Goal: Answer question/provide support: Share knowledge or assist other users

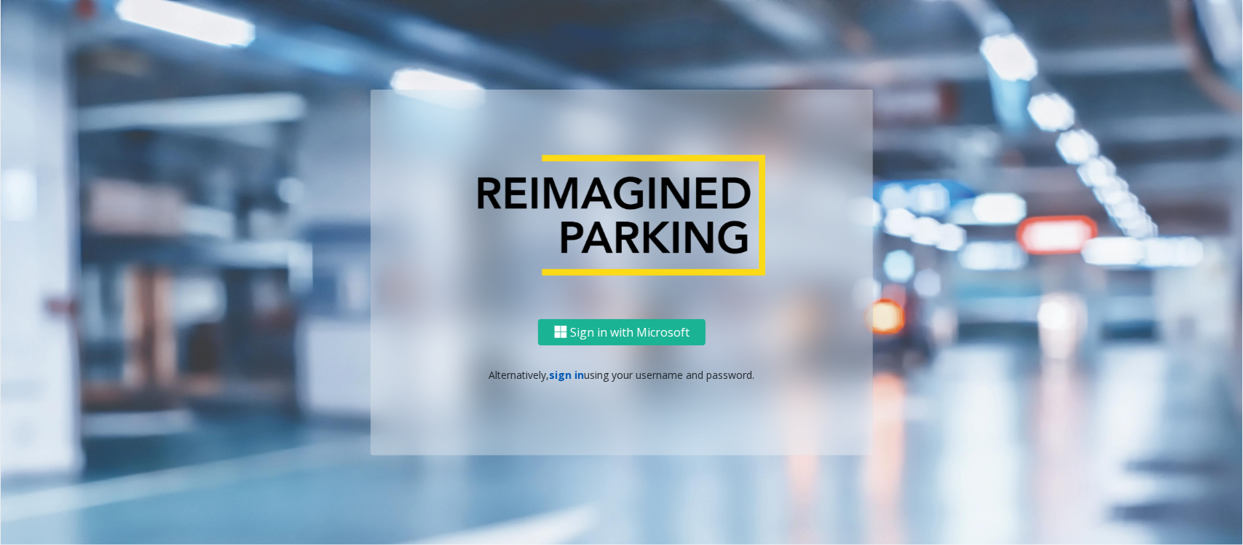
click at [566, 375] on link "sign in" at bounding box center [567, 375] width 35 height 14
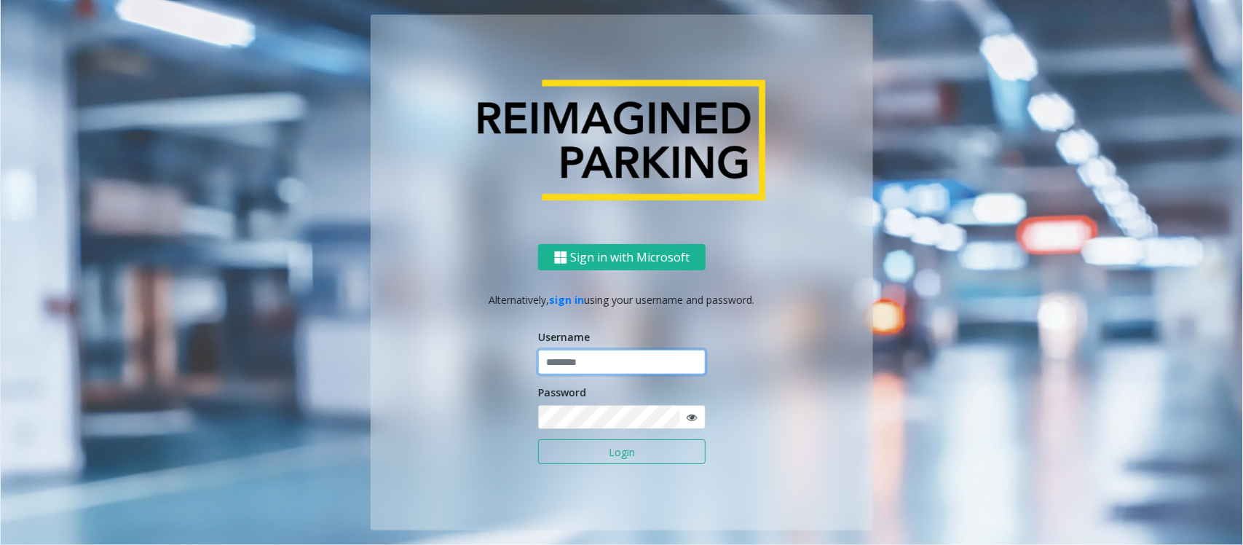
type input "**********"
click at [580, 366] on input "**********" at bounding box center [621, 361] width 167 height 25
click at [633, 446] on button "Login" at bounding box center [621, 451] width 167 height 25
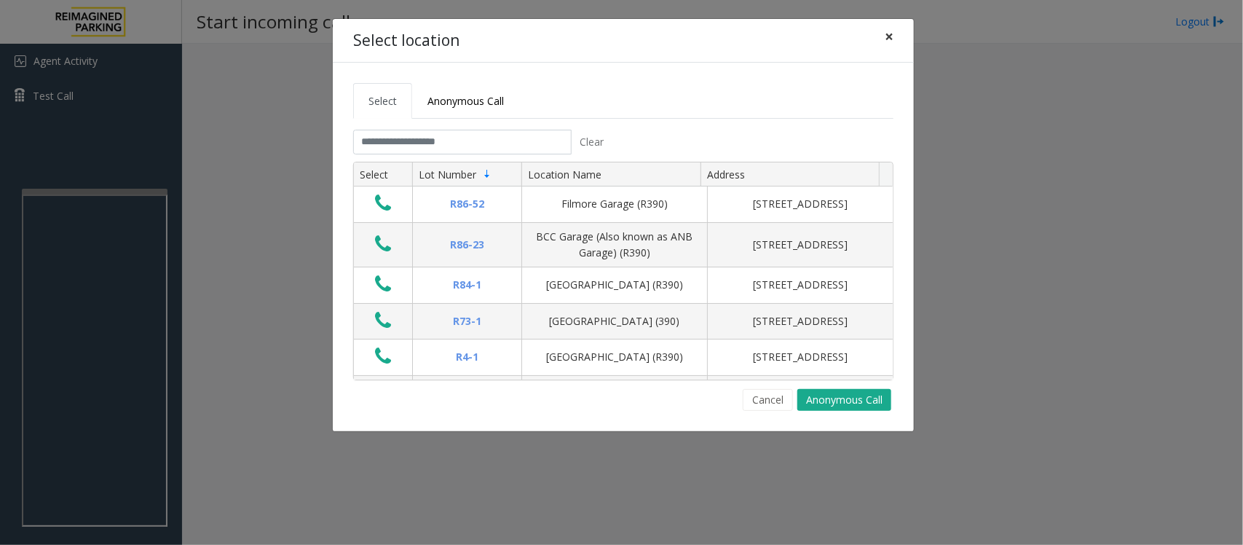
click at [887, 35] on span "×" at bounding box center [889, 36] width 9 height 20
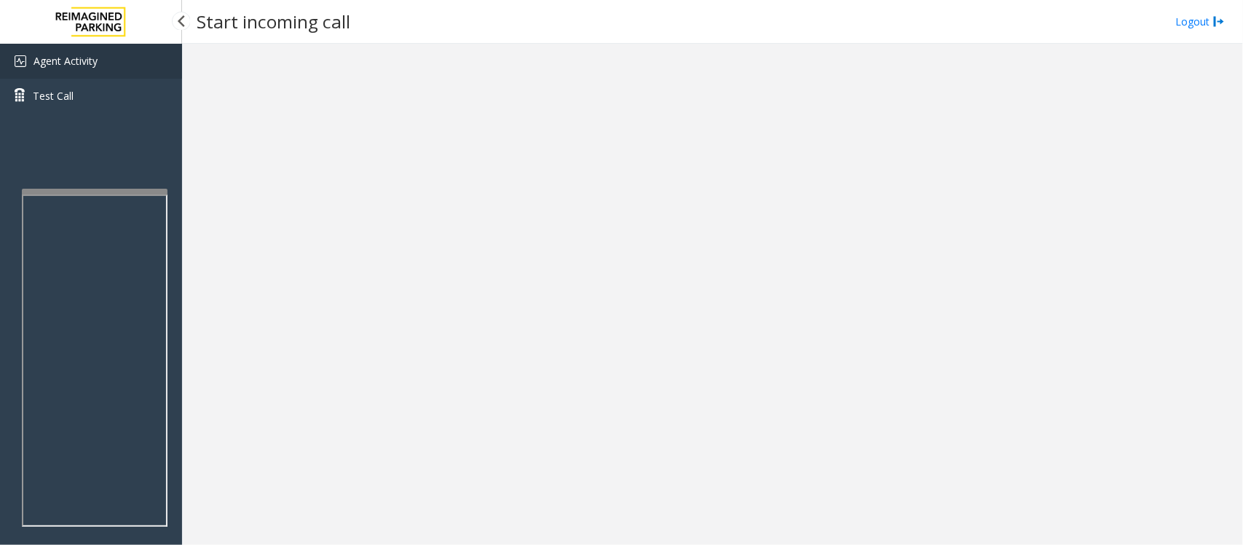
click at [88, 47] on link "Agent Activity" at bounding box center [91, 61] width 182 height 35
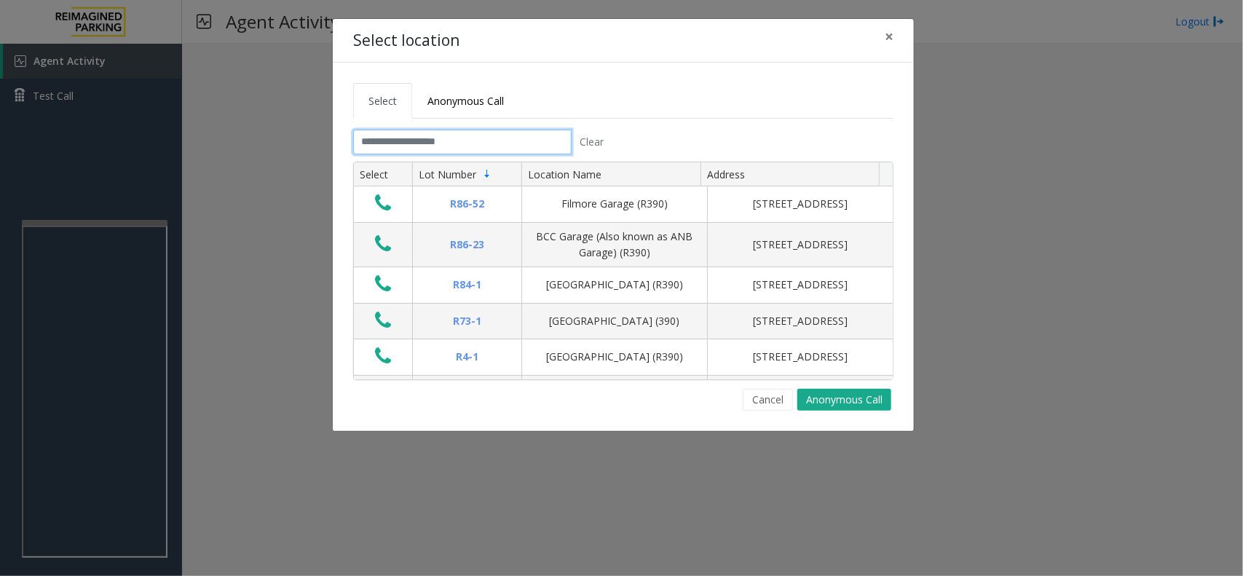
drag, startPoint x: 485, startPoint y: 146, endPoint x: 473, endPoint y: 149, distance: 12.0
click at [486, 143] on input "text" at bounding box center [462, 142] width 218 height 25
click at [438, 121] on tabset "Select Anonymous Call Clear Select Lot Number Location Name Address R86-52 Film…" at bounding box center [623, 247] width 540 height 328
click at [411, 133] on input "text" at bounding box center [462, 142] width 218 height 25
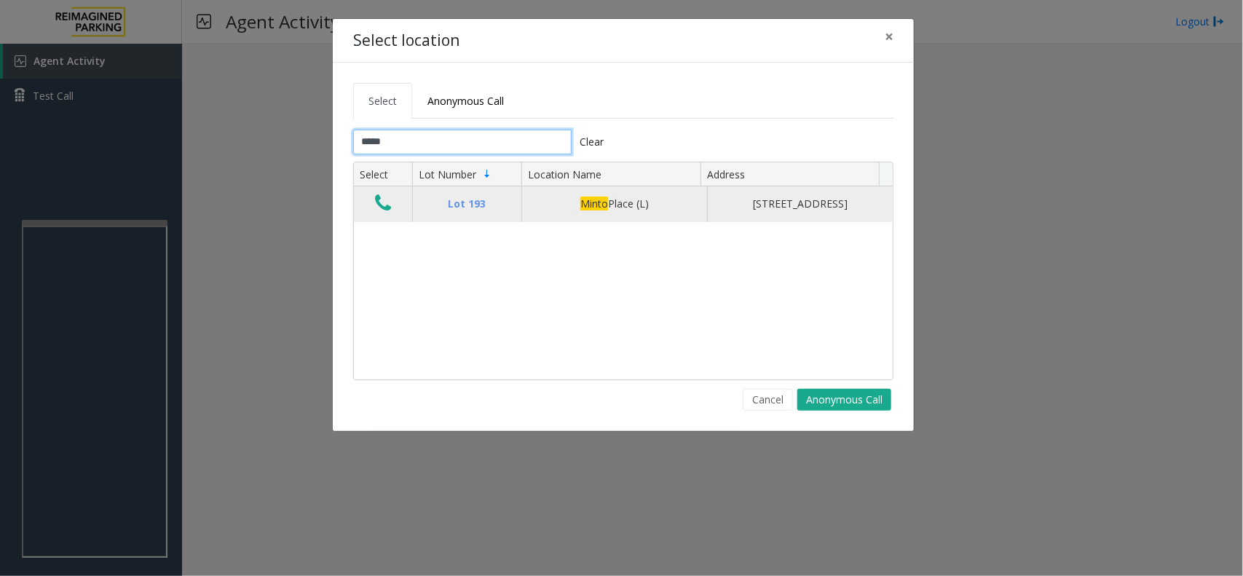
type input "*****"
click at [387, 208] on icon "Data table" at bounding box center [383, 203] width 16 height 20
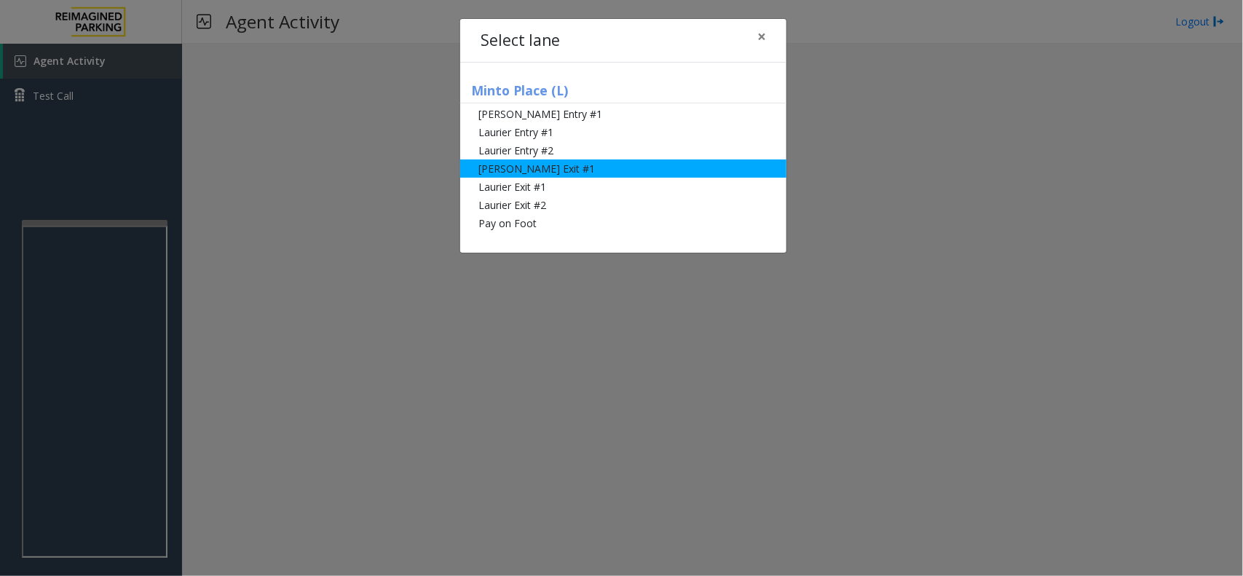
click at [577, 175] on li "[PERSON_NAME] Exit #1" at bounding box center [623, 168] width 326 height 18
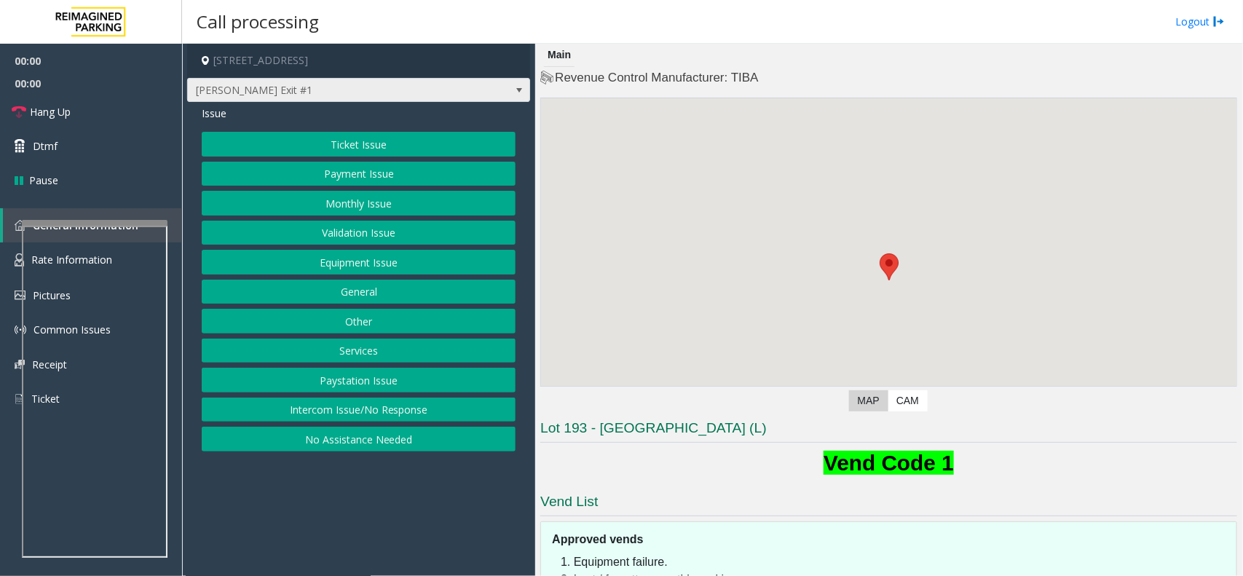
click at [274, 80] on span "[PERSON_NAME] Exit #1" at bounding box center [324, 90] width 273 height 23
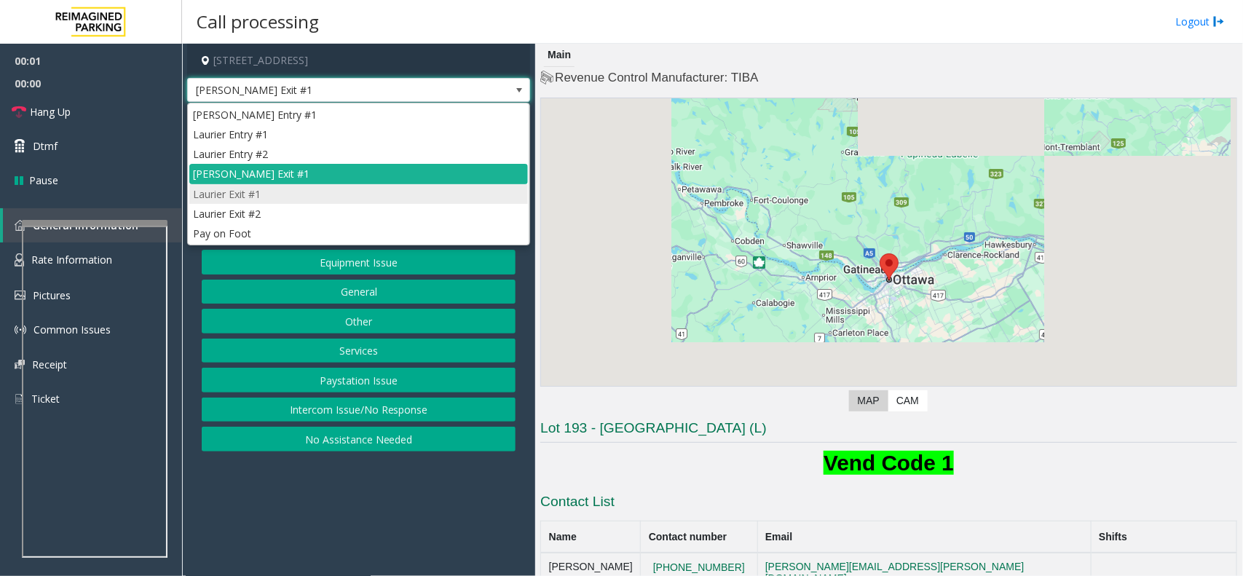
click at [268, 195] on li "Laurier Exit #1" at bounding box center [358, 194] width 339 height 20
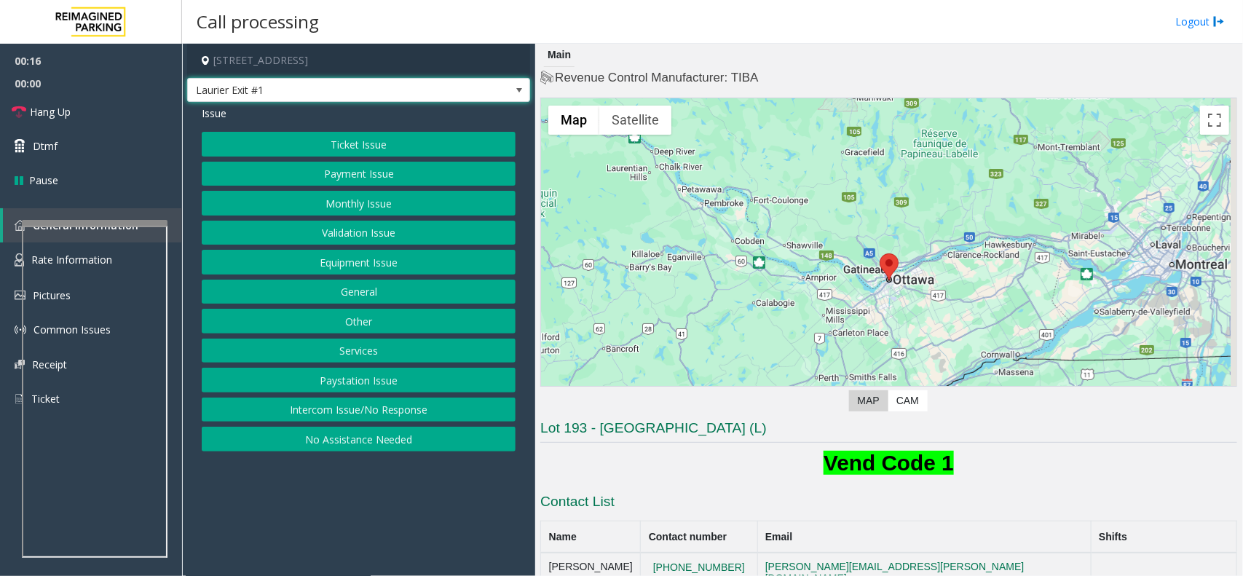
click at [379, 164] on button "Payment Issue" at bounding box center [359, 174] width 314 height 25
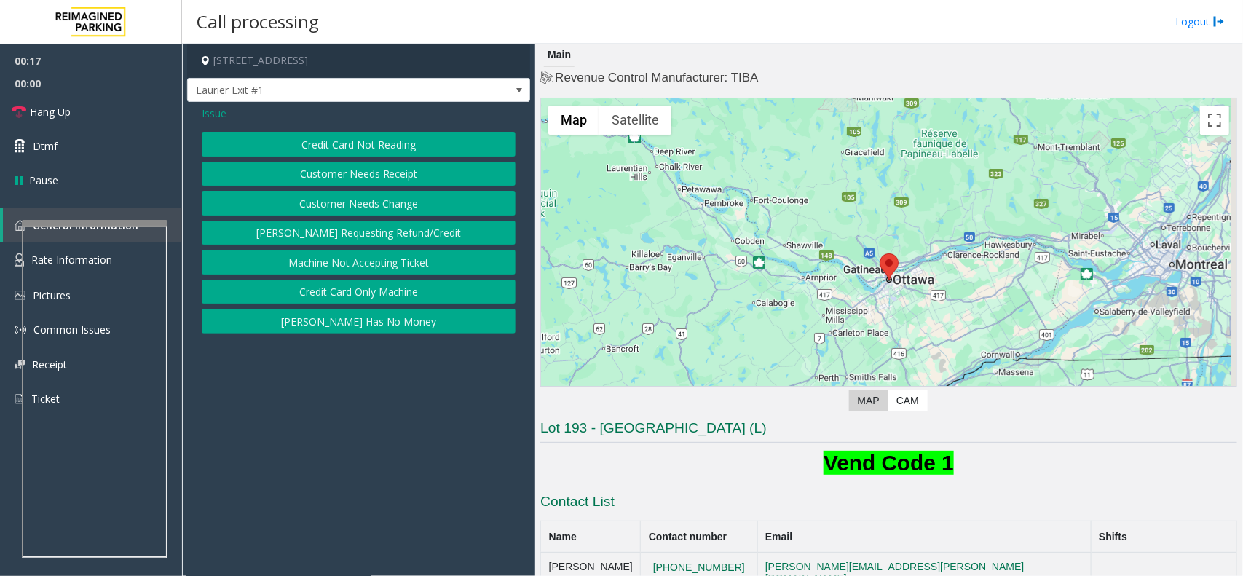
click at [377, 144] on button "Credit Card Not Reading" at bounding box center [359, 144] width 314 height 25
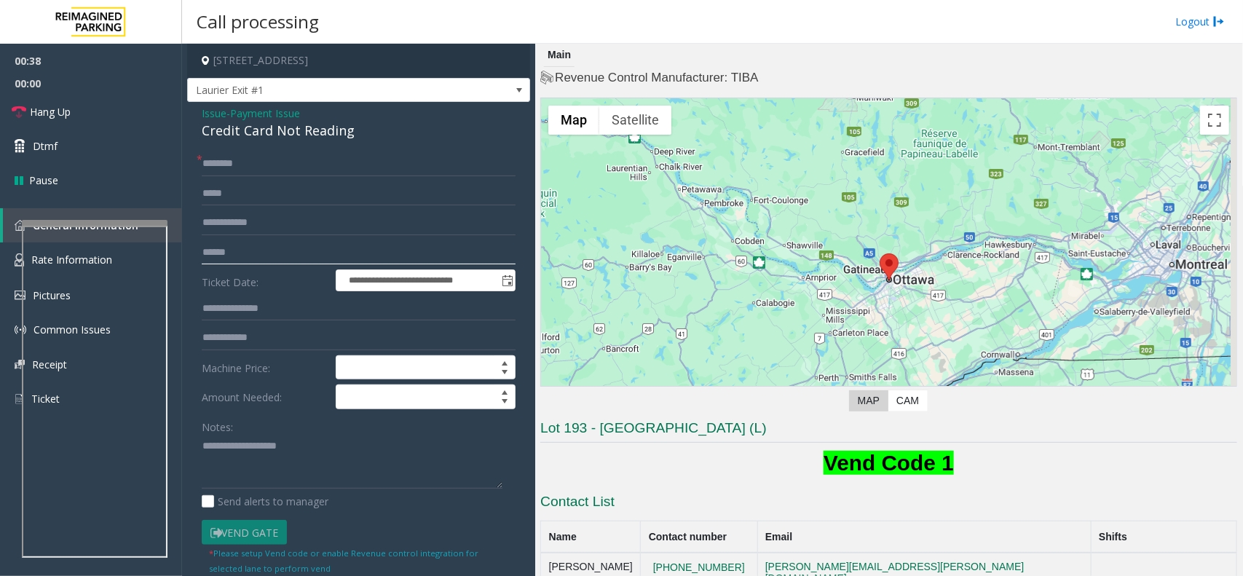
click at [240, 242] on input "text" at bounding box center [359, 252] width 314 height 25
type input "*****"
click at [293, 166] on input "text" at bounding box center [359, 163] width 314 height 25
paste textarea "**********"
click at [350, 470] on textarea at bounding box center [352, 462] width 301 height 55
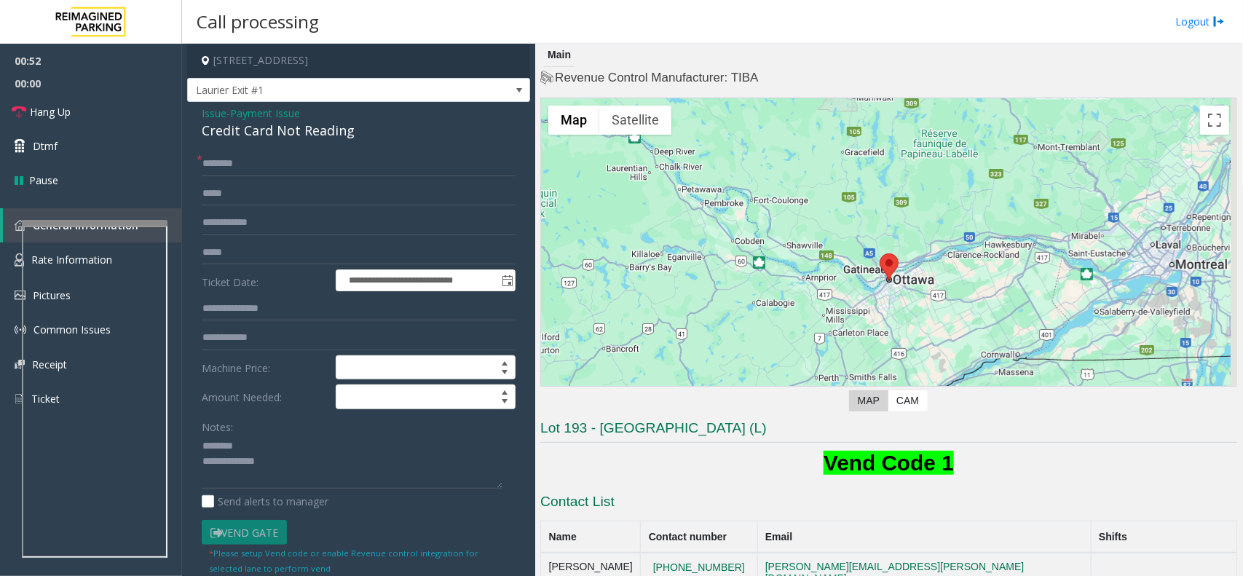
click at [257, 129] on div "Credit Card Not Reading" at bounding box center [359, 131] width 314 height 20
copy div "Credit Card Not Reading"
click at [272, 438] on textarea at bounding box center [352, 462] width 301 height 55
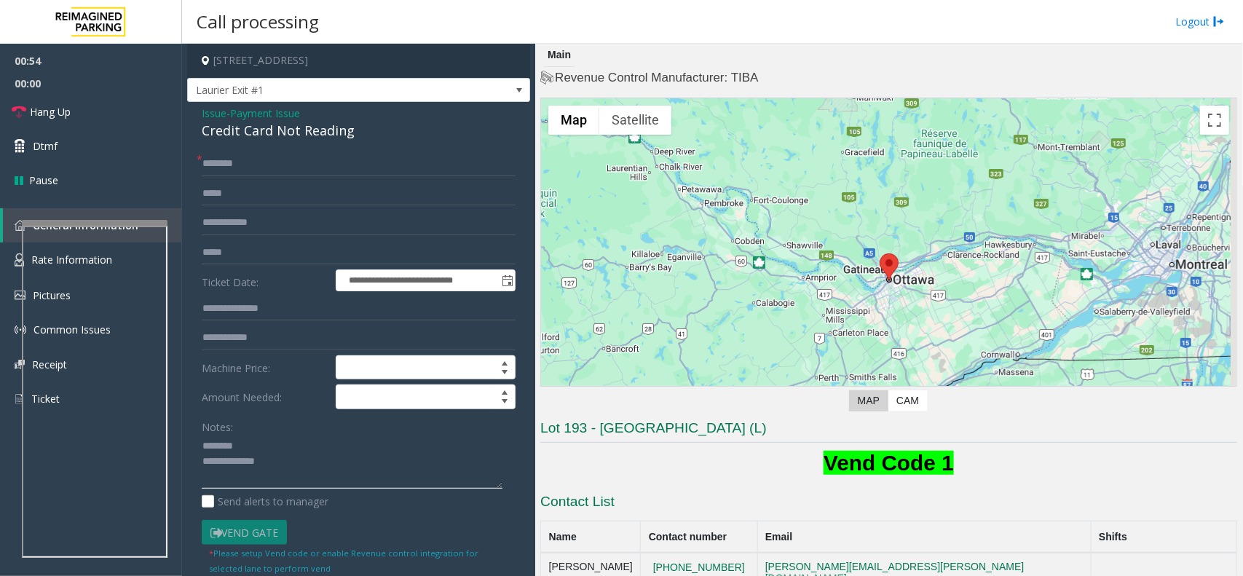
paste textarea "**********"
click at [387, 477] on textarea at bounding box center [352, 462] width 301 height 55
paste textarea "**********"
type textarea "**********"
click at [218, 157] on input "text" at bounding box center [359, 163] width 314 height 25
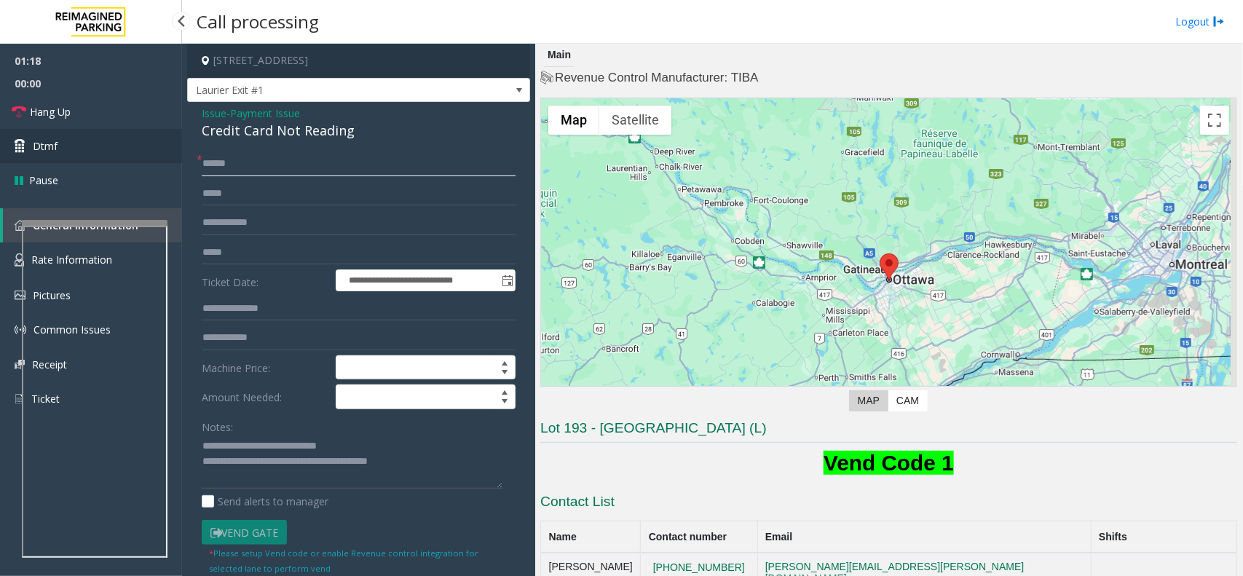
type input "******"
click at [100, 157] on link "Dtmf" at bounding box center [91, 146] width 182 height 34
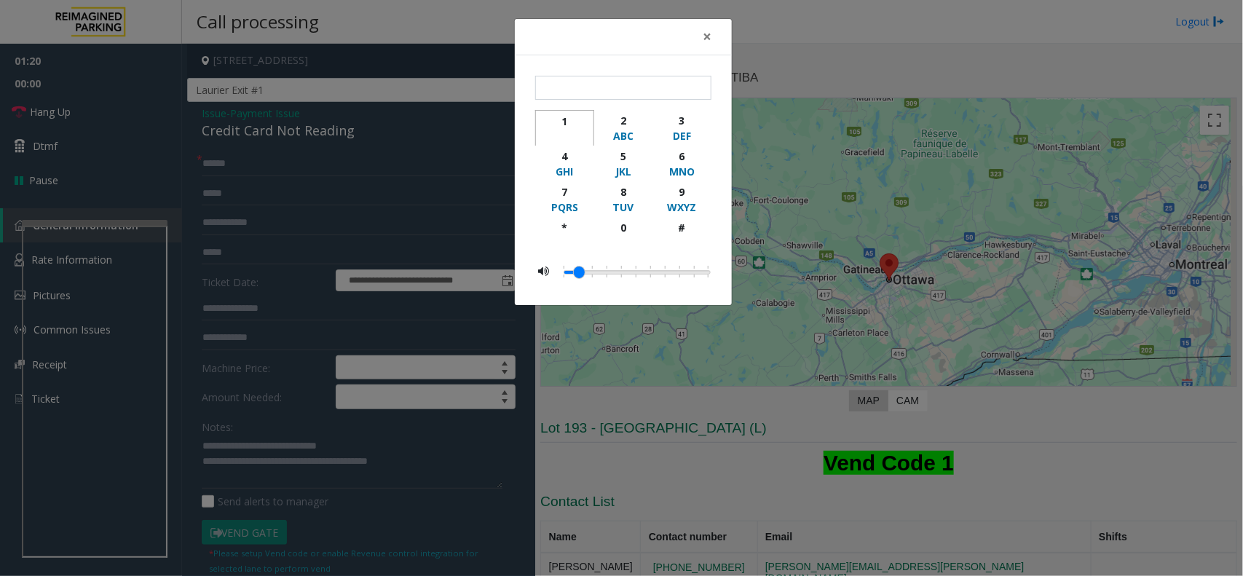
click at [561, 122] on div "1" at bounding box center [565, 121] width 40 height 15
type input "*"
click at [712, 42] on button "×" at bounding box center [706, 37] width 29 height 36
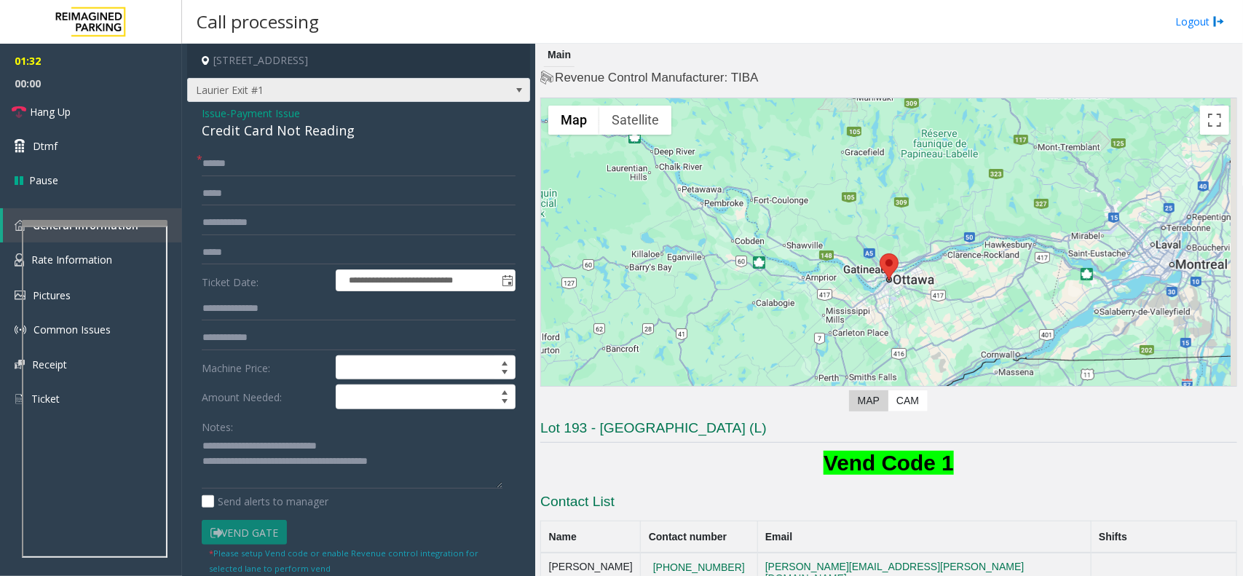
click at [340, 89] on span "Laurier Exit #1" at bounding box center [324, 90] width 273 height 23
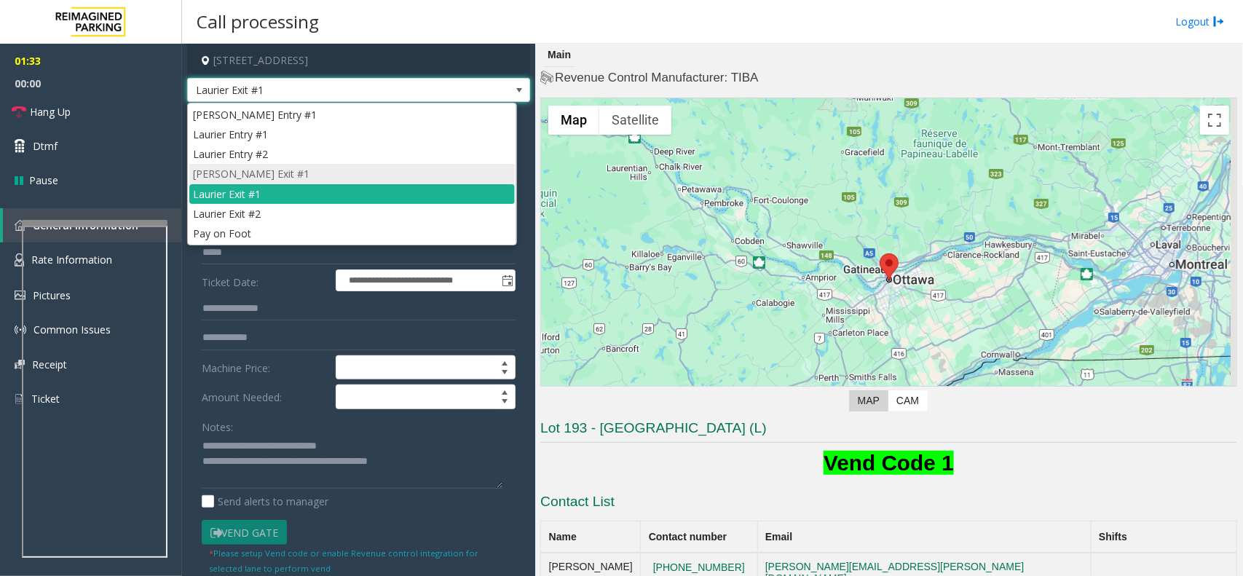
click at [325, 179] on li "[PERSON_NAME] Exit #1" at bounding box center [351, 174] width 325 height 20
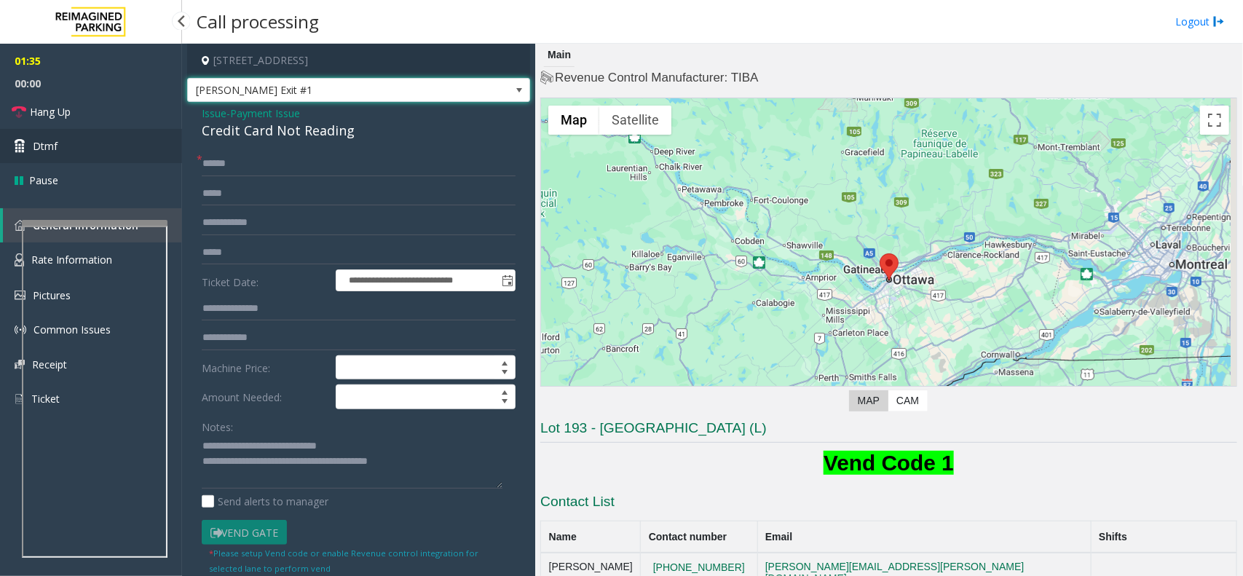
click at [88, 149] on link "Dtmf" at bounding box center [91, 146] width 182 height 34
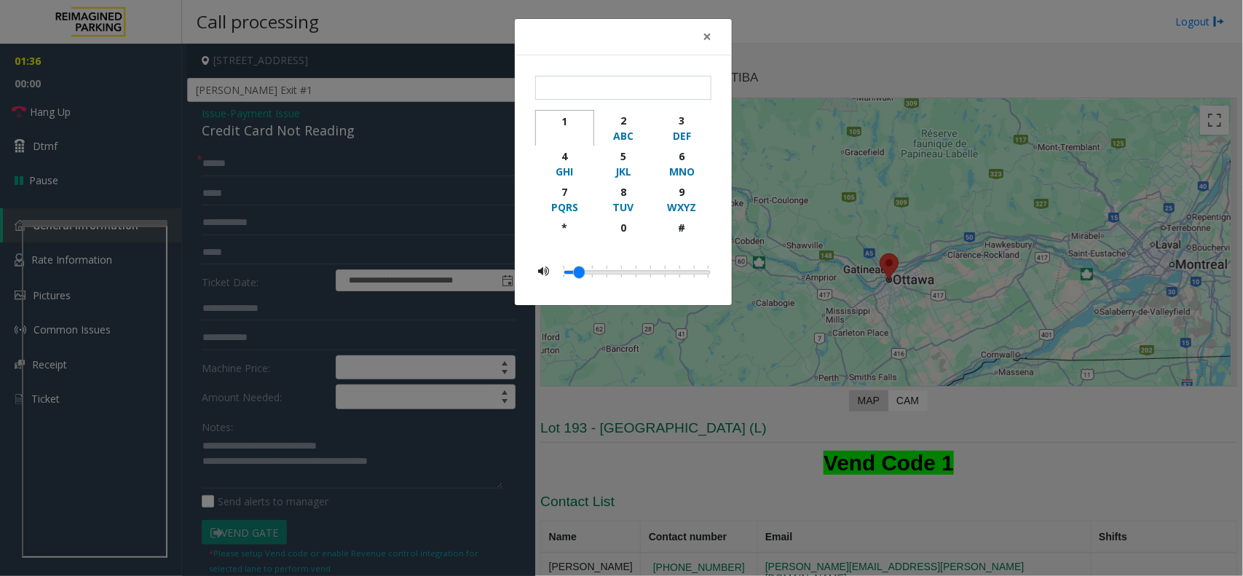
click at [562, 122] on div "1" at bounding box center [565, 121] width 40 height 15
click at [708, 39] on span "×" at bounding box center [707, 36] width 9 height 20
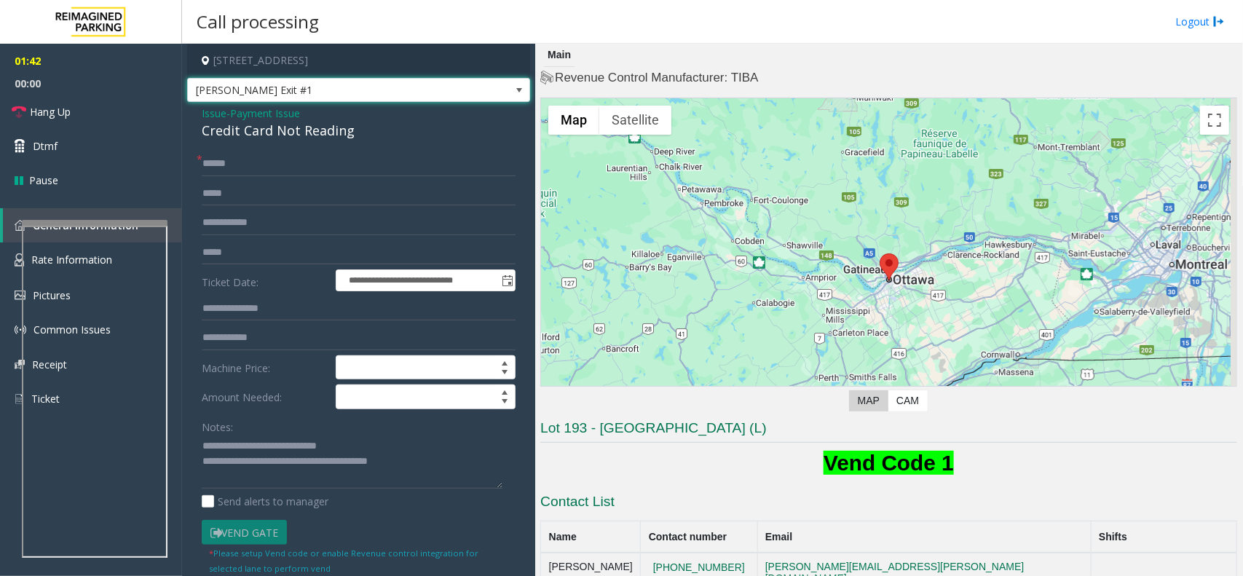
click at [395, 97] on span "[PERSON_NAME] Exit #1" at bounding box center [324, 90] width 273 height 23
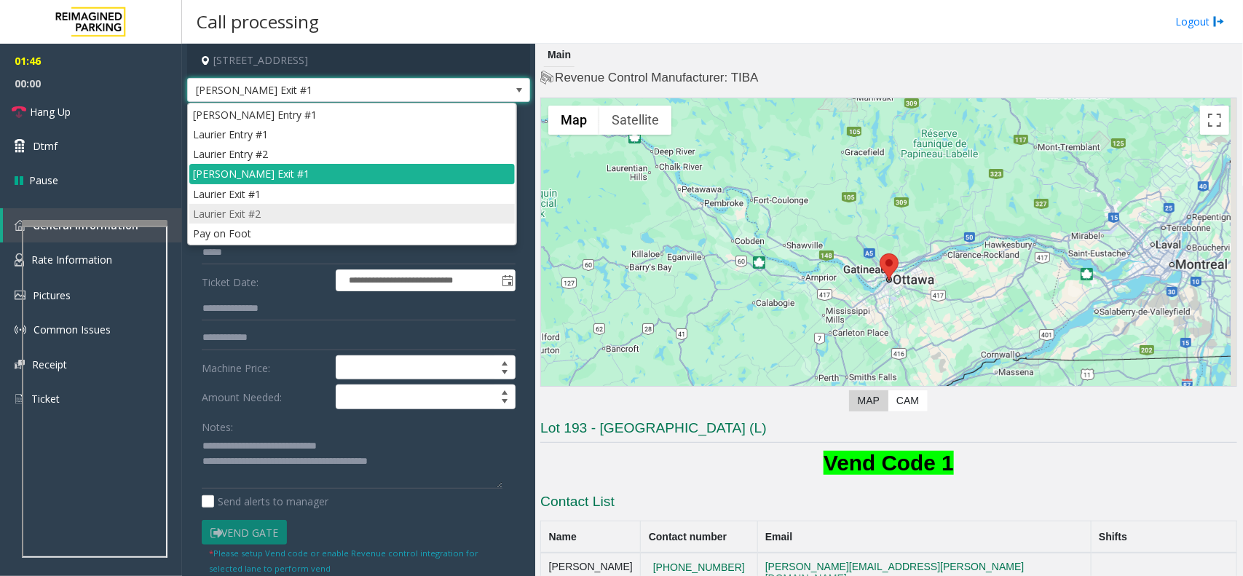
click at [419, 215] on li "Laurier Exit #2" at bounding box center [351, 214] width 325 height 20
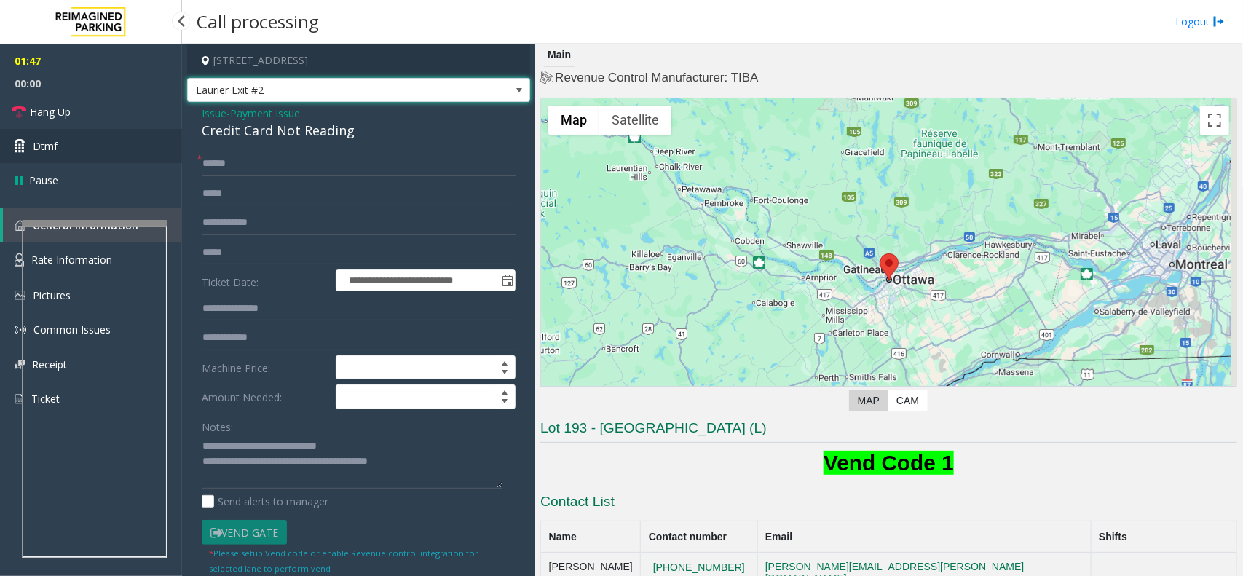
click at [52, 139] on span "Dtmf" at bounding box center [45, 145] width 25 height 15
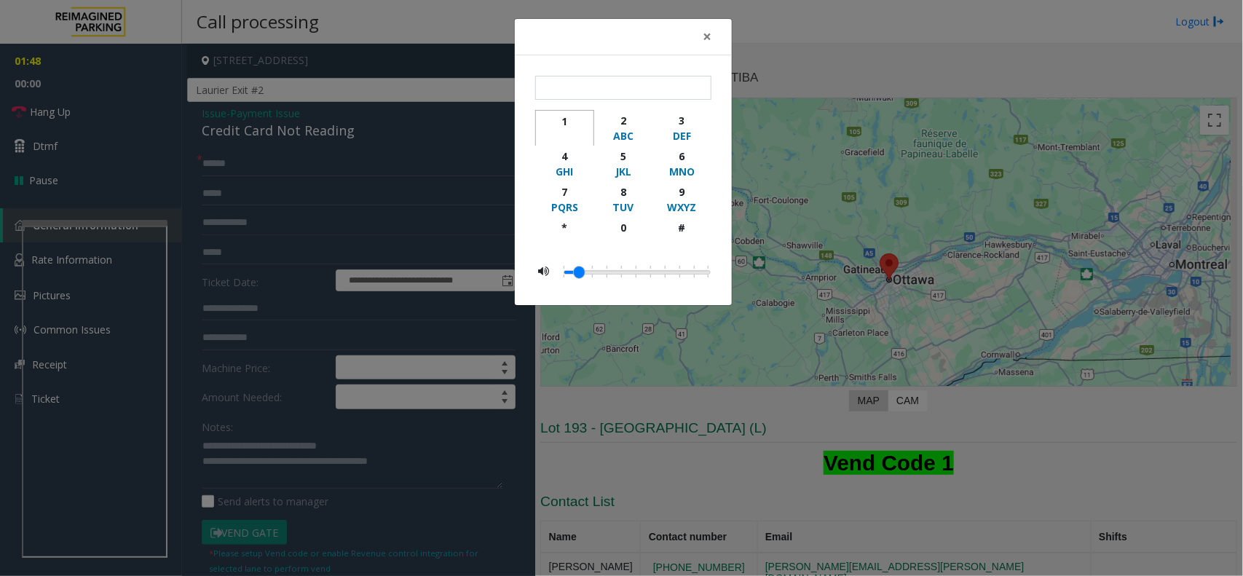
click at [555, 119] on div "1" at bounding box center [565, 121] width 40 height 15
type input "*"
click at [706, 39] on span "×" at bounding box center [707, 36] width 9 height 20
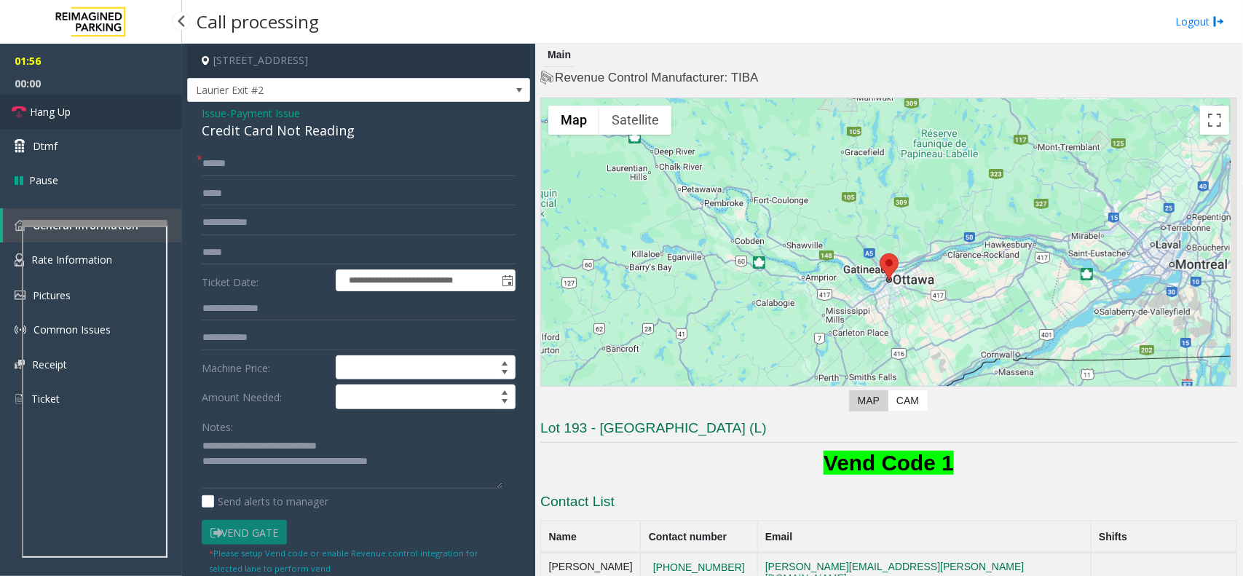
click at [114, 103] on link "Hang Up" at bounding box center [91, 112] width 182 height 34
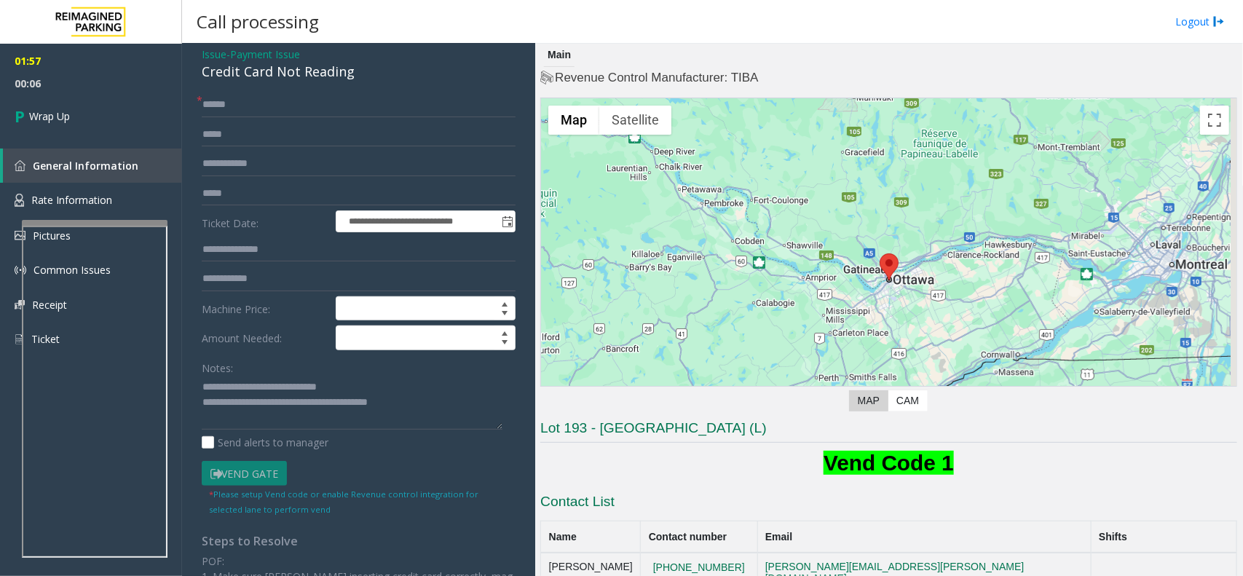
scroll to position [91, 0]
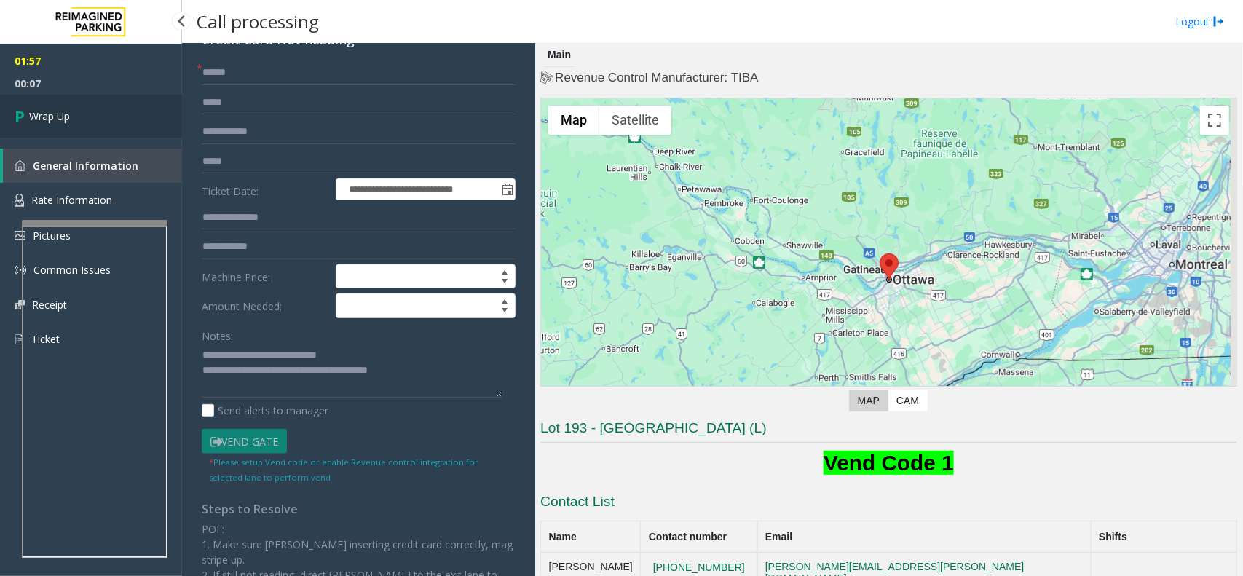
click at [85, 108] on link "Wrap Up" at bounding box center [91, 116] width 182 height 43
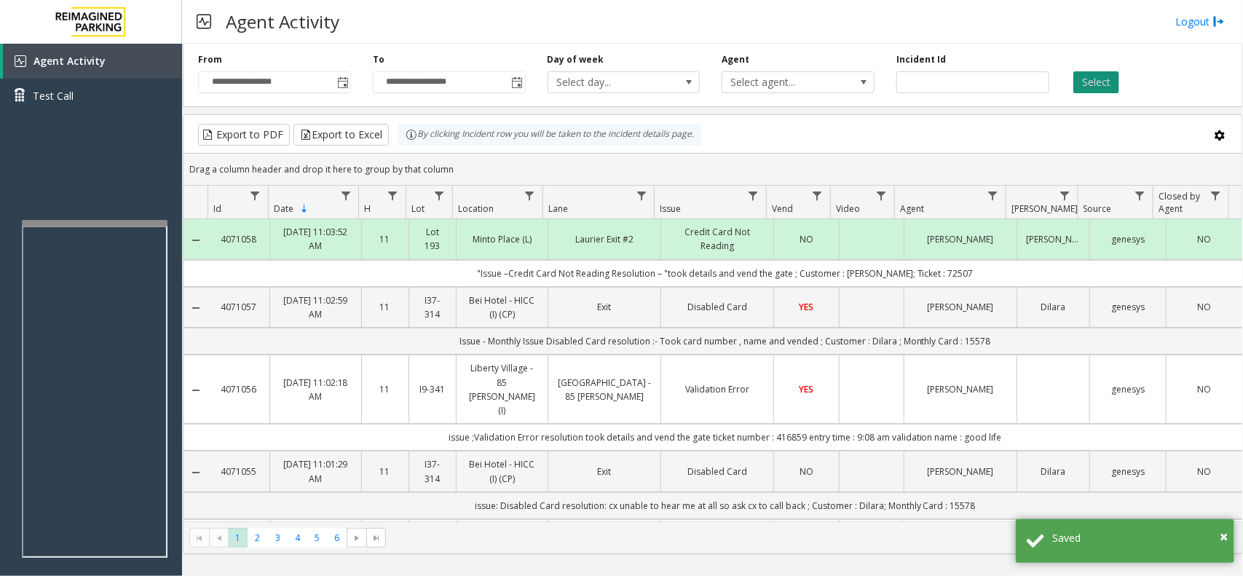
click at [1112, 81] on button "Select" at bounding box center [1096, 82] width 46 height 22
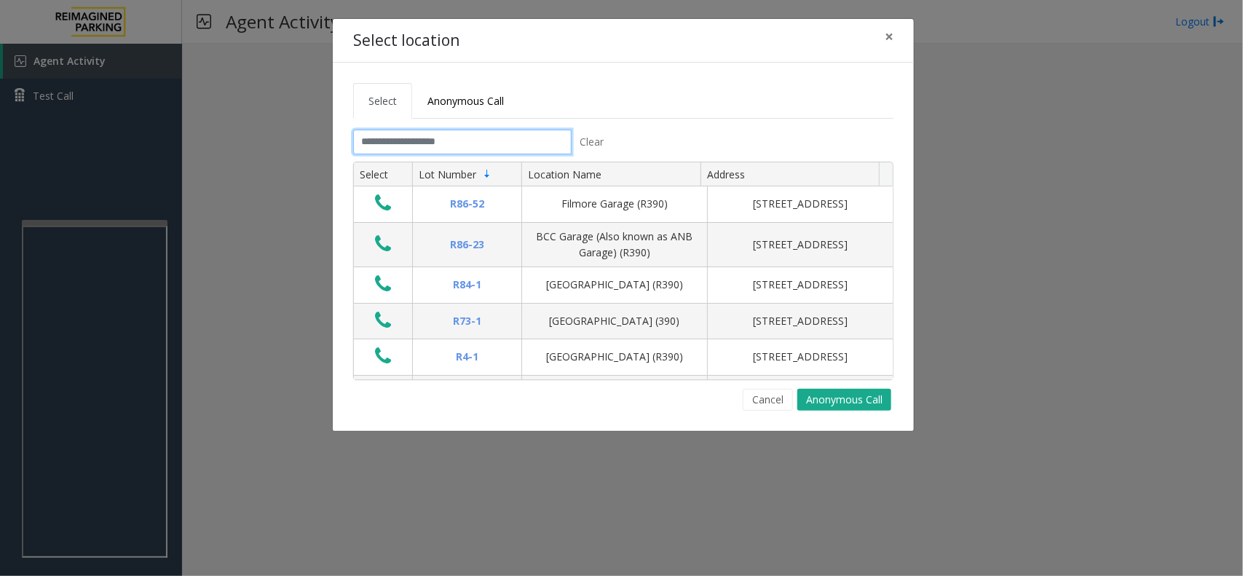
drag, startPoint x: 512, startPoint y: 143, endPoint x: 506, endPoint y: 154, distance: 12.4
click at [507, 149] on input "text" at bounding box center [462, 142] width 218 height 25
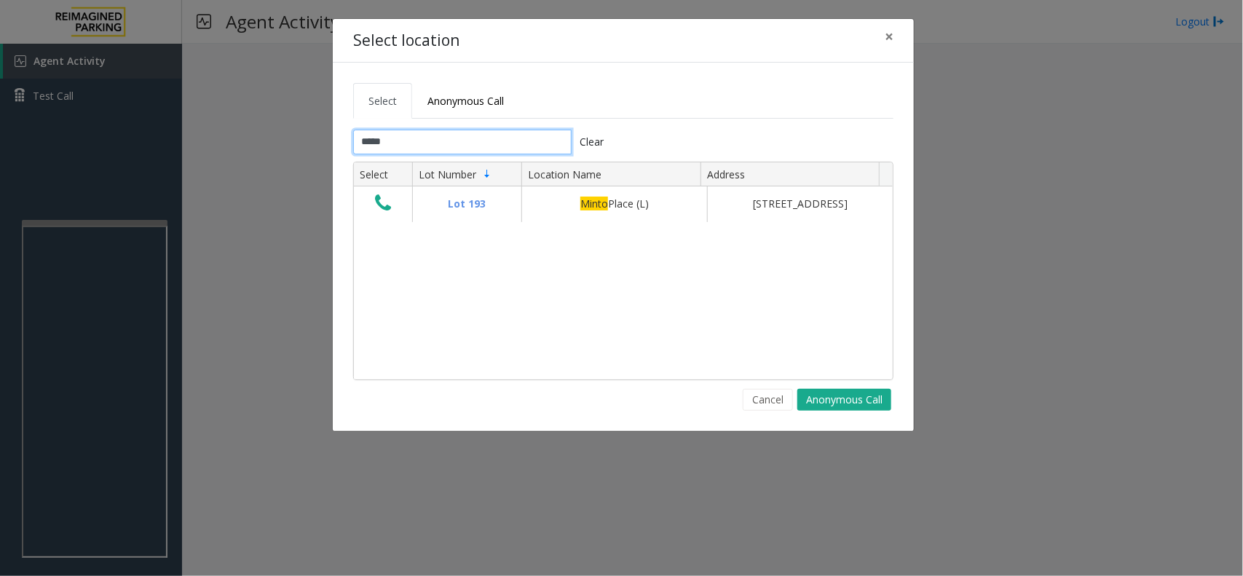
type input "*****"
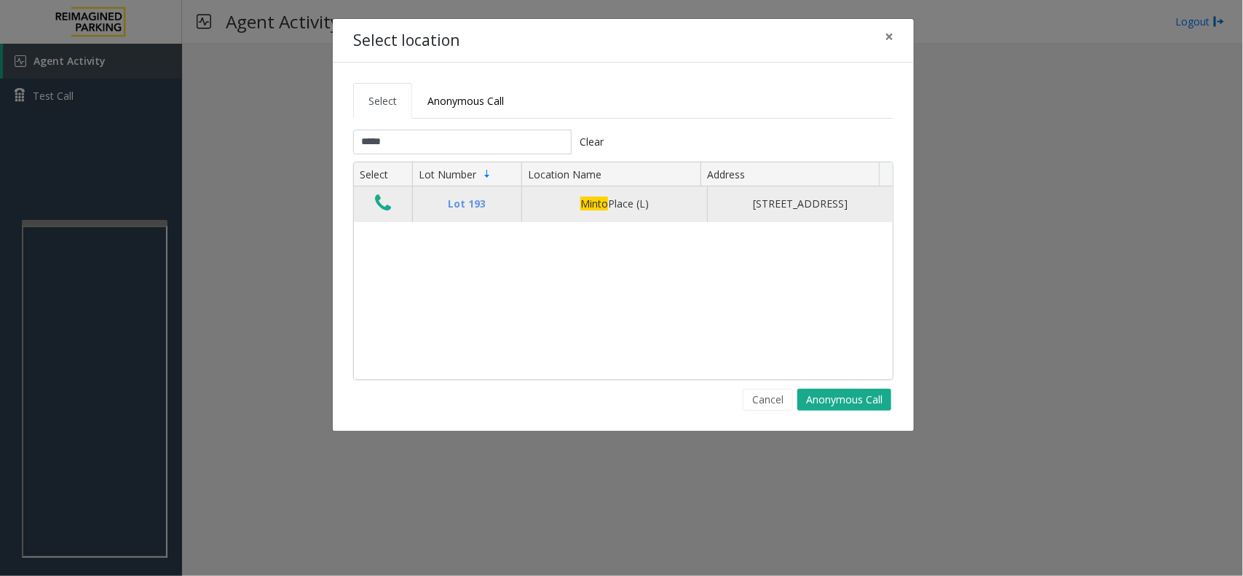
click at [389, 212] on icon "Data table" at bounding box center [383, 203] width 16 height 20
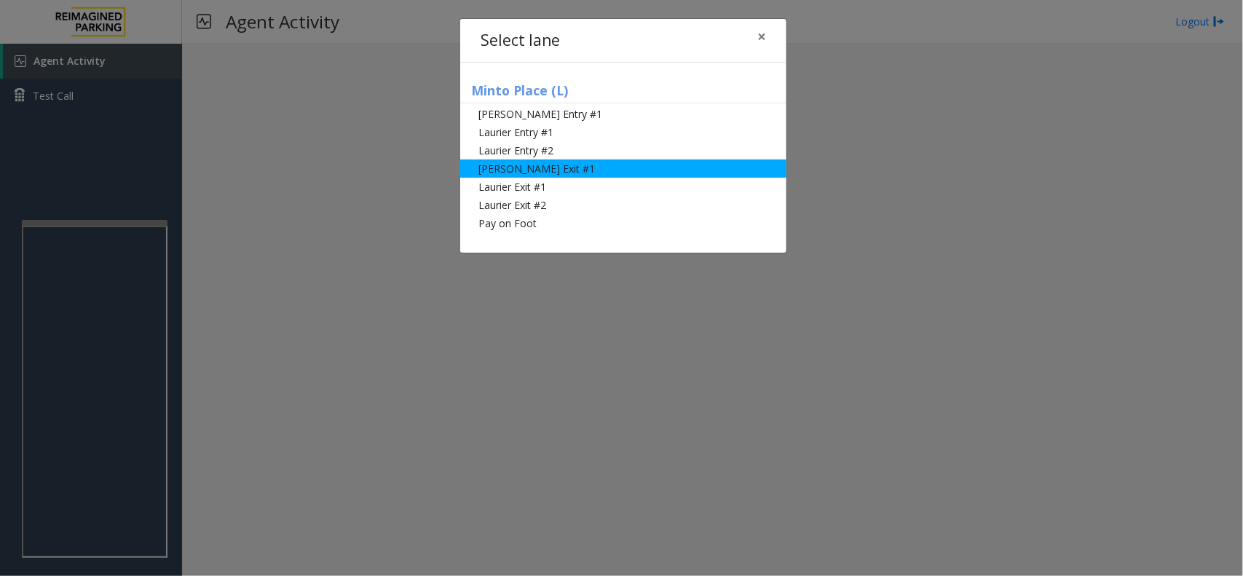
click at [577, 176] on li "[PERSON_NAME] Exit #1" at bounding box center [623, 168] width 326 height 18
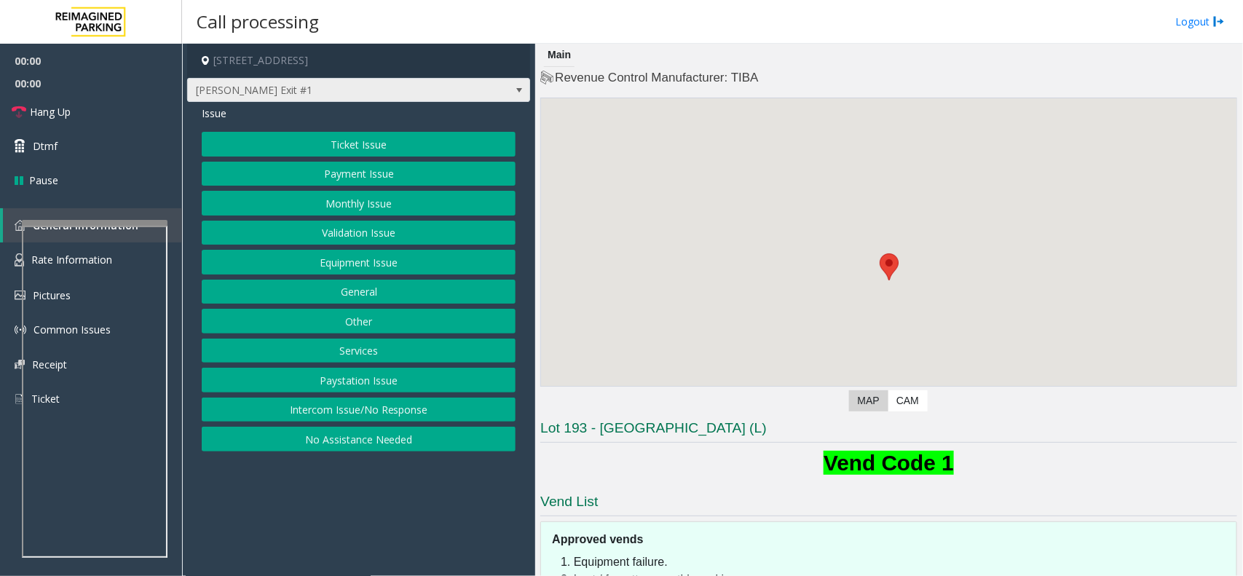
click at [333, 90] on span "[PERSON_NAME] Exit #1" at bounding box center [324, 90] width 273 height 23
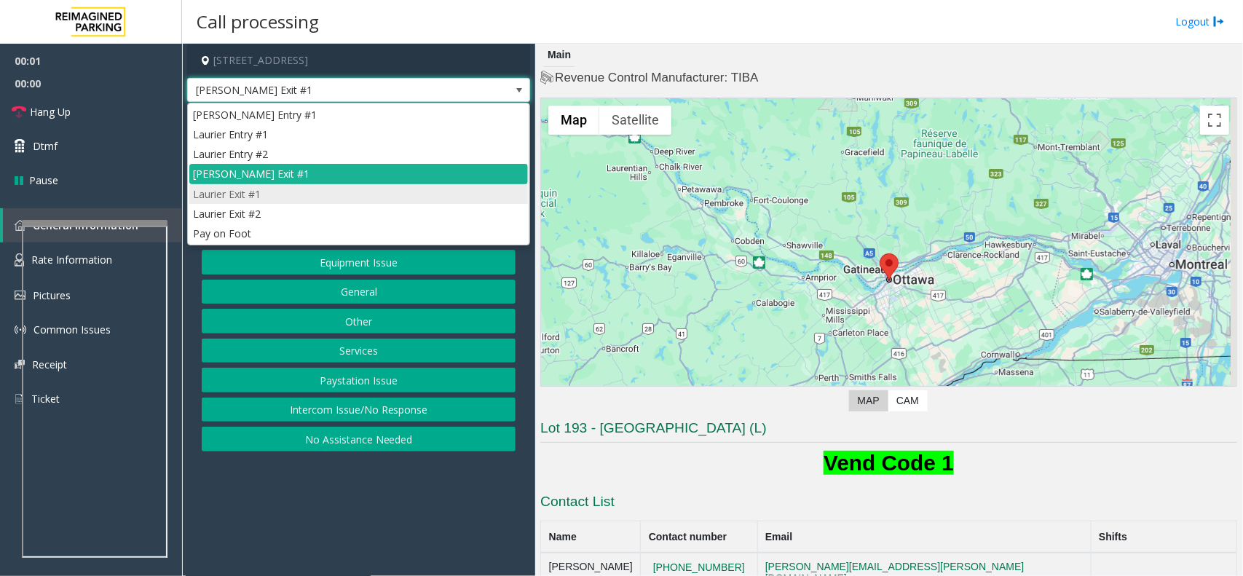
click at [278, 195] on li "Laurier Exit #1" at bounding box center [358, 194] width 339 height 20
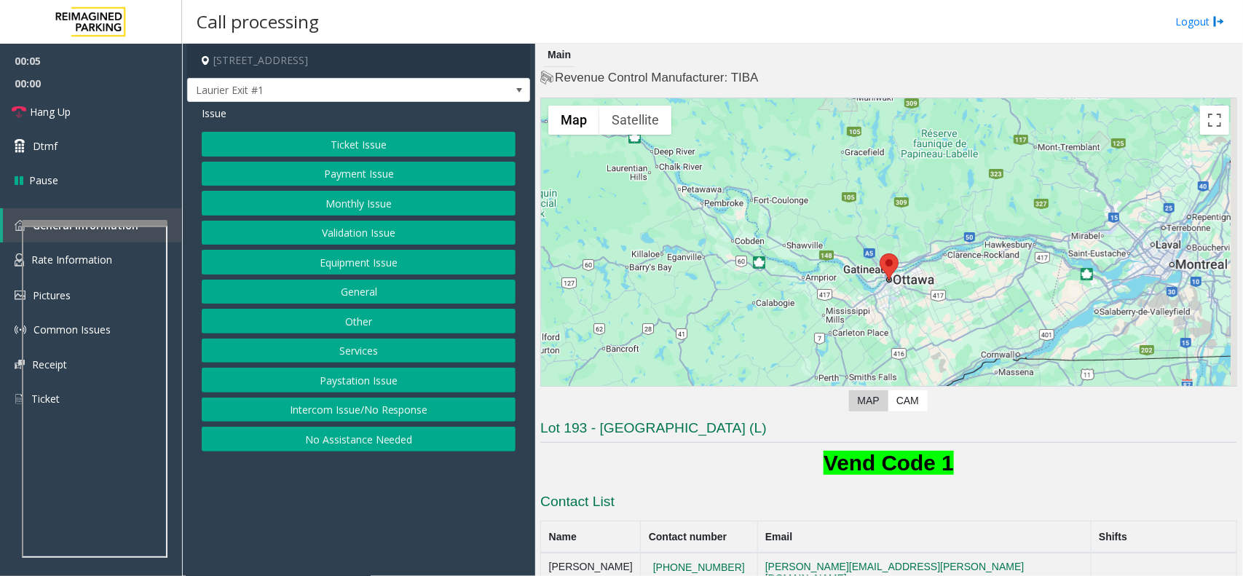
click at [387, 232] on button "Validation Issue" at bounding box center [359, 233] width 314 height 25
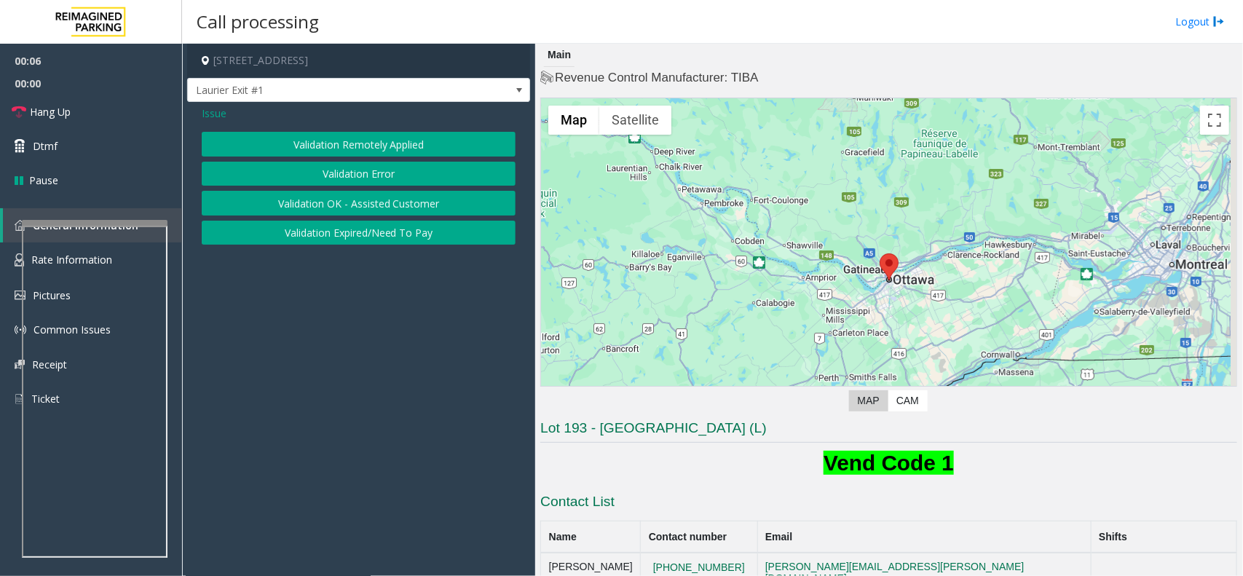
click at [384, 165] on button "Validation Error" at bounding box center [359, 174] width 314 height 25
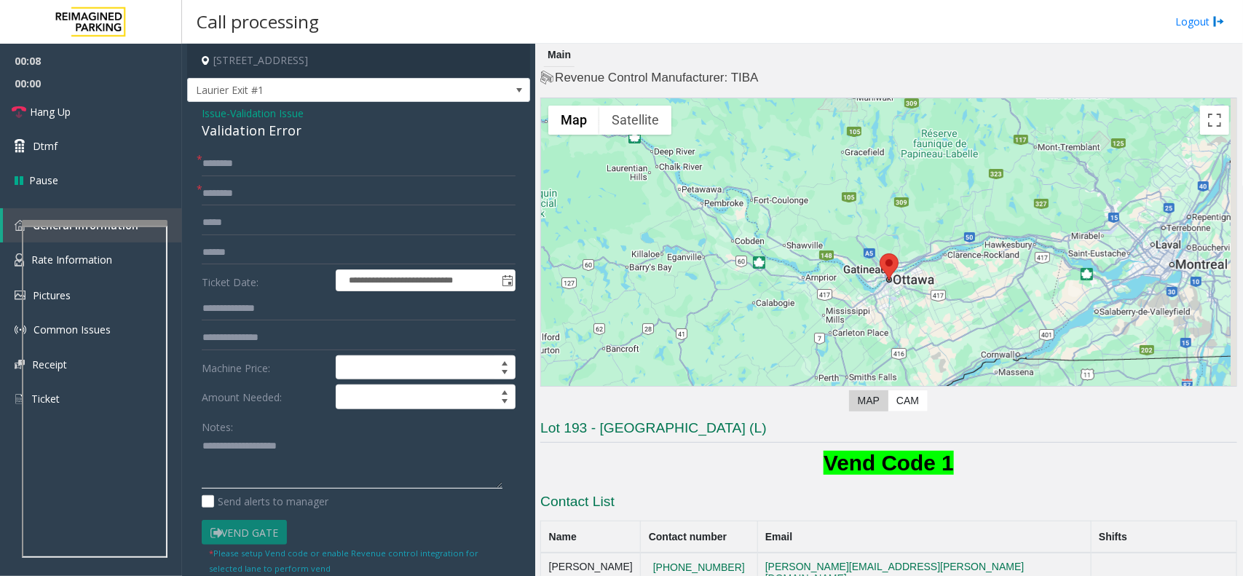
paste textarea "**********"
click at [342, 470] on textarea at bounding box center [352, 462] width 301 height 55
click at [253, 128] on div "Validation Error" at bounding box center [359, 131] width 314 height 20
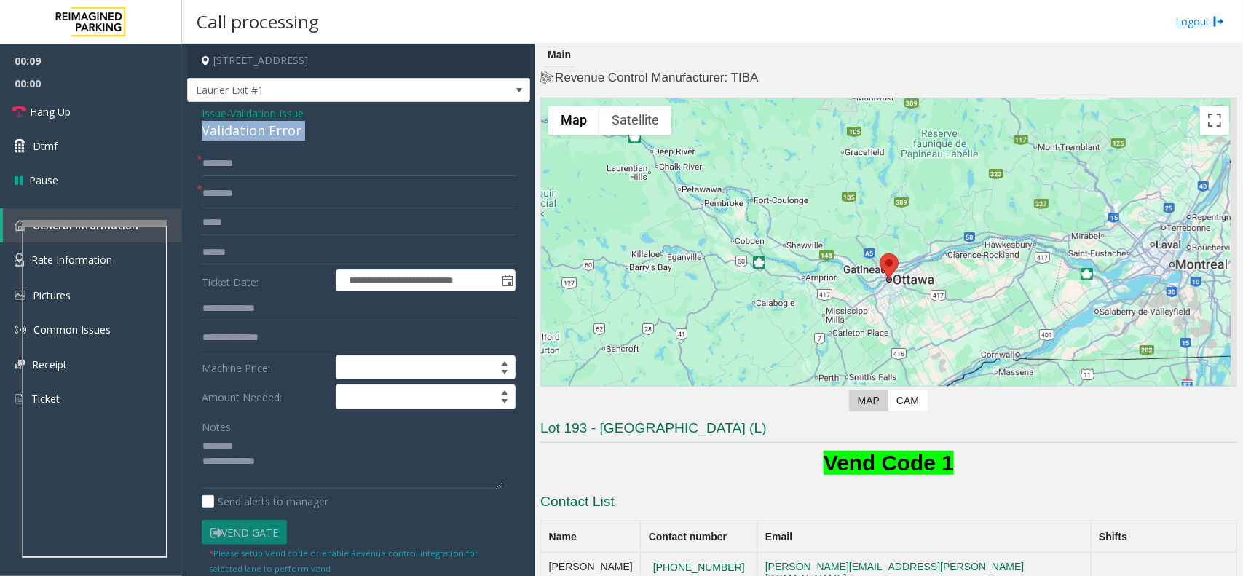
copy div "Validation Error"
paste textarea "**********"
click at [259, 442] on textarea at bounding box center [352, 462] width 301 height 55
type textarea "**********"
click at [262, 191] on input "text" at bounding box center [359, 193] width 314 height 25
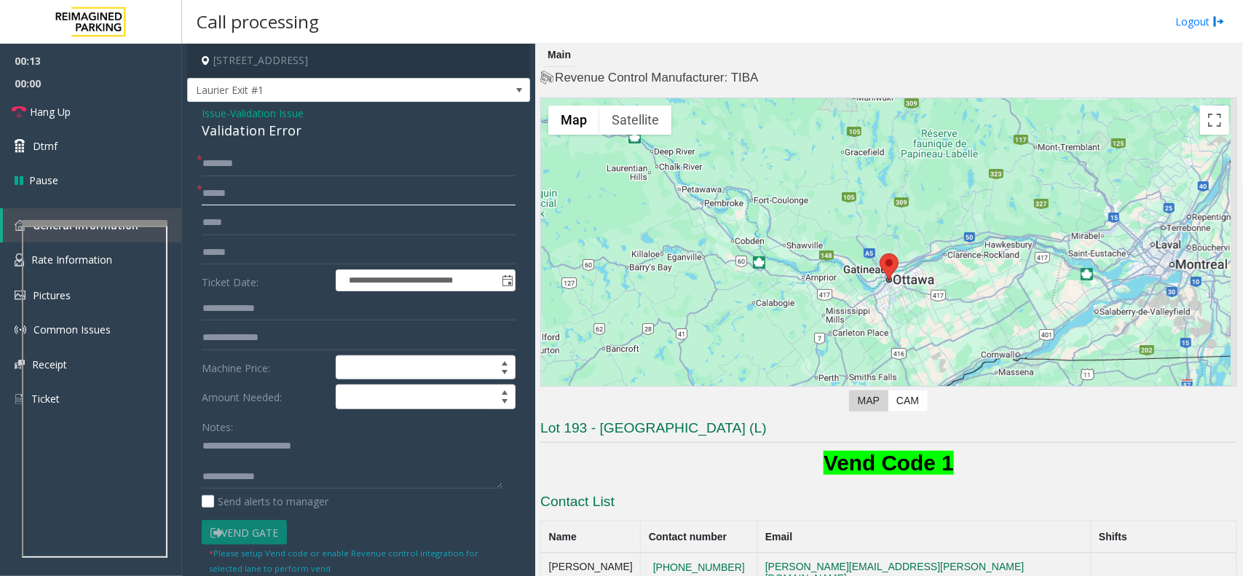
type input "******"
click at [304, 157] on input "text" at bounding box center [359, 163] width 314 height 25
click at [223, 239] on form "**********" at bounding box center [359, 363] width 314 height 424
click at [229, 245] on input "text" at bounding box center [359, 252] width 314 height 25
type input "*"
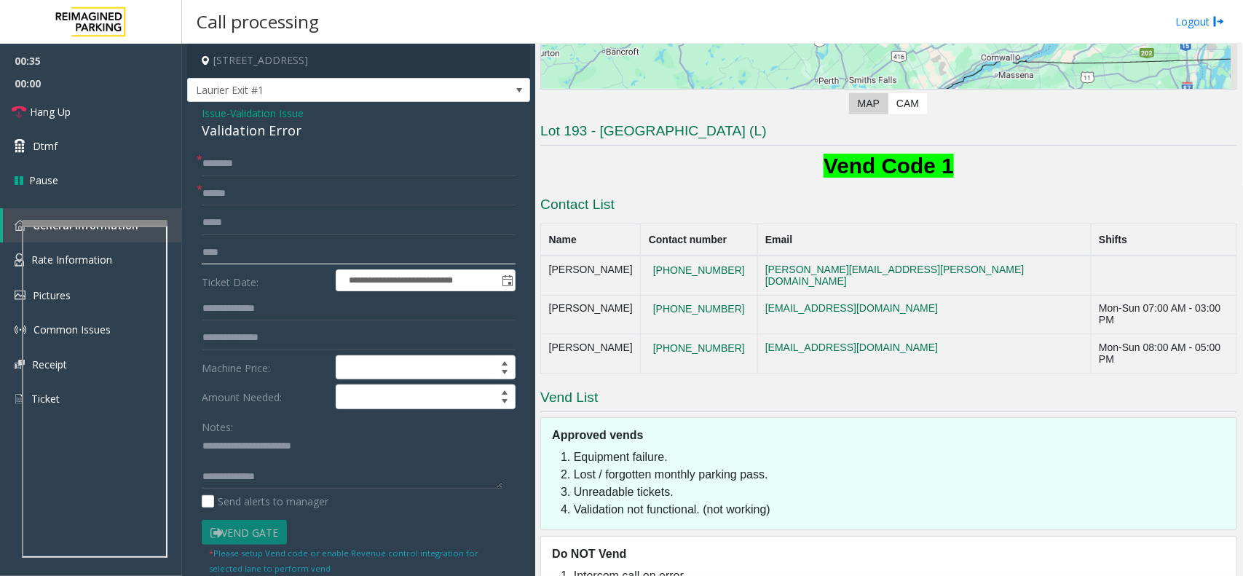
scroll to position [304, 0]
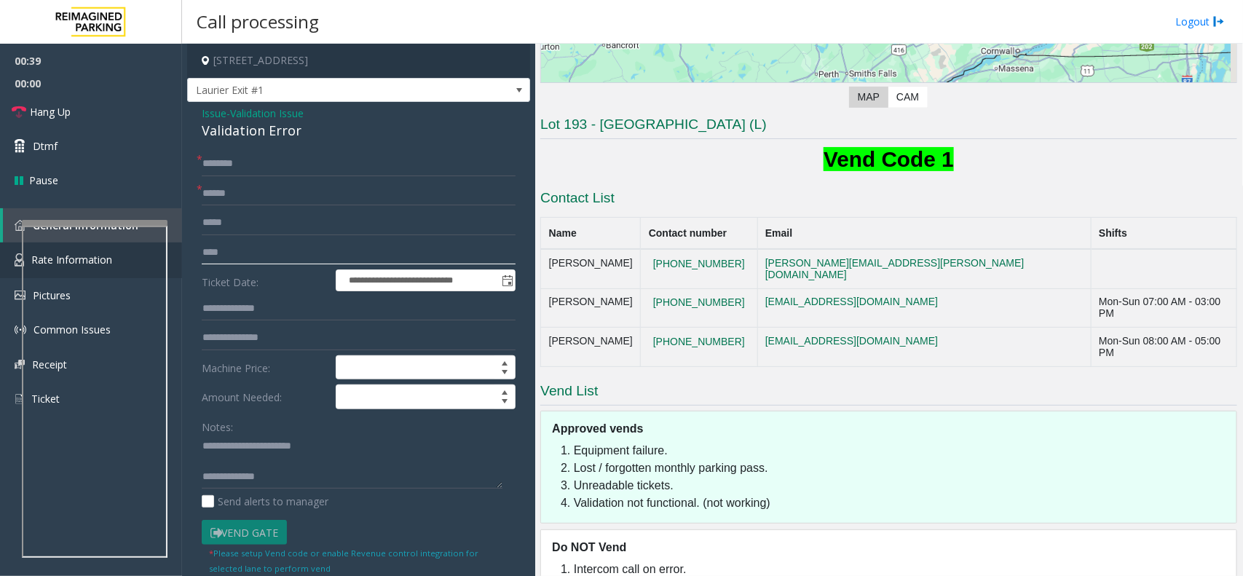
drag, startPoint x: 245, startPoint y: 255, endPoint x: 177, endPoint y: 259, distance: 67.8
click at [178, 259] on app-root "**********" at bounding box center [621, 288] width 1243 height 576
type input "******"
click at [292, 169] on input "text" at bounding box center [359, 163] width 314 height 25
click at [317, 166] on input "text" at bounding box center [359, 163] width 314 height 25
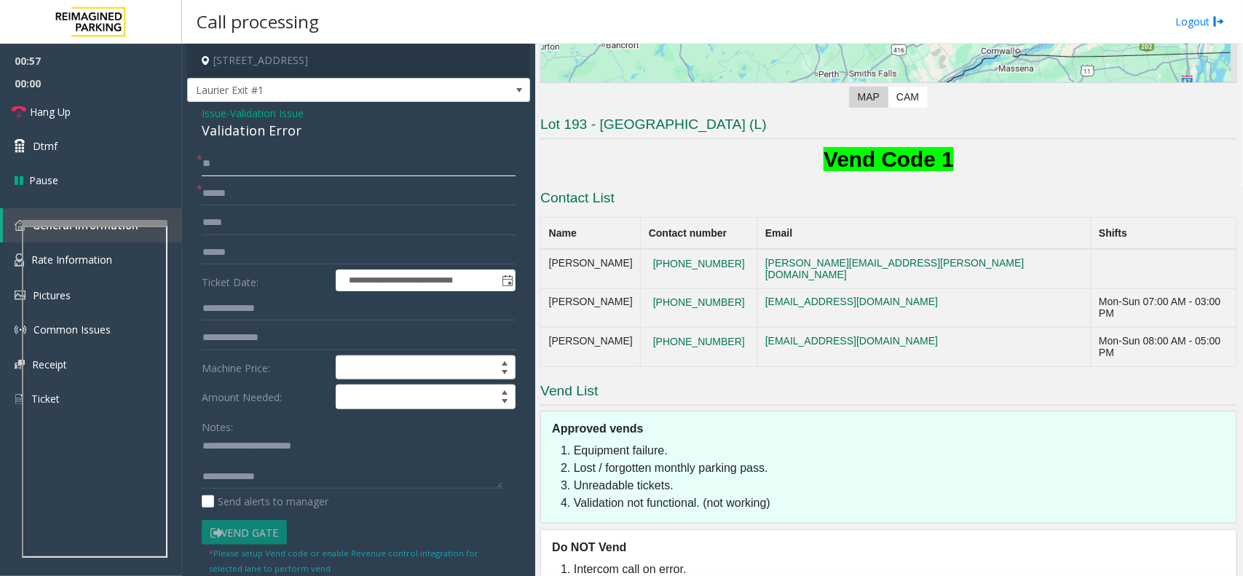
type input "**"
click at [286, 194] on input "******" at bounding box center [359, 193] width 314 height 25
click at [59, 150] on link "Dtmf" at bounding box center [91, 146] width 182 height 34
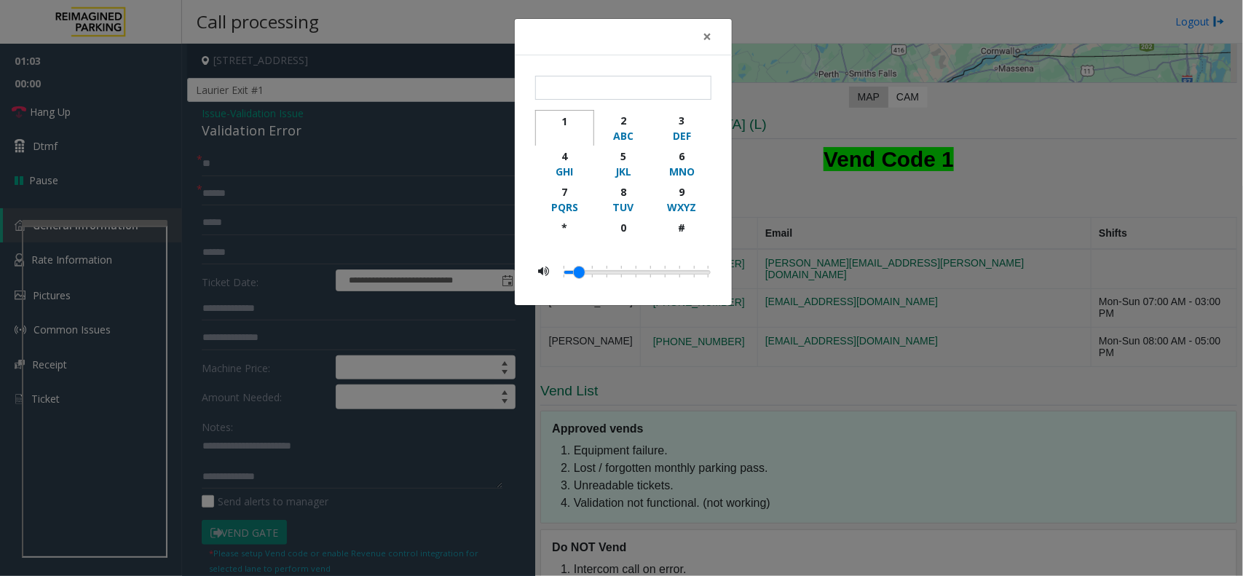
click at [566, 118] on div "1" at bounding box center [565, 121] width 40 height 15
type input "*"
click at [707, 41] on span "×" at bounding box center [707, 36] width 9 height 20
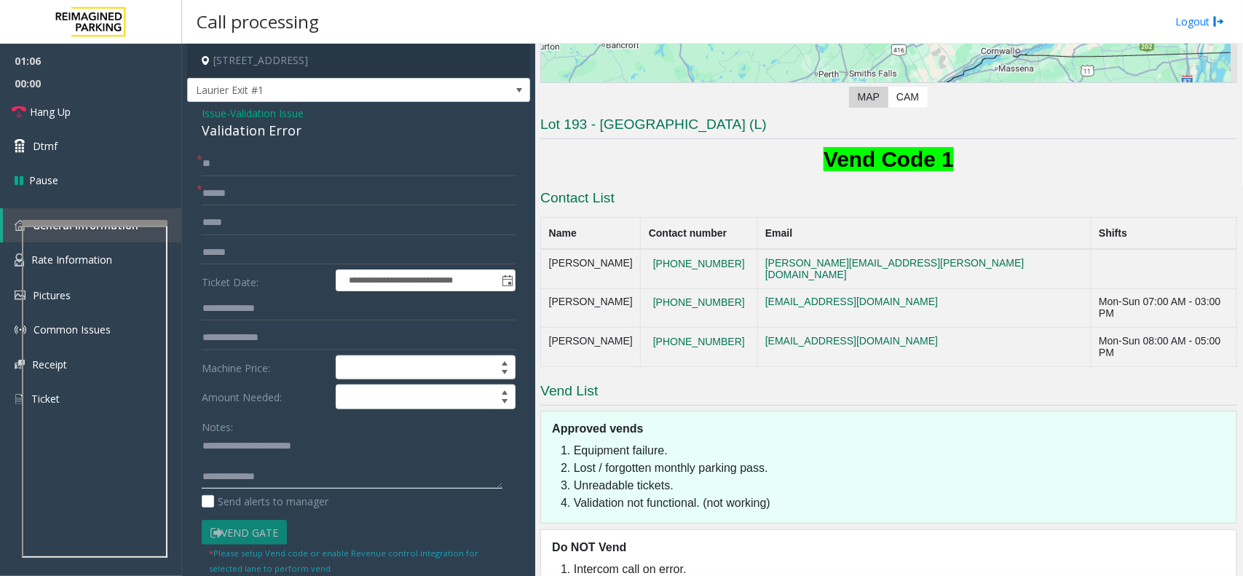
click at [317, 478] on textarea at bounding box center [352, 462] width 301 height 55
paste textarea "**********"
type textarea "**********"
click at [355, 92] on span "Laurier Exit #1" at bounding box center [324, 90] width 273 height 23
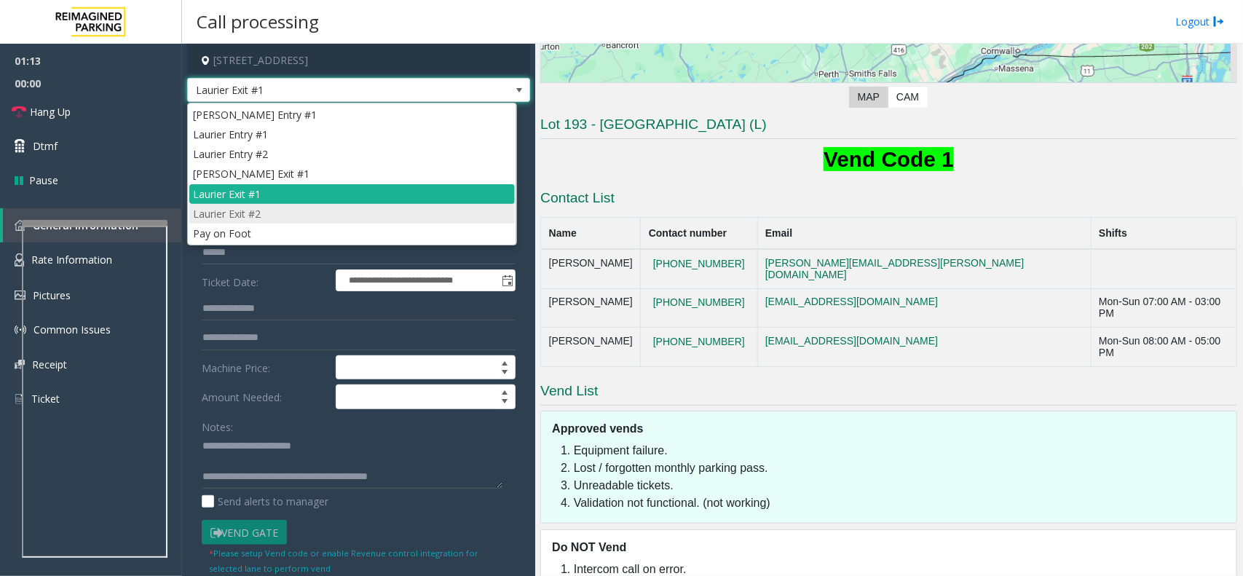
click at [328, 206] on li "Laurier Exit #2" at bounding box center [351, 214] width 325 height 20
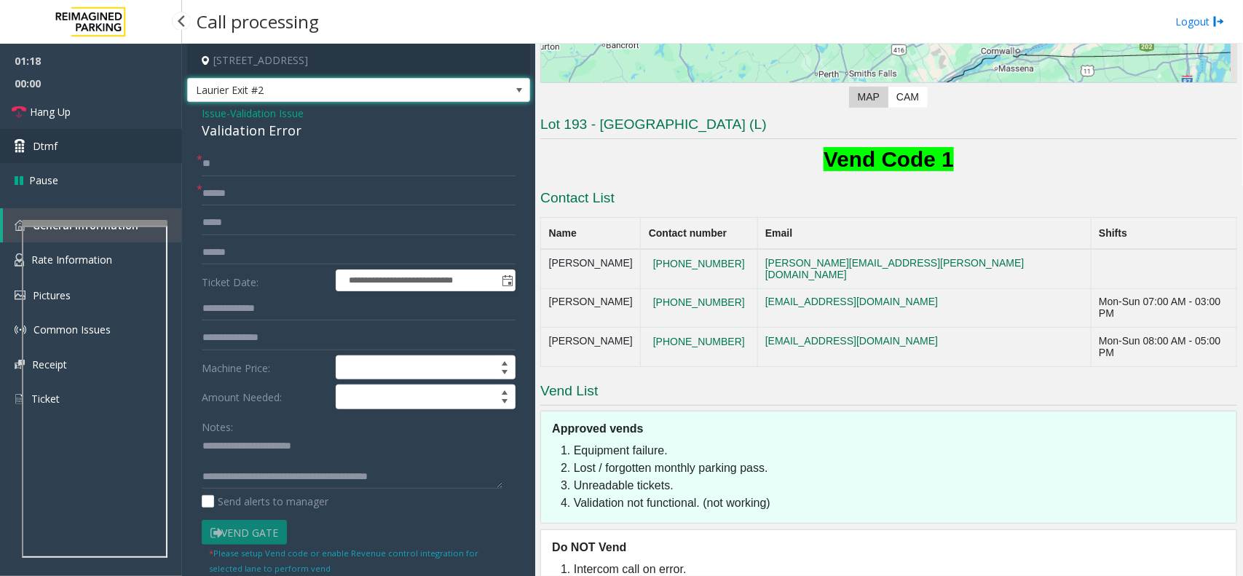
click at [91, 150] on link "Dtmf" at bounding box center [91, 146] width 182 height 34
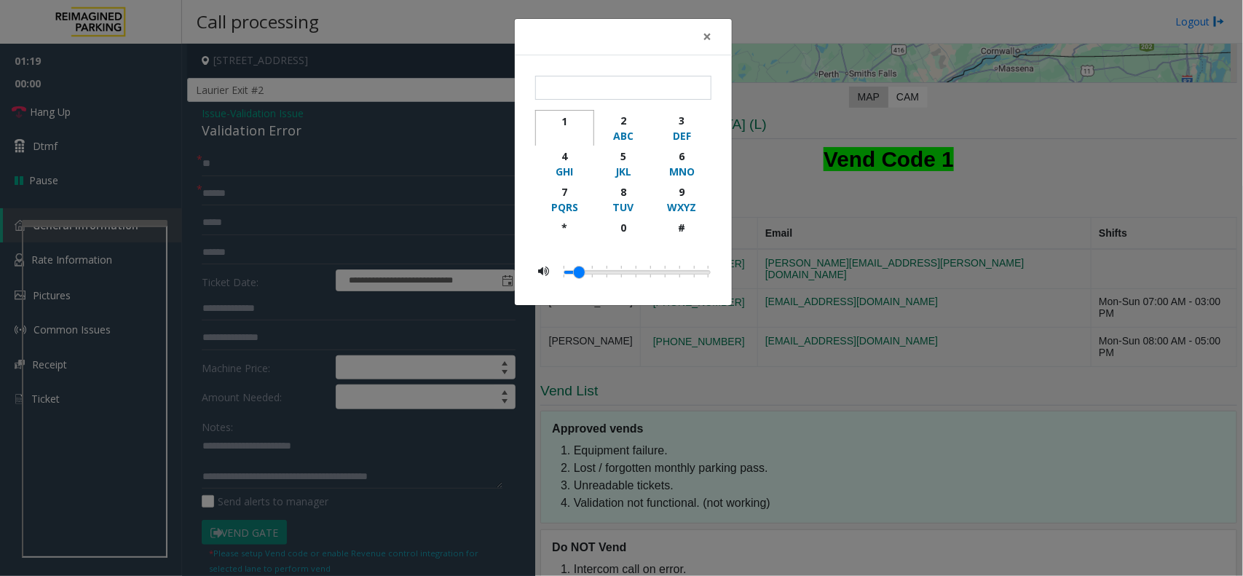
click at [566, 117] on div "1" at bounding box center [565, 121] width 40 height 15
type input "*"
click at [712, 39] on button "×" at bounding box center [706, 37] width 29 height 36
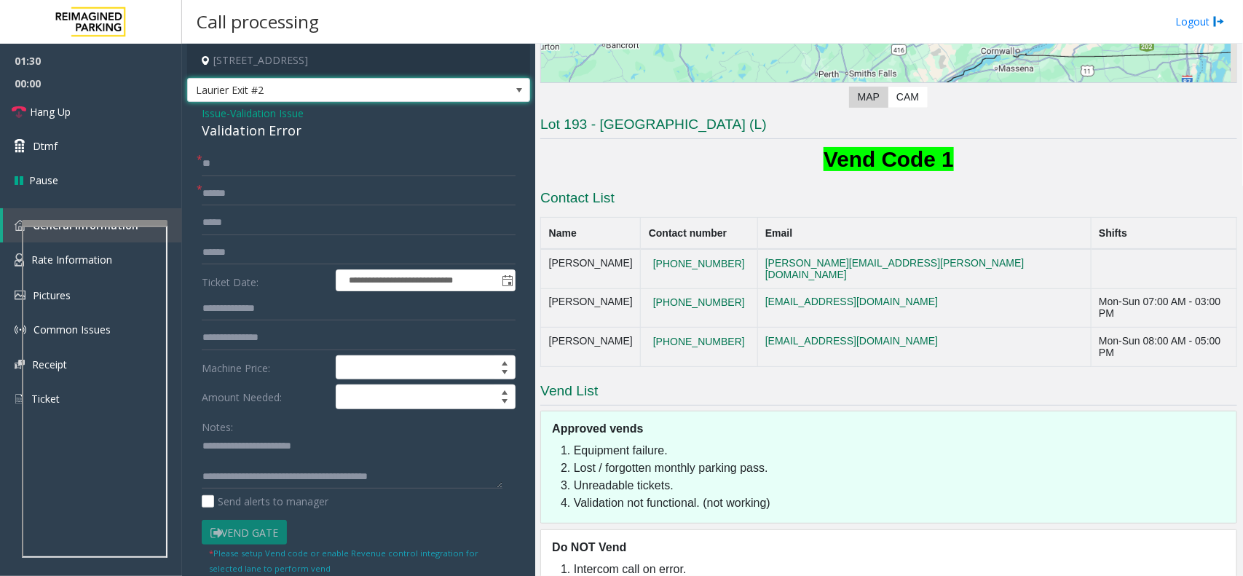
click at [323, 93] on span "Laurier Exit #2" at bounding box center [324, 90] width 273 height 23
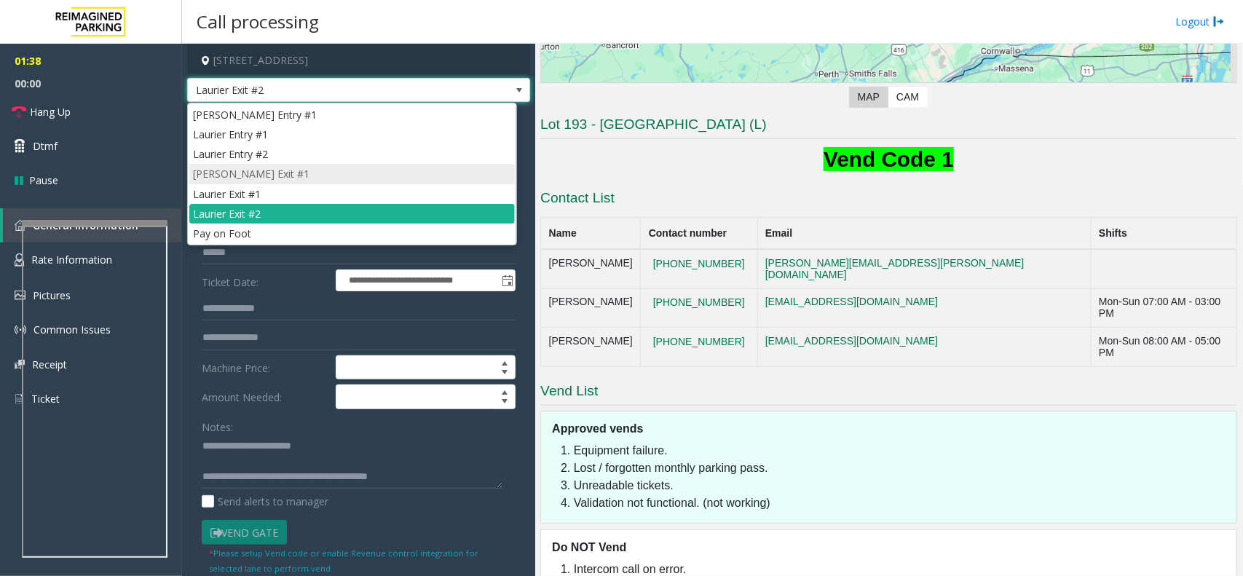
click at [285, 183] on li "[PERSON_NAME] Exit #1" at bounding box center [351, 174] width 325 height 20
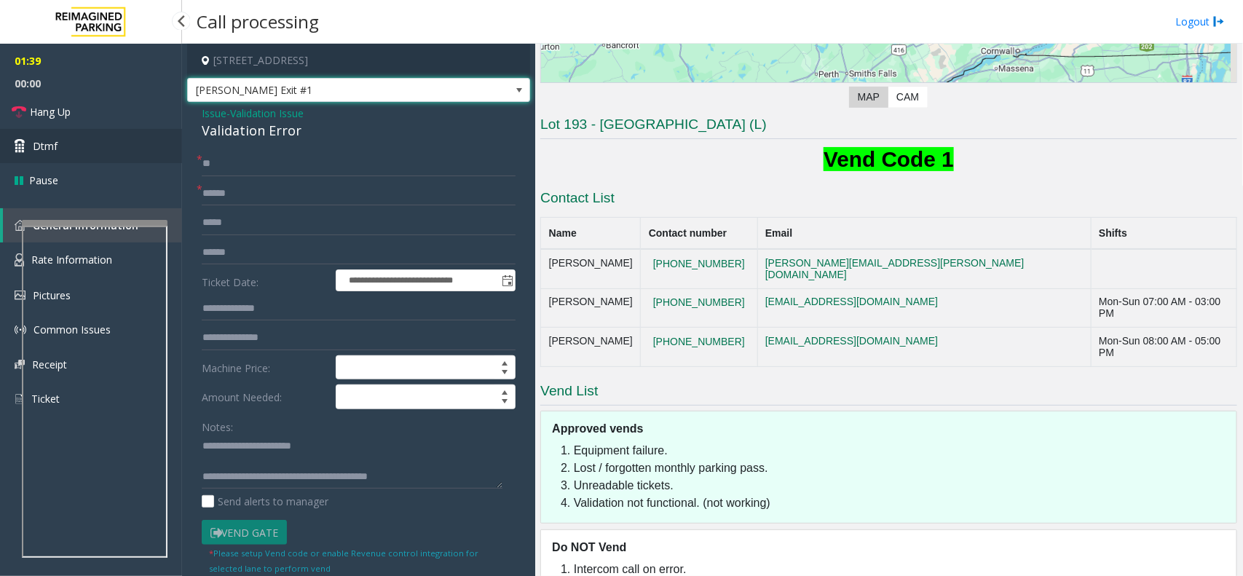
click at [99, 149] on link "Dtmf" at bounding box center [91, 146] width 182 height 34
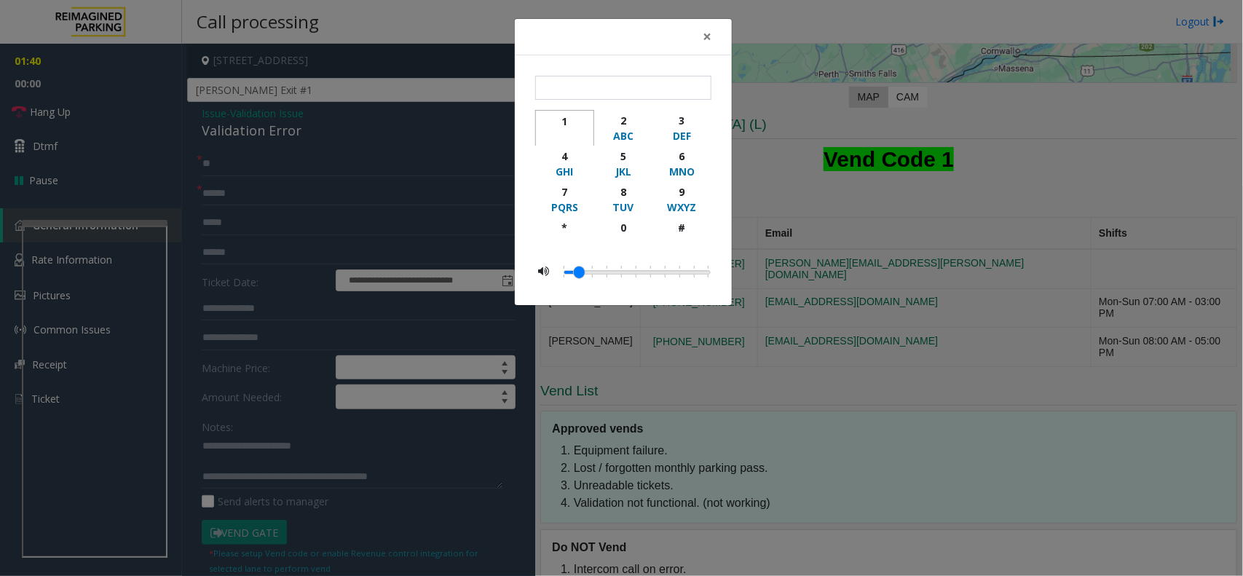
click at [558, 114] on div "1" at bounding box center [565, 121] width 40 height 15
type input "*"
click at [707, 36] on span "×" at bounding box center [707, 36] width 9 height 20
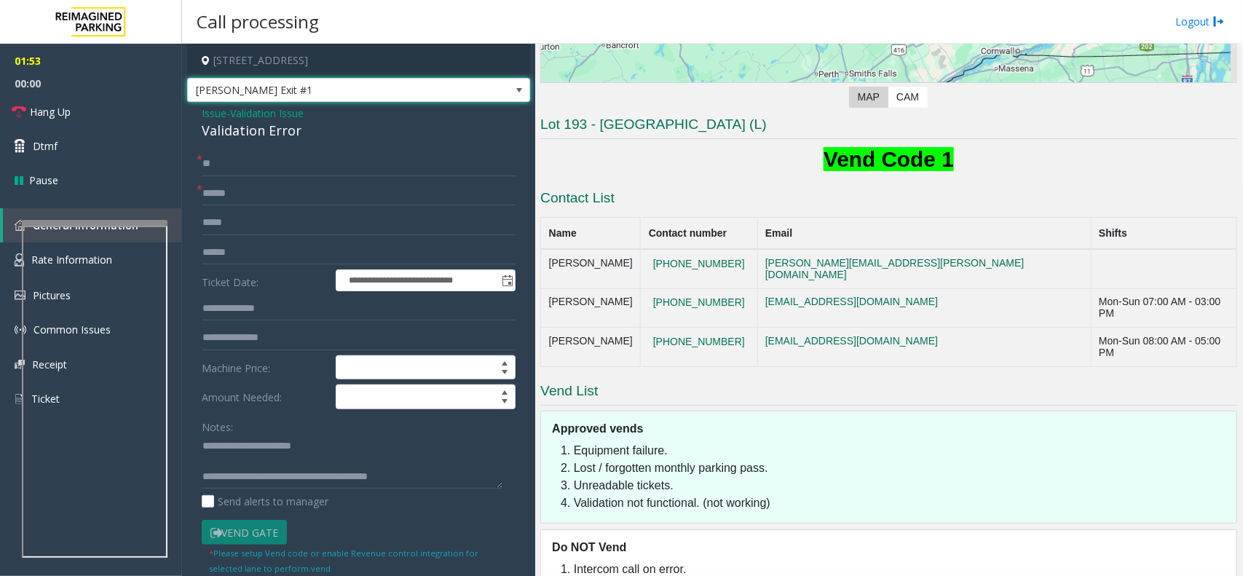
click at [315, 92] on span "[PERSON_NAME] Exit #1" at bounding box center [324, 90] width 273 height 23
click at [262, 322] on form "**********" at bounding box center [359, 363] width 314 height 424
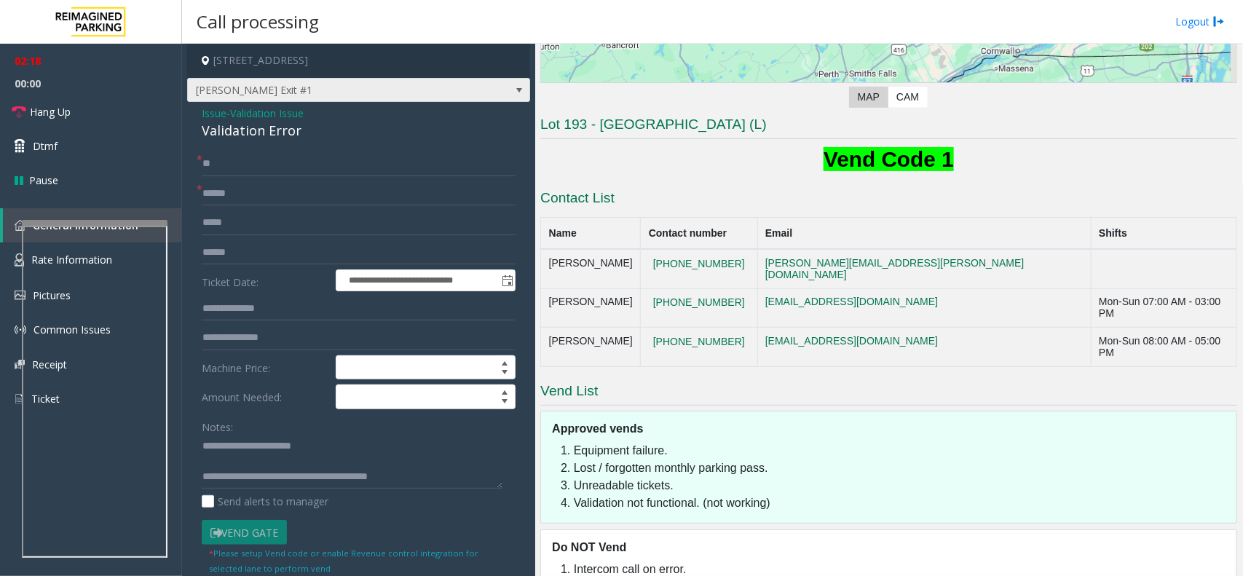
click at [376, 90] on span "[PERSON_NAME] Exit #1" at bounding box center [324, 90] width 273 height 23
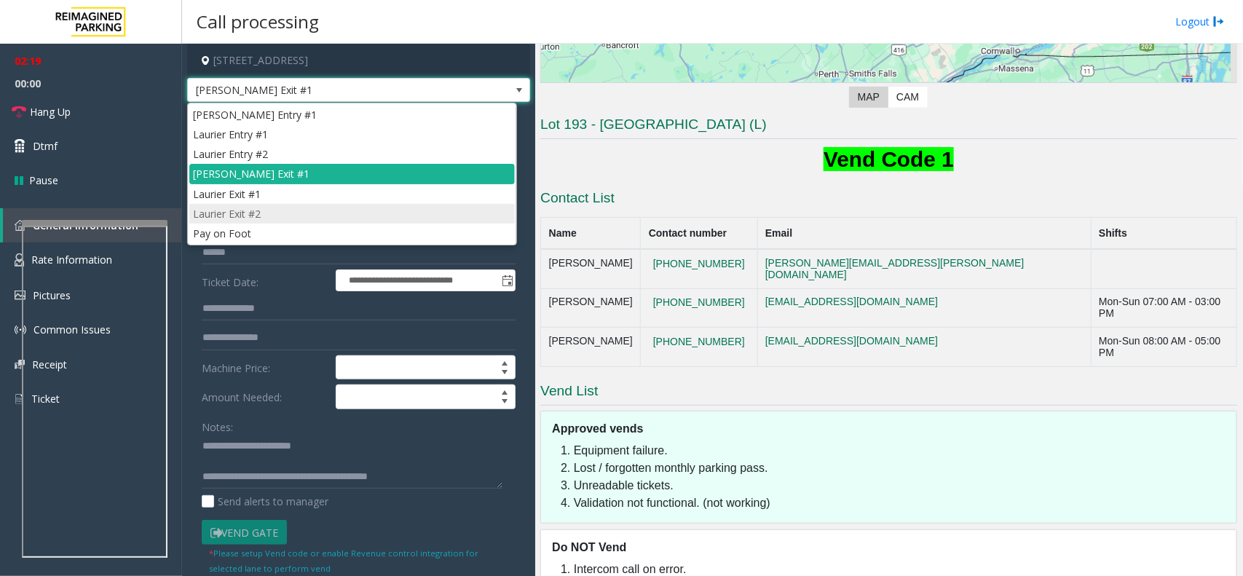
click at [279, 215] on li "Laurier Exit #2" at bounding box center [351, 214] width 325 height 20
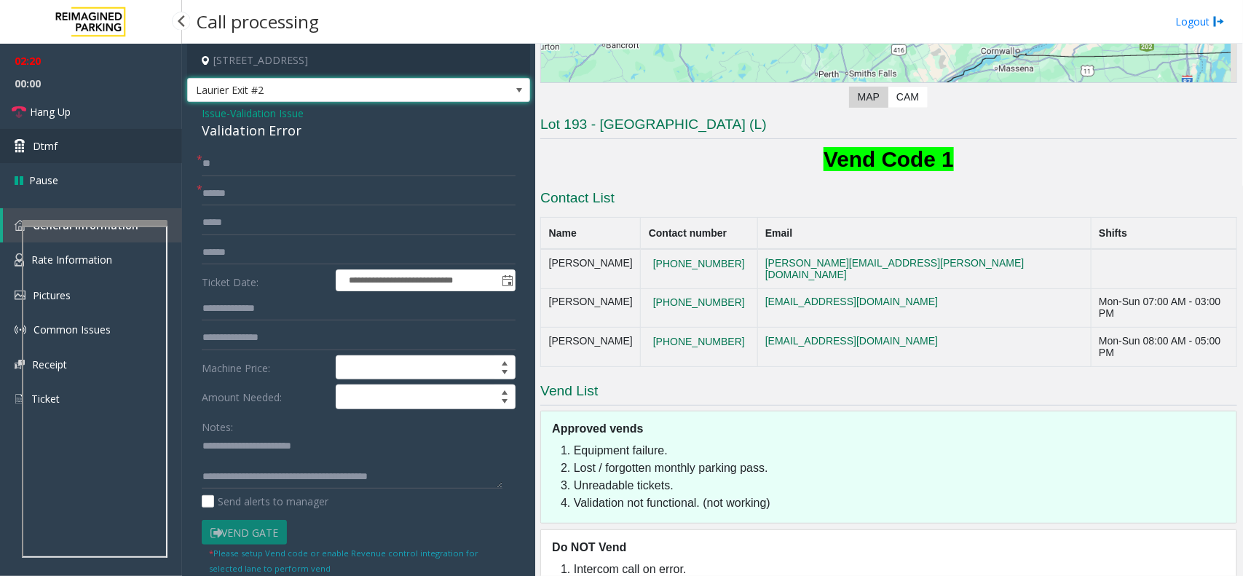
click at [74, 143] on link "Dtmf" at bounding box center [91, 146] width 182 height 34
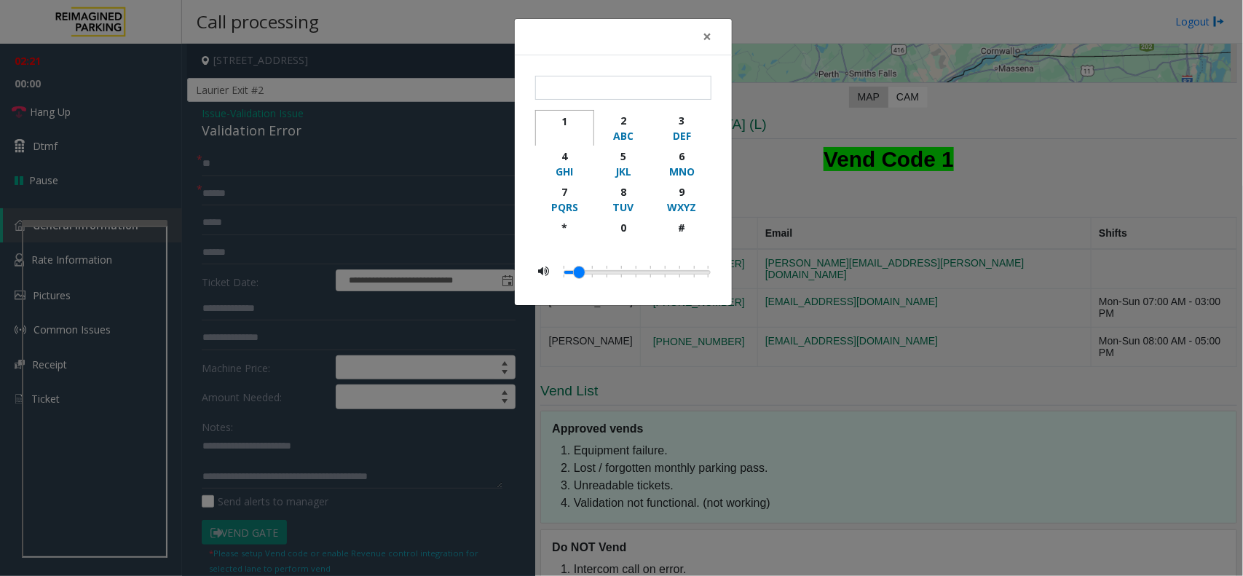
click at [563, 119] on div "1" at bounding box center [565, 121] width 40 height 15
click at [704, 31] on span "×" at bounding box center [707, 36] width 9 height 20
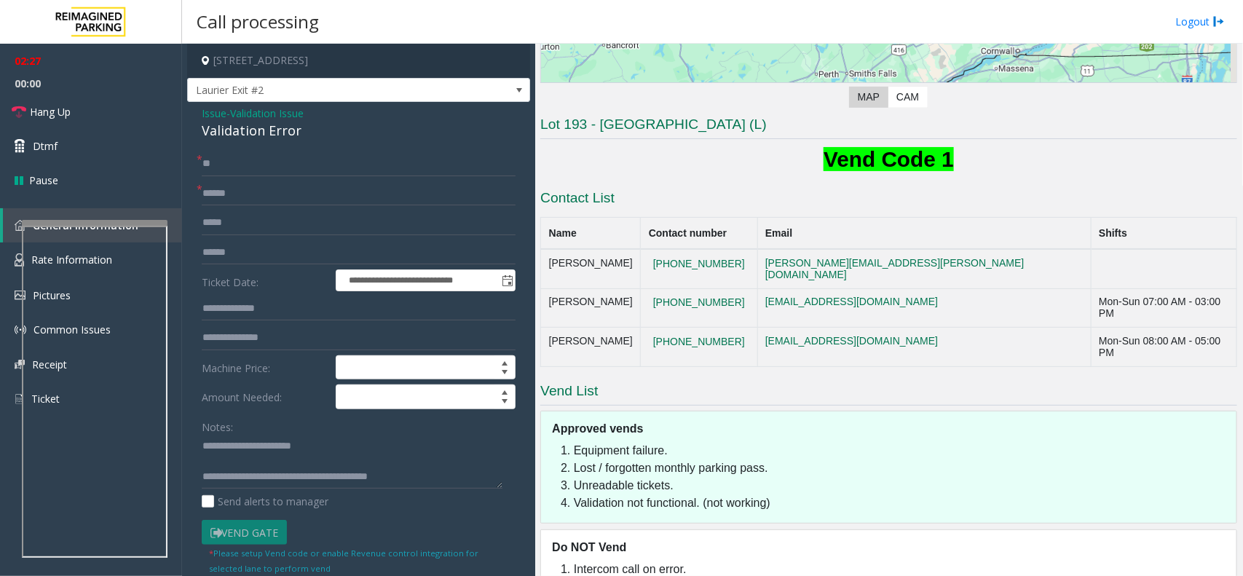
click at [373, 87] on span "Laurier Exit #2" at bounding box center [324, 90] width 273 height 23
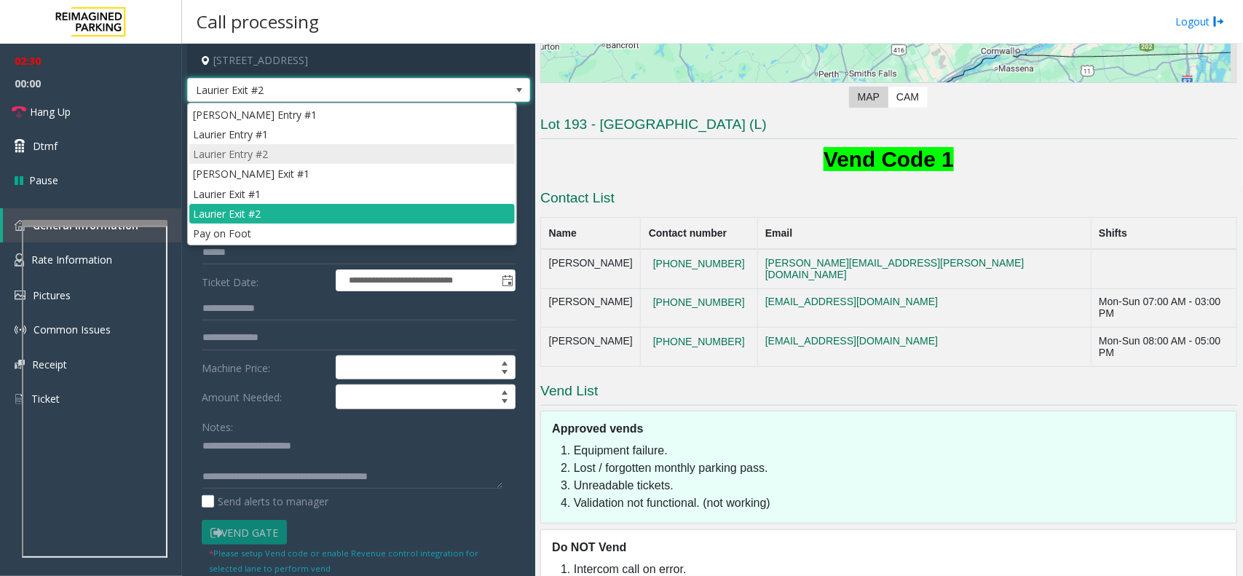
click at [357, 149] on li "Laurier Entry #2" at bounding box center [351, 154] width 325 height 20
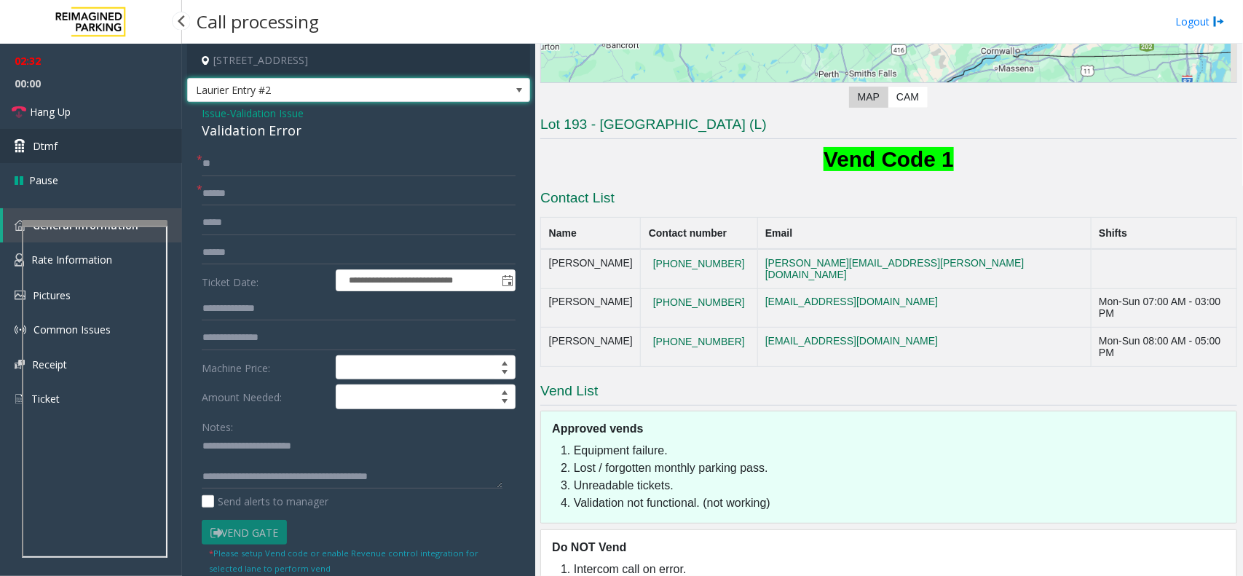
click at [114, 143] on link "Dtmf" at bounding box center [91, 146] width 182 height 34
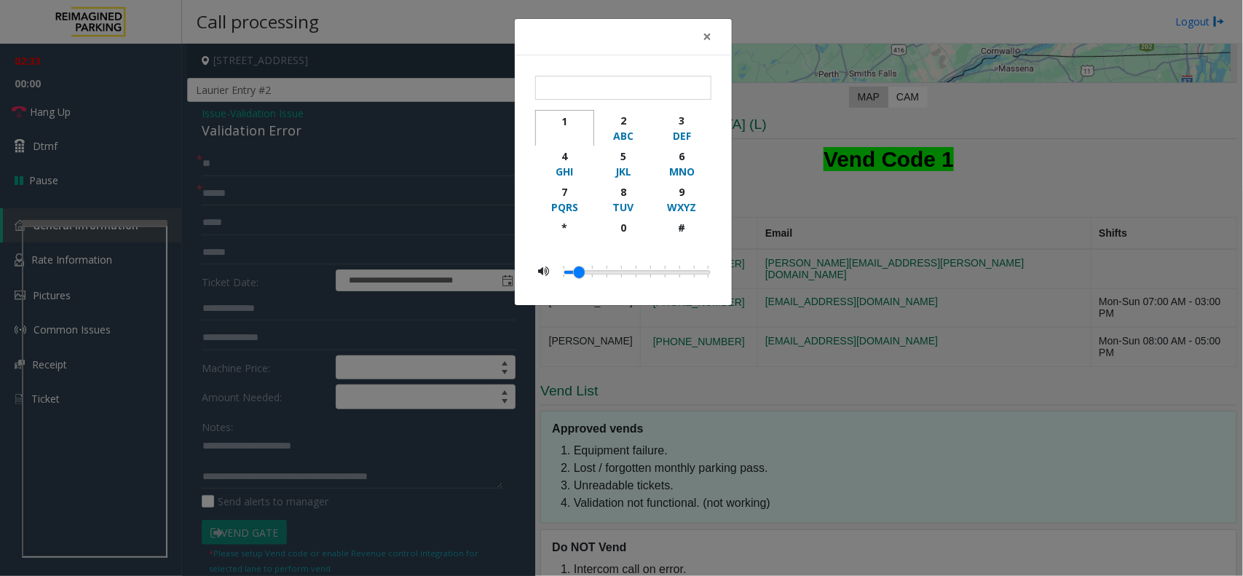
click at [566, 115] on div "1" at bounding box center [565, 121] width 40 height 15
type input "*"
click at [711, 42] on span "×" at bounding box center [707, 36] width 9 height 20
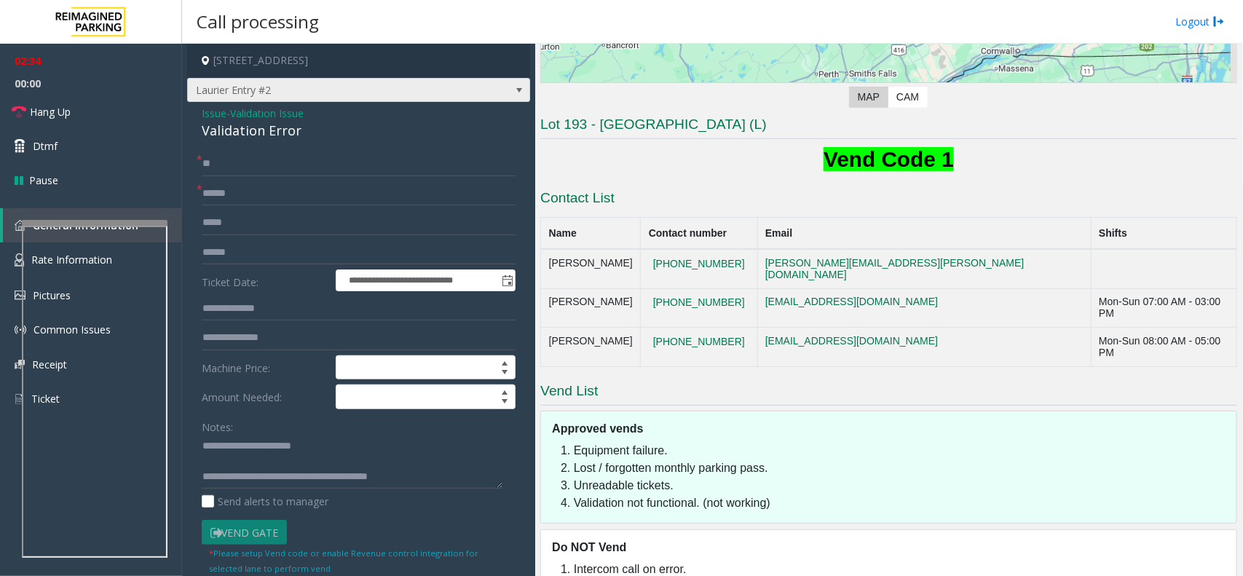
drag, startPoint x: 298, startPoint y: 85, endPoint x: 303, endPoint y: 99, distance: 14.5
click at [299, 85] on span "Laurier Entry #2" at bounding box center [324, 90] width 273 height 23
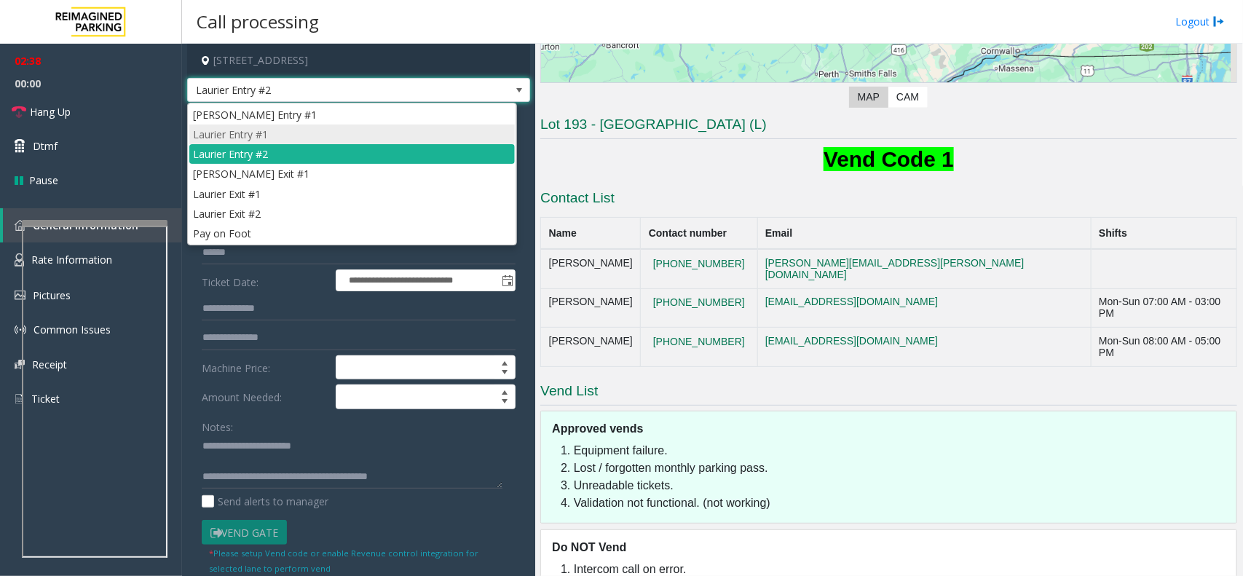
click at [302, 131] on li "Laurier Entry #1" at bounding box center [351, 134] width 325 height 20
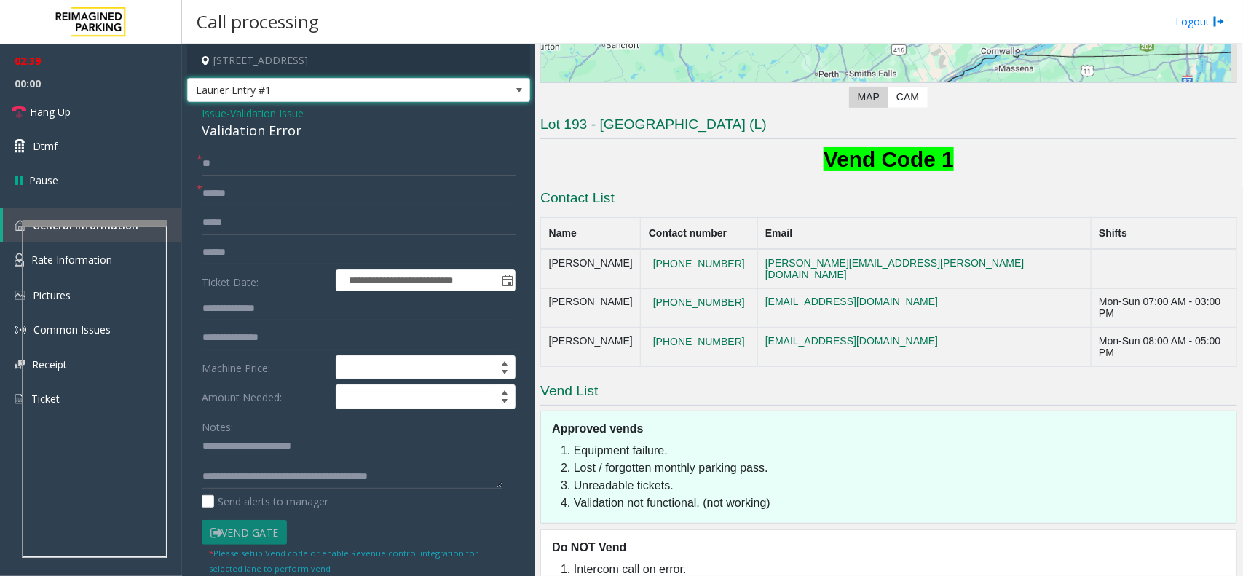
click at [448, 82] on span "Laurier Entry #1" at bounding box center [324, 90] width 273 height 23
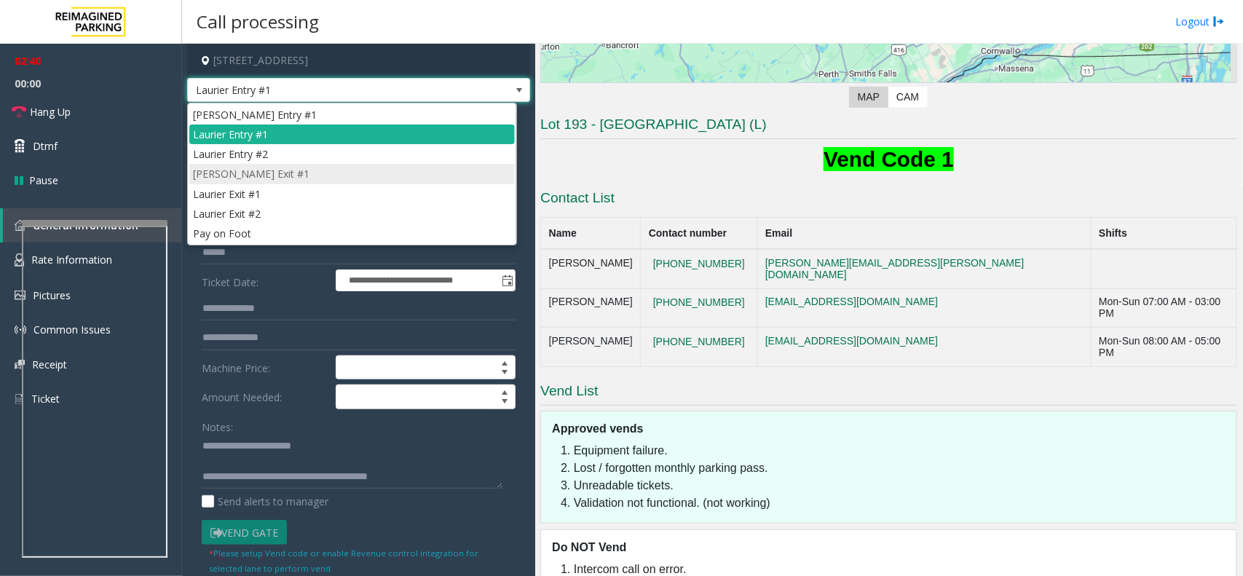
click at [293, 173] on li "[PERSON_NAME] Exit #1" at bounding box center [351, 174] width 325 height 20
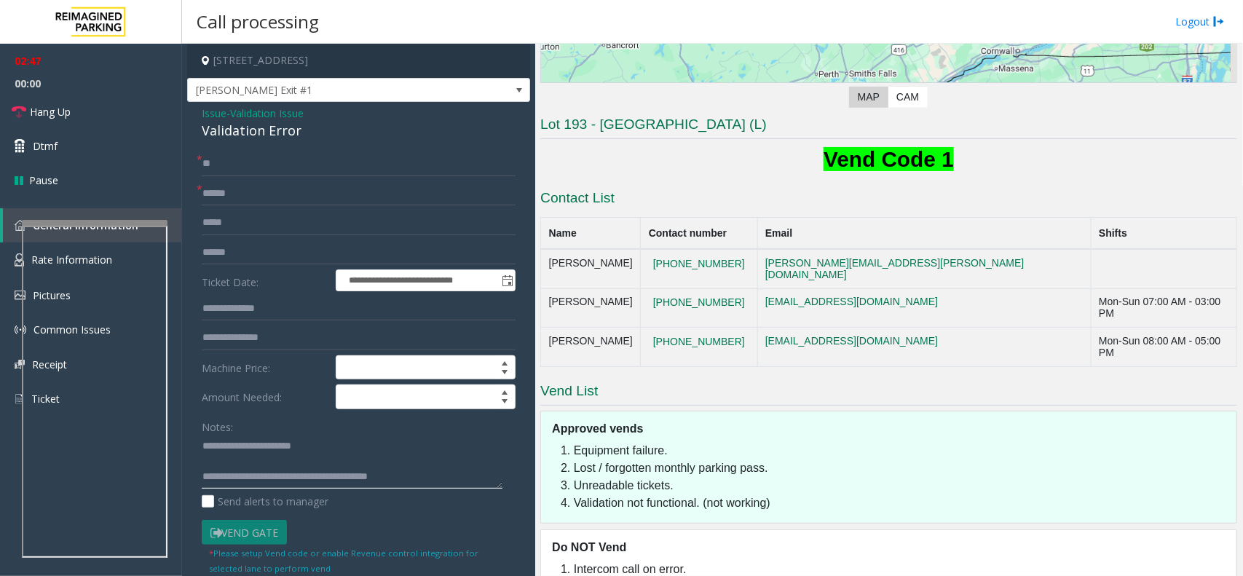
drag, startPoint x: 263, startPoint y: 480, endPoint x: 453, endPoint y: 481, distance: 190.0
click at [453, 481] on textarea at bounding box center [352, 462] width 301 height 55
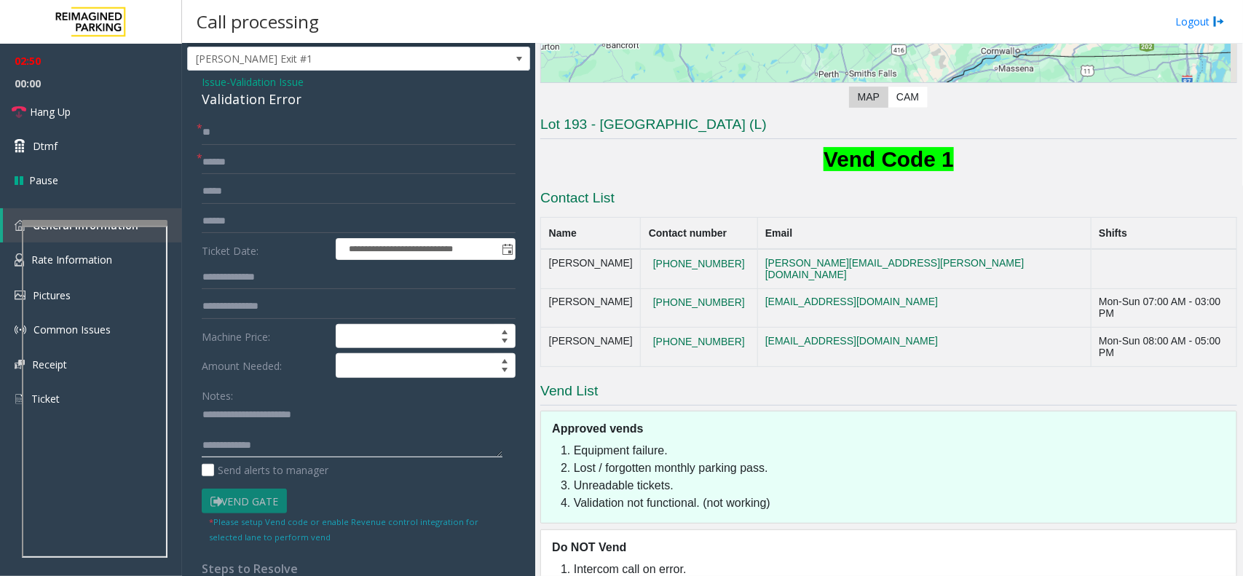
scroll to position [0, 0]
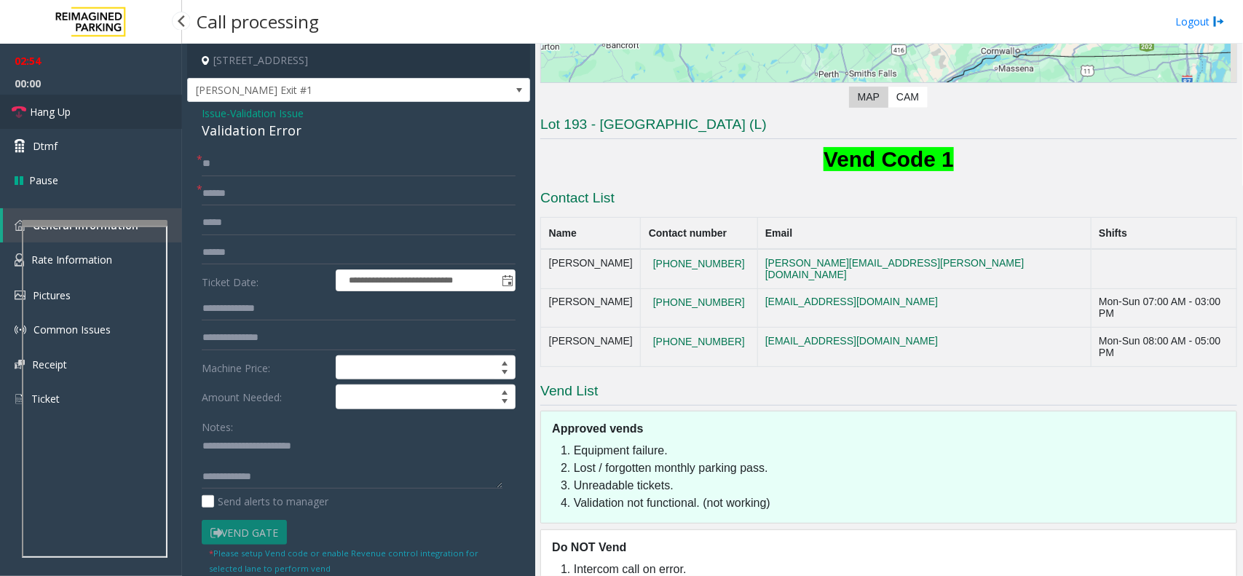
click at [125, 120] on link "Hang Up" at bounding box center [91, 112] width 182 height 34
click at [298, 475] on textarea at bounding box center [352, 462] width 301 height 55
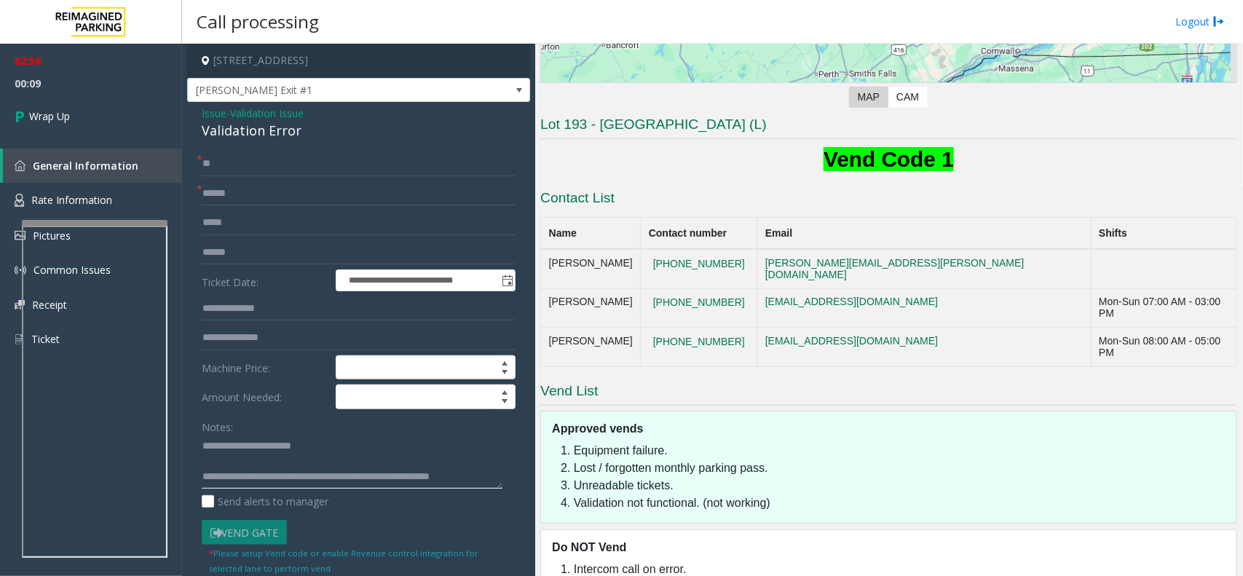
scroll to position [9, 0]
click at [242, 459] on textarea at bounding box center [352, 462] width 301 height 55
click at [202, 449] on textarea at bounding box center [352, 462] width 301 height 55
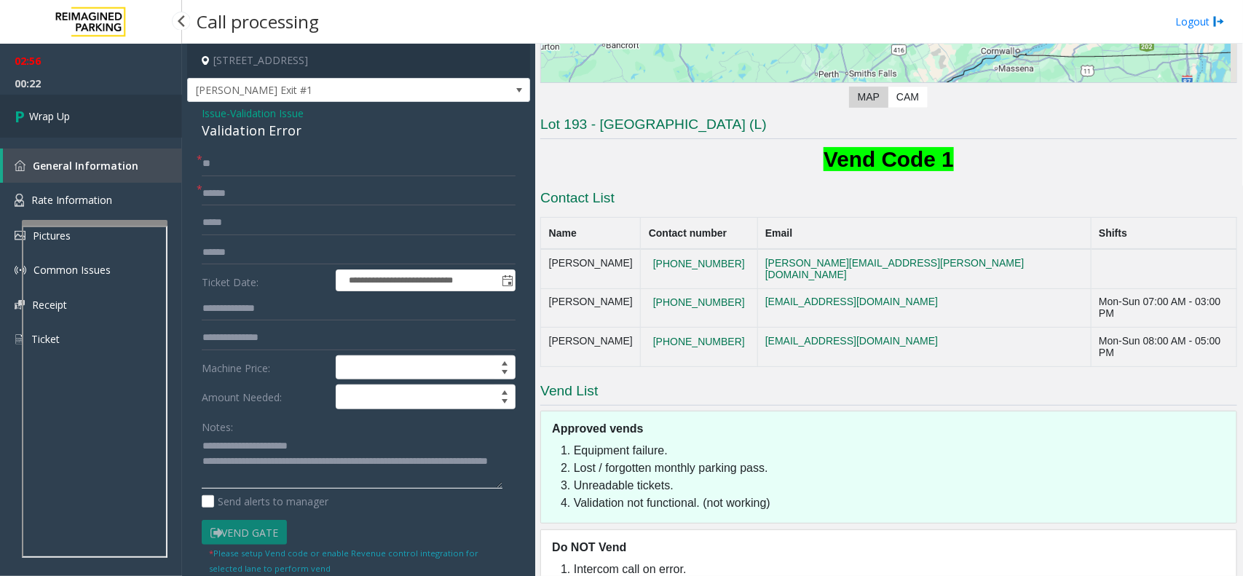
type textarea "**********"
click at [82, 122] on link "Wrap Up" at bounding box center [91, 116] width 182 height 43
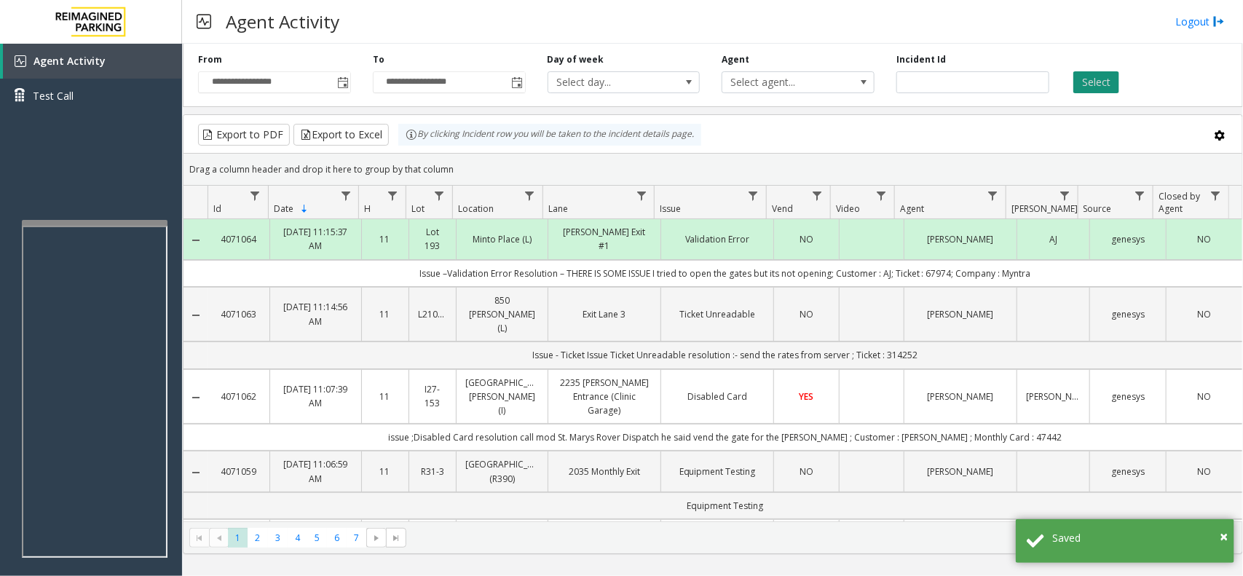
click at [1103, 79] on button "Select" at bounding box center [1096, 82] width 46 height 22
drag, startPoint x: 1101, startPoint y: 74, endPoint x: 1209, endPoint y: 73, distance: 107.8
click at [1104, 75] on button "Select" at bounding box center [1096, 82] width 46 height 22
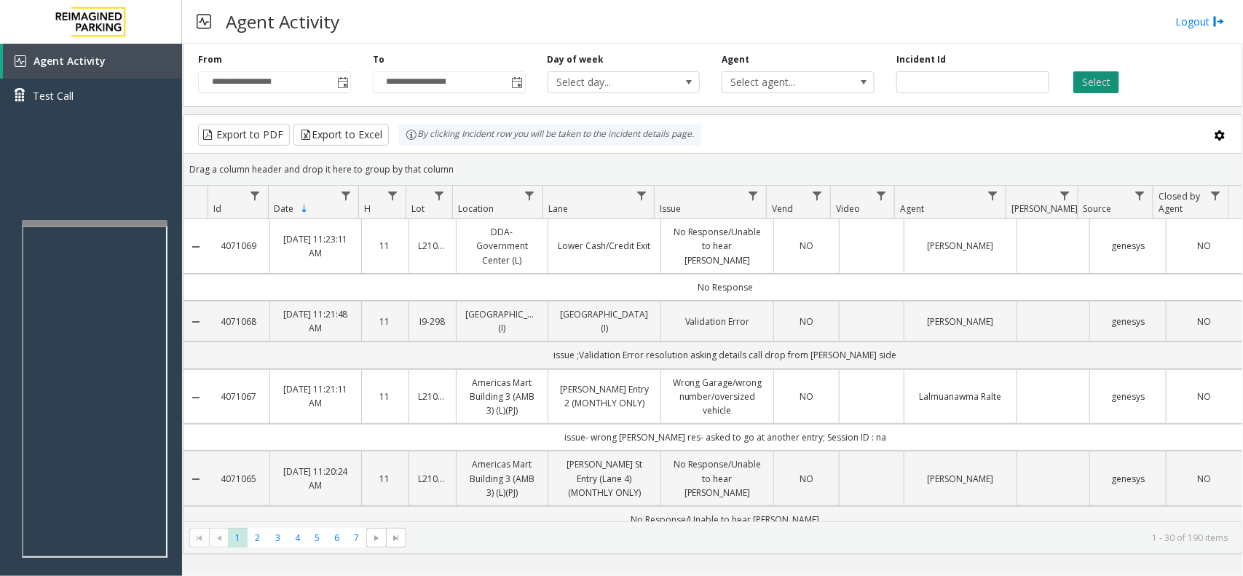
click at [1115, 84] on button "Select" at bounding box center [1096, 82] width 46 height 22
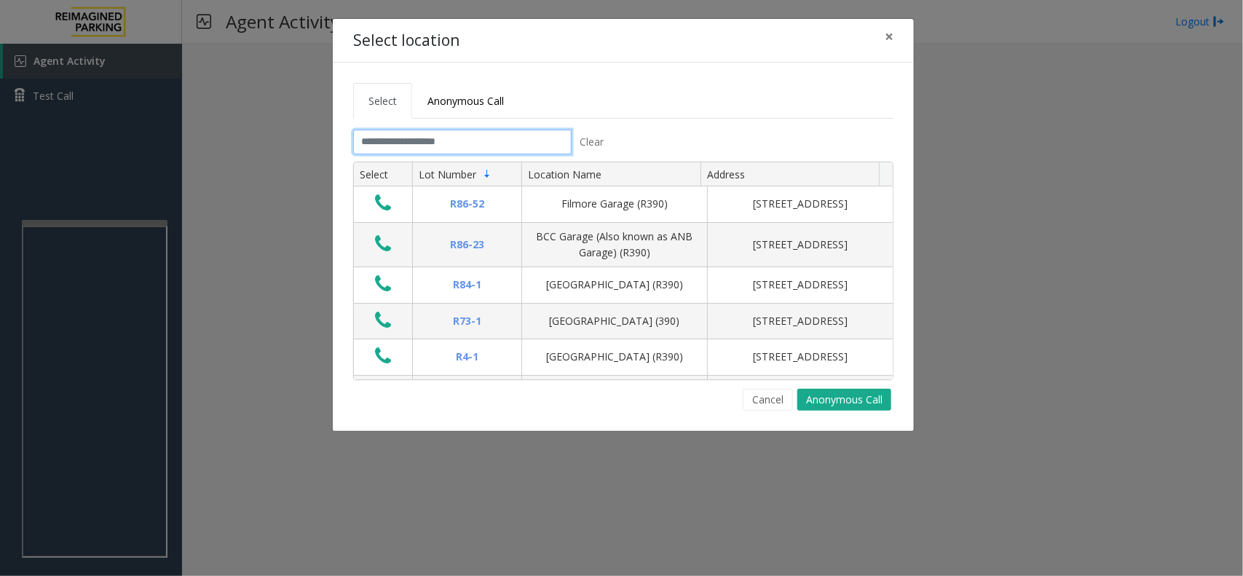
click at [535, 154] on input "text" at bounding box center [462, 142] width 218 height 25
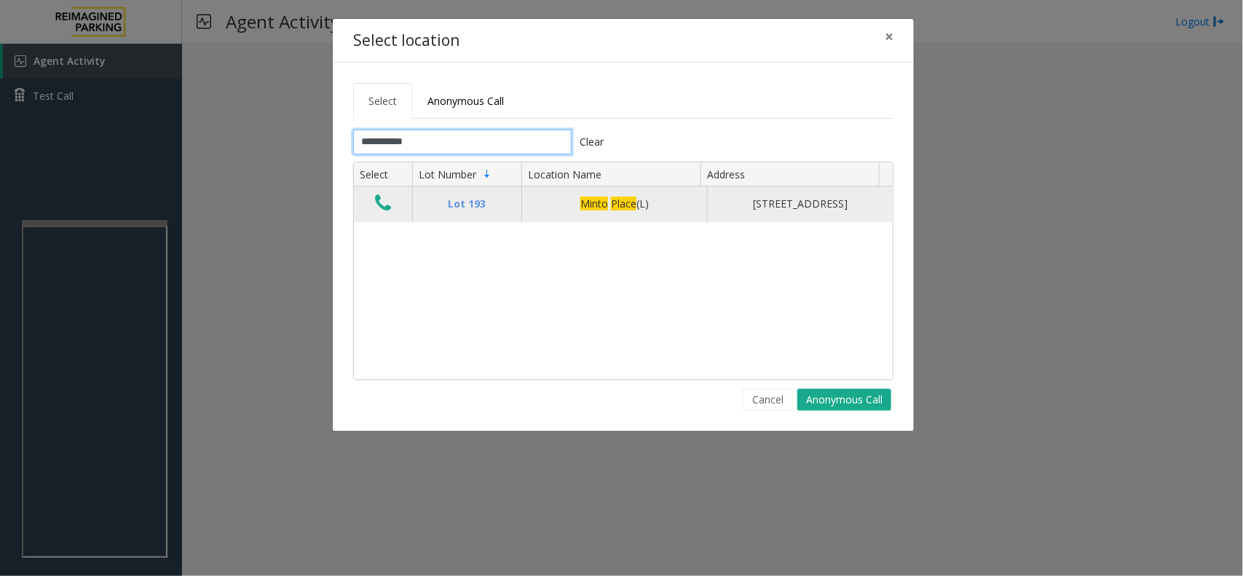
type input "**********"
click at [388, 205] on icon "Data table" at bounding box center [383, 203] width 16 height 20
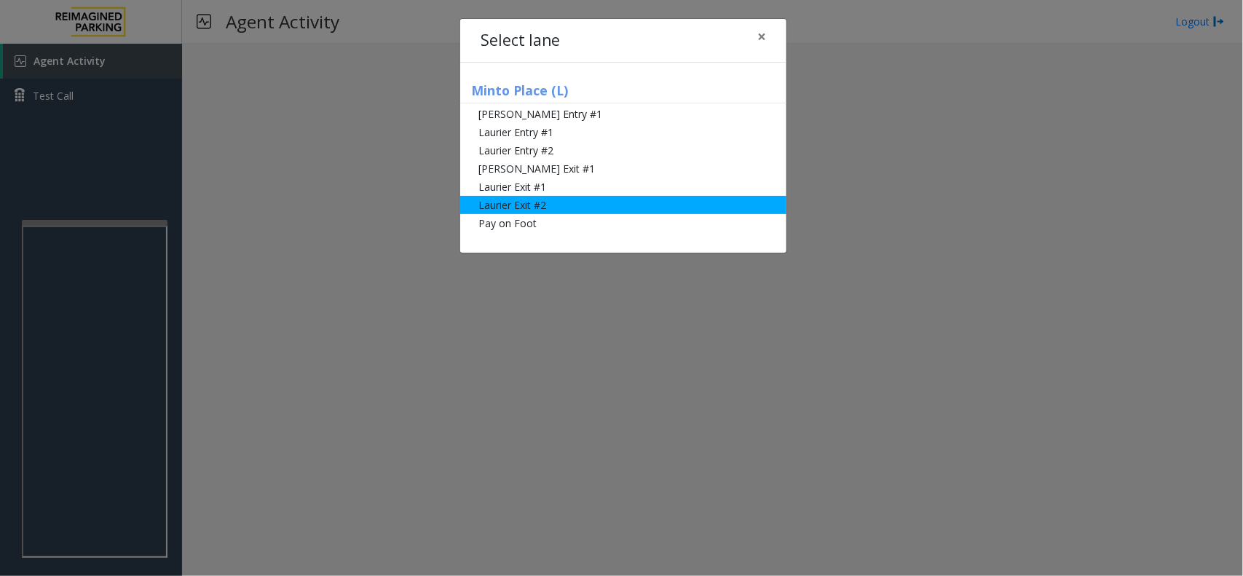
click at [565, 204] on li "Laurier Exit #2" at bounding box center [623, 205] width 326 height 18
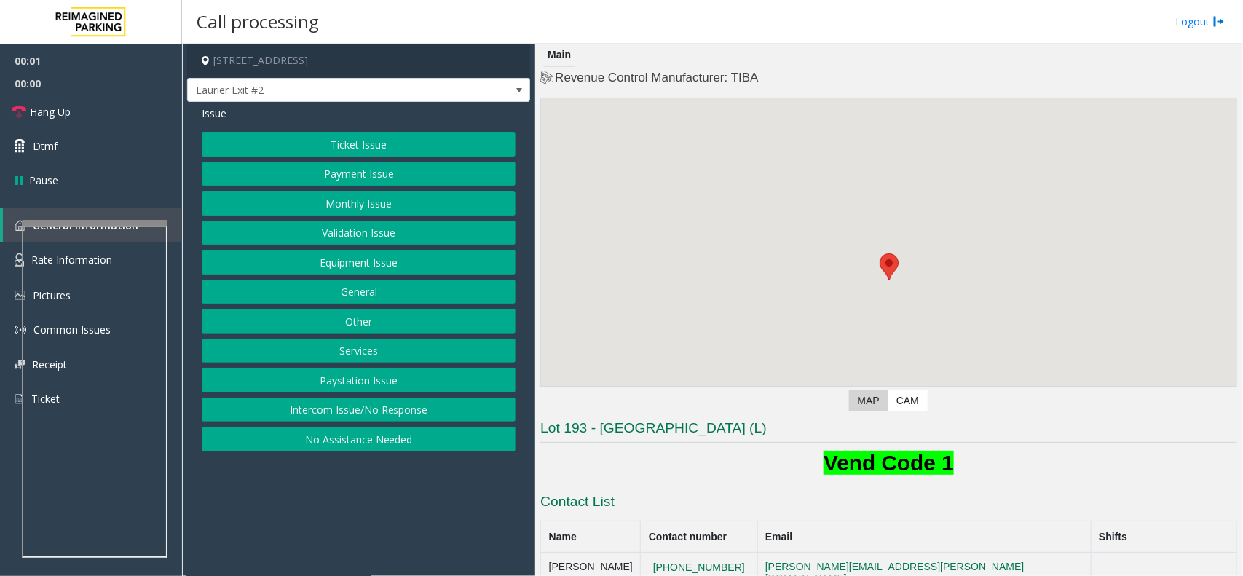
click at [379, 227] on button "Validation Issue" at bounding box center [359, 233] width 314 height 25
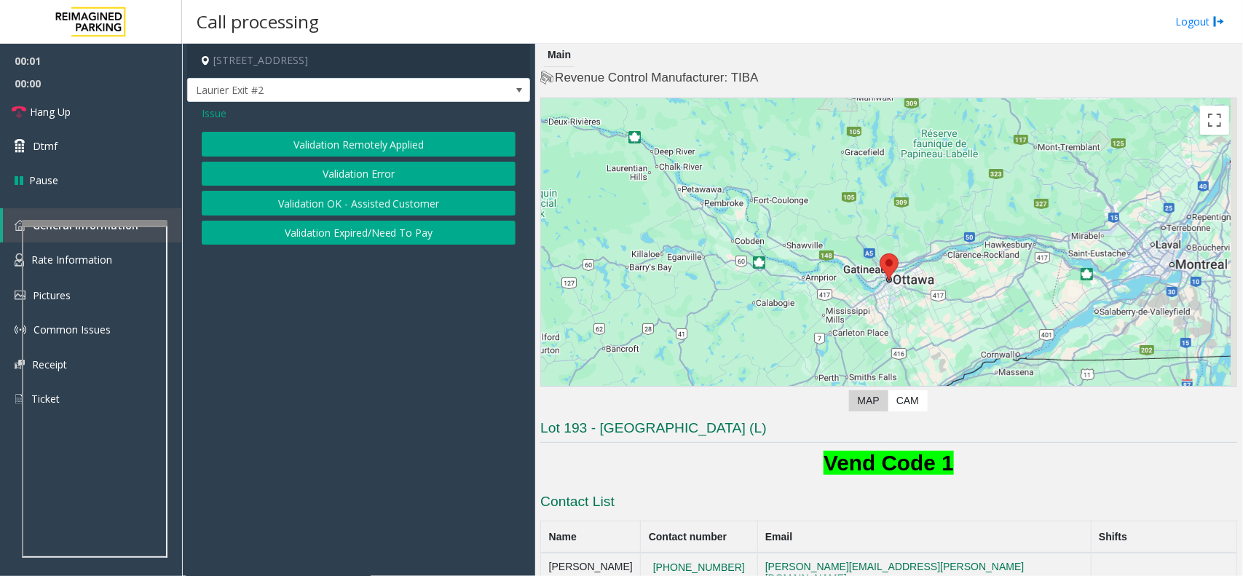
click at [411, 180] on button "Validation Error" at bounding box center [359, 174] width 314 height 25
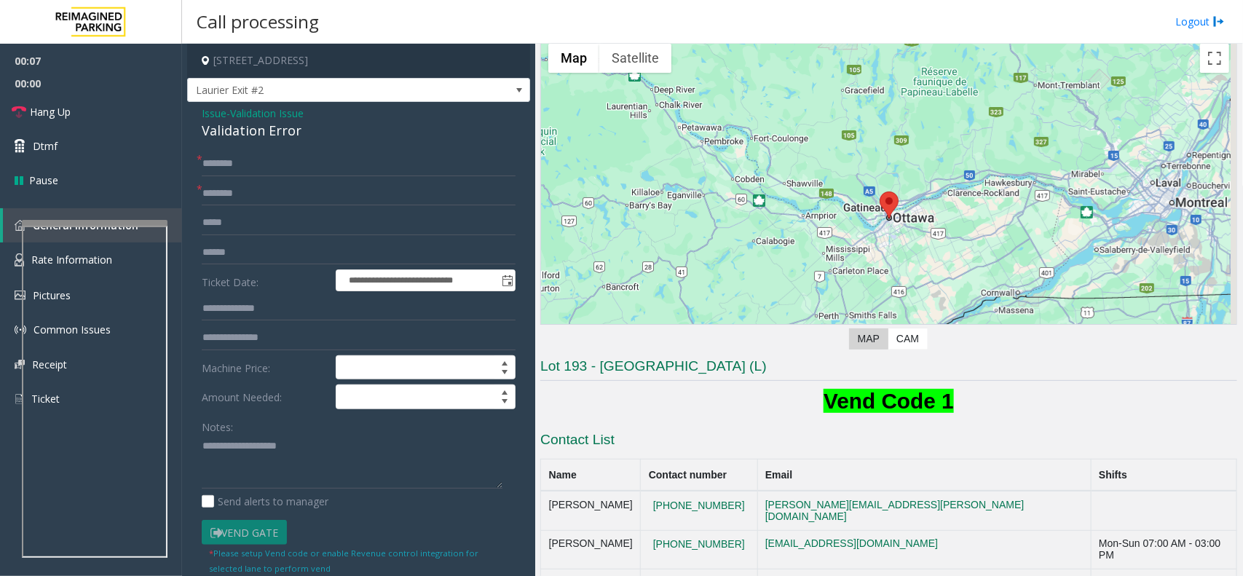
scroll to position [91, 0]
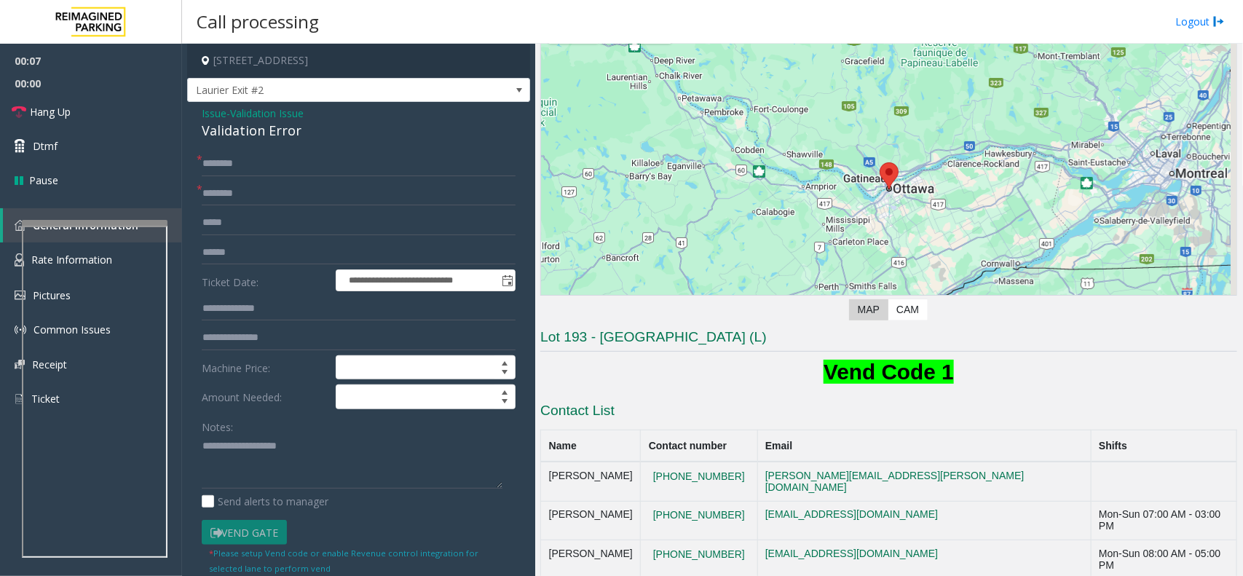
click at [614, 336] on h3 "Lot 193 - [GEOGRAPHIC_DATA] (L)" at bounding box center [888, 340] width 697 height 24
copy h3 "Minto"
paste input "*****"
drag, startPoint x: 226, startPoint y: 195, endPoint x: 232, endPoint y: 202, distance: 8.8
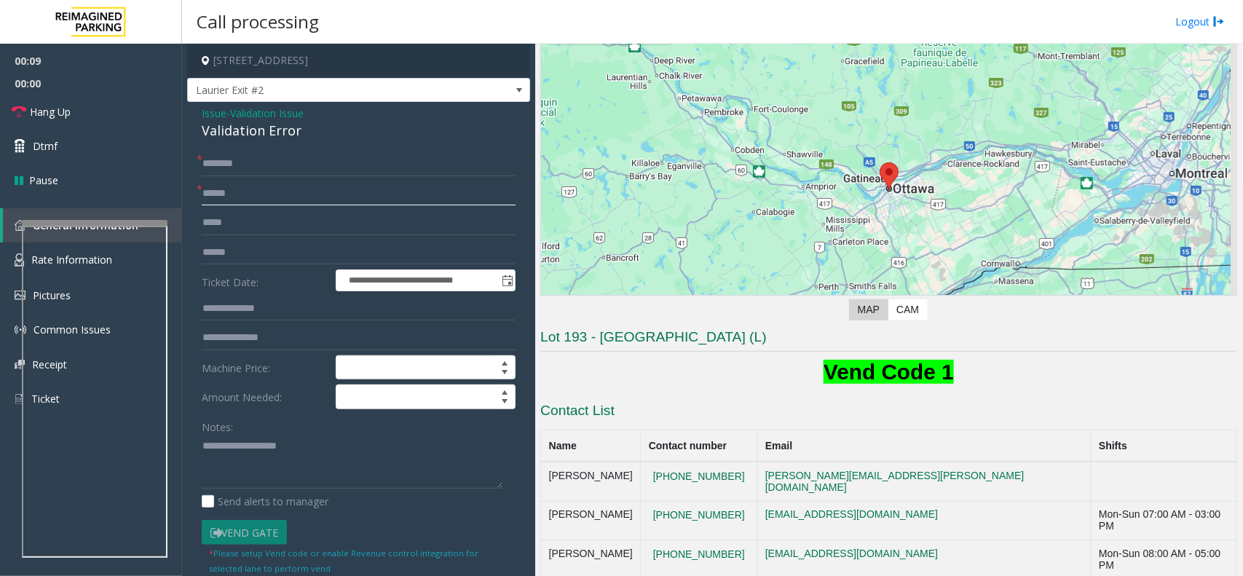
click at [232, 202] on input "*****" at bounding box center [359, 193] width 314 height 25
type input "*****"
click at [231, 256] on input "text" at bounding box center [359, 252] width 314 height 25
paste input "*****"
type input "*****"
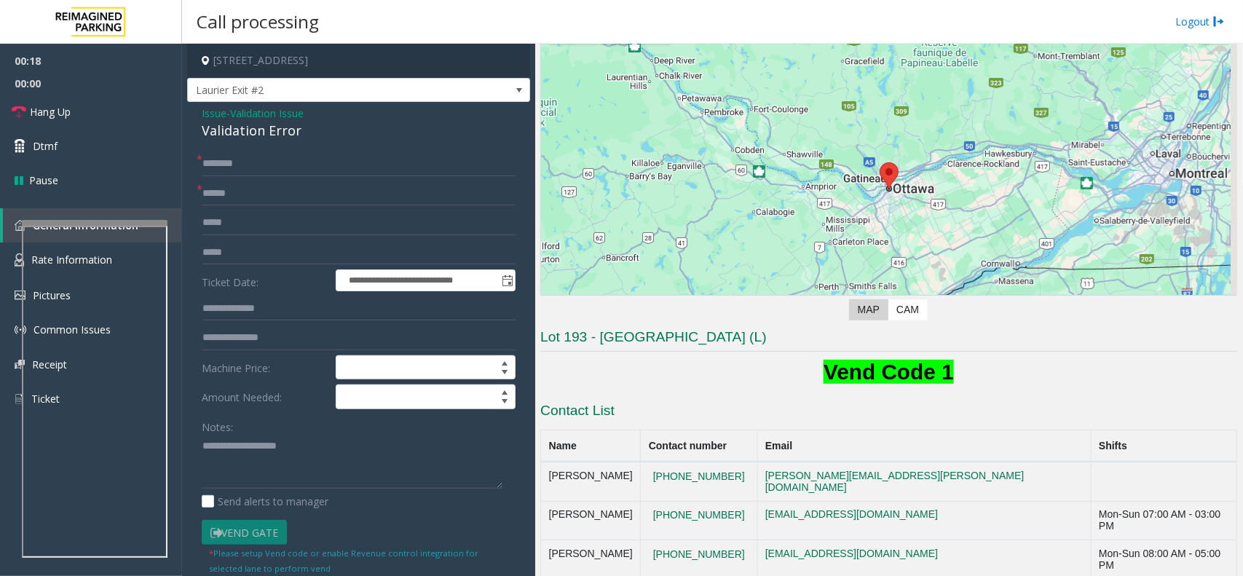
click at [275, 150] on div "**********" at bounding box center [358, 532] width 343 height 861
click at [264, 166] on input "text" at bounding box center [359, 163] width 314 height 25
type input "**"
click at [78, 154] on link "Dtmf" at bounding box center [91, 146] width 182 height 34
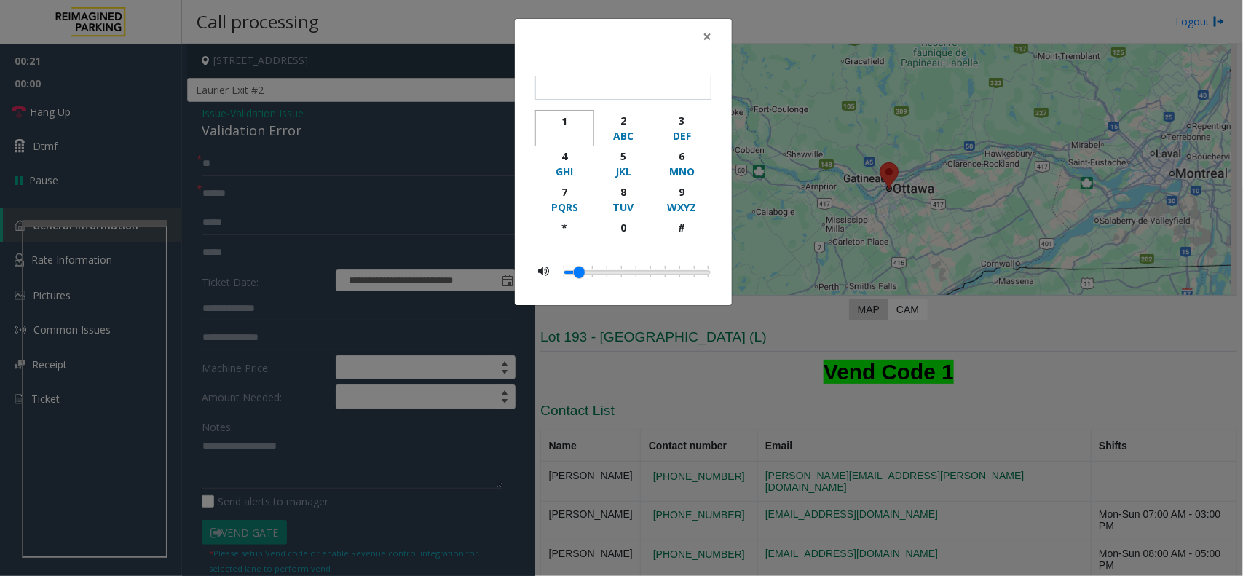
click at [590, 116] on button "1" at bounding box center [564, 128] width 59 height 36
click at [571, 116] on div "1" at bounding box center [565, 121] width 40 height 15
type input "**"
click at [701, 42] on button "×" at bounding box center [706, 37] width 29 height 36
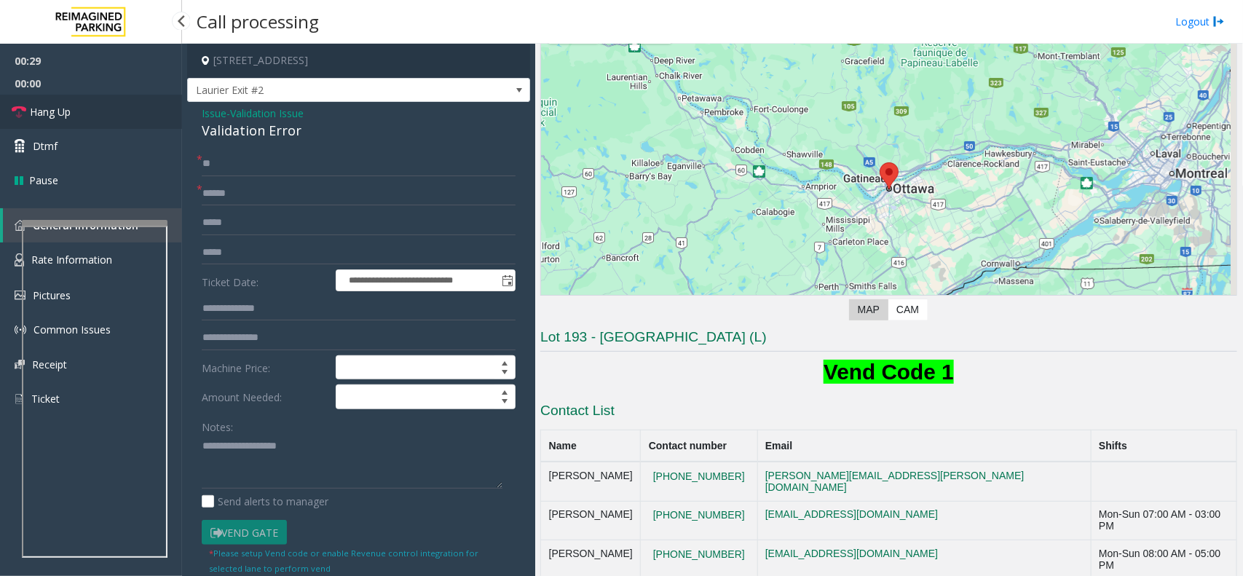
click at [63, 106] on span "Hang Up" at bounding box center [50, 111] width 41 height 15
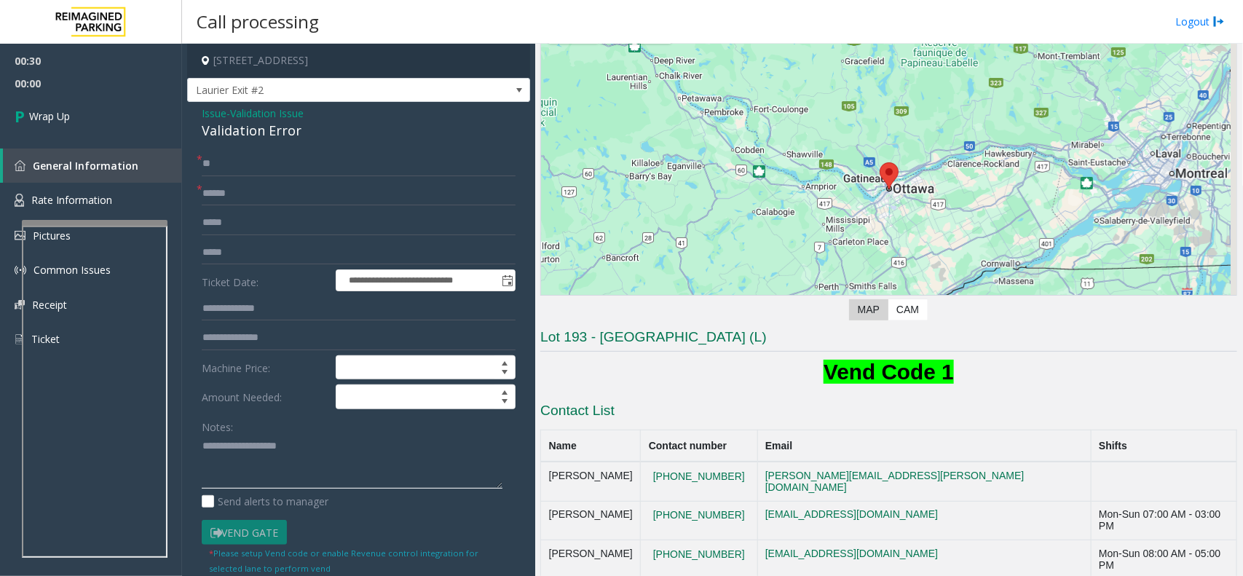
click at [299, 463] on textarea at bounding box center [352, 462] width 301 height 55
paste textarea "**********"
click at [285, 135] on div "Validation Error" at bounding box center [359, 131] width 314 height 20
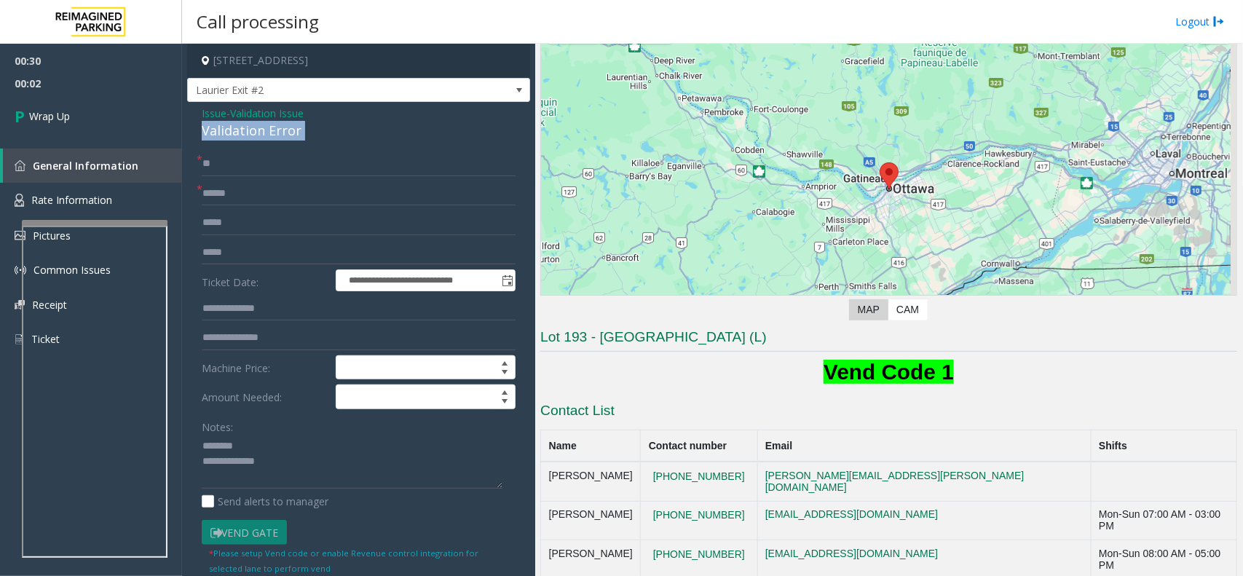
copy div "Validation Error"
paste textarea "**********"
drag, startPoint x: 266, startPoint y: 443, endPoint x: 289, endPoint y: 435, distance: 23.7
click at [266, 442] on textarea at bounding box center [352, 462] width 301 height 55
click at [296, 480] on textarea at bounding box center [352, 462] width 301 height 55
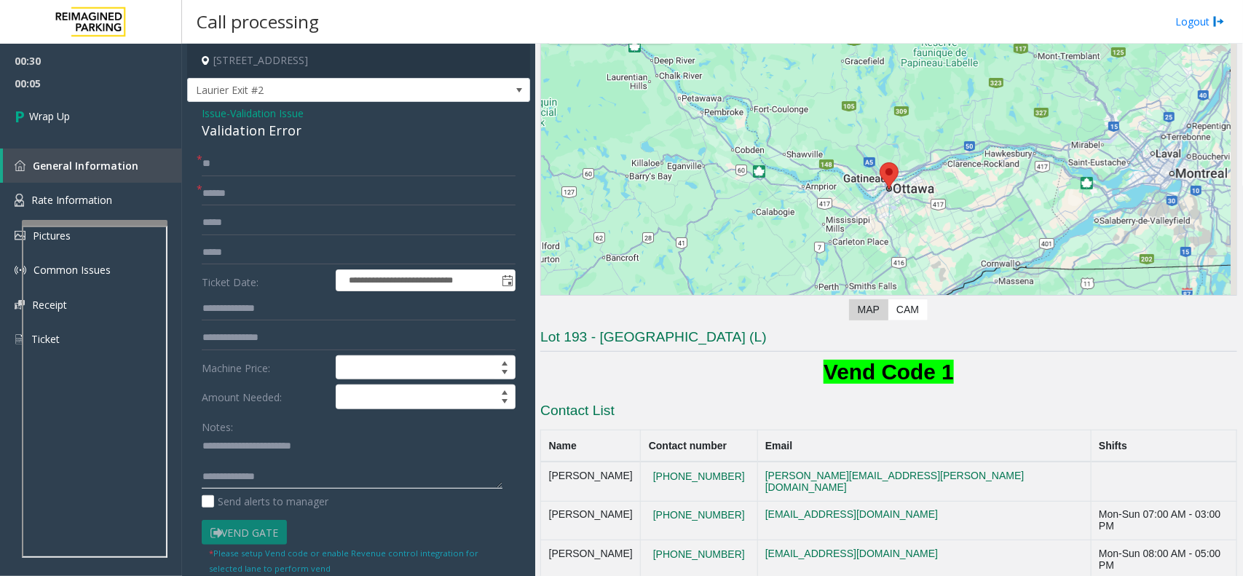
paste textarea "**********"
type textarea "**********"
click at [85, 113] on link "Wrap Up" at bounding box center [91, 116] width 182 height 43
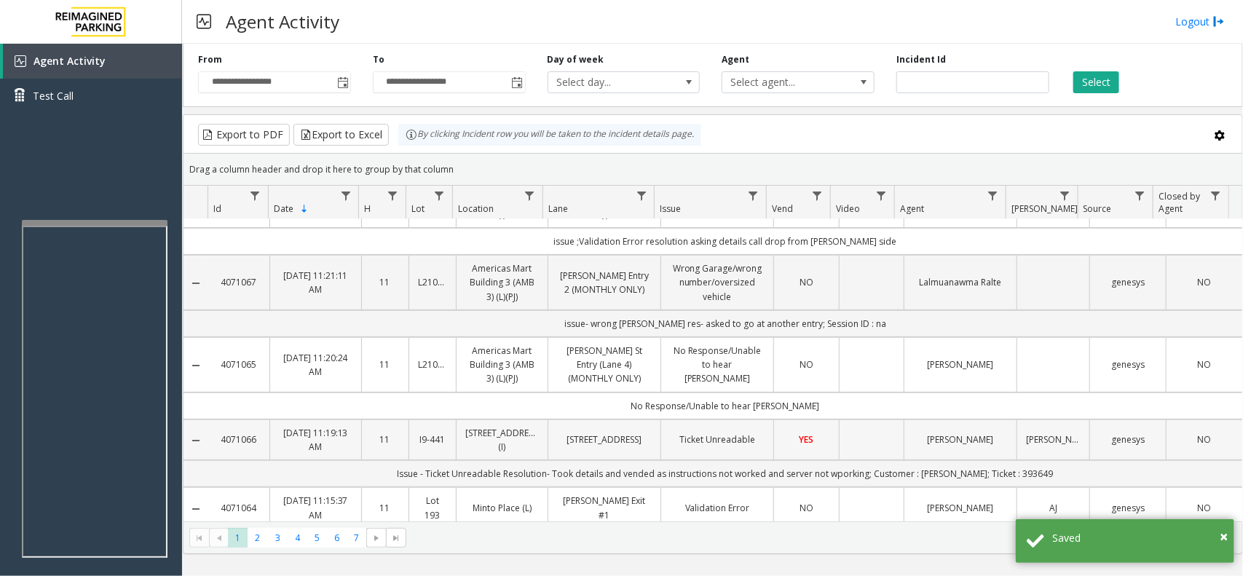
scroll to position [364, 0]
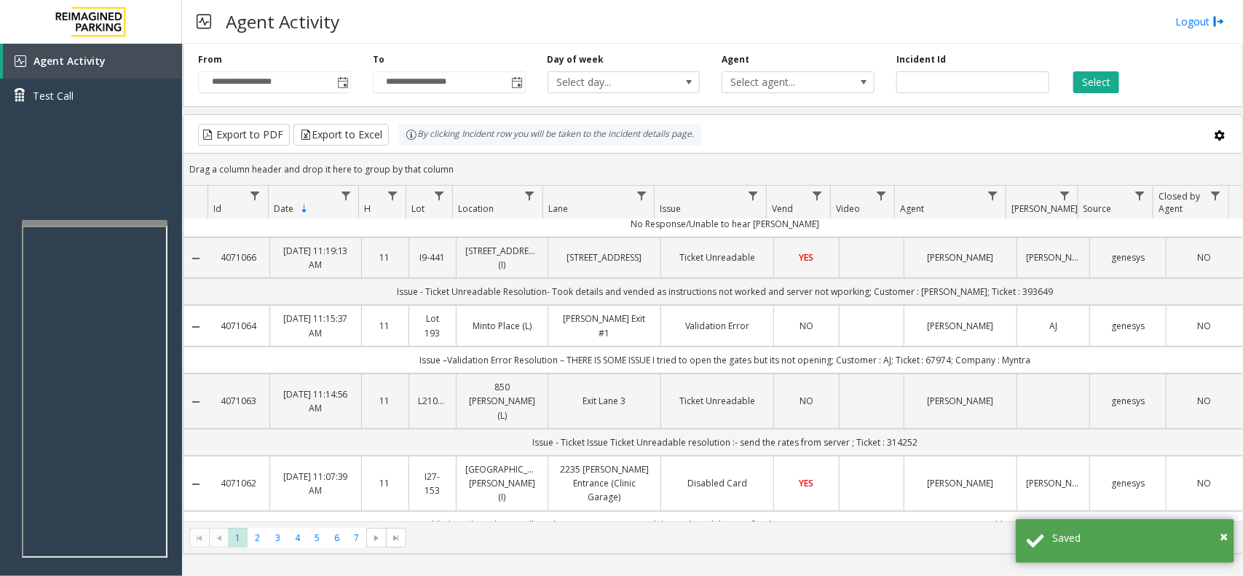
click at [693, 346] on td "Validation Error" at bounding box center [716, 325] width 113 height 41
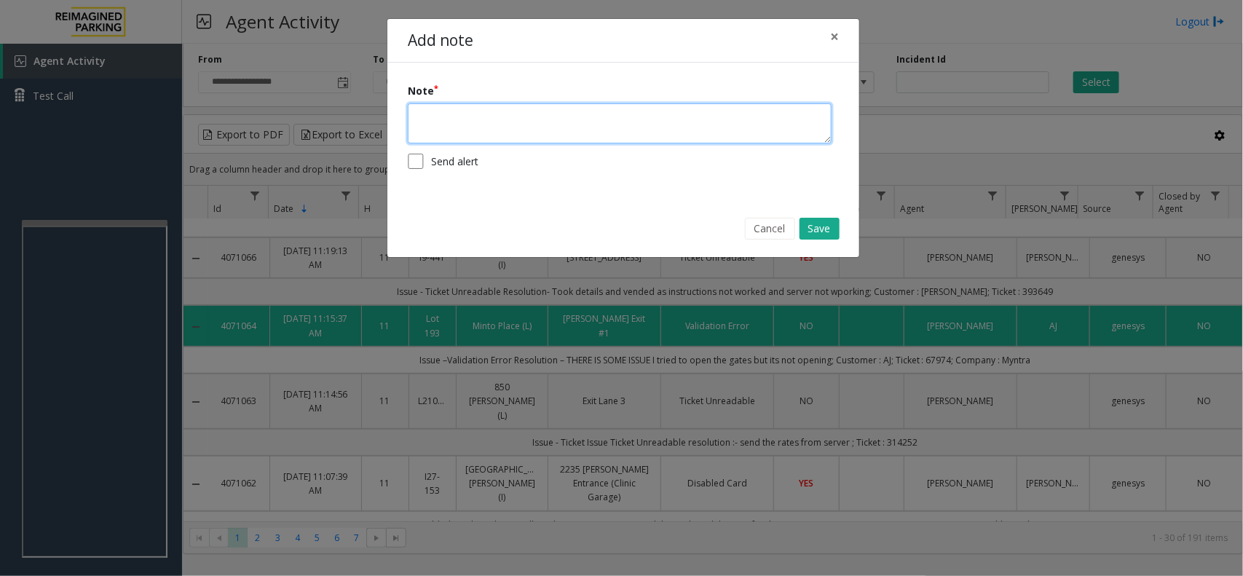
click at [515, 125] on textarea at bounding box center [620, 123] width 424 height 40
type textarea "**********"
click at [835, 230] on button "Save" at bounding box center [819, 229] width 40 height 22
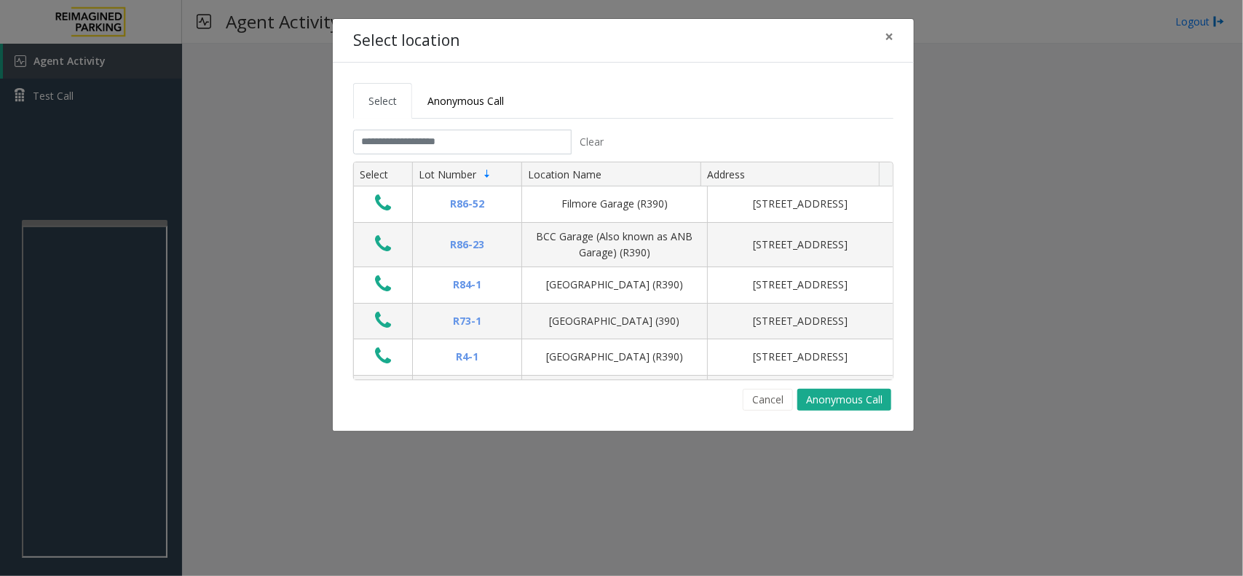
click at [472, 157] on tab "Clear Select Lot Number Location Name Address R86-[GEOGRAPHIC_DATA][STREET_ADDR…" at bounding box center [623, 270] width 540 height 281
click at [470, 151] on input "text" at bounding box center [462, 142] width 218 height 25
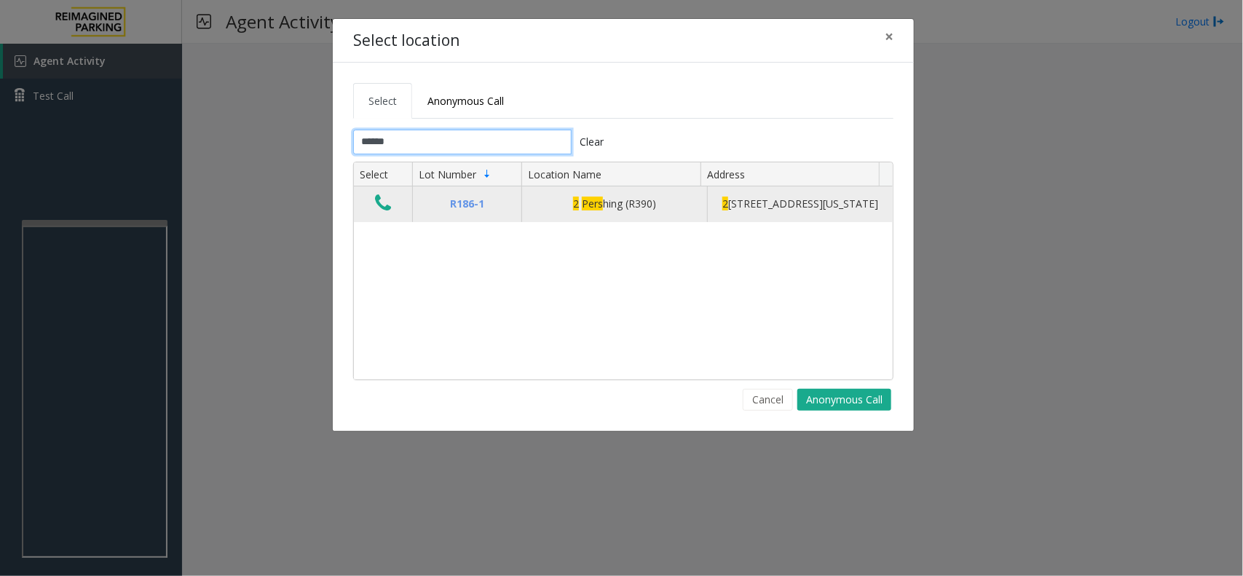
type input "******"
click at [372, 210] on button "Data table" at bounding box center [383, 203] width 25 height 23
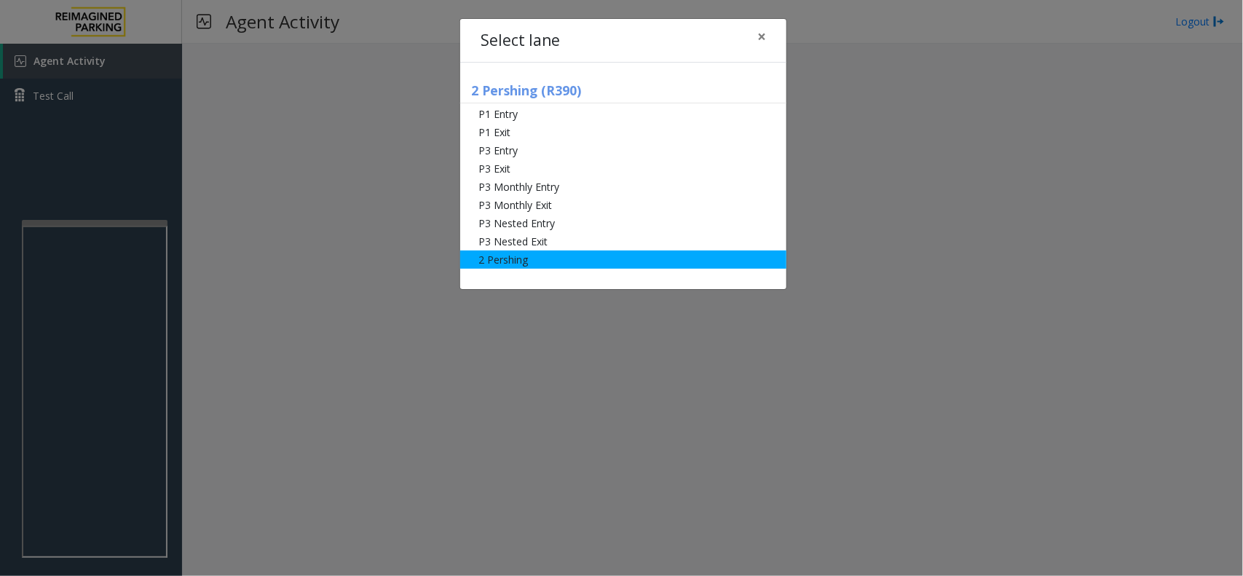
click at [548, 258] on li "2 Pershing" at bounding box center [623, 259] width 326 height 18
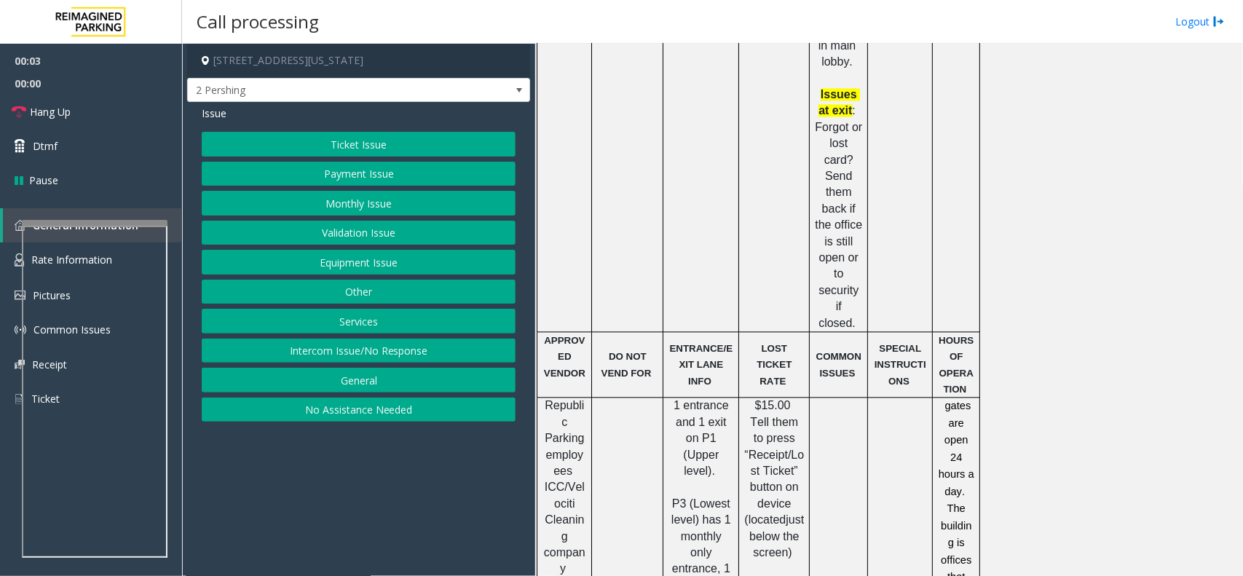
scroll to position [1258, 0]
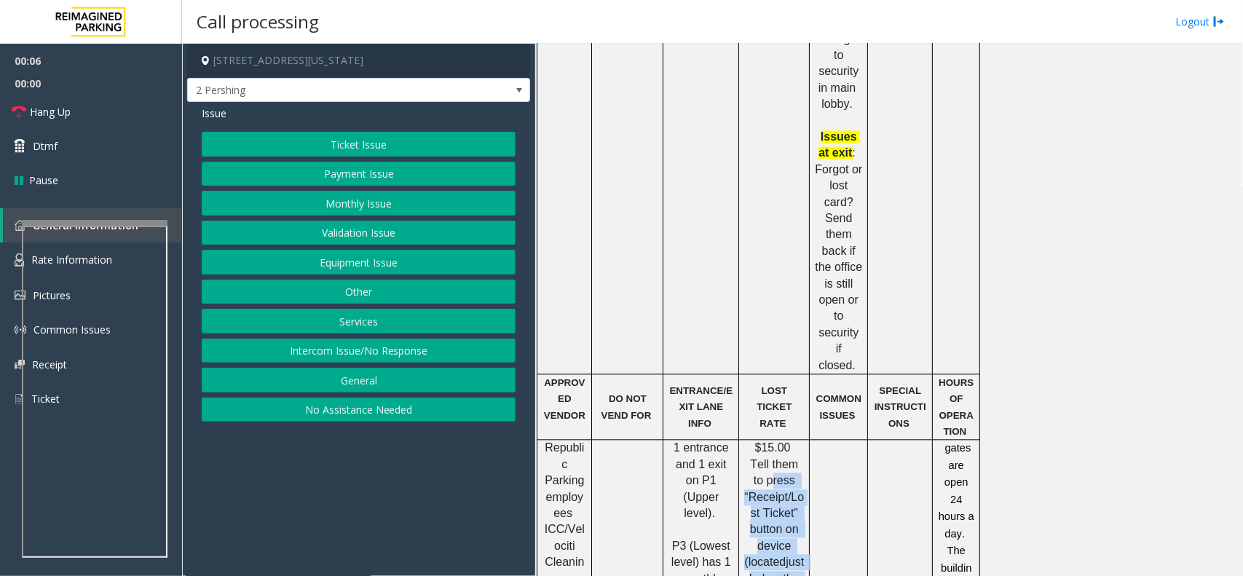
drag, startPoint x: 769, startPoint y: 273, endPoint x: 802, endPoint y: 411, distance: 142.1
click at [802, 440] on p "$15.00 Tell them to press “Receipt/Lost Ticket” button on device ( located just…" at bounding box center [774, 529] width 60 height 179
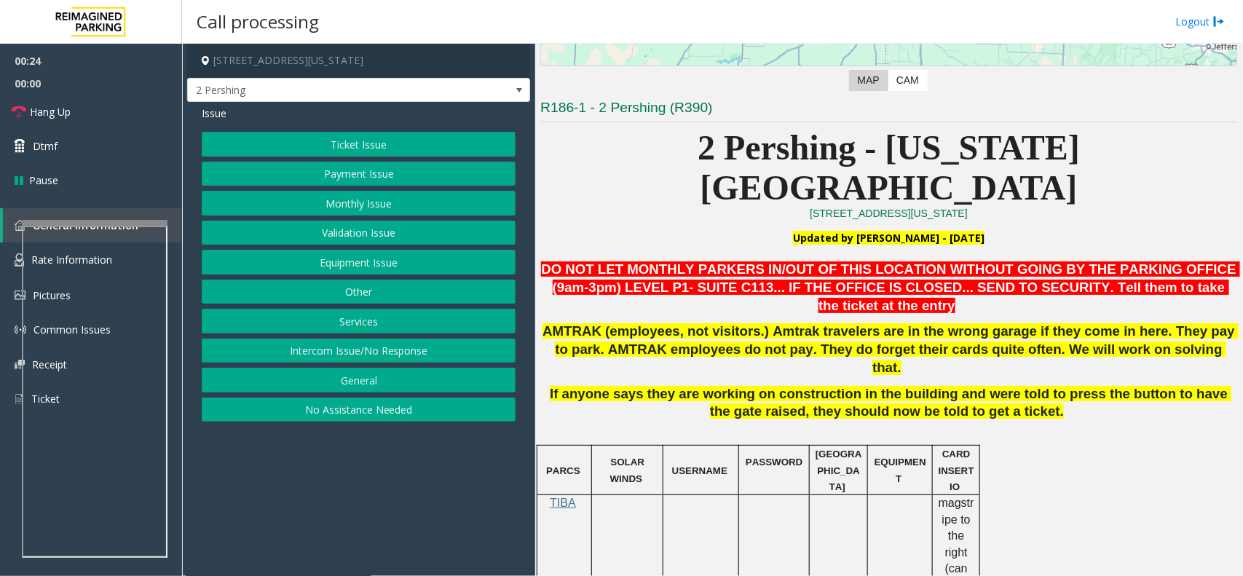
scroll to position [439, 0]
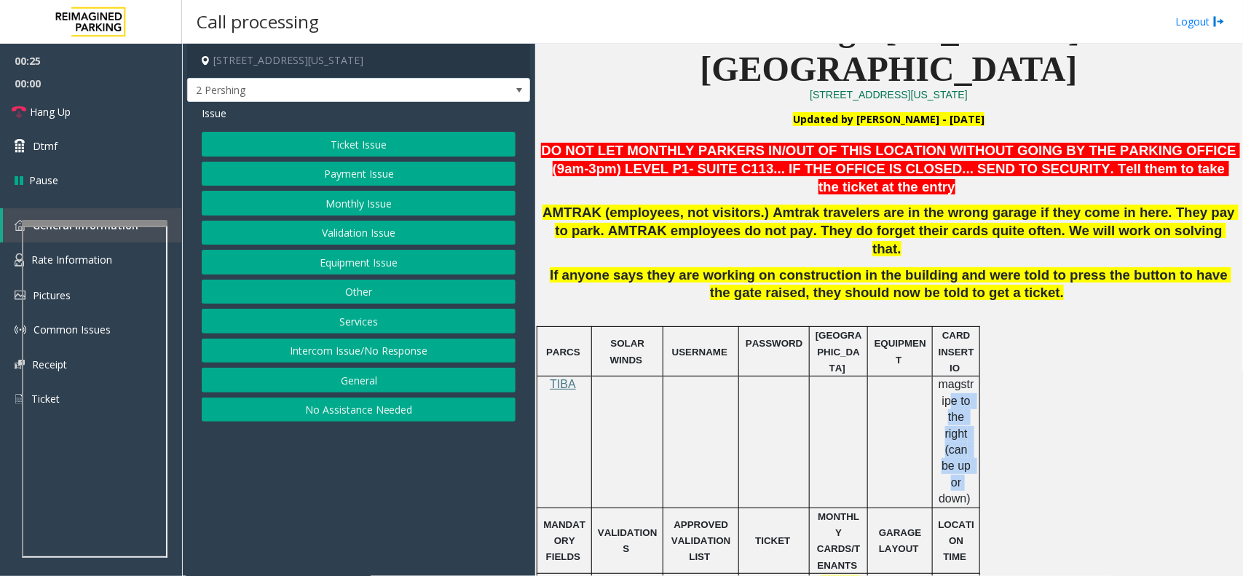
drag, startPoint x: 948, startPoint y: 328, endPoint x: 977, endPoint y: 400, distance: 78.4
click at [977, 397] on div "magstripe to the right (can be up or down)" at bounding box center [956, 441] width 47 height 130
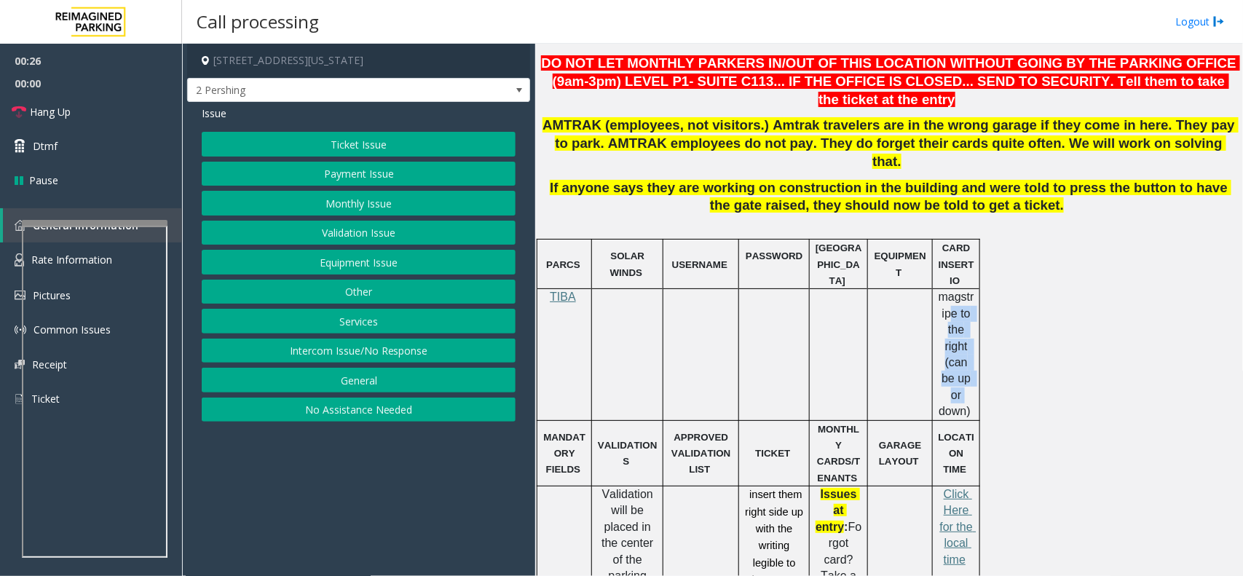
scroll to position [712, 0]
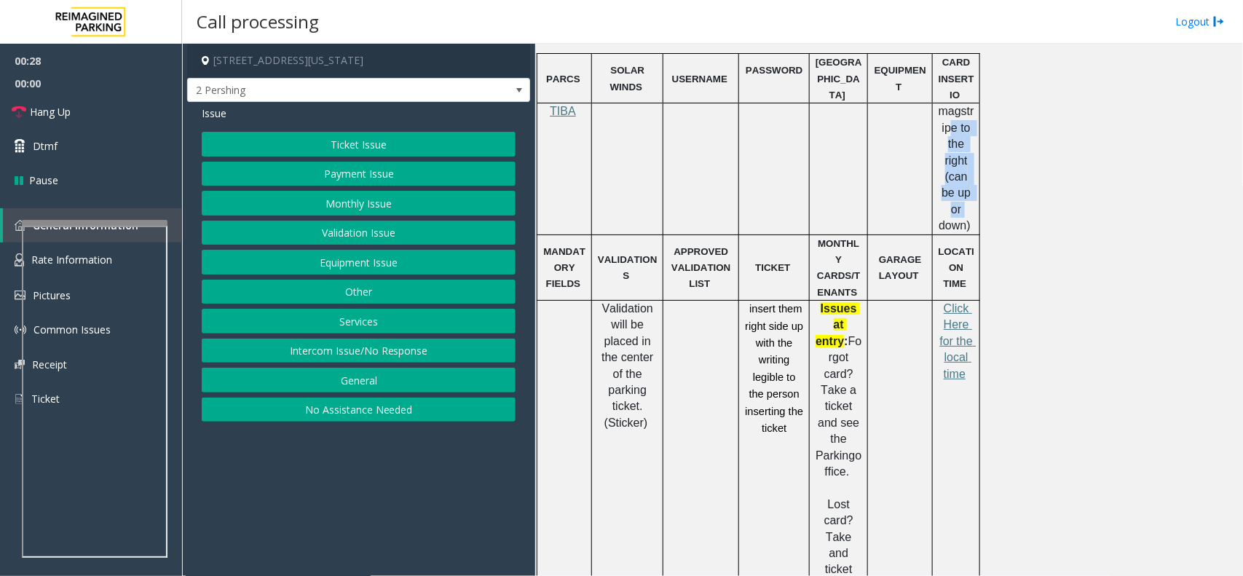
click at [368, 143] on button "Ticket Issue" at bounding box center [359, 144] width 314 height 25
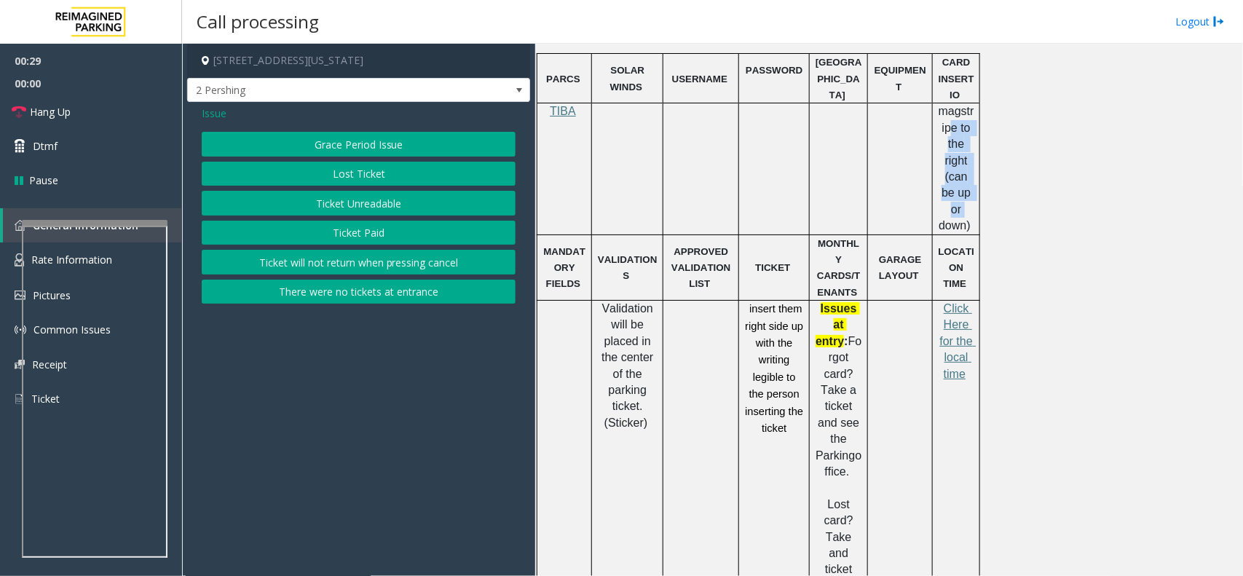
click at [371, 168] on button "Lost Ticket" at bounding box center [359, 174] width 314 height 25
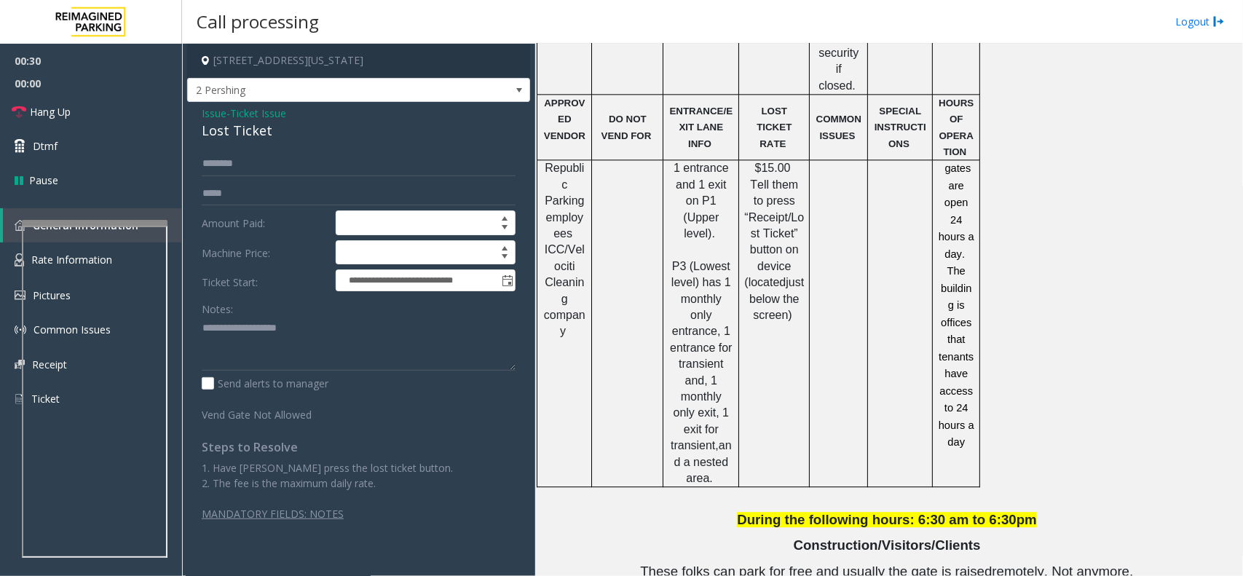
scroll to position [1804, 0]
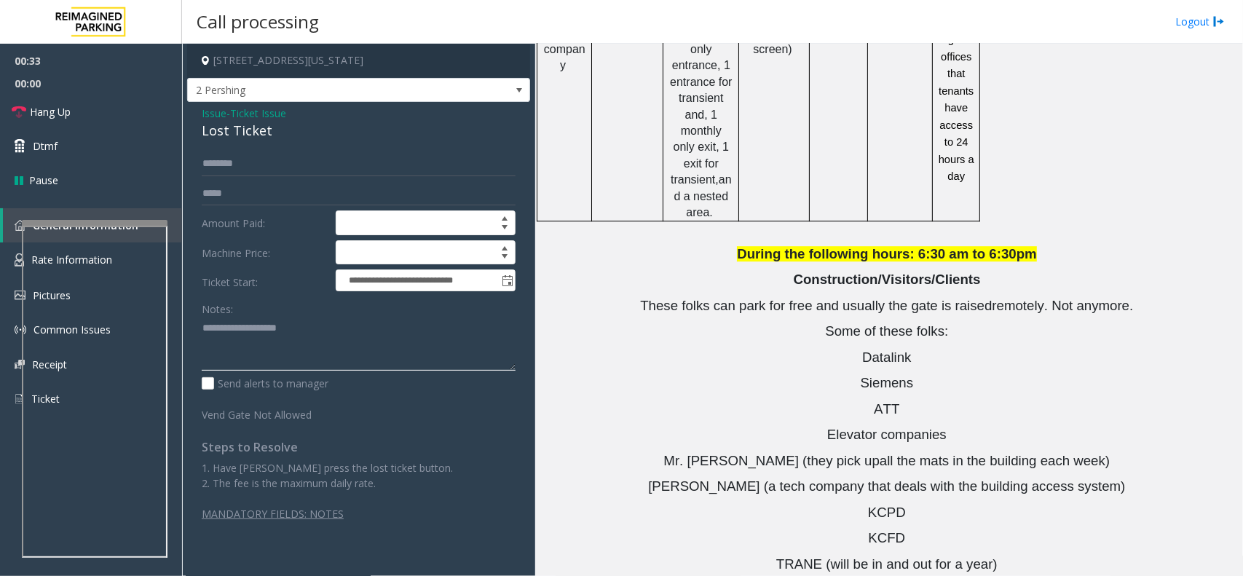
paste textarea "**********"
click at [277, 341] on textarea at bounding box center [359, 344] width 314 height 55
click at [256, 136] on div "Lost Ticket" at bounding box center [359, 131] width 314 height 20
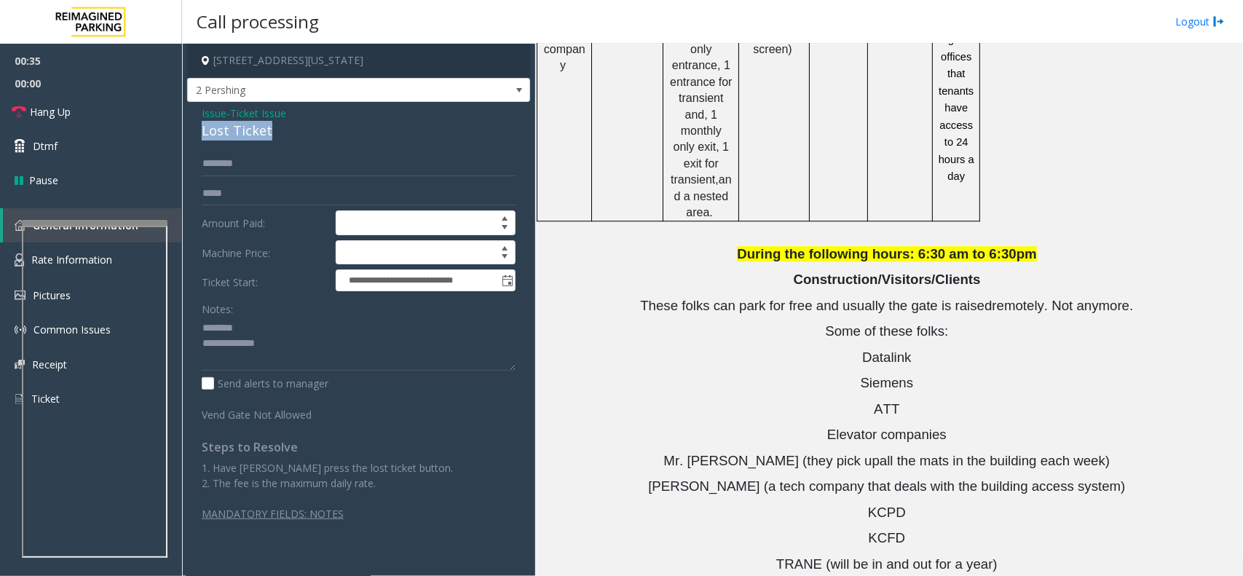
copy div "Lost Ticket"
click at [245, 325] on textarea at bounding box center [359, 344] width 314 height 55
paste textarea "**********"
click at [321, 352] on textarea at bounding box center [359, 344] width 314 height 55
click at [318, 355] on textarea at bounding box center [359, 344] width 314 height 55
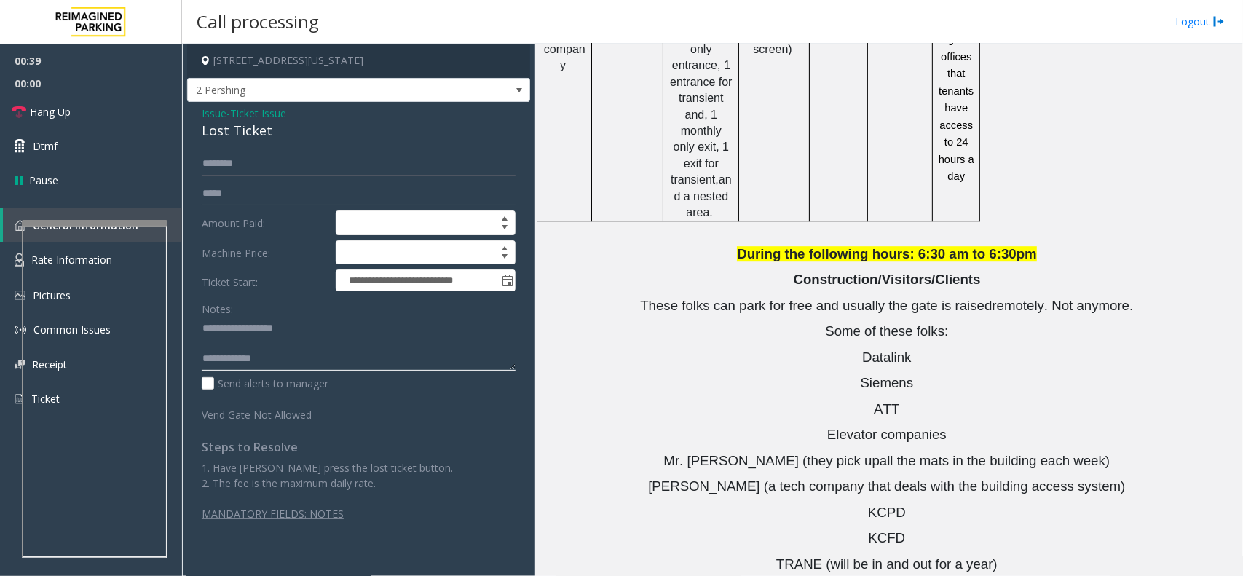
click at [266, 336] on textarea at bounding box center [359, 344] width 314 height 55
click at [258, 341] on textarea at bounding box center [359, 344] width 314 height 55
click at [204, 326] on textarea at bounding box center [359, 344] width 314 height 55
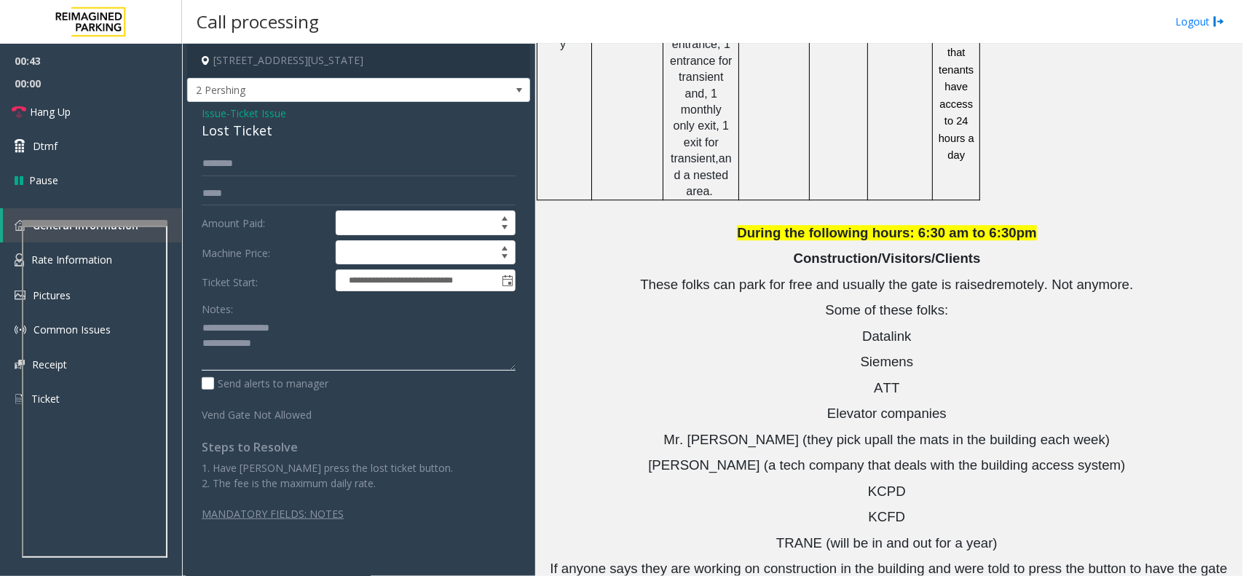
scroll to position [1832, 0]
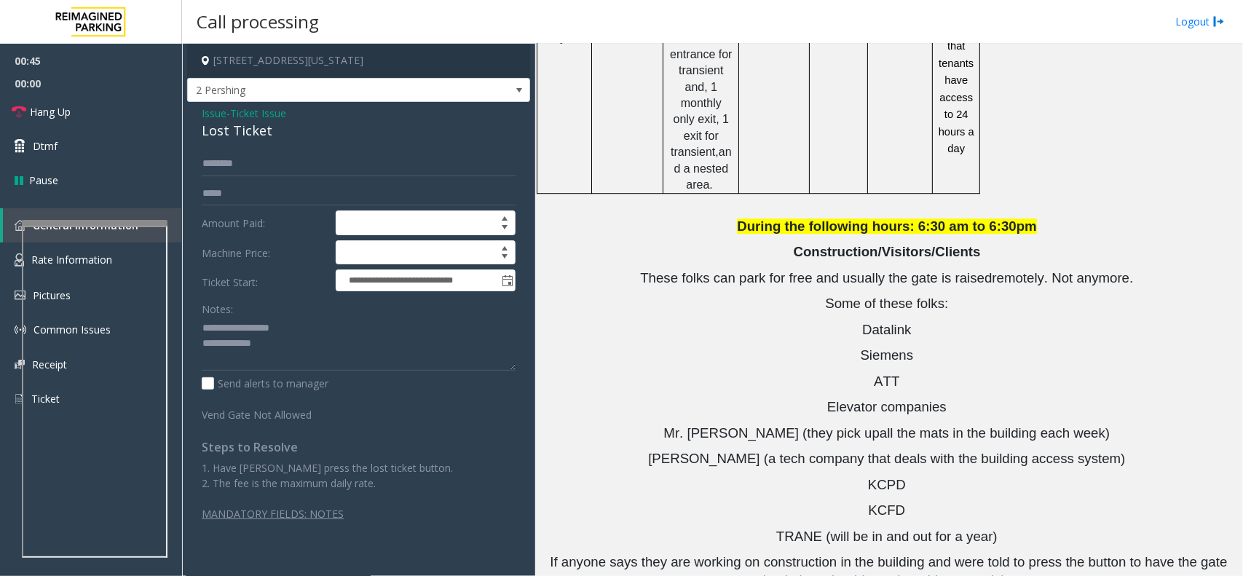
drag, startPoint x: 918, startPoint y: 482, endPoint x: 837, endPoint y: 489, distance: 81.1
copy button "816.329.2204"
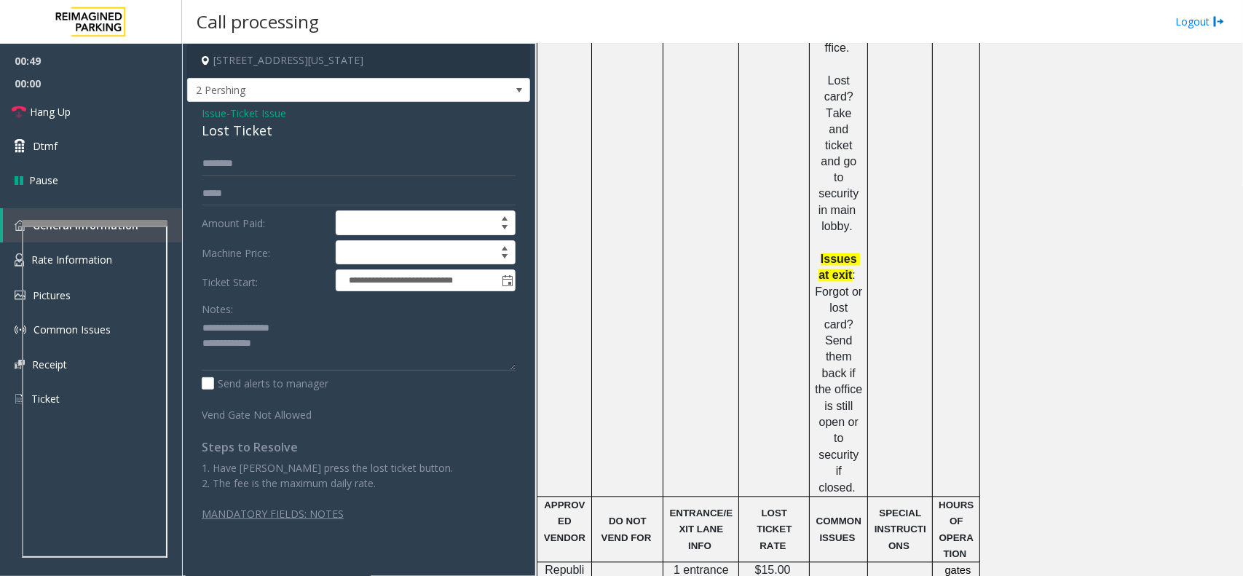
scroll to position [1104, 0]
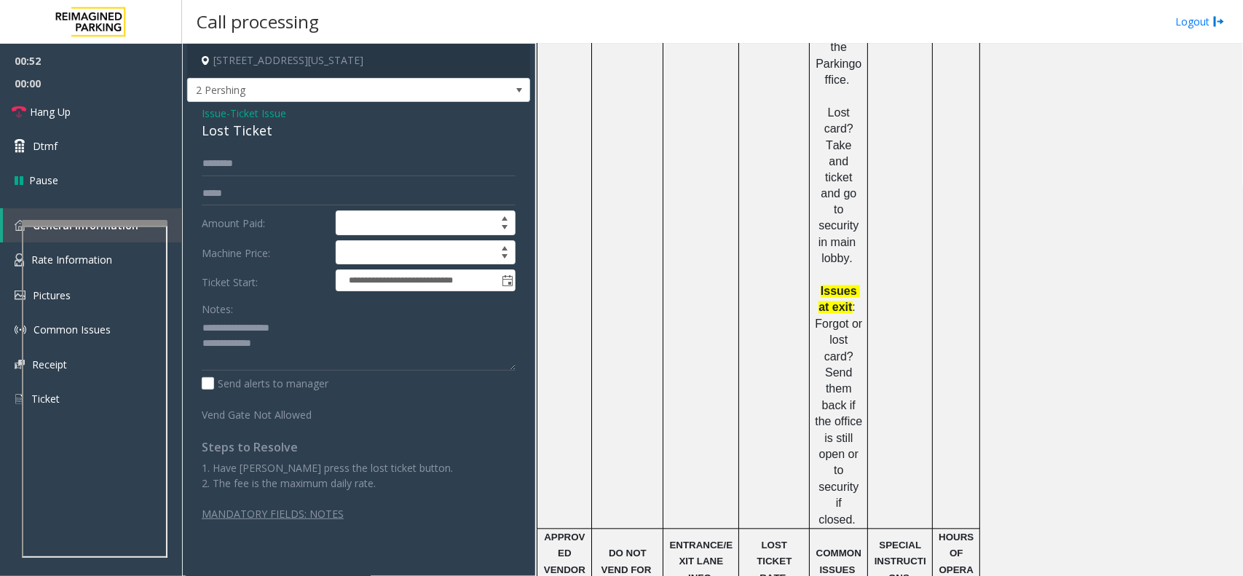
drag, startPoint x: 961, startPoint y: 464, endPoint x: 976, endPoint y: 522, distance: 59.3
drag, startPoint x: 954, startPoint y: 536, endPoint x: 929, endPoint y: 400, distance: 137.7
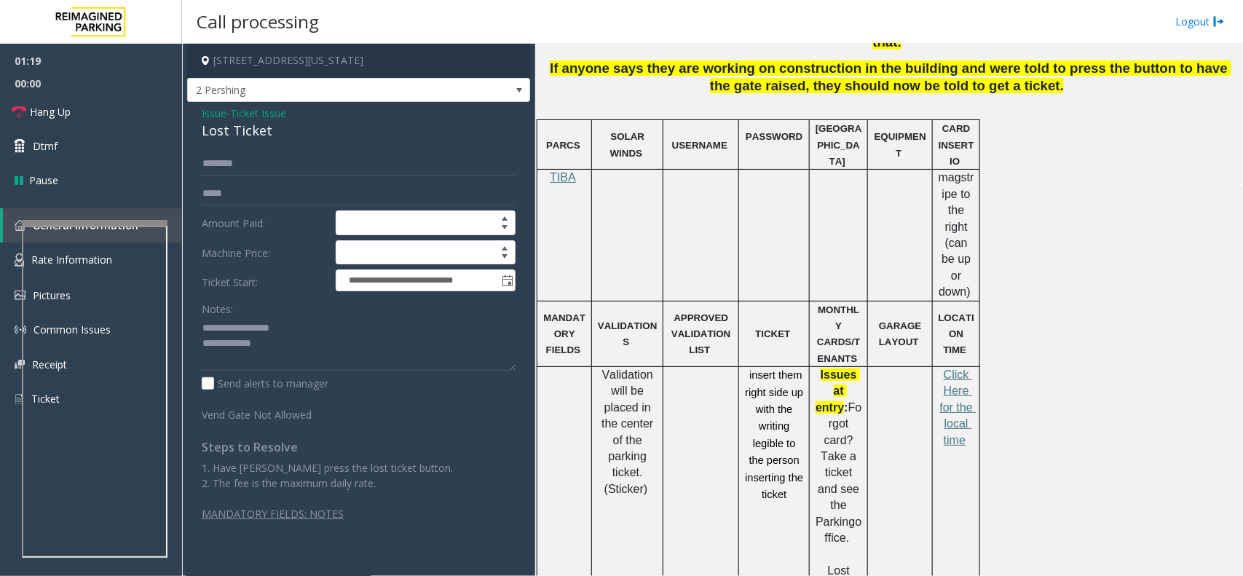
scroll to position [558, 0]
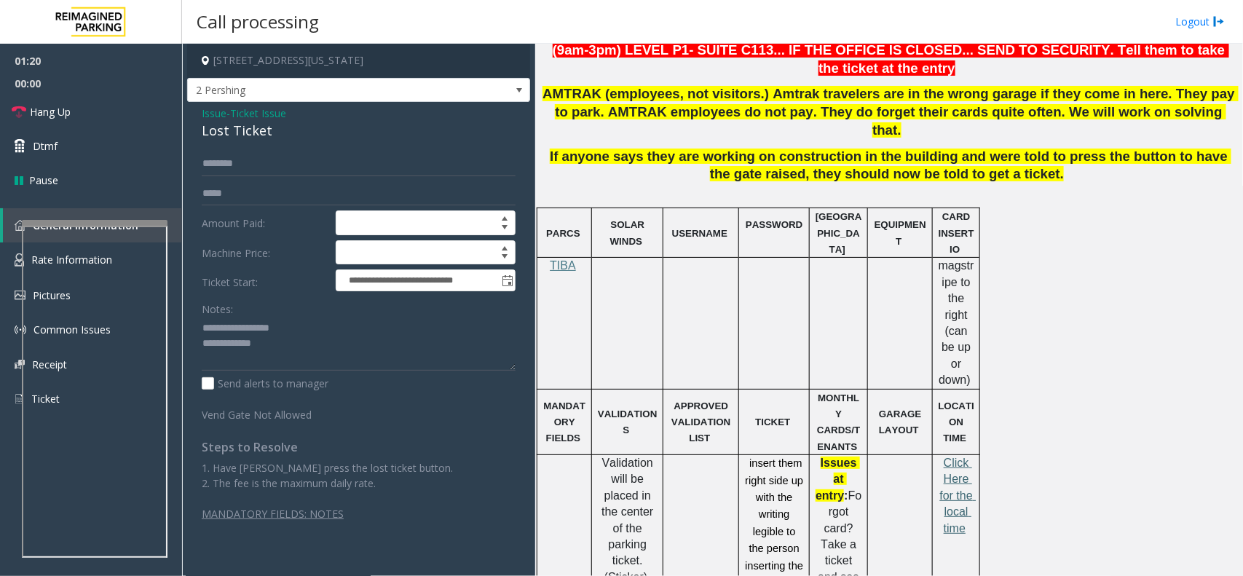
click at [962, 456] on span "Click Here for the local time" at bounding box center [958, 495] width 36 height 78
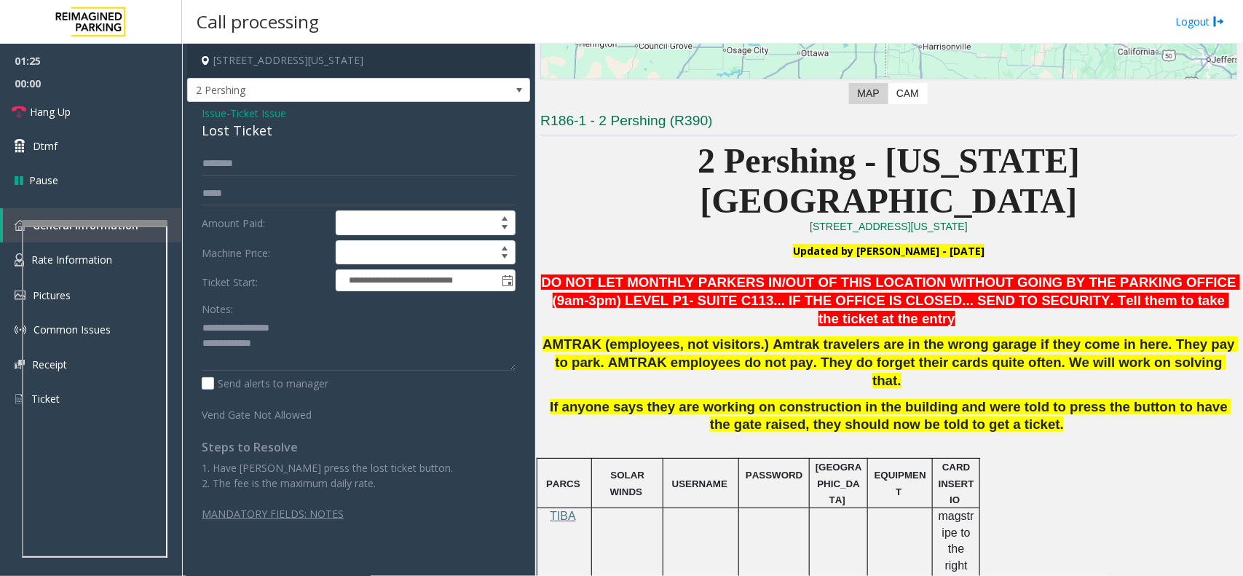
scroll to position [285, 0]
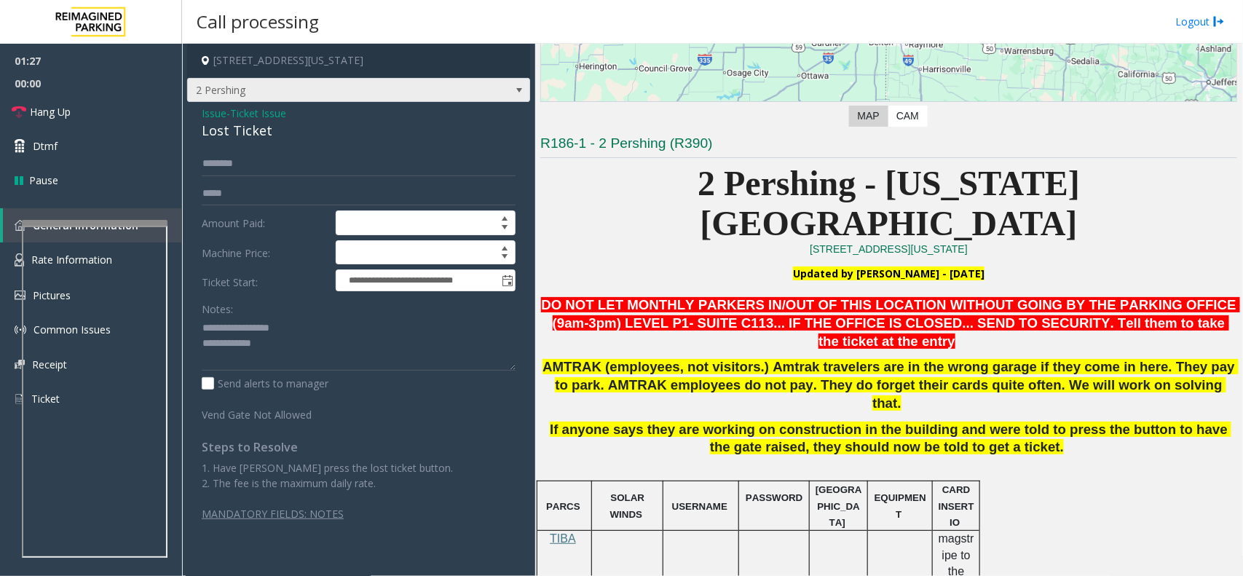
click at [332, 89] on span "2 Pershing" at bounding box center [324, 90] width 273 height 23
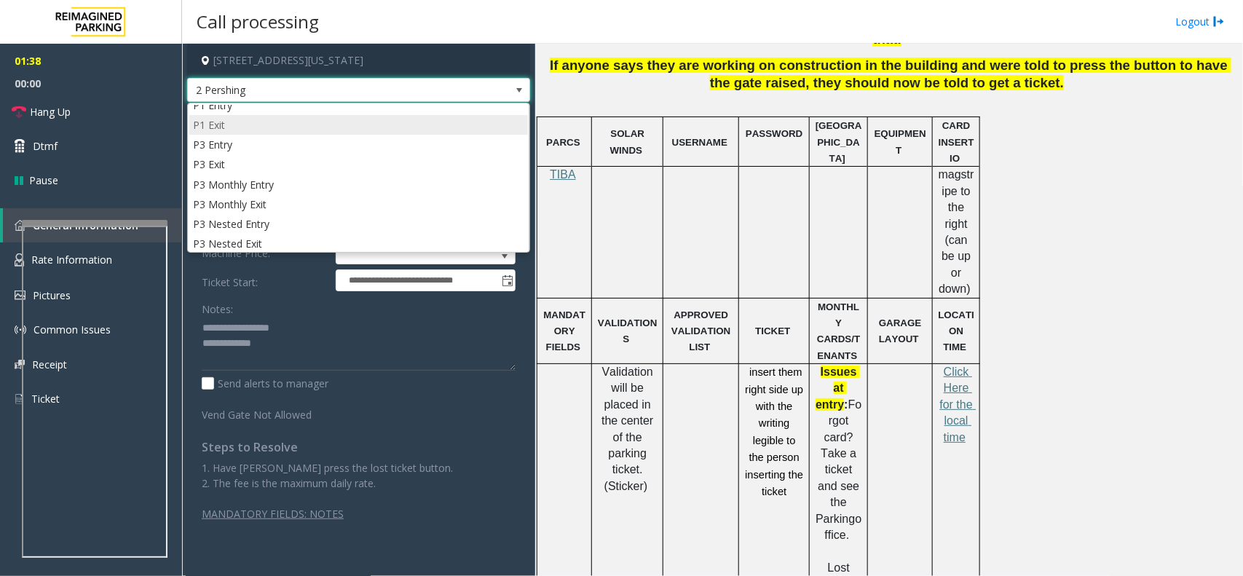
scroll to position [0, 0]
click at [405, 350] on textarea at bounding box center [359, 344] width 314 height 55
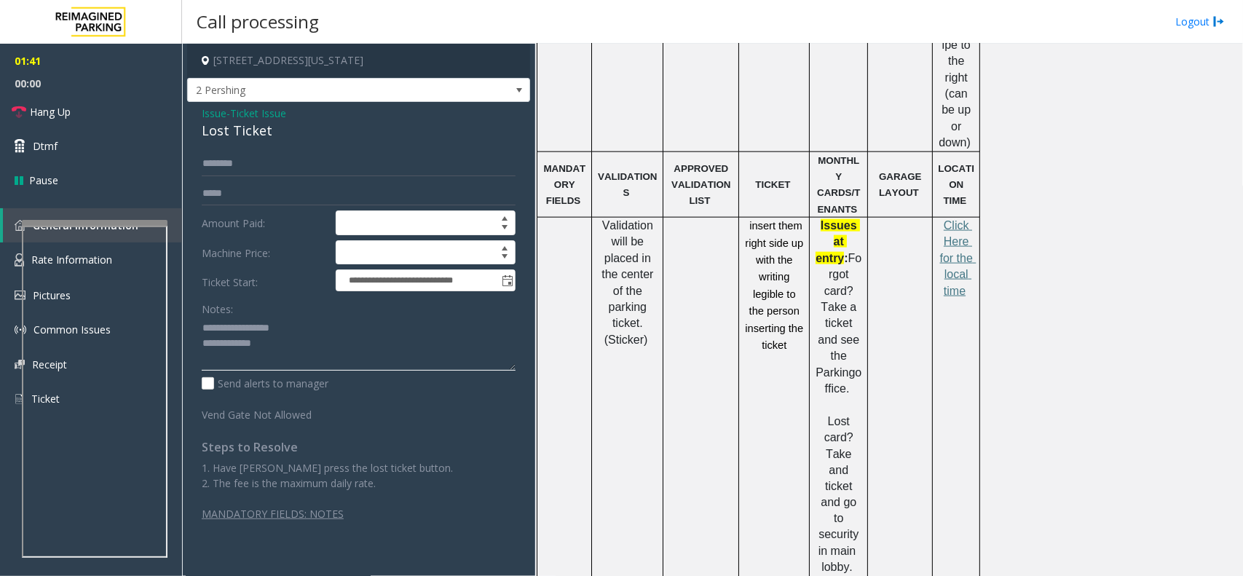
scroll to position [831, 0]
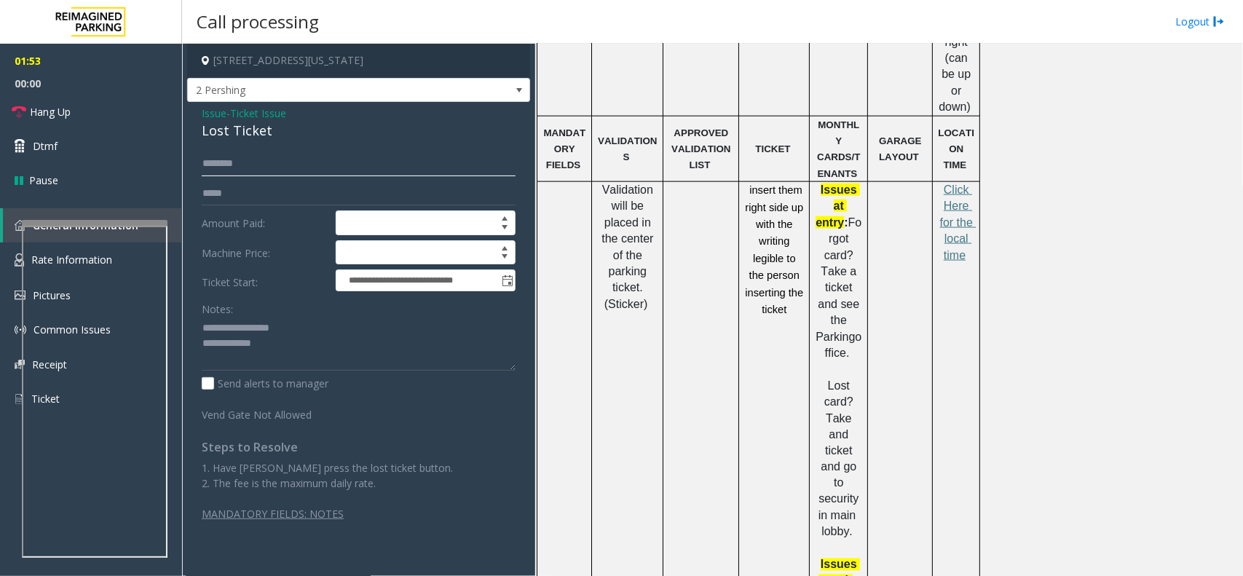
click at [256, 168] on input "text" at bounding box center [359, 163] width 314 height 25
click at [288, 348] on textarea at bounding box center [359, 344] width 314 height 55
paste textarea "**********"
click at [266, 165] on input "text" at bounding box center [359, 163] width 314 height 25
click at [420, 353] on textarea at bounding box center [359, 344] width 314 height 55
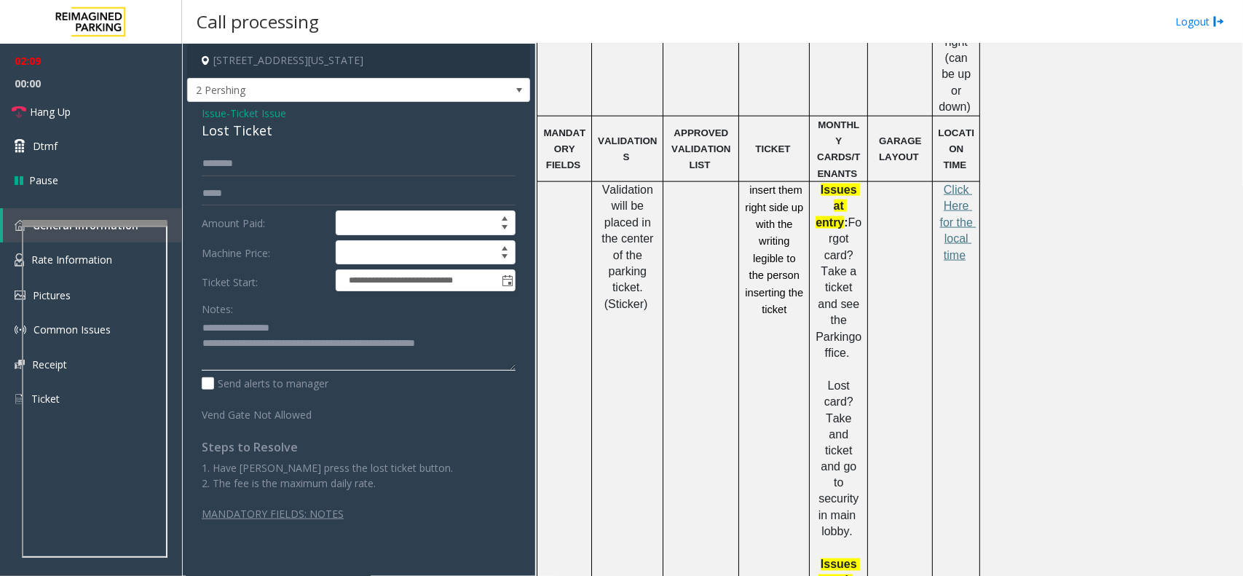
type textarea "**********"
click at [285, 169] on input "text" at bounding box center [359, 163] width 314 height 25
type input "*******"
click at [218, 132] on div "Lost Ticket" at bounding box center [359, 131] width 314 height 20
click at [210, 108] on span "Issue" at bounding box center [214, 113] width 25 height 15
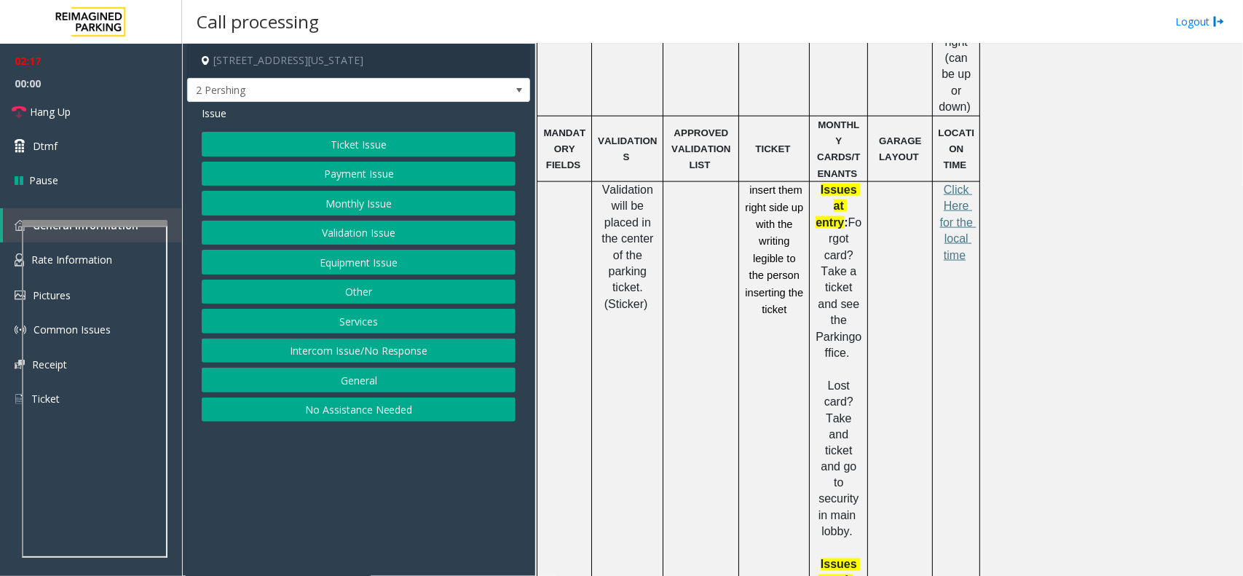
click at [354, 142] on button "Ticket Issue" at bounding box center [359, 144] width 314 height 25
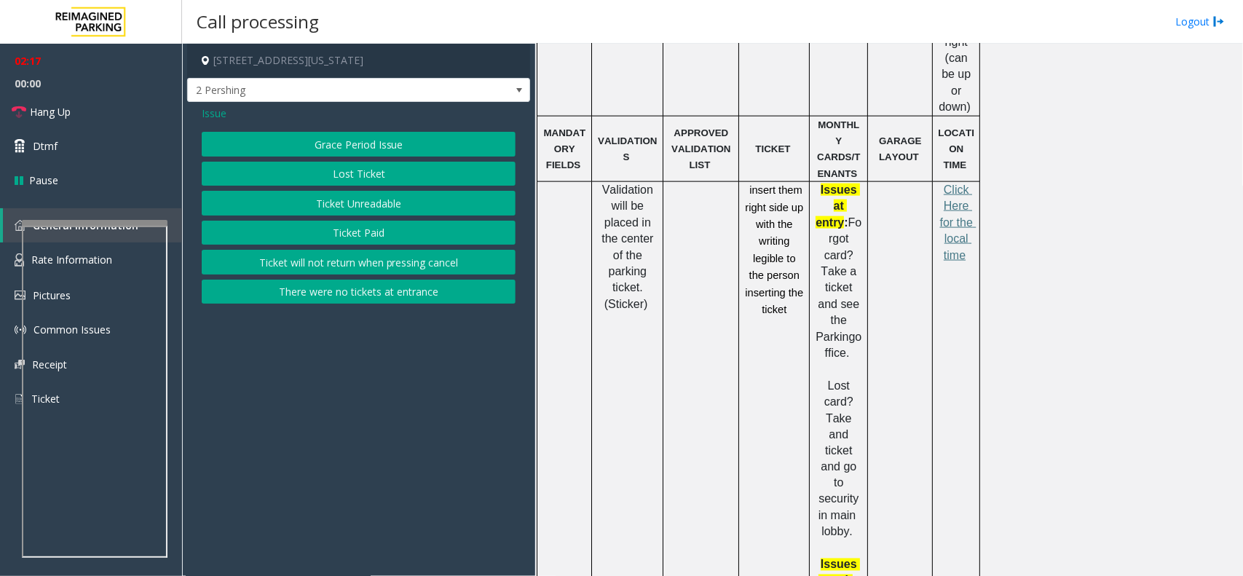
click at [360, 204] on button "Ticket Unreadable" at bounding box center [359, 203] width 314 height 25
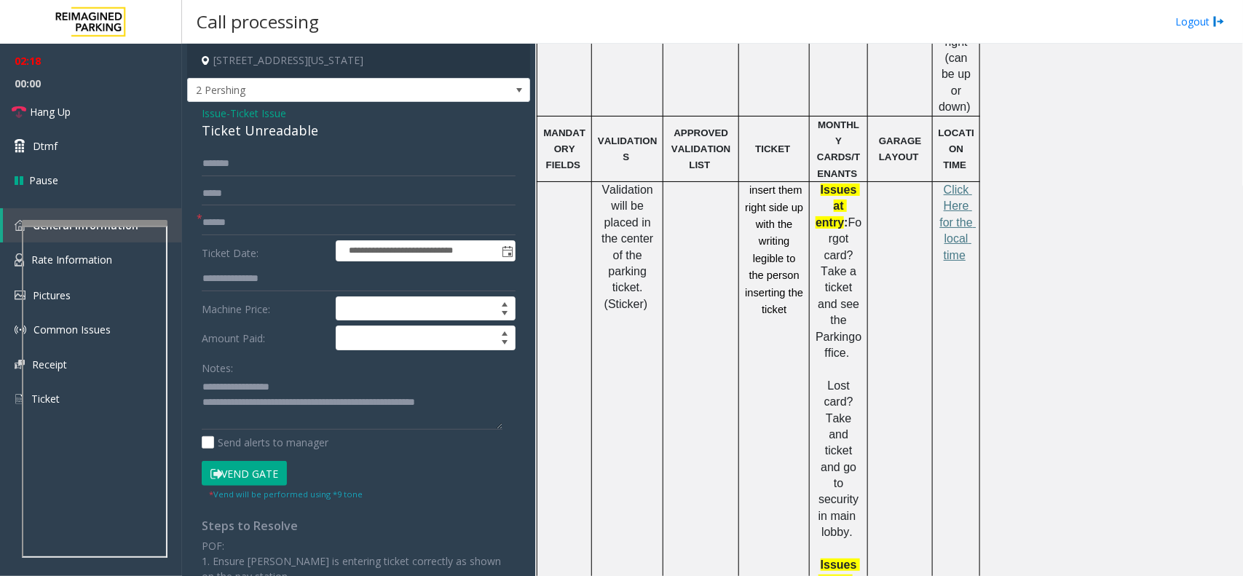
click at [221, 475] on icon at bounding box center [216, 474] width 12 height 10
click at [210, 116] on span "Issue" at bounding box center [214, 113] width 25 height 15
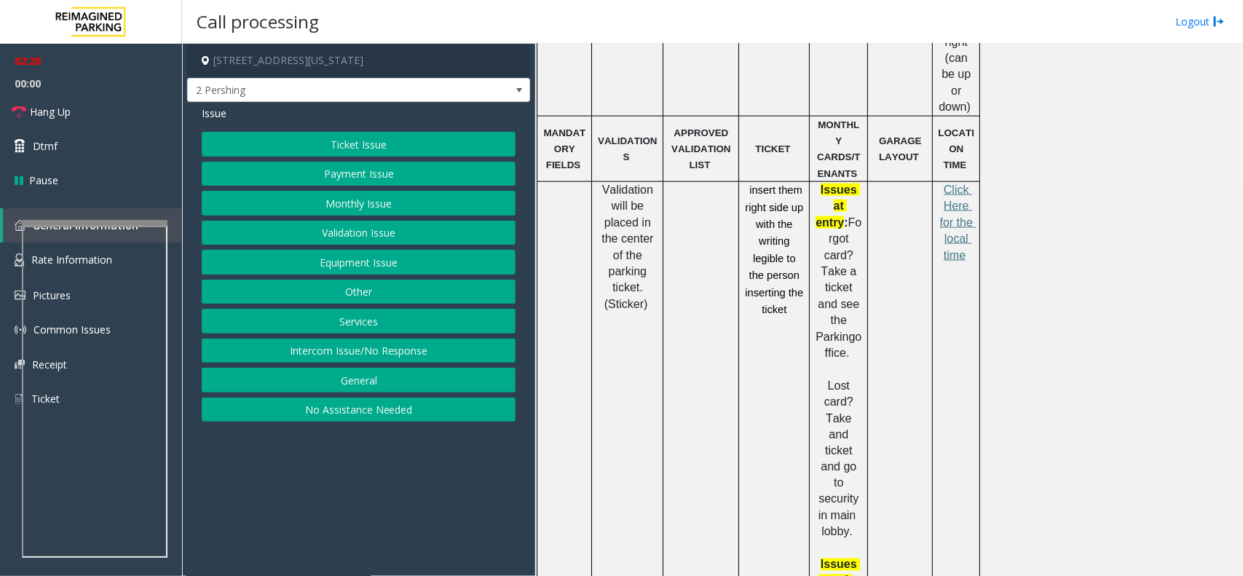
click at [350, 146] on button "Ticket Issue" at bounding box center [359, 144] width 314 height 25
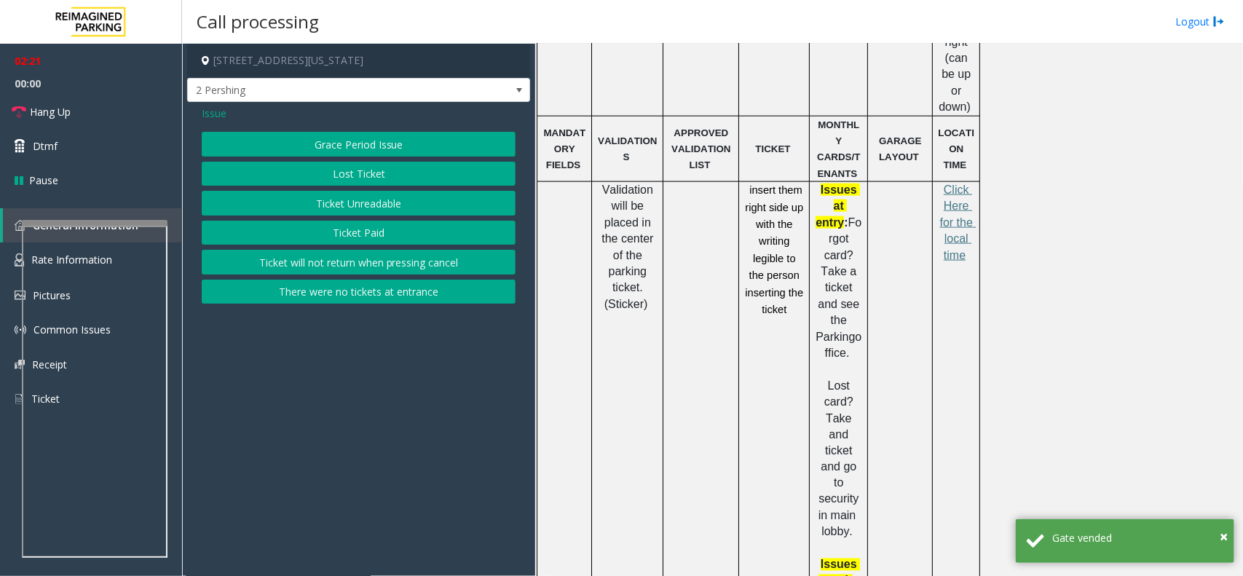
click at [359, 173] on button "Lost Ticket" at bounding box center [359, 174] width 314 height 25
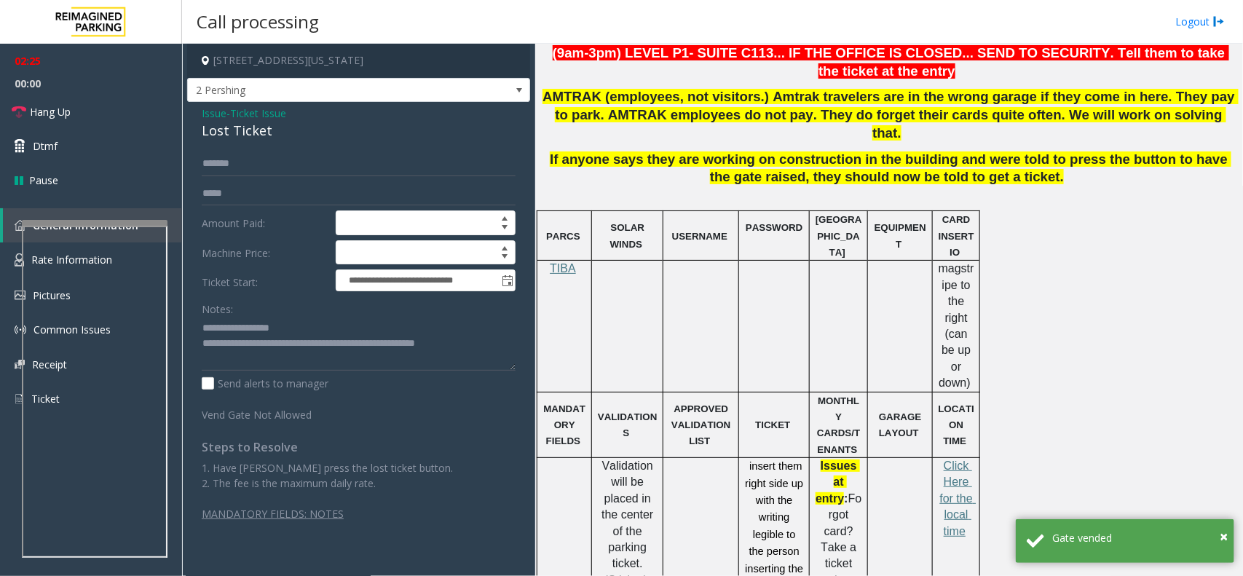
scroll to position [558, 0]
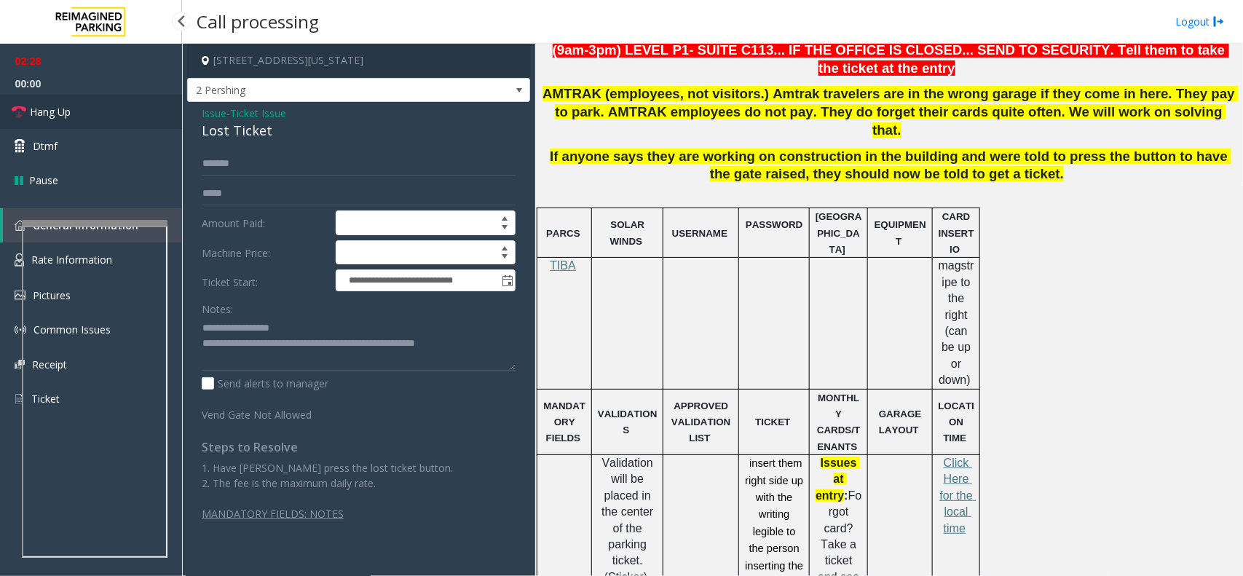
click at [103, 119] on link "Hang Up" at bounding box center [91, 112] width 182 height 34
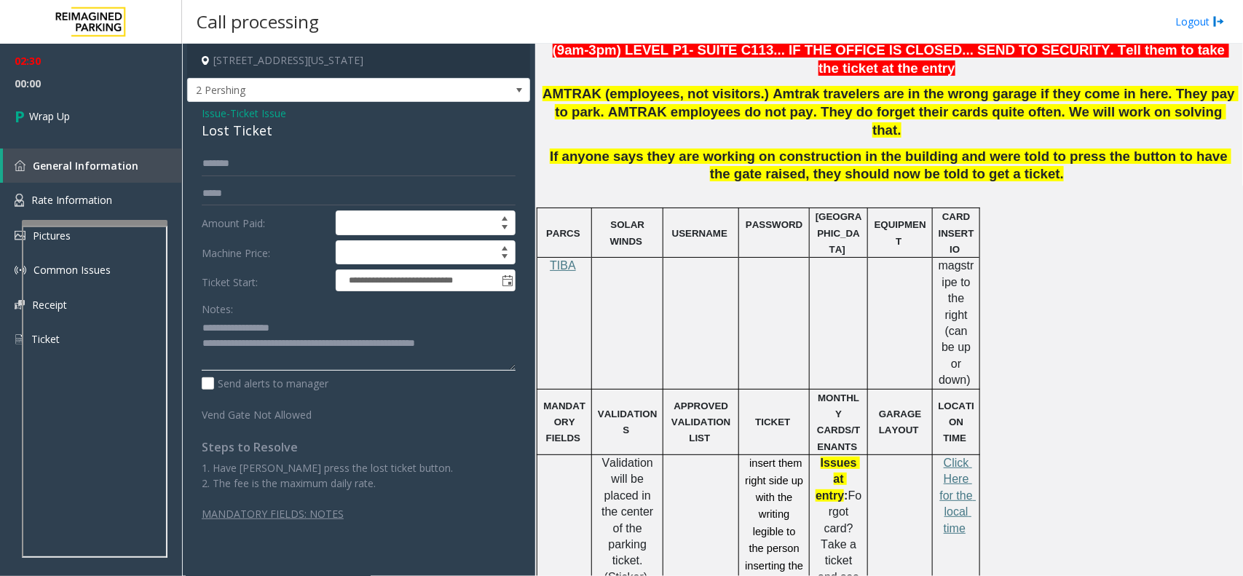
drag, startPoint x: 417, startPoint y: 344, endPoint x: 494, endPoint y: 343, distance: 76.4
click at [494, 343] on textarea at bounding box center [359, 344] width 314 height 55
click at [506, 347] on textarea at bounding box center [359, 344] width 314 height 55
type textarea "**********"
click at [56, 114] on span "Wrap Up" at bounding box center [49, 115] width 41 height 15
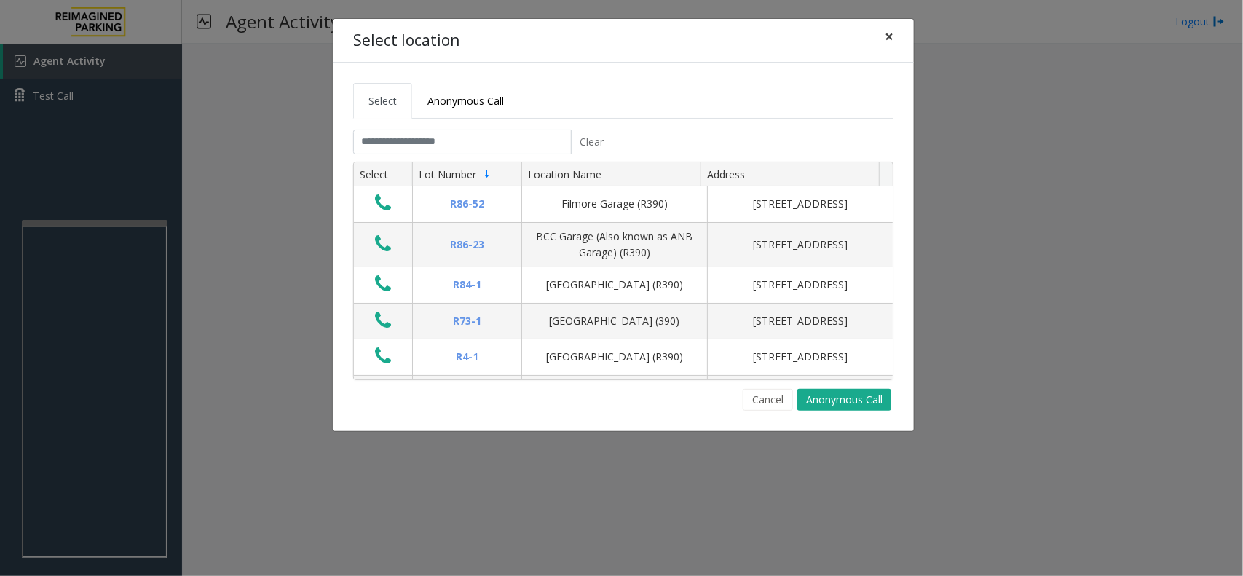
click at [890, 44] on span "×" at bounding box center [889, 36] width 9 height 20
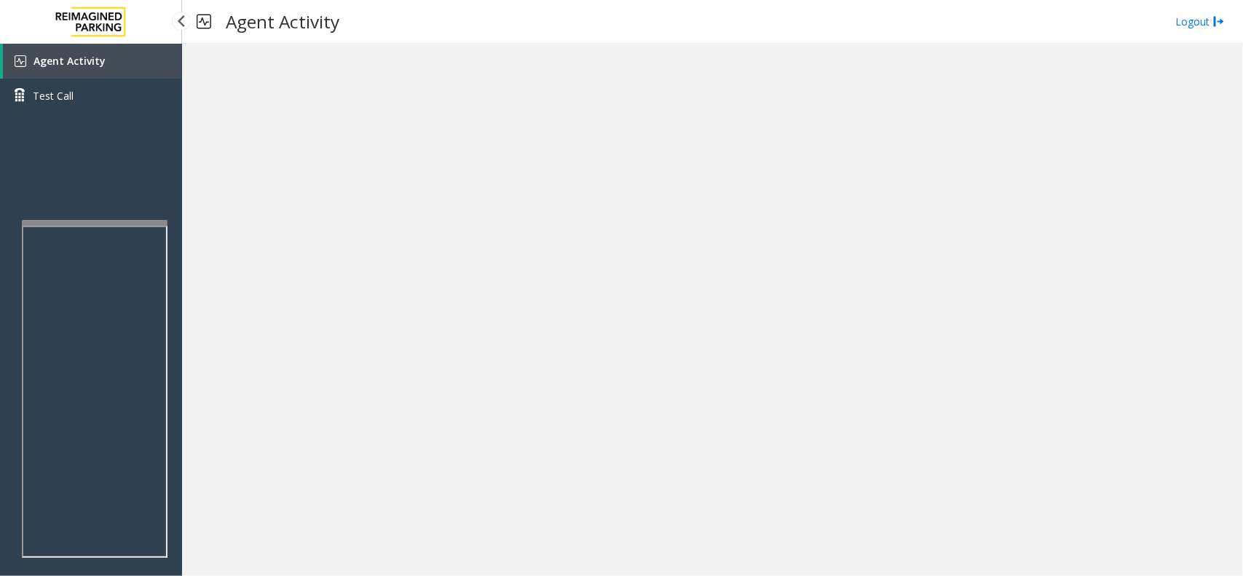
click at [108, 55] on link "Agent Activity" at bounding box center [92, 61] width 179 height 35
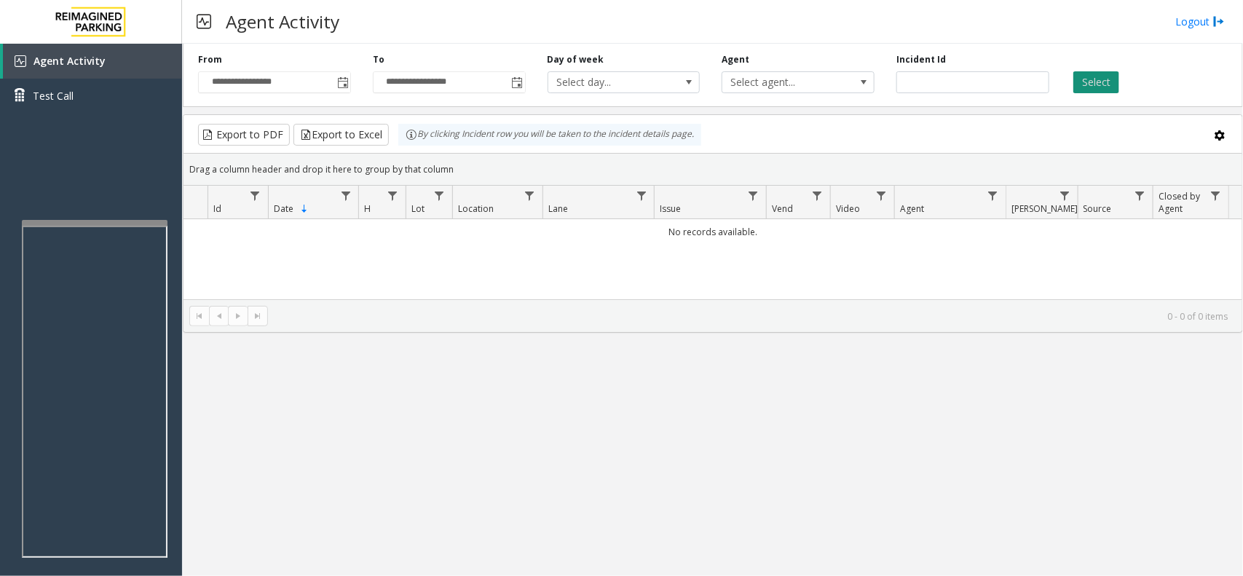
click at [1098, 77] on button "Select" at bounding box center [1096, 82] width 46 height 22
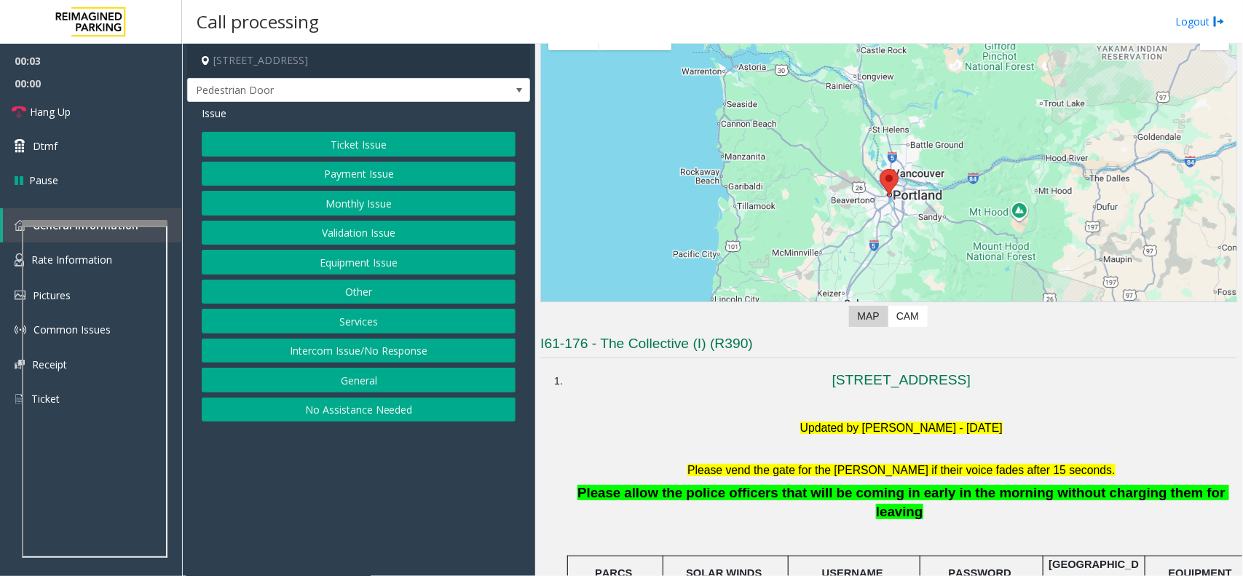
scroll to position [182, 0]
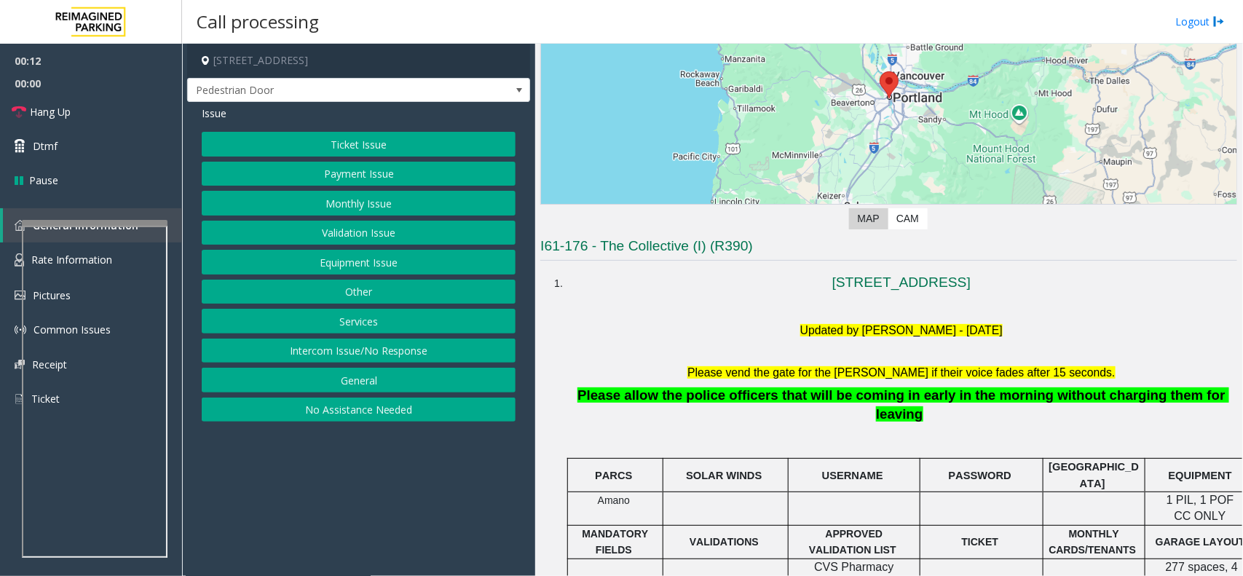
click at [376, 266] on button "Equipment Issue" at bounding box center [359, 262] width 314 height 25
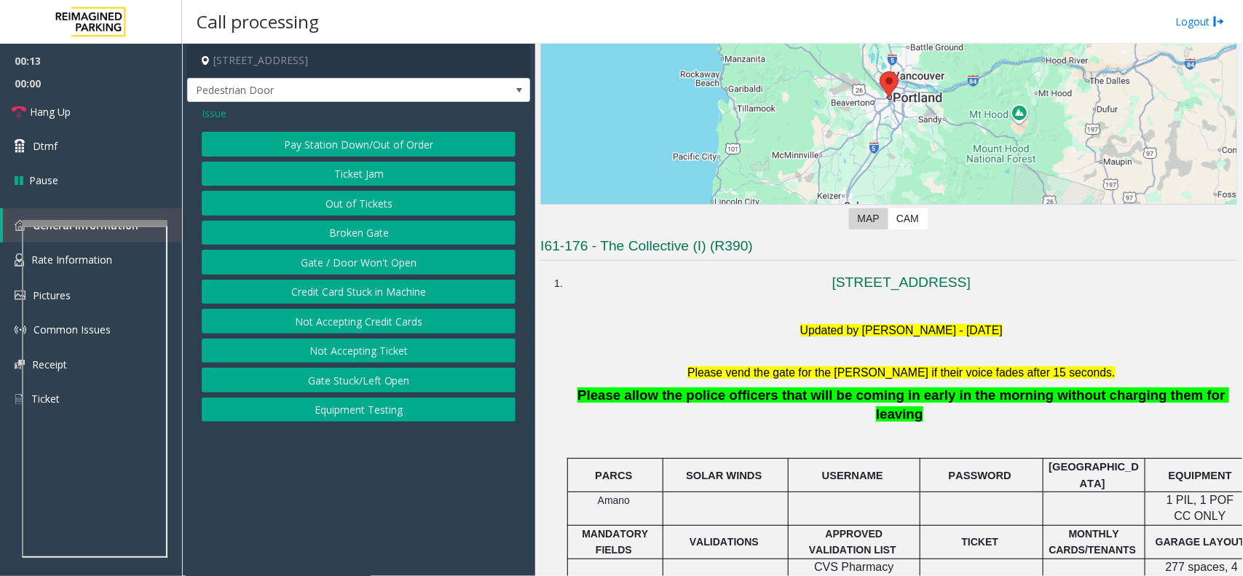
click at [377, 413] on button "Equipment Testing" at bounding box center [359, 409] width 314 height 25
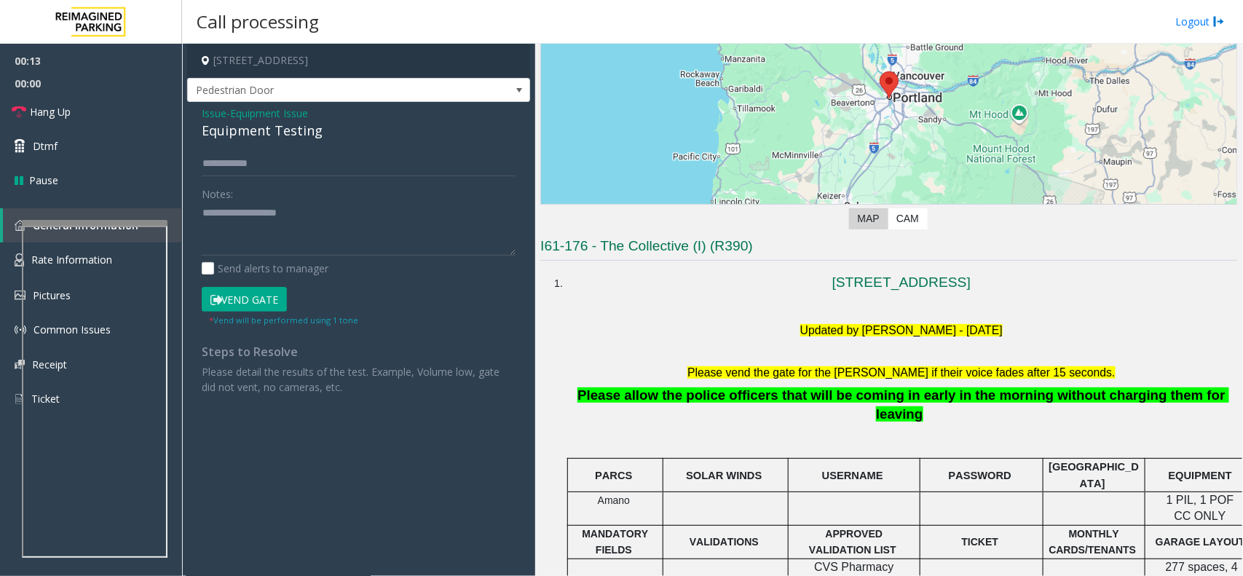
click at [290, 132] on div "Equipment Testing" at bounding box center [359, 131] width 314 height 20
copy div "Equipment Testing"
click at [282, 220] on textarea at bounding box center [359, 229] width 314 height 55
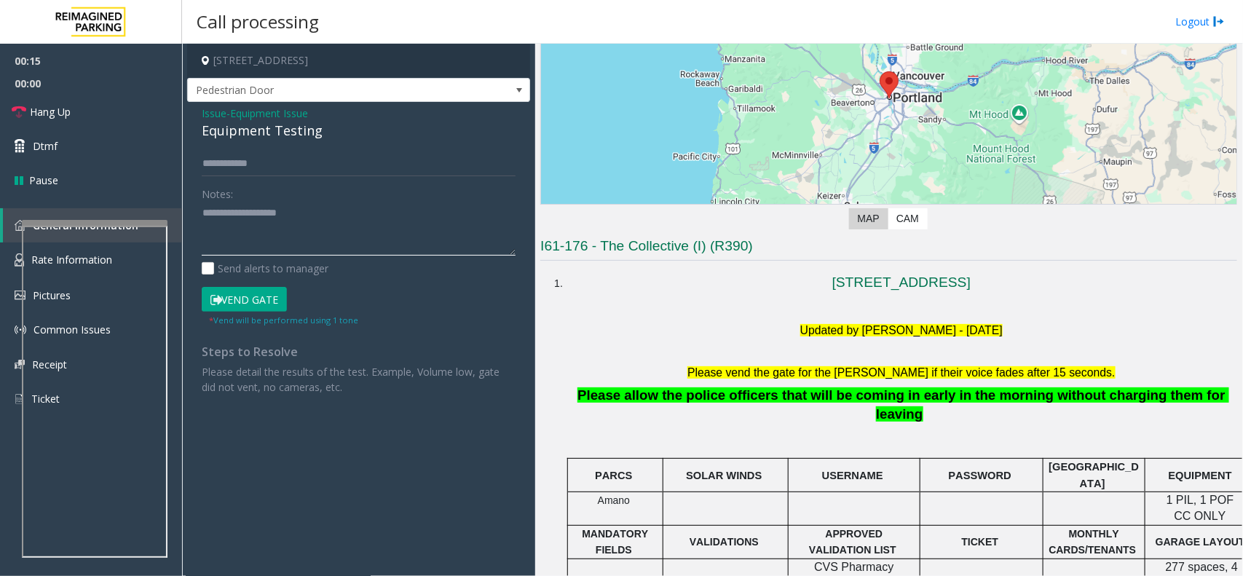
paste textarea "**********"
type textarea "**********"
click at [99, 103] on link "Hang Up" at bounding box center [91, 112] width 182 height 34
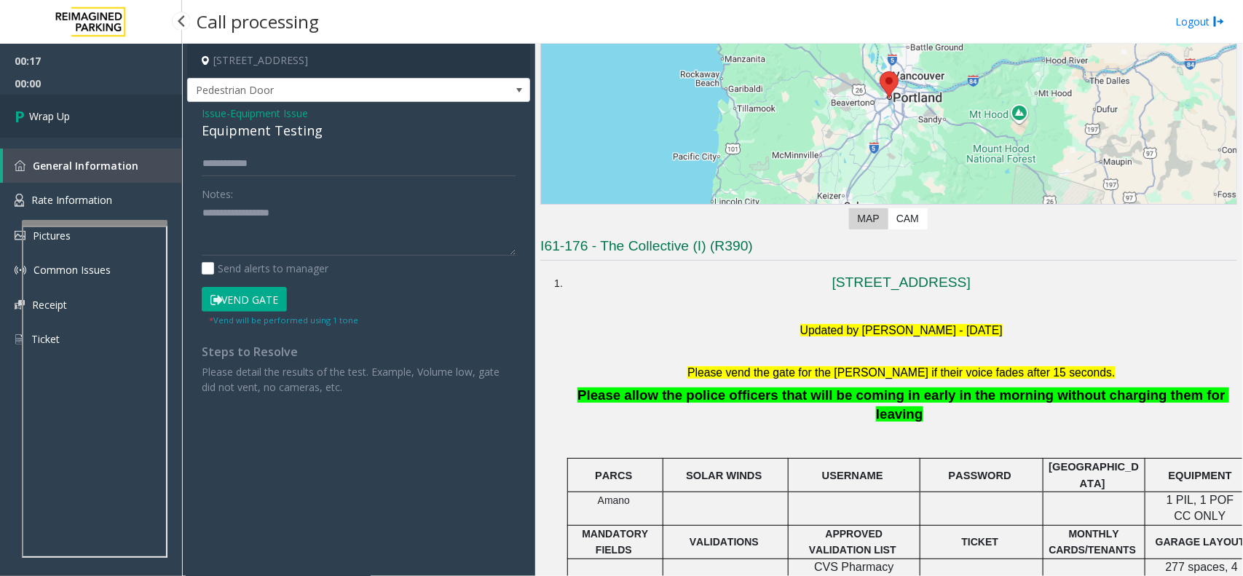
click at [82, 121] on link "Wrap Up" at bounding box center [91, 116] width 182 height 43
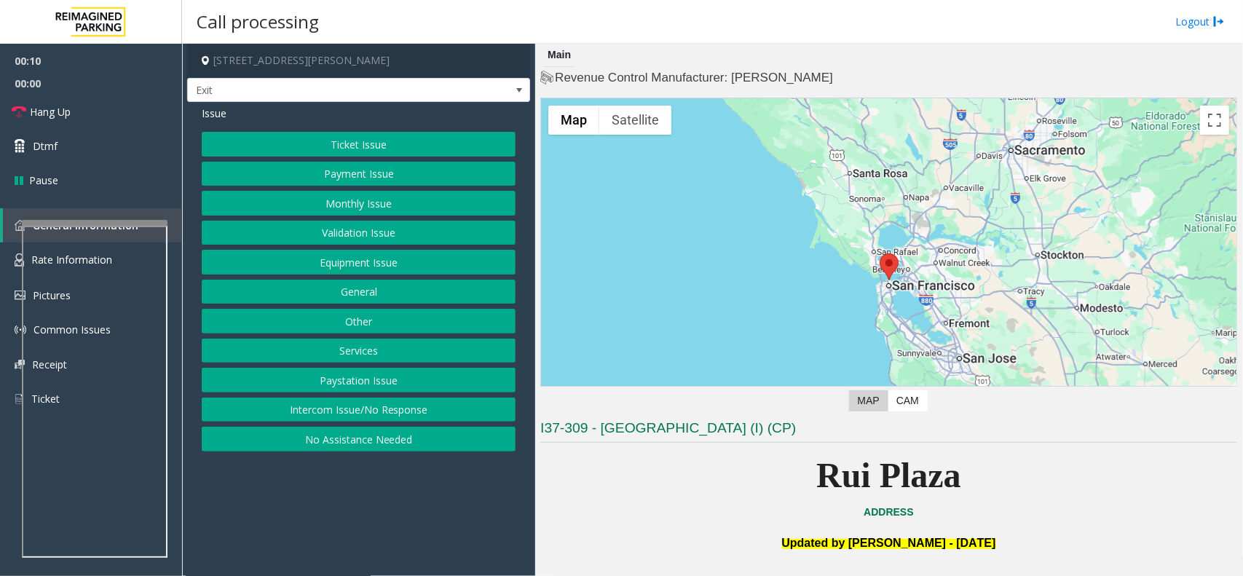
click at [369, 337] on div "Ticket Issue Payment Issue Monthly Issue Validation Issue Equipment Issue Gener…" at bounding box center [359, 292] width 314 height 320
click at [354, 344] on button "Services" at bounding box center [359, 351] width 314 height 25
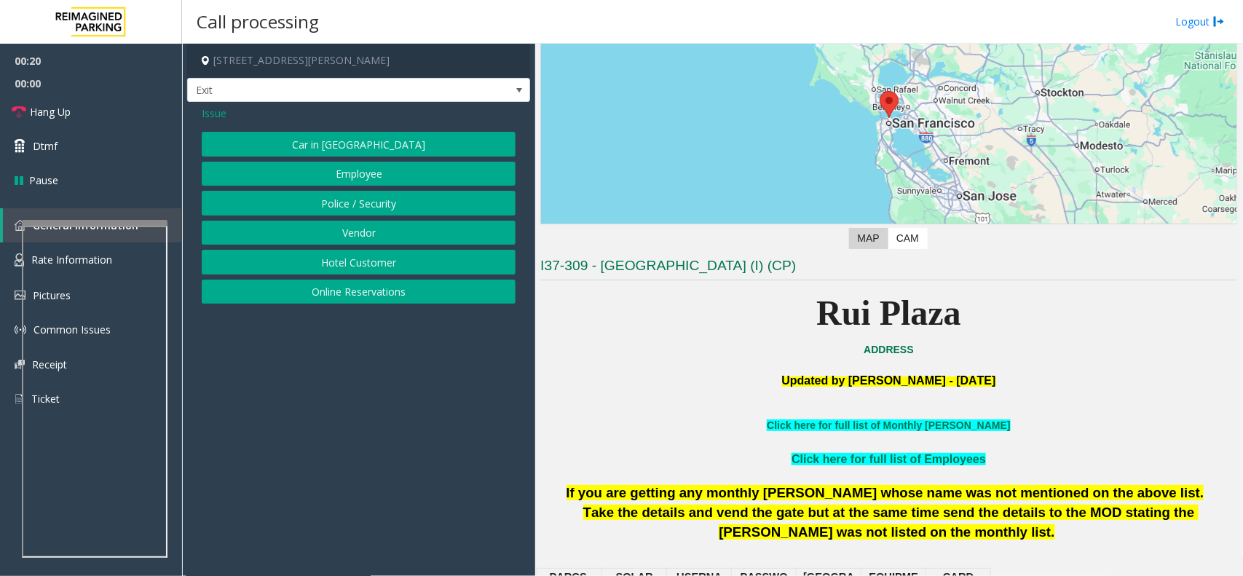
scroll to position [364, 0]
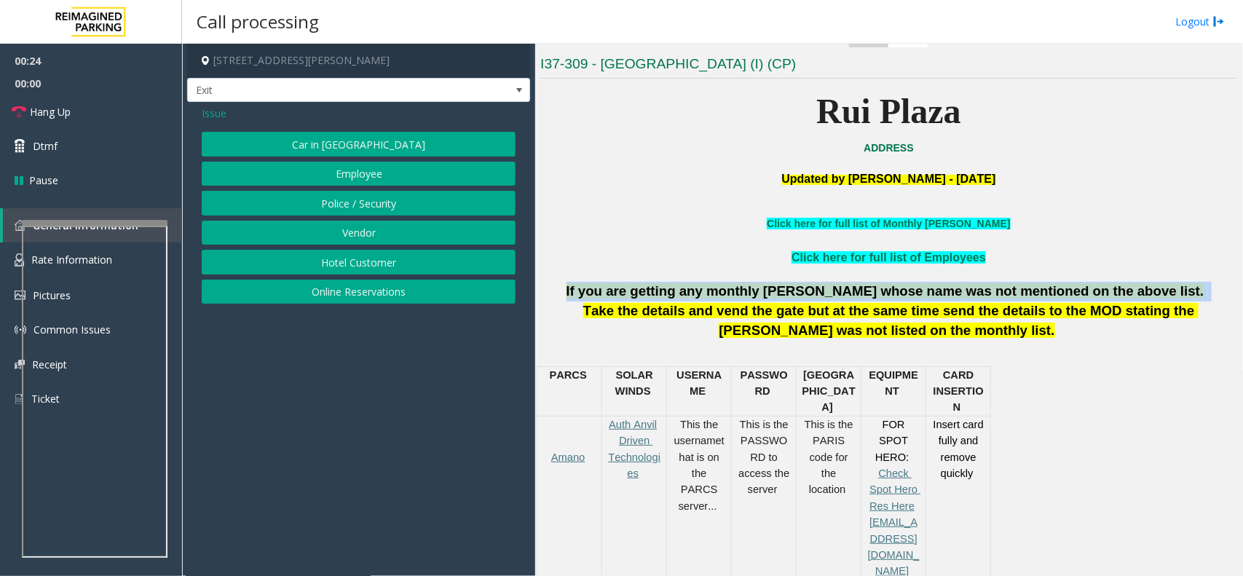
drag, startPoint x: 623, startPoint y: 291, endPoint x: 1150, endPoint y: 292, distance: 527.1
click at [1150, 292] on p "If you are getting any monthly [PERSON_NAME] whose name was not mentioned on th…" at bounding box center [888, 292] width 697 height 20
click at [288, 264] on button "Hotel Customer" at bounding box center [359, 262] width 314 height 25
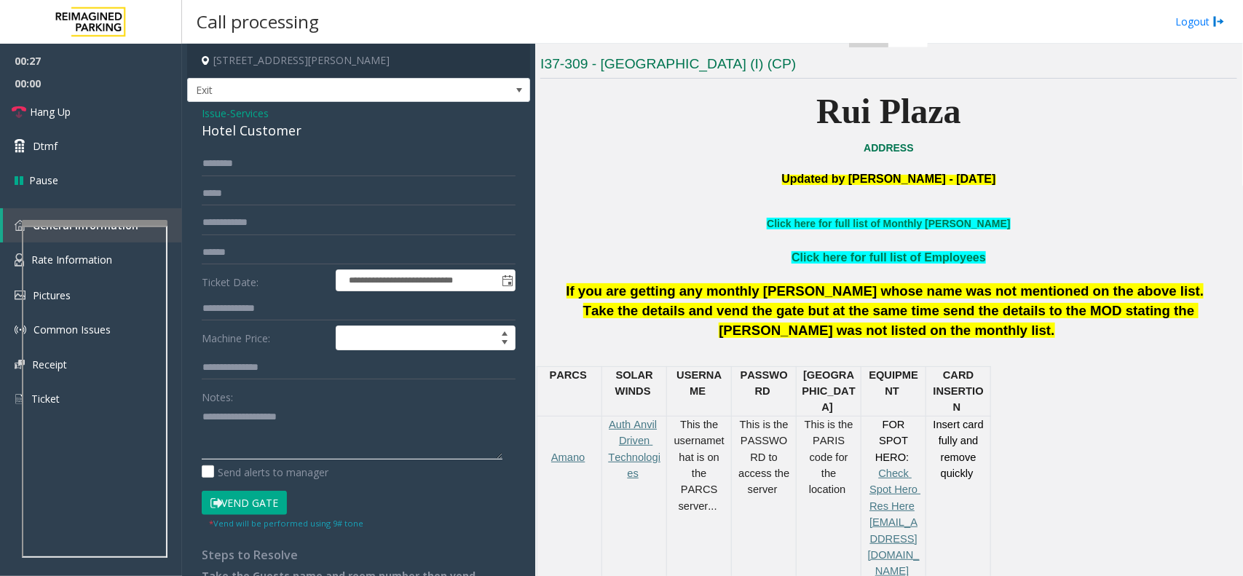
click at [295, 456] on textarea at bounding box center [352, 432] width 301 height 55
paste textarea "**********"
click at [273, 140] on div "Hotel Customer" at bounding box center [359, 131] width 314 height 20
click at [274, 135] on div "Hotel Customer" at bounding box center [359, 131] width 314 height 20
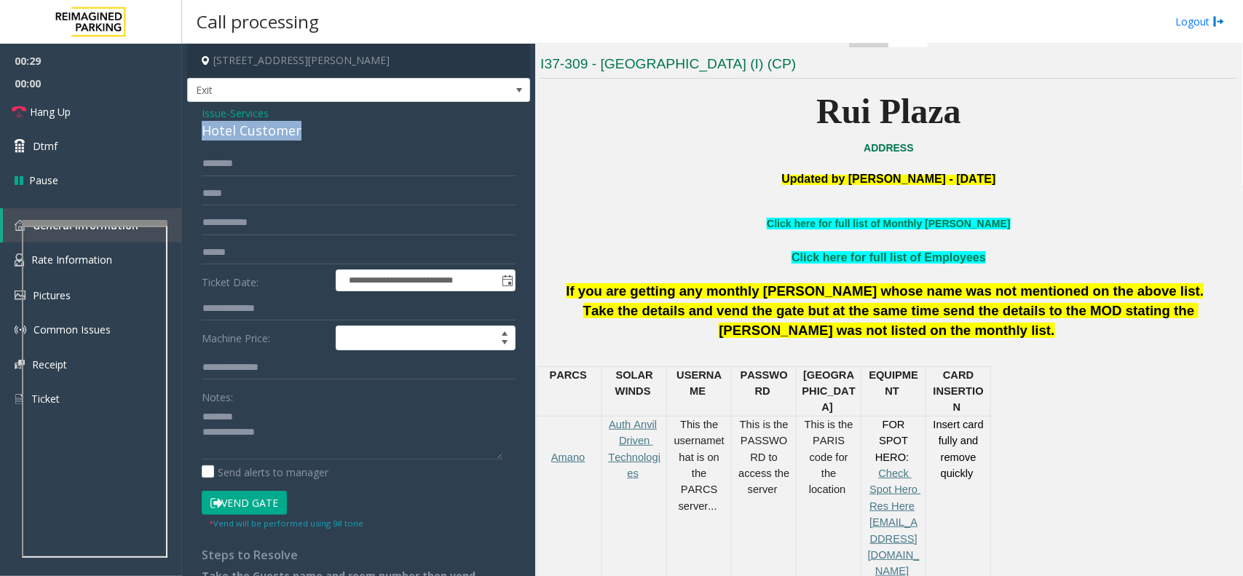
click at [274, 135] on div "Hotel Customer" at bounding box center [359, 131] width 314 height 20
copy div "Hotel Customer"
paste textarea "**********"
click at [256, 423] on textarea at bounding box center [352, 432] width 301 height 55
click at [291, 443] on textarea at bounding box center [352, 432] width 301 height 55
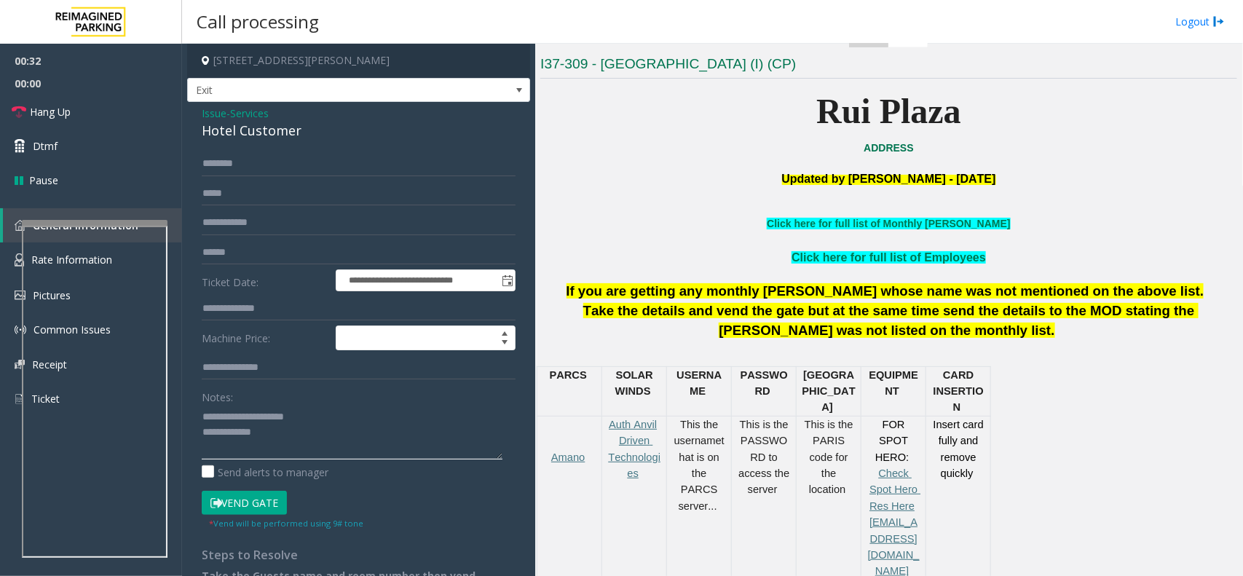
type textarea "**********"
click at [260, 306] on input "text" at bounding box center [359, 308] width 314 height 25
type input "****"
click at [270, 175] on input "text" at bounding box center [359, 163] width 314 height 25
type input "*"
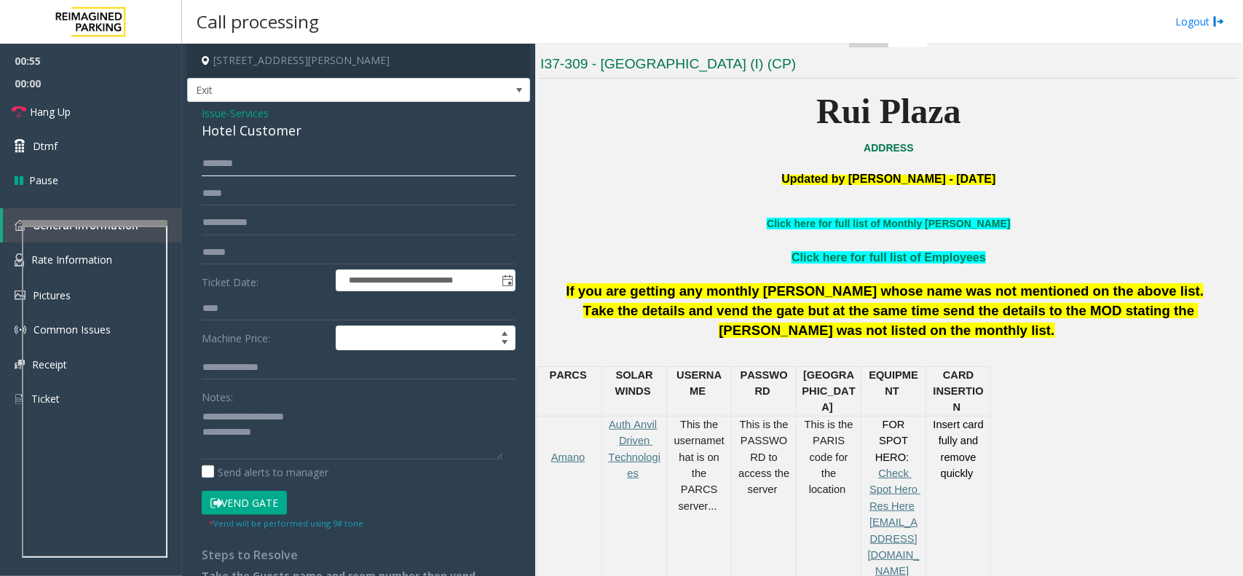
click at [278, 169] on input "********" at bounding box center [359, 163] width 314 height 25
type input "********"
click at [314, 443] on textarea at bounding box center [352, 432] width 301 height 55
paste textarea "**********"
type textarea "**********"
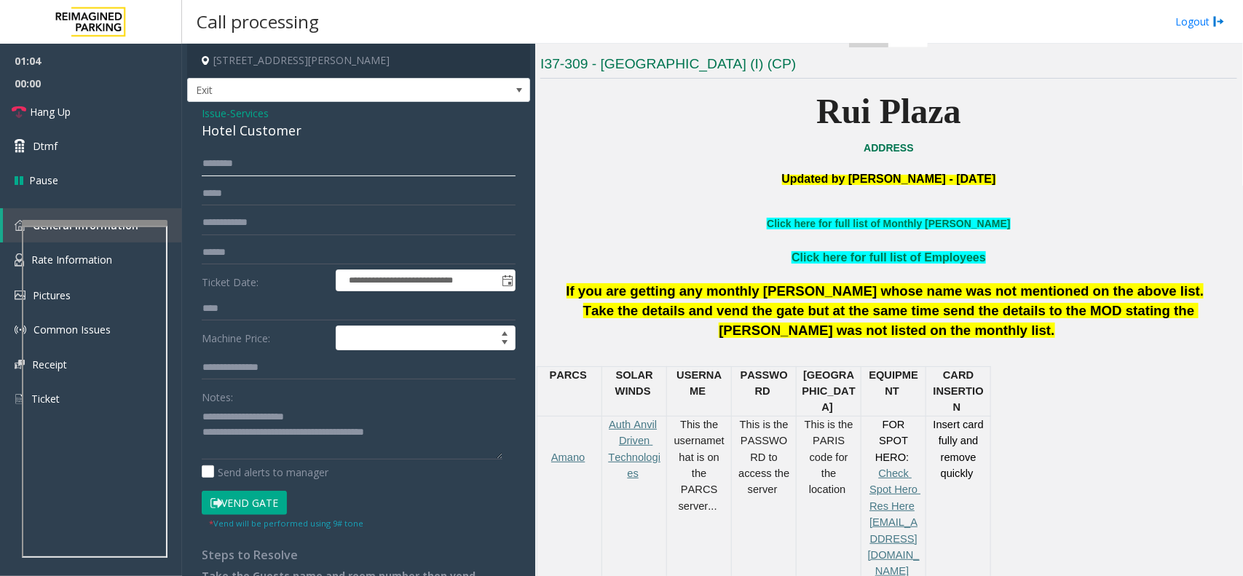
click at [237, 172] on input "********" at bounding box center [359, 163] width 314 height 25
click at [259, 493] on button "Vend Gate" at bounding box center [244, 503] width 85 height 25
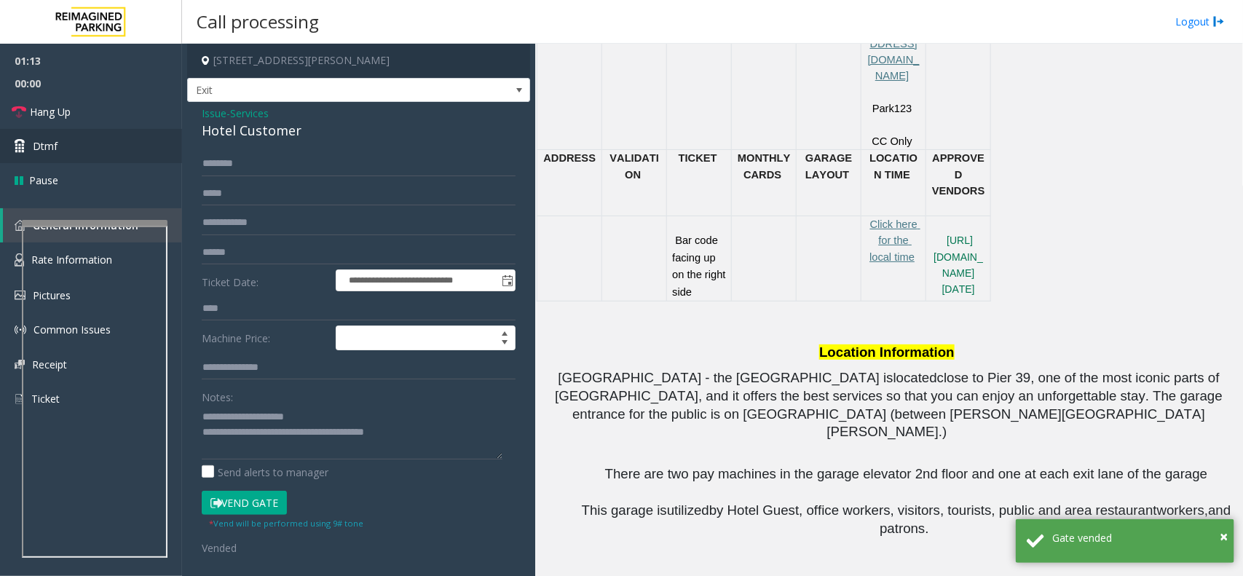
scroll to position [1092, 0]
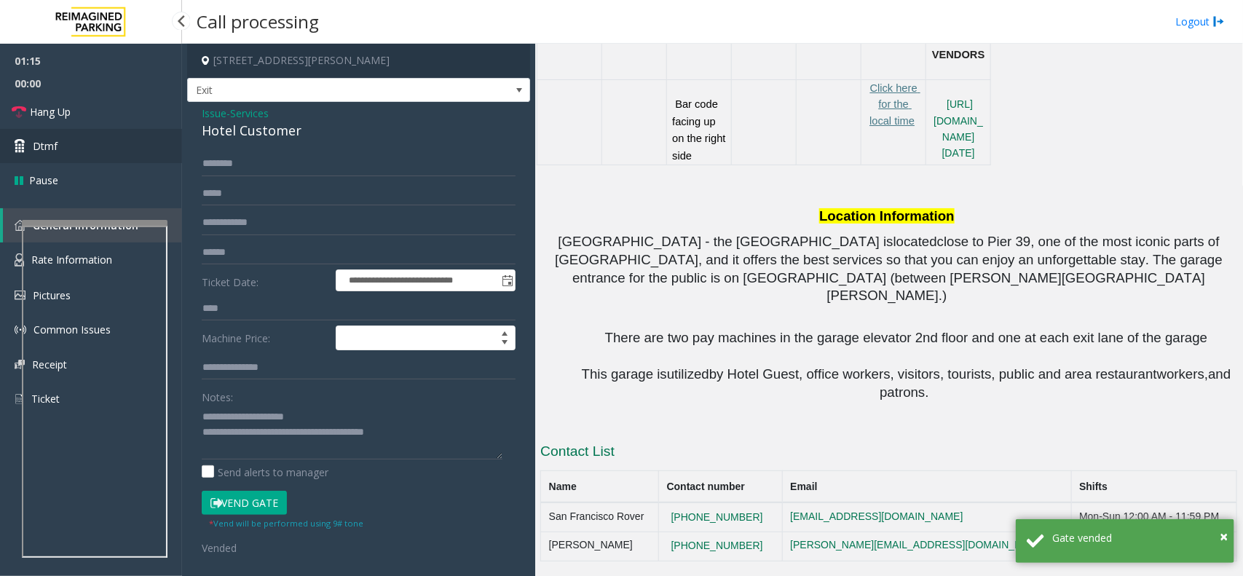
click at [73, 129] on link "Dtmf" at bounding box center [91, 146] width 182 height 34
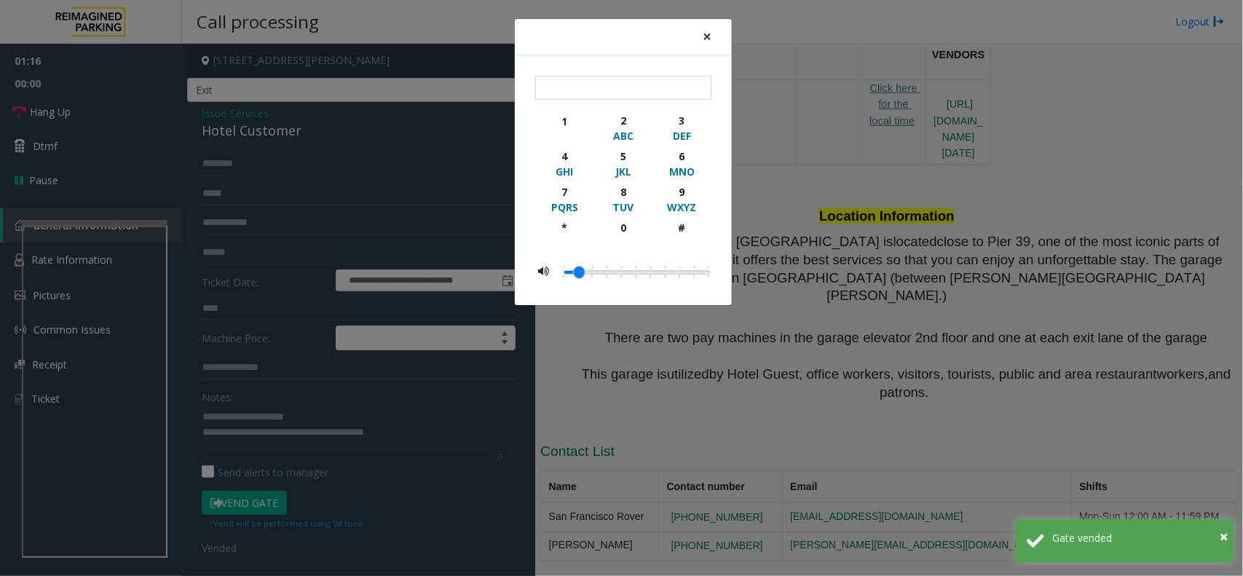
click at [711, 38] on button "×" at bounding box center [706, 37] width 29 height 36
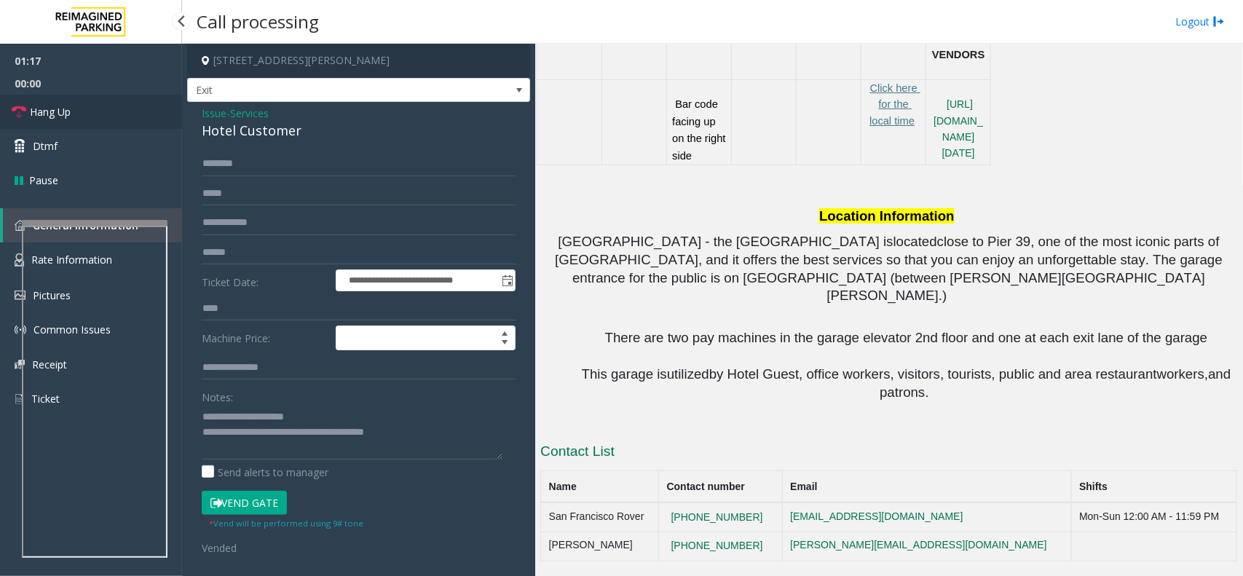
click at [91, 104] on link "Hang Up" at bounding box center [91, 112] width 182 height 34
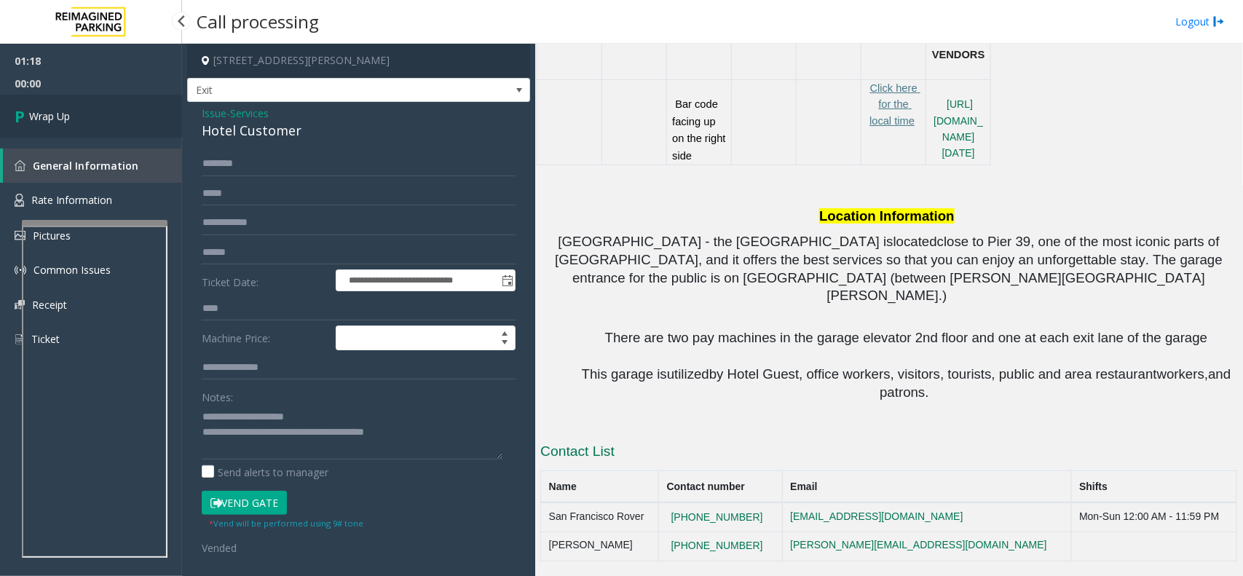
click at [107, 129] on link "Wrap Up" at bounding box center [91, 116] width 182 height 43
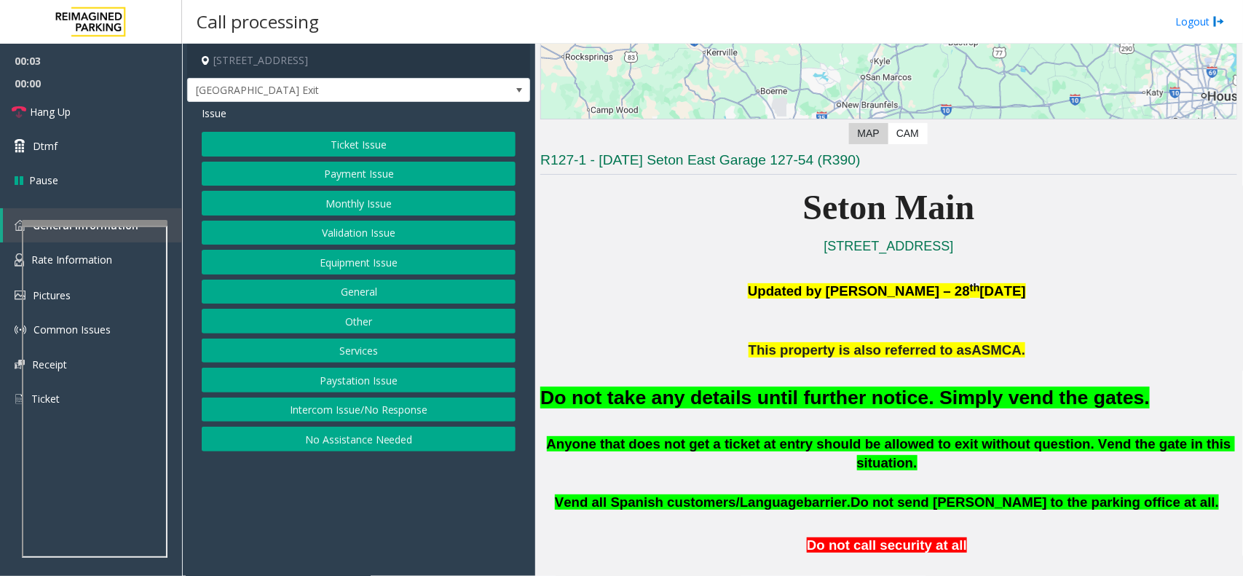
scroll to position [273, 0]
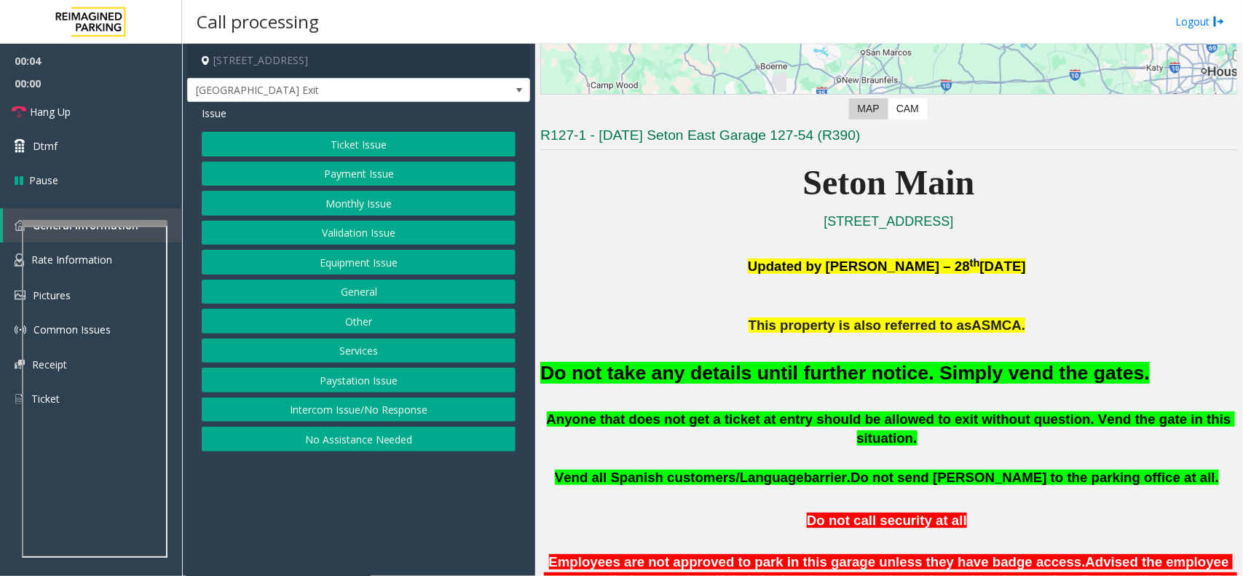
click at [755, 357] on div "Do not take any details until further notice. Simply vend the gates." at bounding box center [888, 372] width 697 height 74
click at [746, 381] on font "Do not take any details until further notice. Simply vend the gates." at bounding box center [844, 373] width 609 height 22
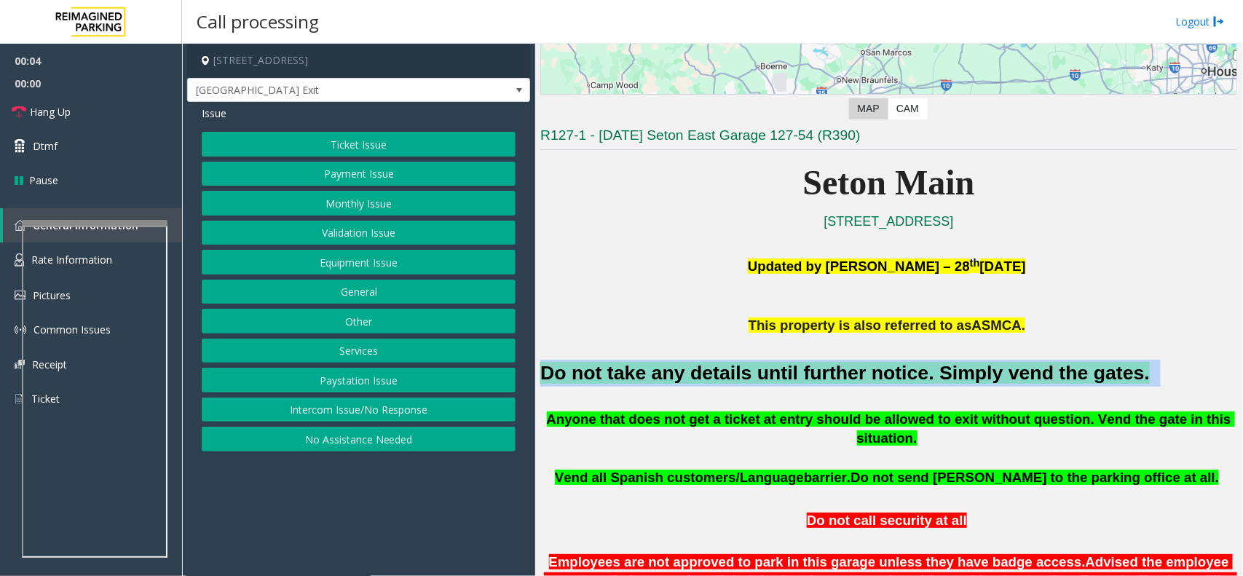
click at [746, 381] on font "Do not take any details until further notice. Simply vend the gates." at bounding box center [844, 373] width 609 height 22
copy h2 "Do not take any details until further notice. Simply vend the gates."
click at [324, 410] on button "Intercom Issue/No Response" at bounding box center [359, 409] width 314 height 25
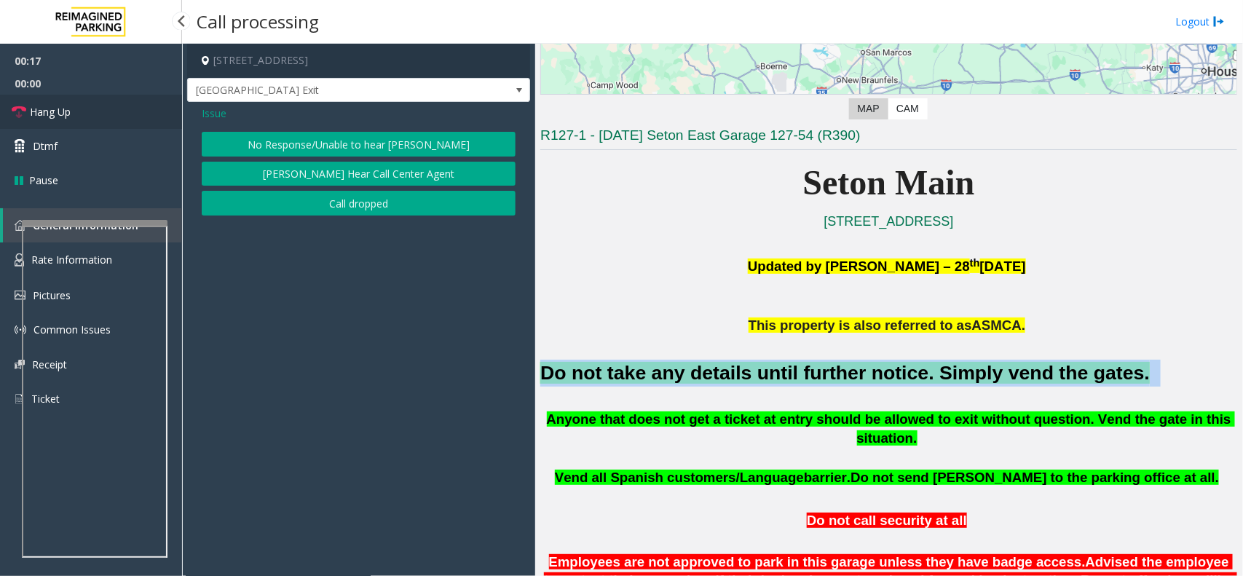
drag, startPoint x: 23, startPoint y: 106, endPoint x: 198, endPoint y: 129, distance: 176.9
click at [23, 106] on icon at bounding box center [19, 112] width 15 height 15
click at [344, 132] on button "No Response/Unable to hear [PERSON_NAME]" at bounding box center [359, 144] width 314 height 25
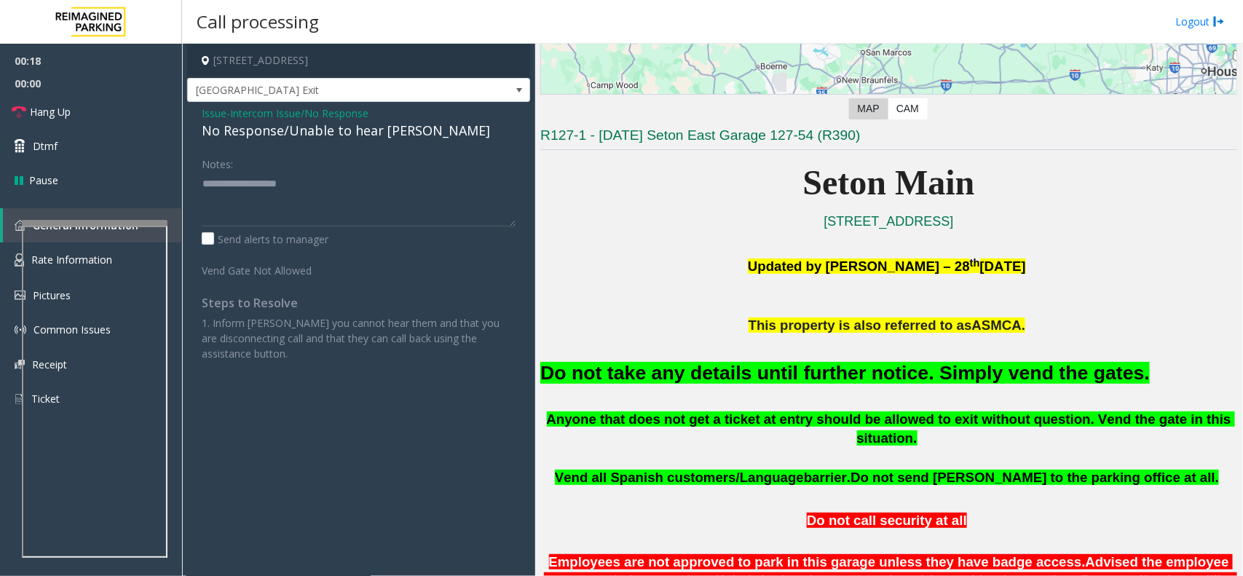
click at [339, 128] on div "No Response/Unable to hear [PERSON_NAME]" at bounding box center [359, 131] width 314 height 20
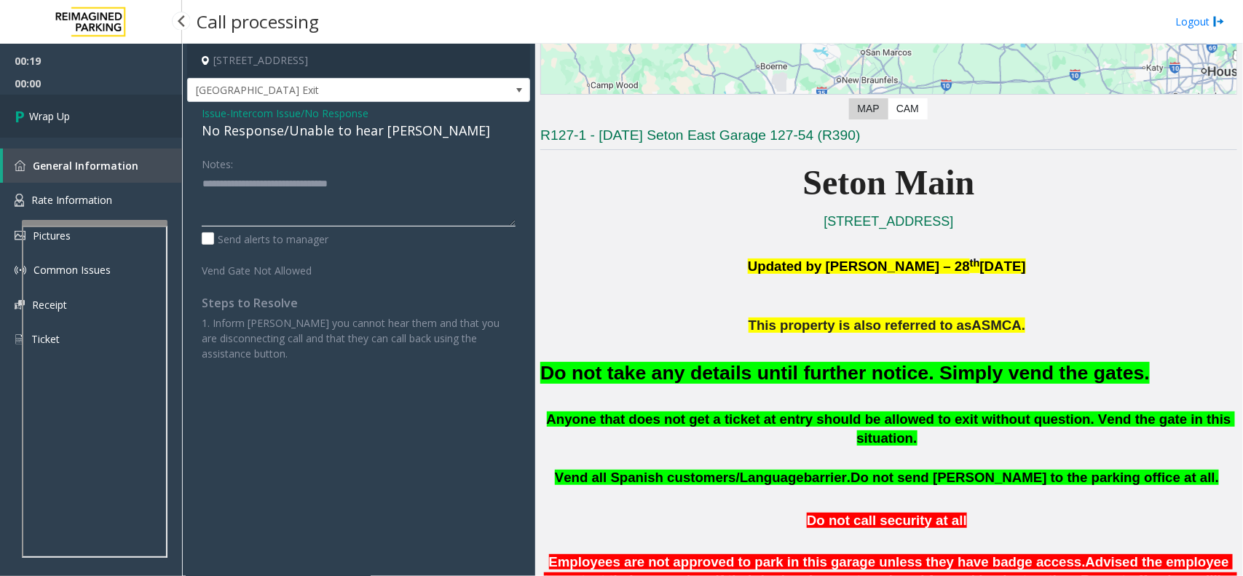
type textarea "**********"
click at [44, 119] on span "Wrap Up" at bounding box center [49, 115] width 41 height 15
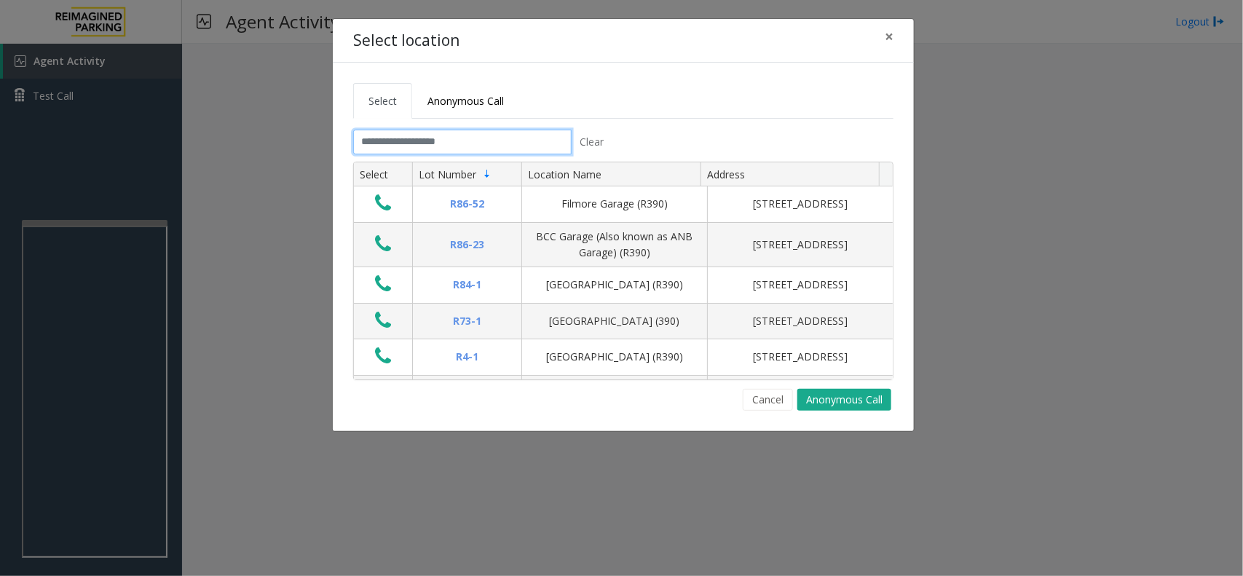
click at [467, 137] on input "text" at bounding box center [462, 142] width 218 height 25
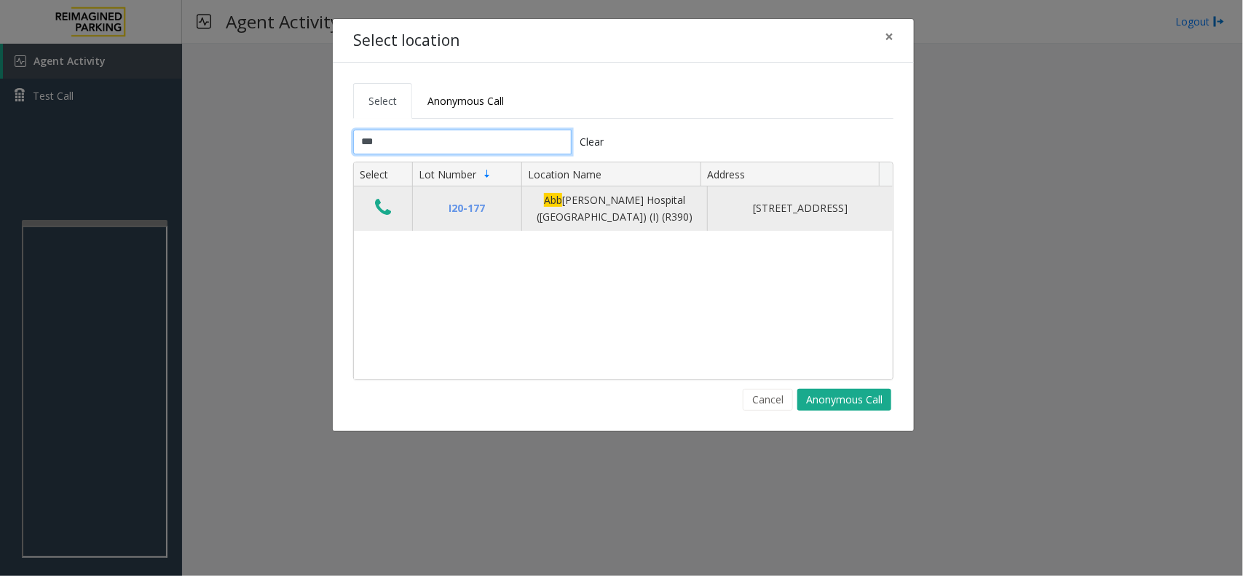
type input "***"
click at [371, 202] on button "Data table" at bounding box center [383, 208] width 25 height 23
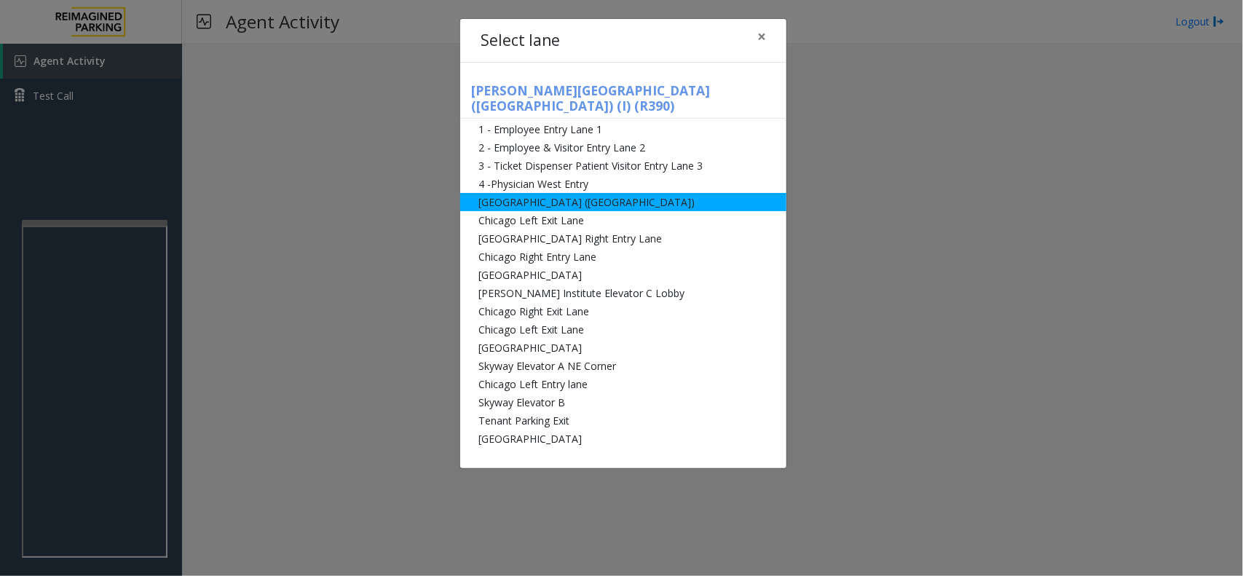
click at [585, 193] on li "[GEOGRAPHIC_DATA] ([GEOGRAPHIC_DATA])" at bounding box center [623, 202] width 326 height 18
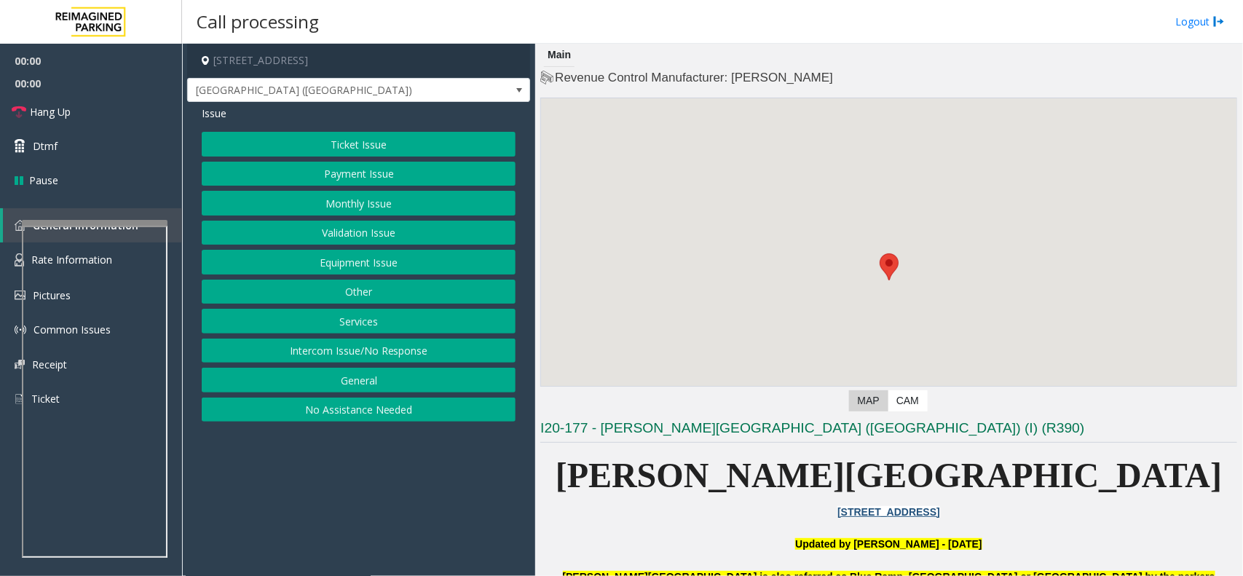
click at [402, 205] on button "Monthly Issue" at bounding box center [359, 203] width 314 height 25
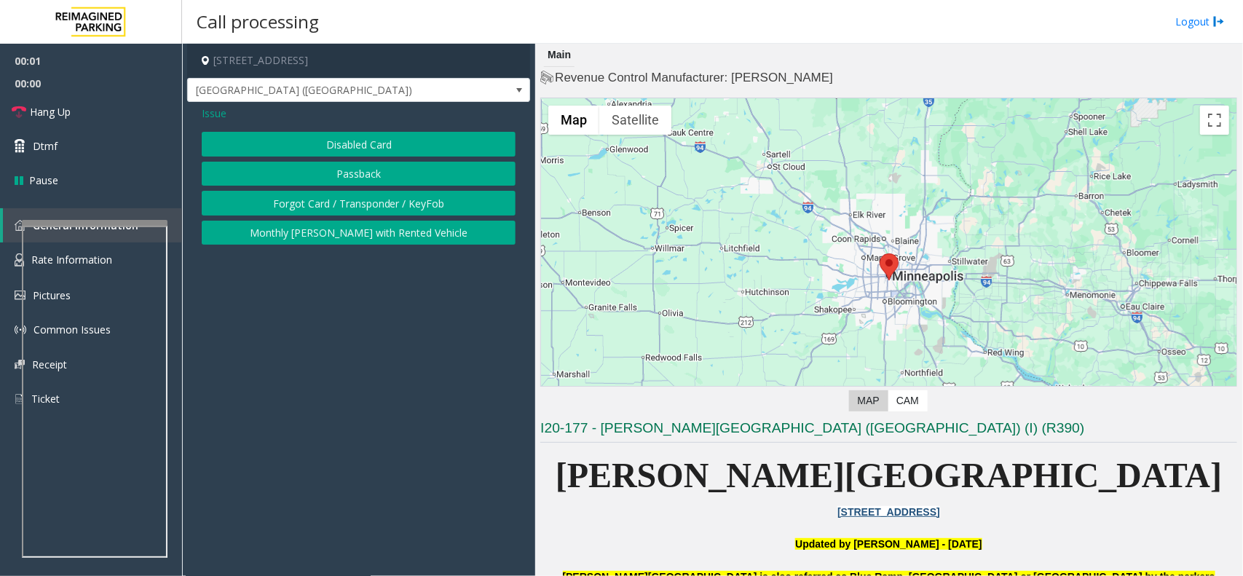
click at [352, 138] on button "Disabled Card" at bounding box center [359, 144] width 314 height 25
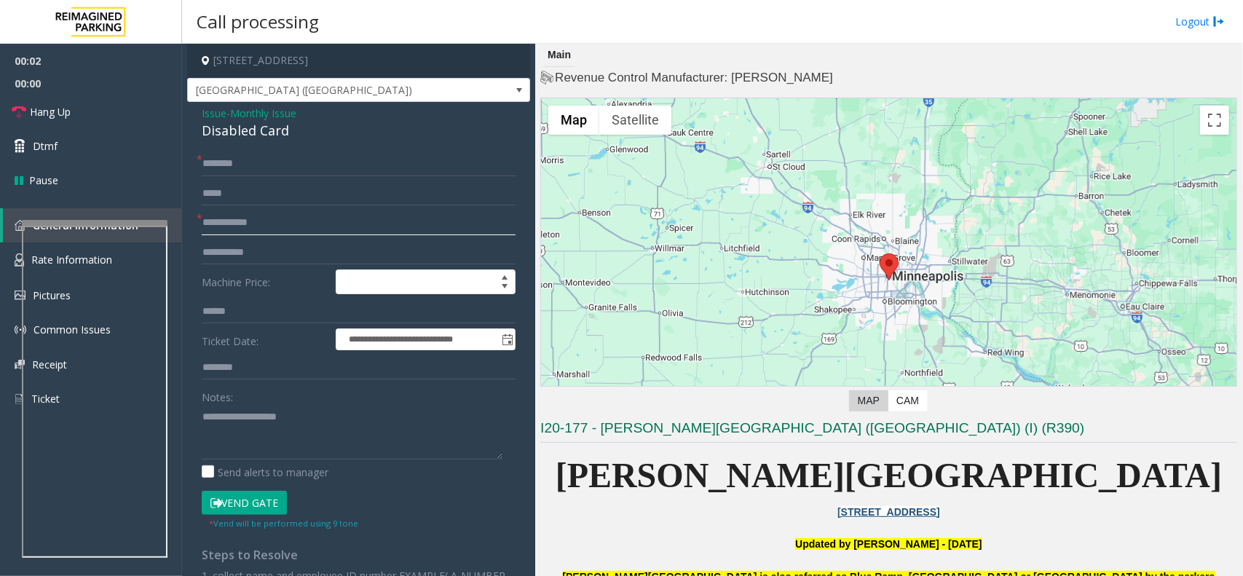
click at [282, 223] on input "text" at bounding box center [359, 222] width 314 height 25
click at [288, 167] on input "text" at bounding box center [359, 163] width 314 height 25
type input "**"
click at [281, 223] on input "text" at bounding box center [359, 222] width 314 height 25
type input "*******"
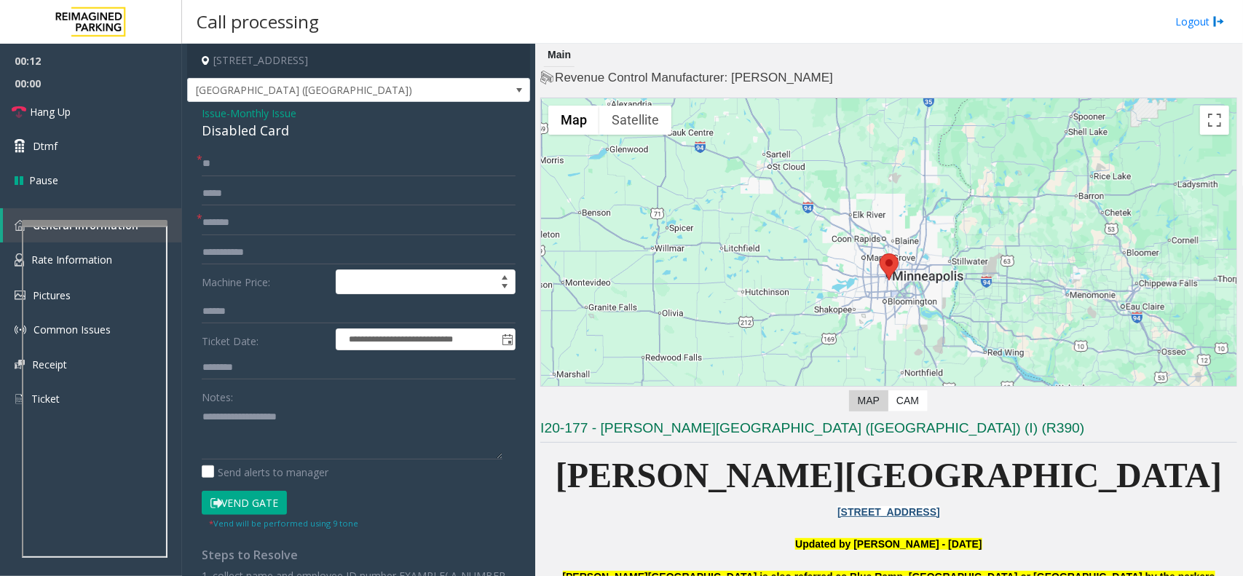
click at [270, 507] on button "Vend Gate" at bounding box center [244, 503] width 85 height 25
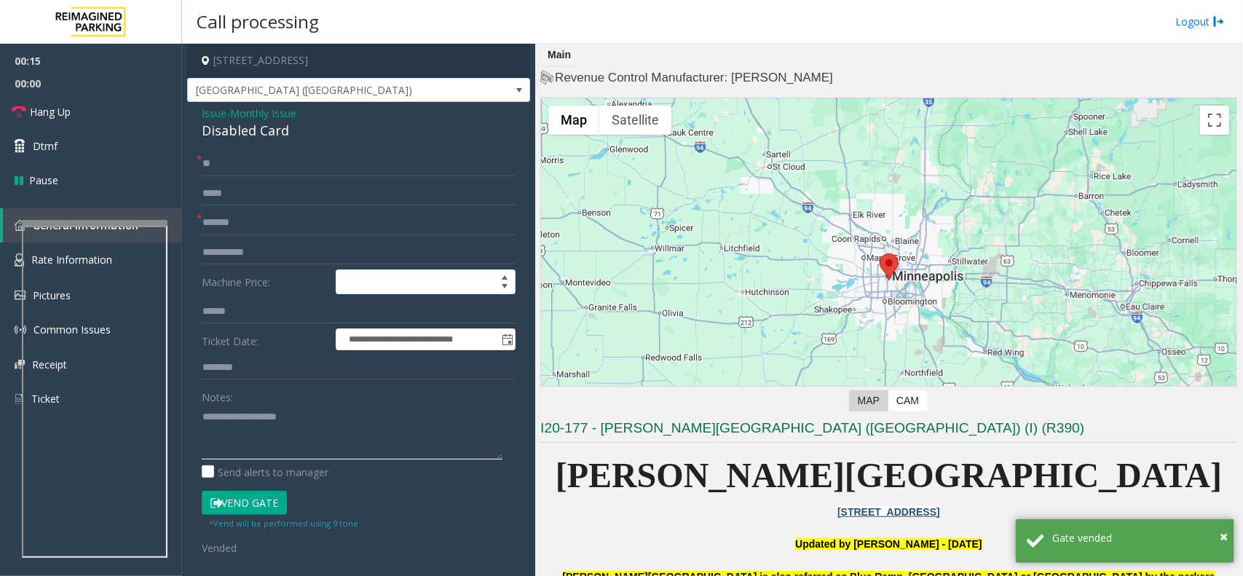
click at [419, 424] on textarea at bounding box center [352, 432] width 301 height 55
paste textarea "**********"
click at [255, 135] on div "Disabled Card" at bounding box center [359, 131] width 314 height 20
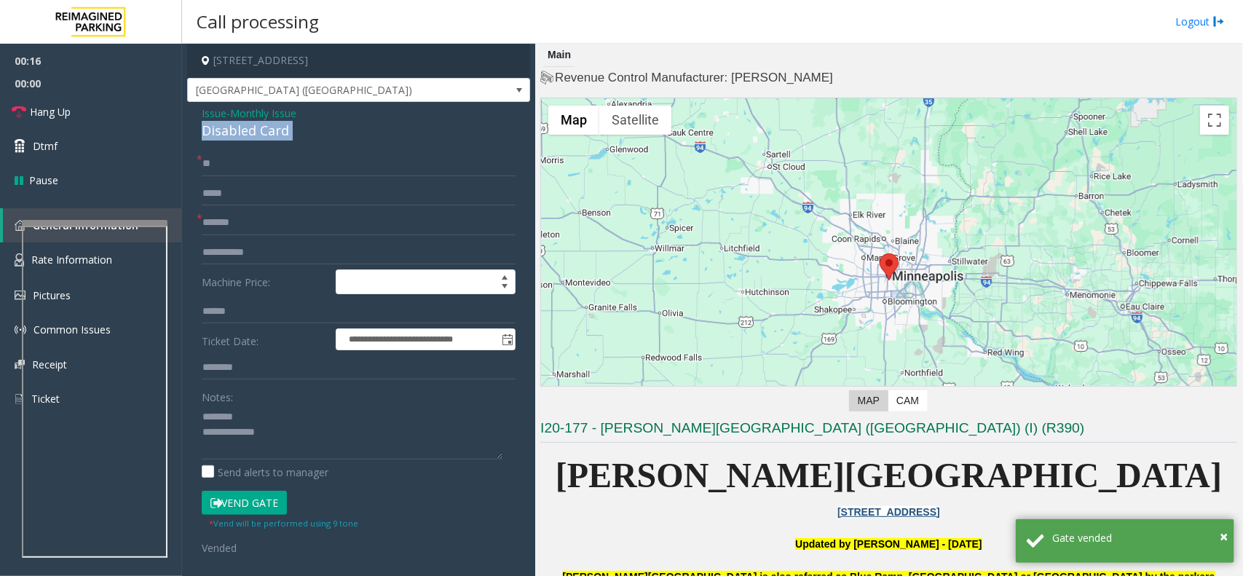
copy div "Disabled Card"
paste textarea "**********"
click at [292, 416] on textarea at bounding box center [352, 432] width 301 height 55
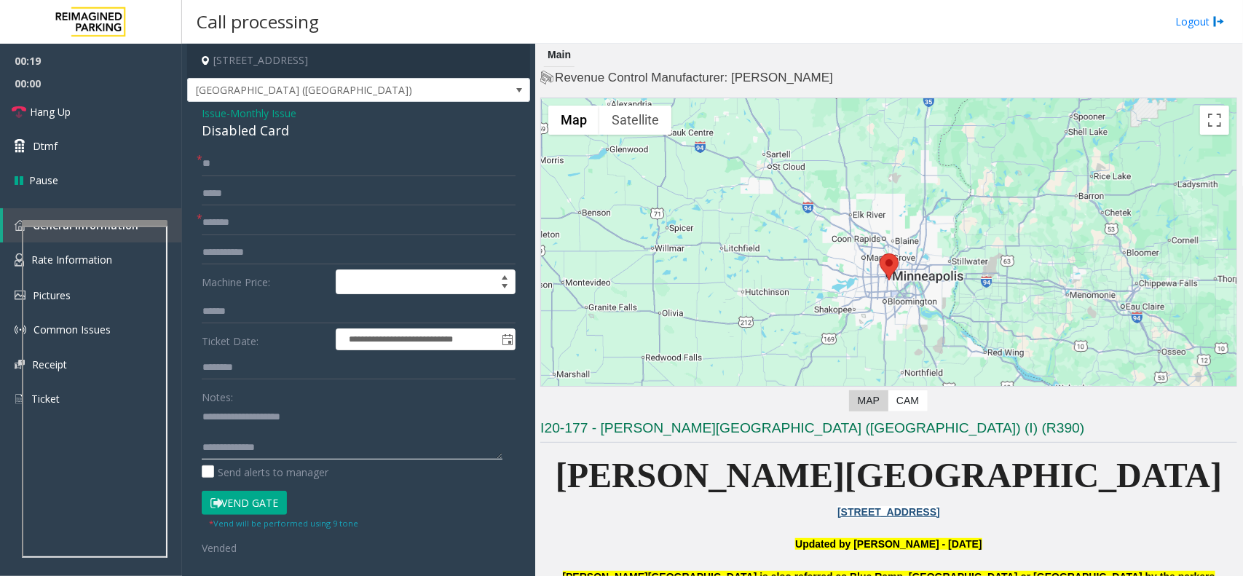
click at [328, 456] on textarea at bounding box center [352, 432] width 301 height 55
paste textarea "**********"
type textarea "**********"
click at [92, 115] on link "Hang Up" at bounding box center [91, 112] width 182 height 34
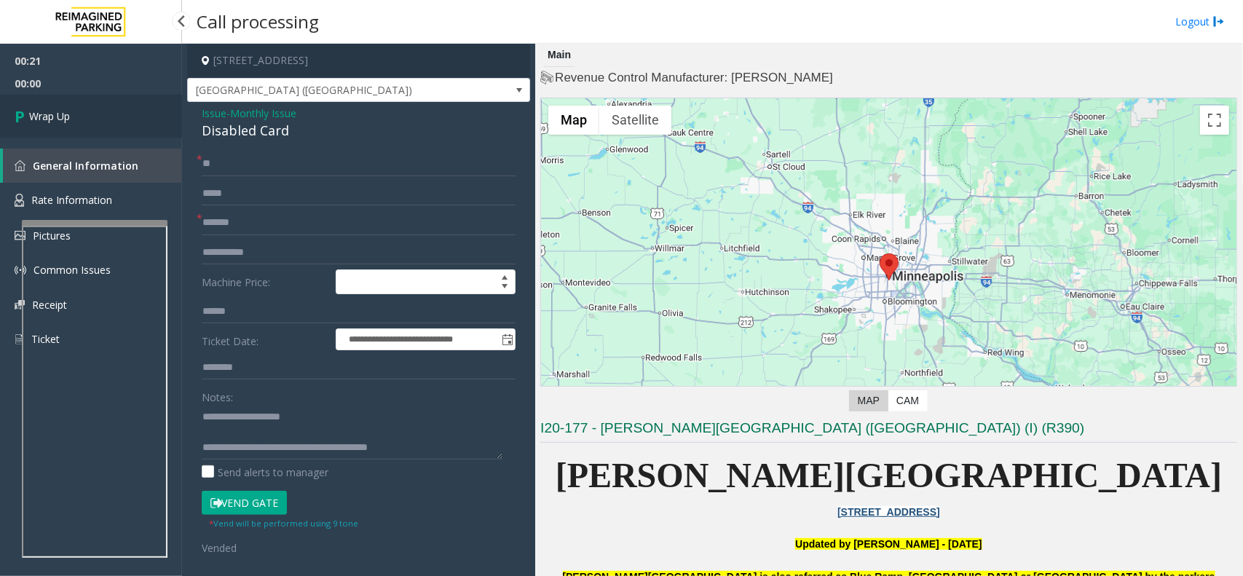
click at [92, 115] on link "Wrap Up" at bounding box center [91, 116] width 182 height 43
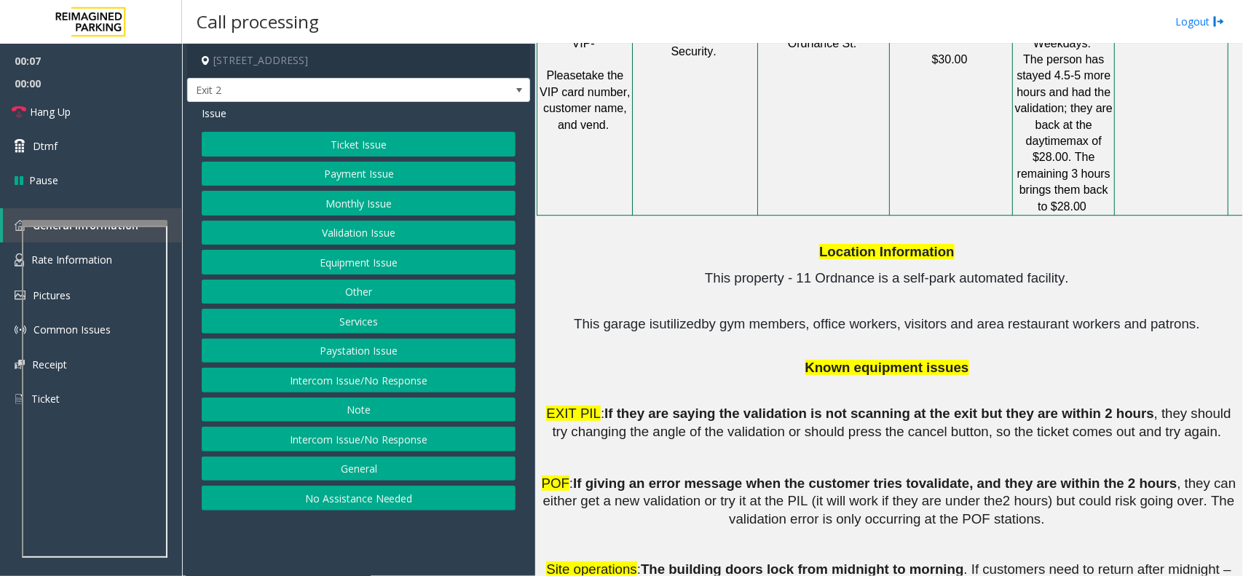
scroll to position [1911, 0]
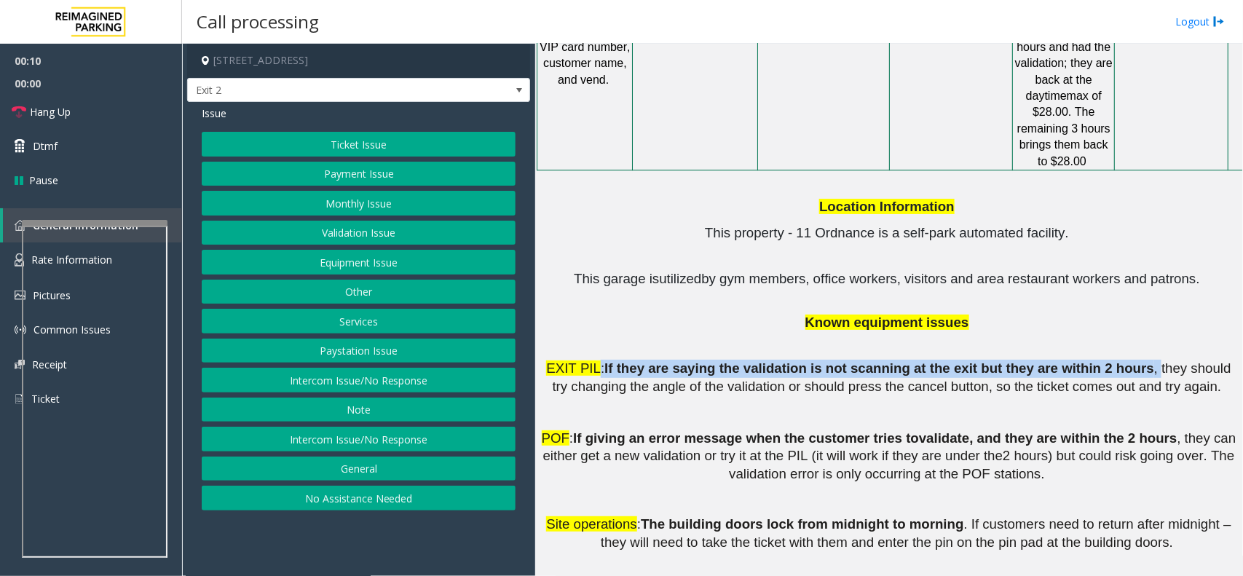
drag, startPoint x: 591, startPoint y: 218, endPoint x: 1082, endPoint y: 213, distance: 490.7
click at [1082, 360] on p "EXIT PIL : If they are saying the validation is not scanning at the exit but th…" at bounding box center [888, 378] width 697 height 36
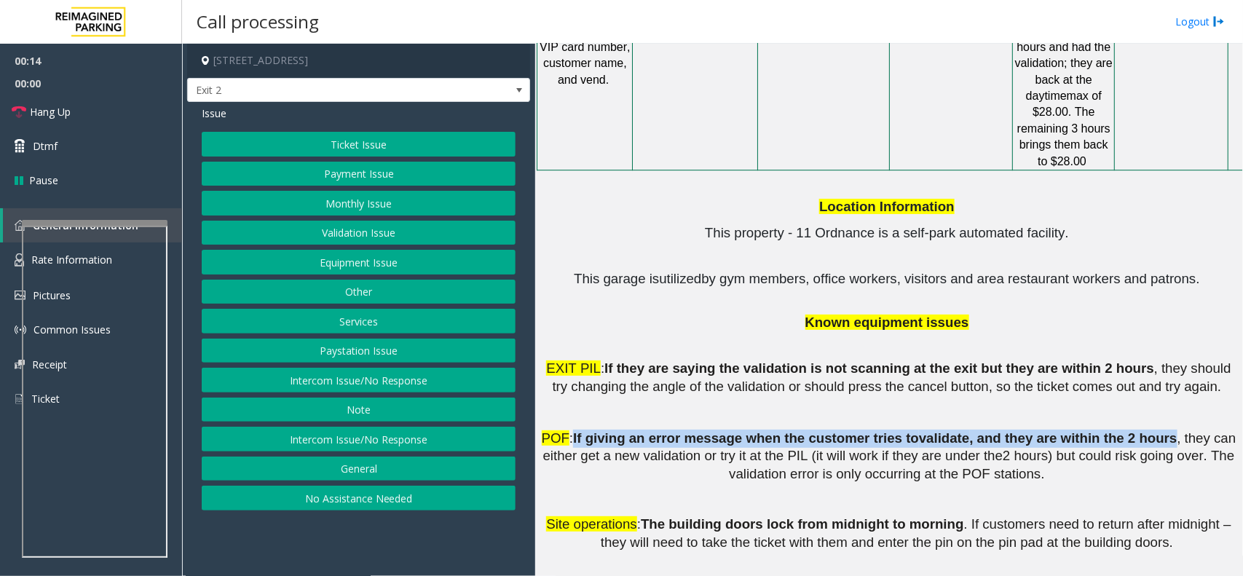
drag, startPoint x: 569, startPoint y: 282, endPoint x: 1103, endPoint y: 282, distance: 533.6
click at [1103, 430] on p "POF : If giving an error message when the customer tries to validate , and they…" at bounding box center [888, 457] width 697 height 54
click at [60, 264] on div at bounding box center [90, 263] width 146 height 6
click at [63, 250] on link "Rate Information" at bounding box center [91, 260] width 182 height 36
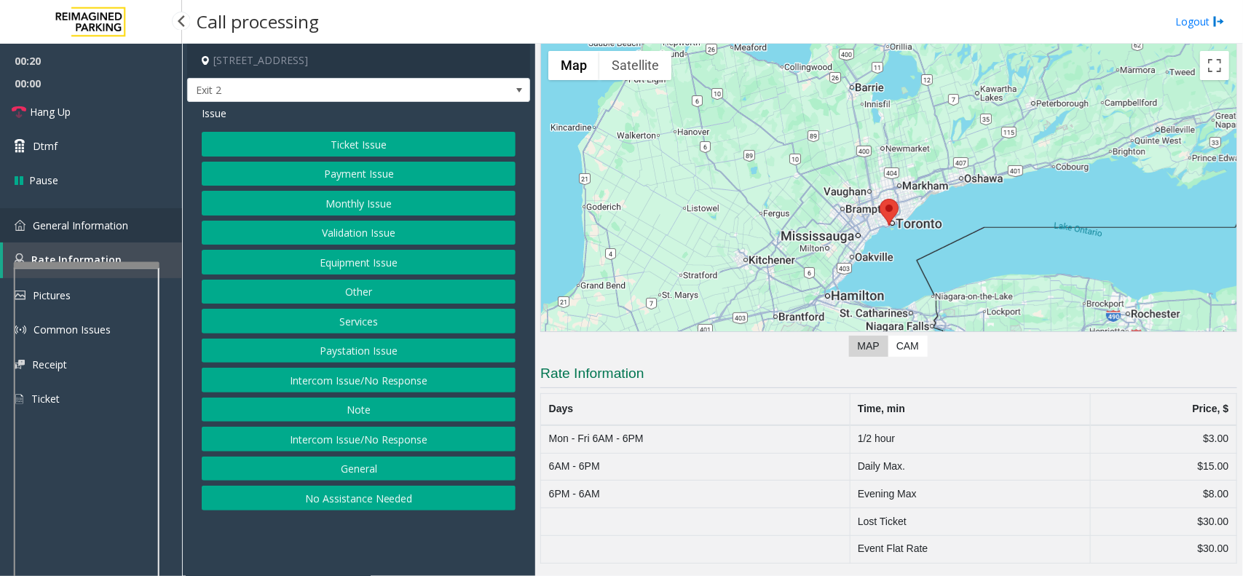
click at [106, 231] on link "General Information" at bounding box center [91, 225] width 182 height 34
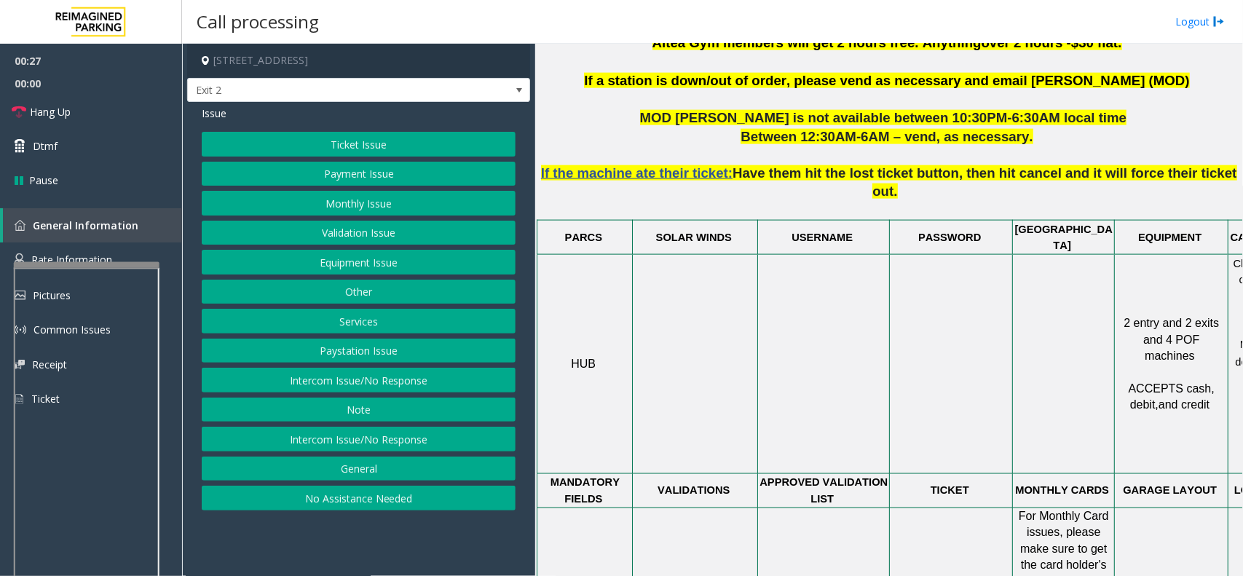
scroll to position [728, 0]
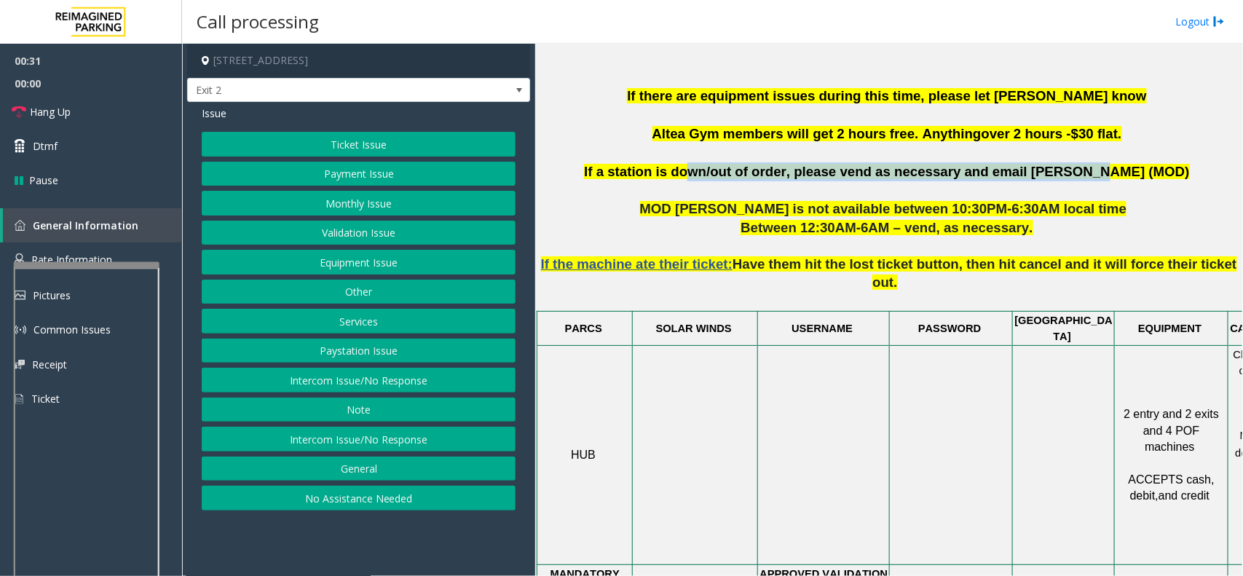
drag, startPoint x: 745, startPoint y: 158, endPoint x: 1105, endPoint y: 146, distance: 360.5
click at [1104, 164] on span "If a station is down/out of order, please vend as necessary and email [PERSON_N…" at bounding box center [886, 171] width 605 height 15
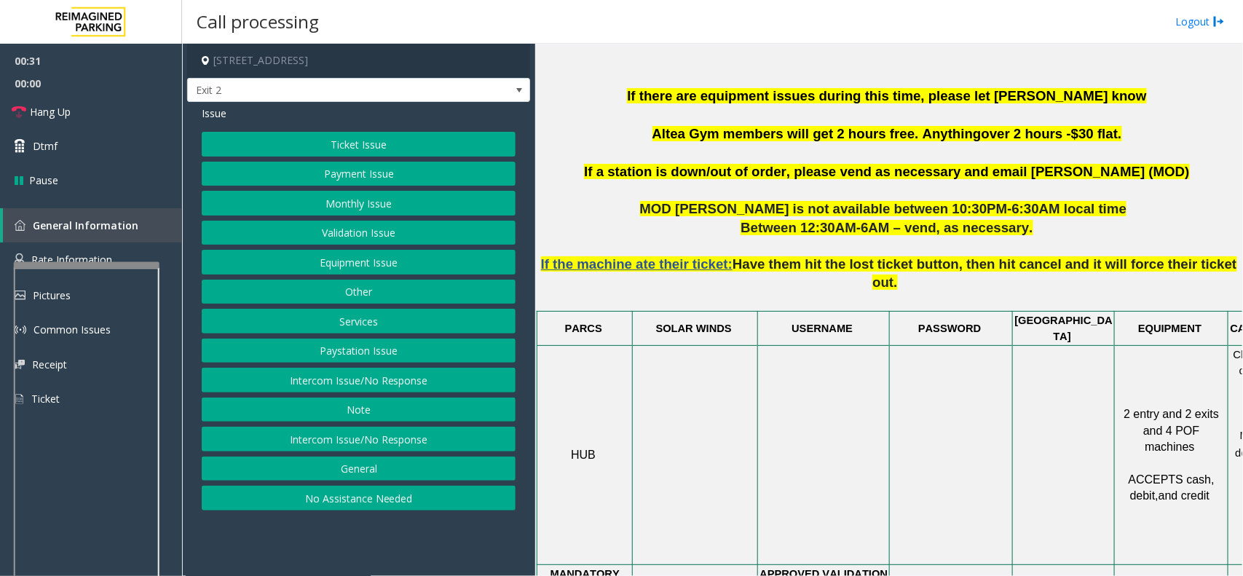
click at [1147, 162] on p "If a station is down/out of order, please vend as necessary and email [PERSON_N…" at bounding box center [888, 171] width 697 height 19
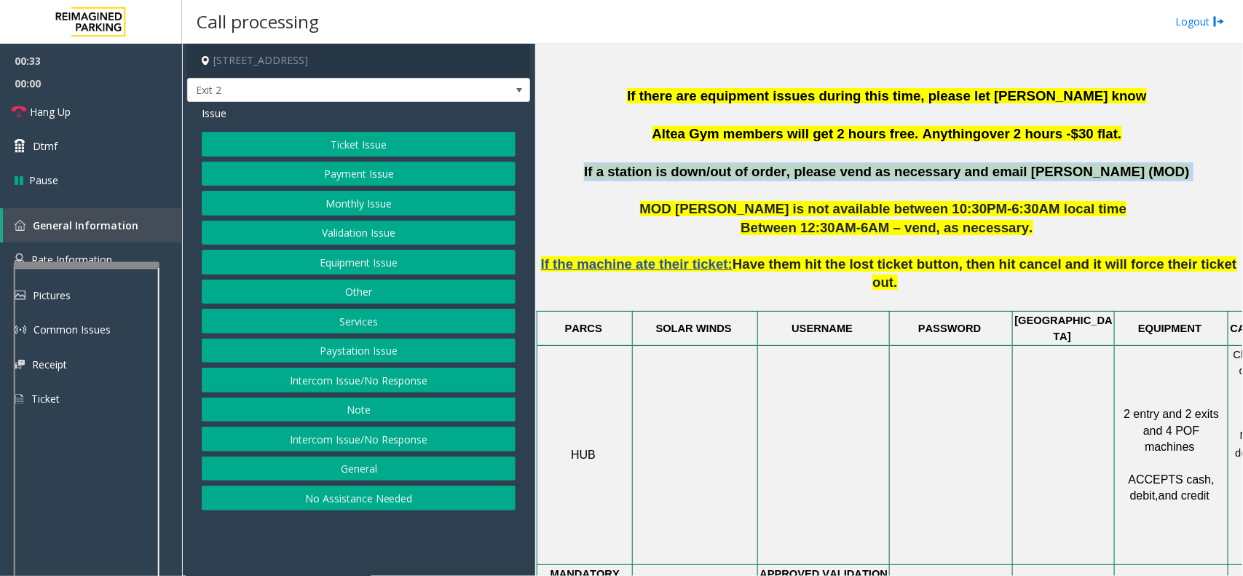
drag, startPoint x: 1147, startPoint y: 150, endPoint x: 652, endPoint y: 146, distance: 494.3
click at [652, 162] on p "If a station is down/out of order, please vend as necessary and email [PERSON_N…" at bounding box center [888, 171] width 697 height 19
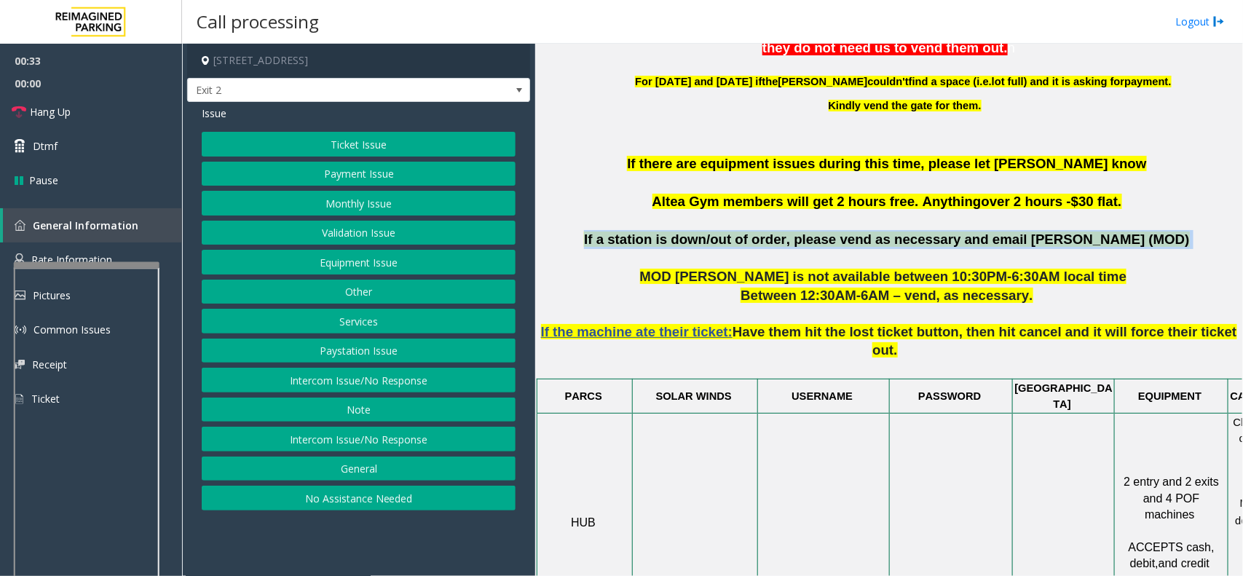
scroll to position [546, 0]
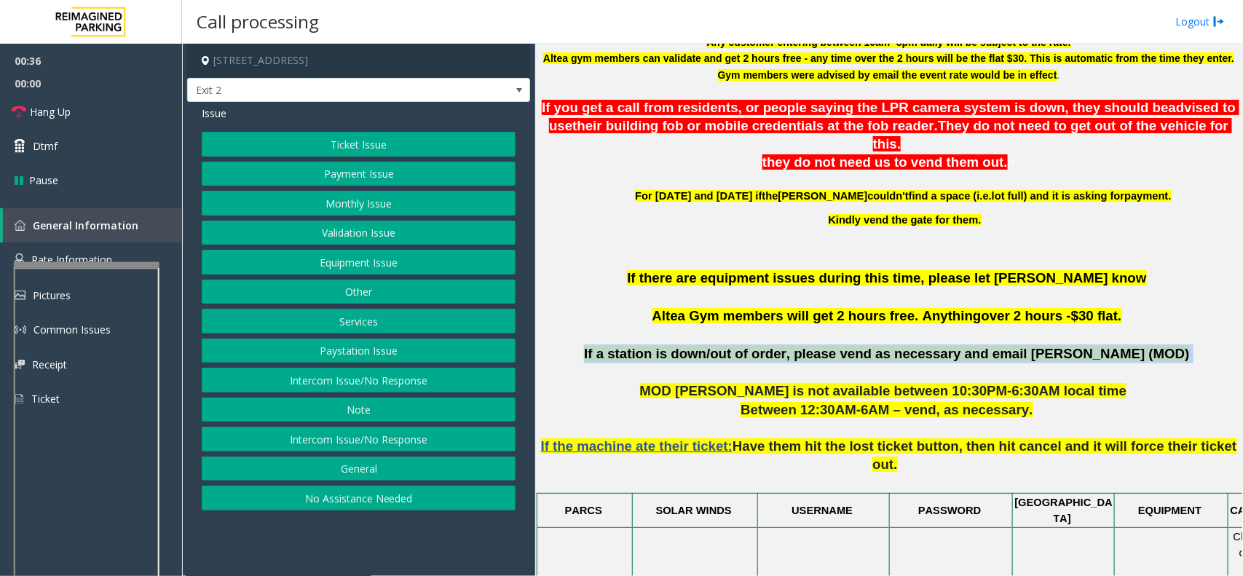
drag, startPoint x: 621, startPoint y: 266, endPoint x: 1138, endPoint y: 252, distance: 517.1
click at [1138, 270] on span "If there are equipment issues during this time, please let [PERSON_NAME] know" at bounding box center [886, 277] width 519 height 15
click at [382, 201] on button "Monthly Issue" at bounding box center [359, 203] width 314 height 25
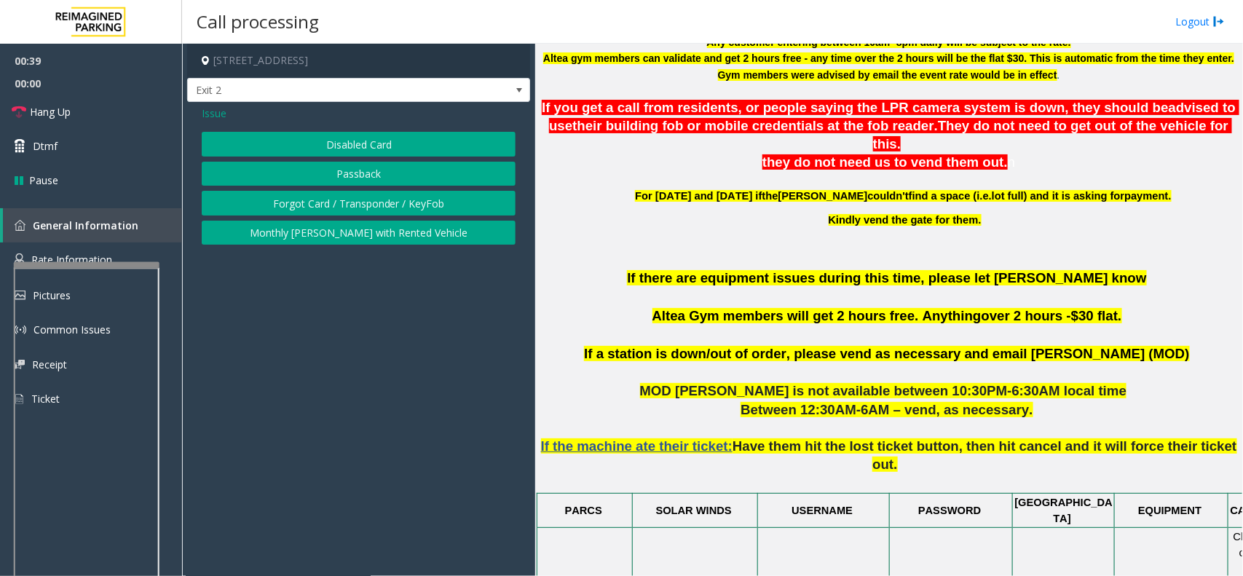
click at [324, 127] on div "Issue Disabled Card Passback Forgot Card / Transponder / KeyFob Monthly [PERSON…" at bounding box center [358, 177] width 343 height 150
click at [355, 151] on button "Disabled Card" at bounding box center [359, 144] width 314 height 25
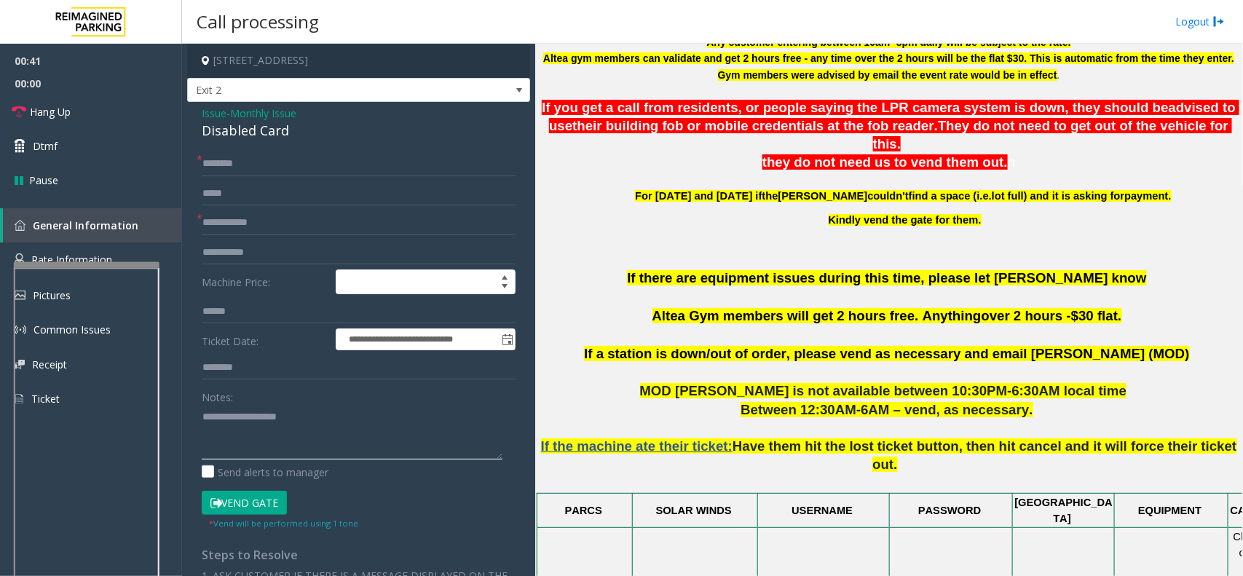
click at [264, 413] on textarea at bounding box center [352, 432] width 301 height 55
paste textarea "**********"
click at [204, 417] on textarea at bounding box center [352, 432] width 301 height 55
type textarea "**********"
drag, startPoint x: 733, startPoint y: 298, endPoint x: 652, endPoint y: 295, distance: 80.9
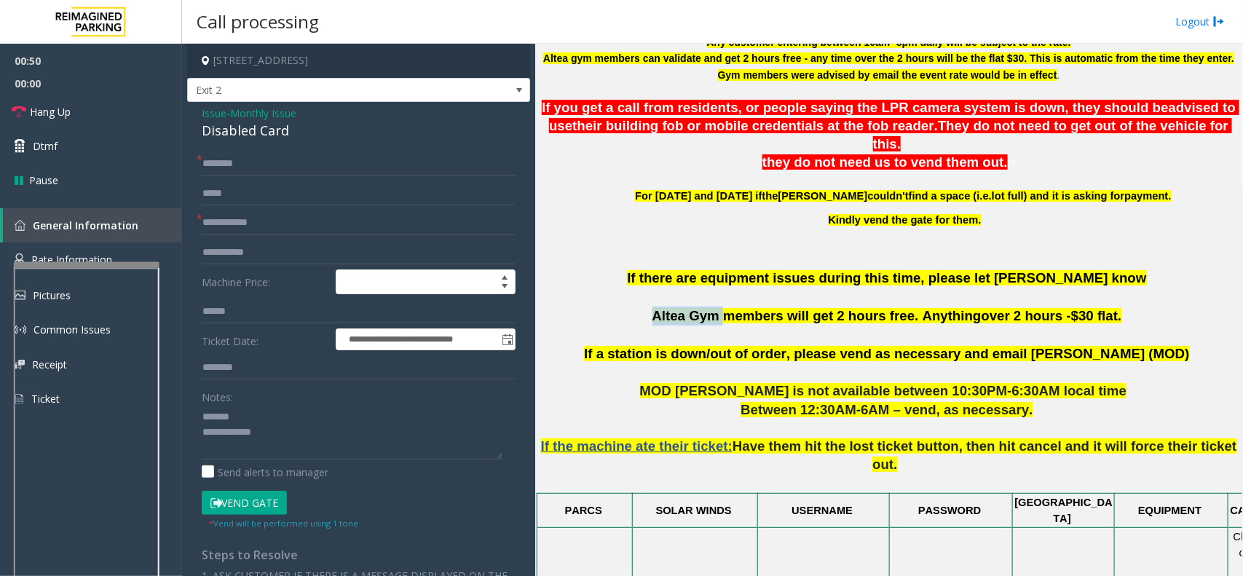
click at [652, 295] on p "If there are equipment issues during this time, please let [PERSON_NAME] know A…" at bounding box center [888, 307] width 697 height 76
click at [207, 116] on span "Issue" at bounding box center [214, 113] width 25 height 15
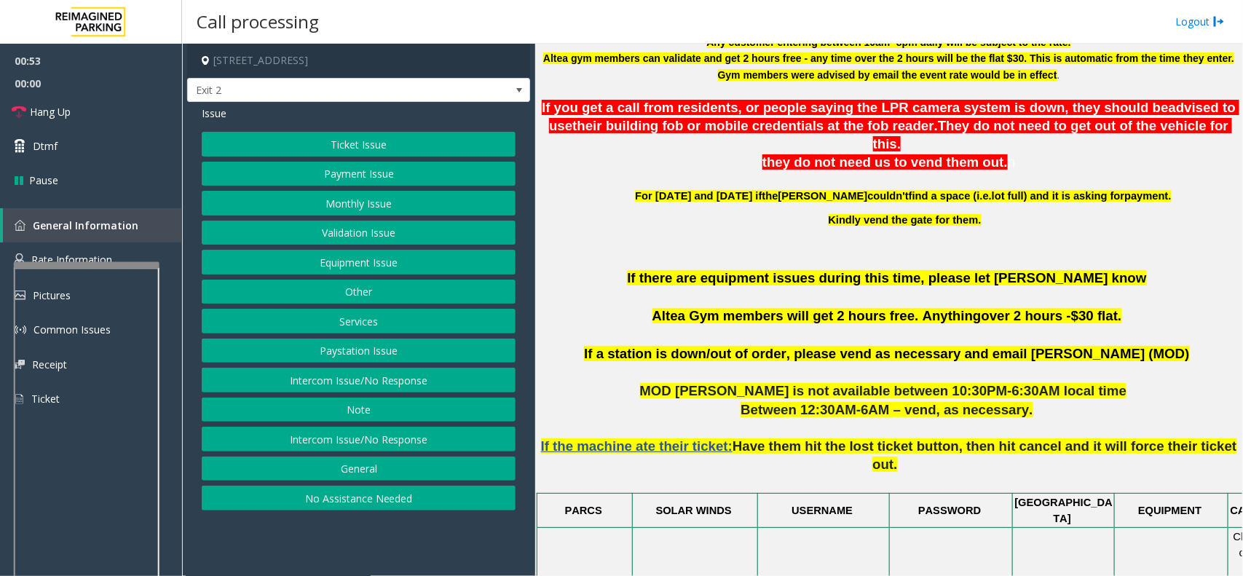
click at [365, 231] on button "Validation Issue" at bounding box center [359, 233] width 314 height 25
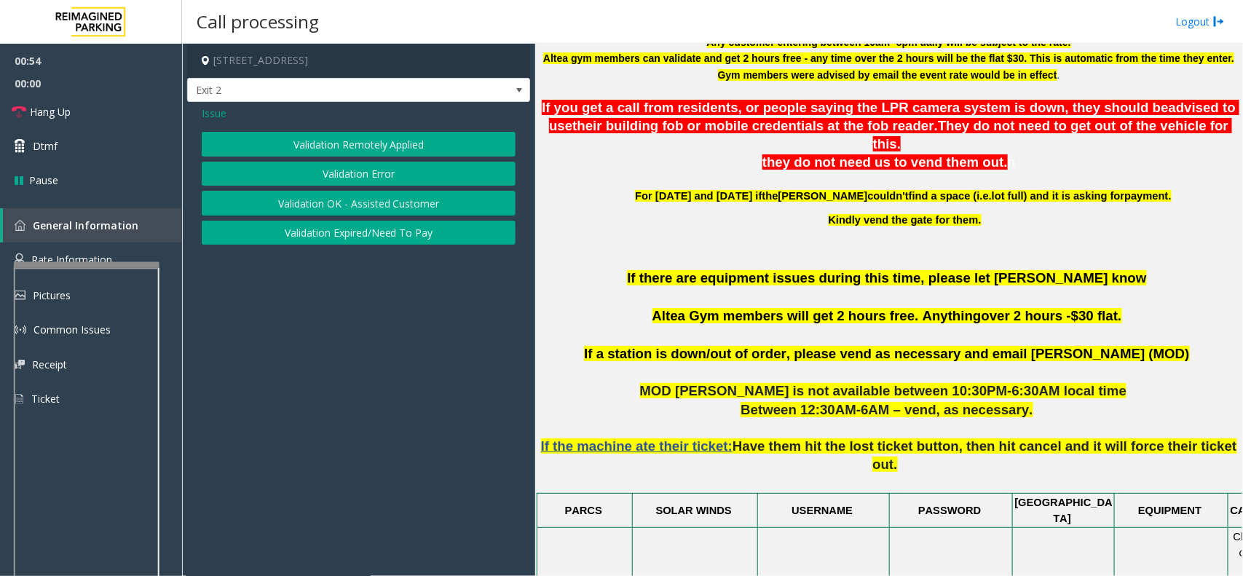
click at [350, 173] on button "Validation Error" at bounding box center [359, 174] width 314 height 25
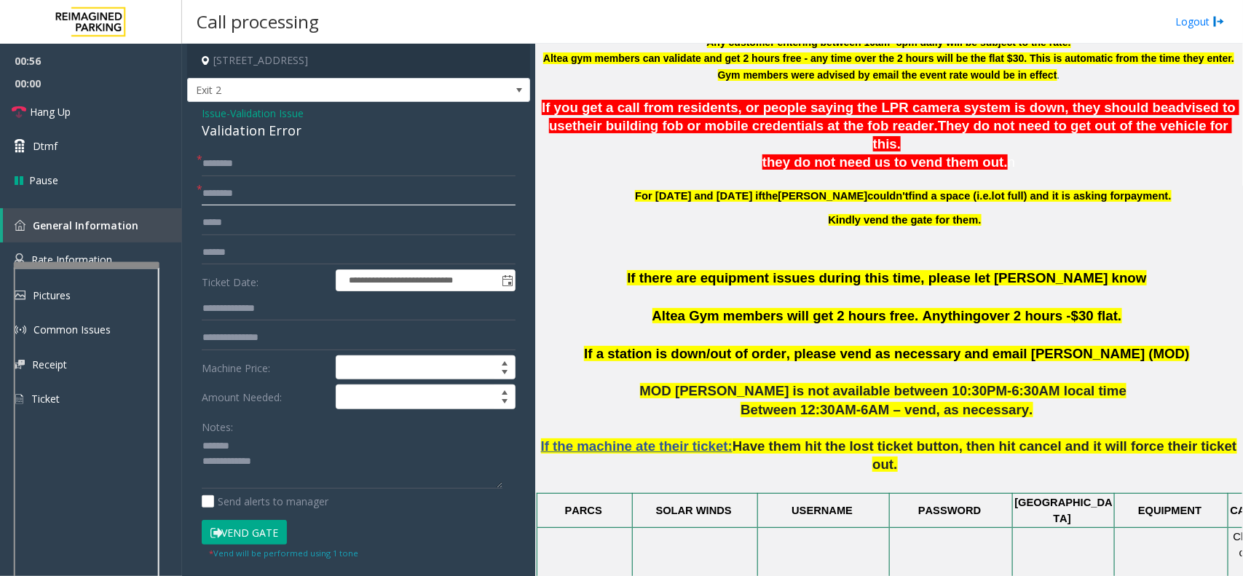
click at [256, 193] on input "text" at bounding box center [359, 193] width 314 height 25
paste input "*********"
drag, startPoint x: 256, startPoint y: 195, endPoint x: 177, endPoint y: 195, distance: 78.6
click at [177, 195] on app-root "**********" at bounding box center [621, 288] width 1243 height 576
type input "*********"
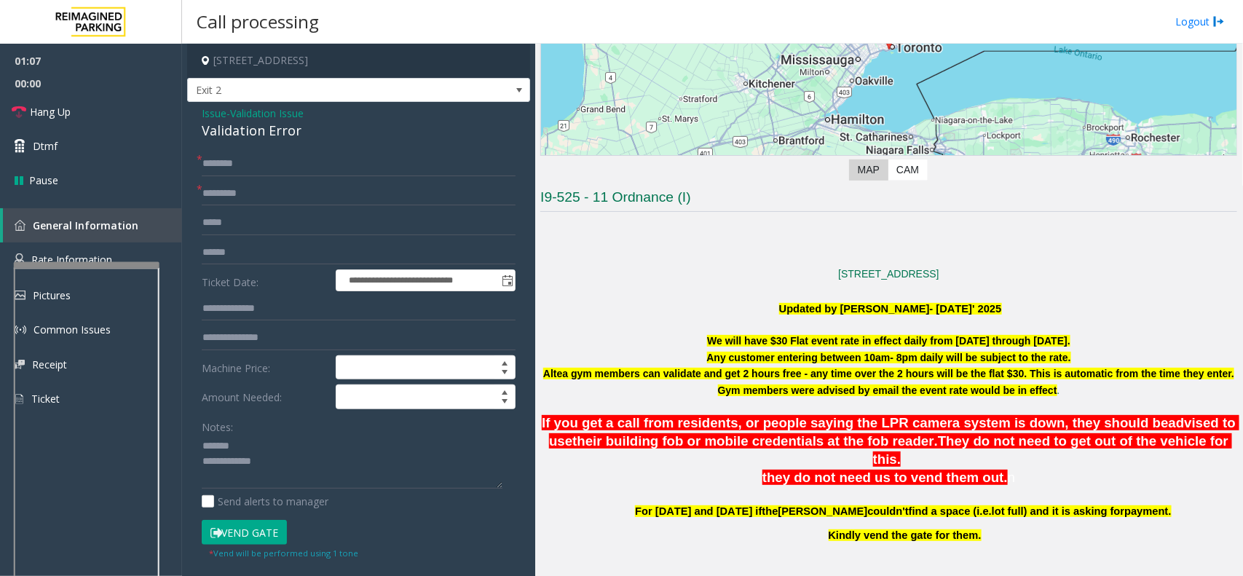
scroll to position [182, 0]
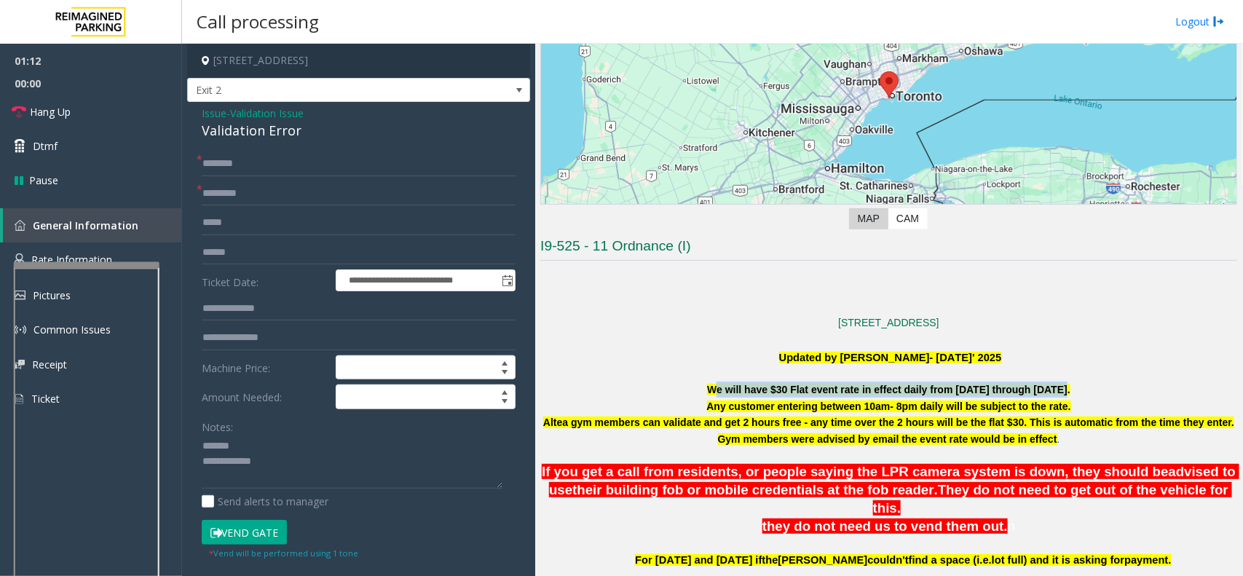
drag, startPoint x: 703, startPoint y: 384, endPoint x: 1056, endPoint y: 387, distance: 353.1
click at [1056, 387] on font "We will have $30 Flat event rate in effect daily from [DATE] through [DATE]." at bounding box center [888, 390] width 363 height 12
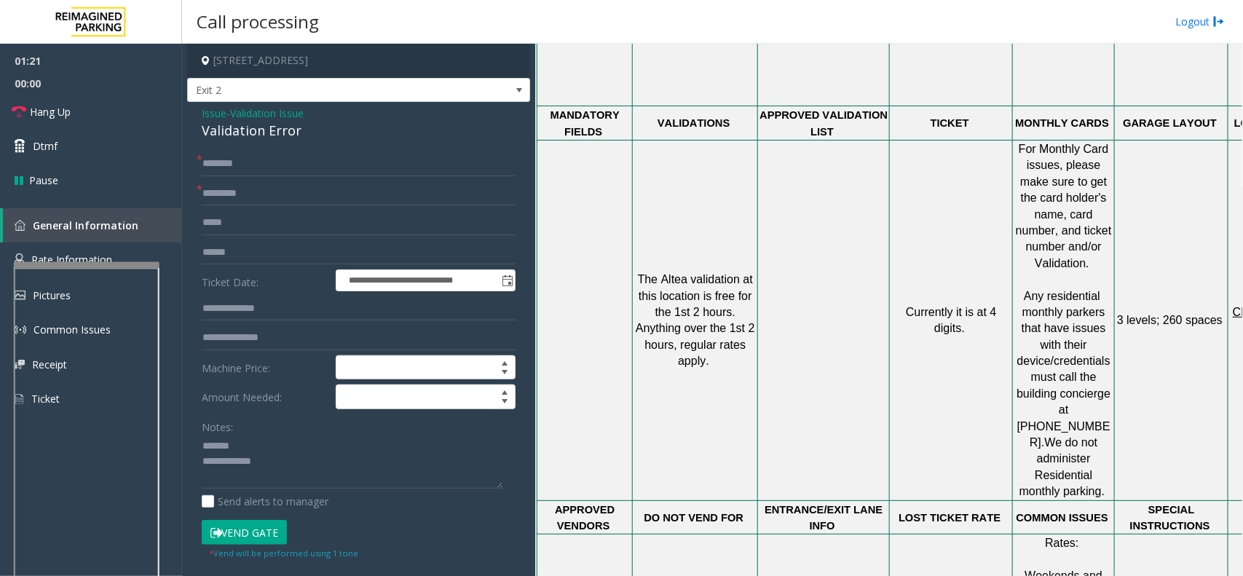
scroll to position [1183, 0]
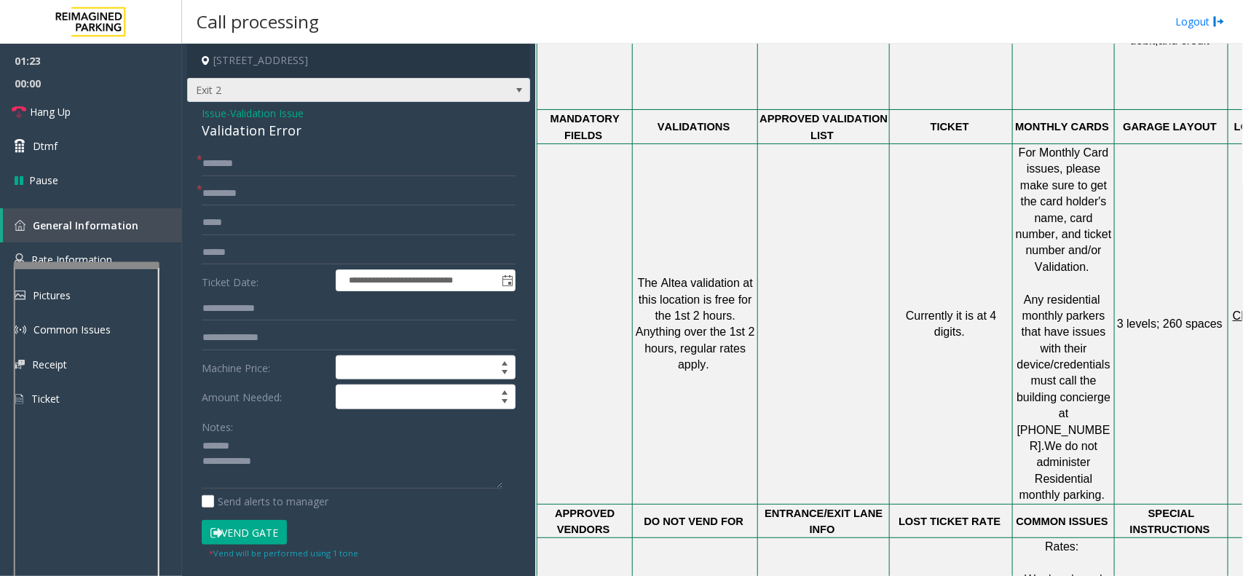
click at [307, 88] on span "Exit 2" at bounding box center [324, 90] width 273 height 23
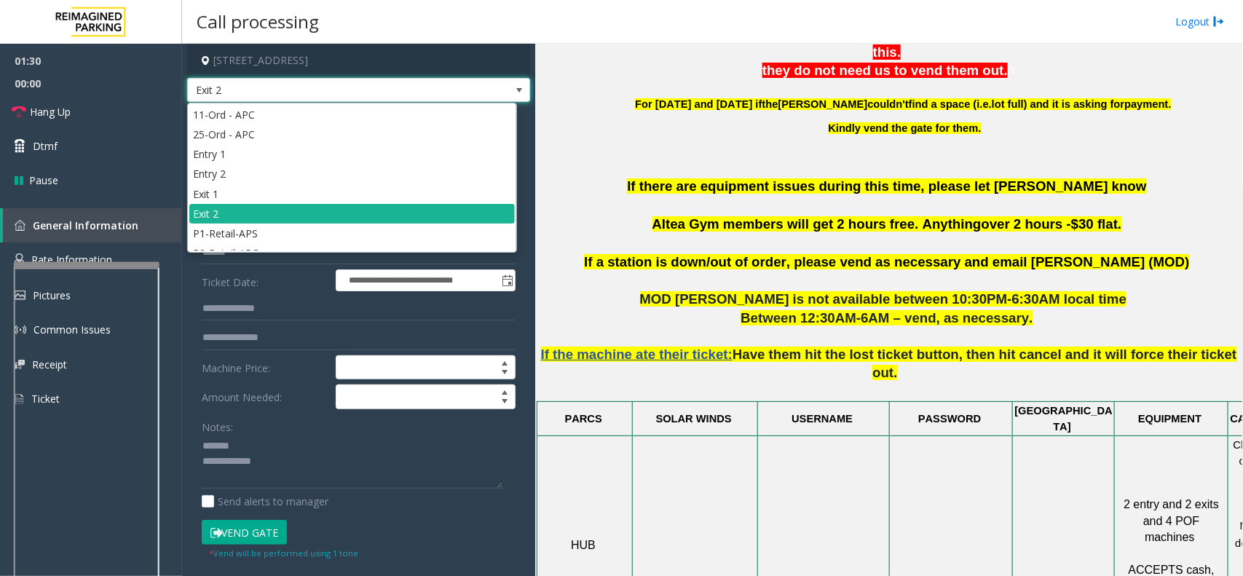
scroll to position [637, 0]
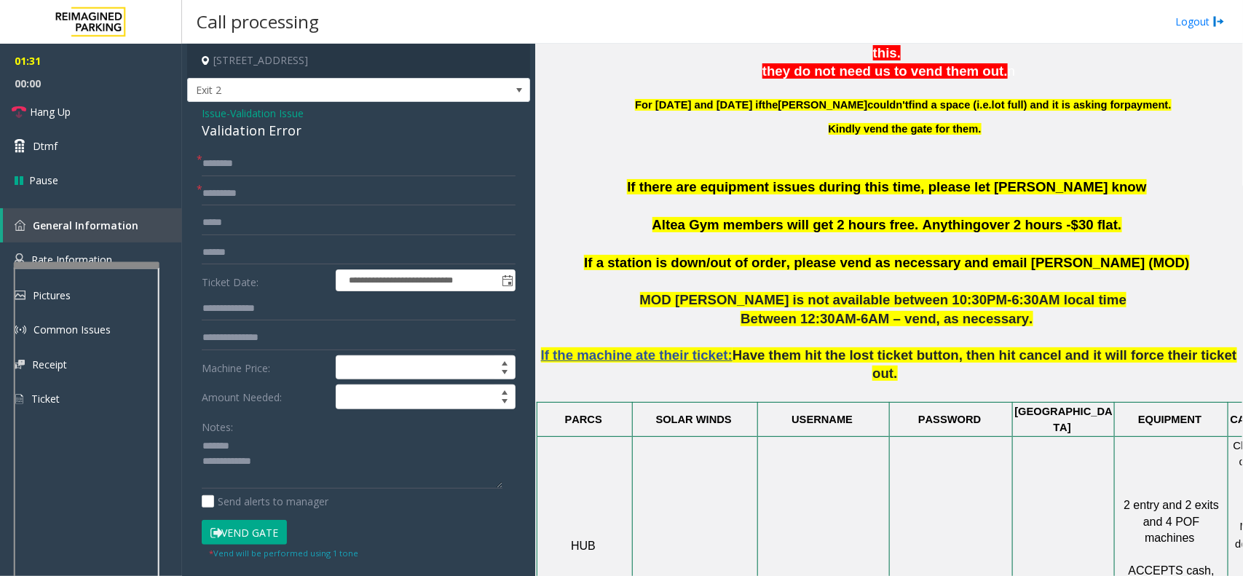
click at [878, 436] on td at bounding box center [824, 546] width 132 height 220
click at [289, 170] on input "text" at bounding box center [359, 163] width 314 height 25
click at [223, 108] on span "Issue" at bounding box center [214, 113] width 25 height 15
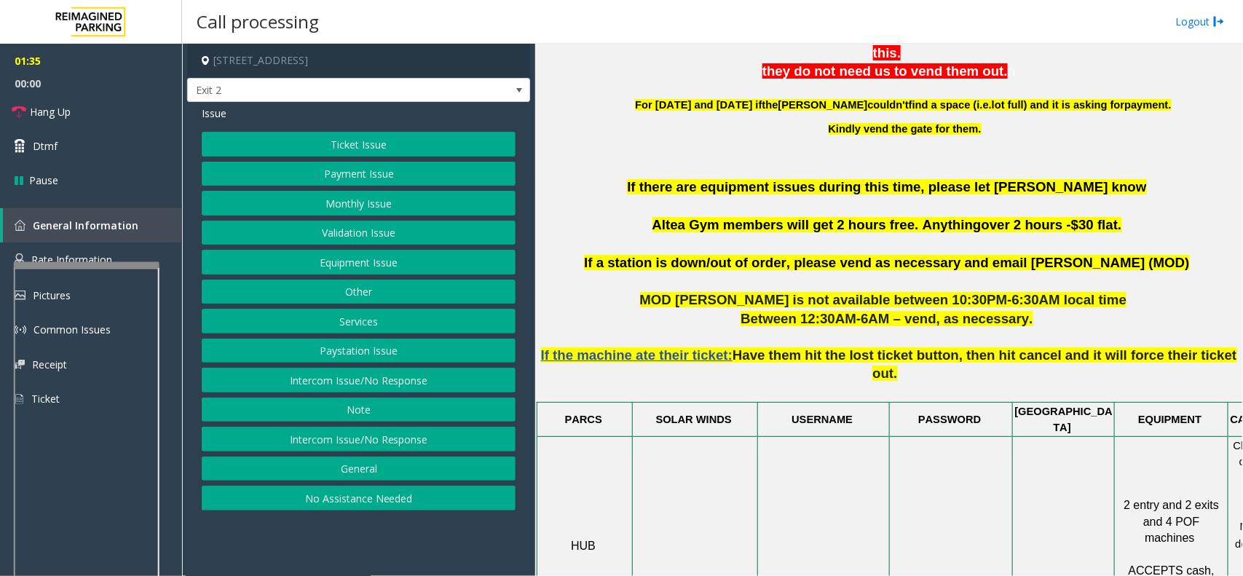
click at [298, 131] on div "Issue Ticket Issue Payment Issue Monthly Issue Validation Issue Equipment Issue…" at bounding box center [358, 310] width 343 height 416
click at [351, 149] on button "Ticket Issue" at bounding box center [359, 144] width 314 height 25
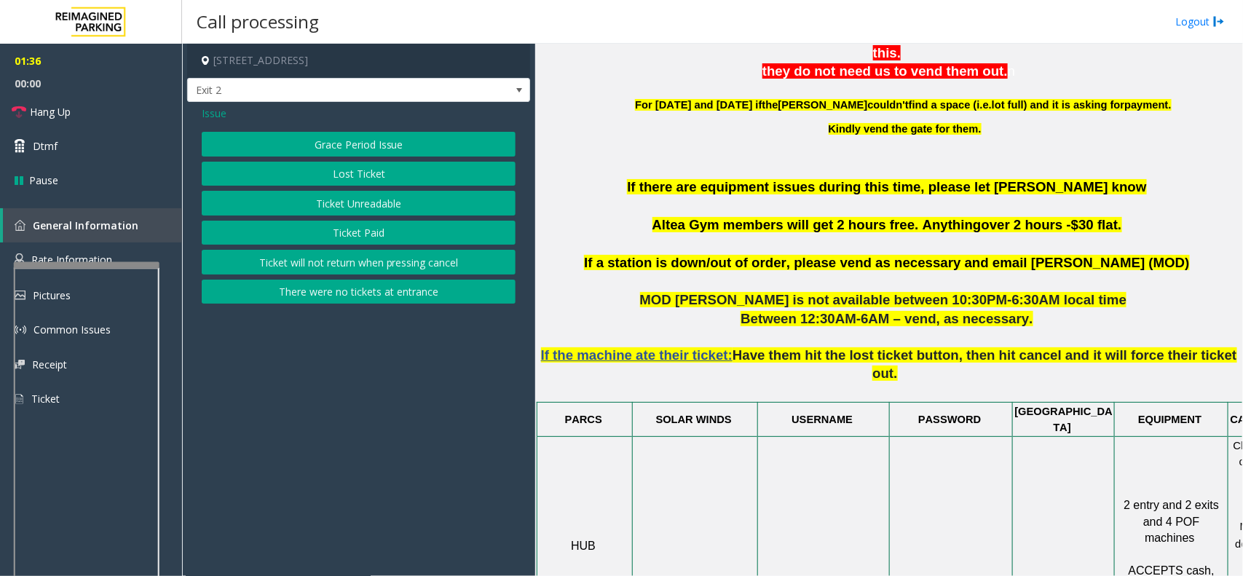
click at [387, 181] on button "Lost Ticket" at bounding box center [359, 174] width 314 height 25
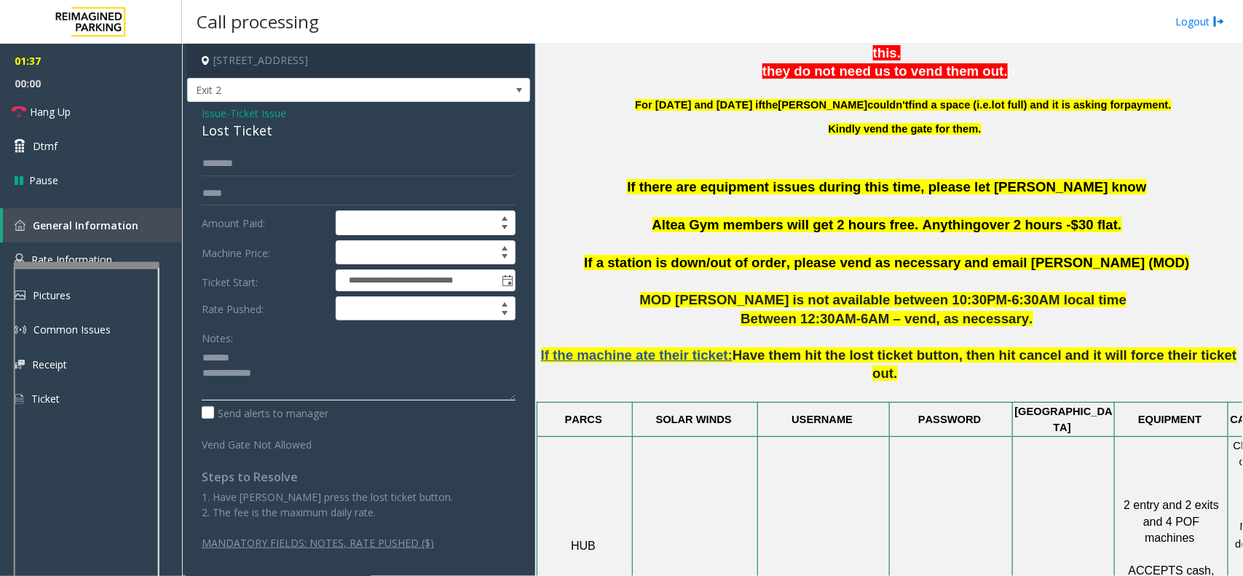
click at [257, 362] on textarea at bounding box center [359, 373] width 314 height 55
click at [309, 380] on textarea at bounding box center [359, 373] width 314 height 55
click at [307, 390] on textarea at bounding box center [359, 373] width 314 height 55
paste textarea "* *********"
click at [137, 122] on link "Hang Up" at bounding box center [91, 112] width 182 height 34
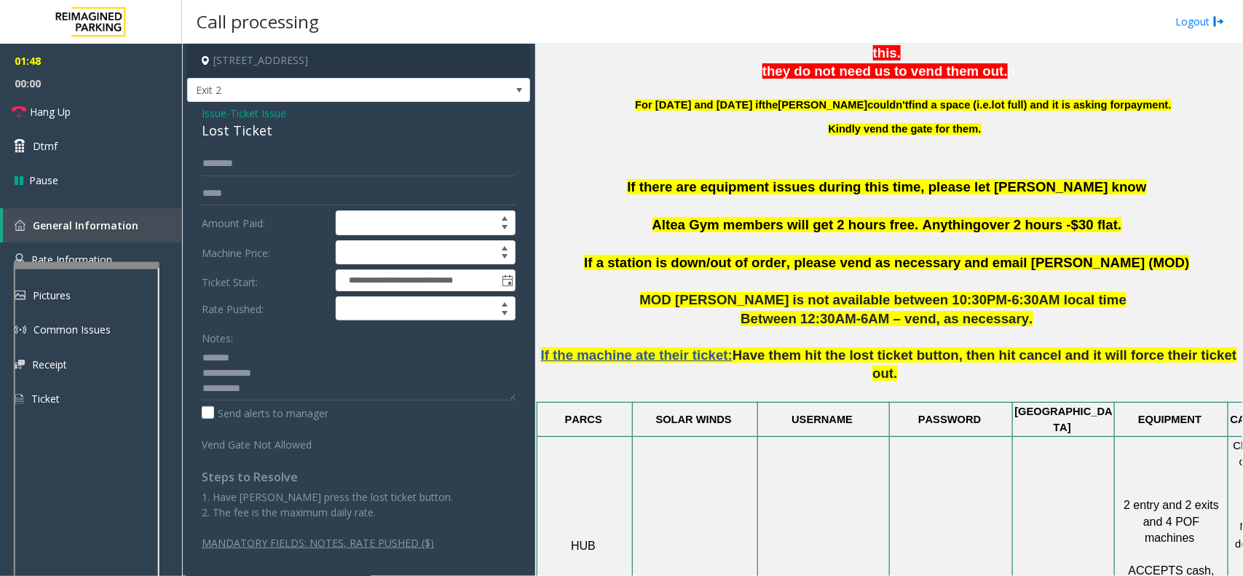
click at [230, 133] on div "Lost Ticket" at bounding box center [359, 131] width 314 height 20
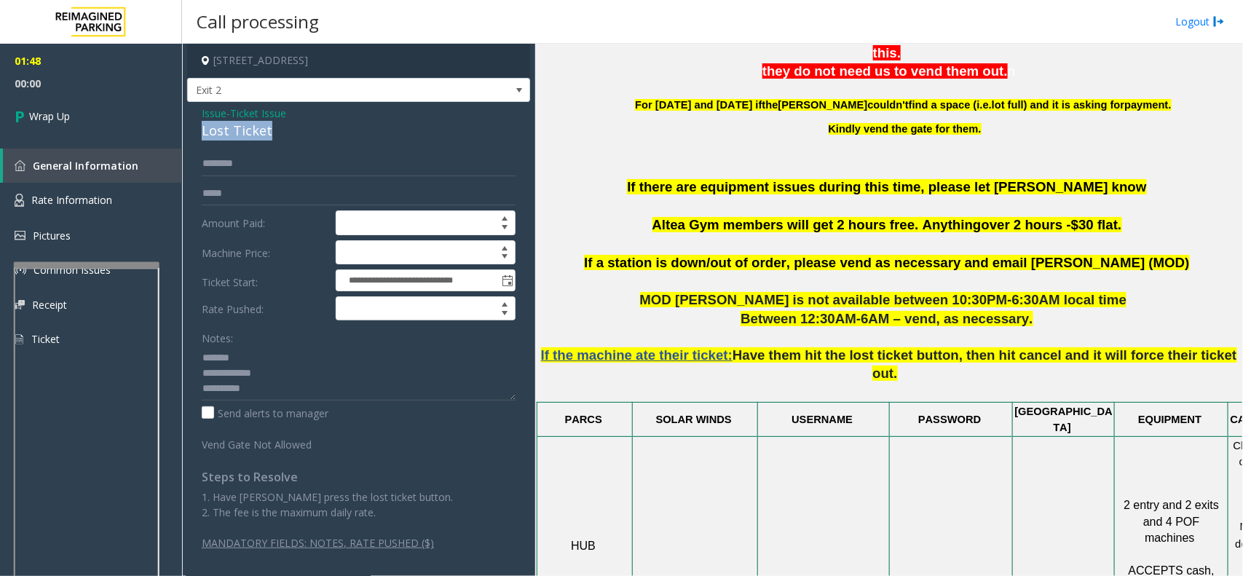
click at [230, 133] on div "Lost Ticket" at bounding box center [359, 131] width 314 height 20
paste textarea "**********"
click at [246, 359] on textarea at bounding box center [359, 373] width 314 height 55
click at [297, 390] on textarea at bounding box center [359, 373] width 314 height 55
click at [273, 373] on textarea at bounding box center [359, 373] width 314 height 55
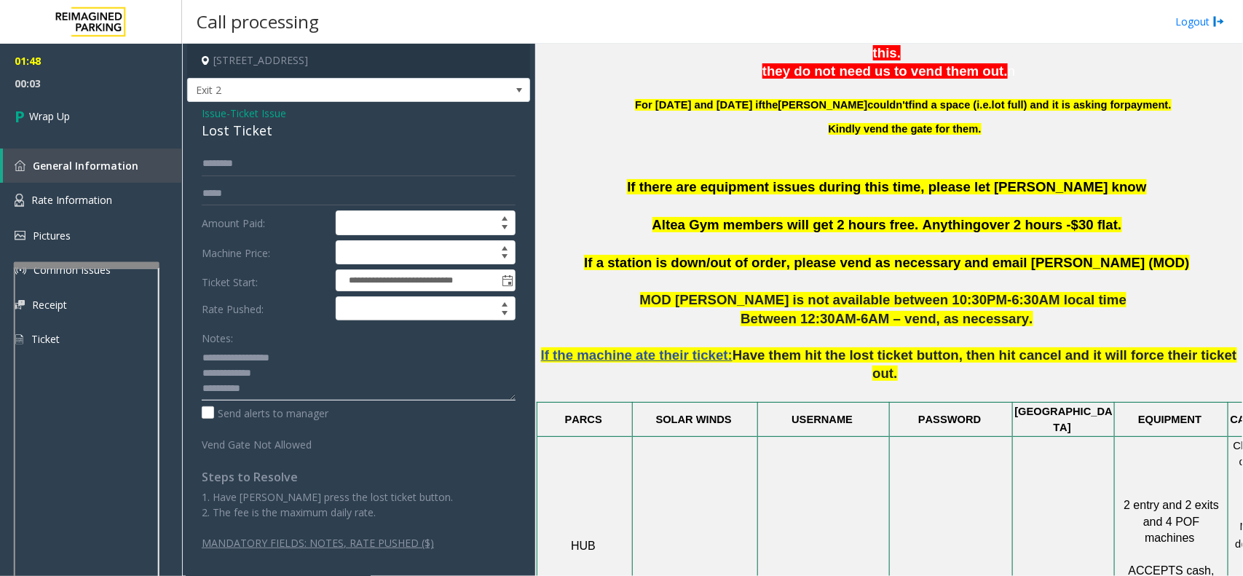
click at [288, 372] on textarea at bounding box center [359, 373] width 314 height 55
type textarea "**********"
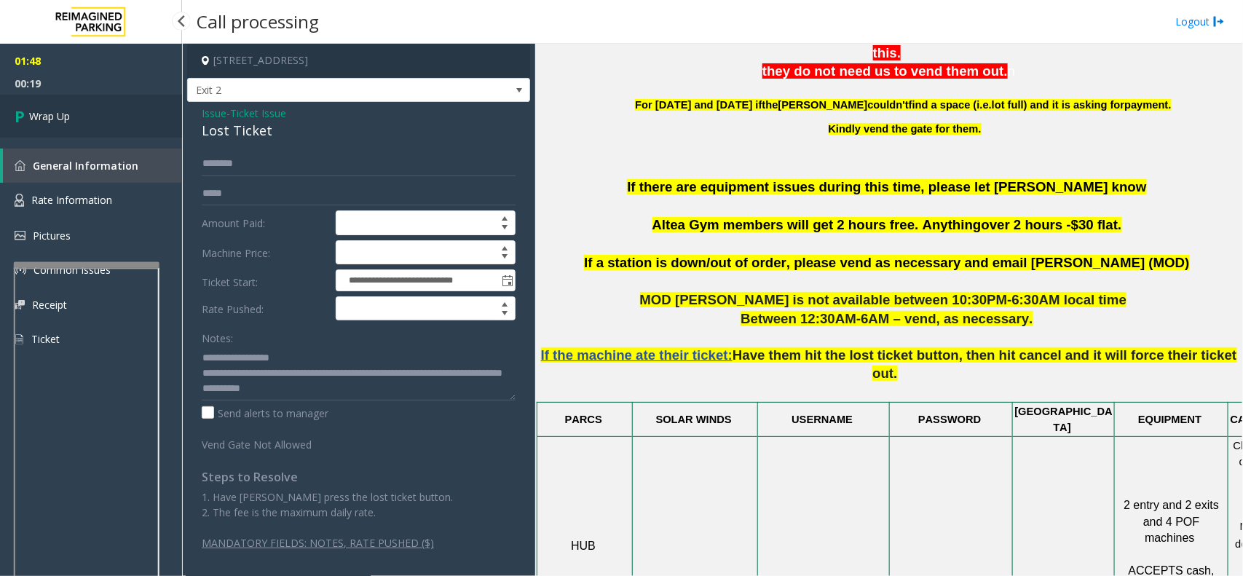
click at [52, 118] on span "Wrap Up" at bounding box center [49, 115] width 41 height 15
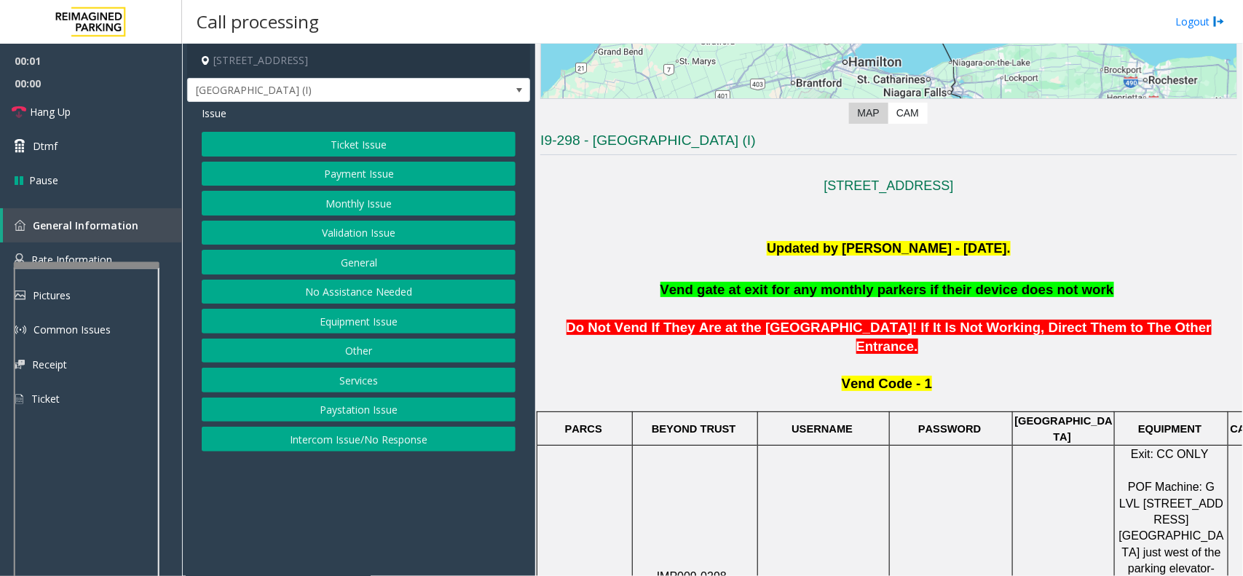
scroll to position [455, 0]
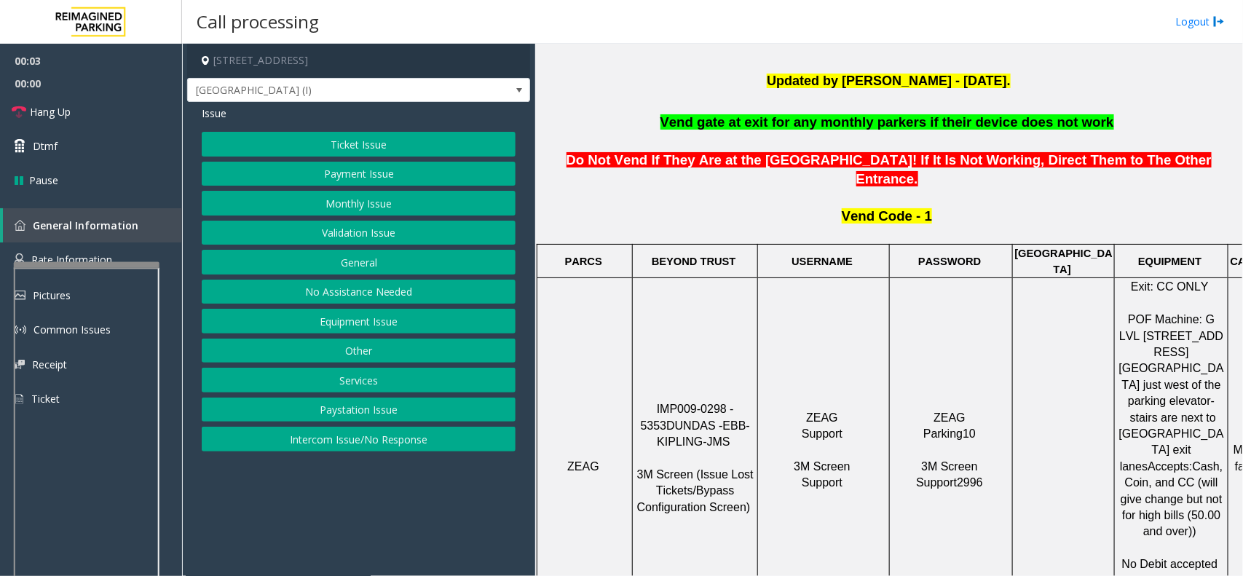
drag, startPoint x: 581, startPoint y: 160, endPoint x: 1192, endPoint y: 160, distance: 611.5
click at [1192, 160] on span "Do Not Vend If They Are at the [GEOGRAPHIC_DATA]! If It Is Not Working, Direct …" at bounding box center [888, 169] width 645 height 34
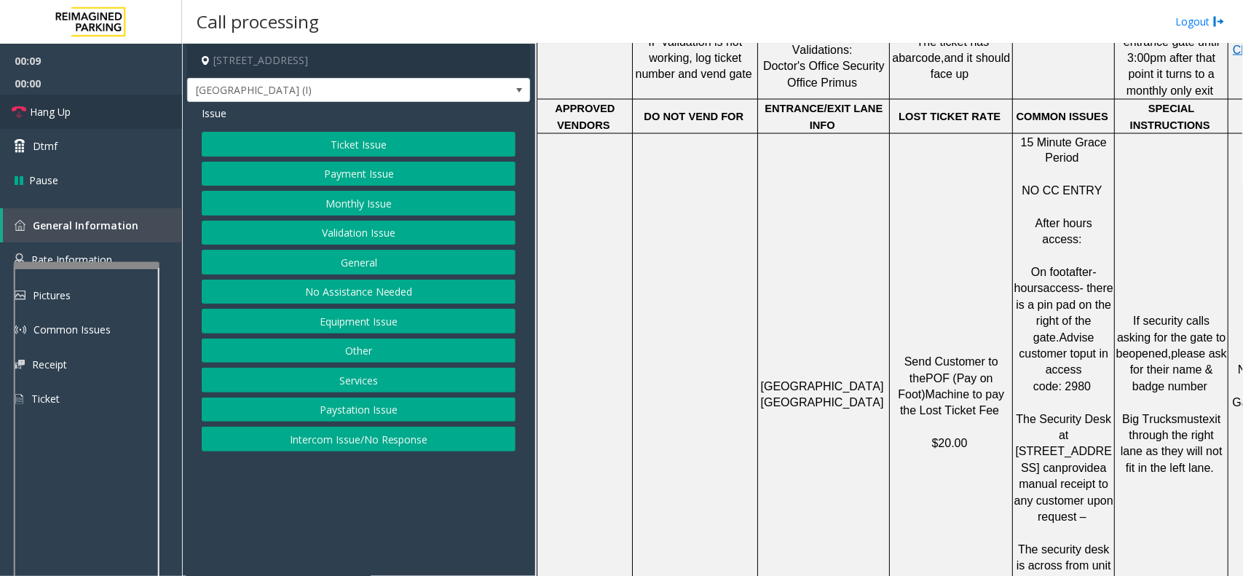
scroll to position [1092, 0]
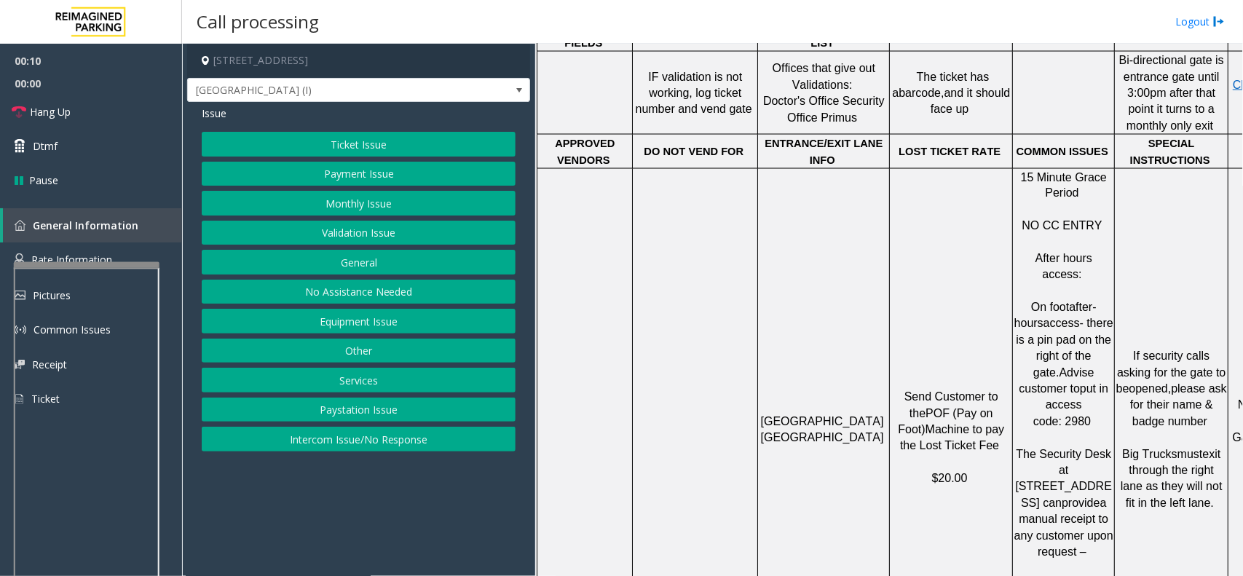
click at [339, 144] on button "Ticket Issue" at bounding box center [359, 144] width 314 height 25
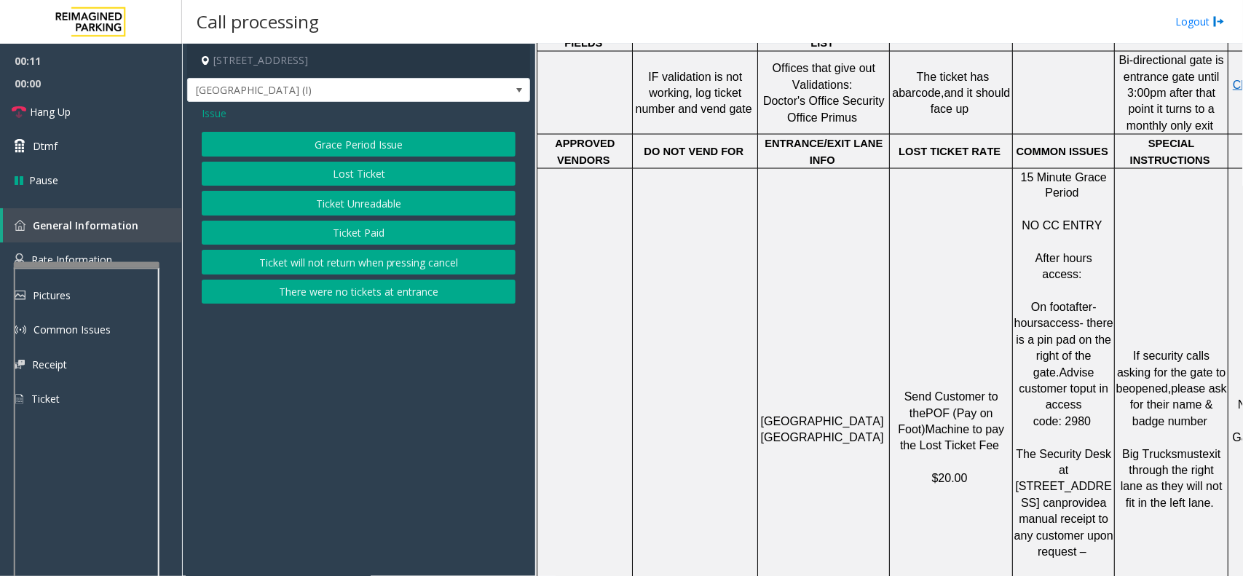
click at [365, 239] on button "Ticket Paid" at bounding box center [359, 233] width 314 height 25
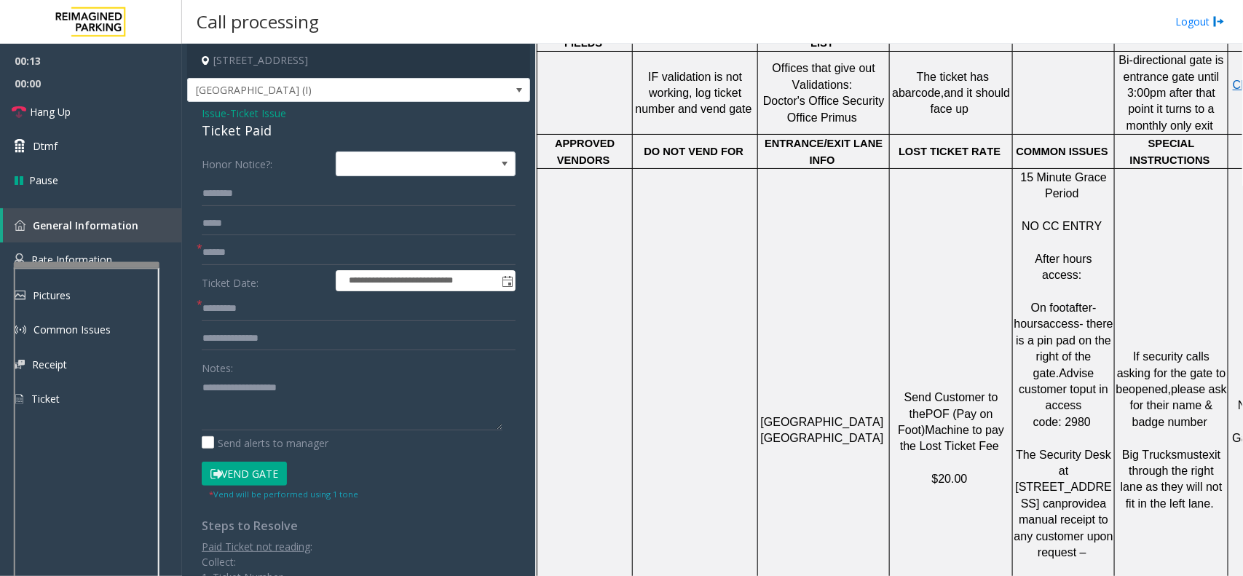
click at [364, 373] on div "Notes:" at bounding box center [359, 392] width 314 height 75
click at [415, 401] on textarea at bounding box center [352, 403] width 301 height 55
paste textarea "**********"
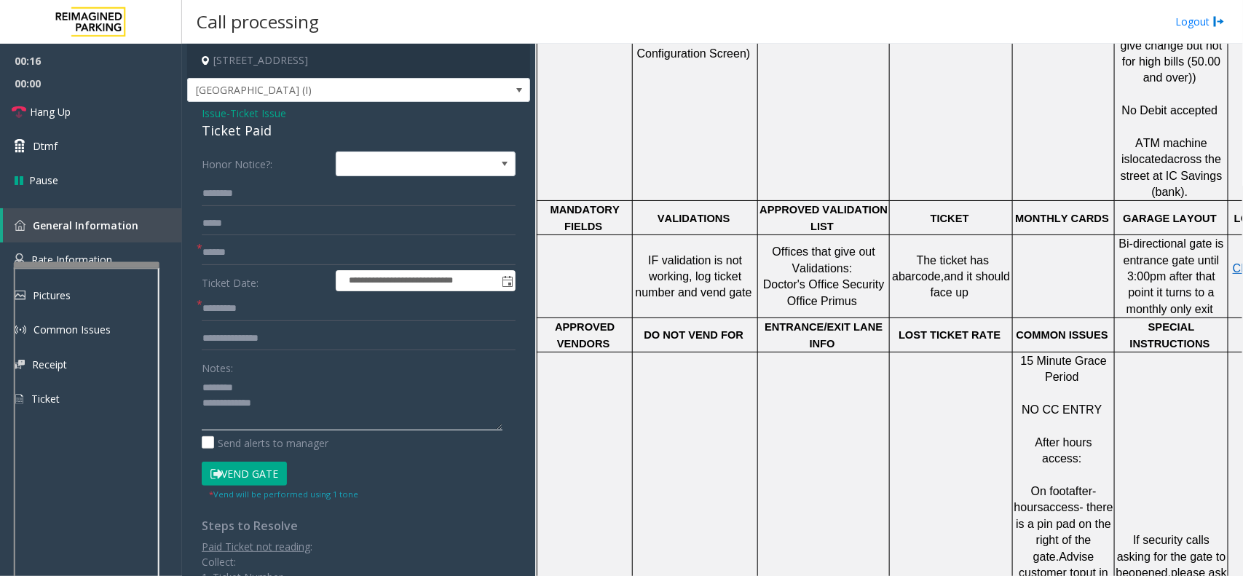
scroll to position [728, 0]
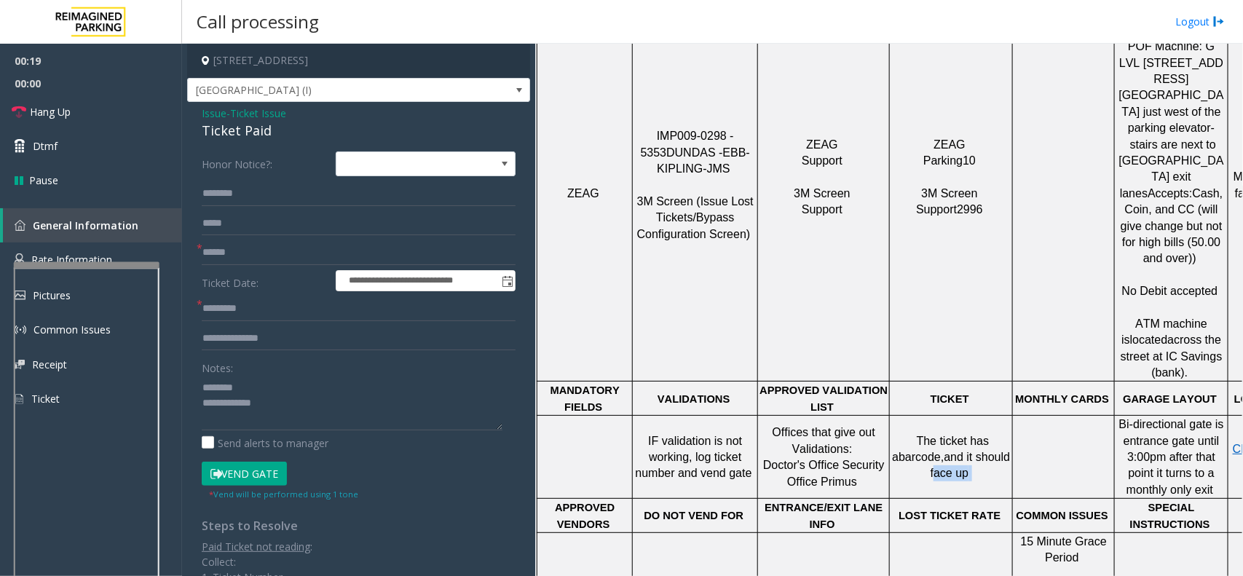
drag, startPoint x: 976, startPoint y: 401, endPoint x: 930, endPoint y: 405, distance: 46.0
click at [930, 416] on td "The ticket has a barcode, and it should face up" at bounding box center [951, 457] width 123 height 83
click at [205, 390] on textarea at bounding box center [352, 403] width 301 height 55
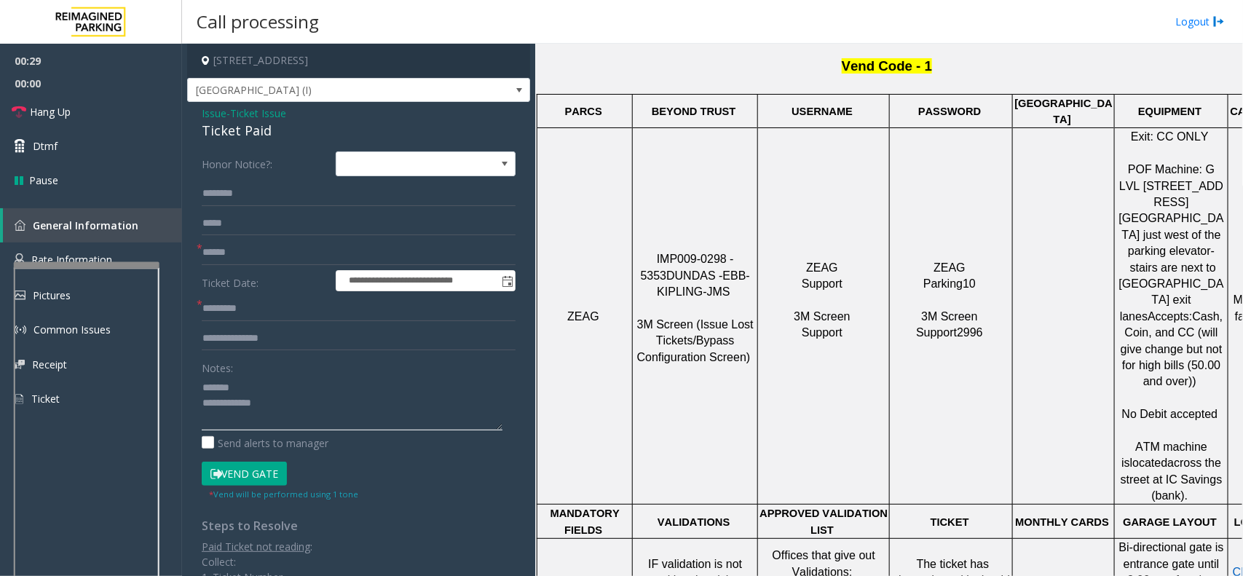
scroll to position [637, 0]
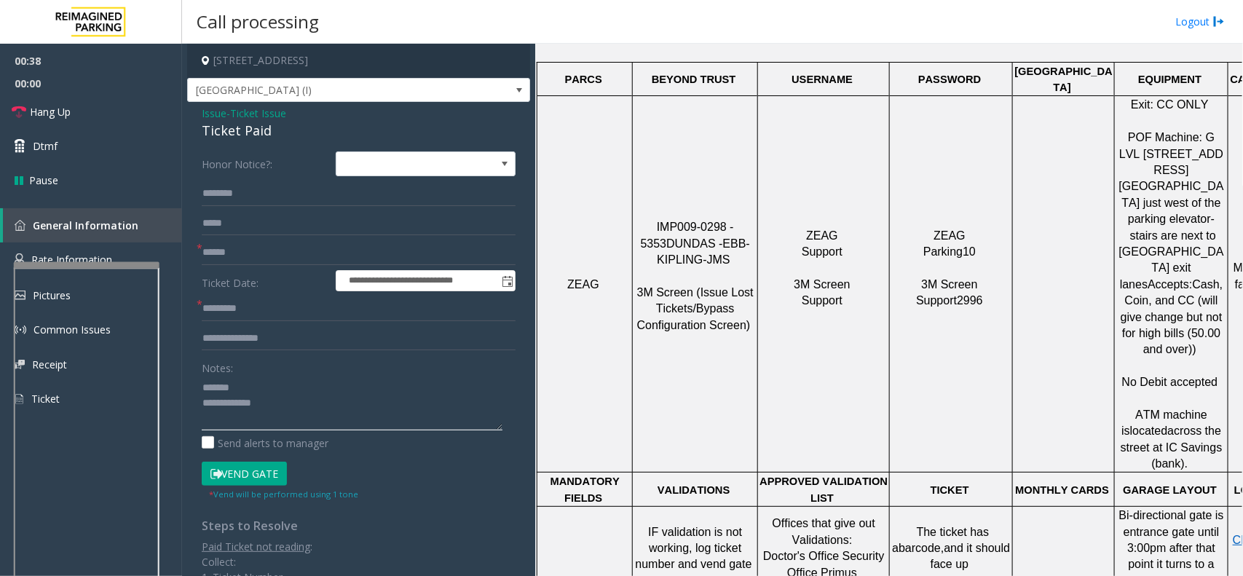
click at [379, 408] on textarea at bounding box center [352, 403] width 301 height 55
paste textarea "**********"
type textarea "**********"
click at [264, 250] on input "text" at bounding box center [359, 252] width 314 height 25
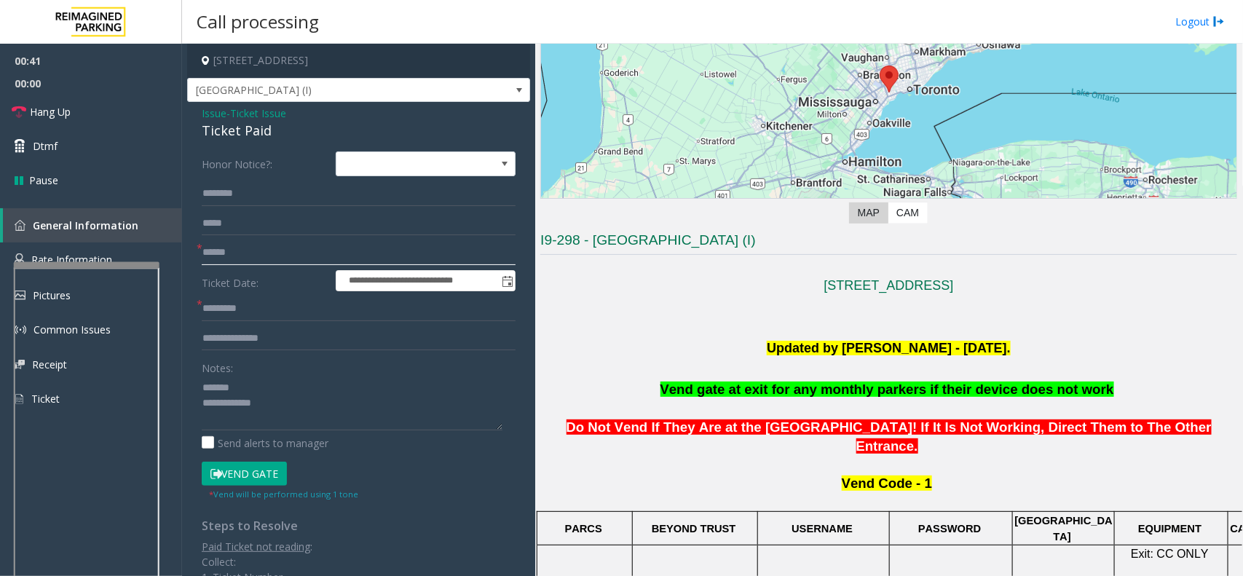
scroll to position [182, 0]
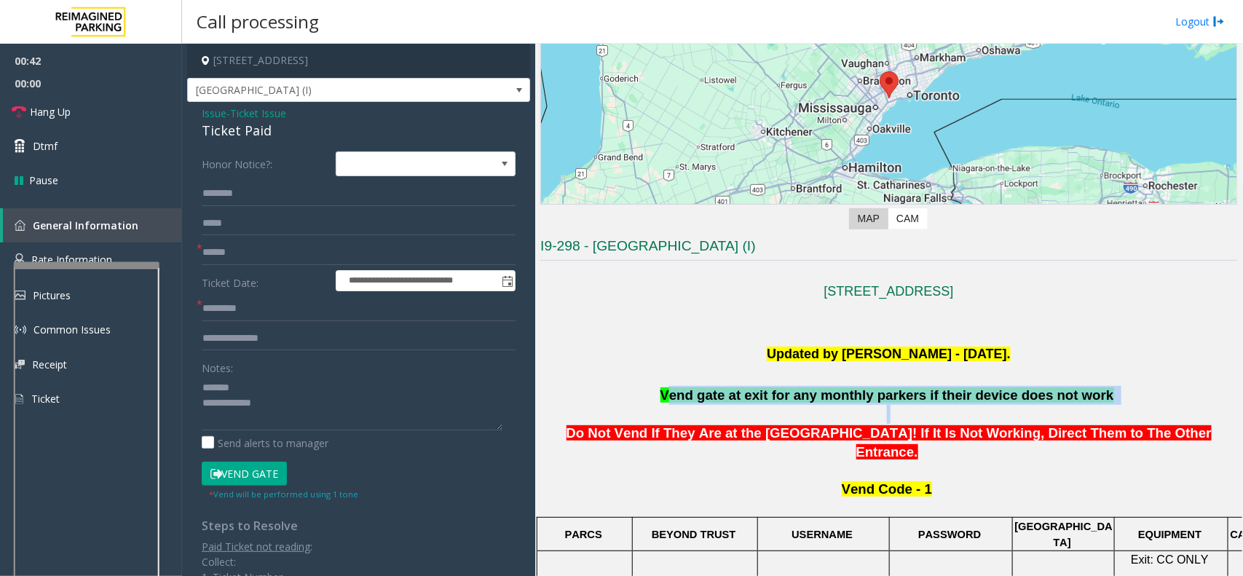
drag, startPoint x: 707, startPoint y: 389, endPoint x: 1117, endPoint y: 405, distance: 410.9
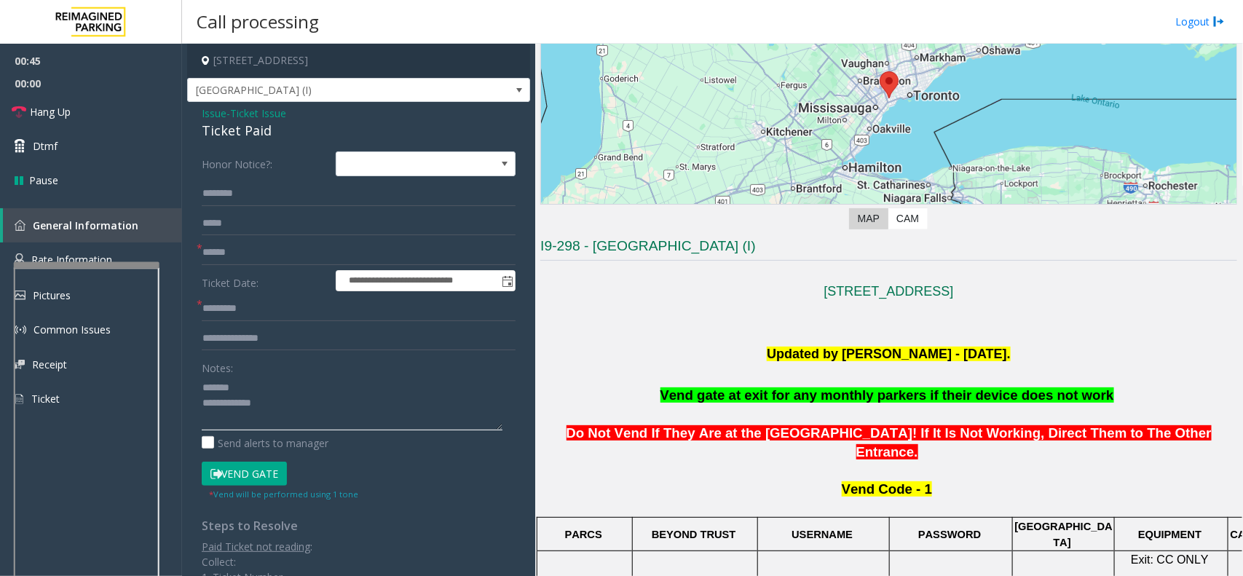
click at [323, 413] on textarea at bounding box center [352, 403] width 301 height 55
click at [266, 91] on span "[GEOGRAPHIC_DATA] (I)" at bounding box center [324, 90] width 273 height 23
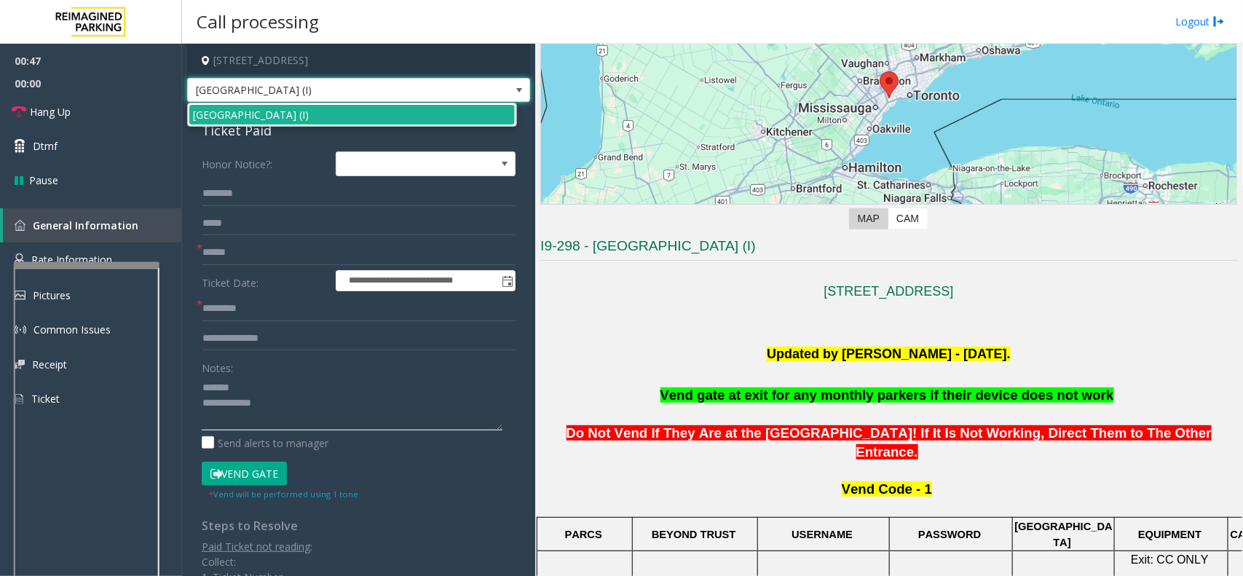
click at [339, 395] on textarea at bounding box center [352, 403] width 301 height 55
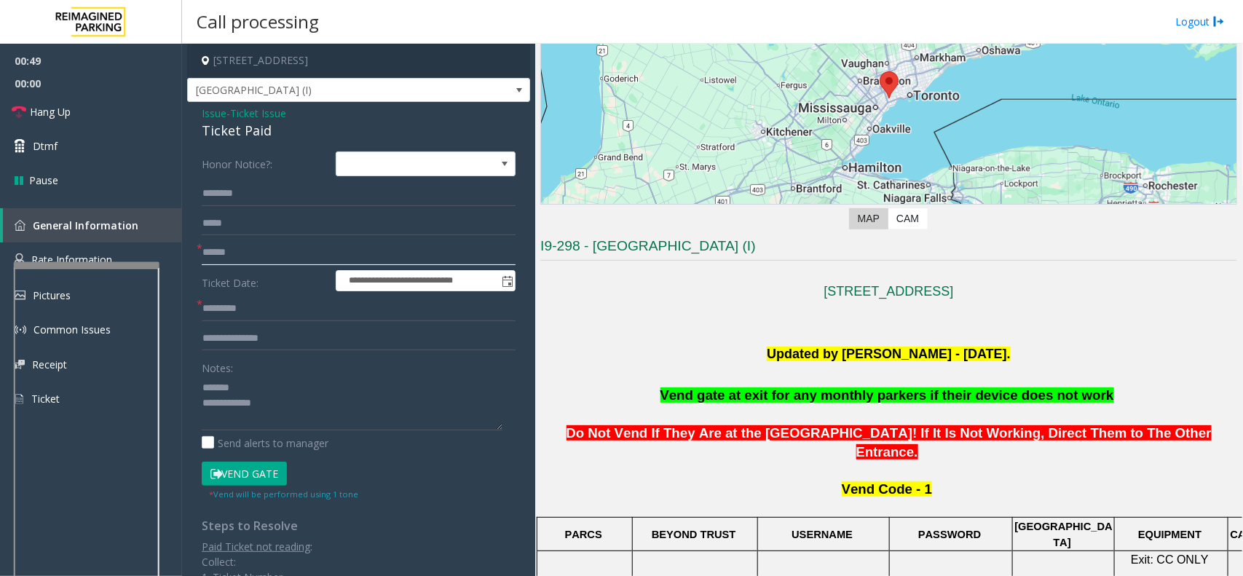
click at [275, 257] on input "text" at bounding box center [359, 252] width 314 height 25
click at [249, 257] on input "text" at bounding box center [359, 252] width 314 height 25
type input "**********"
click at [258, 202] on input "text" at bounding box center [359, 193] width 314 height 25
click at [321, 242] on input "**********" at bounding box center [359, 252] width 314 height 25
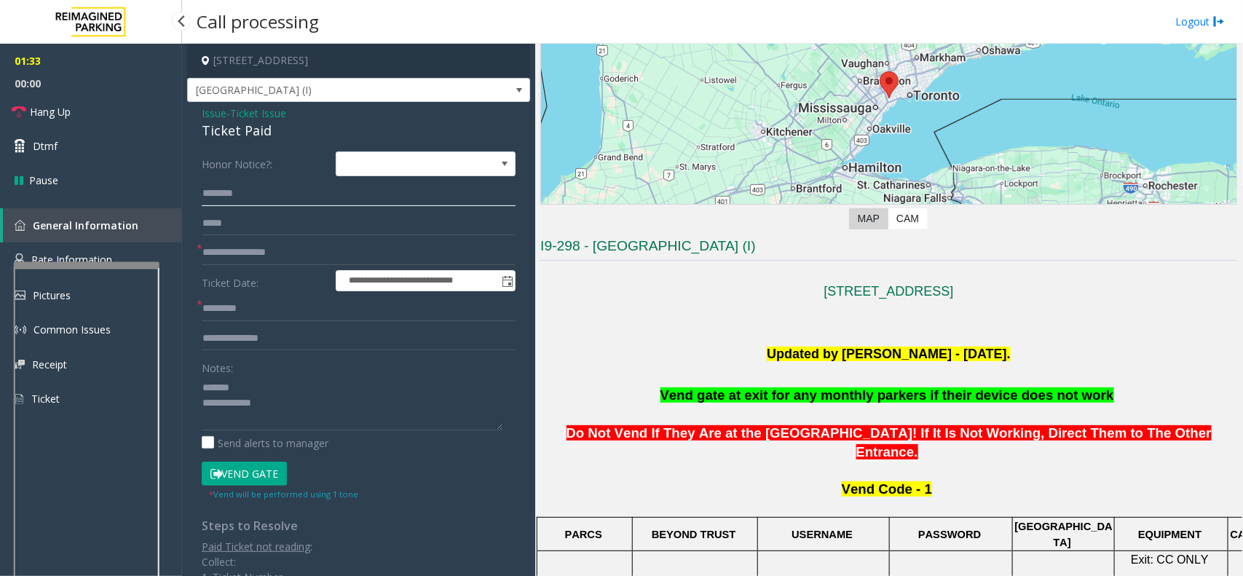
click at [313, 190] on input "text" at bounding box center [359, 193] width 314 height 25
type input "*"
click at [224, 198] on input "*" at bounding box center [359, 193] width 314 height 25
click at [290, 404] on textarea at bounding box center [352, 403] width 301 height 55
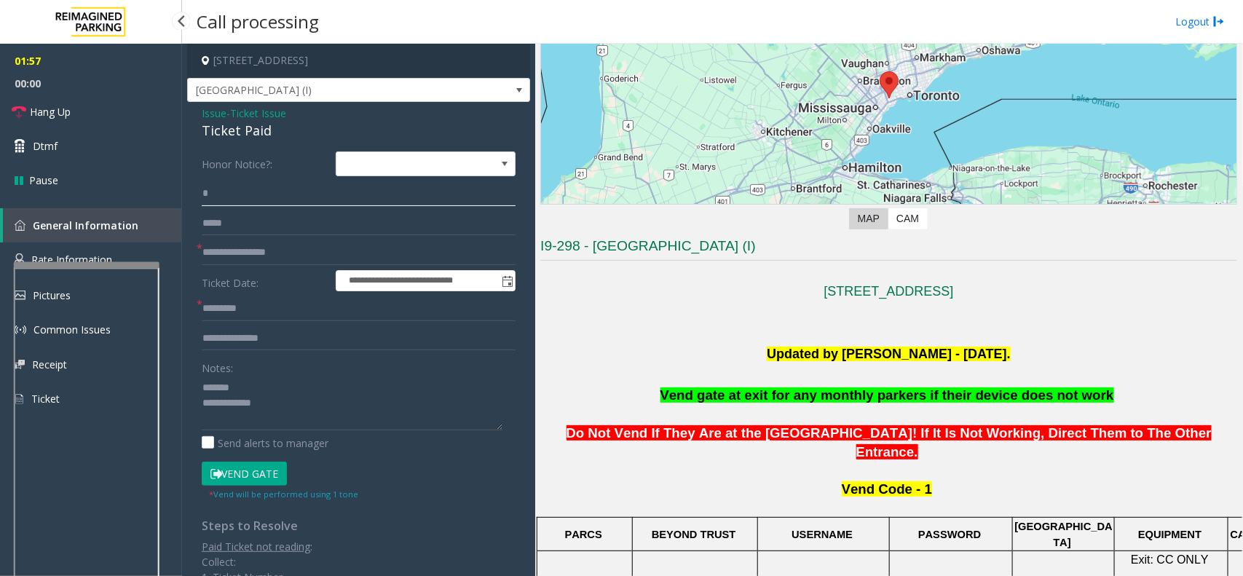
click at [251, 194] on input "*" at bounding box center [359, 193] width 314 height 25
click at [304, 252] on input "**********" at bounding box center [359, 252] width 314 height 25
click at [224, 249] on input "**********" at bounding box center [359, 252] width 314 height 25
type input "**********"
click at [282, 191] on input "text" at bounding box center [359, 193] width 314 height 25
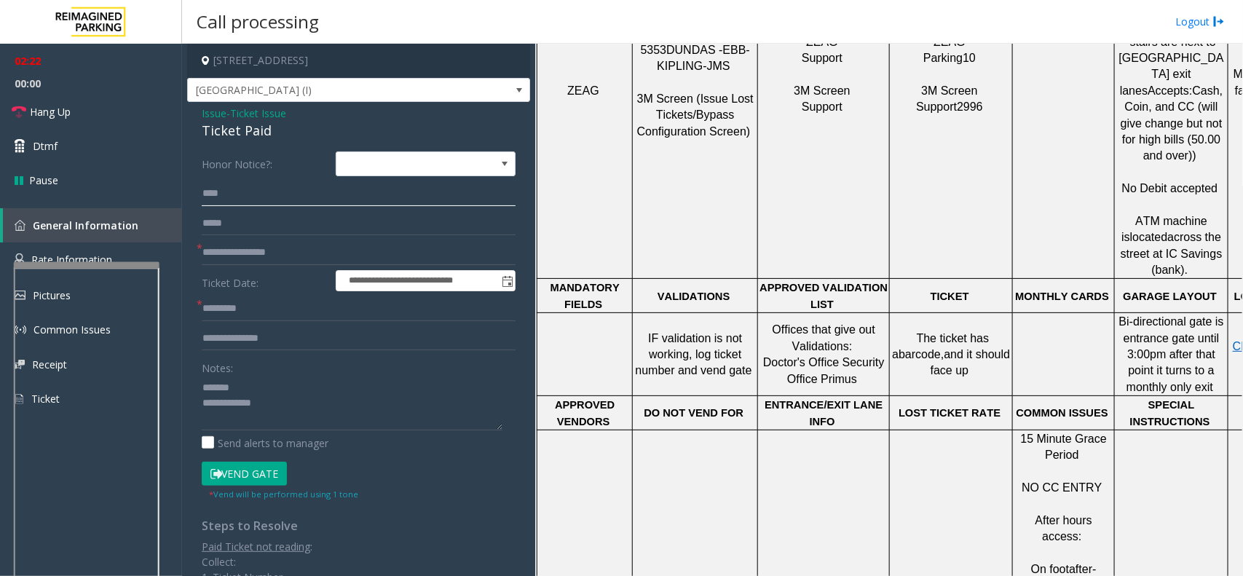
scroll to position [819, 0]
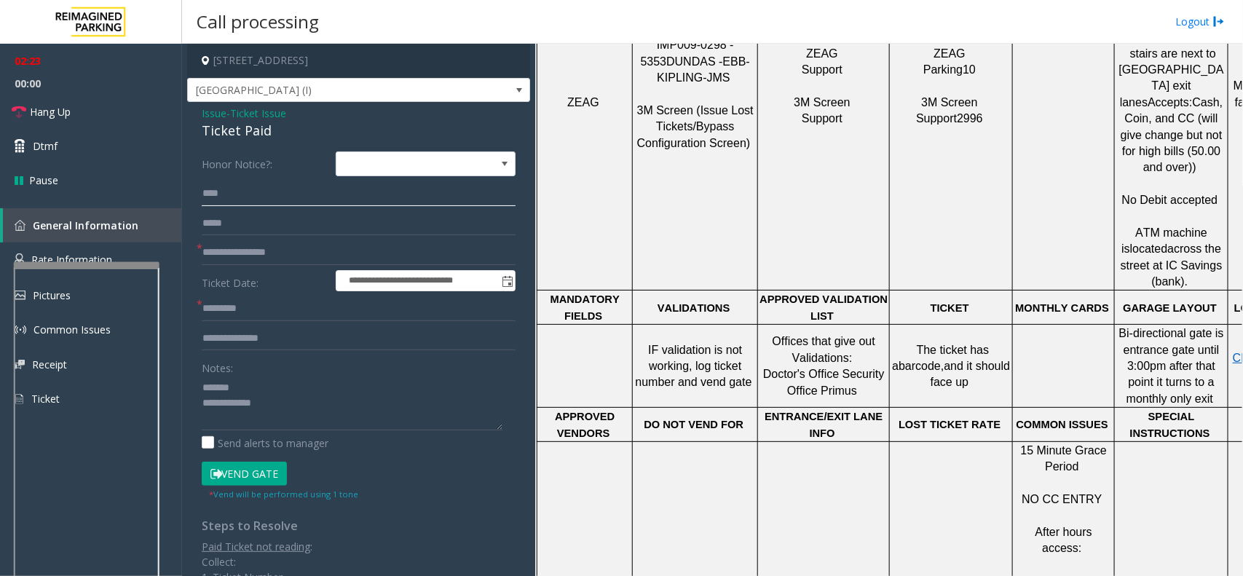
type input "****"
click at [279, 413] on textarea at bounding box center [352, 403] width 301 height 55
type textarea "**********"
click at [284, 340] on input "text" at bounding box center [359, 338] width 314 height 25
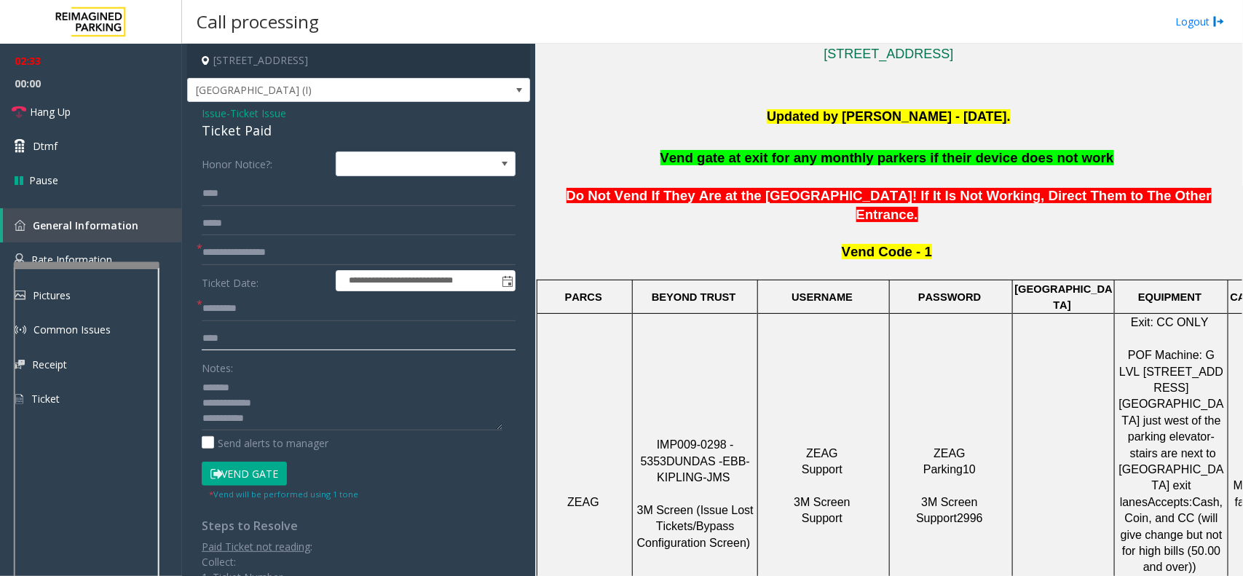
scroll to position [364, 0]
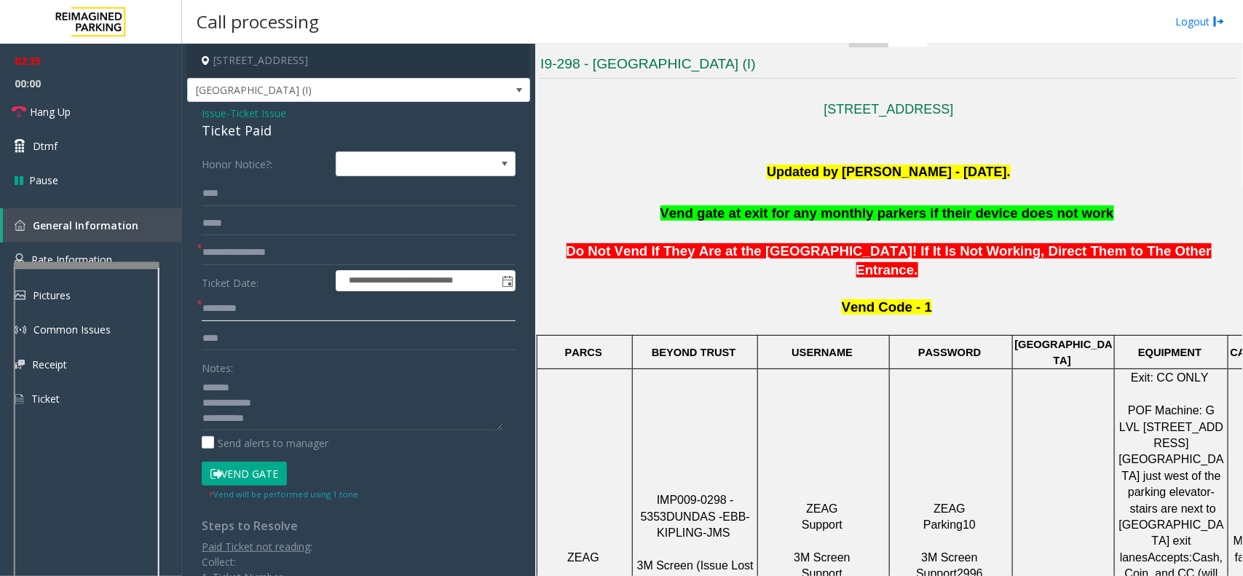
click at [221, 302] on input "text" at bounding box center [359, 308] width 314 height 25
click at [257, 335] on input "***" at bounding box center [359, 338] width 314 height 25
type input "********"
click at [340, 315] on input "text" at bounding box center [359, 308] width 314 height 25
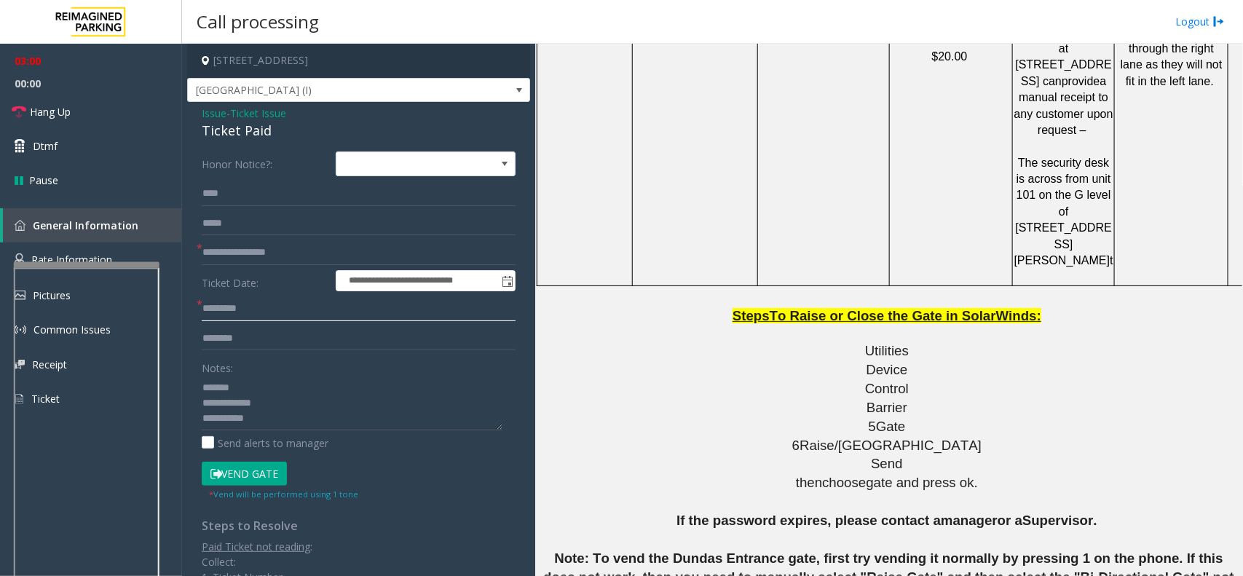
scroll to position [1547, 0]
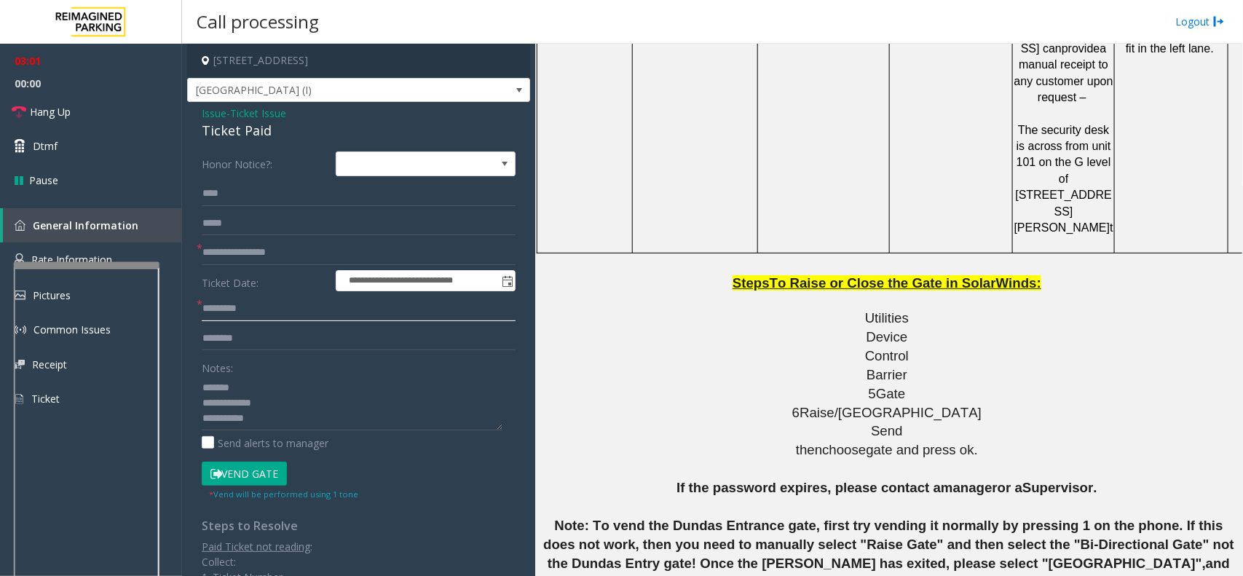
click at [238, 314] on input "text" at bounding box center [359, 308] width 314 height 25
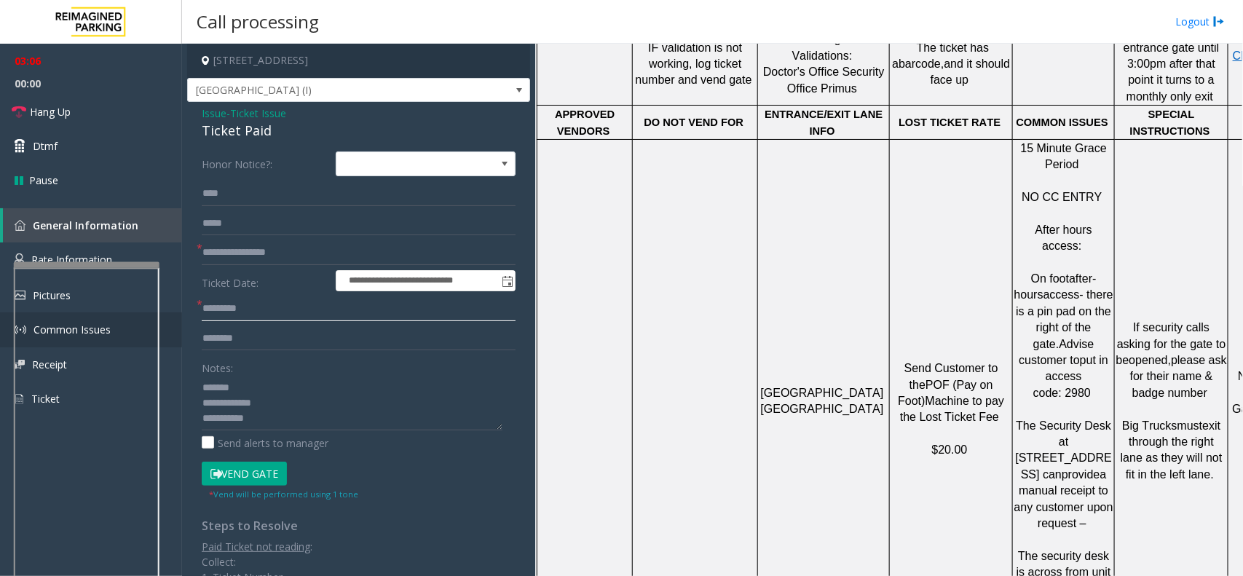
scroll to position [1089, 0]
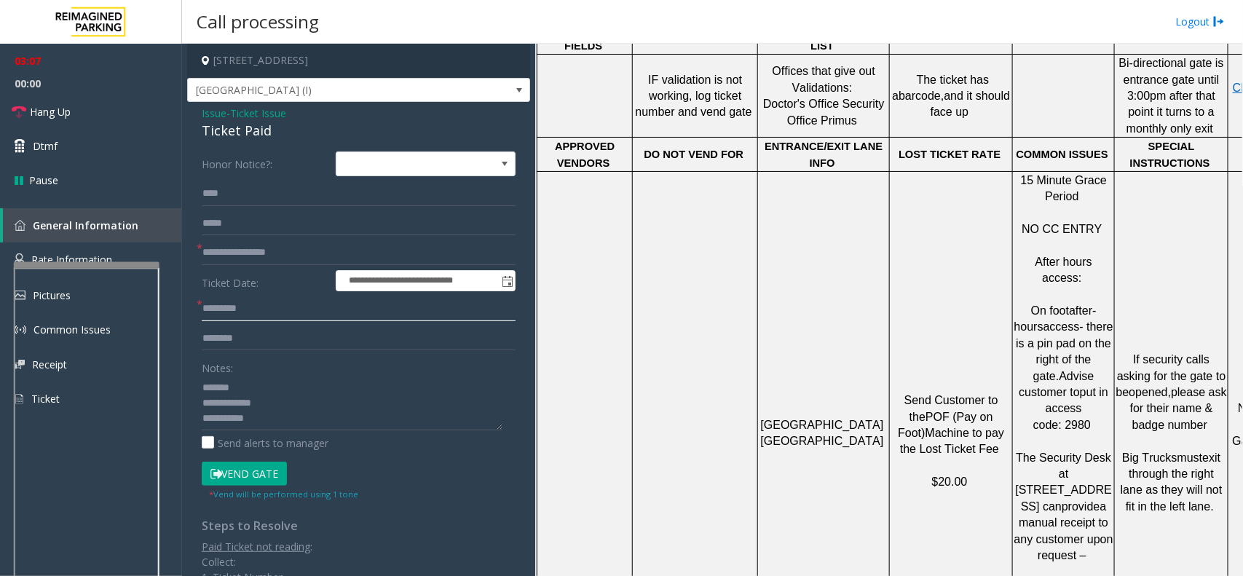
click at [284, 306] on input "text" at bounding box center [359, 308] width 314 height 25
type input "**********"
click at [233, 470] on button "Vend Gate" at bounding box center [244, 474] width 85 height 25
click at [239, 312] on input "text" at bounding box center [359, 308] width 314 height 25
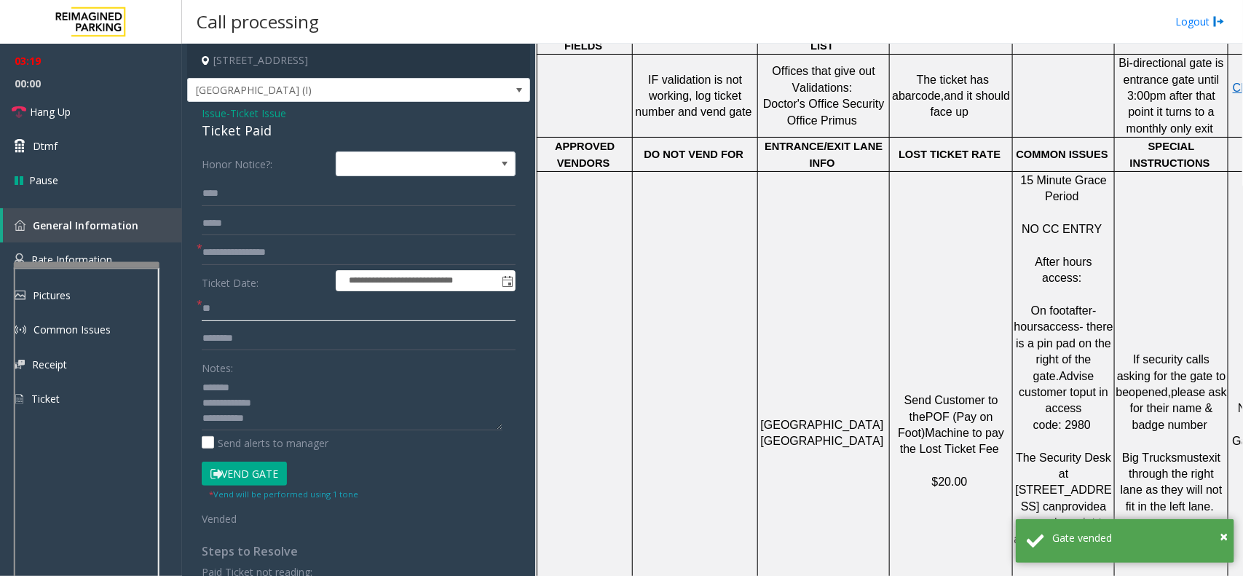
type input "**"
click at [267, 397] on textarea at bounding box center [352, 403] width 301 height 55
click at [267, 382] on textarea at bounding box center [352, 403] width 301 height 55
click at [248, 135] on div "Ticket Paid" at bounding box center [359, 131] width 314 height 20
click at [248, 136] on div "Ticket Paid" at bounding box center [359, 131] width 314 height 20
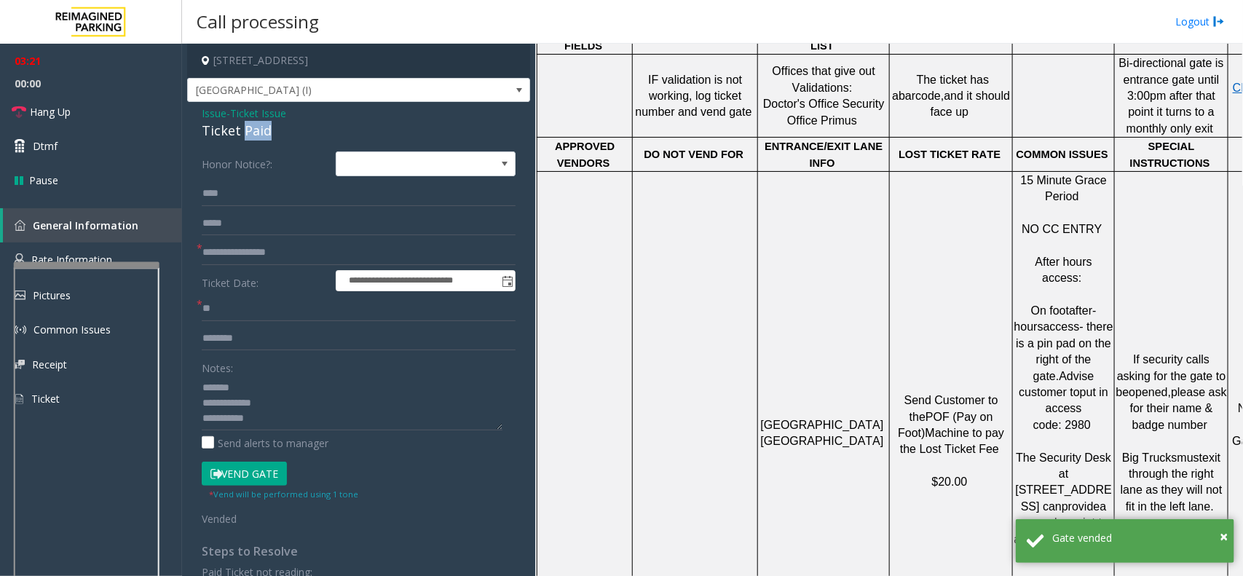
click at [248, 136] on div "Ticket Paid" at bounding box center [359, 131] width 314 height 20
click at [275, 391] on textarea at bounding box center [352, 403] width 301 height 55
paste textarea "**********"
click at [92, 115] on link "Hang Up" at bounding box center [91, 112] width 182 height 34
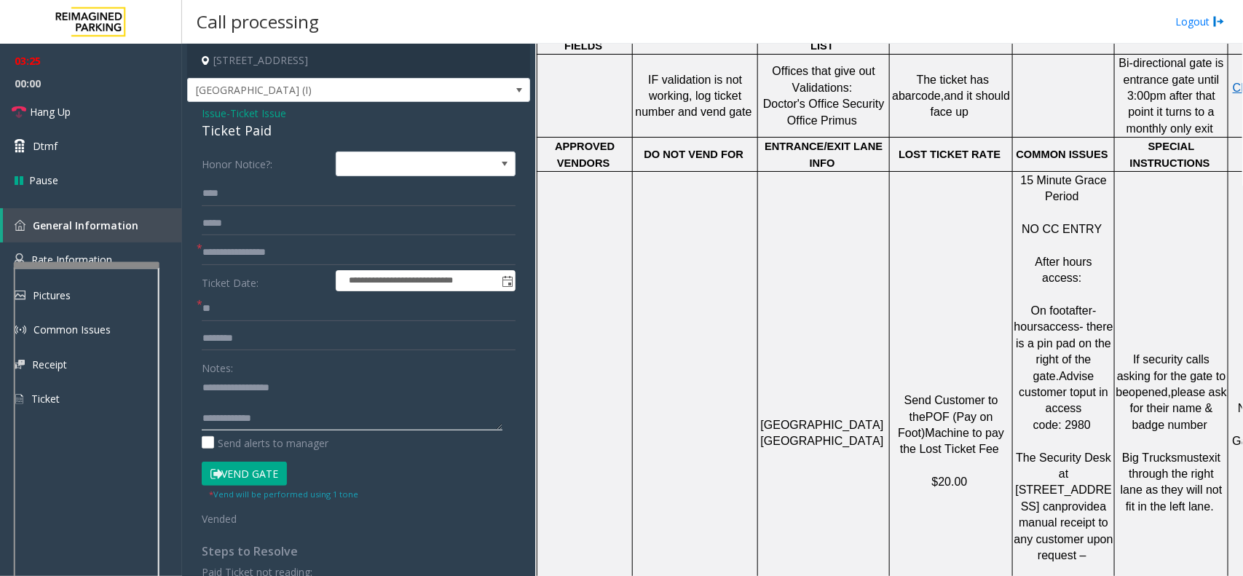
click at [272, 410] on textarea at bounding box center [352, 403] width 301 height 55
paste textarea "**********"
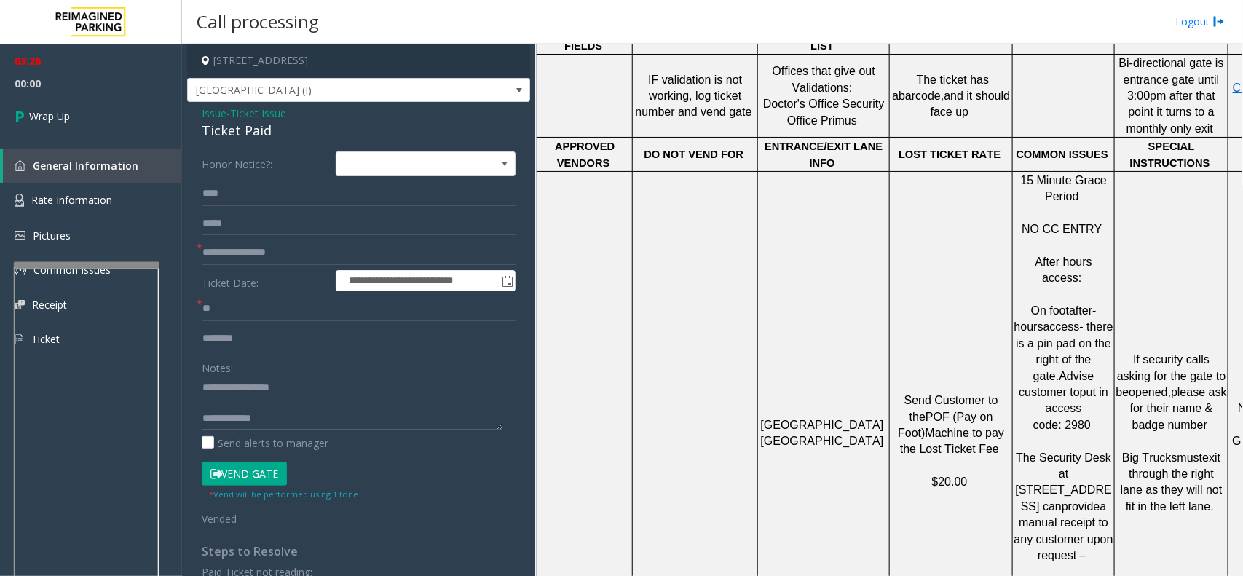
click at [284, 422] on textarea at bounding box center [352, 403] width 301 height 55
paste textarea "**********"
click at [267, 398] on textarea at bounding box center [352, 403] width 301 height 55
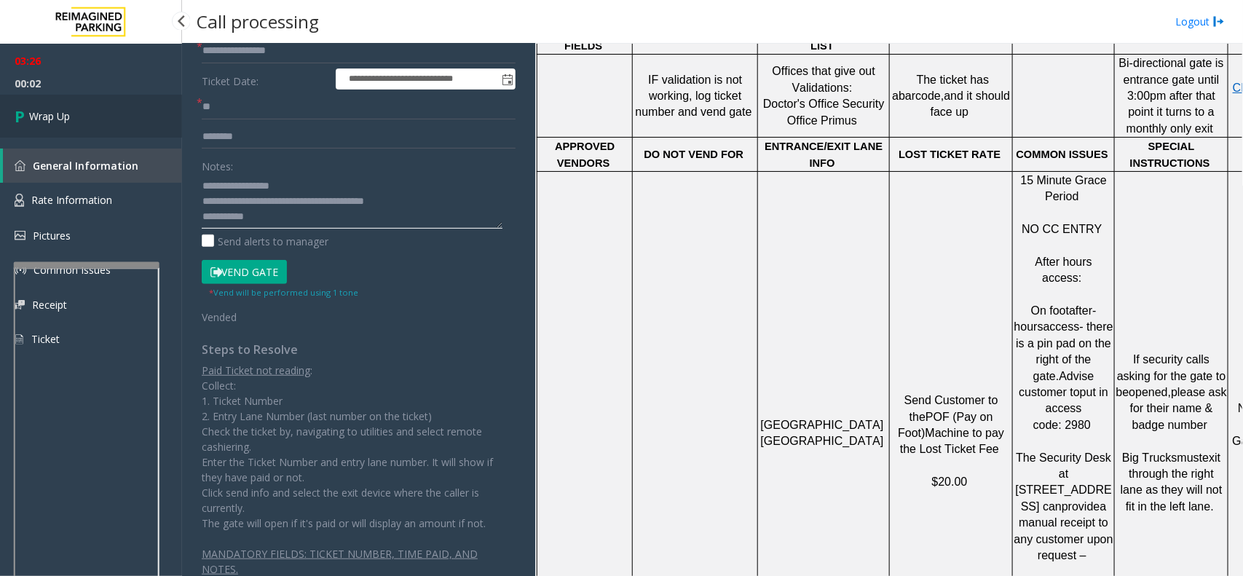
type textarea "**********"
click at [37, 124] on link "Wrap Up" at bounding box center [91, 116] width 182 height 43
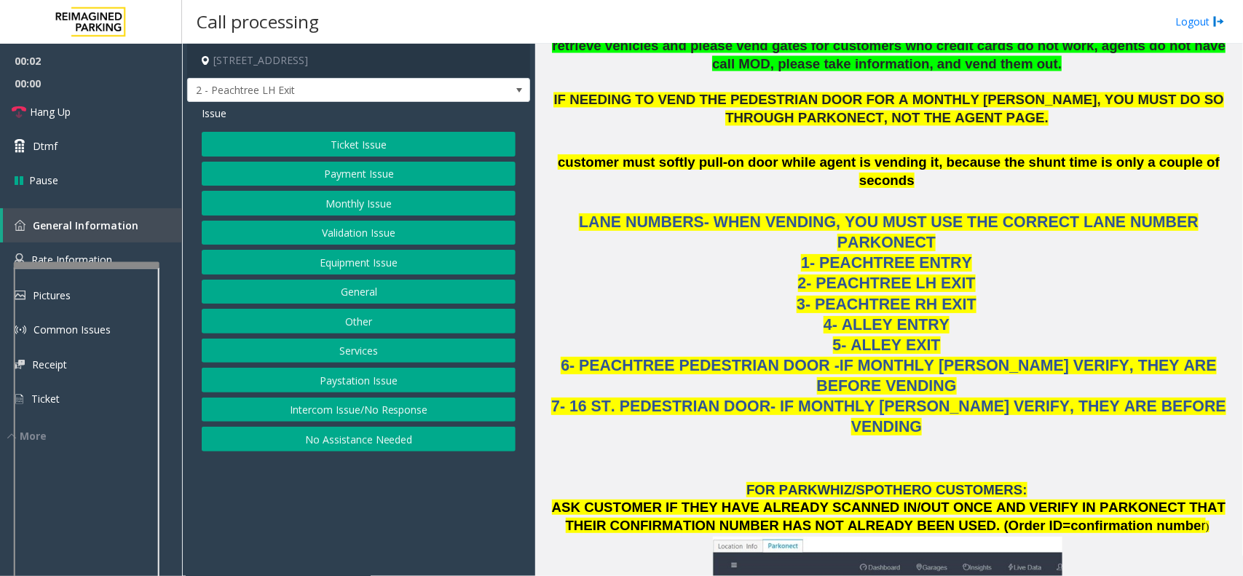
scroll to position [1638, 0]
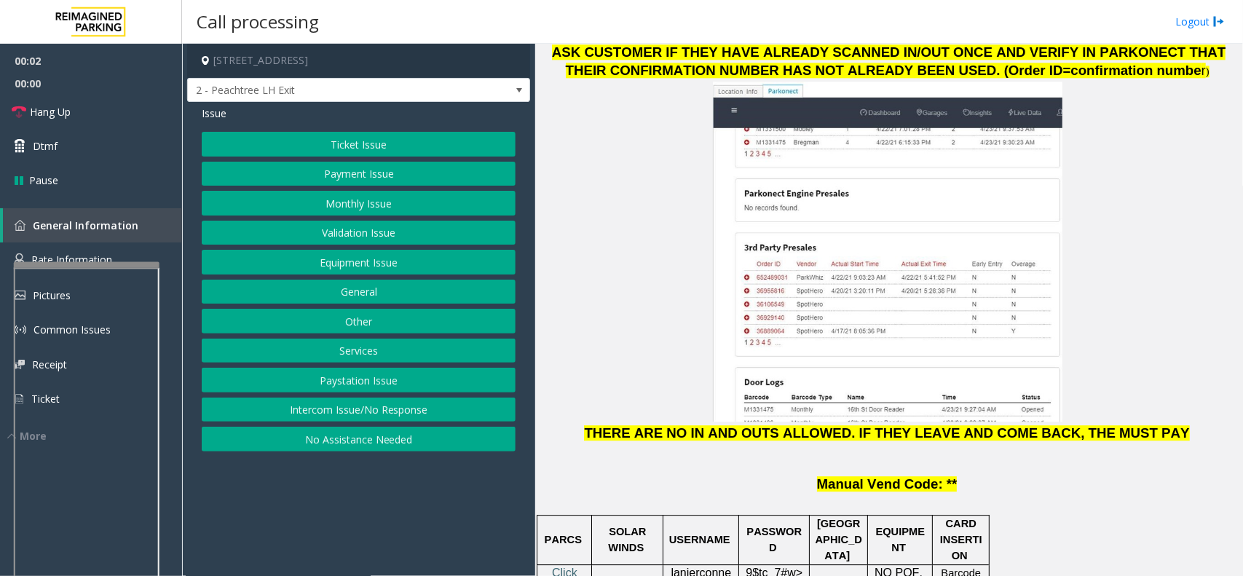
click at [341, 226] on button "Validation Issue" at bounding box center [359, 233] width 314 height 25
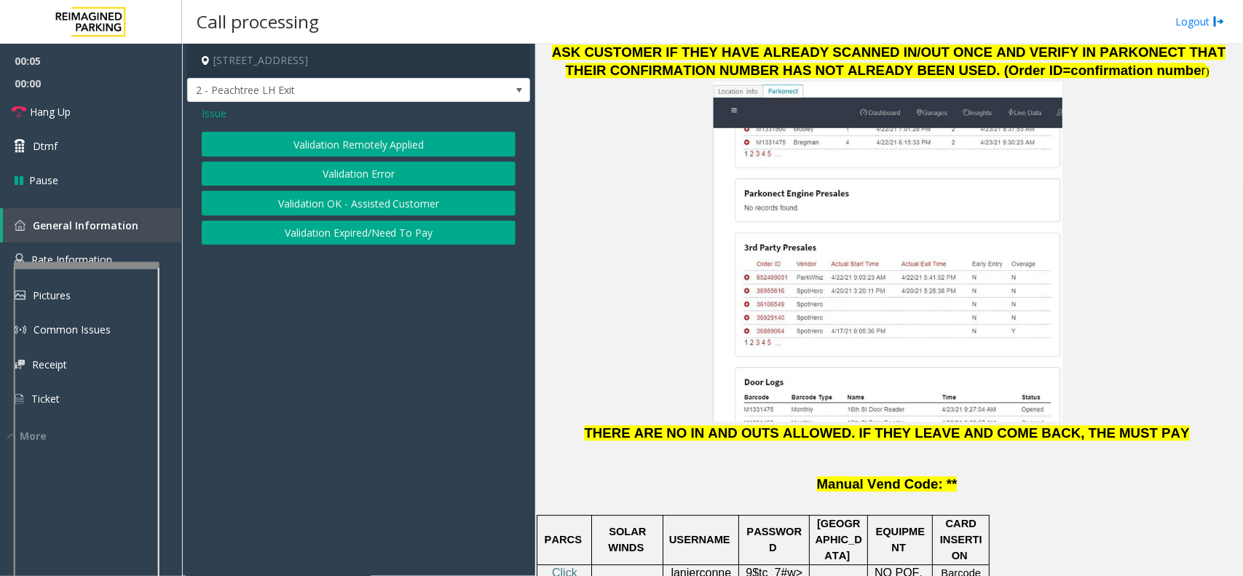
click at [368, 176] on button "Validation Error" at bounding box center [359, 174] width 314 height 25
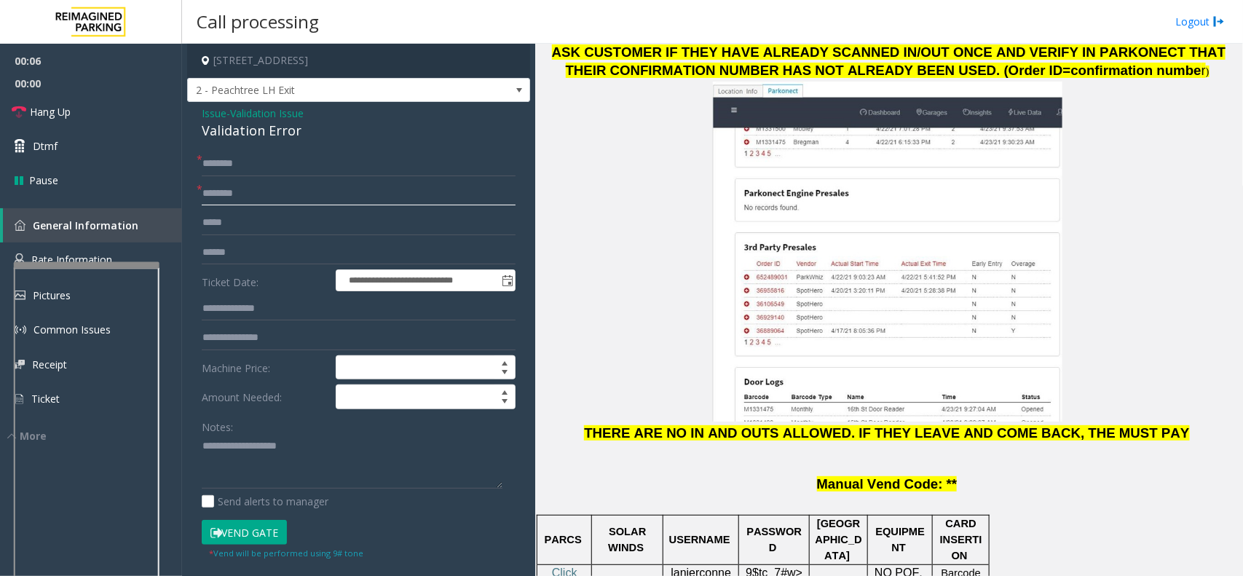
click at [249, 193] on input "text" at bounding box center [359, 193] width 314 height 25
type input "******"
click at [693, 544] on span "lanierconnect" at bounding box center [700, 580] width 60 height 29
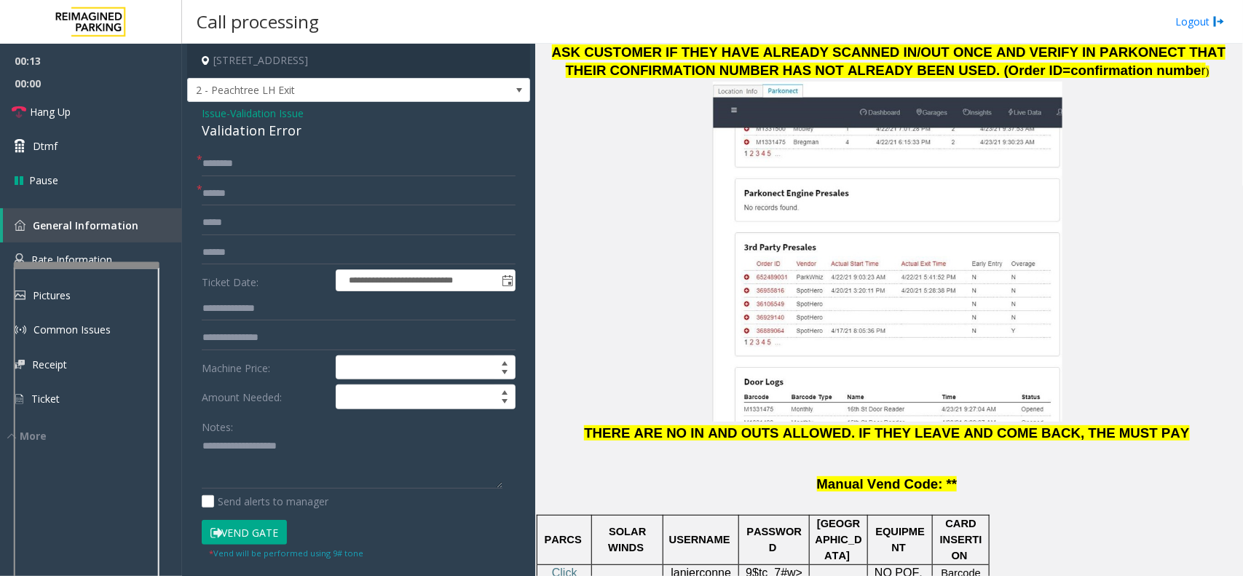
click at [241, 148] on div "**********" at bounding box center [358, 512] width 343 height 821
click at [239, 157] on input "text" at bounding box center [359, 163] width 314 height 25
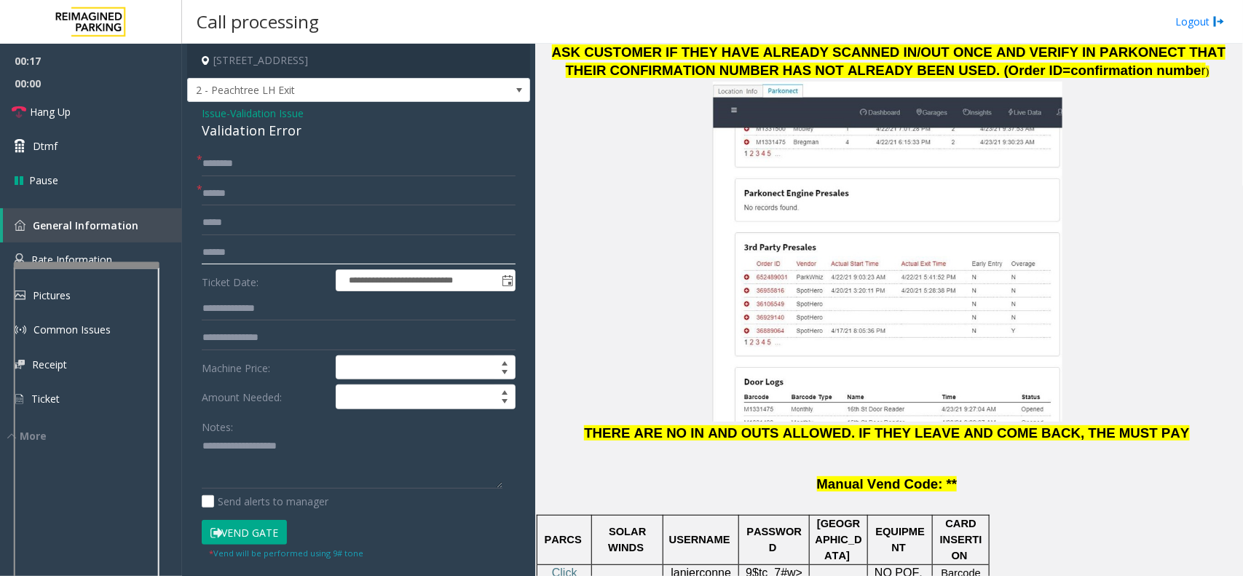
click at [235, 253] on input "text" at bounding box center [359, 252] width 314 height 25
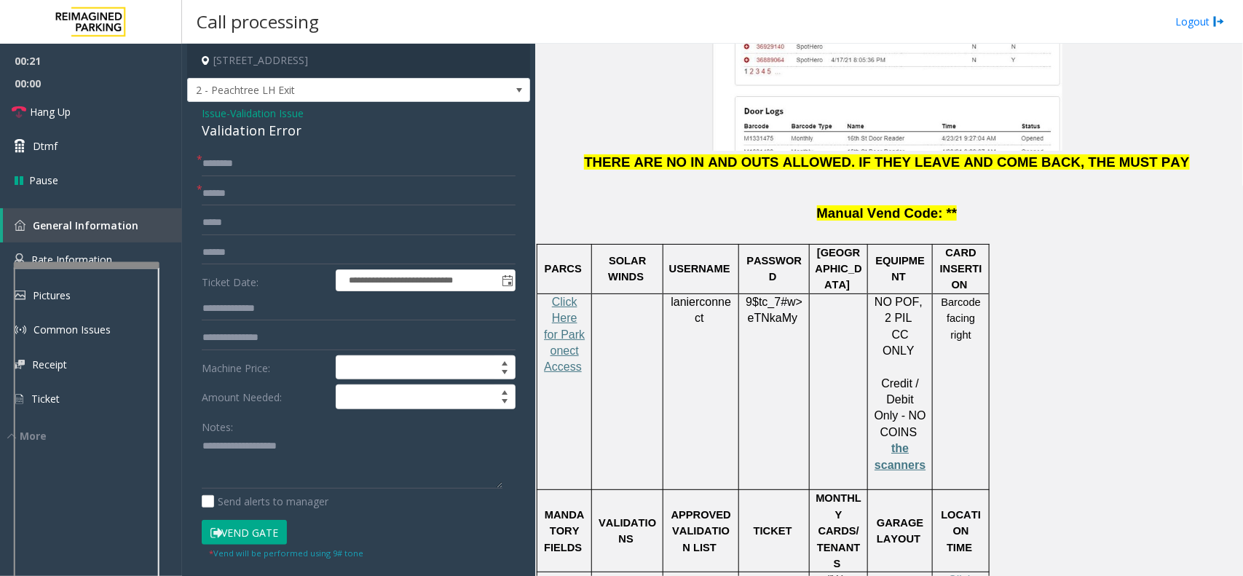
scroll to position [1911, 0]
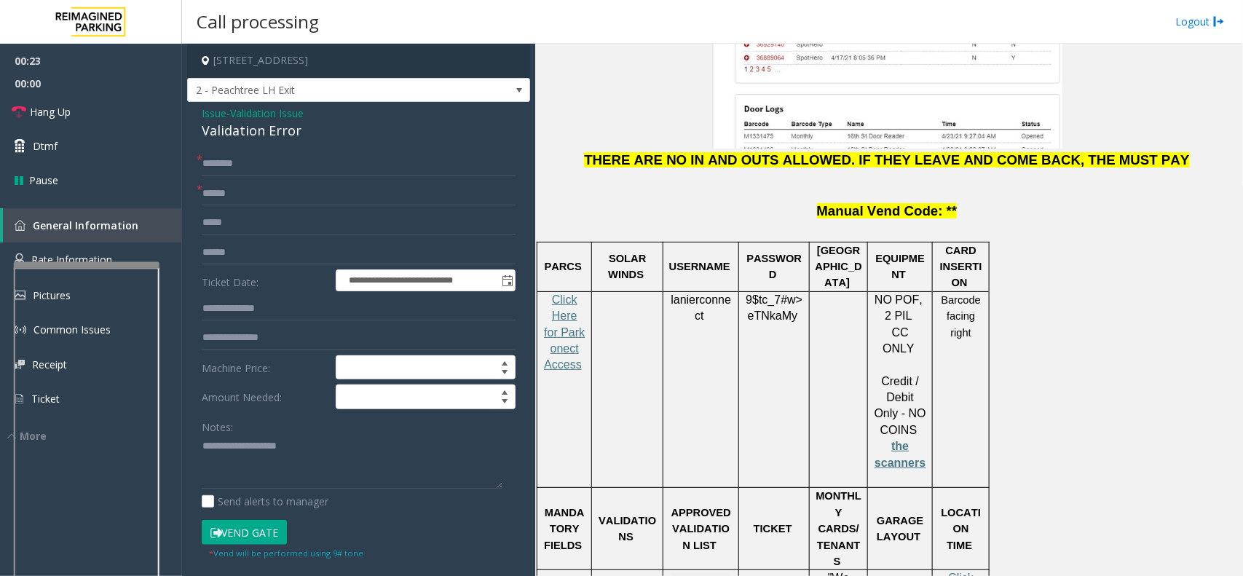
drag, startPoint x: 750, startPoint y: 431, endPoint x: 803, endPoint y: 466, distance: 63.6
click at [207, 245] on input "text" at bounding box center [359, 252] width 314 height 25
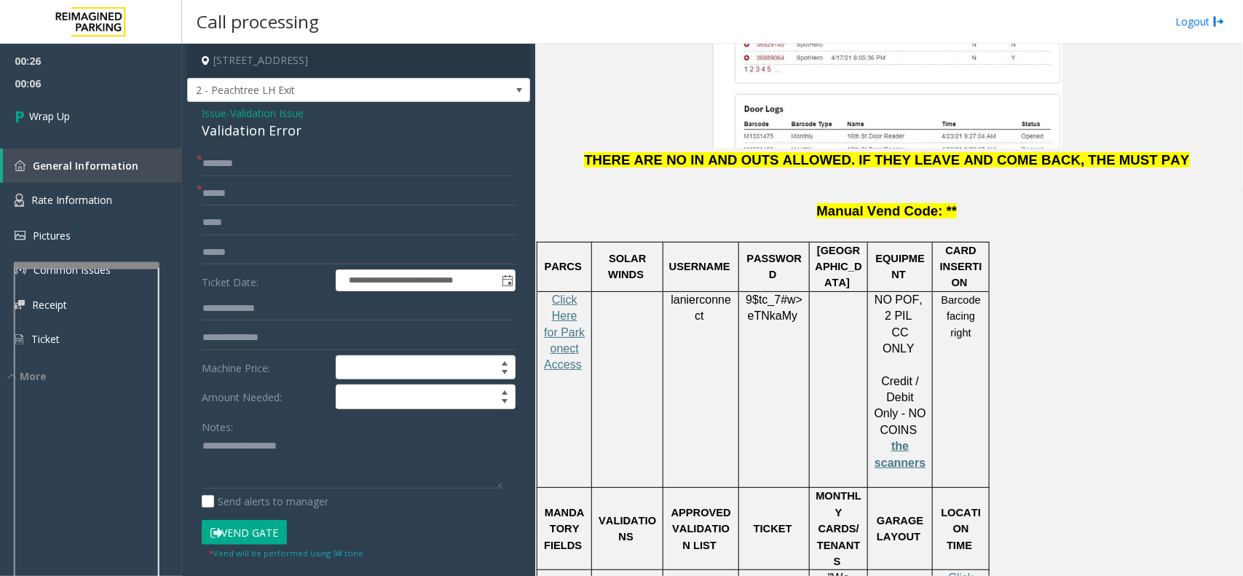
click at [279, 490] on div "Notes: Send alerts to manager" at bounding box center [359, 461] width 314 height 95
click at [279, 483] on textarea at bounding box center [352, 462] width 301 height 55
paste textarea "**********"
drag, startPoint x: 286, startPoint y: 451, endPoint x: 288, endPoint y: 459, distance: 8.3
click at [288, 456] on textarea at bounding box center [352, 462] width 301 height 55
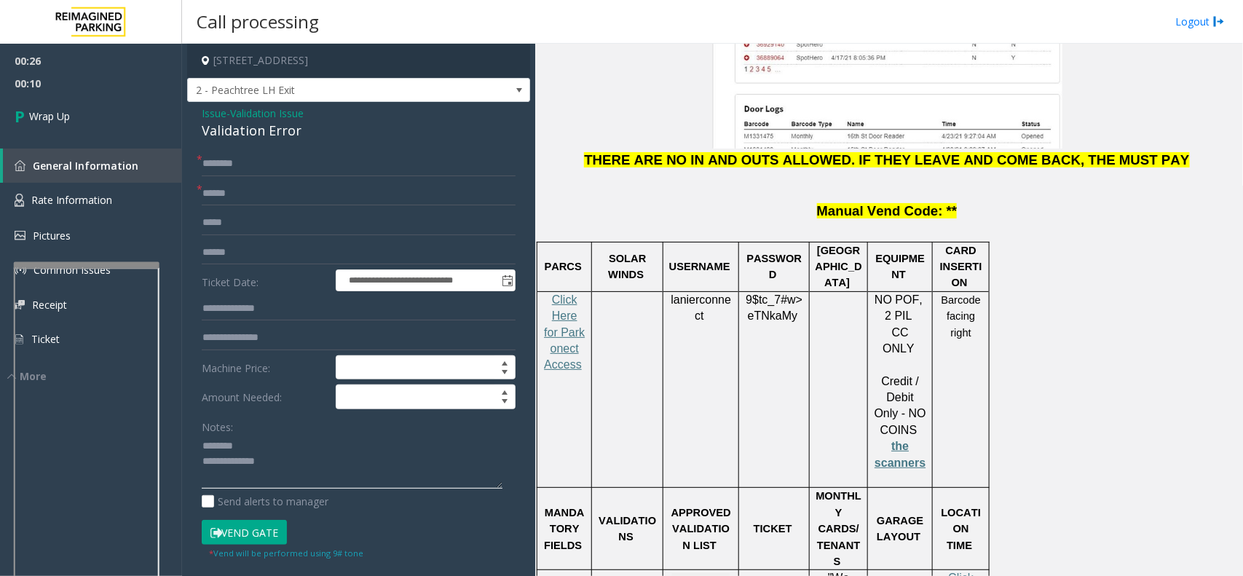
click at [288, 462] on textarea at bounding box center [352, 462] width 301 height 55
paste textarea "**********"
click at [239, 144] on div "**********" at bounding box center [358, 512] width 343 height 821
click at [239, 139] on div "Validation Error" at bounding box center [359, 131] width 314 height 20
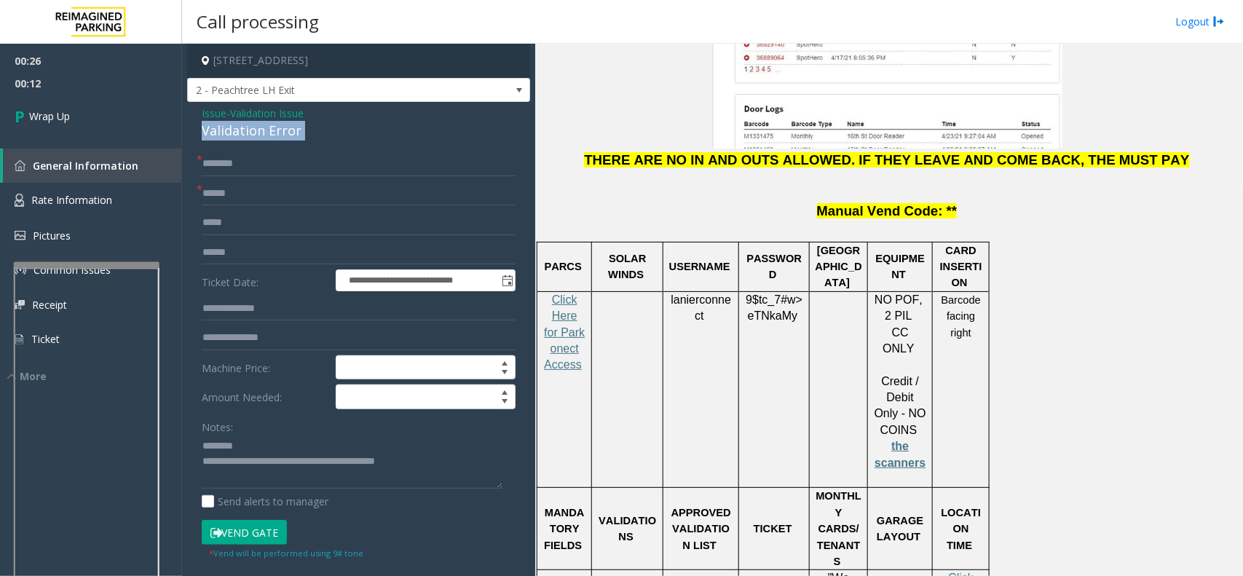
click at [239, 139] on div "Validation Error" at bounding box center [359, 131] width 314 height 20
paste textarea "**********"
click at [266, 443] on textarea at bounding box center [352, 462] width 301 height 55
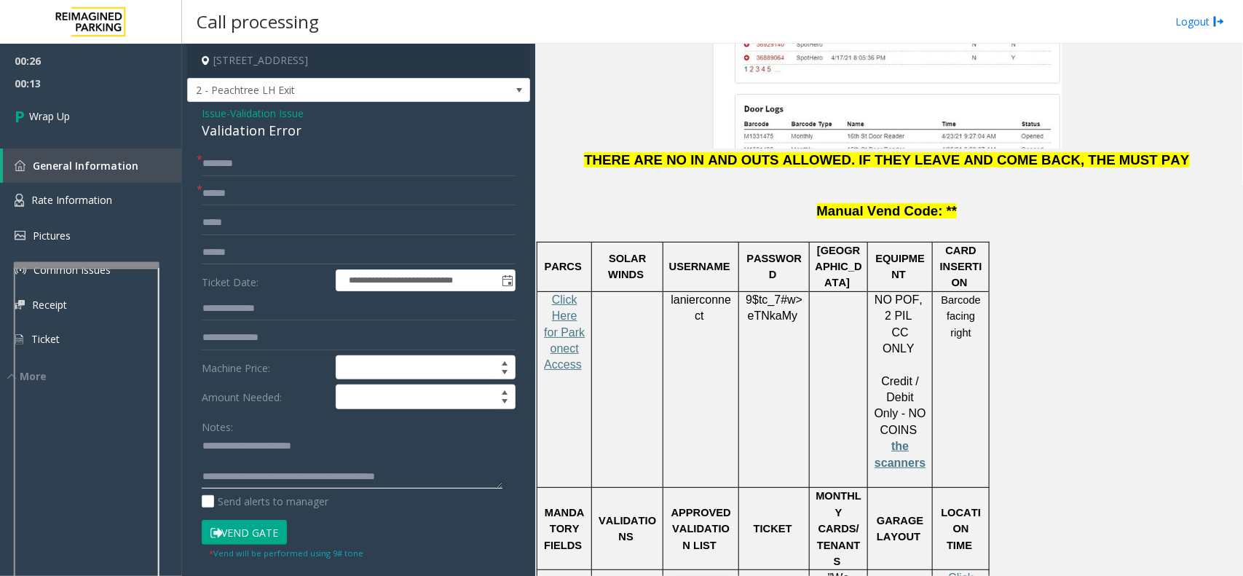
type textarea "**********"
click at [228, 167] on input "text" at bounding box center [359, 163] width 314 height 25
type input "**"
click at [49, 119] on span "Wrap Up" at bounding box center [49, 115] width 41 height 15
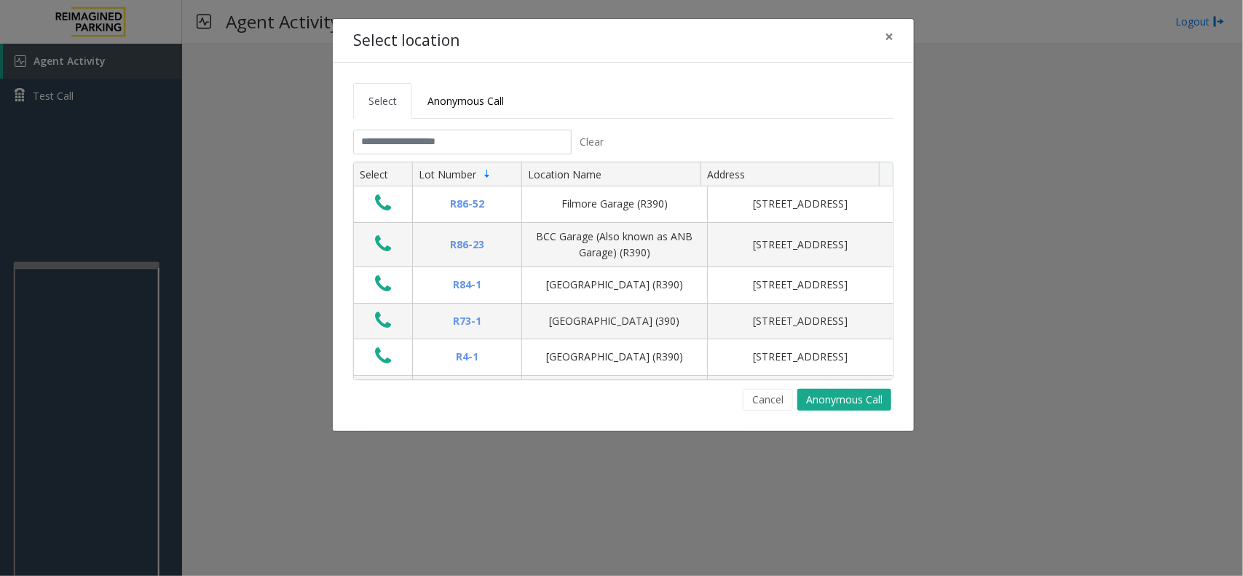
click at [459, 127] on tabset "Select Anonymous Call Clear Select Lot Number Location Name Address R86-52 Film…" at bounding box center [623, 247] width 540 height 328
click at [456, 148] on input "text" at bounding box center [462, 142] width 218 height 25
click at [882, 23] on button "×" at bounding box center [888, 37] width 29 height 36
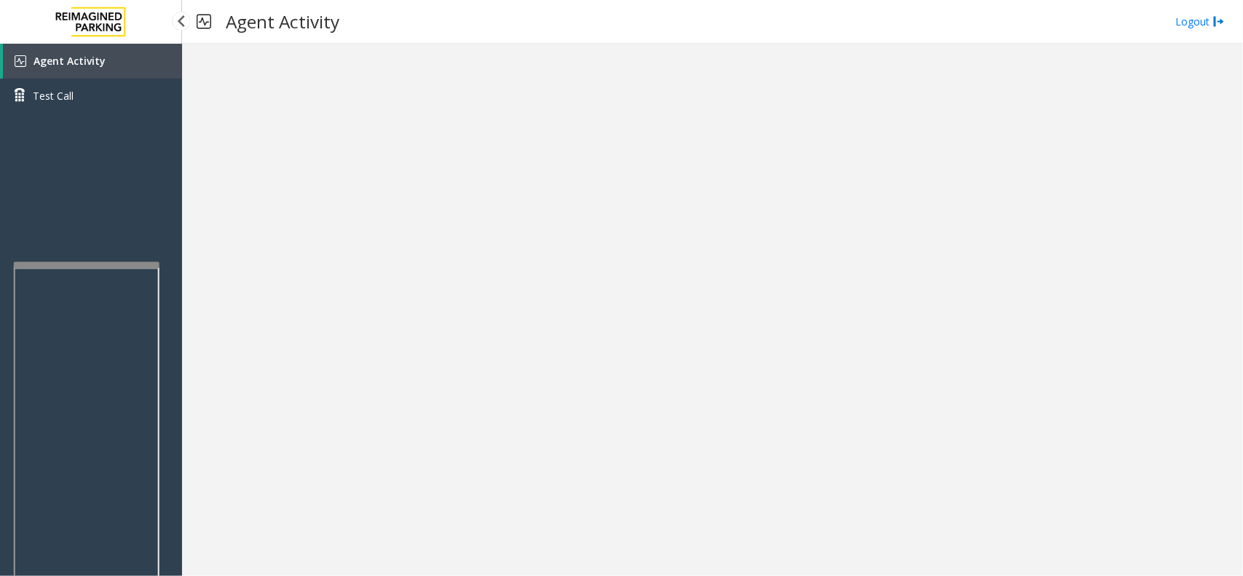
click at [361, 397] on div at bounding box center [712, 310] width 1061 height 532
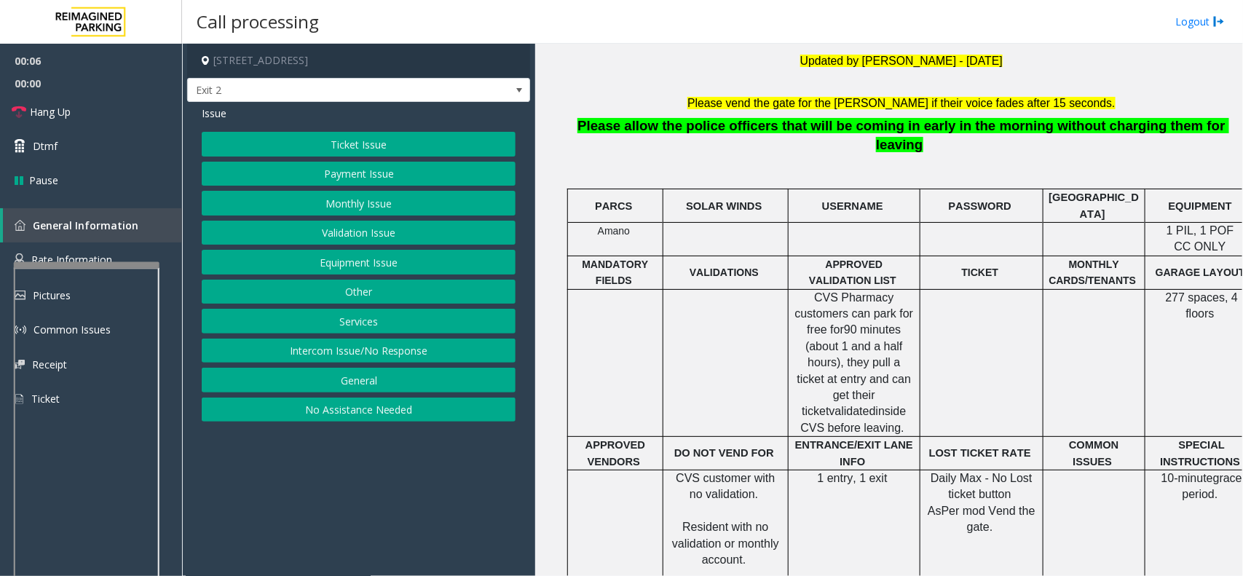
scroll to position [455, 0]
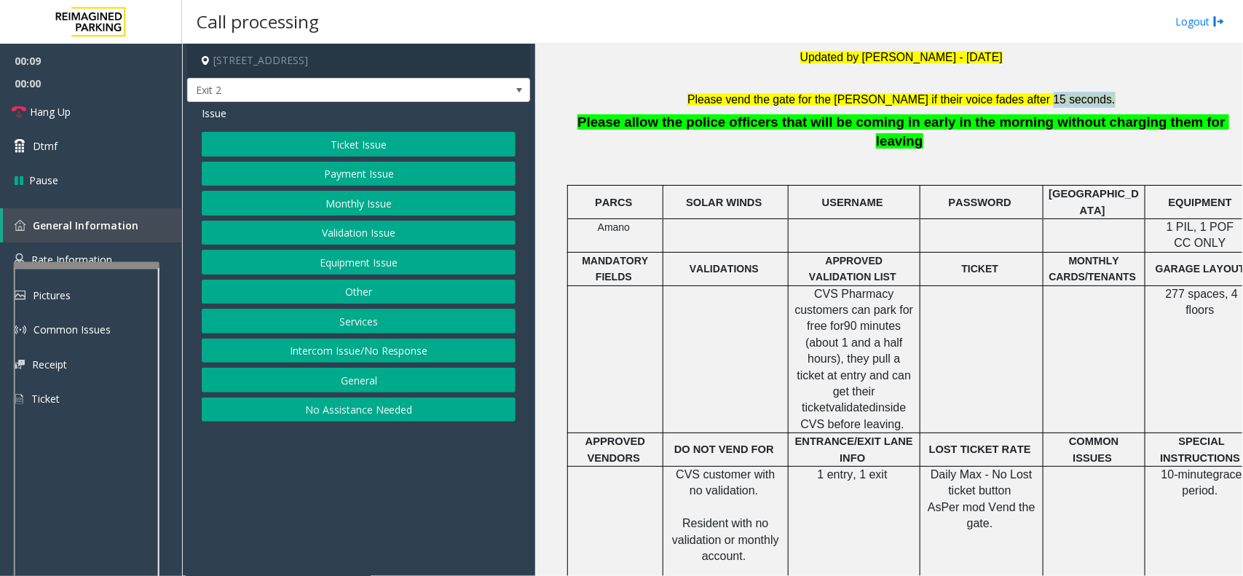
drag, startPoint x: 595, startPoint y: 111, endPoint x: 1057, endPoint y: 104, distance: 462.3
click at [1057, 104] on li "[STREET_ADDRESS] Updated by [PERSON_NAME] - [DATE] Please vend the gate for the…" at bounding box center [901, 415] width 671 height 845
click at [376, 266] on button "Equipment Issue" at bounding box center [359, 262] width 314 height 25
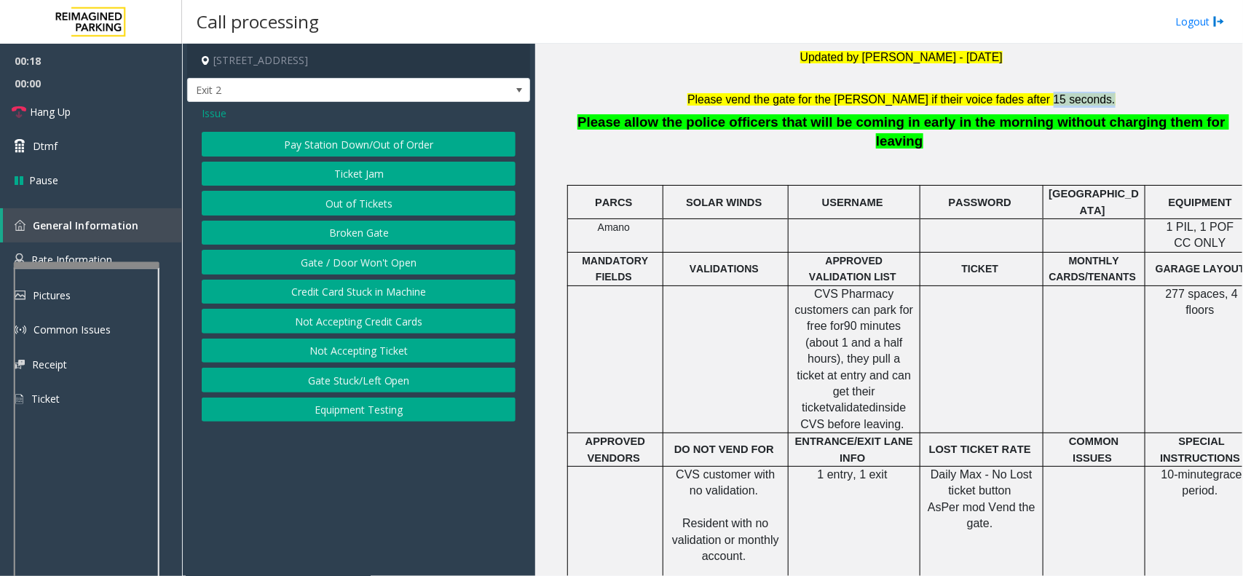
click at [349, 416] on button "Equipment Testing" at bounding box center [359, 409] width 314 height 25
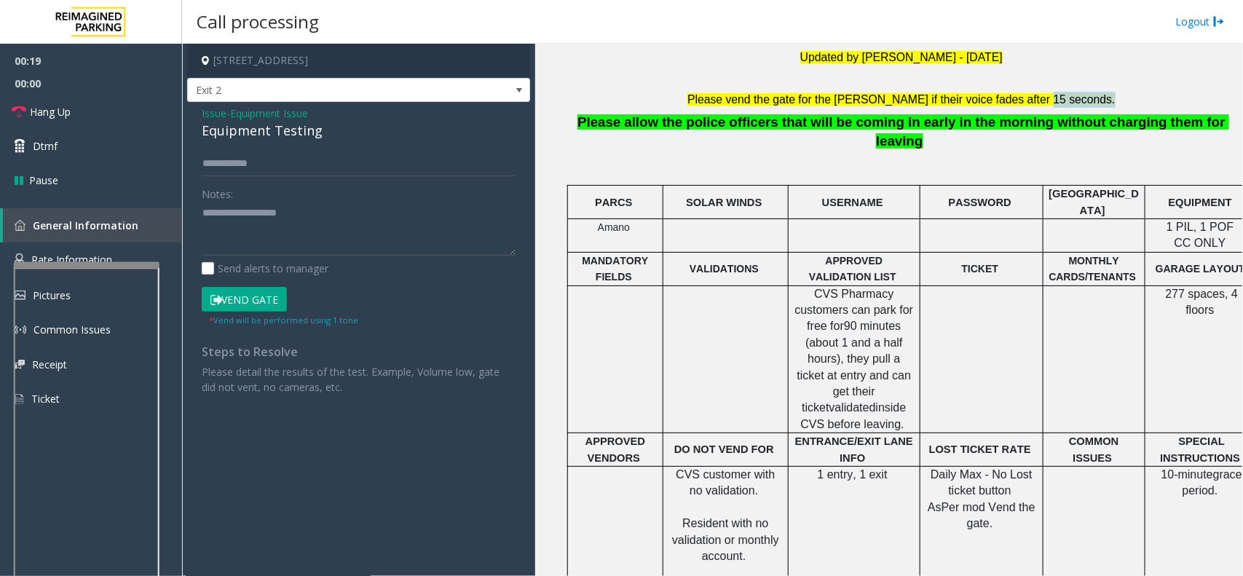
click at [249, 297] on button "Vend Gate" at bounding box center [244, 299] width 85 height 25
click at [331, 165] on input "text" at bounding box center [359, 163] width 314 height 25
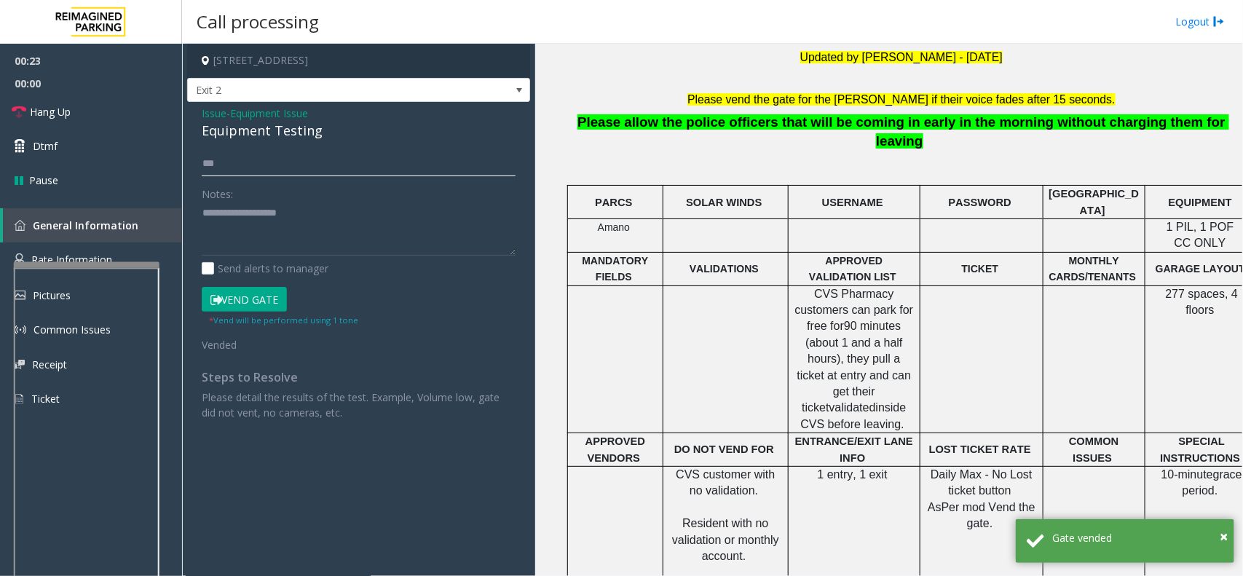
type input "***"
click at [373, 250] on textarea at bounding box center [359, 229] width 314 height 55
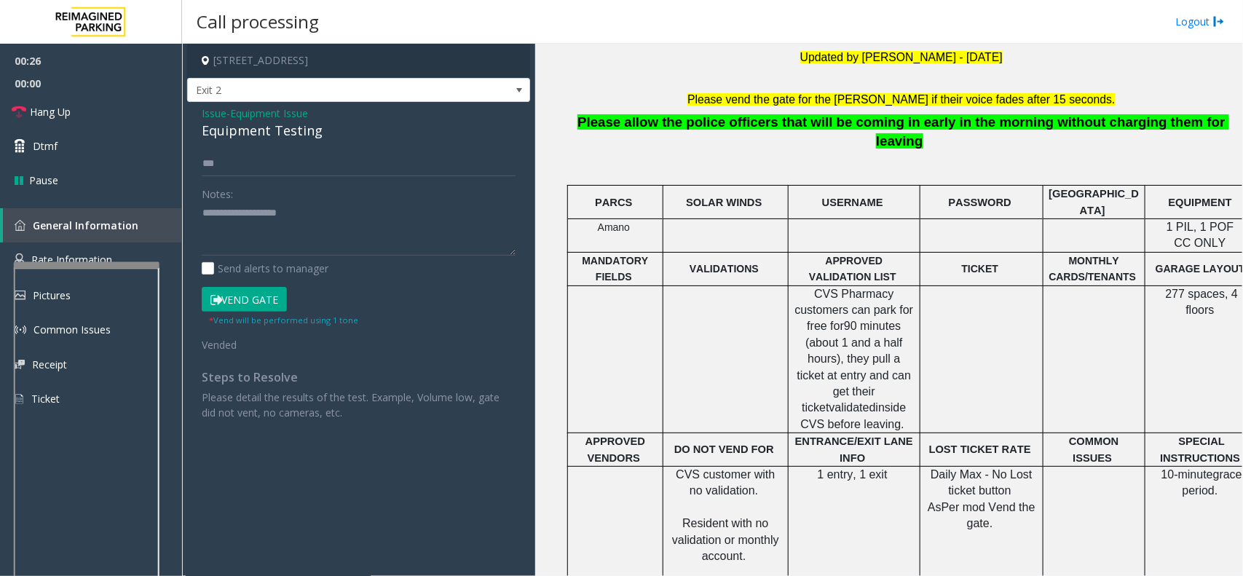
click at [293, 130] on div "Equipment Testing" at bounding box center [359, 131] width 314 height 20
click at [290, 226] on textarea at bounding box center [359, 229] width 314 height 55
paste textarea "**********"
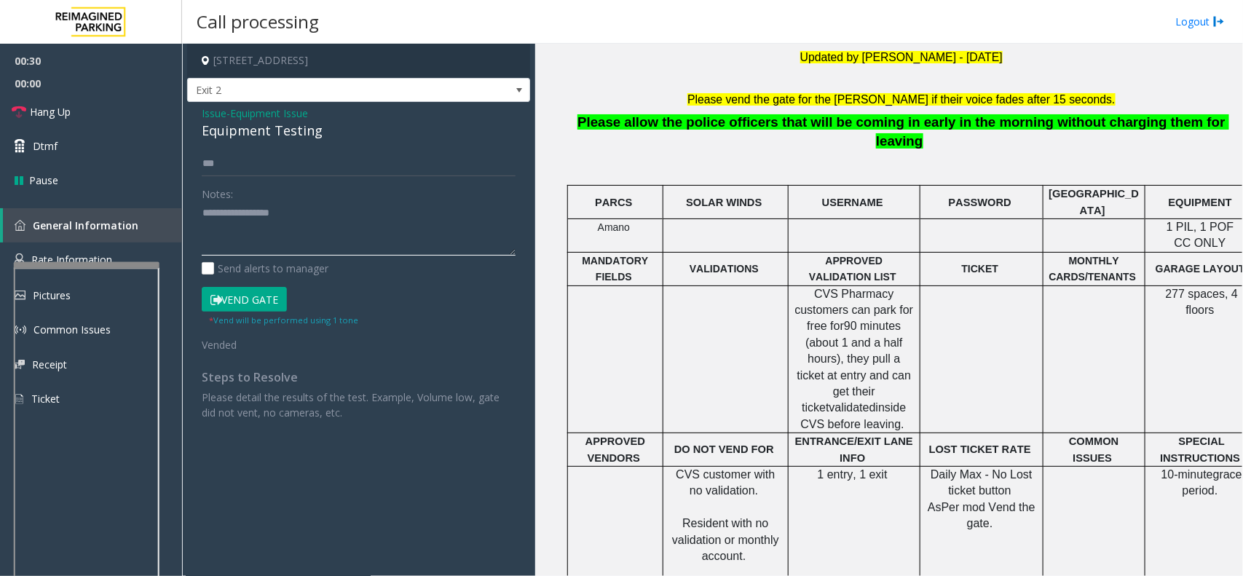
type textarea "**********"
click at [217, 300] on icon at bounding box center [216, 300] width 12 height 10
click at [80, 109] on link "Hang Up" at bounding box center [91, 112] width 182 height 34
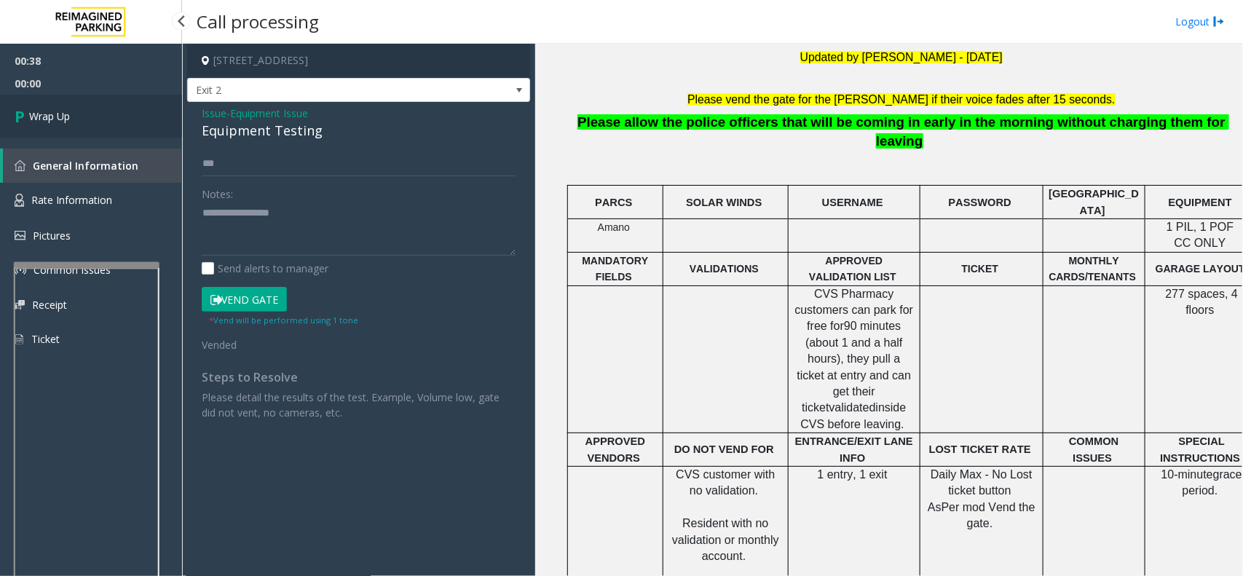
click at [100, 118] on link "Wrap Up" at bounding box center [91, 116] width 182 height 43
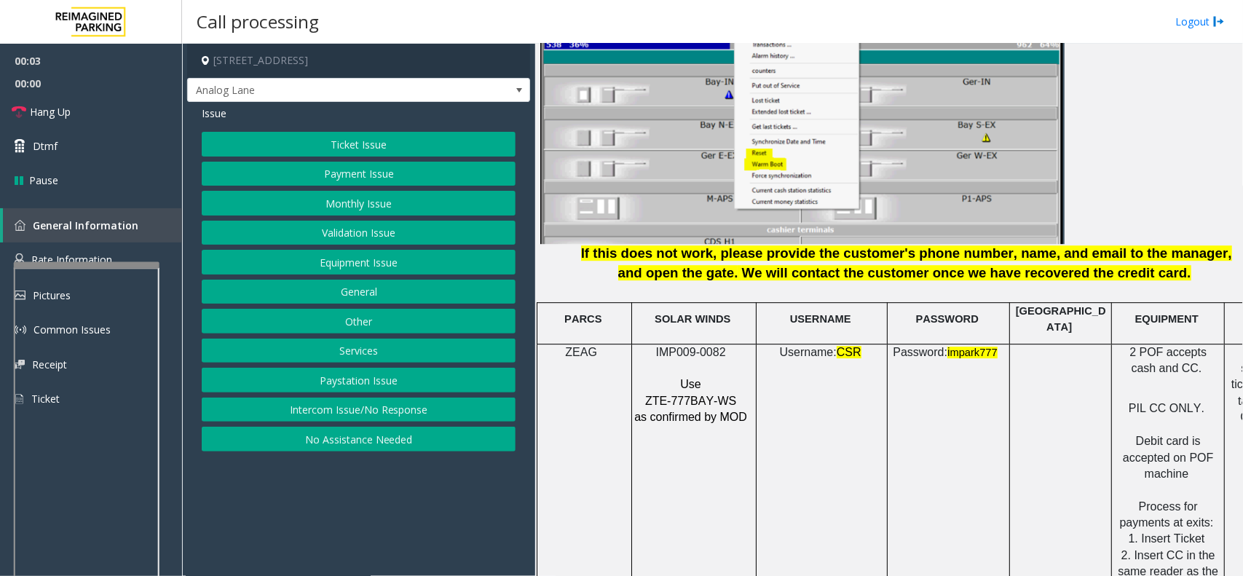
scroll to position [1820, 0]
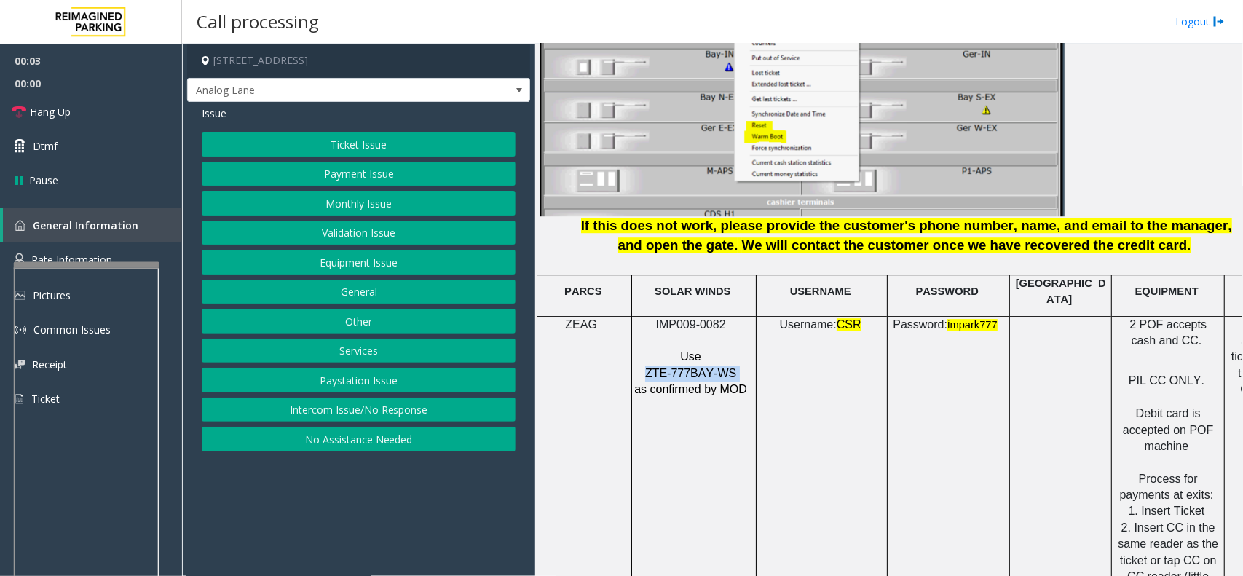
drag, startPoint x: 737, startPoint y: 363, endPoint x: 645, endPoint y: 365, distance: 92.5
click at [645, 365] on p "ZTE-777BAY-WS" at bounding box center [691, 373] width 117 height 16
click at [344, 410] on button "Intercom Issue/No Response" at bounding box center [359, 409] width 314 height 25
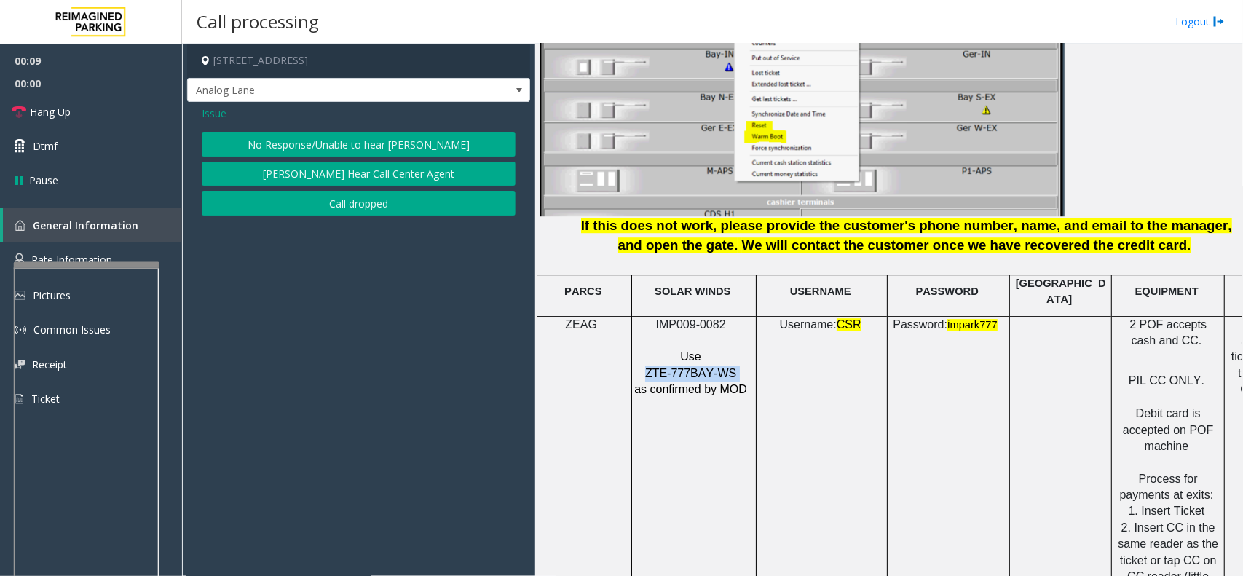
click at [376, 138] on button "No Response/Unable to hear [PERSON_NAME]" at bounding box center [359, 144] width 314 height 25
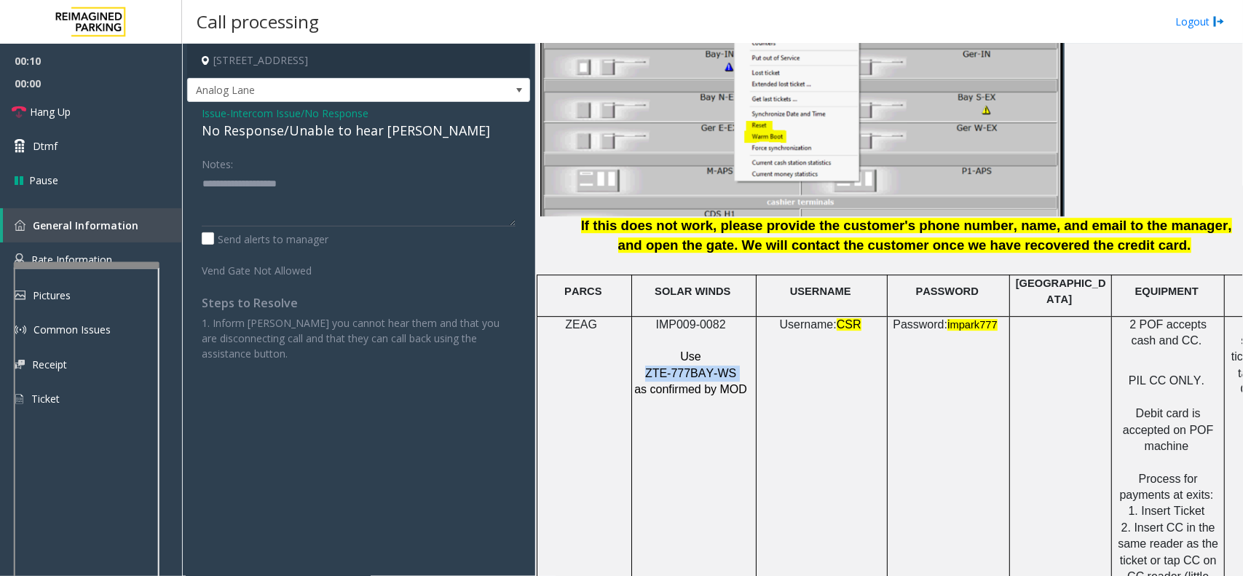
click at [376, 138] on div "No Response/Unable to hear [PERSON_NAME]" at bounding box center [359, 131] width 314 height 20
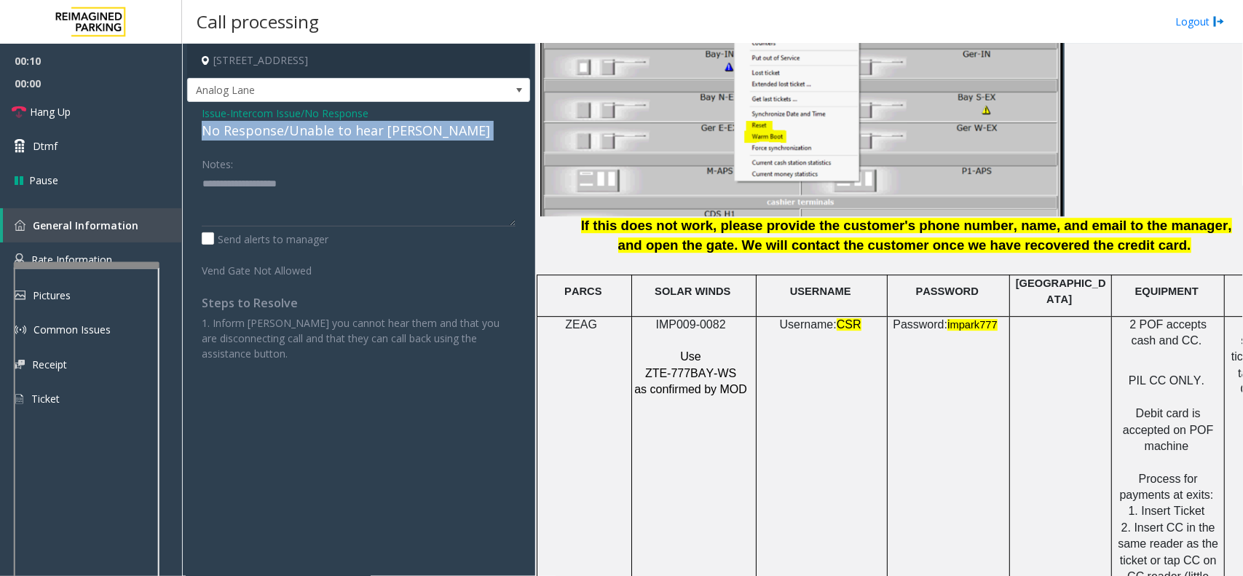
click at [376, 138] on div "No Response/Unable to hear [PERSON_NAME]" at bounding box center [359, 131] width 314 height 20
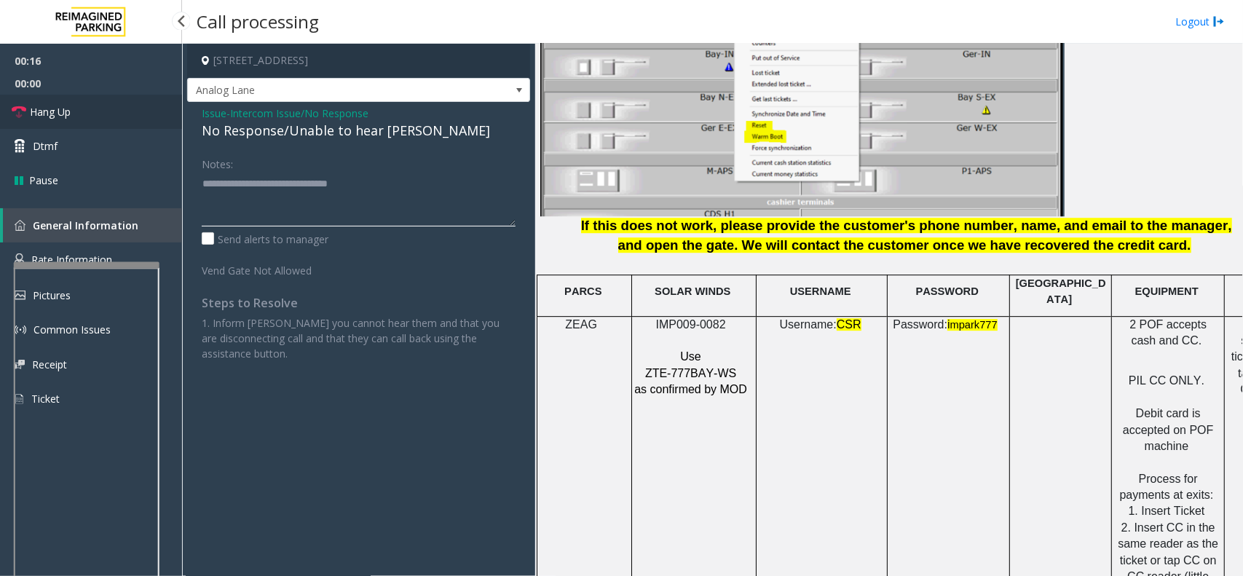
type textarea "**********"
click at [34, 107] on span "Hang Up" at bounding box center [50, 111] width 41 height 15
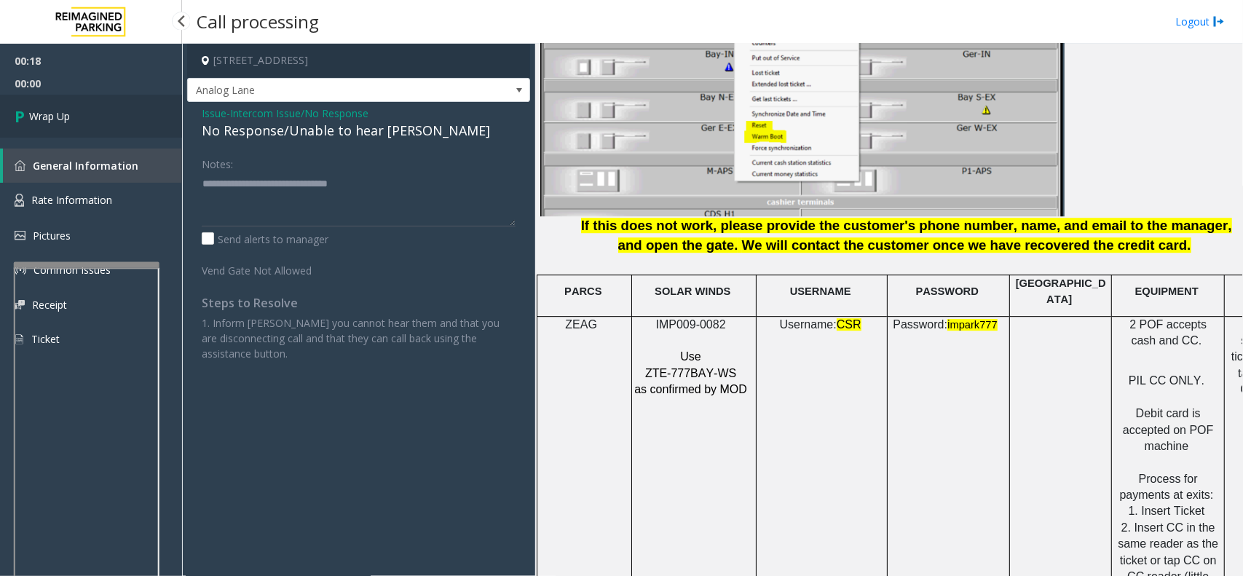
click at [34, 107] on link "Wrap Up" at bounding box center [91, 116] width 182 height 43
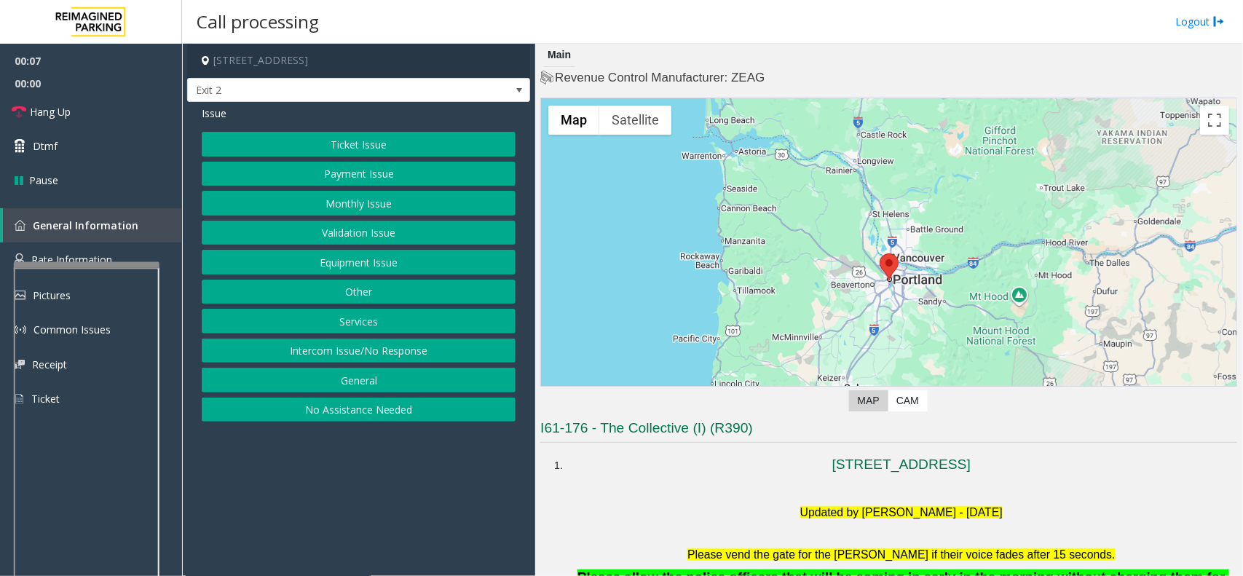
click at [386, 263] on button "Equipment Issue" at bounding box center [359, 262] width 314 height 25
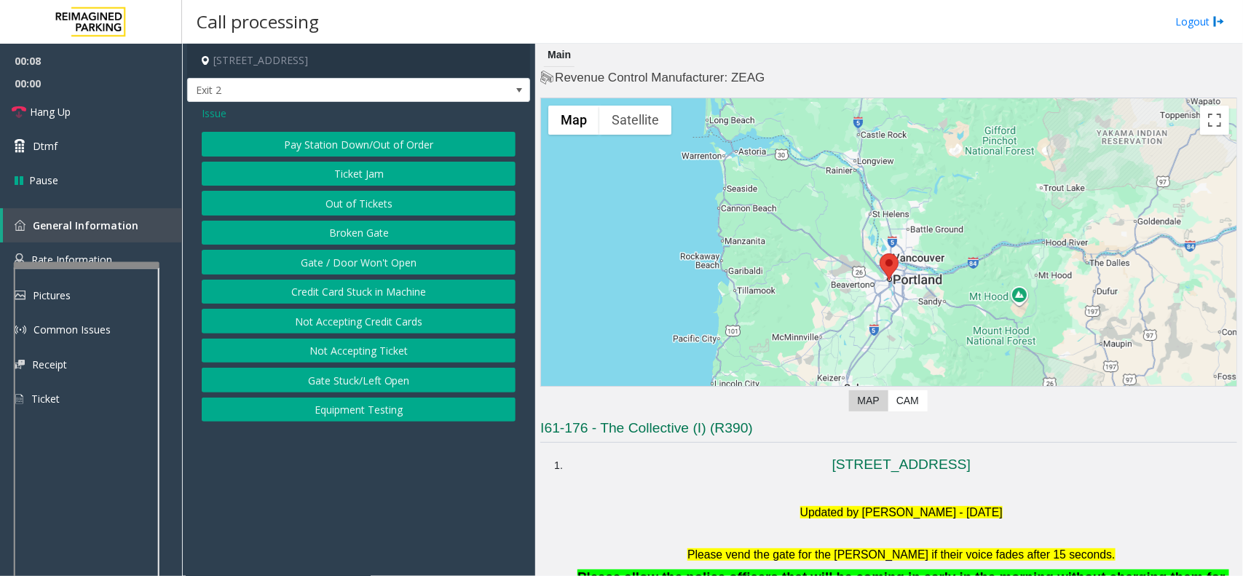
click at [364, 408] on button "Equipment Testing" at bounding box center [359, 409] width 314 height 25
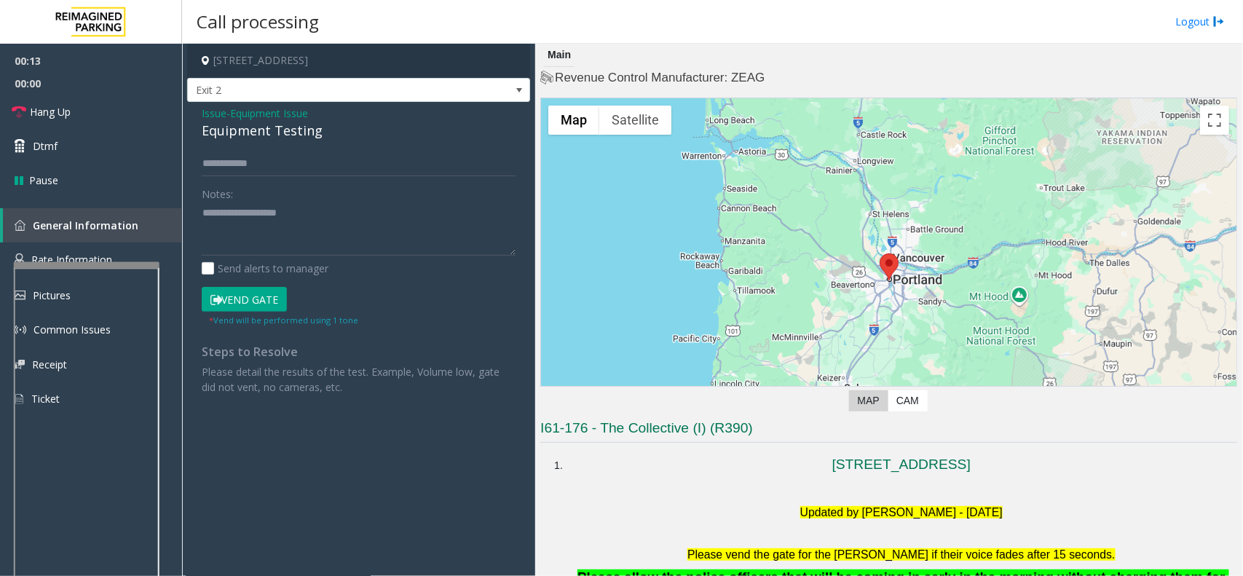
click at [262, 304] on button "Vend Gate" at bounding box center [244, 299] width 85 height 25
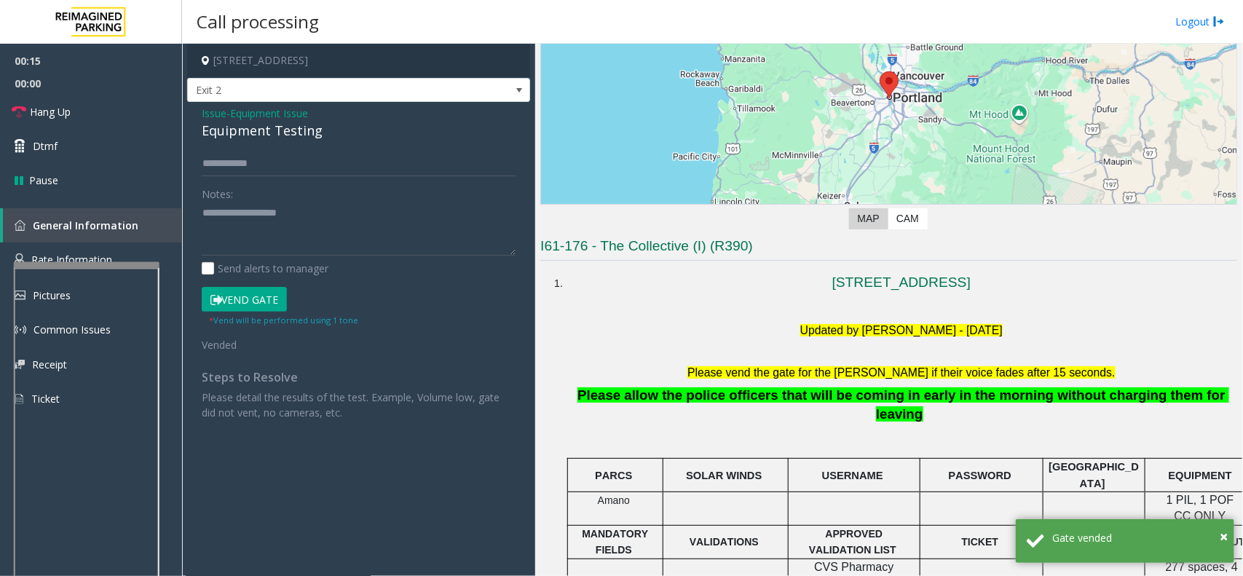
scroll to position [273, 0]
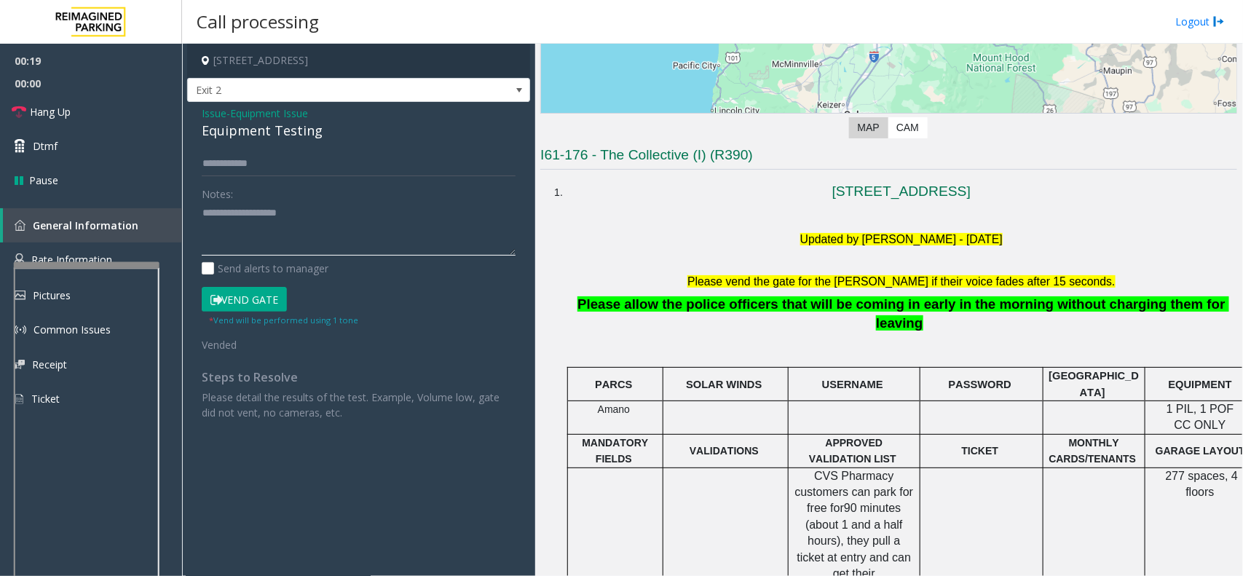
click at [363, 234] on textarea at bounding box center [359, 229] width 314 height 55
click at [285, 135] on div "Equipment Testing" at bounding box center [359, 131] width 314 height 20
type textarea "**********"
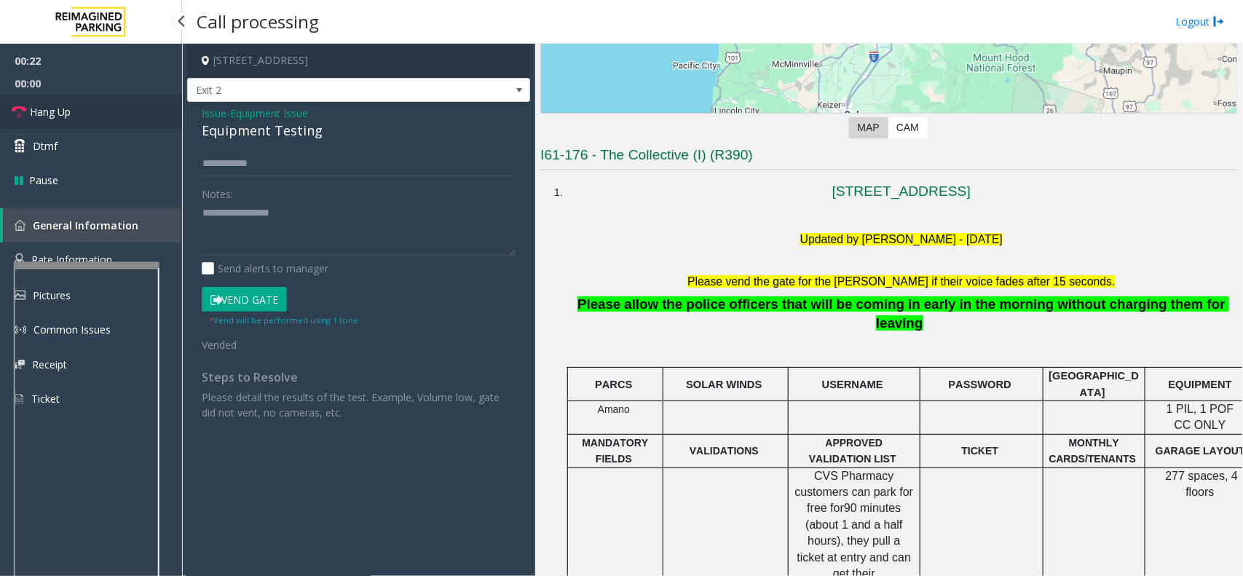
click at [99, 114] on link "Hang Up" at bounding box center [91, 112] width 182 height 34
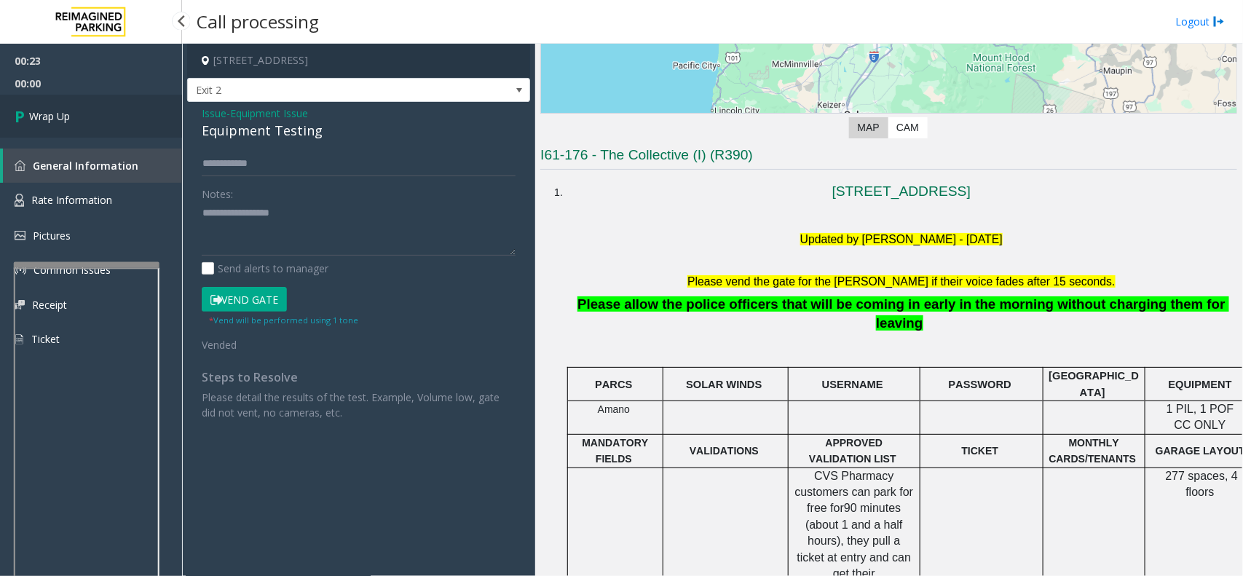
click at [93, 122] on link "Wrap Up" at bounding box center [91, 116] width 182 height 43
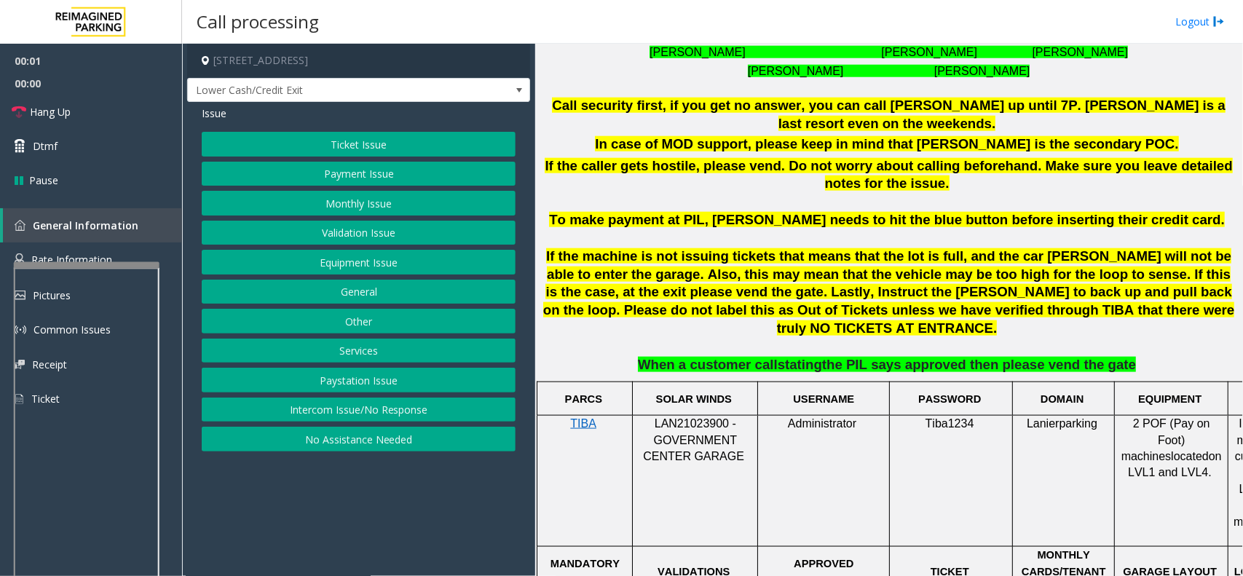
scroll to position [728, 0]
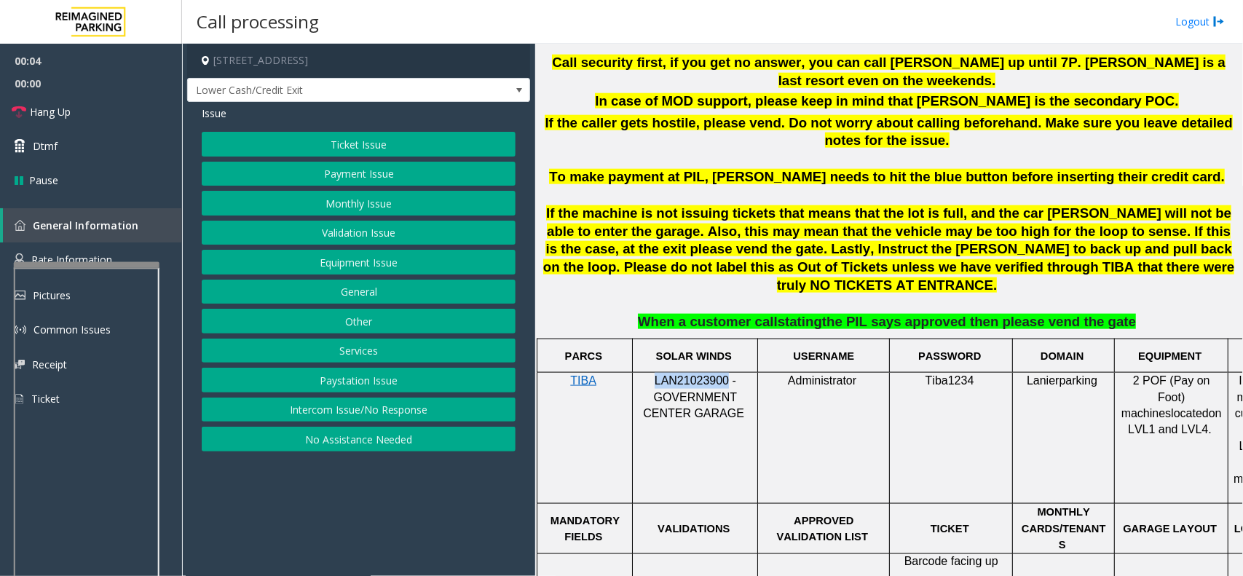
drag, startPoint x: 724, startPoint y: 341, endPoint x: 652, endPoint y: 349, distance: 73.3
click at [652, 373] on p "LAN21023900 - GOVERNMENT CENTER GARAGE" at bounding box center [695, 397] width 114 height 49
click at [366, 413] on button "Intercom Issue/No Response" at bounding box center [359, 409] width 314 height 25
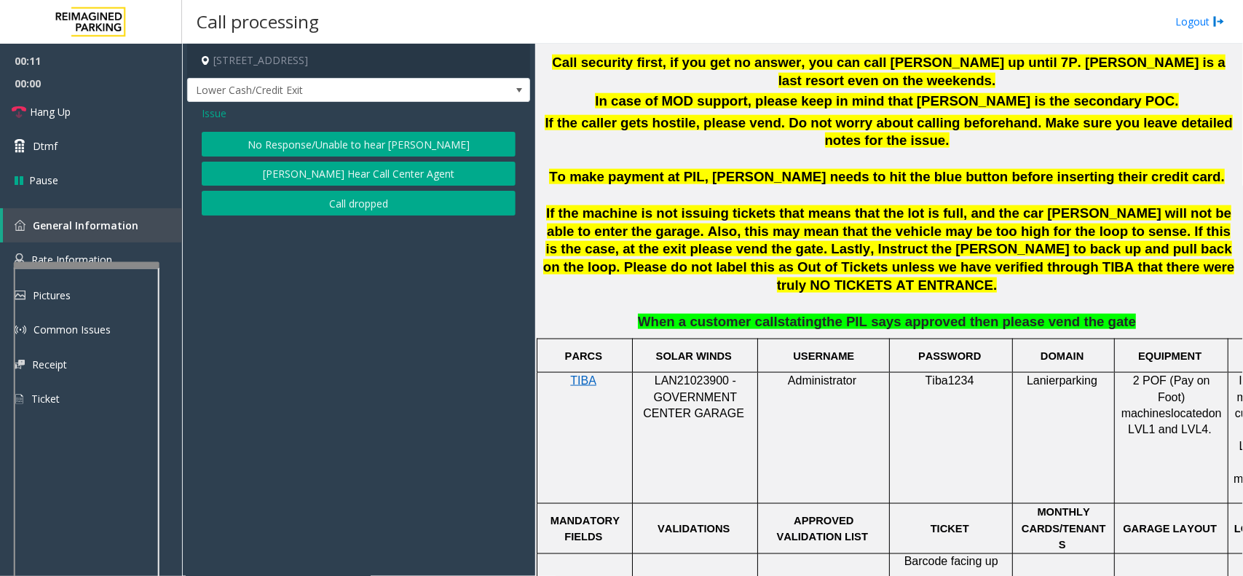
click at [313, 159] on div "No Response/Unable to hear [PERSON_NAME] Cannot Hear Call Center Agent Call dro…" at bounding box center [359, 174] width 314 height 84
click at [326, 144] on button "No Response/Unable to hear [PERSON_NAME]" at bounding box center [359, 144] width 314 height 25
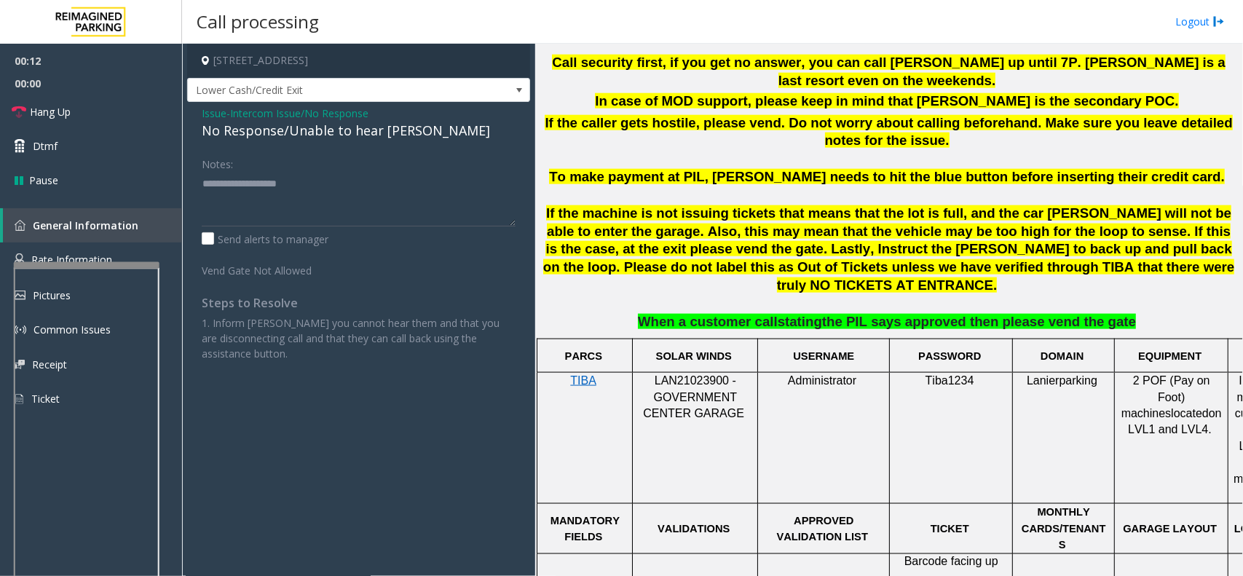
click at [299, 132] on div "No Response/Unable to hear [PERSON_NAME]" at bounding box center [359, 131] width 314 height 20
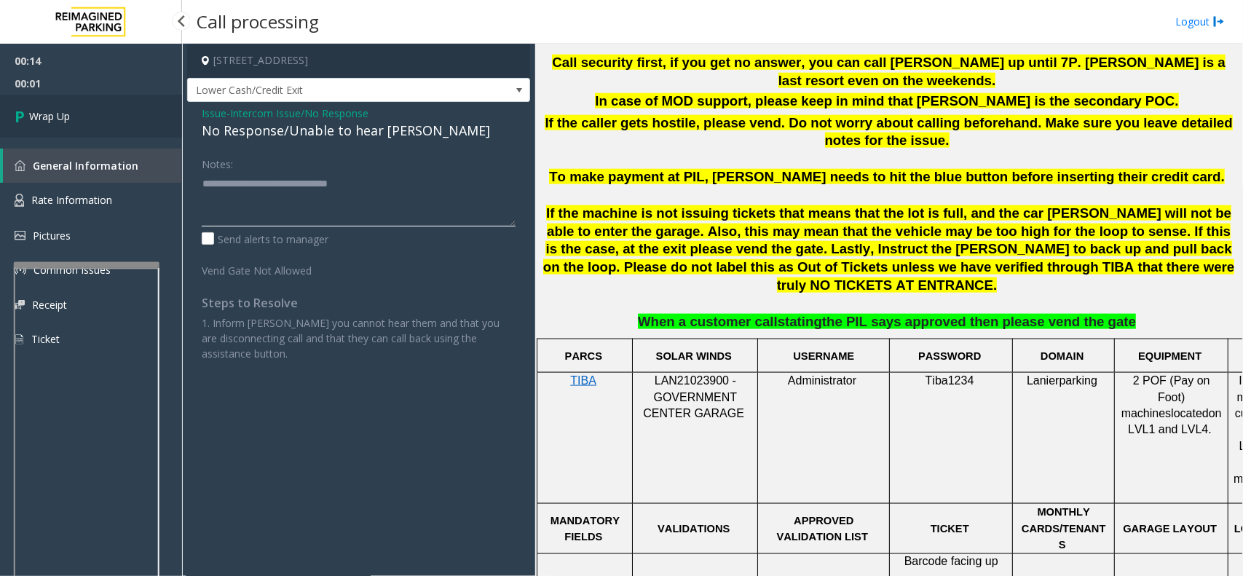
type textarea "**********"
drag, startPoint x: 28, startPoint y: 114, endPoint x: 44, endPoint y: 114, distance: 16.0
click at [28, 114] on icon at bounding box center [22, 116] width 15 height 24
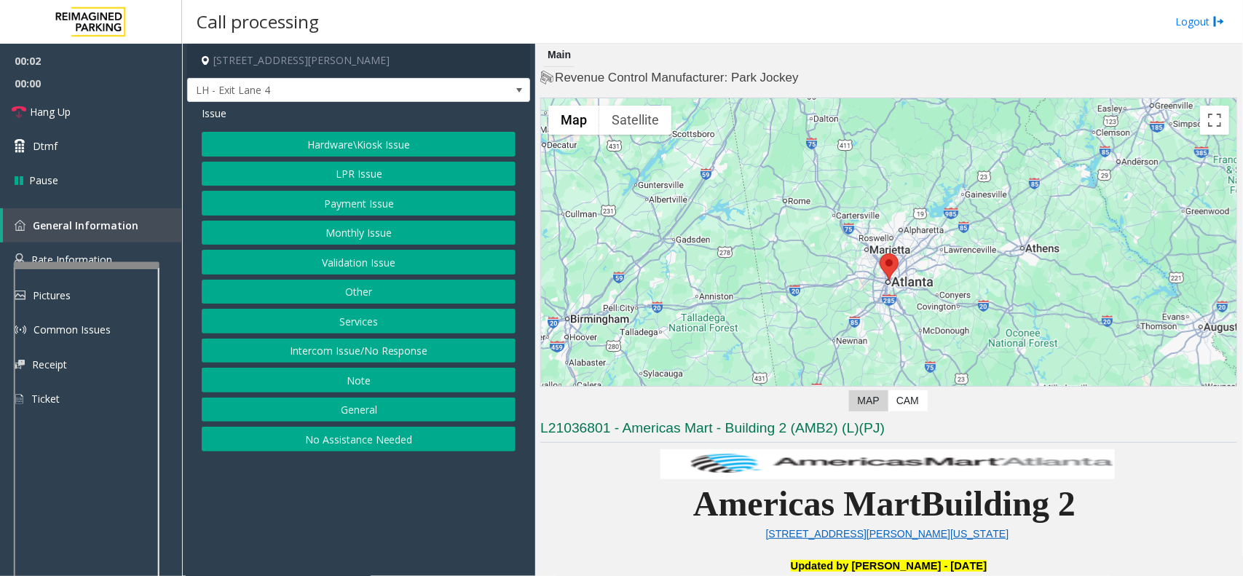
scroll to position [455, 0]
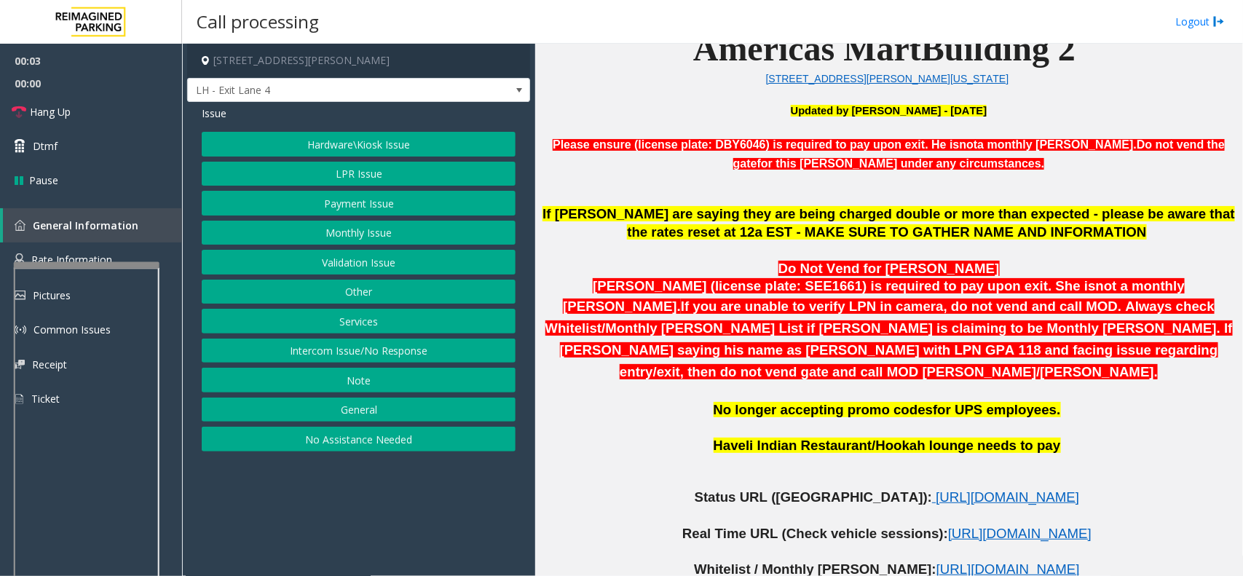
click at [416, 170] on button "LPR Issue" at bounding box center [359, 174] width 314 height 25
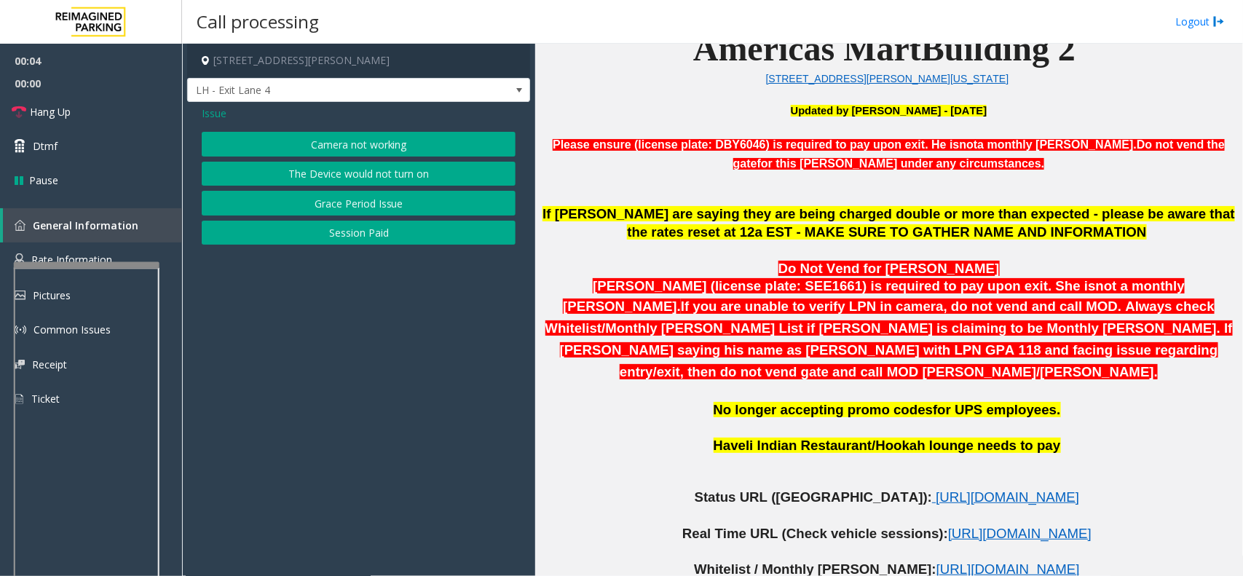
click at [388, 143] on button "Camera not working" at bounding box center [359, 144] width 314 height 25
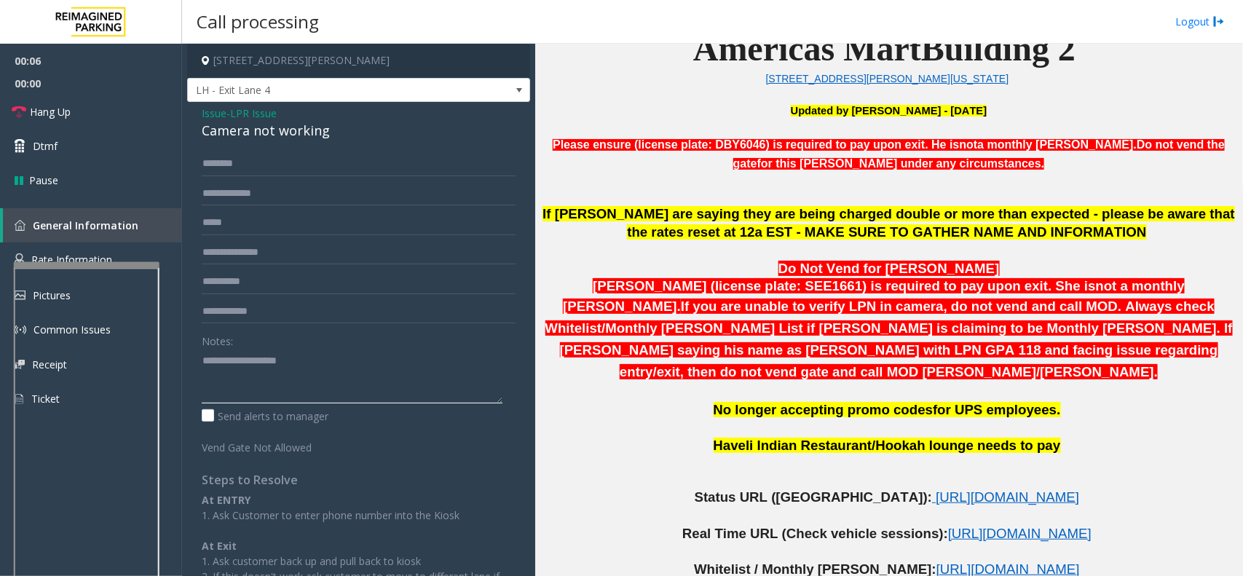
paste textarea "**********"
click at [293, 380] on textarea at bounding box center [352, 376] width 301 height 55
click at [280, 132] on div "Camera not working" at bounding box center [359, 131] width 314 height 20
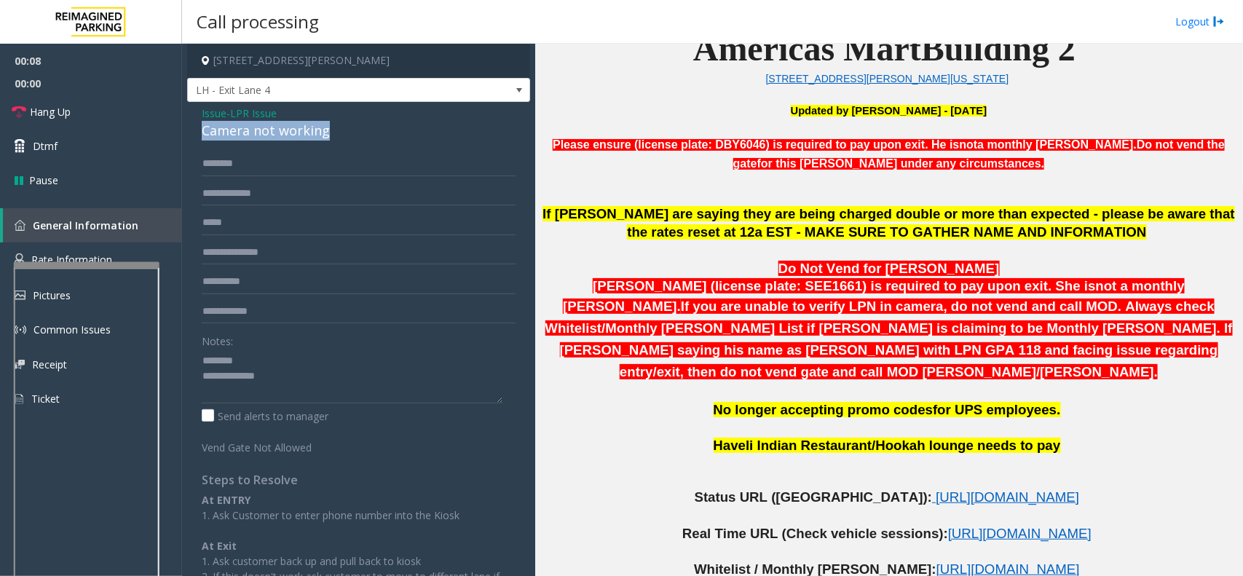
copy div "Camera not working"
click at [324, 342] on div "Notes:" at bounding box center [359, 365] width 314 height 75
drag, startPoint x: 317, startPoint y: 352, endPoint x: 373, endPoint y: 344, distance: 55.8
click at [317, 353] on textarea at bounding box center [352, 376] width 301 height 55
paste textarea "**********"
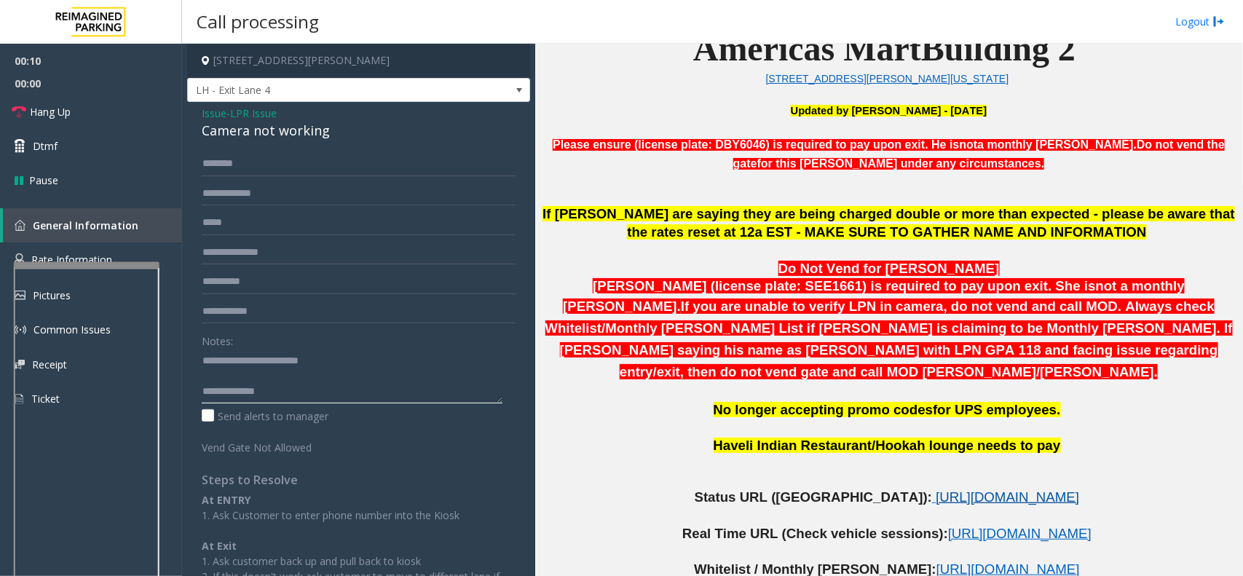
type textarea "**********"
click at [935, 489] on span "[URL][DOMAIN_NAME]" at bounding box center [1006, 496] width 143 height 15
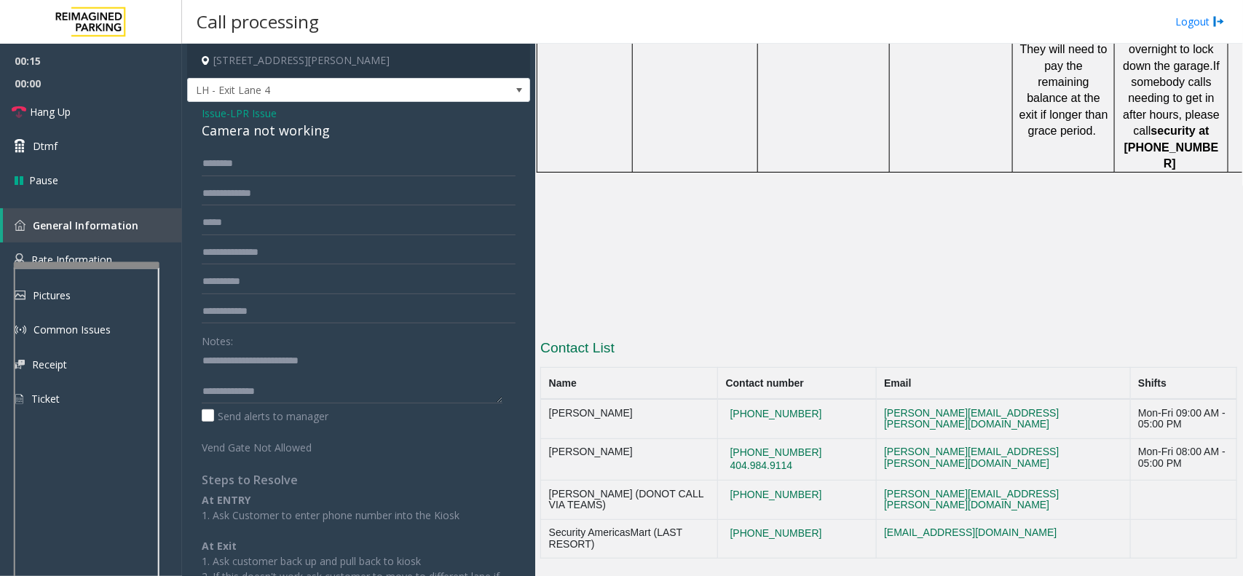
scroll to position [1587, 0]
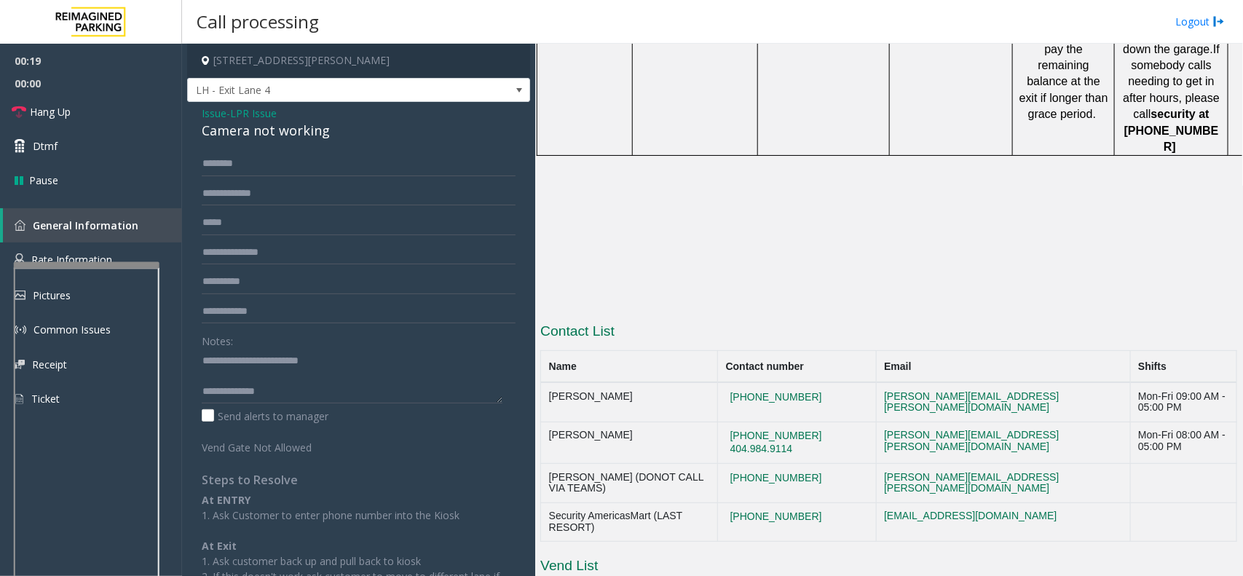
click at [223, 114] on span "Issue" at bounding box center [214, 113] width 25 height 15
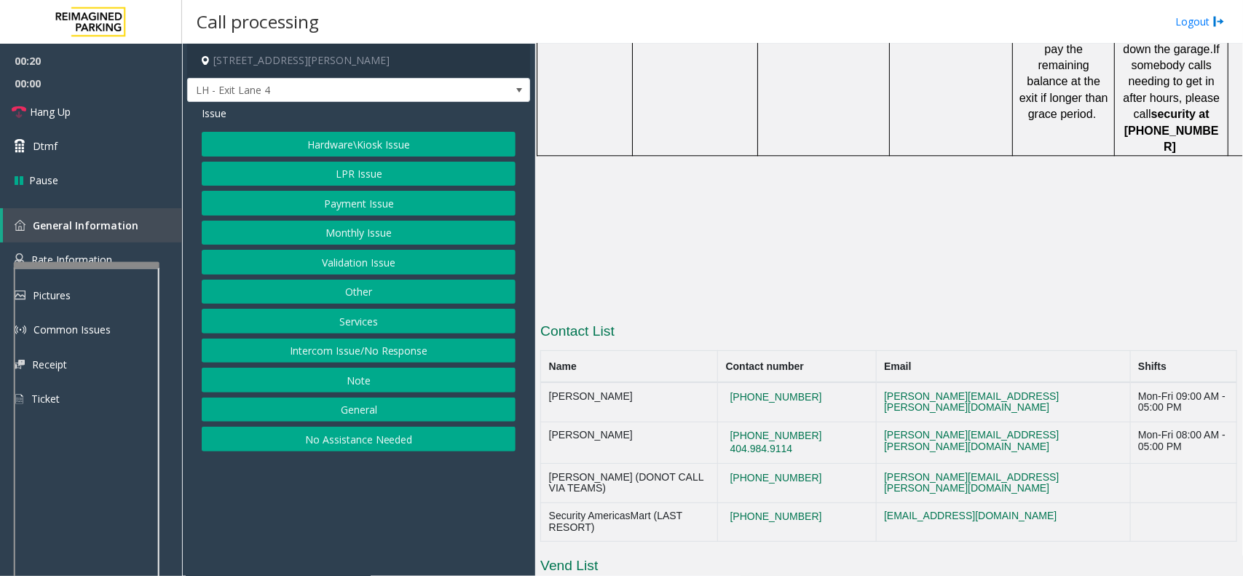
click at [372, 273] on button "Validation Issue" at bounding box center [359, 262] width 314 height 25
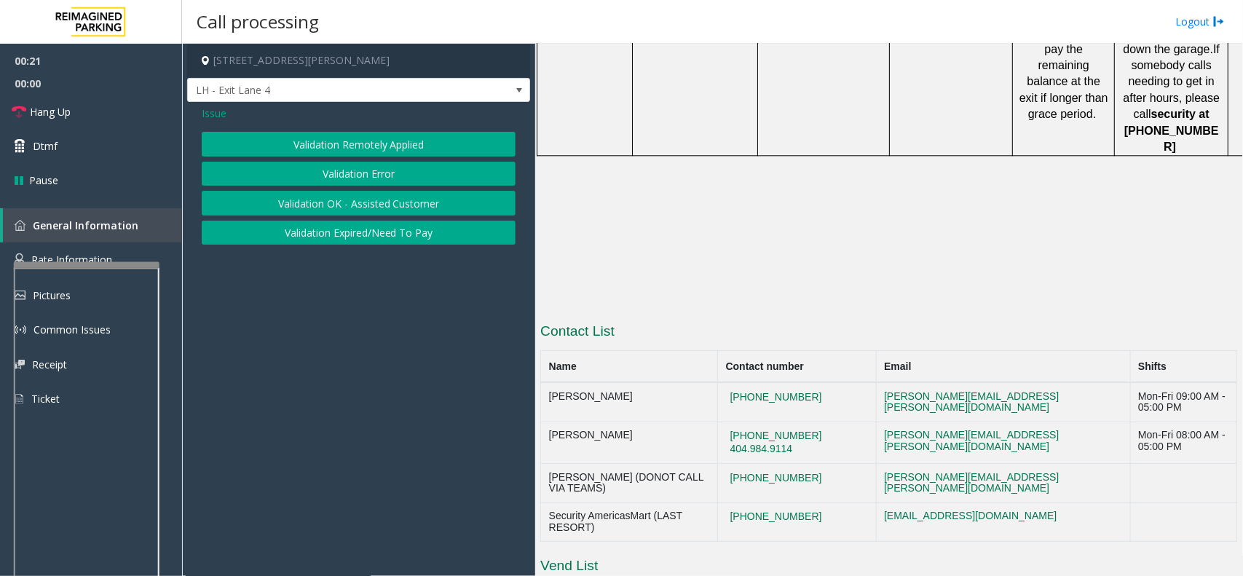
click at [372, 169] on button "Validation Error" at bounding box center [359, 174] width 314 height 25
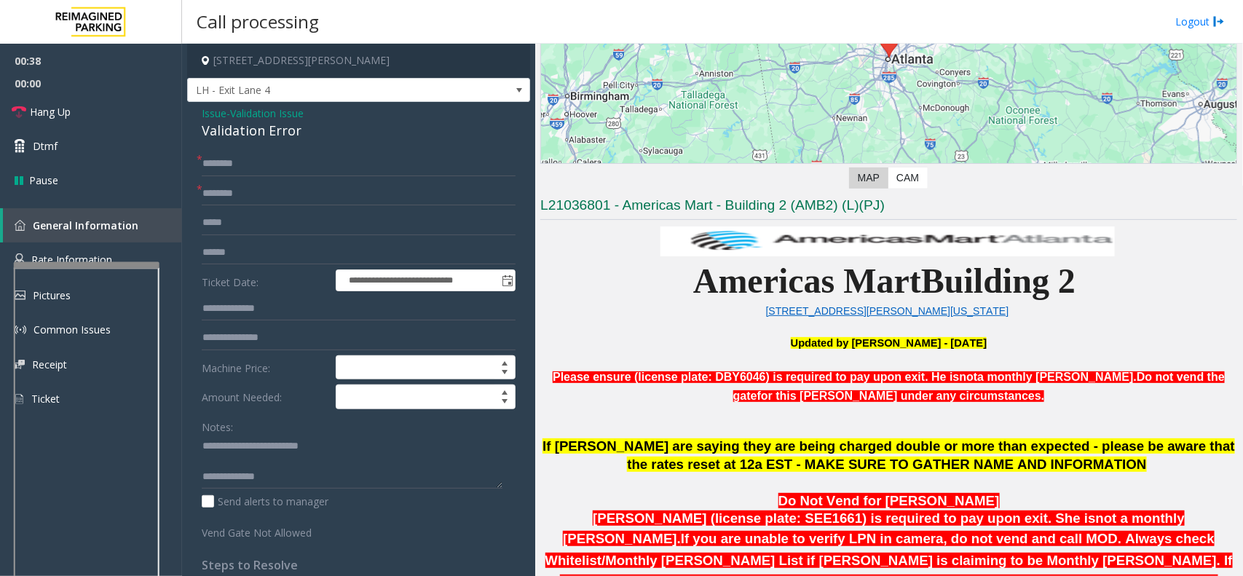
scroll to position [222, 0]
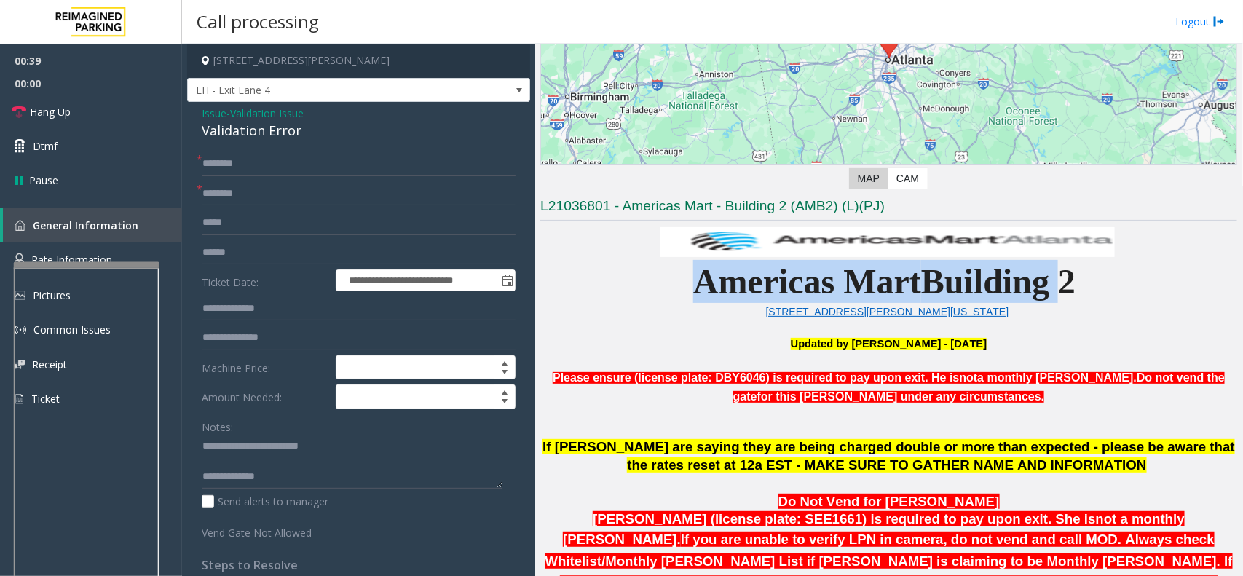
drag, startPoint x: 681, startPoint y: 285, endPoint x: 1058, endPoint y: 289, distance: 376.4
click at [1058, 289] on span "Americas Mart Building 2" at bounding box center [884, 281] width 382 height 39
copy span "Americas Mart Building"
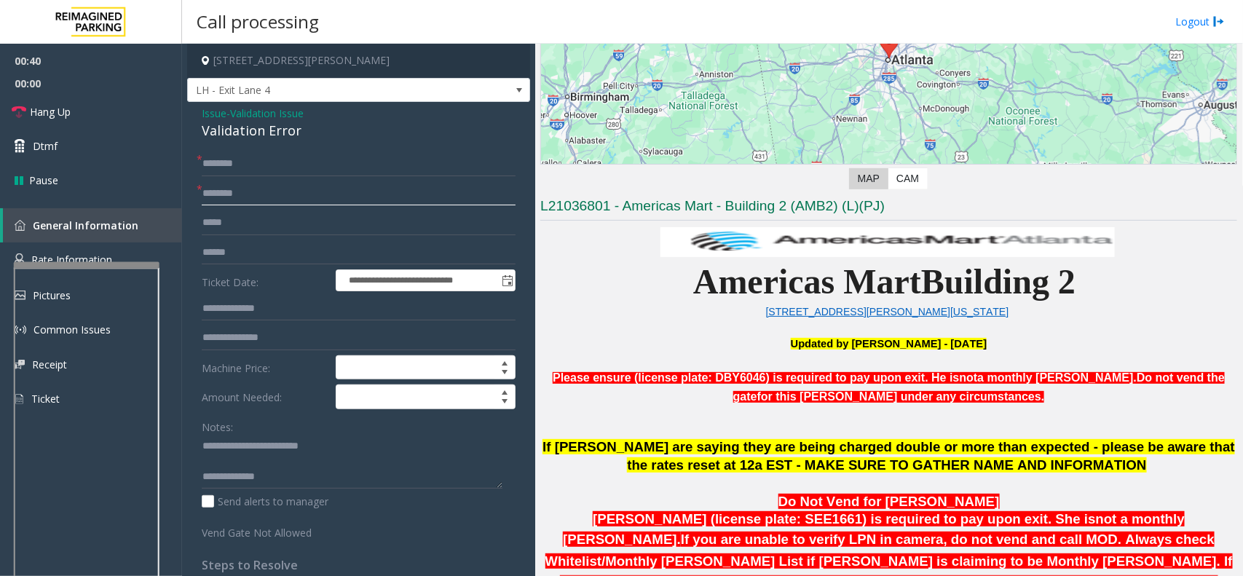
paste input "**********"
click at [240, 197] on input "text" at bounding box center [359, 193] width 314 height 25
type input "**********"
click at [237, 252] on input "text" at bounding box center [359, 252] width 314 height 25
type input "**********"
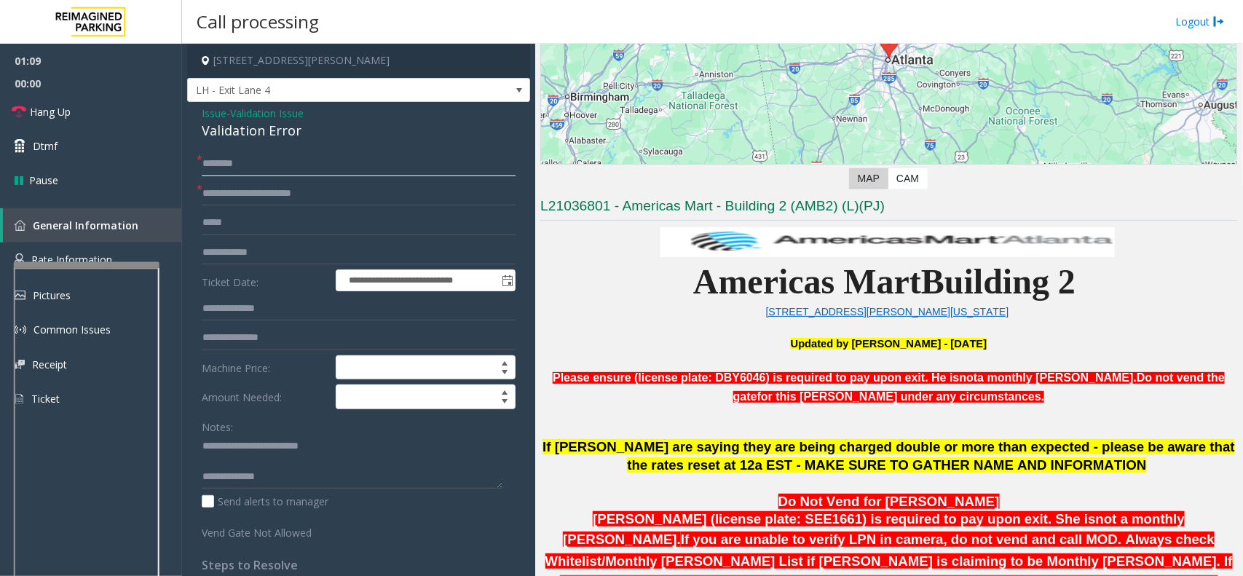
click at [213, 167] on input "text" at bounding box center [359, 163] width 314 height 25
click at [282, 479] on textarea at bounding box center [352, 462] width 301 height 55
click at [205, 449] on textarea at bounding box center [352, 462] width 301 height 55
click at [350, 479] on textarea at bounding box center [352, 462] width 301 height 55
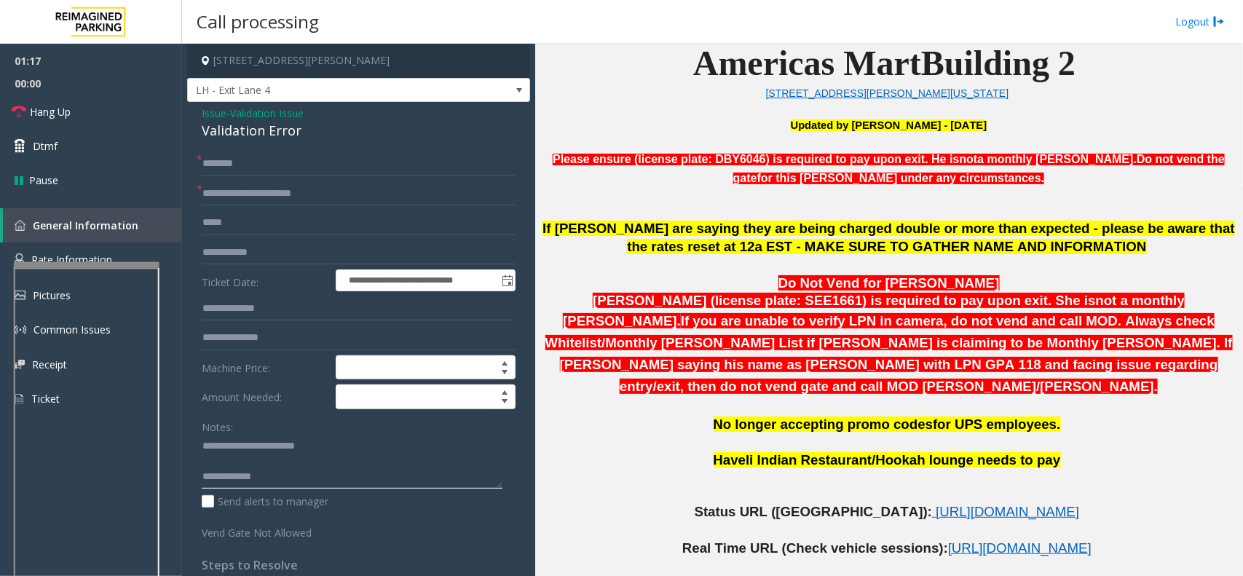
scroll to position [404, 0]
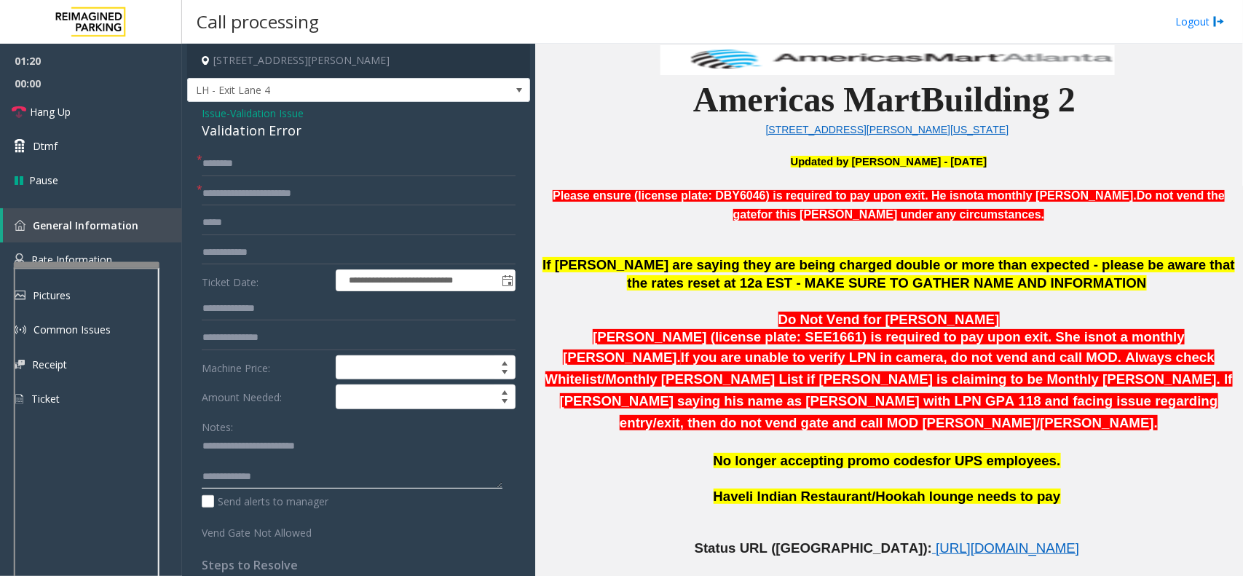
type textarea "**********"
click at [904, 488] on p "Haveli Indian Restaurant/Hookah lounge needs to pay" at bounding box center [888, 497] width 697 height 18
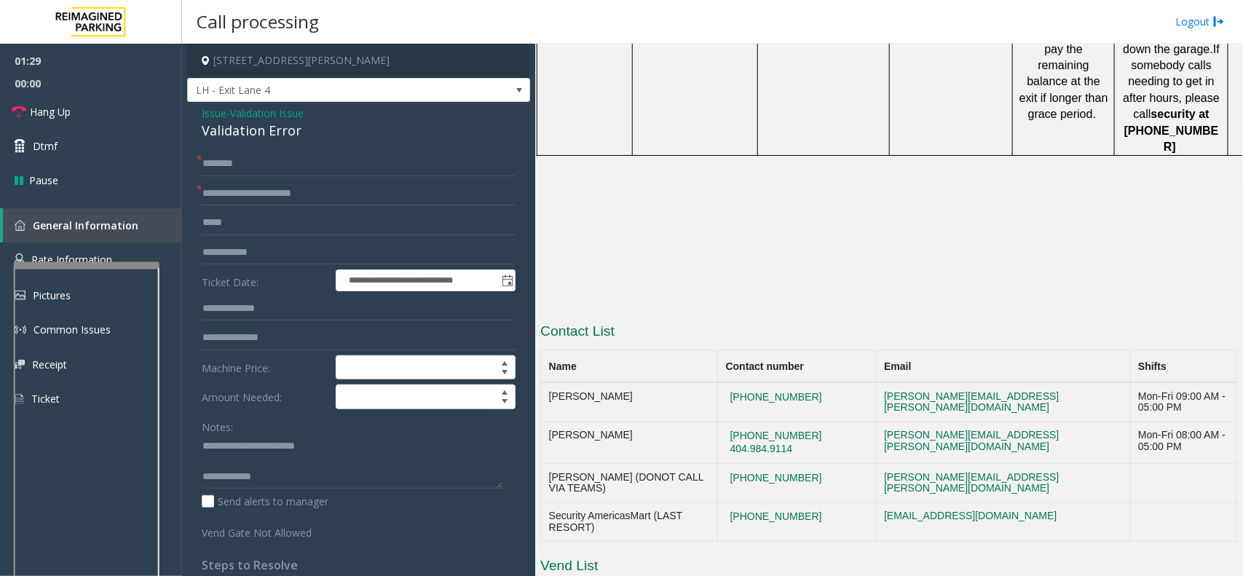
scroll to position [277, 0]
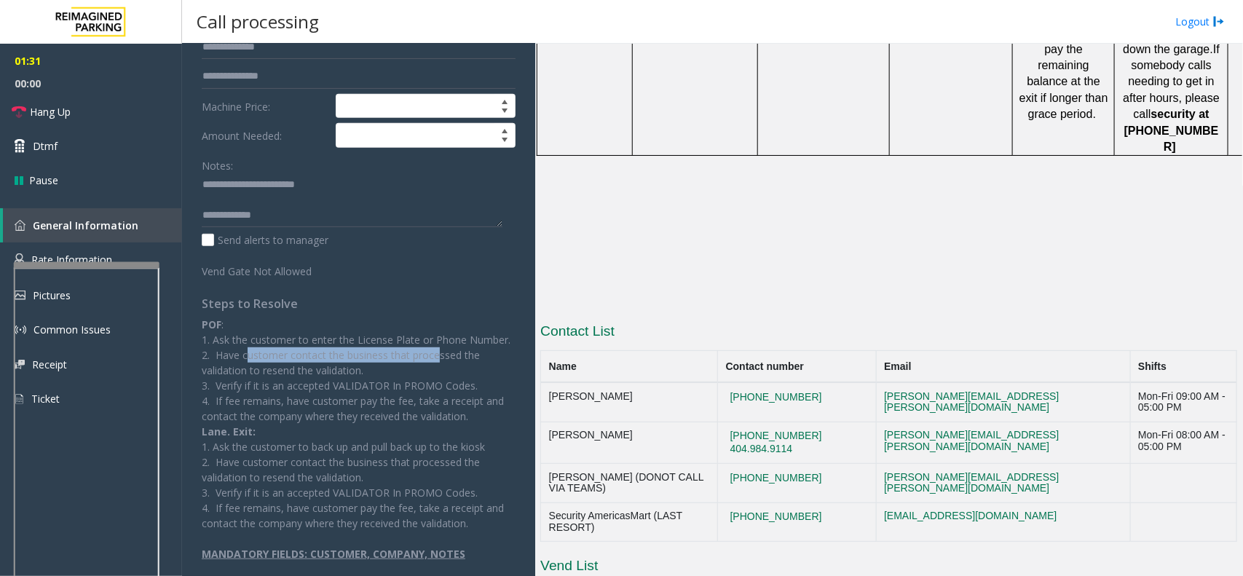
drag, startPoint x: 355, startPoint y: 352, endPoint x: 456, endPoint y: 347, distance: 101.3
click at [456, 347] on p "2. Have customer contact the business that processed the validation to resend t…" at bounding box center [359, 362] width 314 height 31
click at [454, 359] on p "2. Have customer contact the business that processed the validation to resend t…" at bounding box center [359, 362] width 314 height 31
drag, startPoint x: 290, startPoint y: 368, endPoint x: 348, endPoint y: 369, distance: 58.2
click at [348, 369] on p "2. Have customer contact the business that processed the validation to resend t…" at bounding box center [359, 362] width 314 height 31
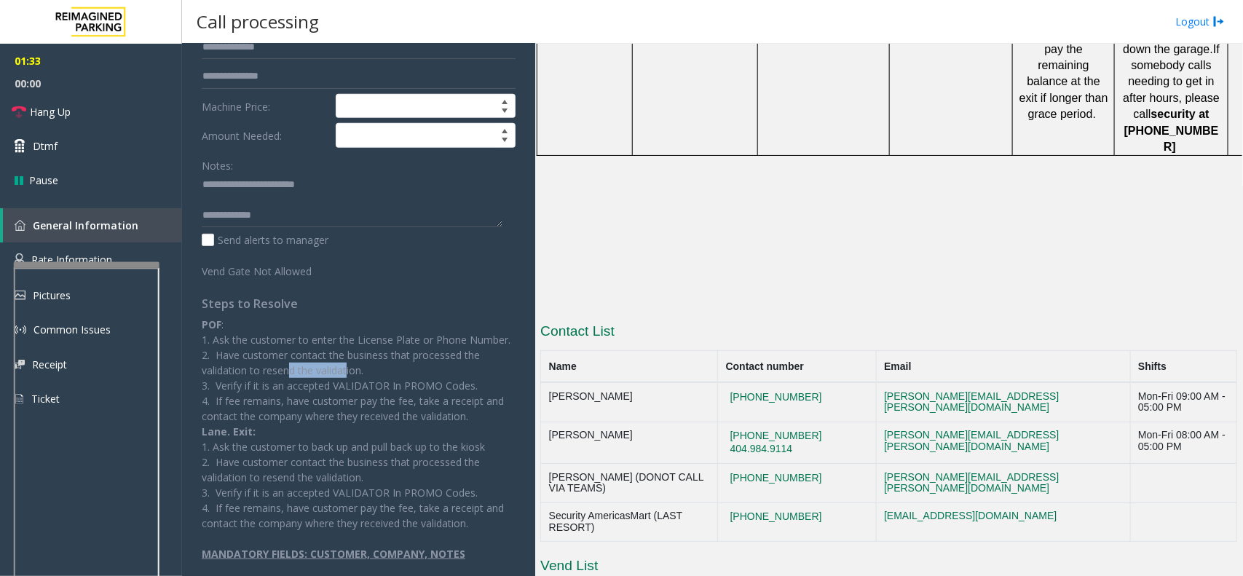
click at [368, 376] on p "2. Have customer contact the business that processed the validation to resend t…" at bounding box center [359, 362] width 314 height 31
drag, startPoint x: 256, startPoint y: 387, endPoint x: 386, endPoint y: 387, distance: 130.3
click at [369, 387] on p "3. Verify if it is an accepted VALIDATOR In PROMO Codes." at bounding box center [359, 385] width 314 height 15
click at [366, 403] on p "4. If fee remains, have customer pay the fee, take a receipt and contact the co…" at bounding box center [359, 408] width 314 height 31
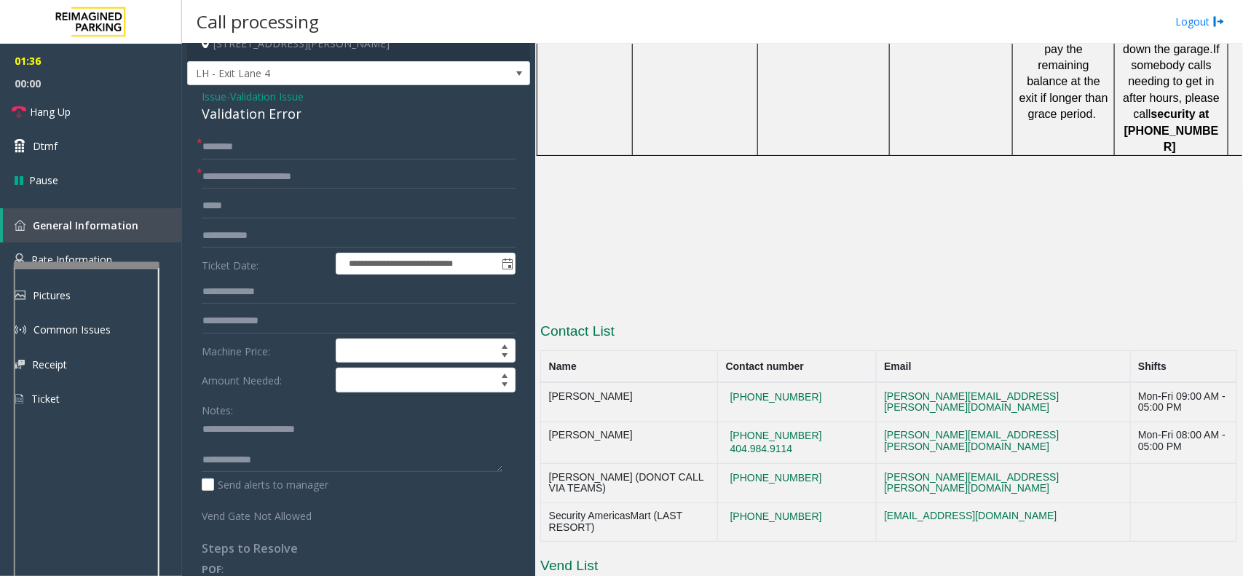
scroll to position [0, 0]
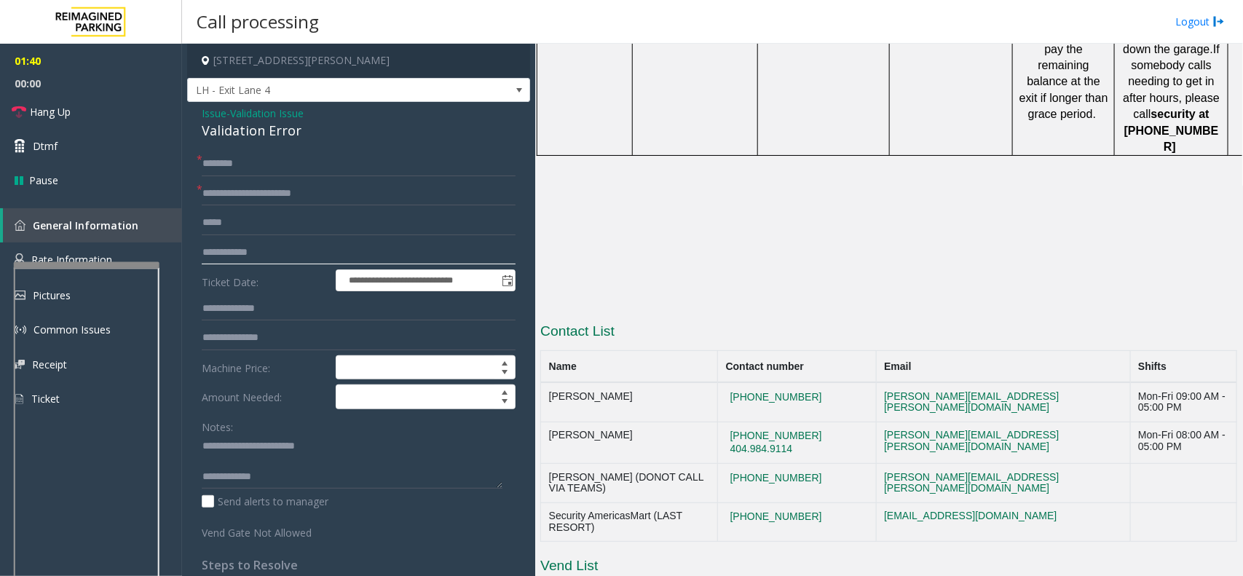
drag, startPoint x: 226, startPoint y: 250, endPoint x: 314, endPoint y: 248, distance: 88.8
click at [314, 248] on input "**********" at bounding box center [359, 252] width 314 height 25
click at [280, 162] on input "text" at bounding box center [359, 163] width 314 height 25
click at [293, 165] on input "text" at bounding box center [359, 163] width 314 height 25
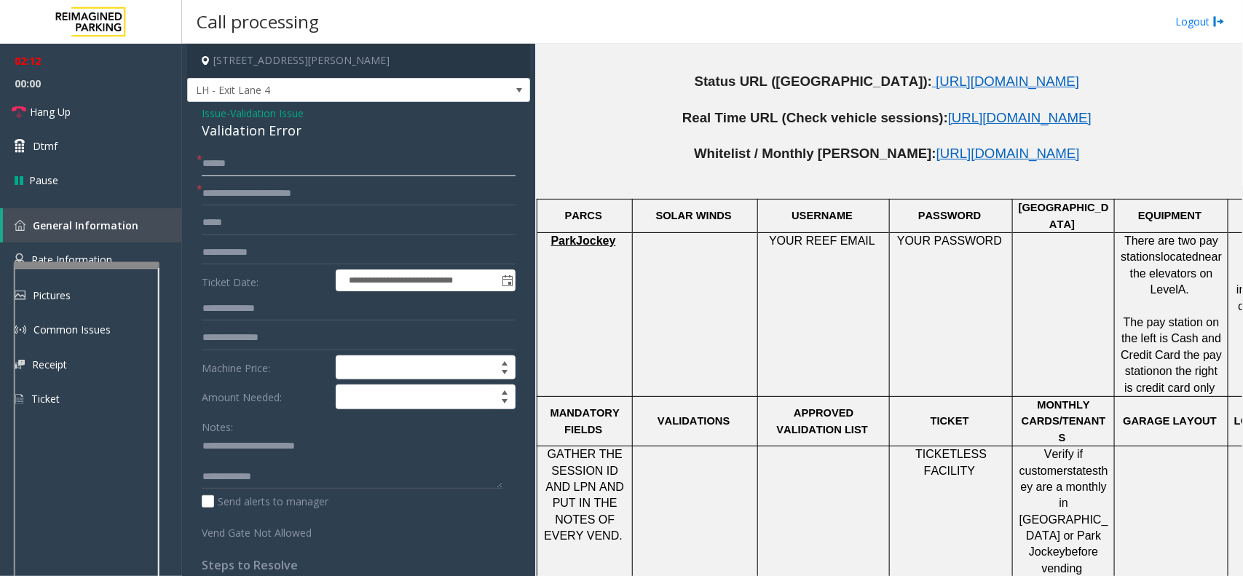
scroll to position [859, 0]
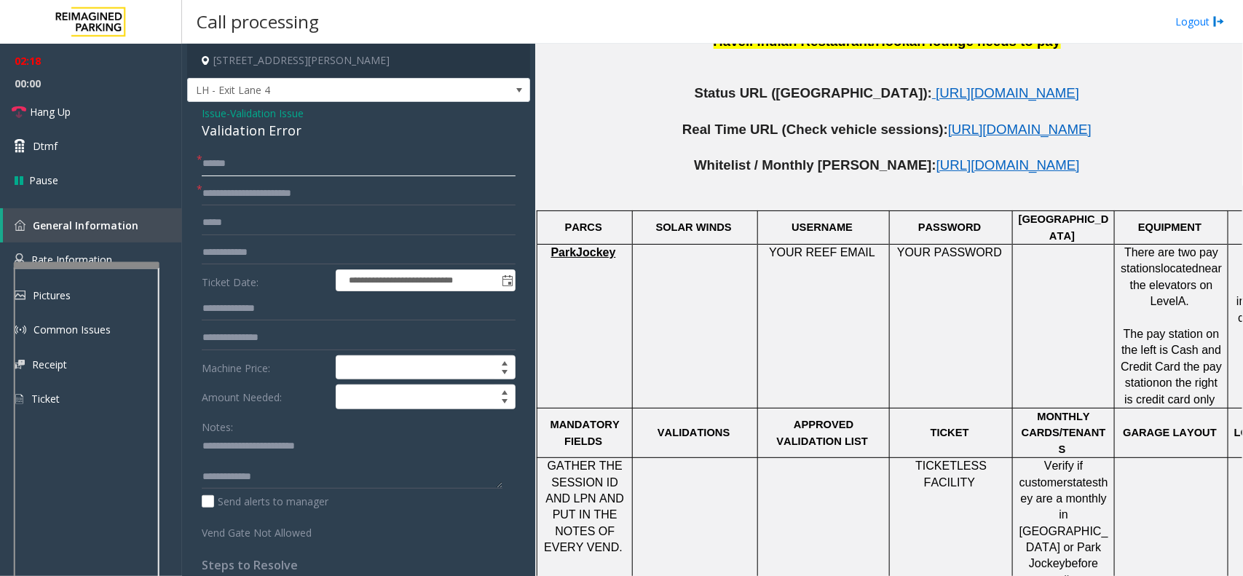
click at [285, 164] on input "******" at bounding box center [359, 163] width 314 height 25
click at [309, 162] on input "**********" at bounding box center [359, 163] width 314 height 25
click at [289, 165] on input "**********" at bounding box center [359, 163] width 314 height 25
click at [262, 162] on input "**********" at bounding box center [359, 163] width 314 height 25
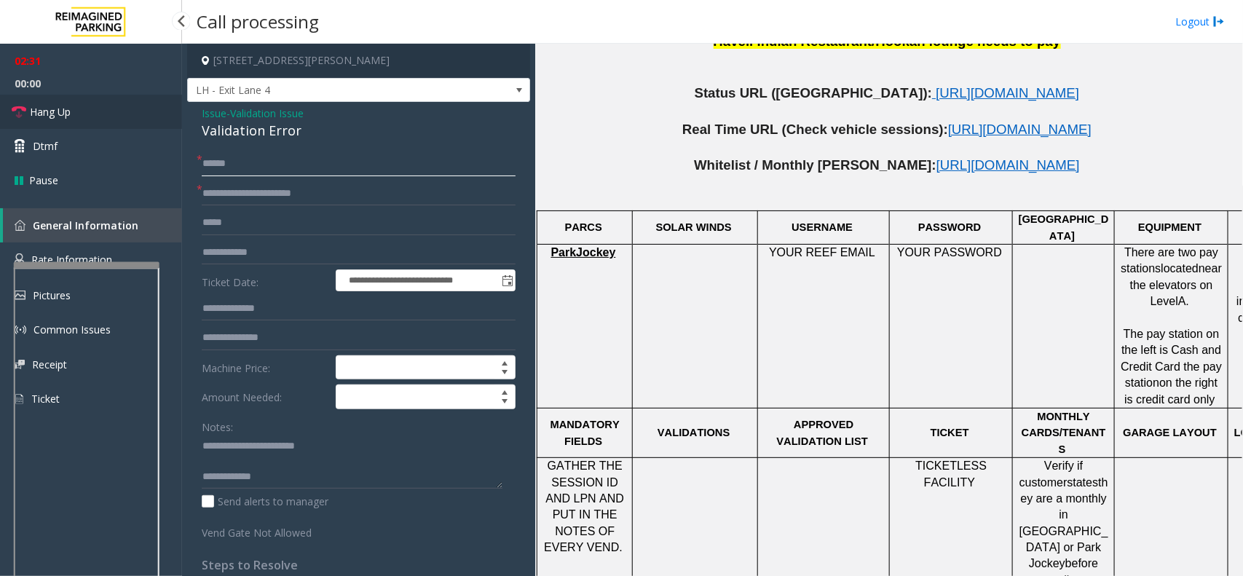
type input "******"
click at [75, 110] on link "Hang Up" at bounding box center [91, 112] width 182 height 34
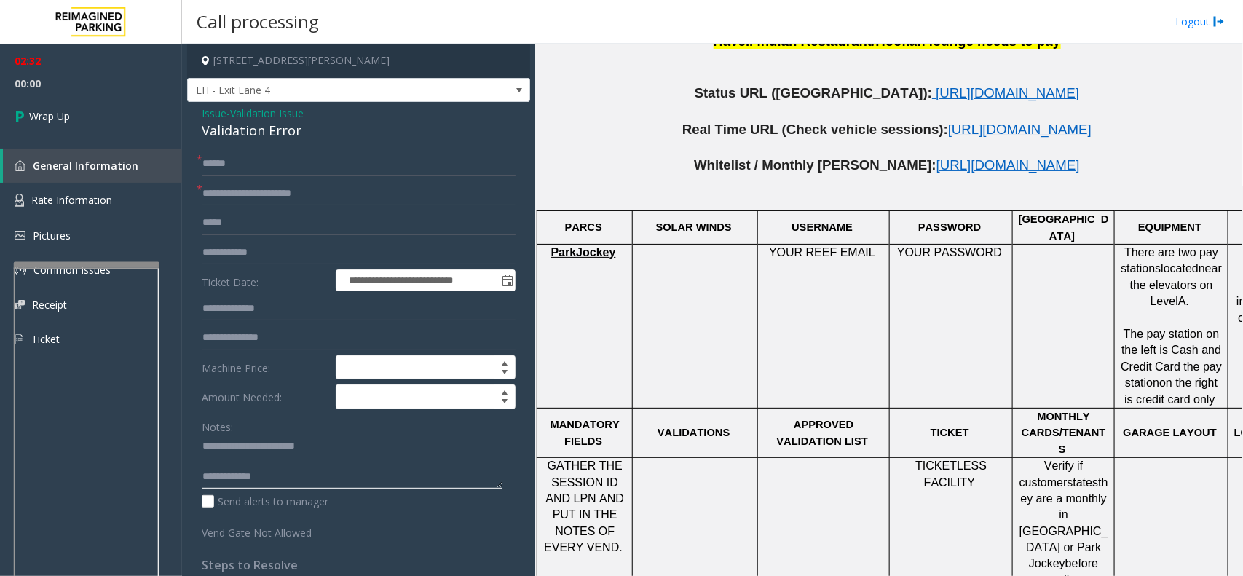
click at [387, 477] on textarea at bounding box center [352, 462] width 301 height 55
paste textarea "**********"
click at [234, 446] on textarea at bounding box center [352, 462] width 301 height 55
type textarea "**********"
click at [77, 111] on link "Wrap Up" at bounding box center [91, 116] width 182 height 43
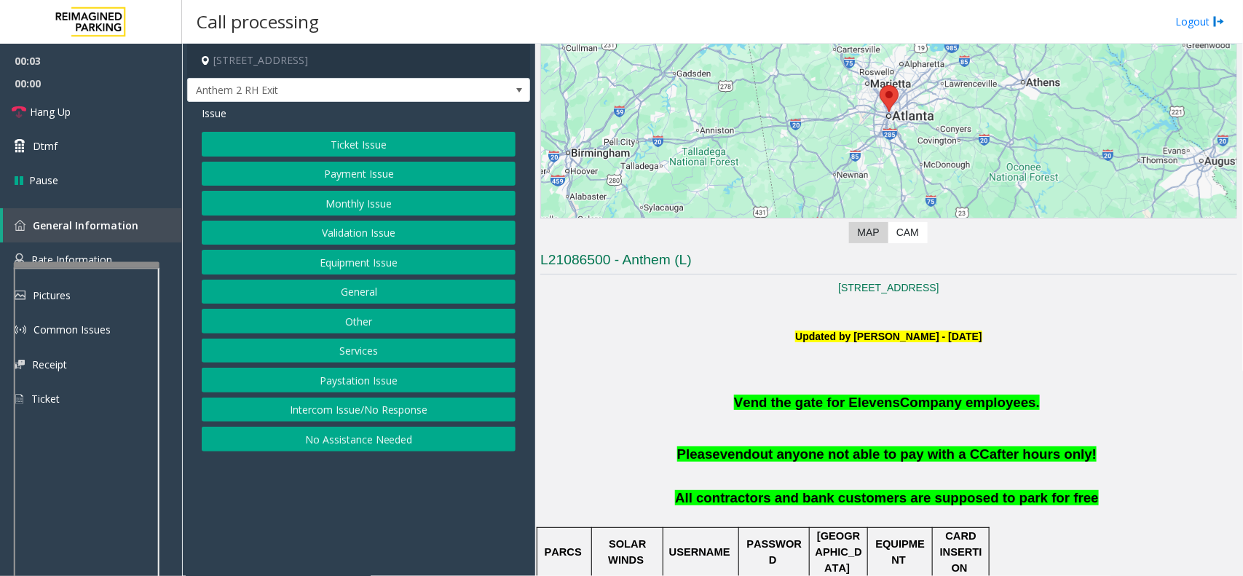
scroll to position [273, 0]
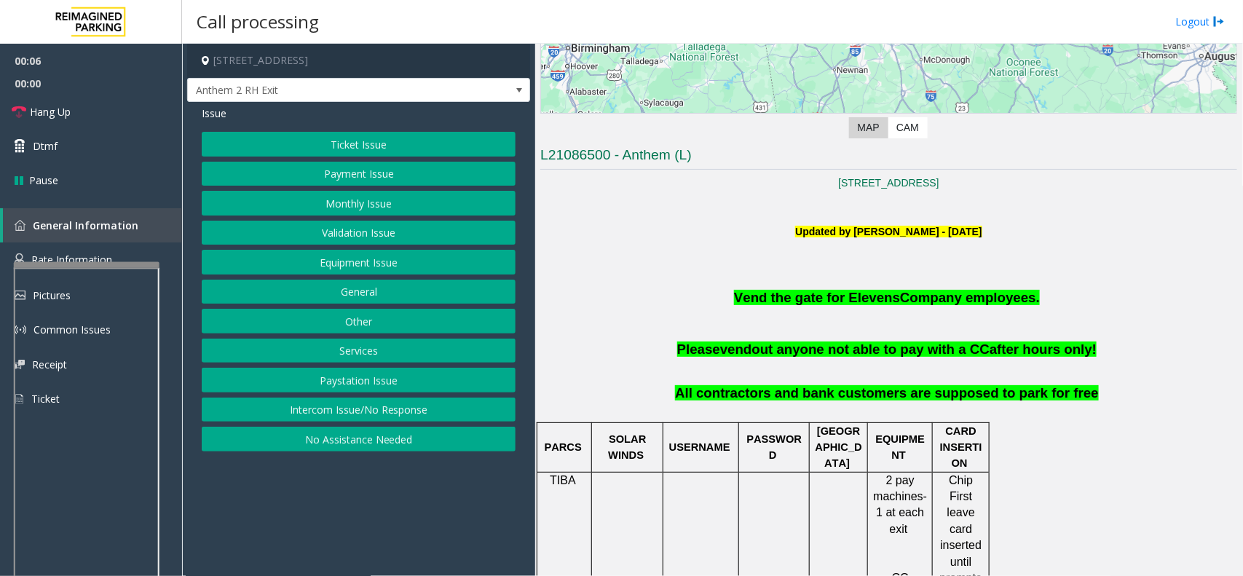
click at [368, 404] on button "Intercom Issue/No Response" at bounding box center [359, 409] width 314 height 25
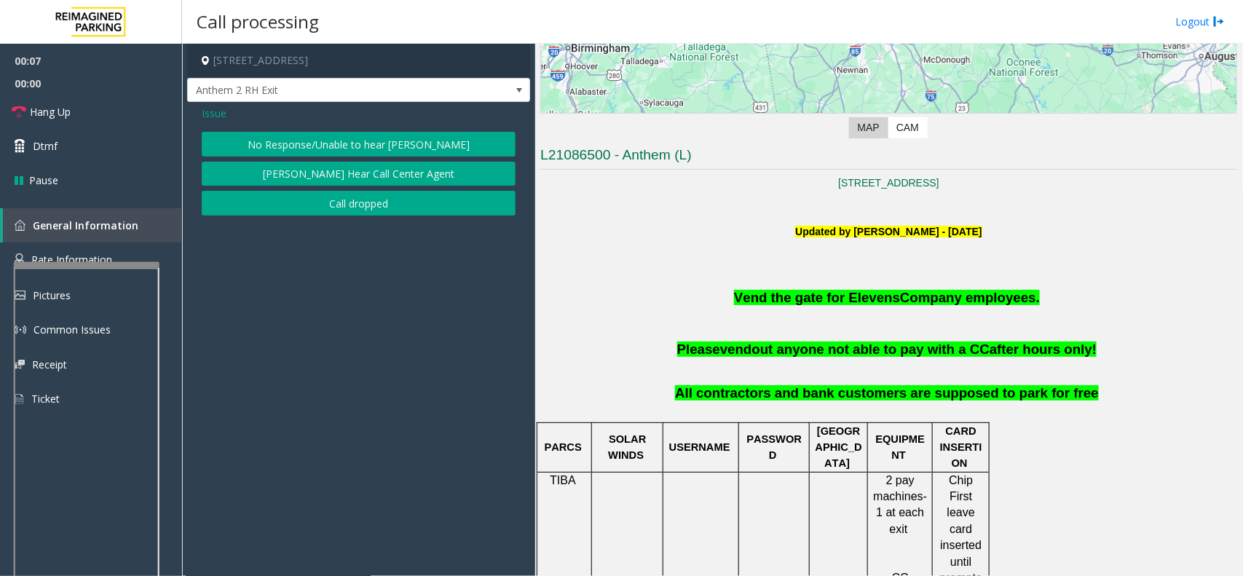
click at [332, 151] on button "No Response/Unable to hear [PERSON_NAME]" at bounding box center [359, 144] width 314 height 25
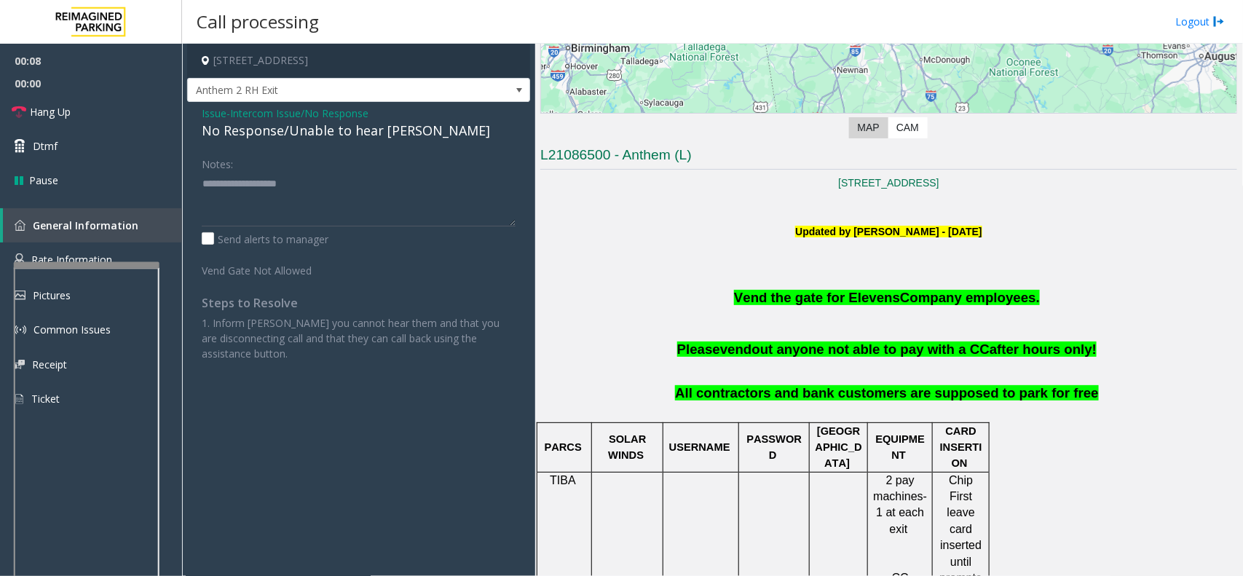
click at [331, 137] on div "No Response/Unable to hear [PERSON_NAME]" at bounding box center [359, 131] width 314 height 20
type textarea "**********"
click at [59, 106] on span "Hang Up" at bounding box center [50, 111] width 41 height 15
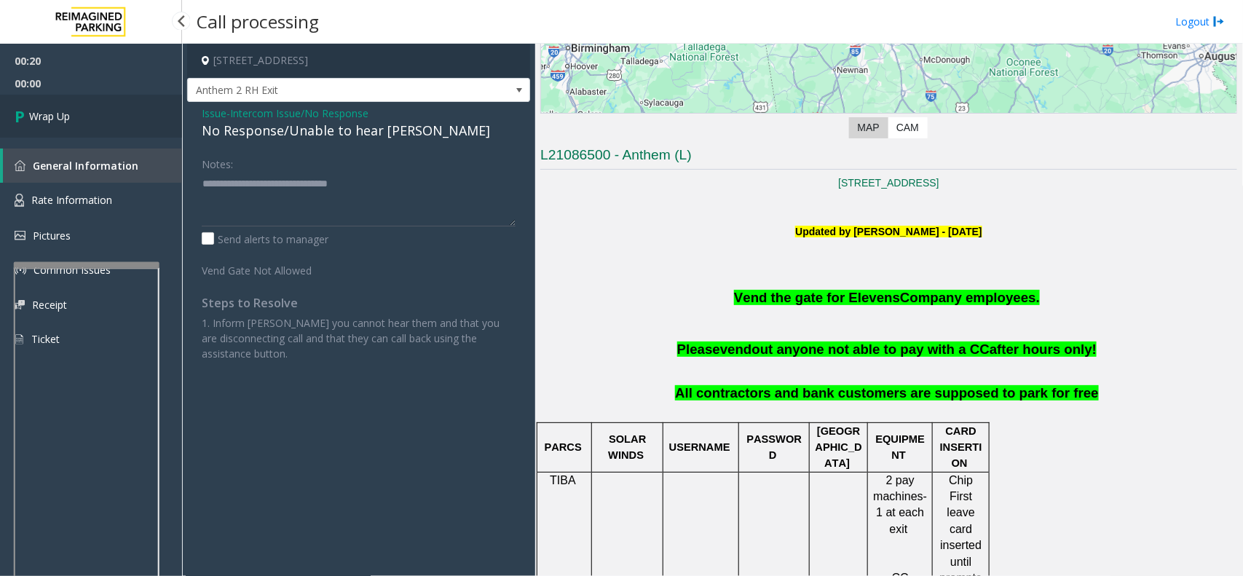
click at [59, 111] on span "Wrap Up" at bounding box center [49, 115] width 41 height 15
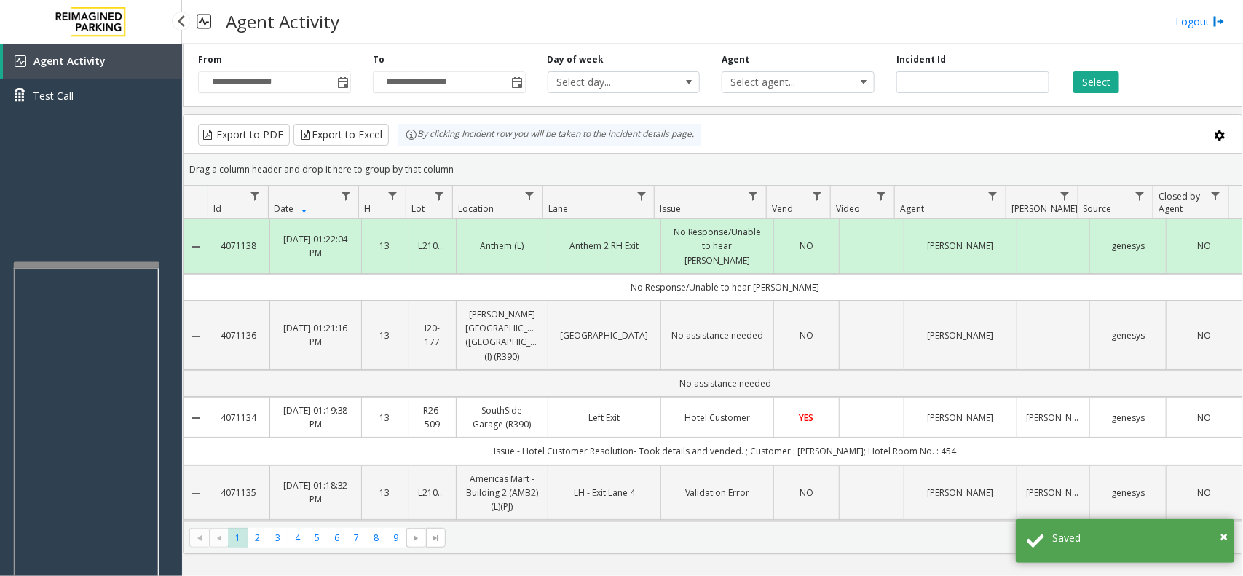
click at [91, 56] on span "Agent Activity" at bounding box center [69, 61] width 72 height 14
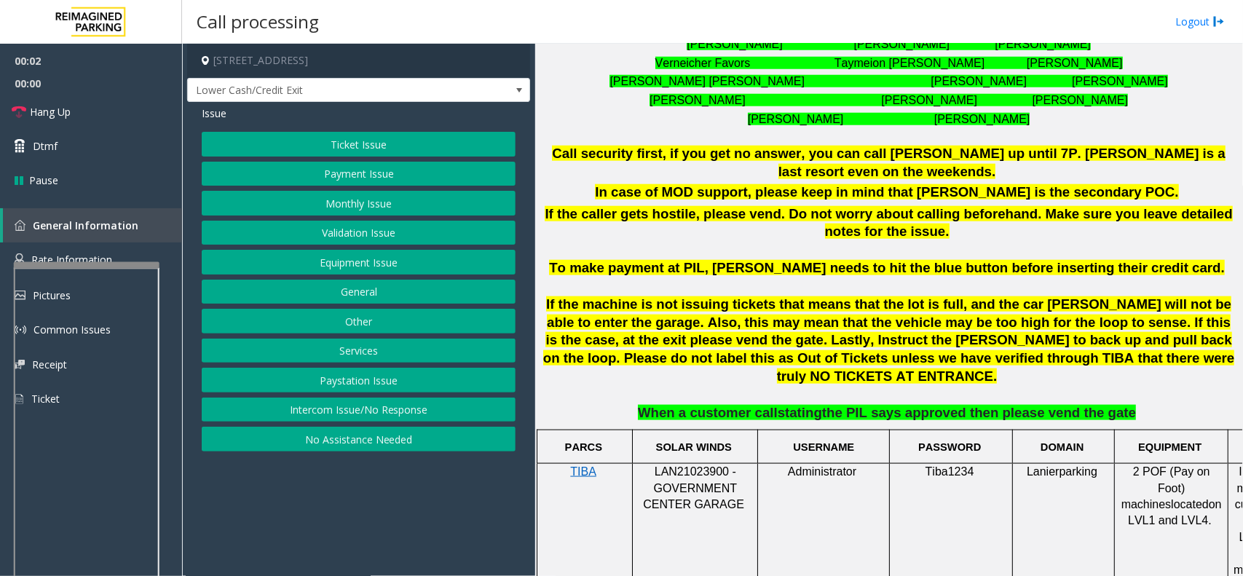
scroll to position [728, 0]
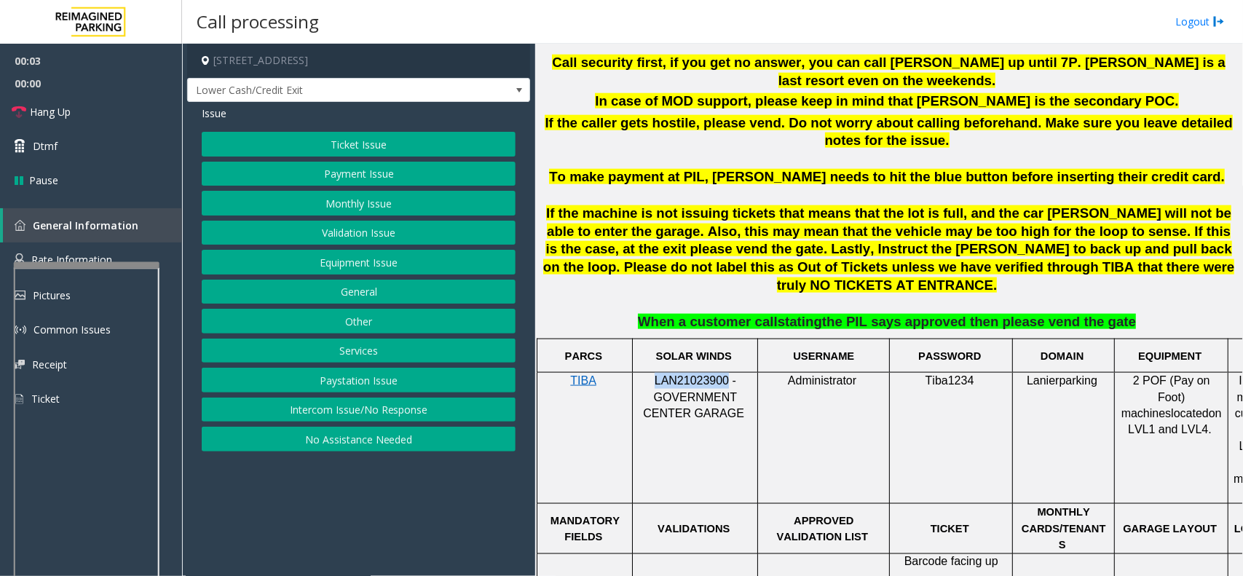
drag, startPoint x: 724, startPoint y: 344, endPoint x: 617, endPoint y: 344, distance: 107.7
click at [617, 373] on tr "TIBA LAN21023900 - GOVERNMENT CENTER GARAGE Administrator Tiba1234 Lanierparkin…" at bounding box center [932, 438] width 790 height 131
copy tr "LAN21023900"
click at [309, 406] on button "Intercom Issue/No Response" at bounding box center [359, 409] width 314 height 25
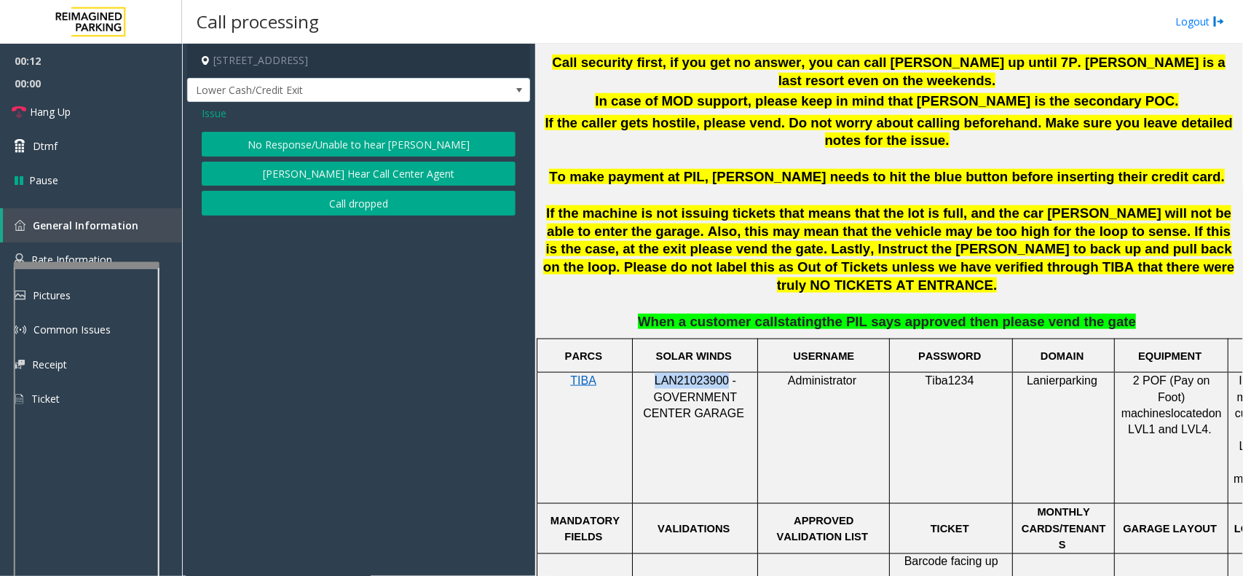
click at [304, 140] on button "No Response/Unable to hear [PERSON_NAME]" at bounding box center [359, 144] width 314 height 25
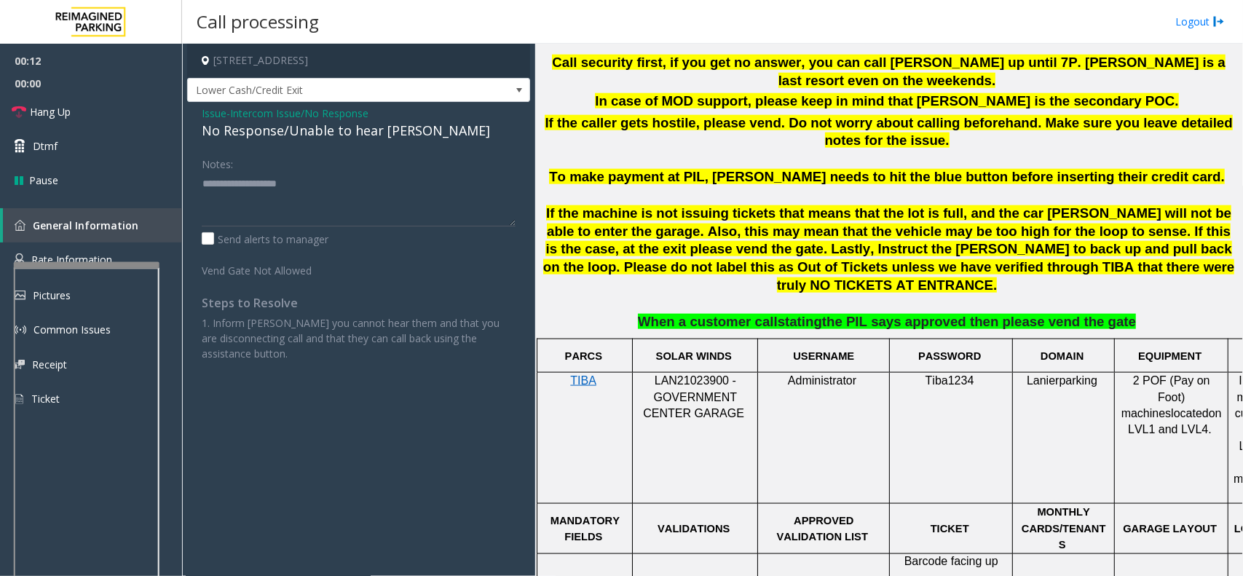
click at [302, 128] on div "No Response/Unable to hear [PERSON_NAME]" at bounding box center [359, 131] width 314 height 20
type textarea "**********"
click at [86, 97] on link "Hang Up" at bounding box center [91, 112] width 182 height 34
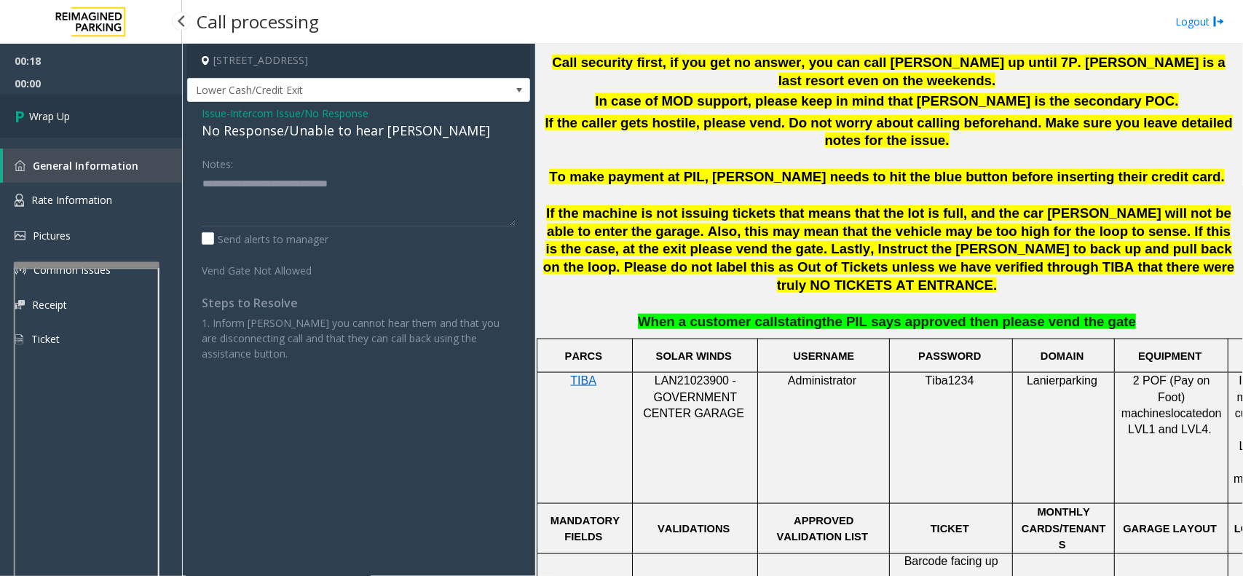
click at [84, 116] on link "Wrap Up" at bounding box center [91, 116] width 182 height 43
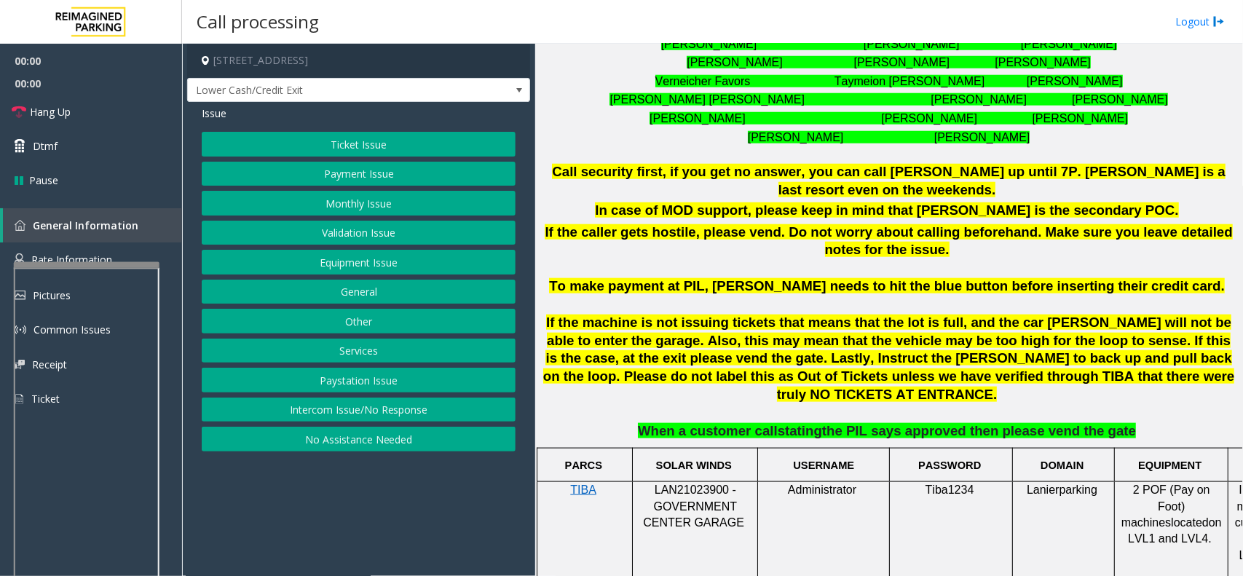
scroll to position [637, 0]
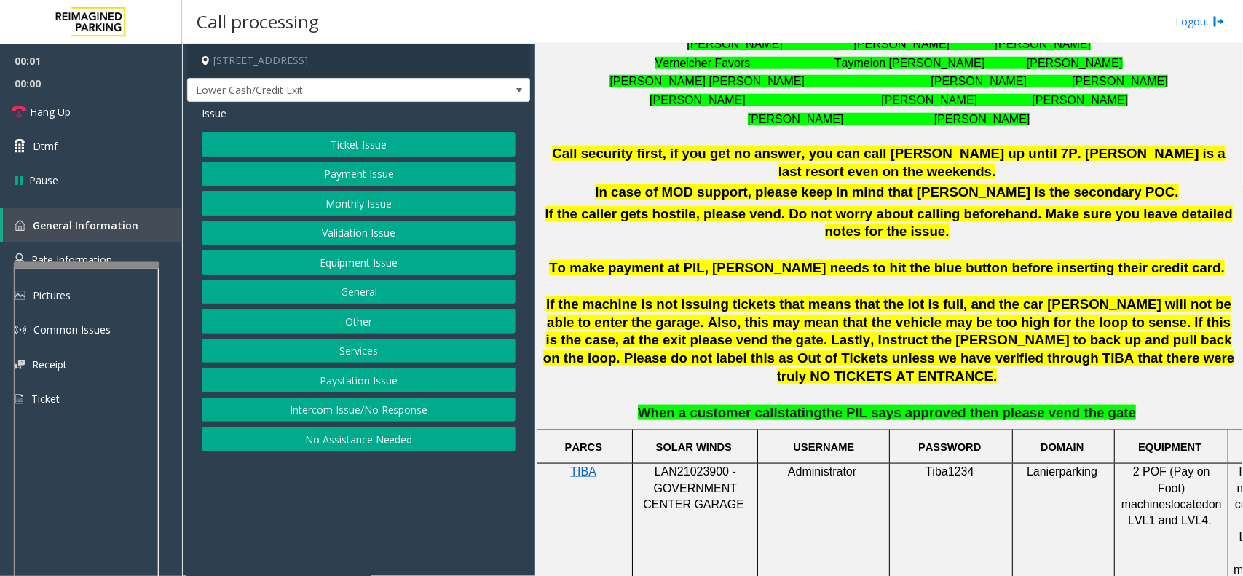
click at [362, 411] on button "Intercom Issue/No Response" at bounding box center [359, 409] width 314 height 25
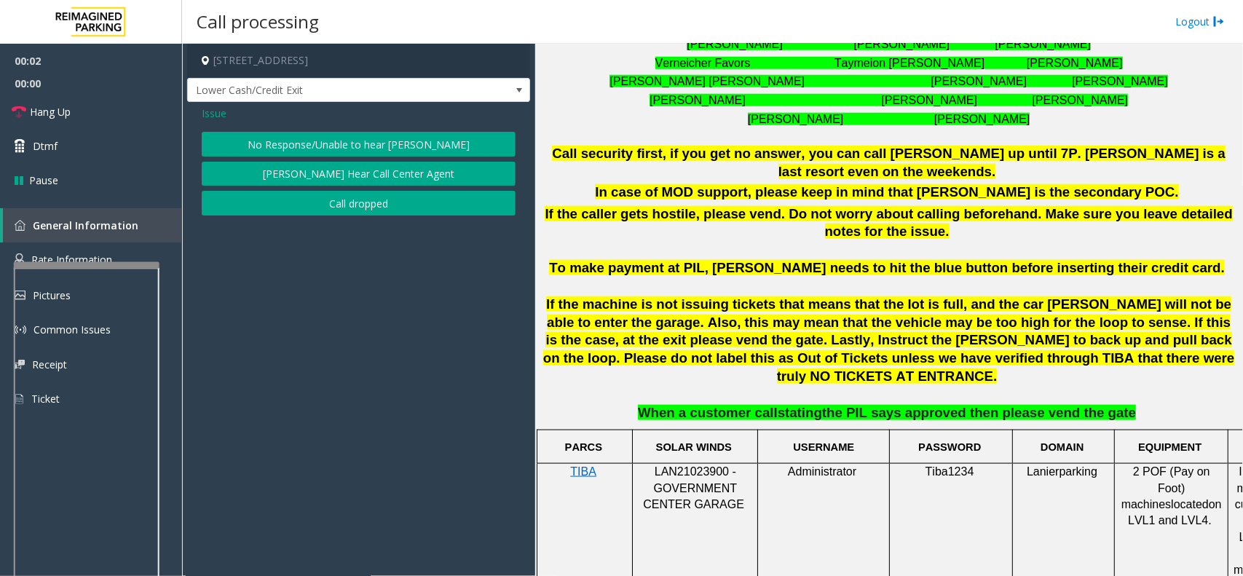
click at [363, 138] on button "No Response/Unable to hear [PERSON_NAME]" at bounding box center [359, 144] width 314 height 25
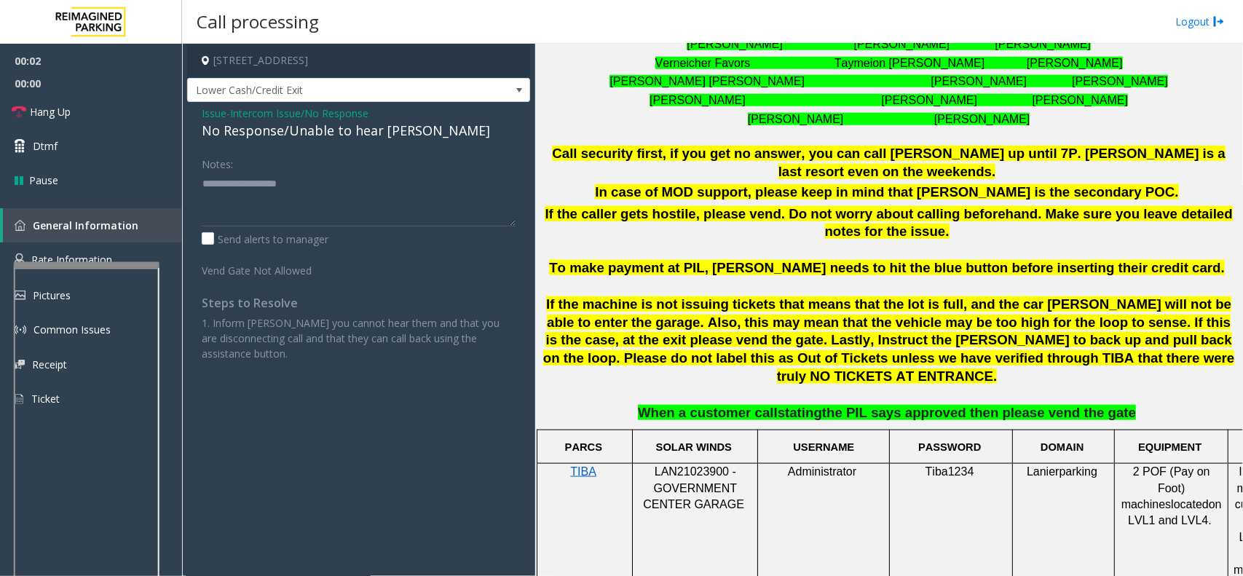
click at [336, 131] on div "No Response/Unable to hear [PERSON_NAME]" at bounding box center [359, 131] width 314 height 20
drag, startPoint x: 336, startPoint y: 119, endPoint x: 351, endPoint y: 155, distance: 39.5
click at [351, 155] on div "Issue - Intercom Issue/No Response No Response/Unable to hear parker Notes: Sen…" at bounding box center [358, 239] width 343 height 274
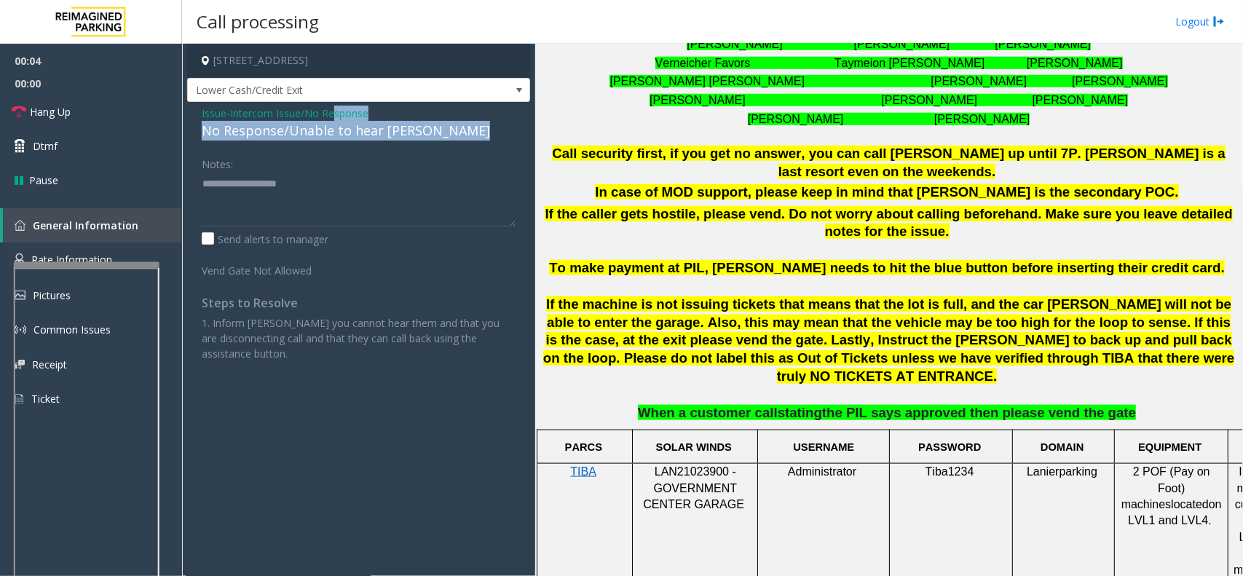
click at [348, 129] on div "No Response/Unable to hear [PERSON_NAME]" at bounding box center [359, 131] width 314 height 20
type textarea "**********"
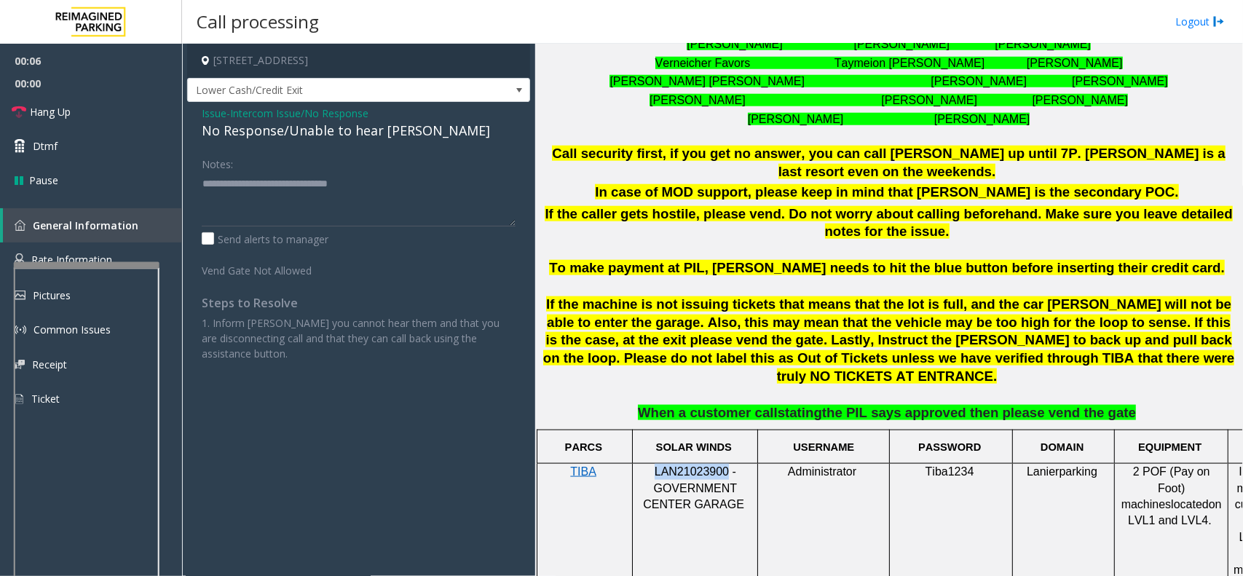
drag, startPoint x: 726, startPoint y: 431, endPoint x: 619, endPoint y: 435, distance: 107.1
click at [619, 464] on tr "TIBA LAN21023900 - GOVERNMENT CENTER GARAGE Administrator Tiba1234 Lanierparkin…" at bounding box center [932, 529] width 790 height 131
copy tr "LAN21023900"
click at [60, 110] on span "Hang Up" at bounding box center [50, 111] width 41 height 15
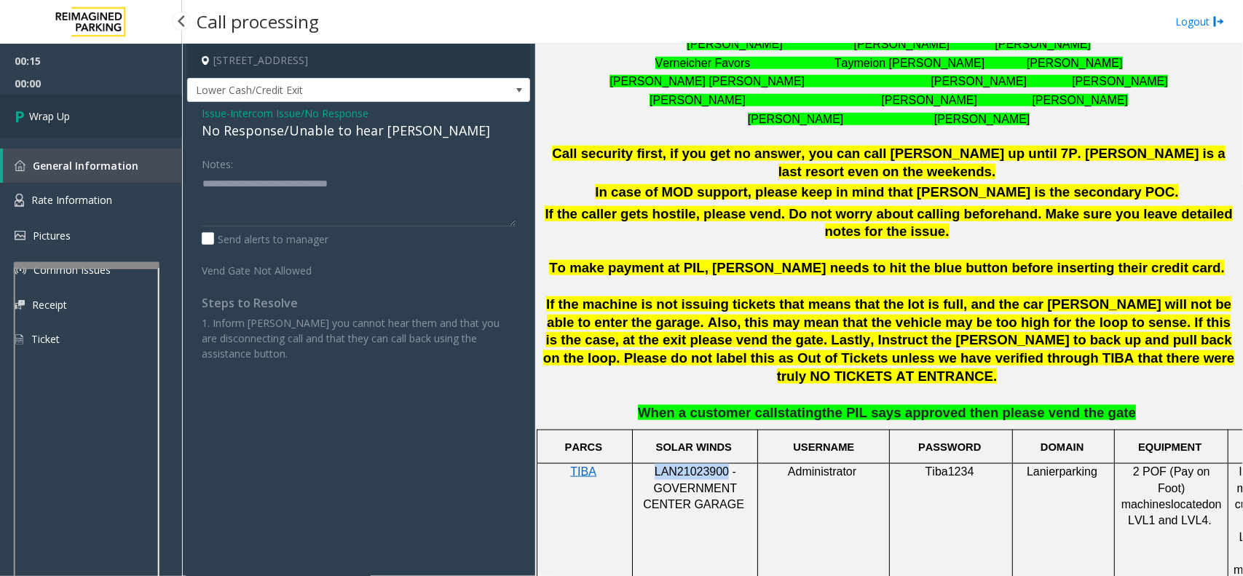
click at [59, 113] on span "Wrap Up" at bounding box center [49, 115] width 41 height 15
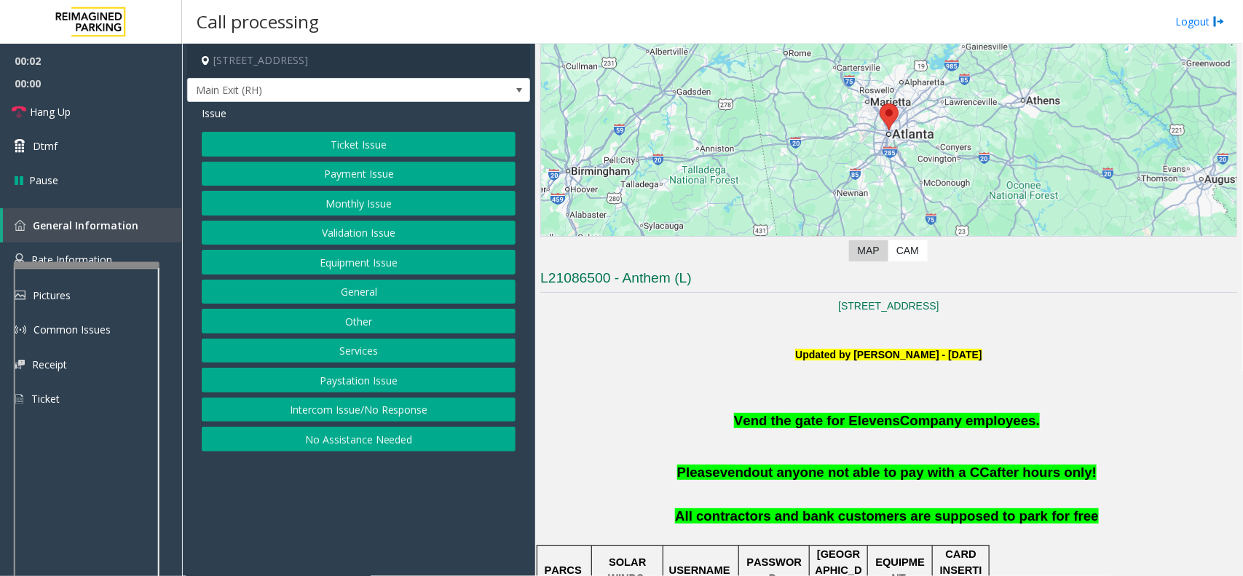
scroll to position [182, 0]
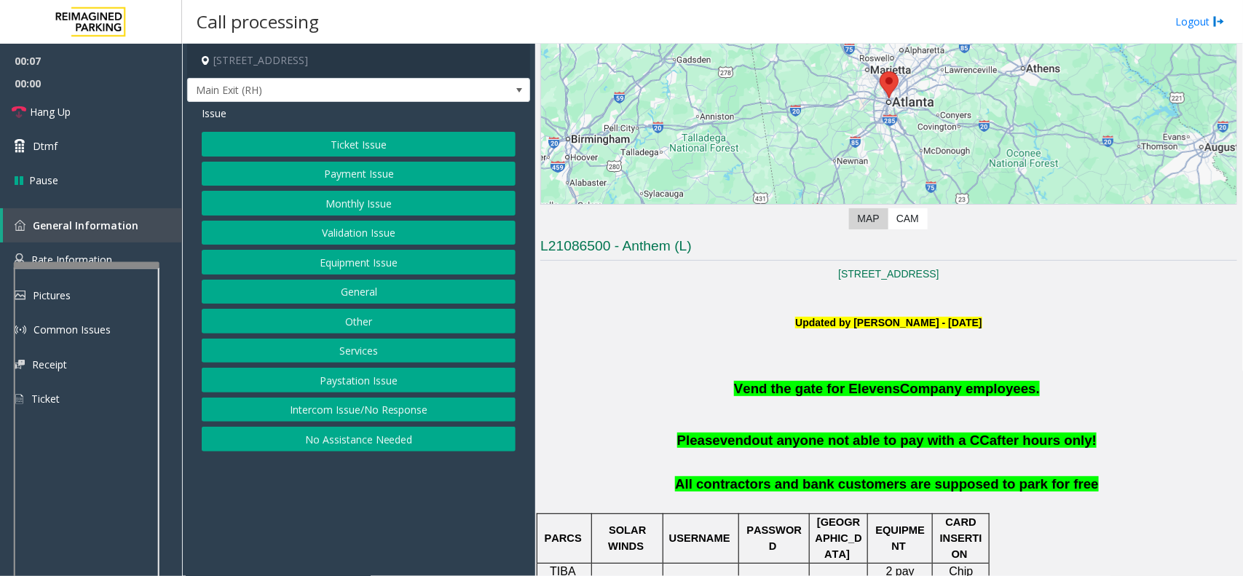
click at [355, 234] on button "Validation Issue" at bounding box center [359, 233] width 314 height 25
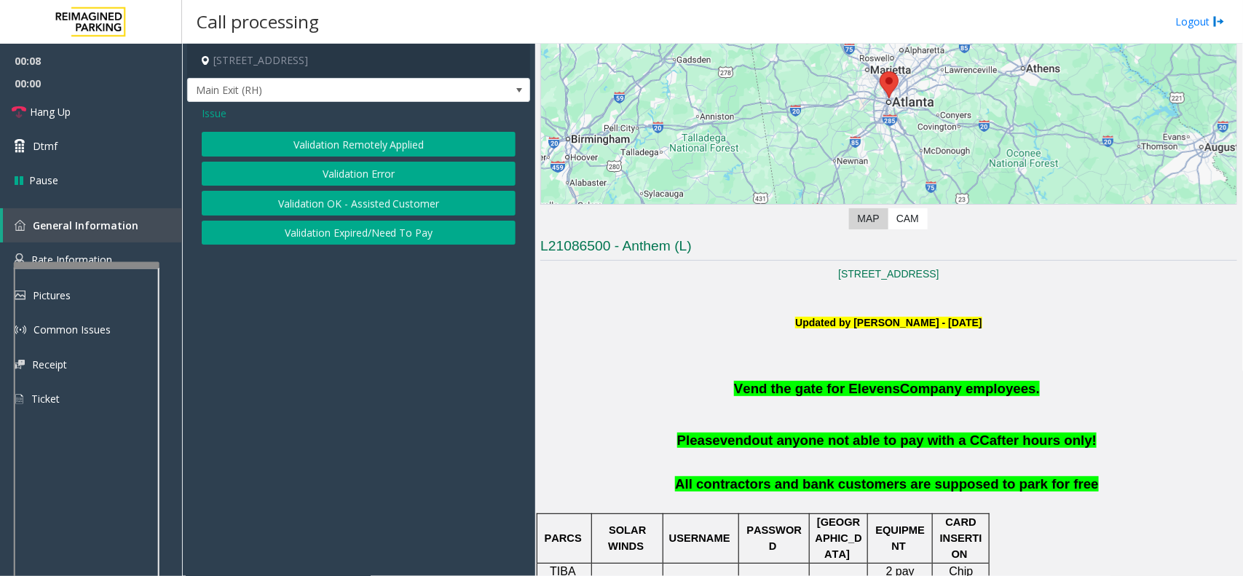
click at [209, 115] on span "Issue" at bounding box center [214, 113] width 25 height 15
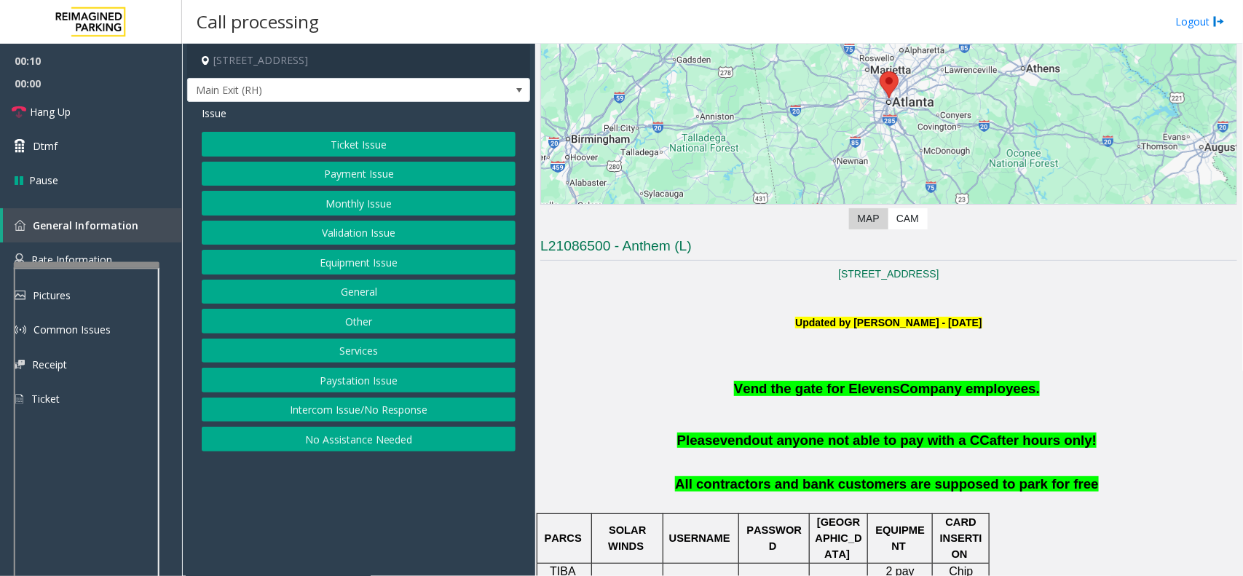
click at [365, 206] on button "Monthly Issue" at bounding box center [359, 203] width 314 height 25
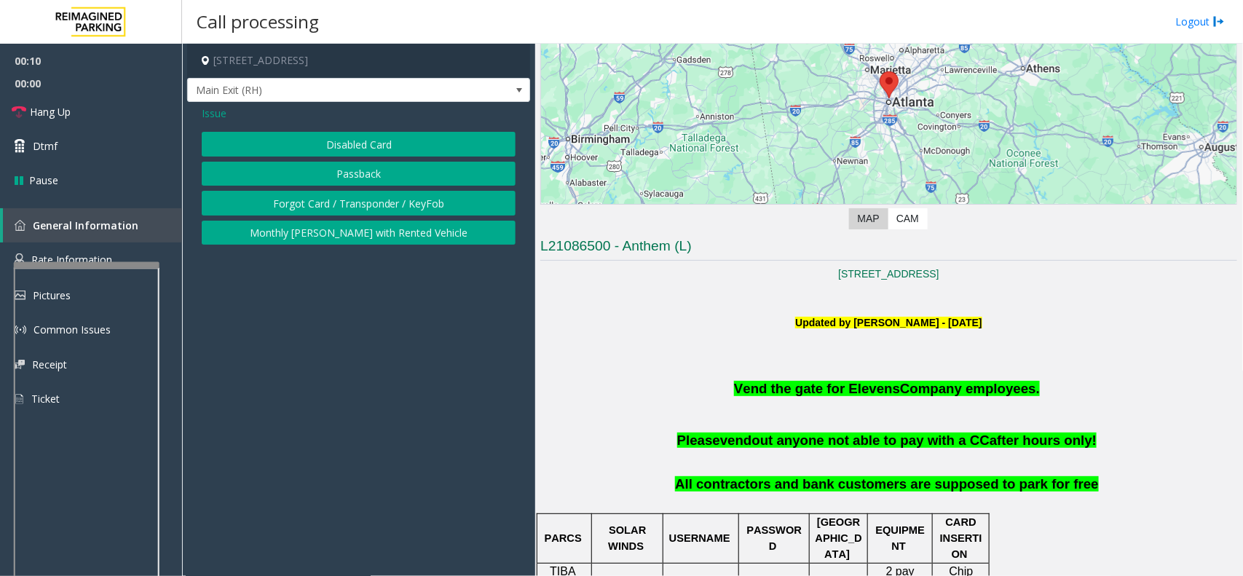
click at [358, 150] on button "Disabled Card" at bounding box center [359, 144] width 314 height 25
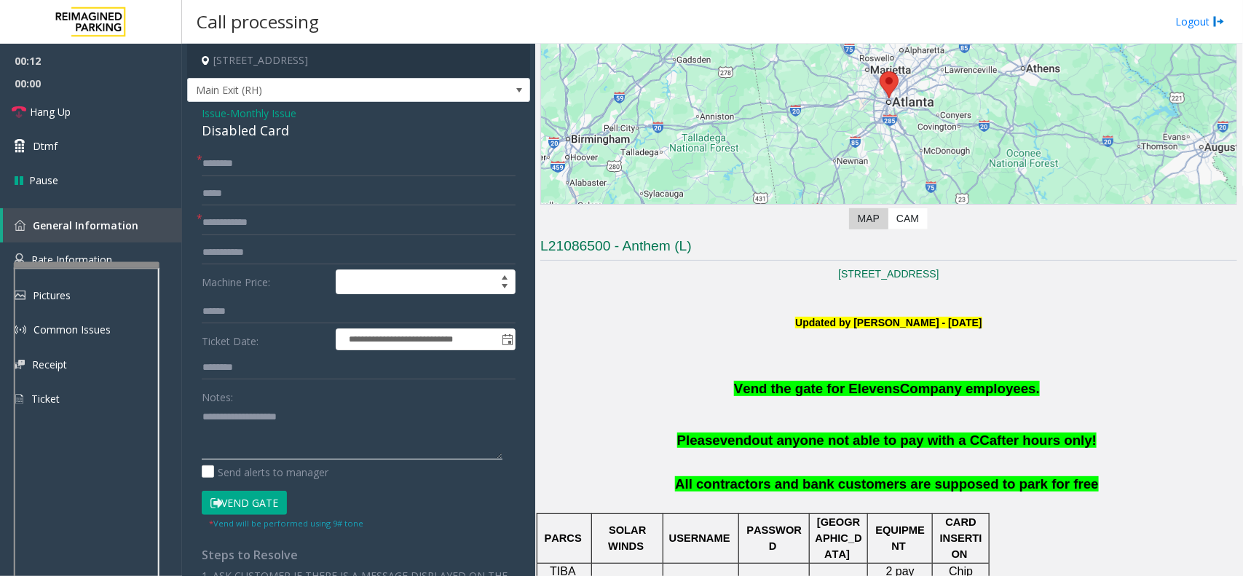
click at [347, 440] on textarea at bounding box center [352, 432] width 301 height 55
paste textarea "**********"
click at [251, 128] on div "Disabled Card" at bounding box center [359, 131] width 314 height 20
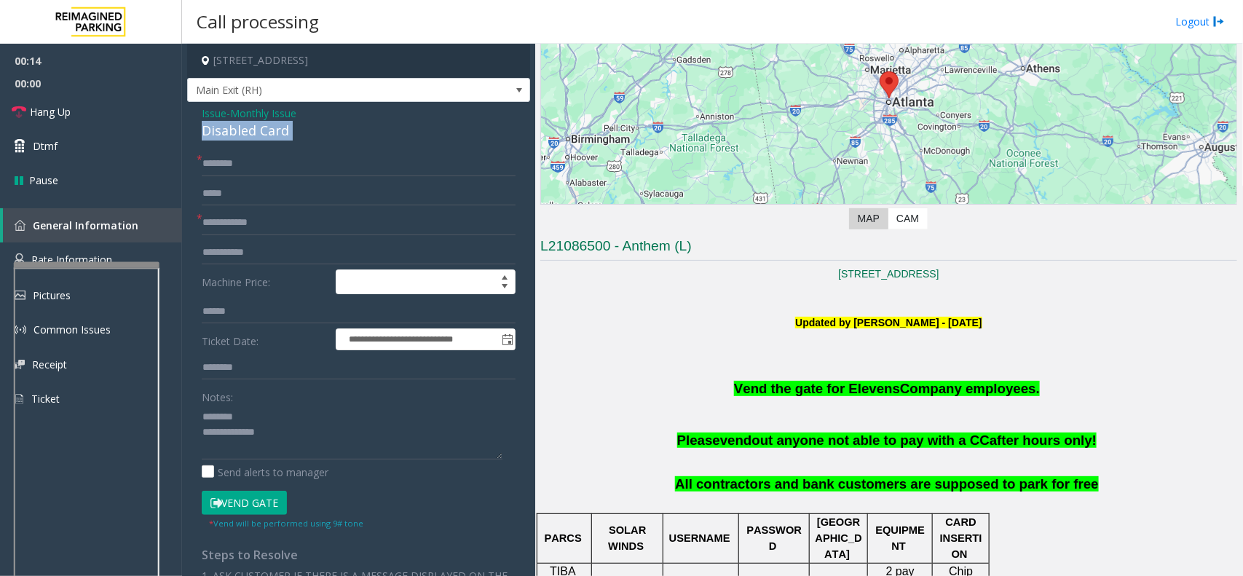
click at [251, 128] on div "Disabled Card" at bounding box center [359, 131] width 314 height 20
copy div "Disabled Card"
click at [297, 409] on textarea at bounding box center [352, 432] width 301 height 55
paste textarea "**********"
type textarea "**********"
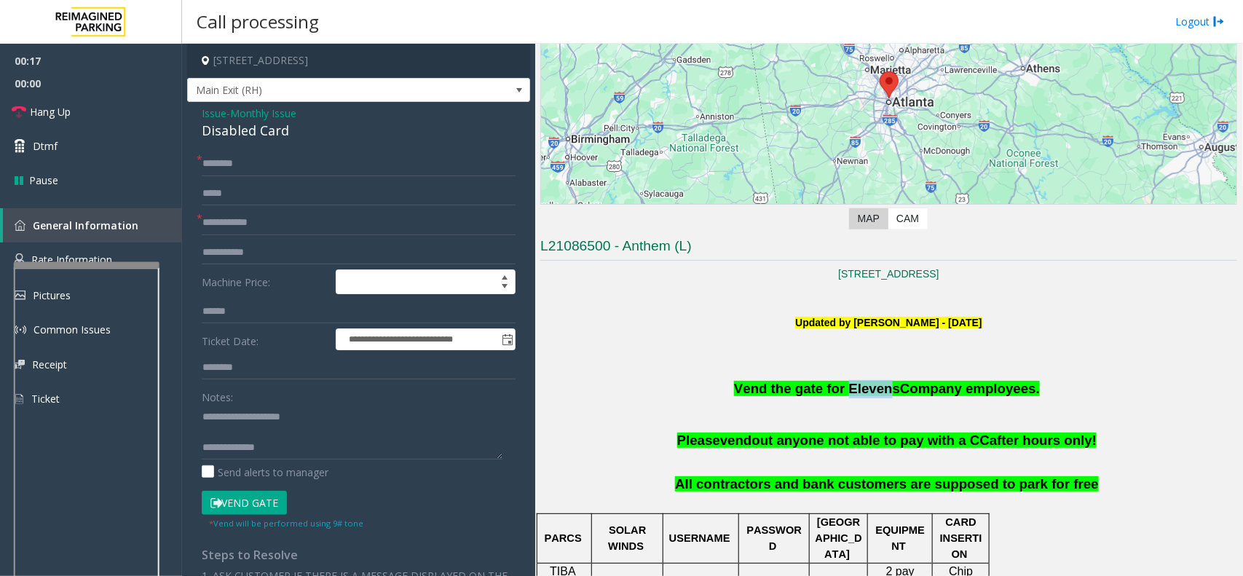
drag, startPoint x: 848, startPoint y: 384, endPoint x: 886, endPoint y: 387, distance: 37.9
click at [886, 387] on span "Vend the gate for Elevens" at bounding box center [817, 388] width 166 height 15
copy span "Eleven"
click at [849, 396] on span "Vend the gate for Elevens" at bounding box center [817, 388] width 166 height 15
drag, startPoint x: 844, startPoint y: 395, endPoint x: 946, endPoint y: 397, distance: 102.0
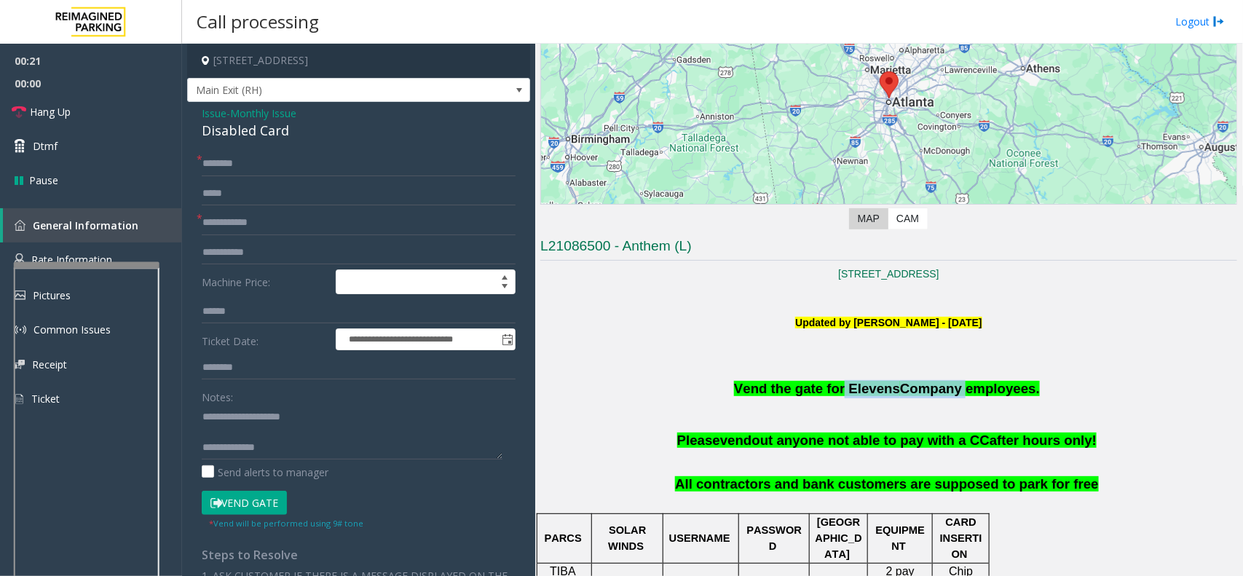
click at [946, 397] on p "Vend the gate for Elevens Company employees." at bounding box center [888, 389] width 697 height 18
click at [275, 370] on input "text" at bounding box center [359, 367] width 314 height 25
paste input "**********"
click at [197, 222] on span "*" at bounding box center [200, 217] width 6 height 15
click at [208, 370] on input "**********" at bounding box center [359, 367] width 314 height 25
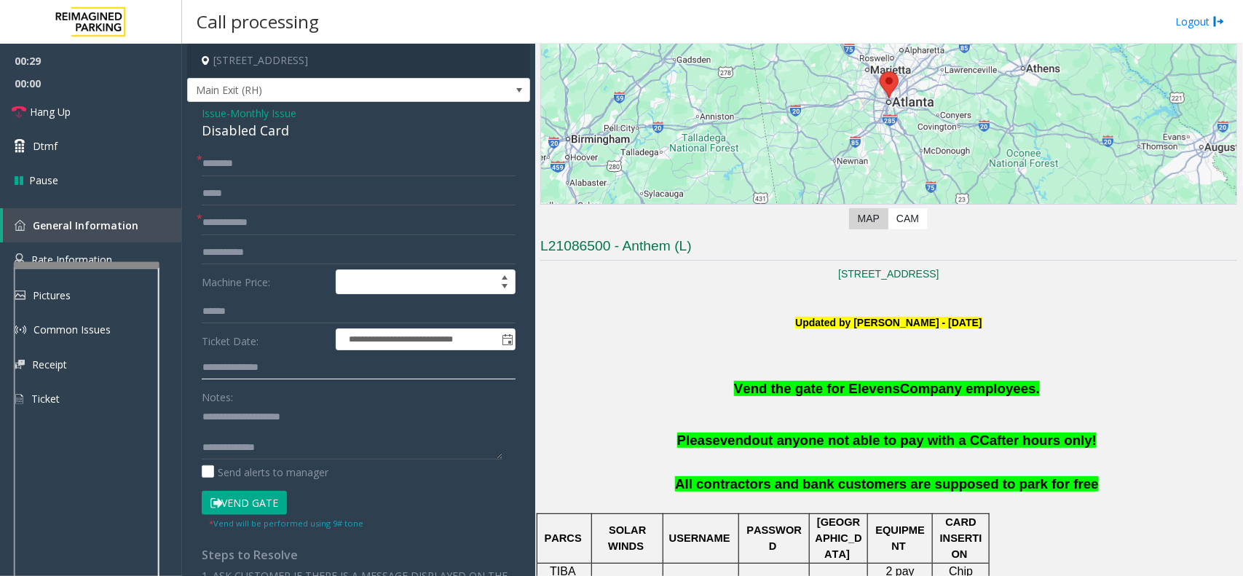
type input "**********"
click at [369, 449] on textarea at bounding box center [352, 432] width 301 height 55
paste textarea "**********"
type textarea "**********"
click at [237, 220] on input "text" at bounding box center [359, 222] width 314 height 25
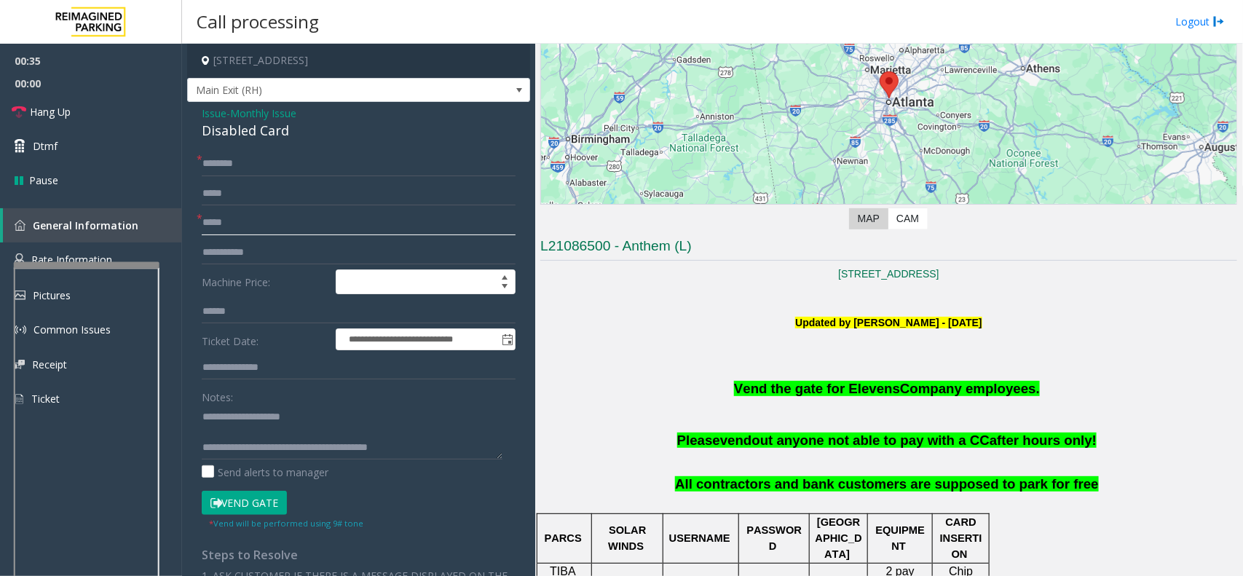
type input "*****"
click at [260, 175] on input "text" at bounding box center [359, 163] width 314 height 25
type input "*****"
click at [242, 503] on button "Vend Gate" at bounding box center [244, 503] width 85 height 25
click at [266, 451] on textarea at bounding box center [352, 432] width 301 height 55
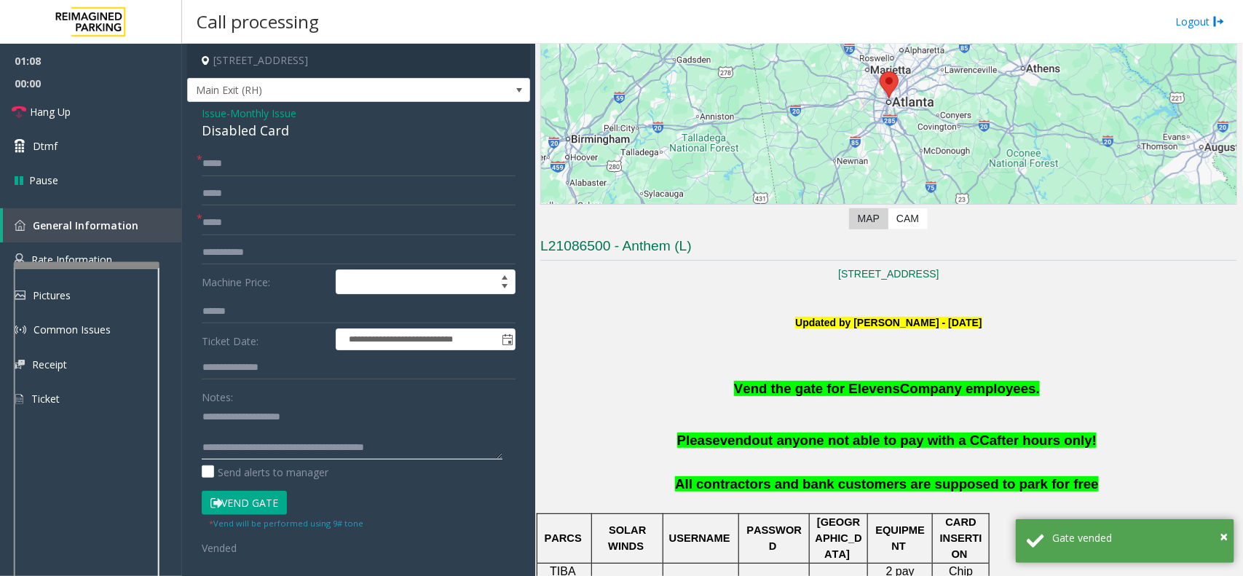
click at [206, 419] on textarea at bounding box center [352, 432] width 301 height 55
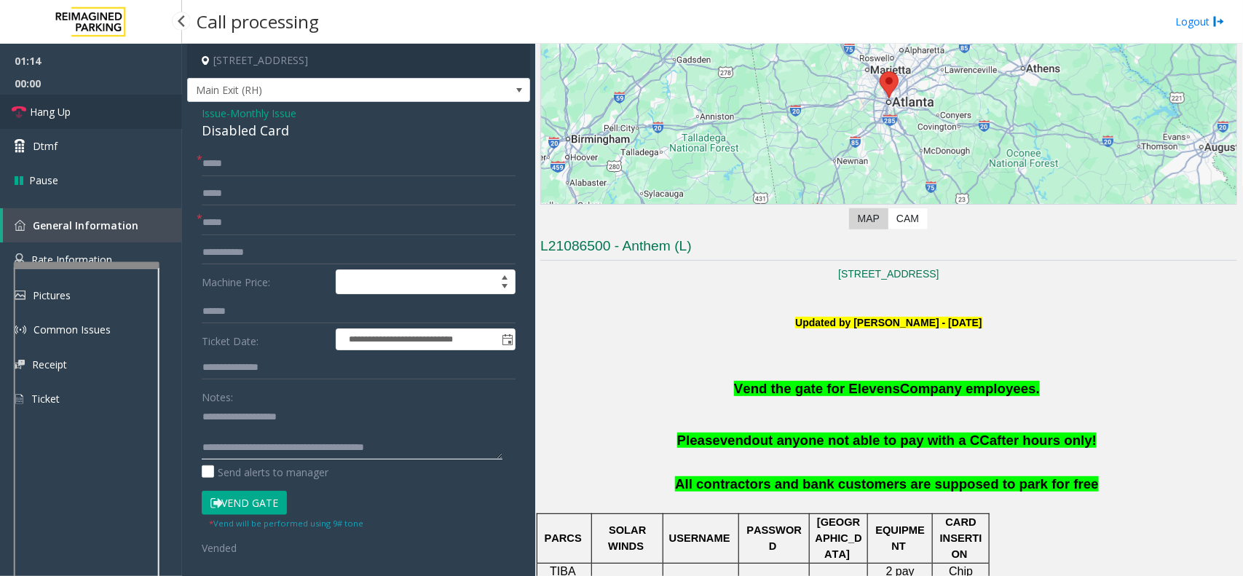
type textarea "**********"
click at [98, 114] on link "Hang Up" at bounding box center [91, 112] width 182 height 34
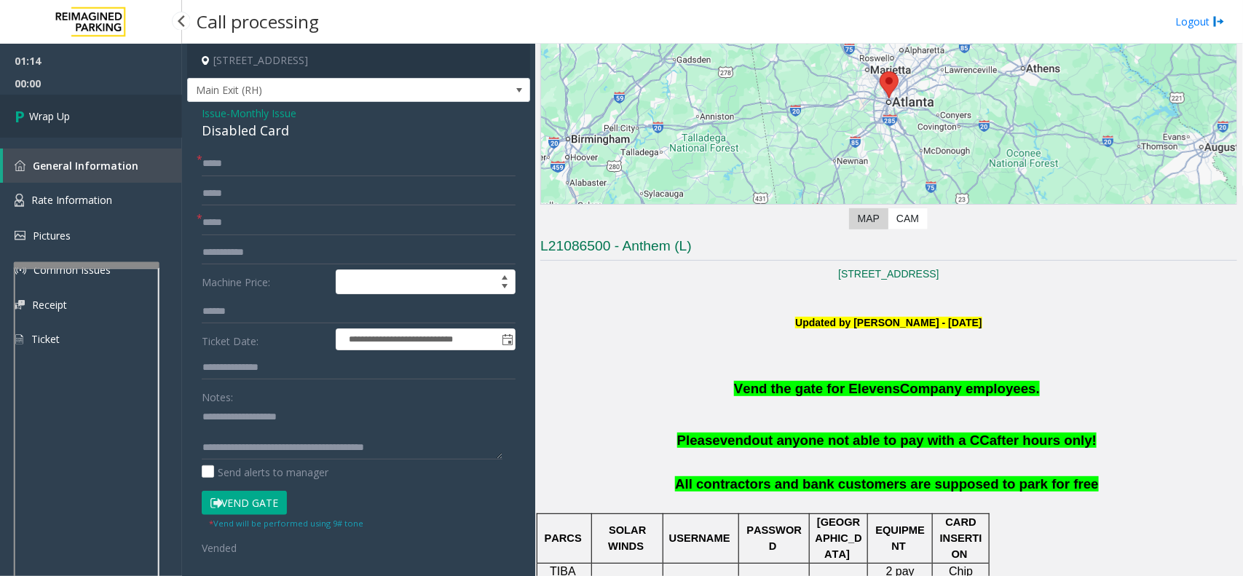
click at [98, 114] on link "Wrap Up" at bounding box center [91, 116] width 182 height 43
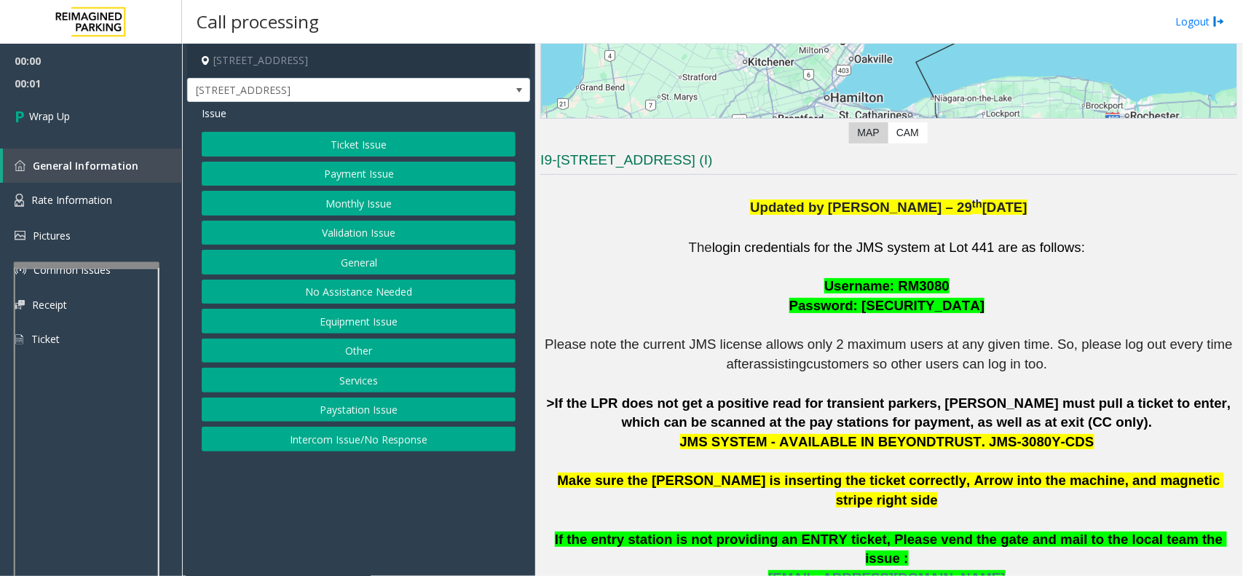
scroll to position [273, 0]
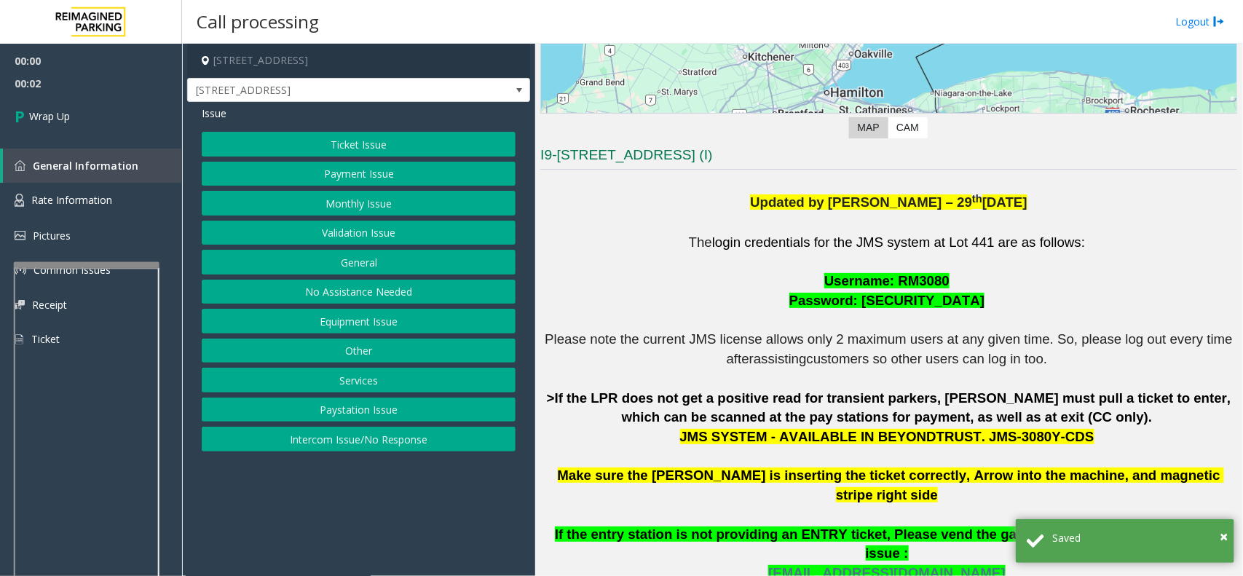
click at [331, 438] on button "Intercom Issue/No Response" at bounding box center [359, 439] width 314 height 25
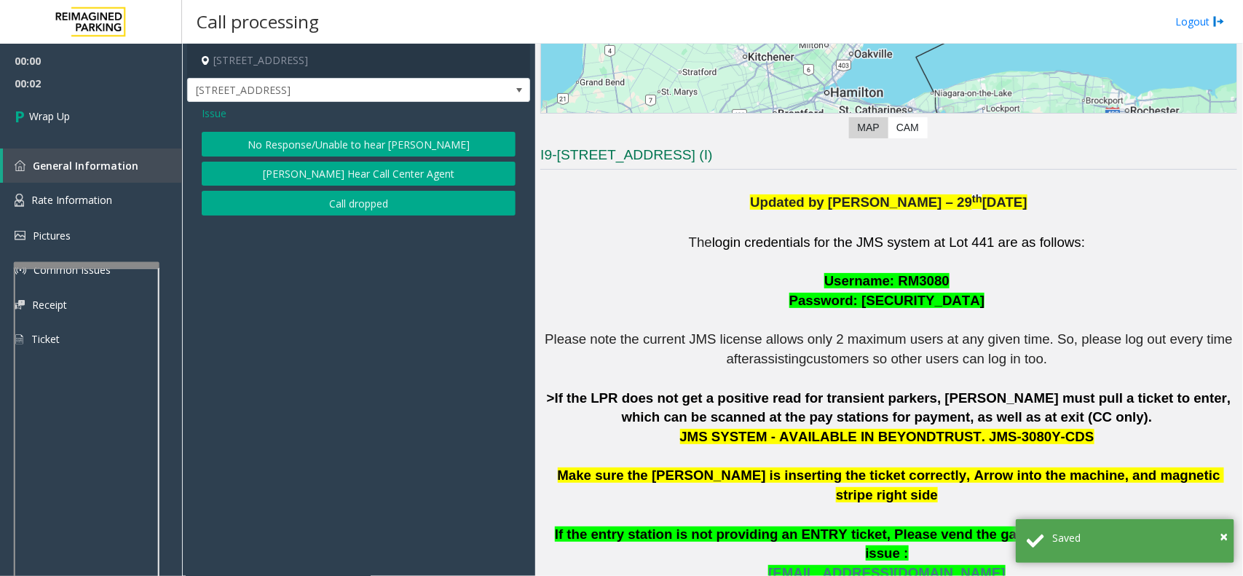
click at [344, 204] on button "Call dropped" at bounding box center [359, 203] width 314 height 25
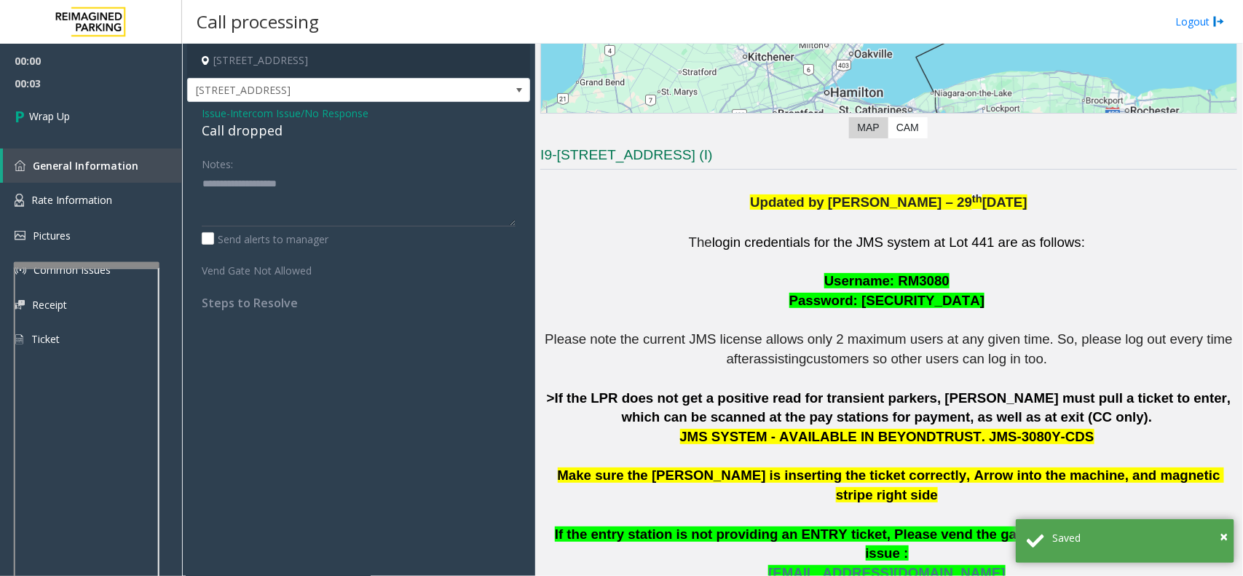
click at [248, 141] on div "Call dropped" at bounding box center [359, 131] width 314 height 20
click at [242, 129] on div "Call dropped" at bounding box center [359, 131] width 314 height 20
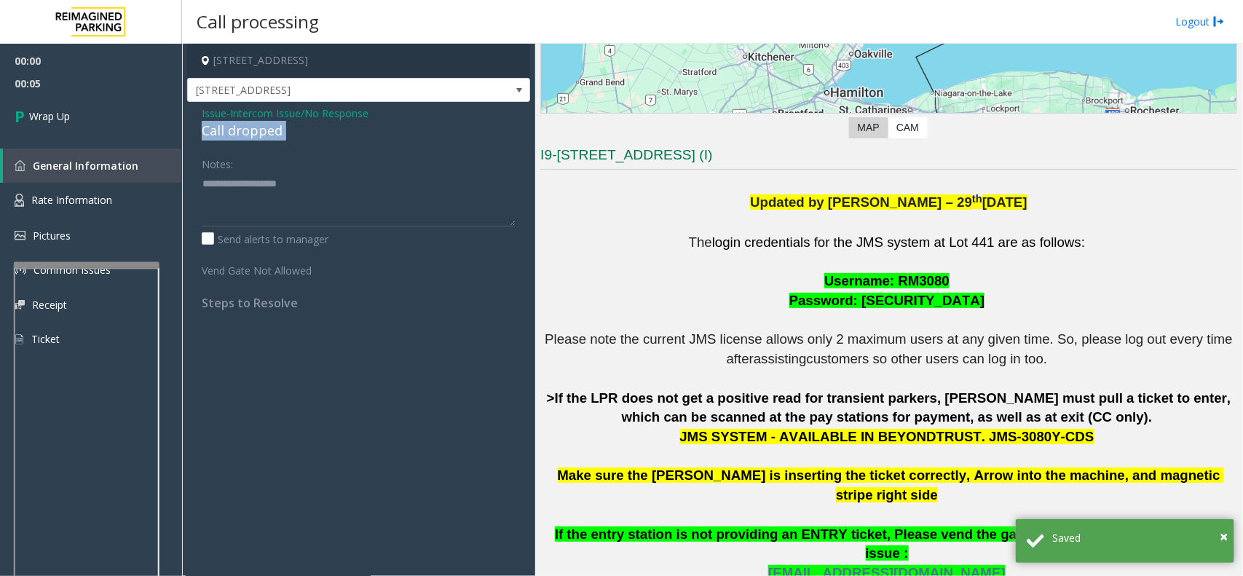
click at [242, 129] on div "Call dropped" at bounding box center [359, 131] width 314 height 20
copy div "Call dropped"
click at [241, 193] on textarea at bounding box center [359, 199] width 314 height 55
paste textarea "**********"
type textarea "**********"
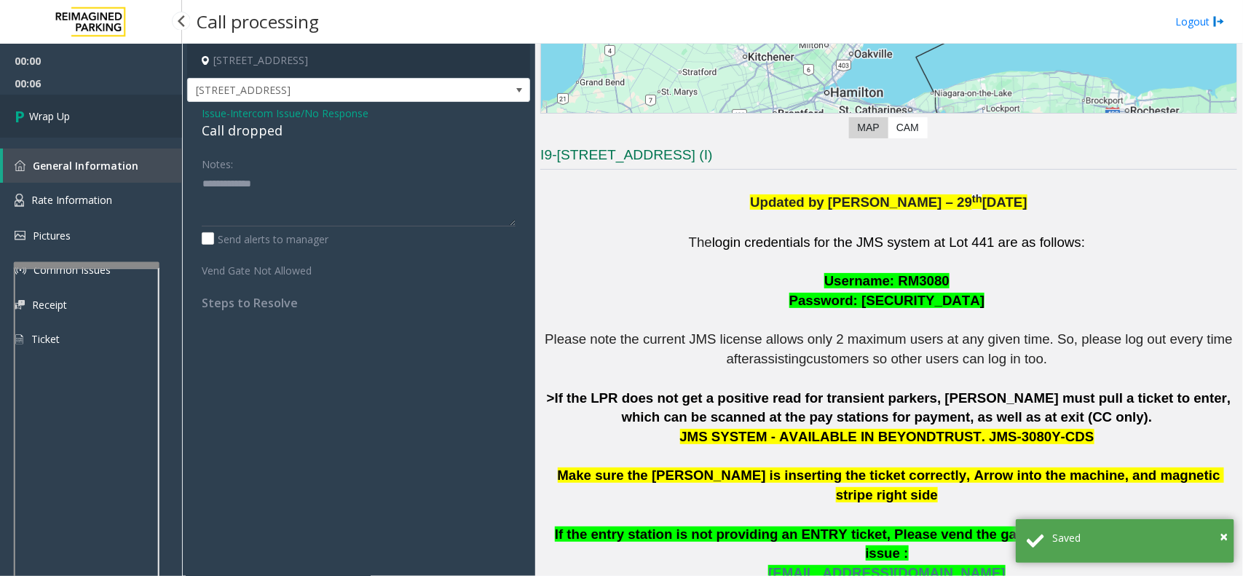
click at [86, 129] on link "Wrap Up" at bounding box center [91, 116] width 182 height 43
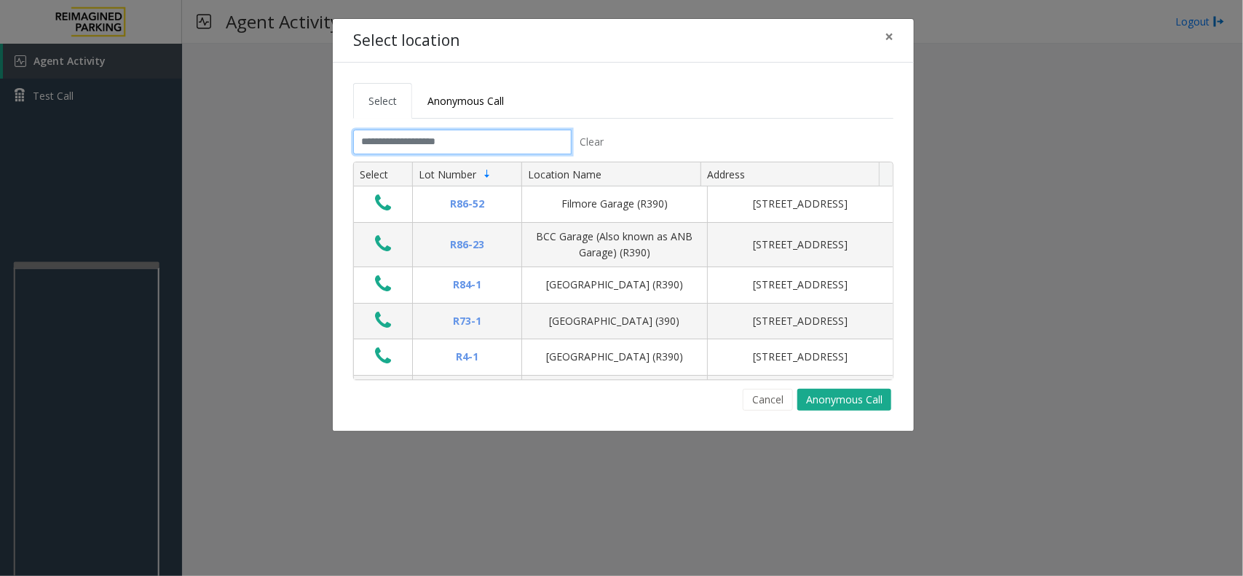
click at [488, 153] on input "text" at bounding box center [462, 142] width 218 height 25
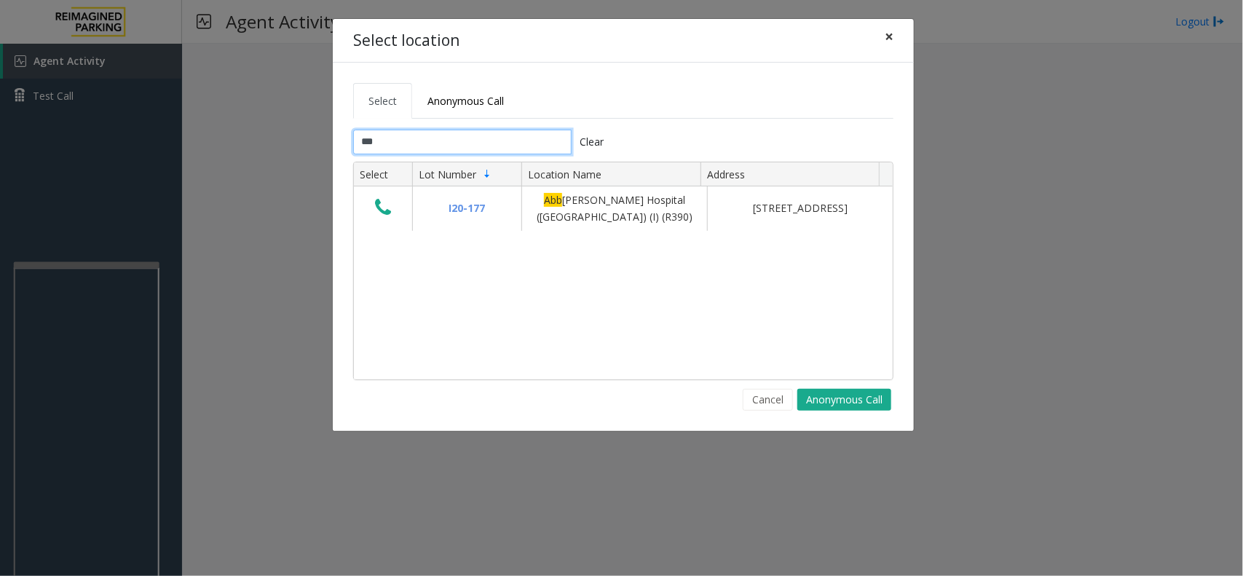
type input "***"
click at [887, 36] on span "×" at bounding box center [889, 36] width 9 height 20
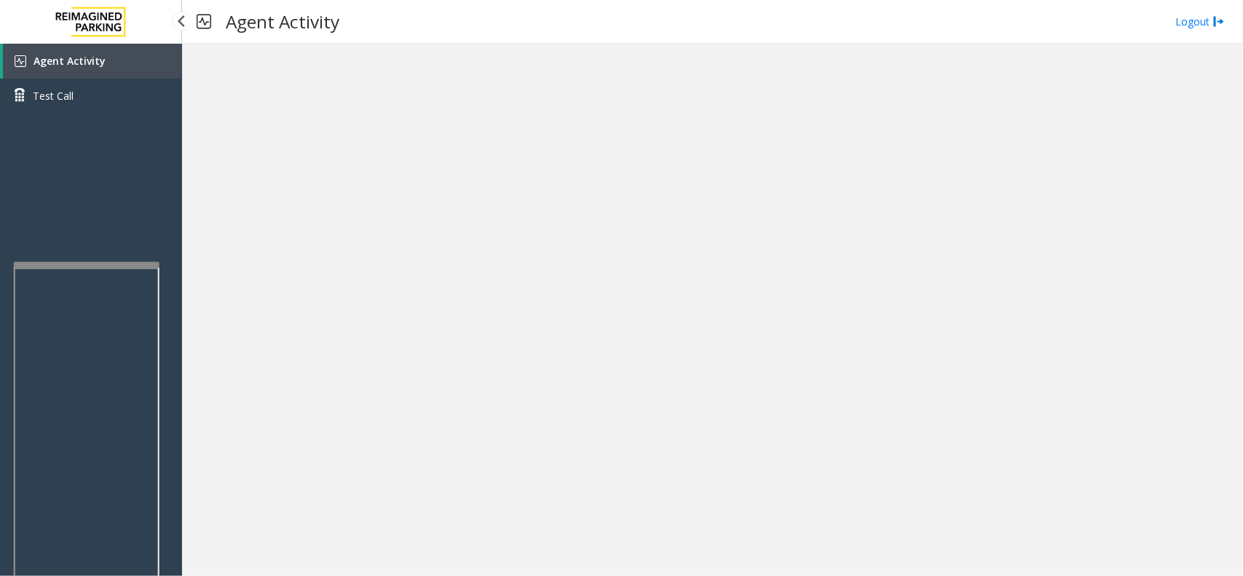
click at [82, 62] on span "Agent Activity" at bounding box center [69, 61] width 72 height 14
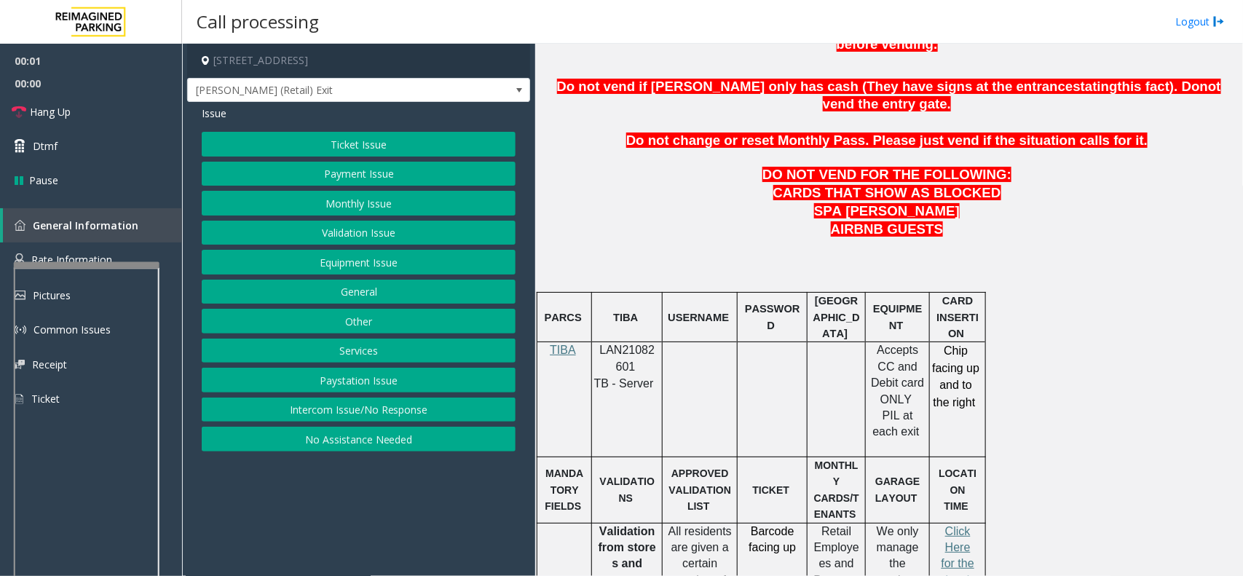
scroll to position [910, 0]
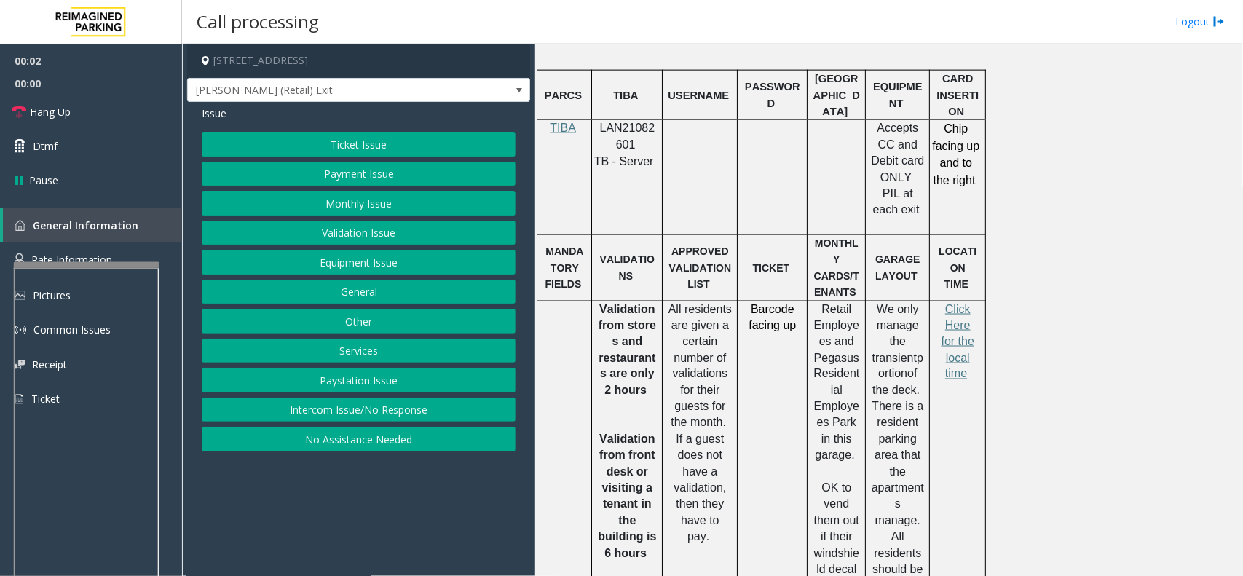
click at [621, 122] on span "LAN21082601" at bounding box center [627, 136] width 55 height 28
copy p "LAN21082601"
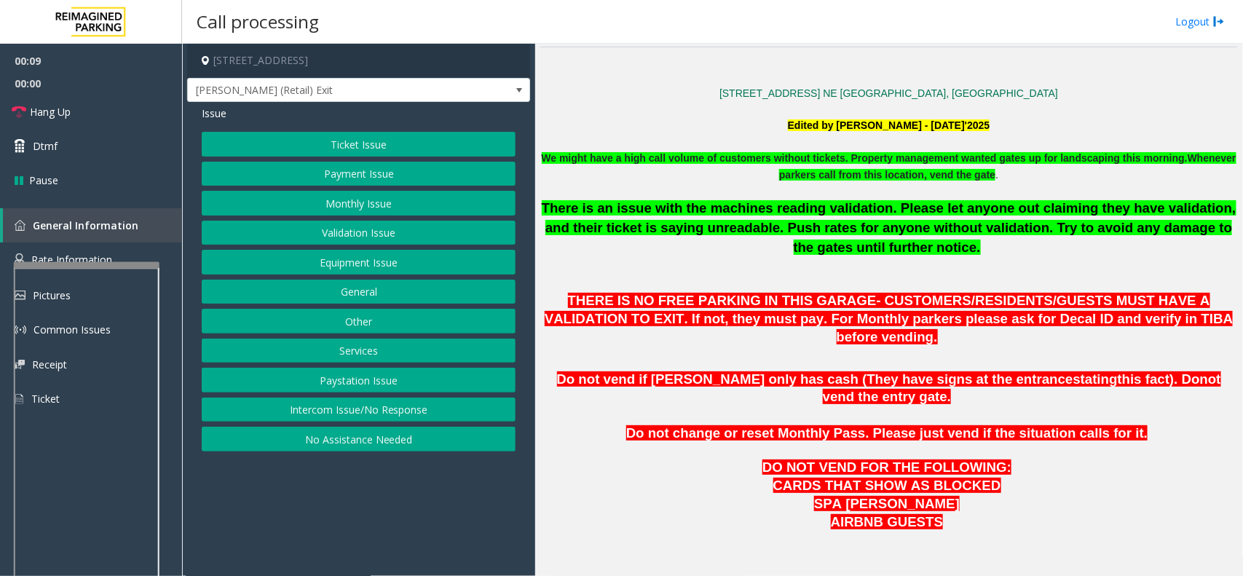
scroll to position [364, 0]
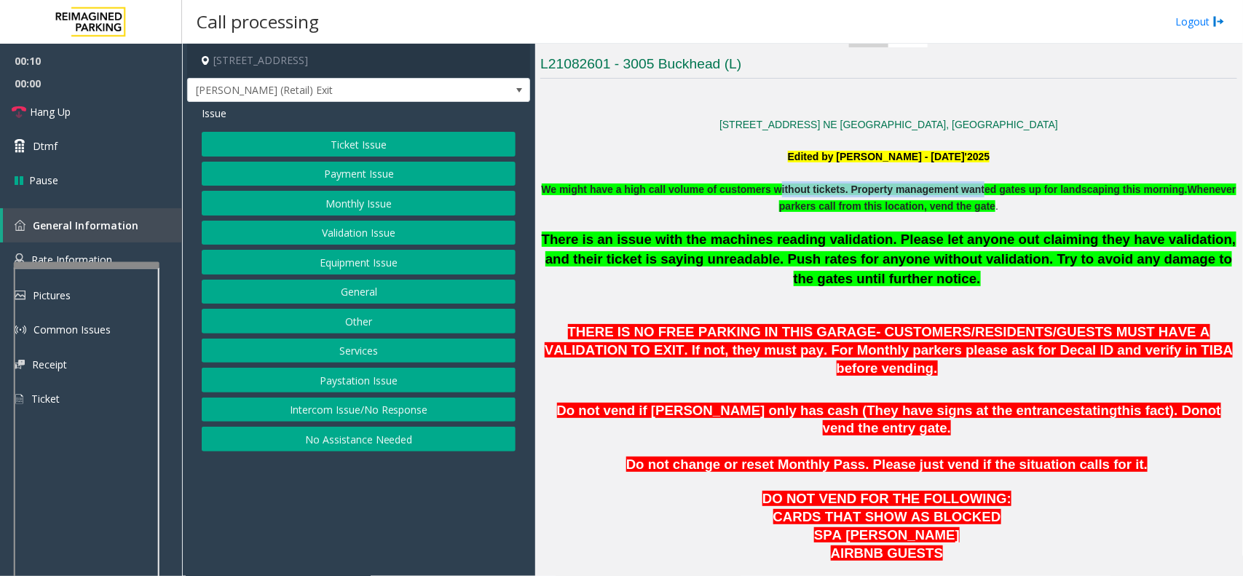
drag, startPoint x: 843, startPoint y: 188, endPoint x: 1024, endPoint y: 194, distance: 181.4
click at [1024, 194] on span "We might have a high call volume of customers without tickets. Property managem…" at bounding box center [865, 189] width 646 height 12
click at [358, 147] on button "Ticket Issue" at bounding box center [359, 144] width 314 height 25
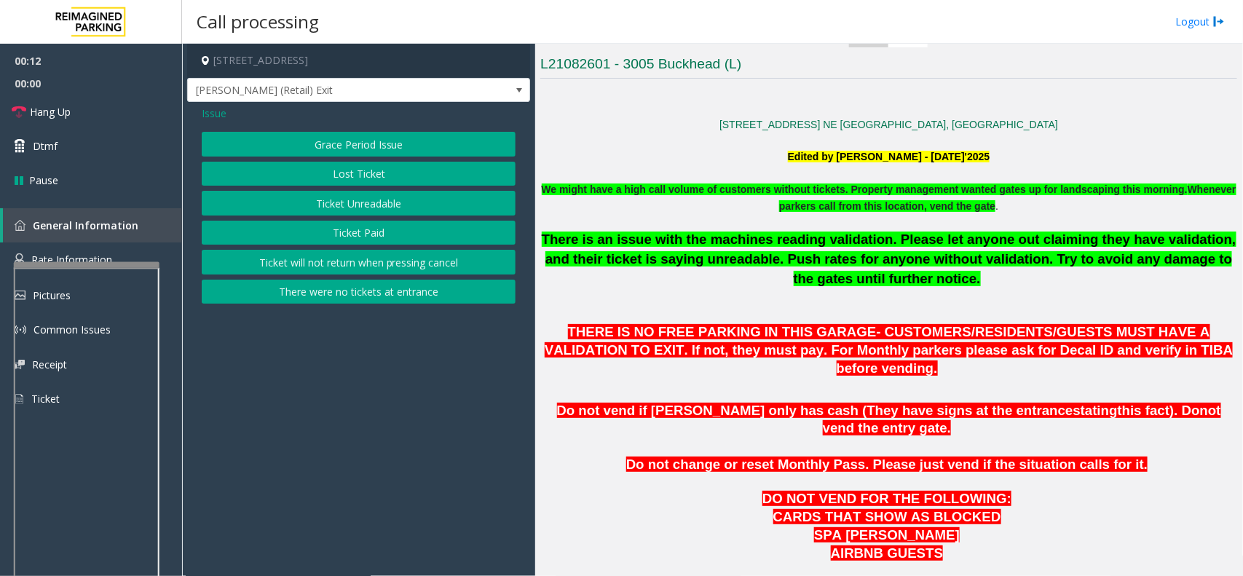
click at [393, 308] on div "Issue Grace Period Issue Lost Ticket Ticket Unreadable Ticket Paid Ticket will …" at bounding box center [358, 206] width 343 height 209
click at [395, 298] on button "There were no tickets at entrance" at bounding box center [359, 292] width 314 height 25
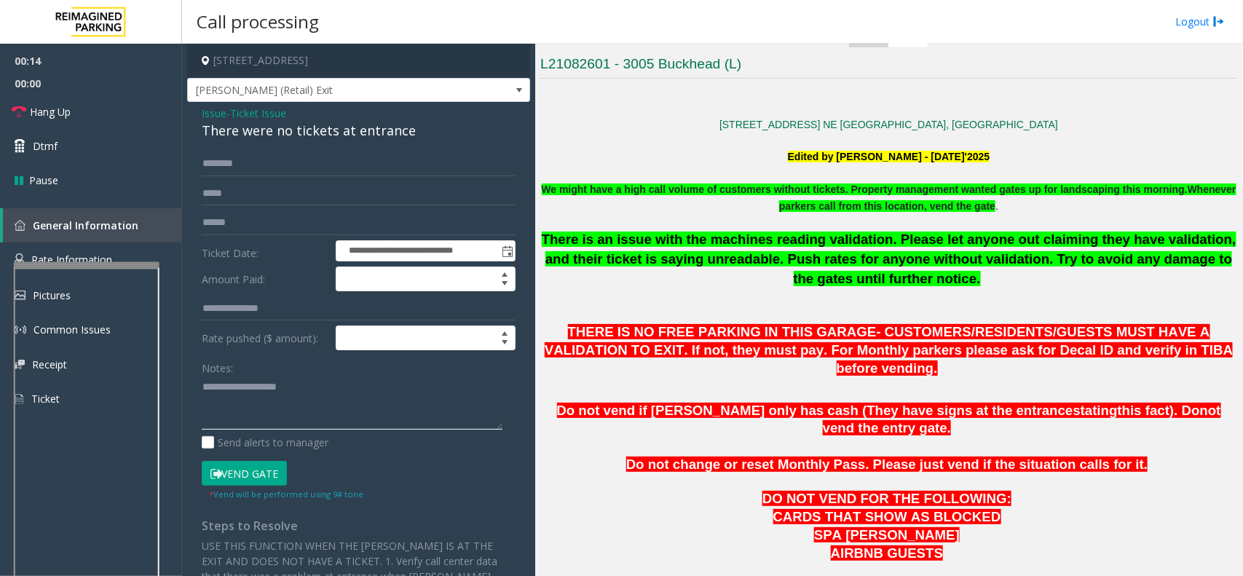
click at [397, 395] on textarea at bounding box center [352, 403] width 301 height 55
paste textarea "**********"
click at [269, 137] on div "There were no tickets at entrance" at bounding box center [359, 131] width 314 height 20
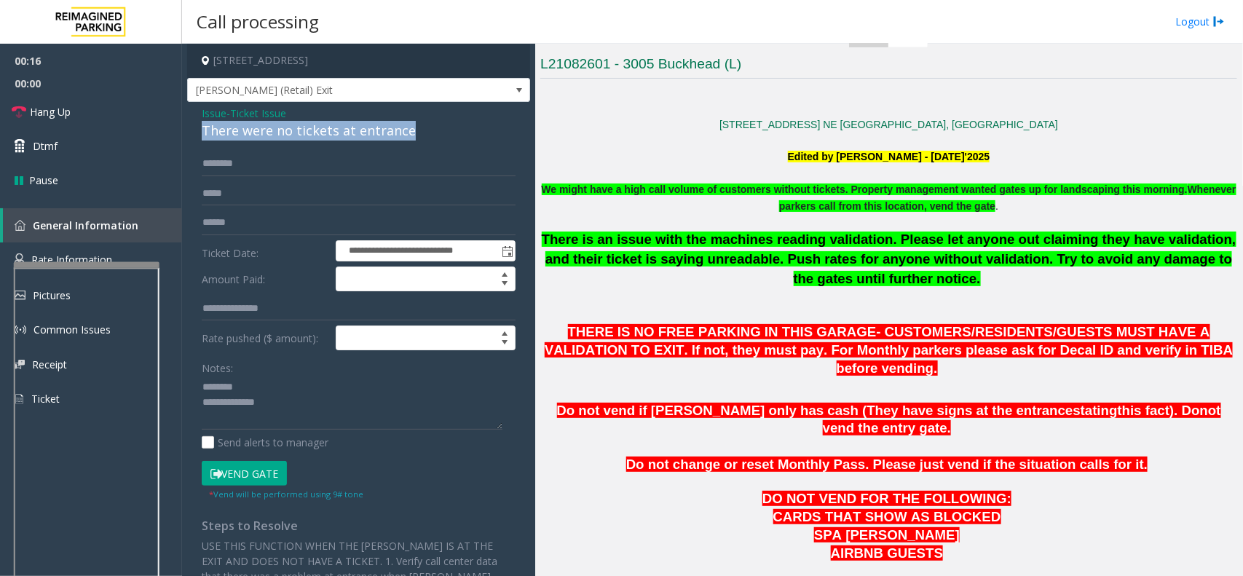
copy div "There were no tickets at entrance"
click at [292, 386] on textarea at bounding box center [352, 403] width 301 height 55
paste textarea "**********"
click at [286, 410] on textarea at bounding box center [352, 403] width 301 height 55
click at [256, 462] on button "Vend Gate" at bounding box center [244, 473] width 85 height 25
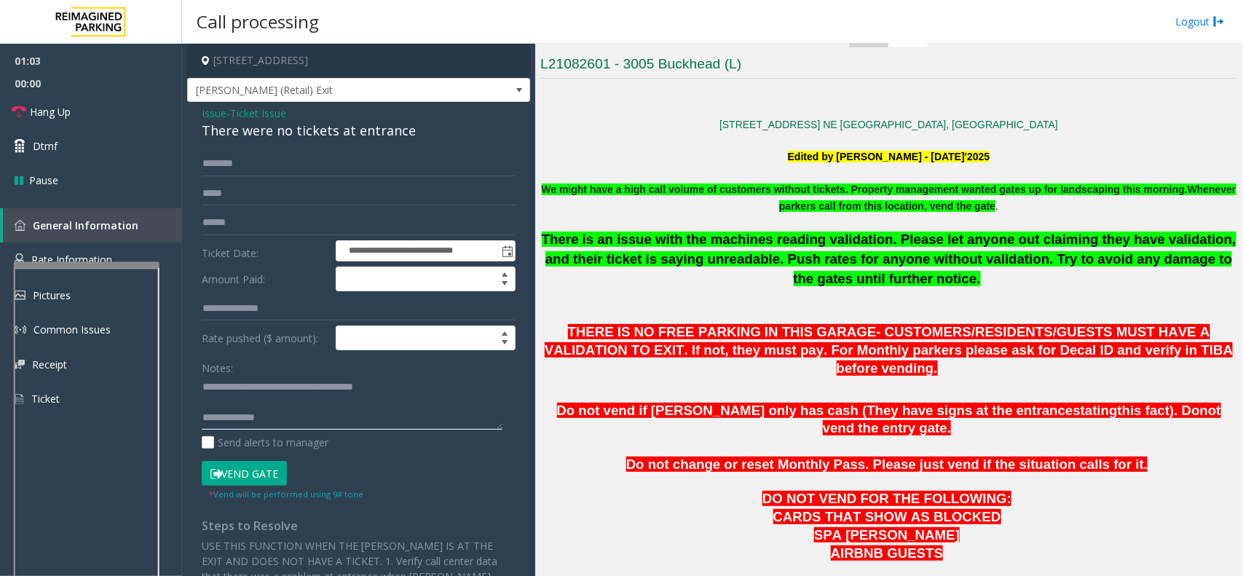
click at [269, 420] on textarea at bounding box center [352, 403] width 301 height 55
click at [70, 115] on span "Hang Up" at bounding box center [50, 111] width 41 height 15
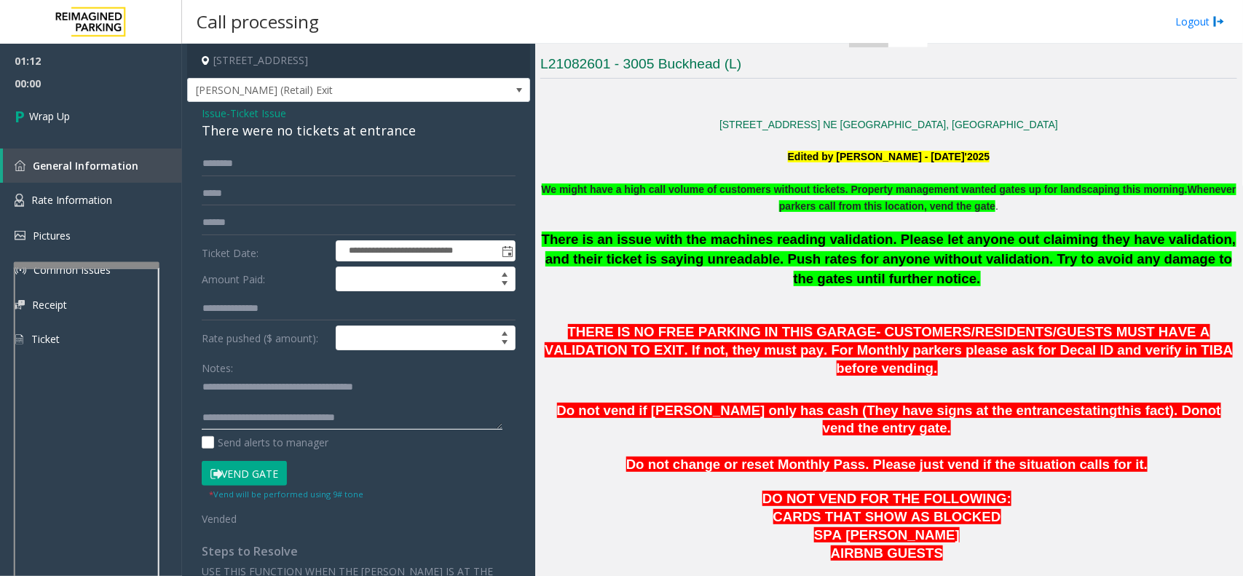
click at [413, 419] on textarea at bounding box center [352, 403] width 301 height 55
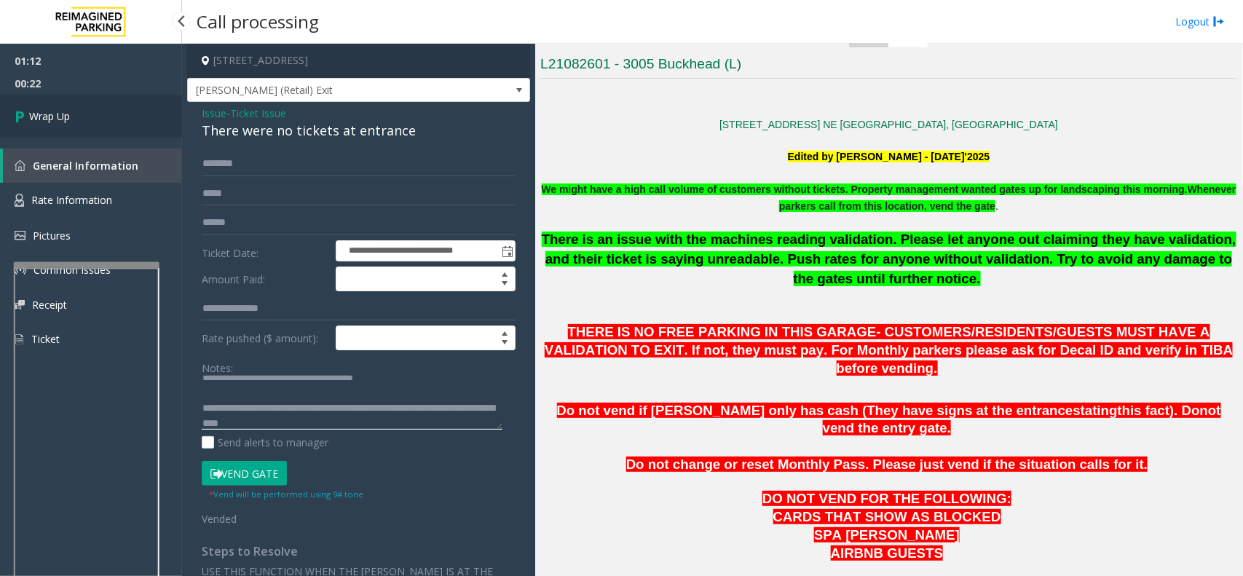
type textarea "**********"
click at [84, 114] on link "Wrap Up" at bounding box center [91, 116] width 182 height 43
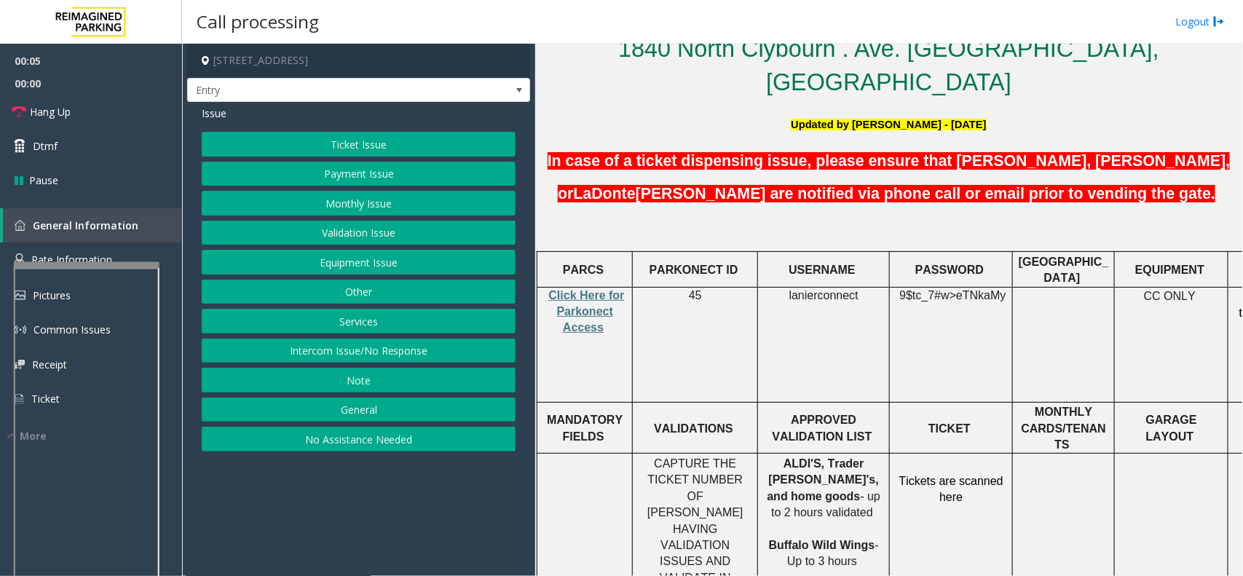
scroll to position [364, 0]
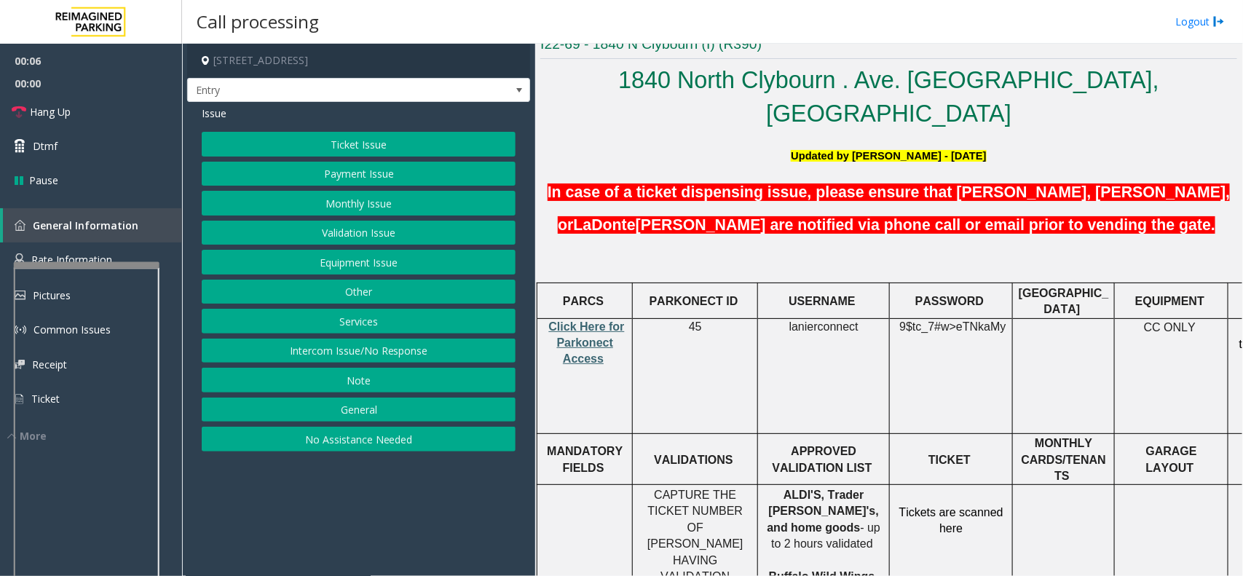
click at [569, 320] on span "Click Here for Parkonect Access" at bounding box center [587, 342] width 76 height 45
click at [814, 320] on span "lanierconnect" at bounding box center [823, 326] width 69 height 13
copy p "lanierconnect"
click at [387, 346] on button "Intercom Issue/No Response" at bounding box center [359, 351] width 314 height 25
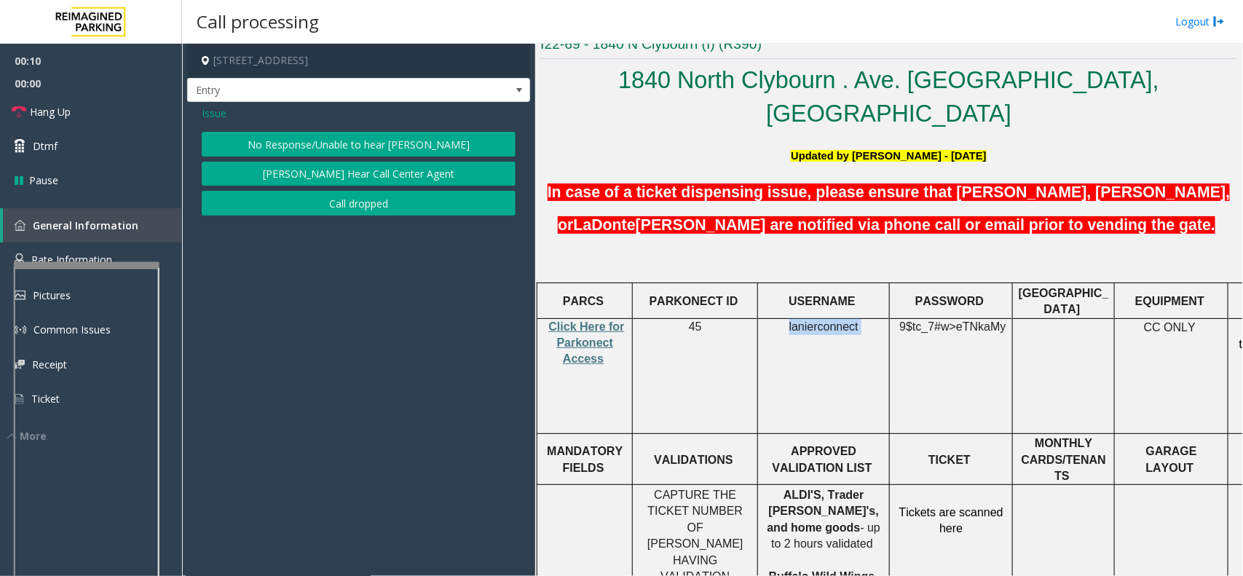
click at [362, 153] on button "No Response/Unable to hear [PERSON_NAME]" at bounding box center [359, 144] width 314 height 25
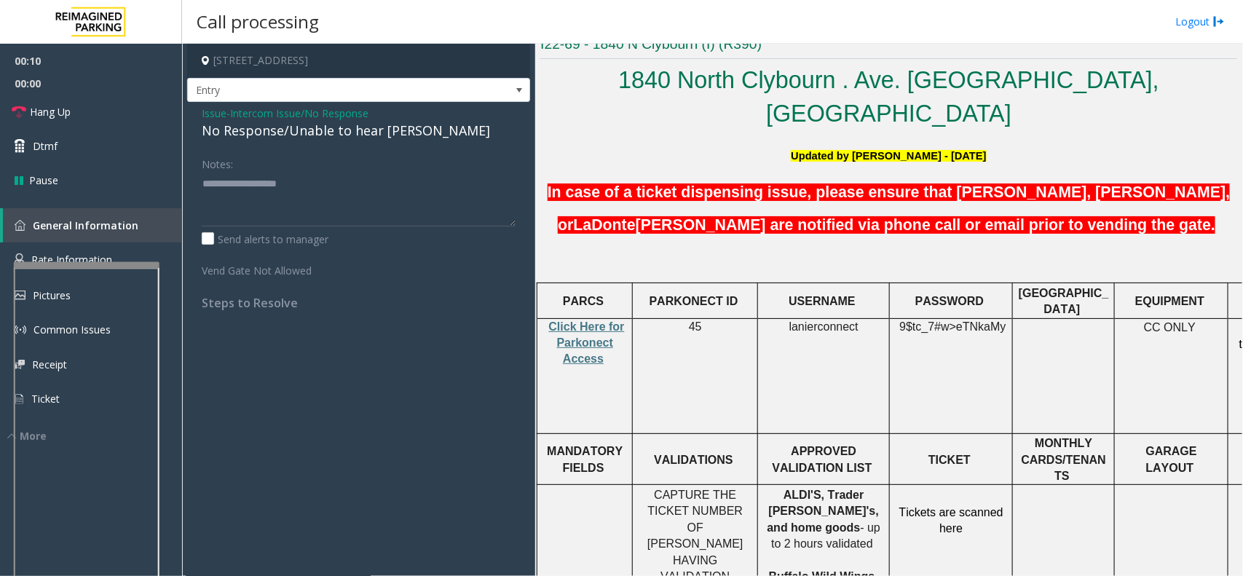
click at [328, 133] on div "No Response/Unable to hear [PERSON_NAME]" at bounding box center [359, 131] width 314 height 20
type textarea "**********"
click at [825, 320] on span "lanierconnect" at bounding box center [823, 326] width 69 height 13
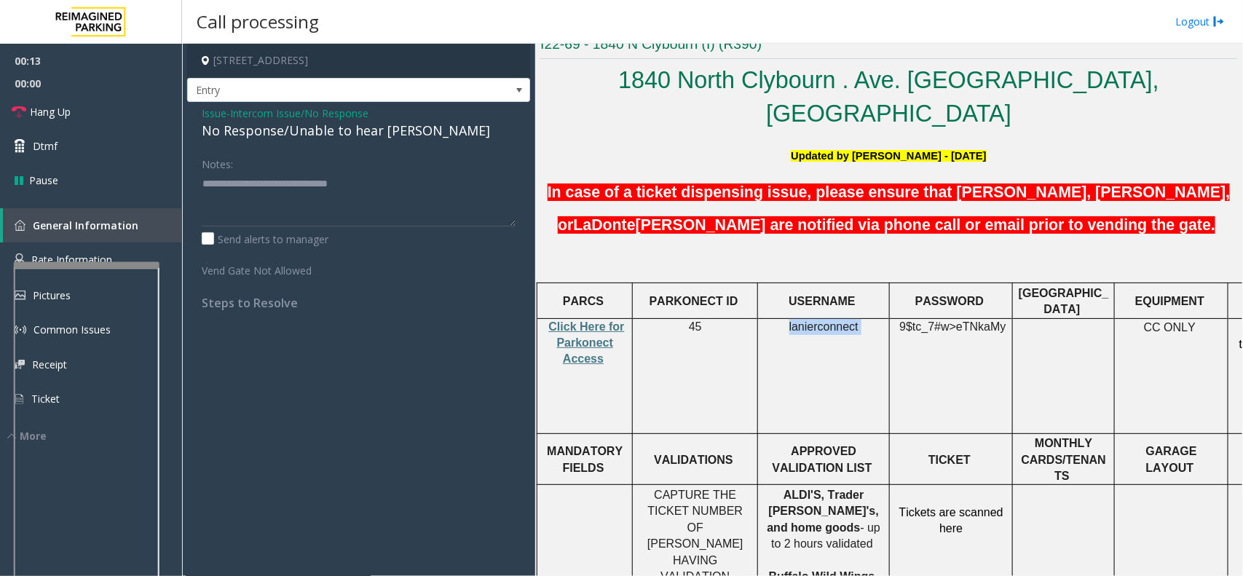
click at [825, 320] on span "lanierconnect" at bounding box center [823, 326] width 69 height 13
click at [933, 318] on td "9$tc_7#w> eTNkaMy" at bounding box center [951, 375] width 123 height 115
click at [934, 318] on td "9$tc_7#w> eTNkaMy" at bounding box center [951, 375] width 123 height 115
click at [77, 114] on link "Hang Up" at bounding box center [91, 112] width 182 height 34
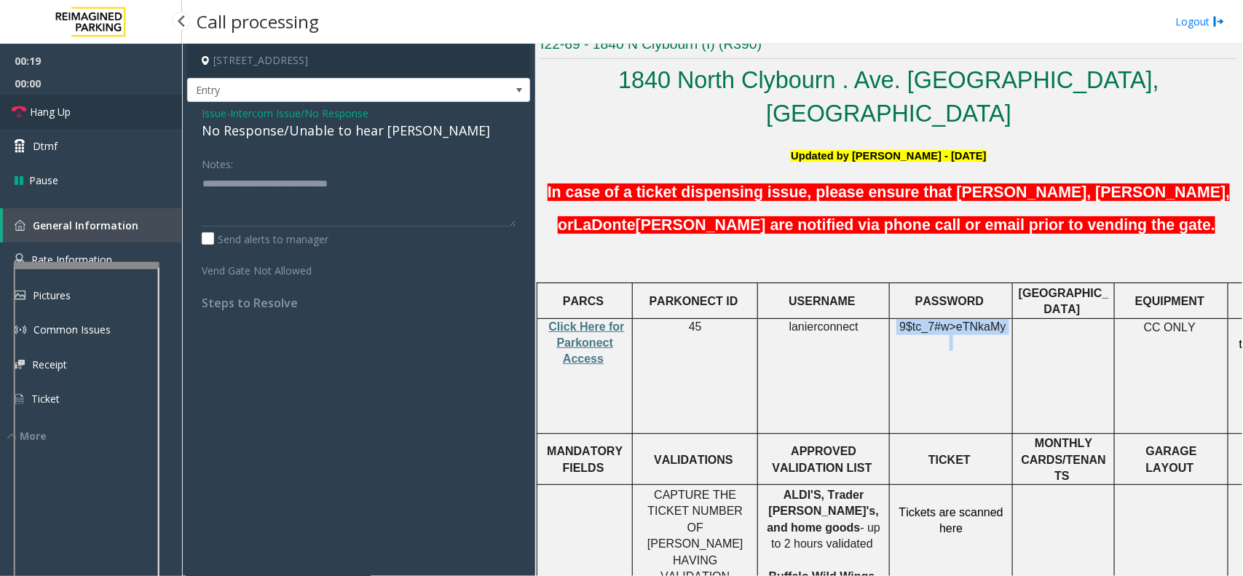
click at [77, 114] on link "Hang Up" at bounding box center [91, 112] width 182 height 34
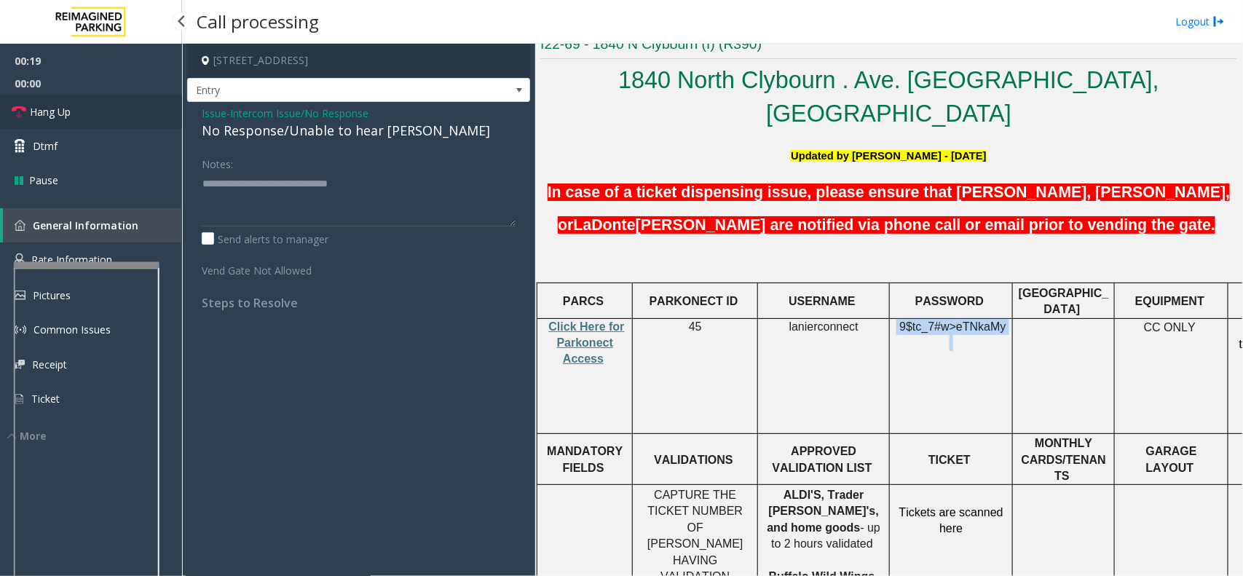
click at [77, 114] on link "Hang Up" at bounding box center [91, 112] width 182 height 34
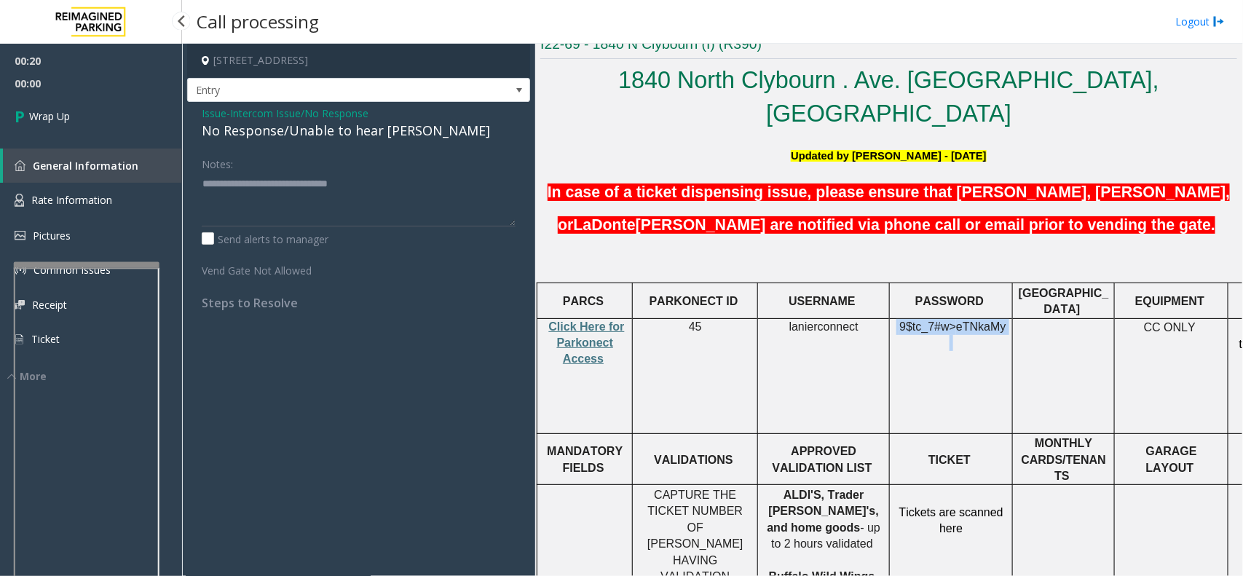
click at [77, 114] on link "Wrap Up" at bounding box center [91, 116] width 182 height 43
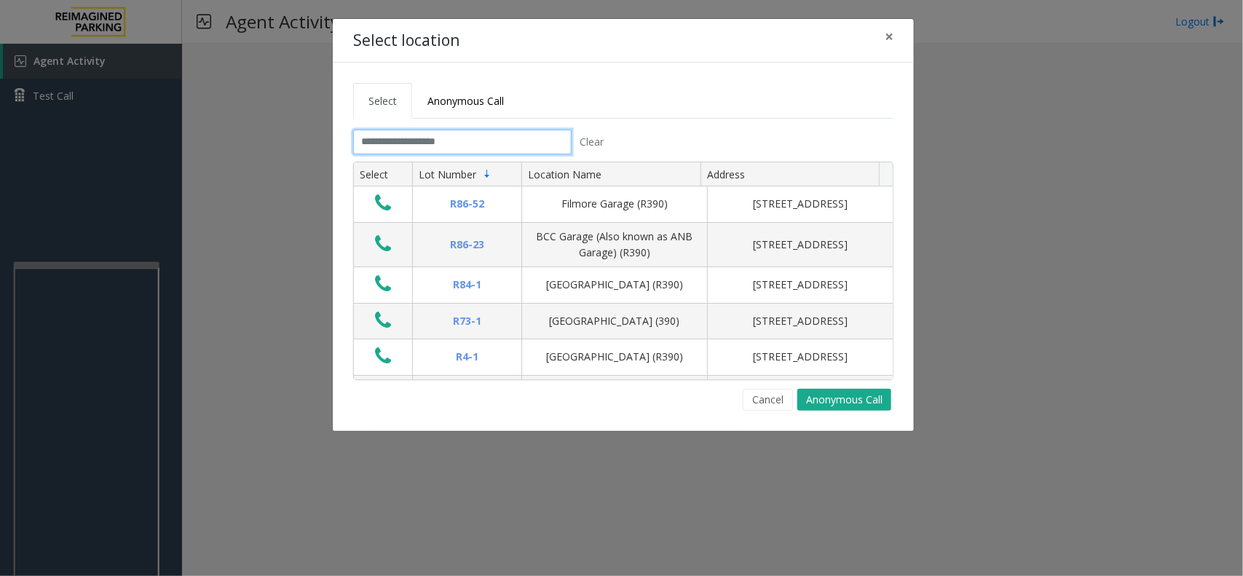
click at [491, 141] on input "text" at bounding box center [462, 142] width 218 height 25
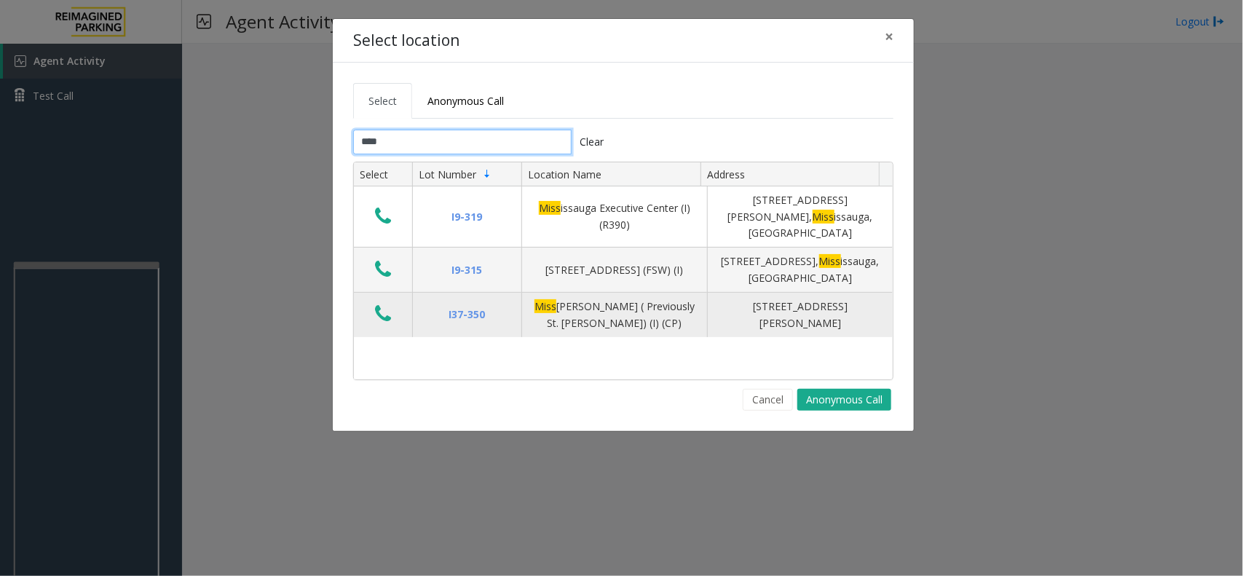
type input "****"
click at [373, 303] on button "Data table" at bounding box center [383, 314] width 25 height 23
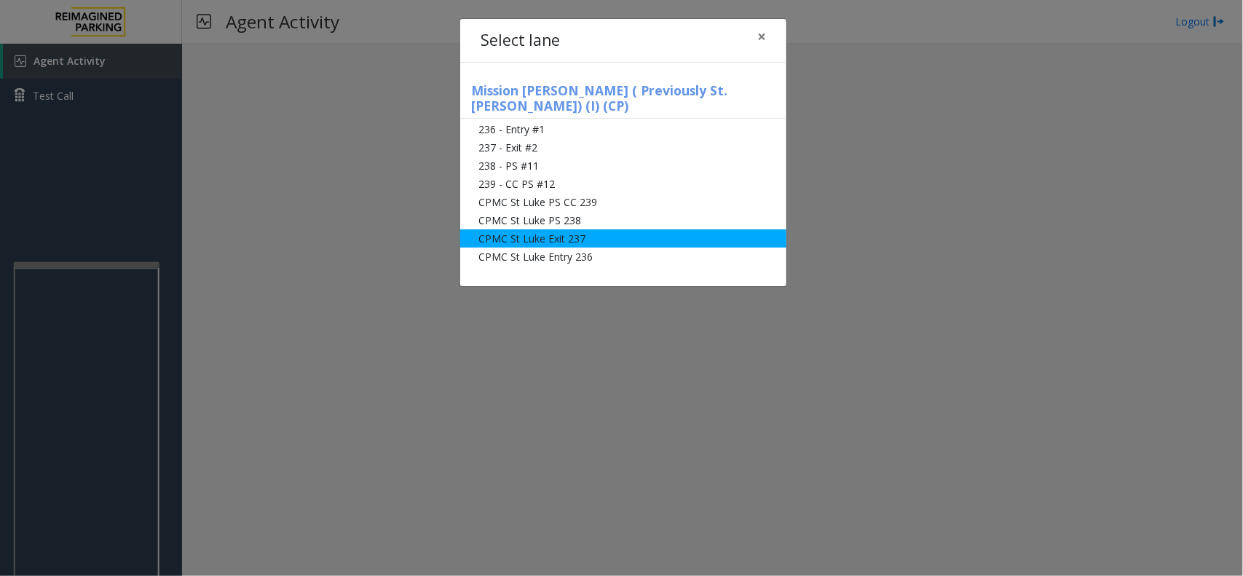
click at [605, 229] on li "CPMC St Luke Exit 237" at bounding box center [623, 238] width 326 height 18
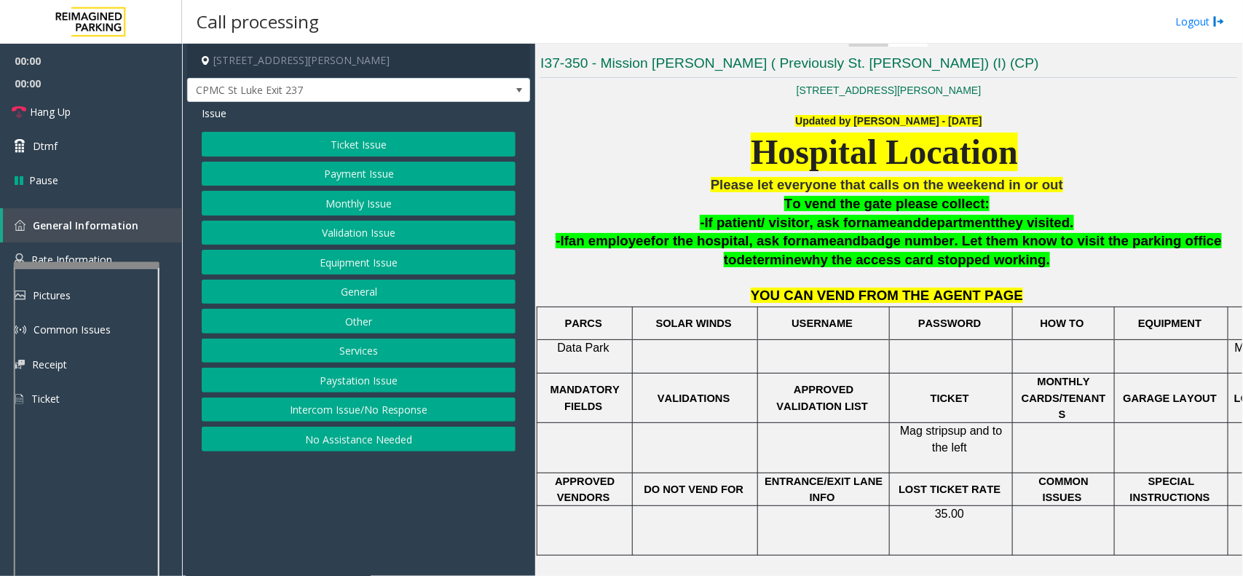
scroll to position [381, 0]
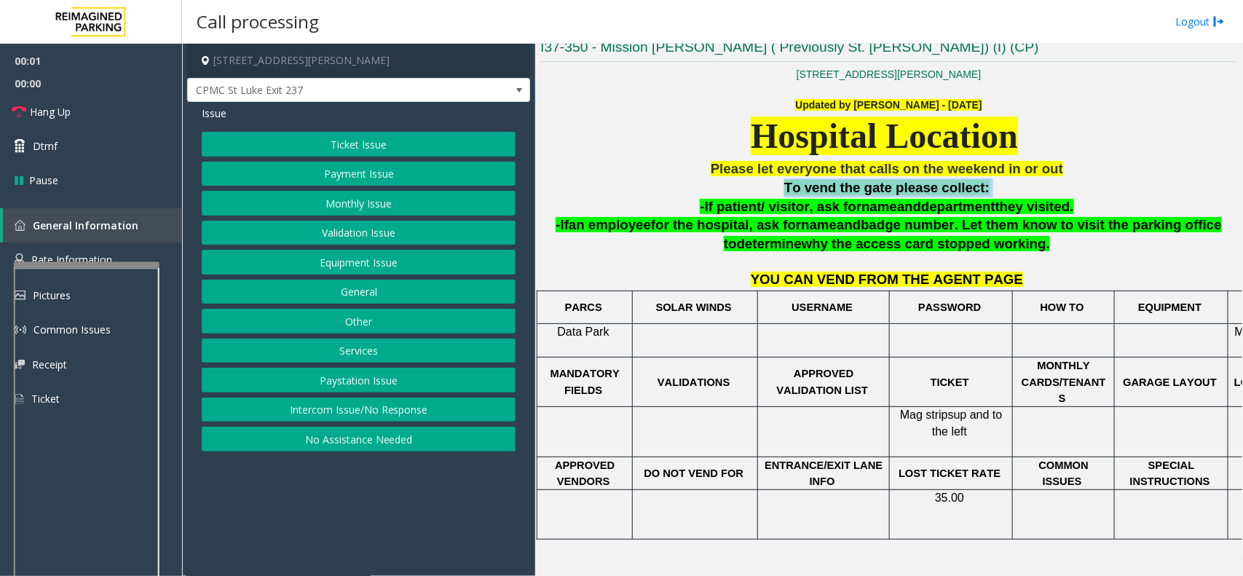
drag, startPoint x: 719, startPoint y: 178, endPoint x: 1017, endPoint y: 194, distance: 298.2
click at [1043, 186] on p "To vend the gate please collect:" at bounding box center [888, 187] width 697 height 19
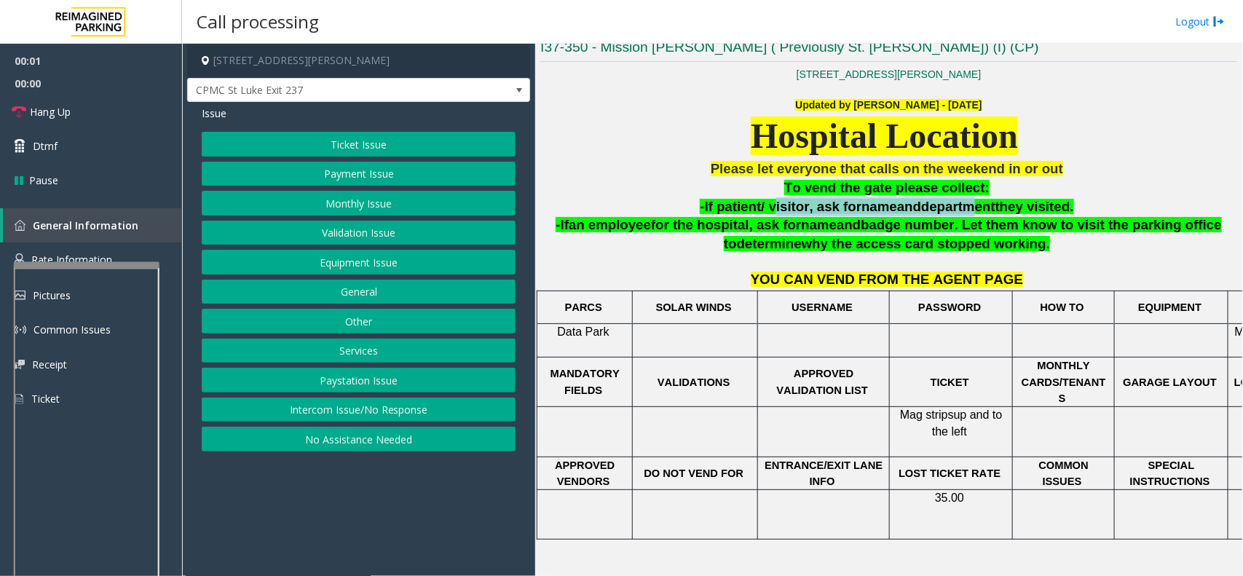
drag, startPoint x: 788, startPoint y: 201, endPoint x: 959, endPoint y: 197, distance: 171.1
click at [959, 197] on p "-If patient/ visitor, ask for name and department they visited." at bounding box center [888, 206] width 697 height 19
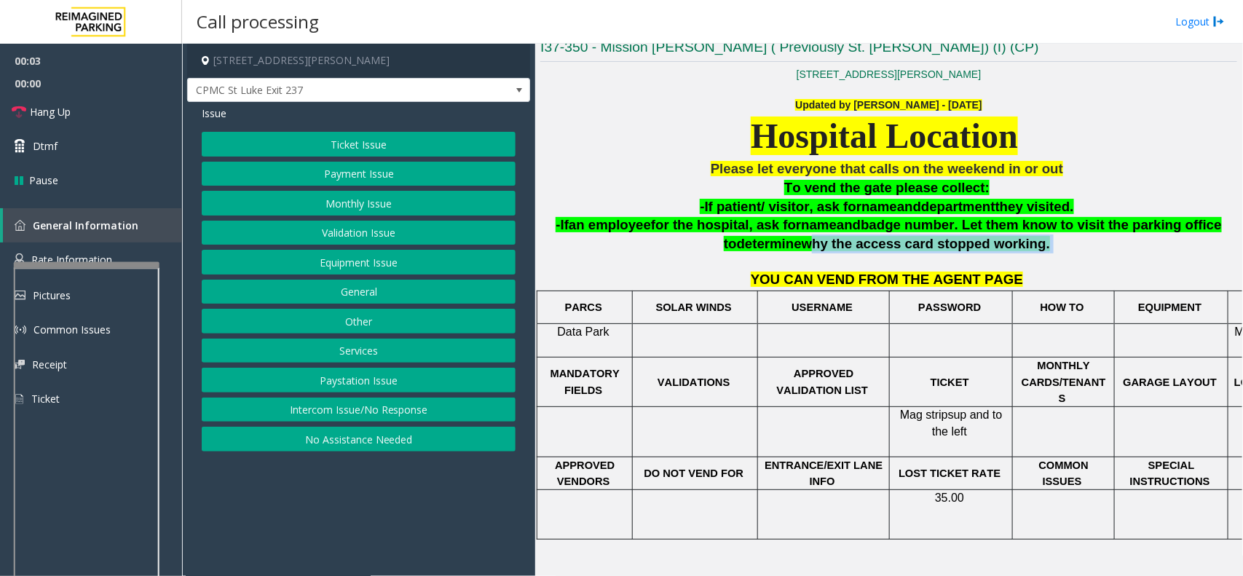
drag, startPoint x: 980, startPoint y: 245, endPoint x: 1021, endPoint y: 245, distance: 41.5
click at [1021, 245] on p "-If an employee for the hospital, ask for name and badge number . Let them know…" at bounding box center [888, 234] width 697 height 38
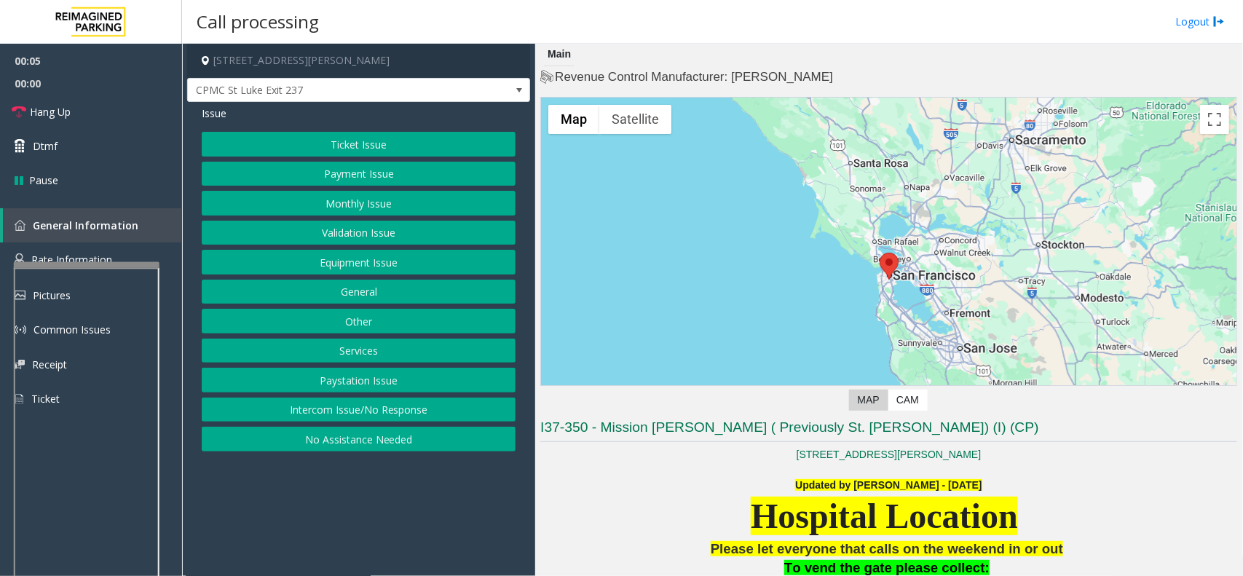
scroll to position [0, 0]
drag, startPoint x: 341, startPoint y: 411, endPoint x: 352, endPoint y: 405, distance: 12.7
click at [341, 411] on button "Intercom Issue/No Response" at bounding box center [359, 409] width 314 height 25
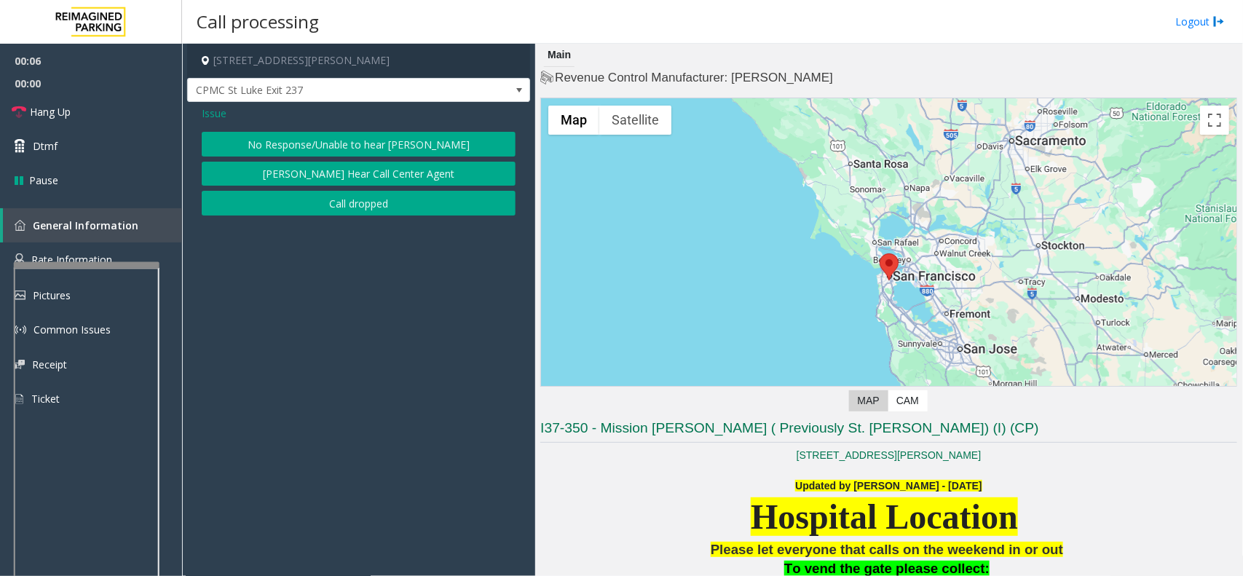
click at [377, 148] on button "No Response/Unable to hear [PERSON_NAME]" at bounding box center [359, 144] width 314 height 25
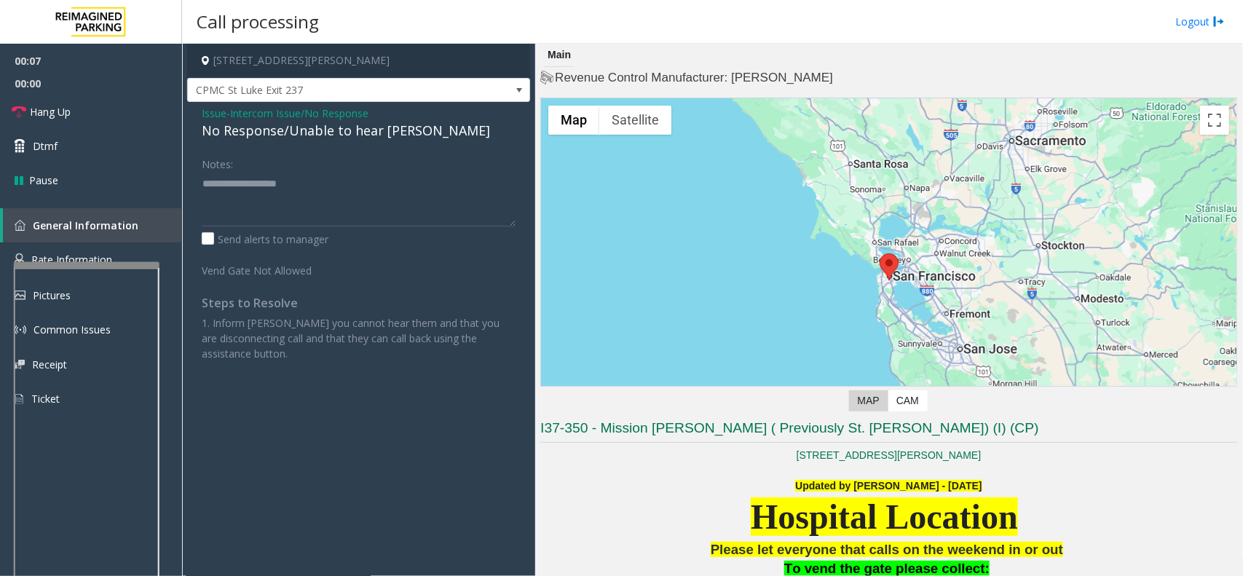
click at [360, 135] on div "No Response/Unable to hear [PERSON_NAME]" at bounding box center [359, 131] width 314 height 20
type textarea "**********"
click at [95, 87] on span "00:00" at bounding box center [91, 83] width 182 height 23
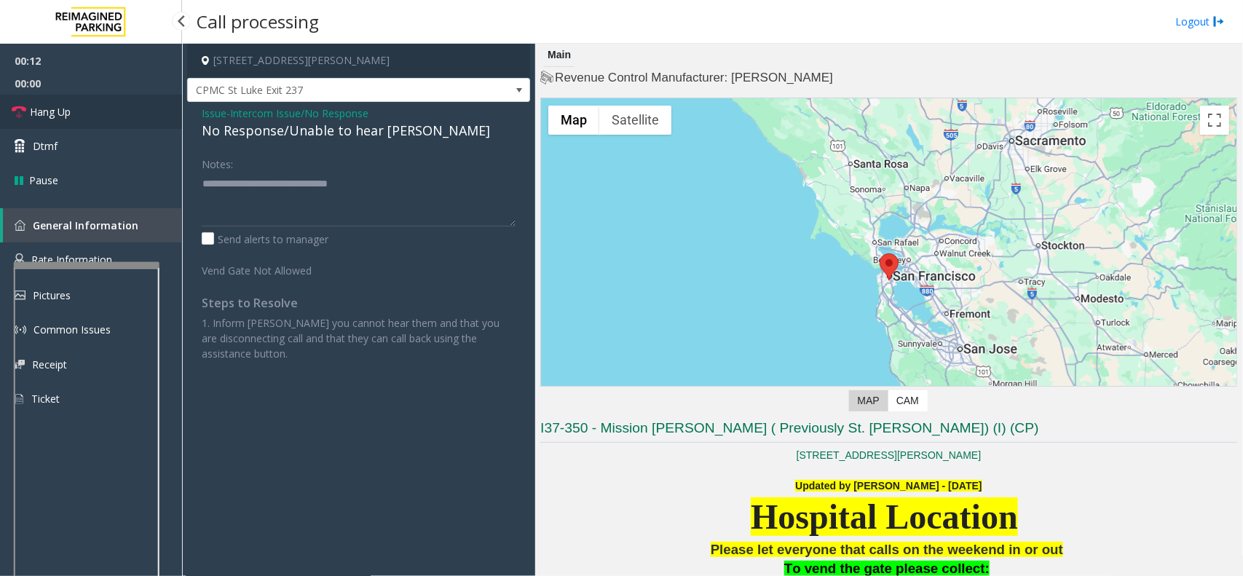
drag, startPoint x: 86, startPoint y: 100, endPoint x: 96, endPoint y: 103, distance: 10.6
click at [86, 100] on link "Hang Up" at bounding box center [91, 112] width 182 height 34
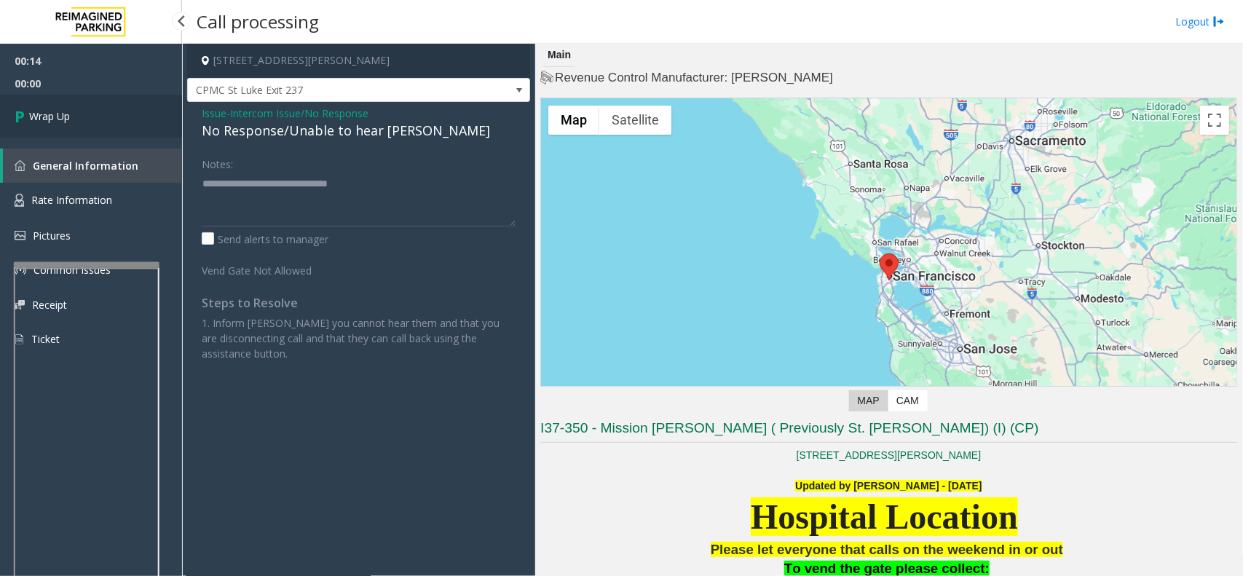
click at [116, 106] on link "Wrap Up" at bounding box center [91, 116] width 182 height 43
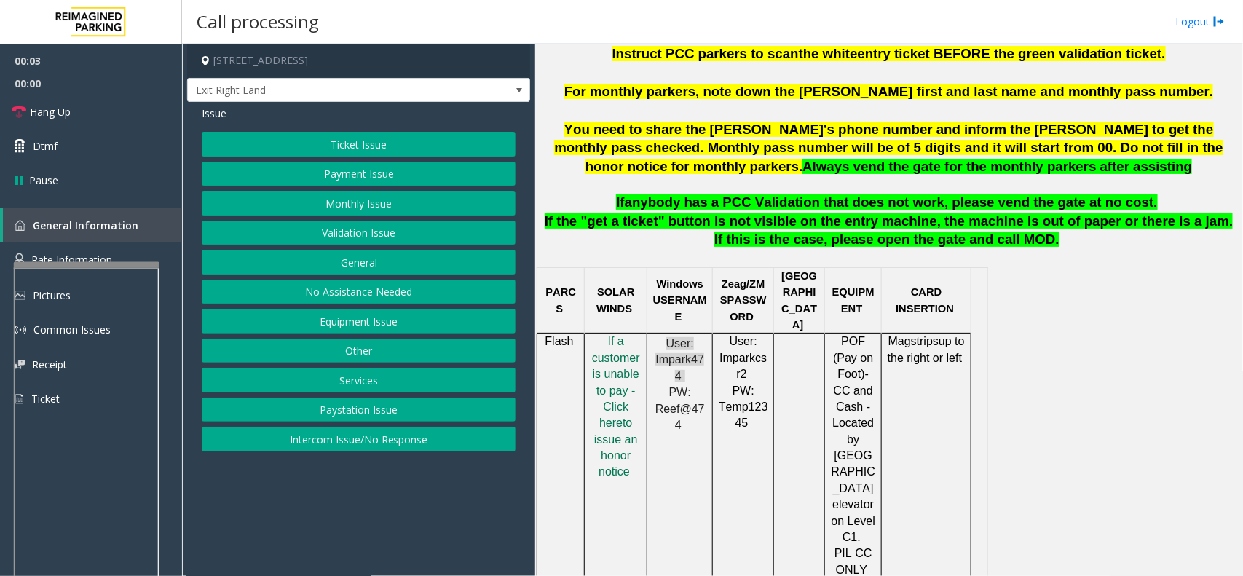
scroll to position [637, 0]
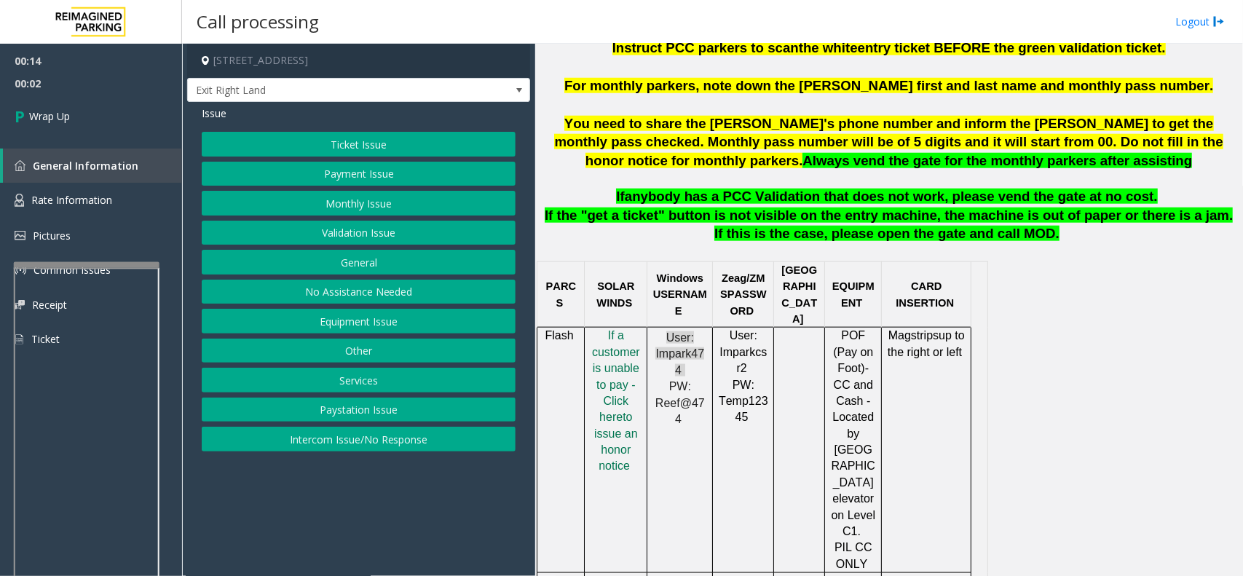
click at [394, 443] on button "Intercom Issue/No Response" at bounding box center [359, 439] width 314 height 25
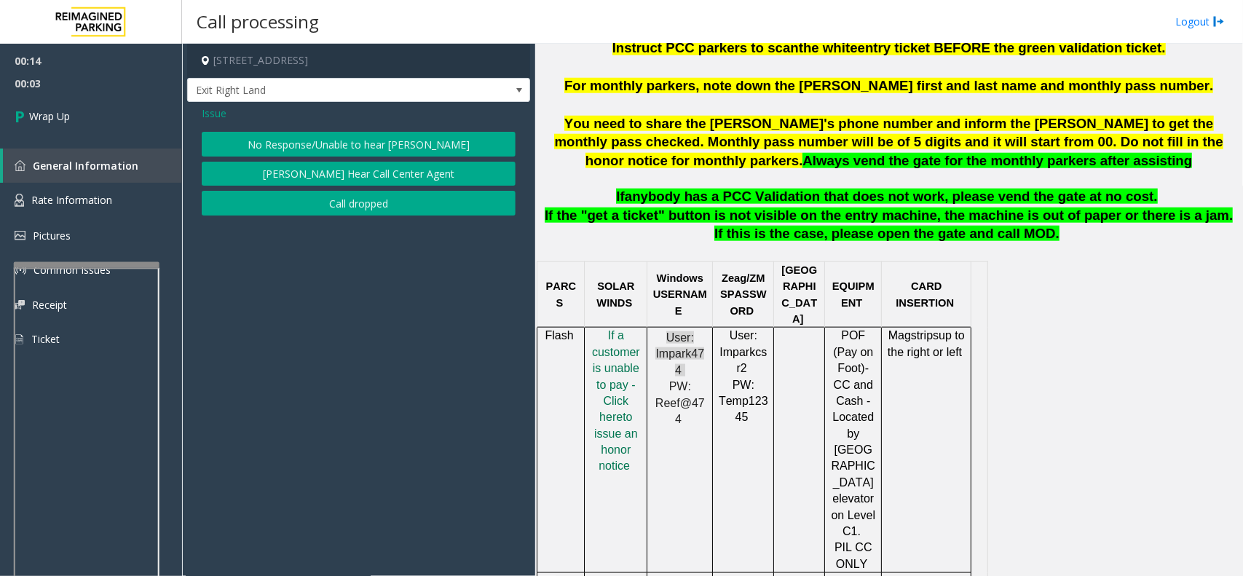
click at [343, 211] on button "Call dropped" at bounding box center [359, 203] width 314 height 25
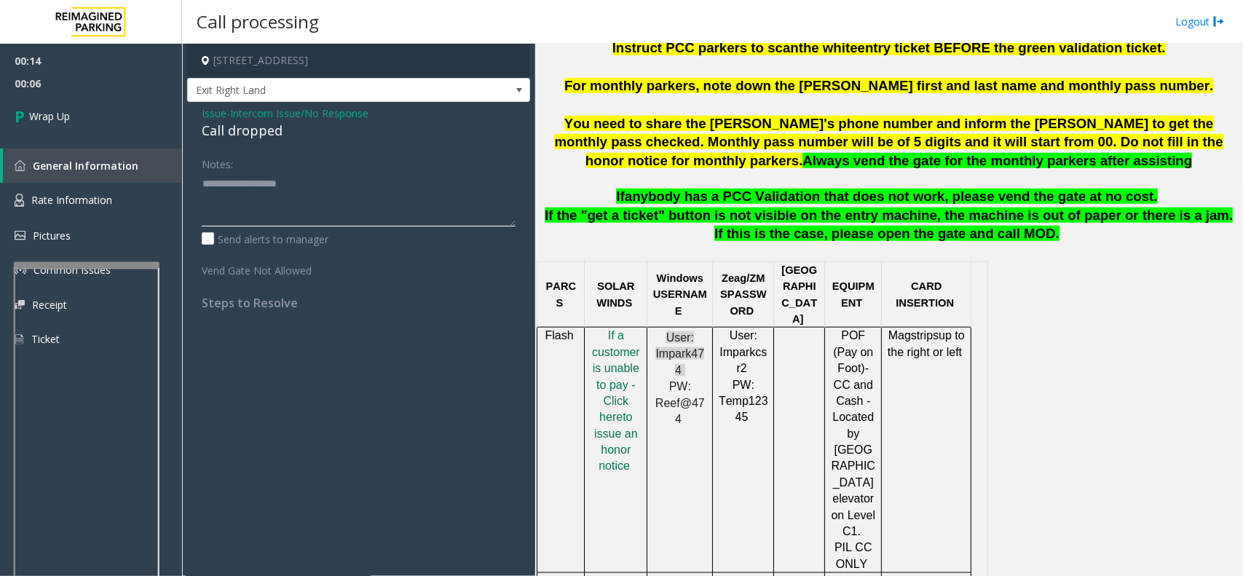
click at [253, 218] on textarea at bounding box center [359, 199] width 314 height 55
paste textarea "**********"
type textarea "**********"
click at [70, 106] on link "Wrap Up" at bounding box center [91, 116] width 182 height 43
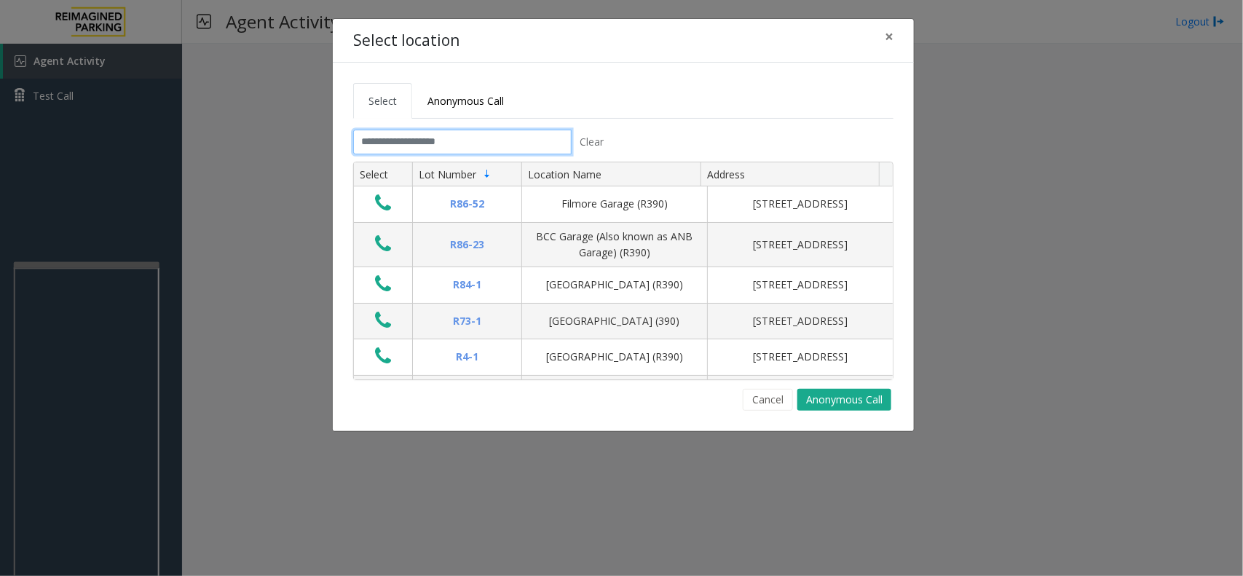
click at [444, 151] on input "text" at bounding box center [462, 142] width 218 height 25
click at [427, 142] on input "text" at bounding box center [462, 142] width 218 height 25
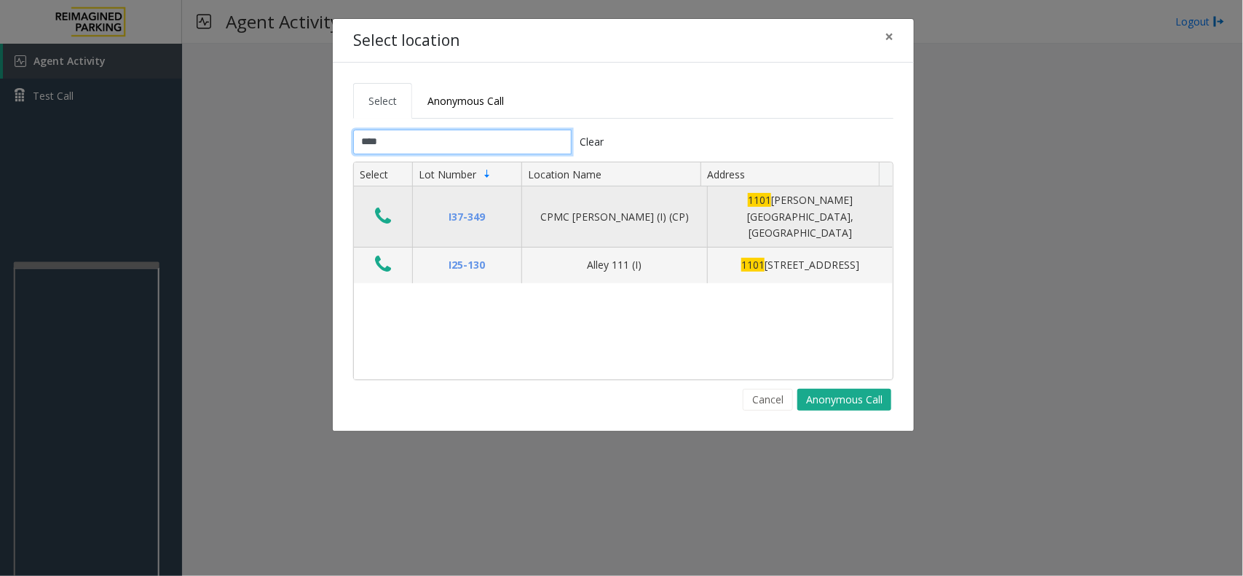
type input "****"
click at [373, 212] on button "Data table" at bounding box center [383, 216] width 25 height 23
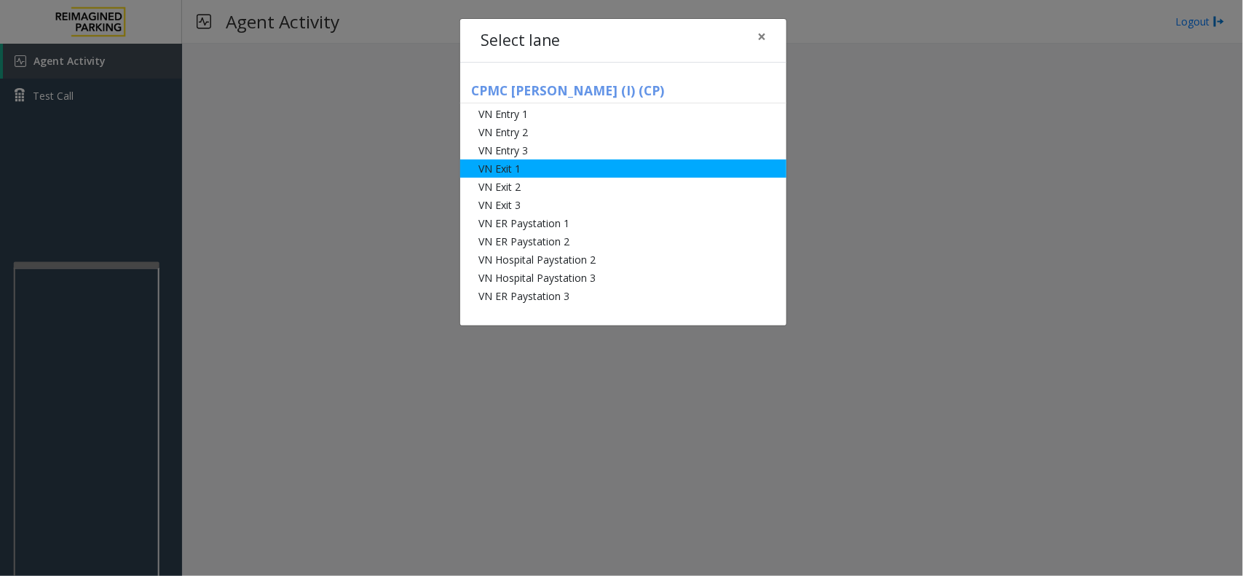
click at [608, 169] on li "VN Exit 1" at bounding box center [623, 168] width 326 height 18
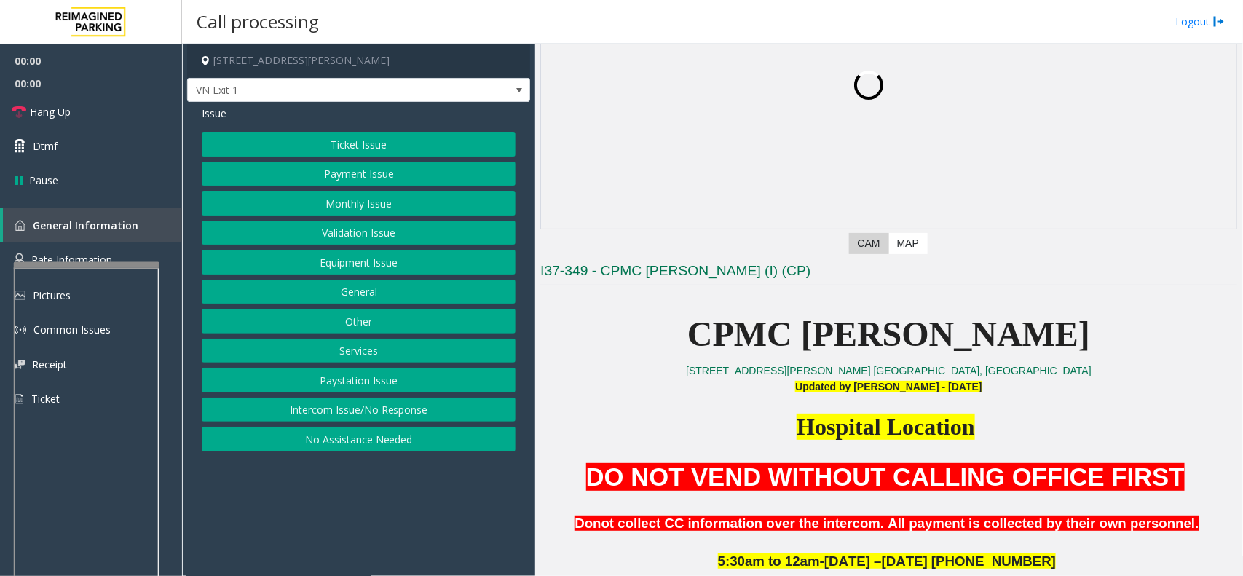
scroll to position [455, 0]
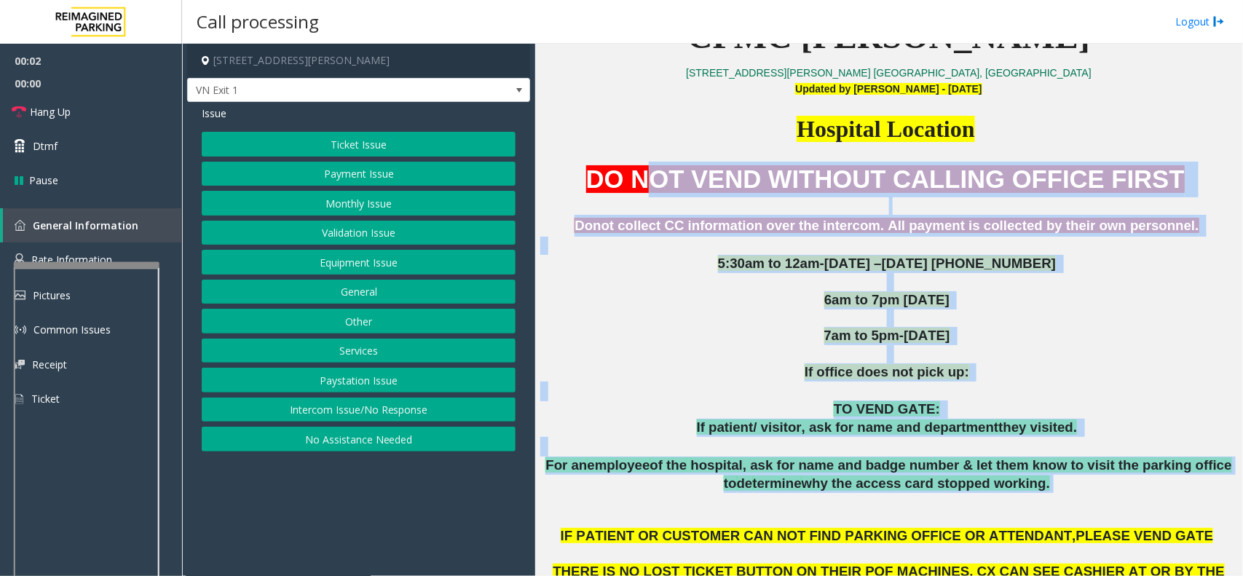
drag, startPoint x: 692, startPoint y: 186, endPoint x: 1028, endPoint y: 481, distance: 446.7
click at [1028, 480] on div "DO NOT VEND WITHOUT CALLING OFFICE FIRST Donot collect CC information over the …" at bounding box center [888, 410] width 697 height 496
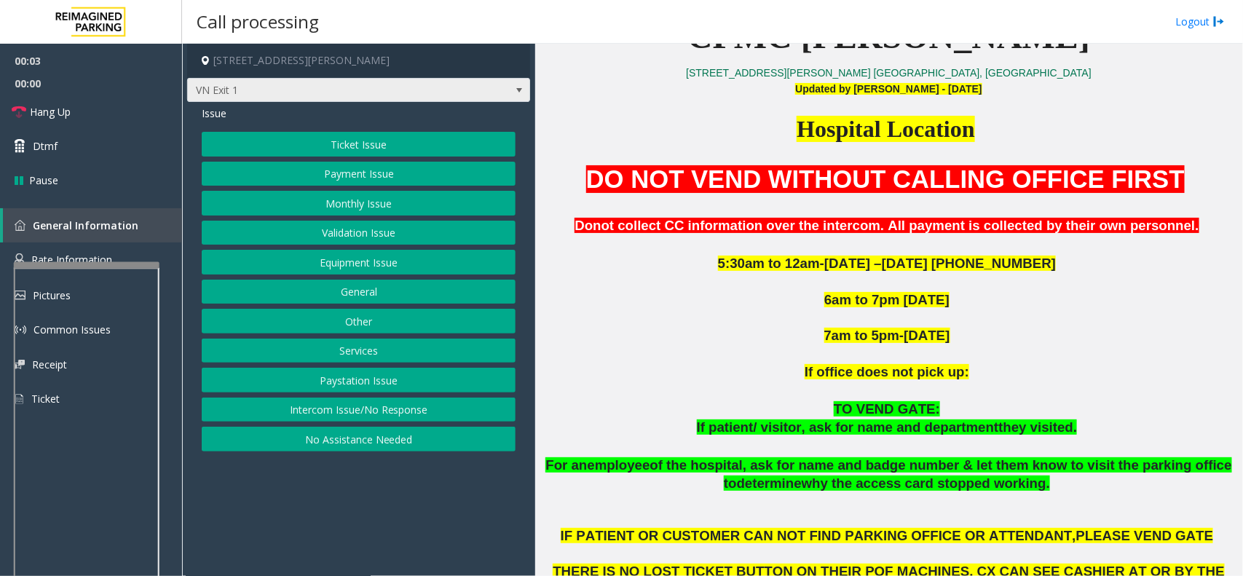
click at [321, 86] on span "VN Exit 1" at bounding box center [324, 90] width 273 height 23
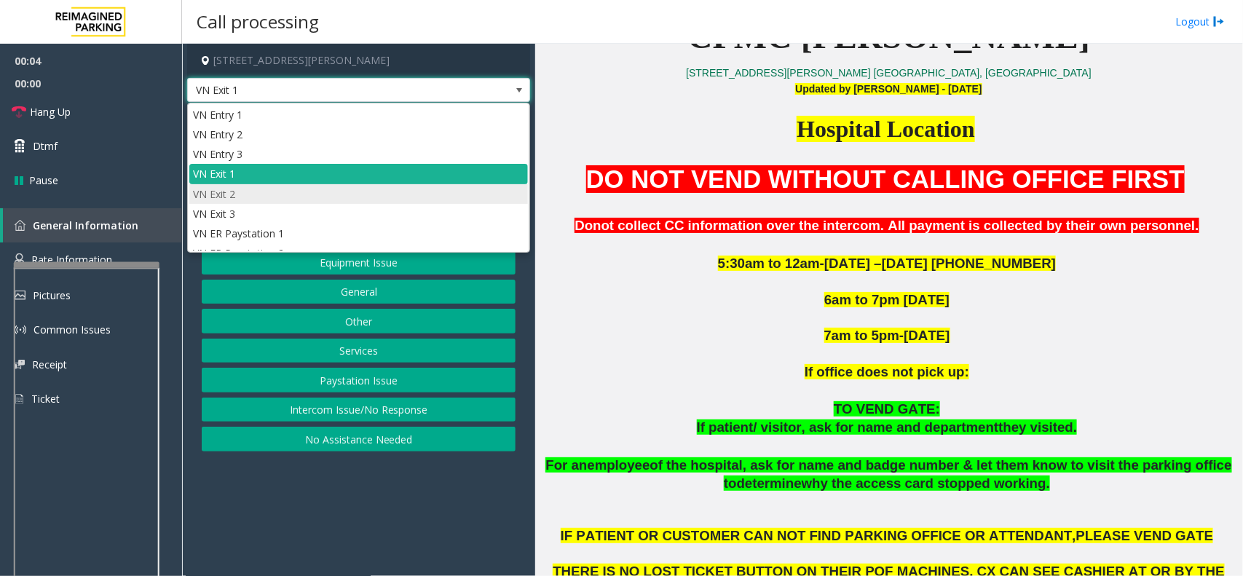
click at [309, 193] on li "VN Exit 2" at bounding box center [358, 194] width 339 height 20
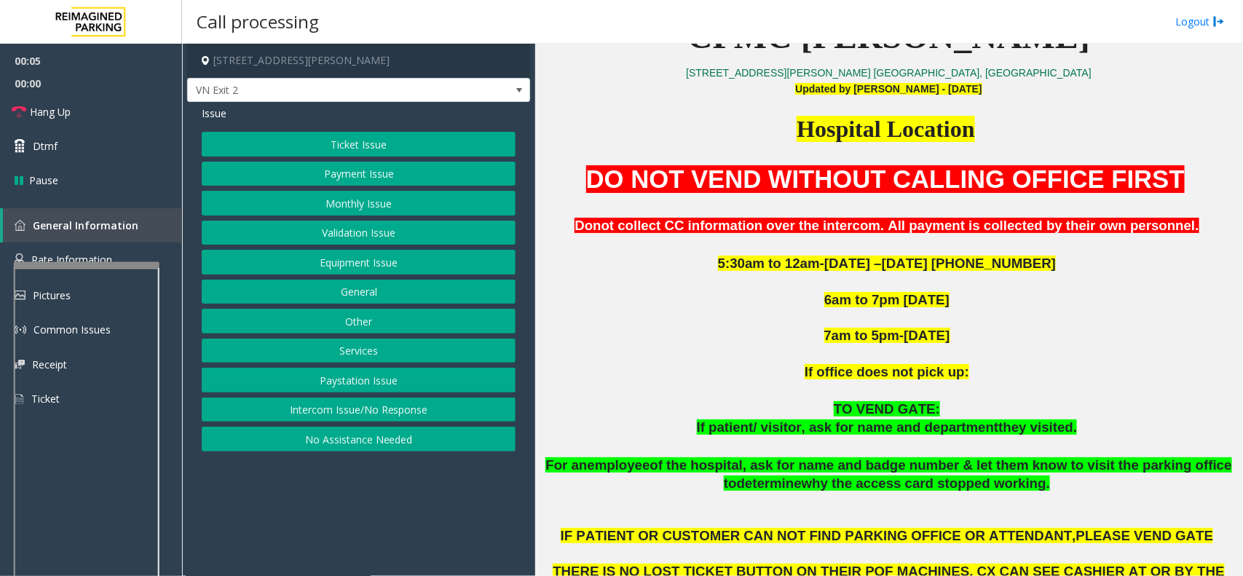
click at [406, 143] on button "Ticket Issue" at bounding box center [359, 144] width 314 height 25
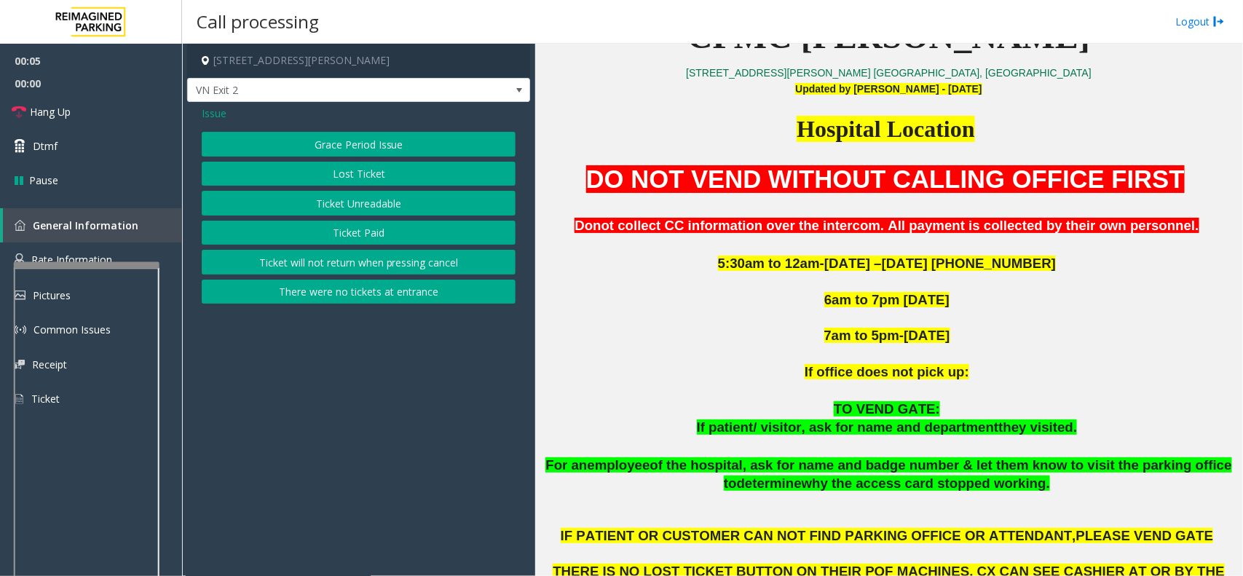
click at [398, 205] on button "Ticket Unreadable" at bounding box center [359, 203] width 314 height 25
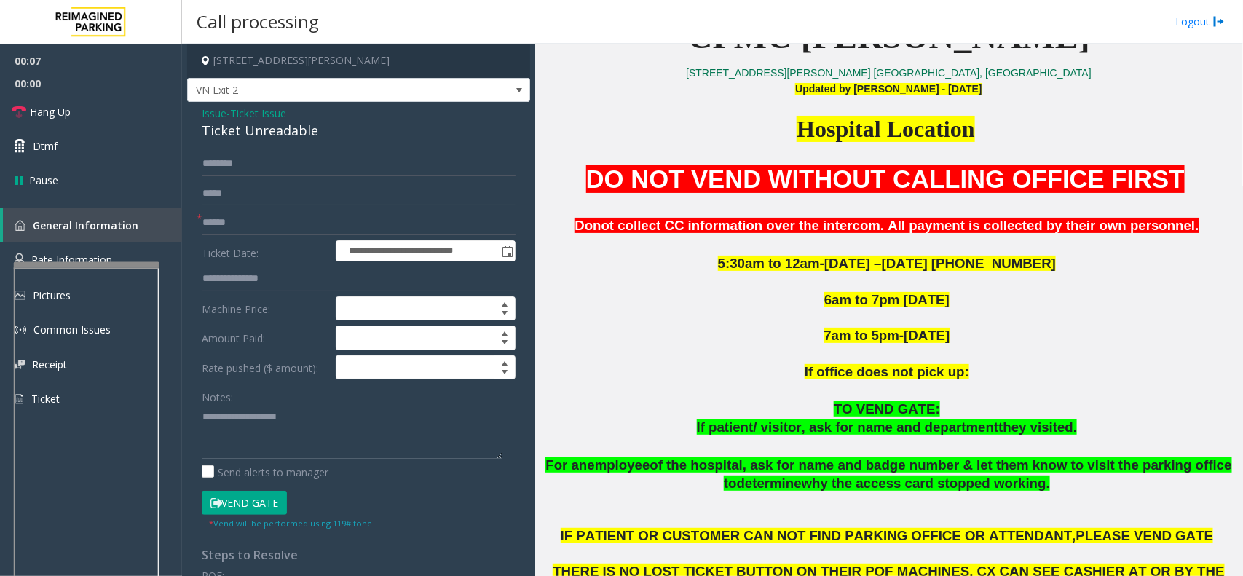
click at [306, 442] on textarea at bounding box center [352, 432] width 301 height 55
paste textarea "**********"
click at [272, 144] on div "**********" at bounding box center [358, 464] width 343 height 724
click at [277, 130] on div "Ticket Unreadable" at bounding box center [359, 131] width 314 height 20
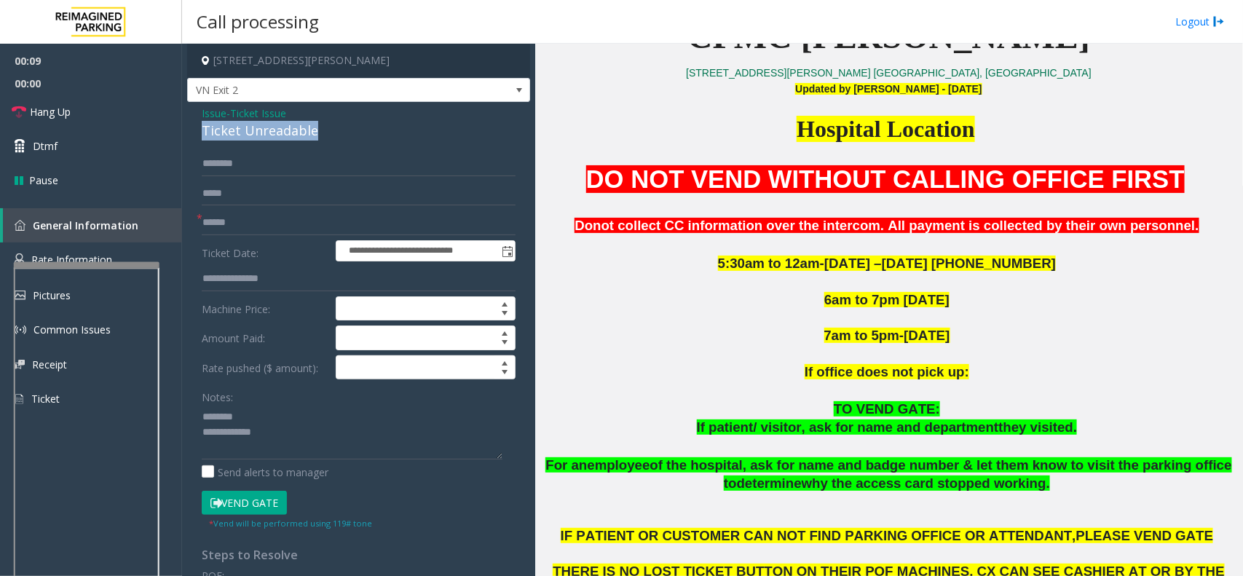
click at [277, 130] on div "Ticket Unreadable" at bounding box center [359, 131] width 314 height 20
click at [205, 413] on textarea at bounding box center [352, 432] width 301 height 55
click at [288, 416] on textarea at bounding box center [352, 432] width 301 height 55
click at [291, 128] on div "Ticket Unreadable" at bounding box center [359, 131] width 314 height 20
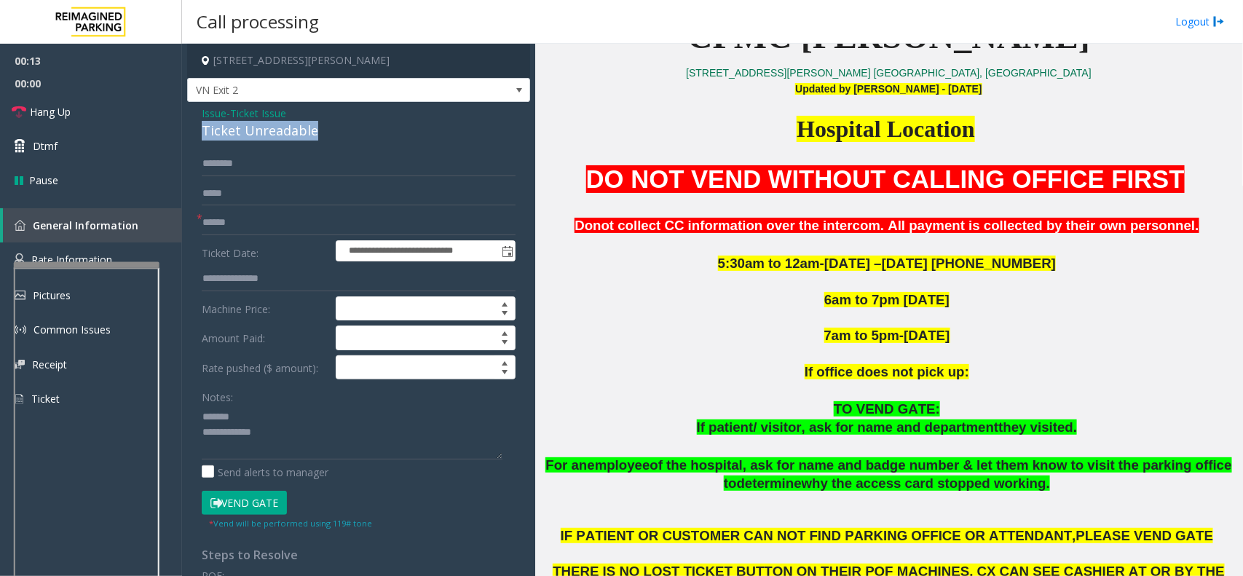
click at [291, 128] on div "Ticket Unreadable" at bounding box center [359, 131] width 314 height 20
paste textarea "**********"
click at [295, 424] on textarea at bounding box center [352, 432] width 301 height 55
click at [328, 437] on textarea at bounding box center [352, 432] width 301 height 55
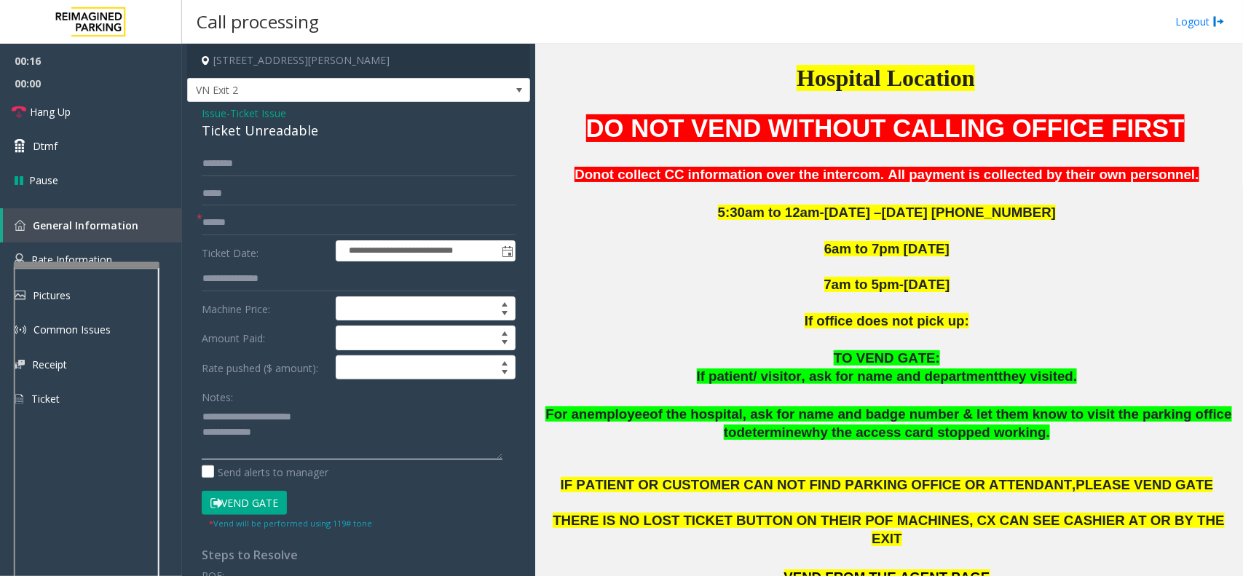
scroll to position [546, 0]
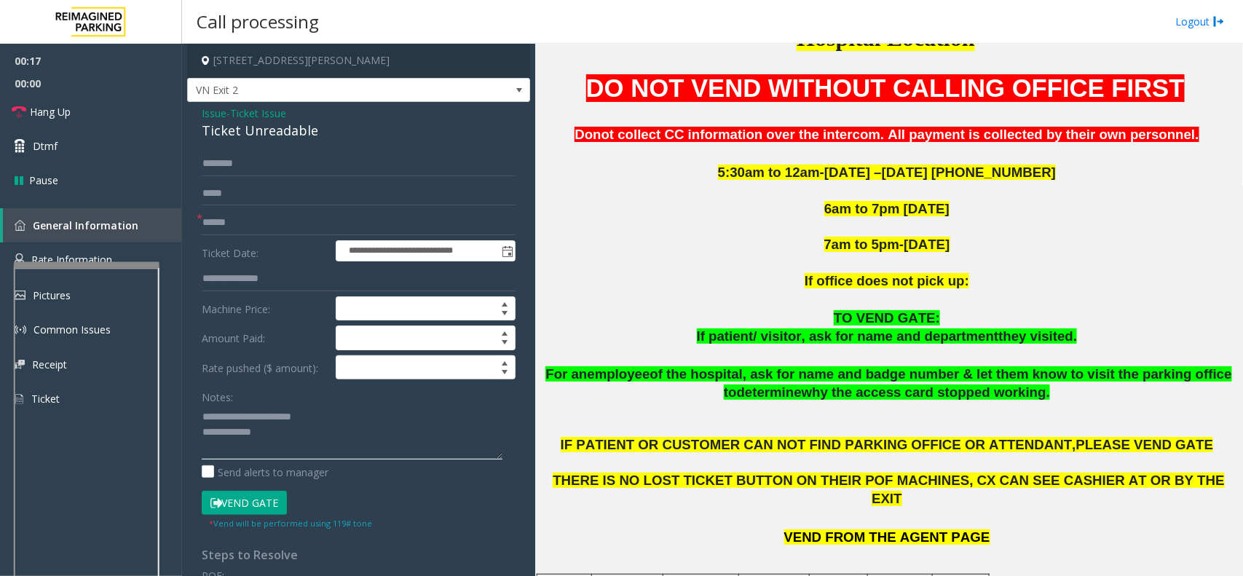
type textarea "**********"
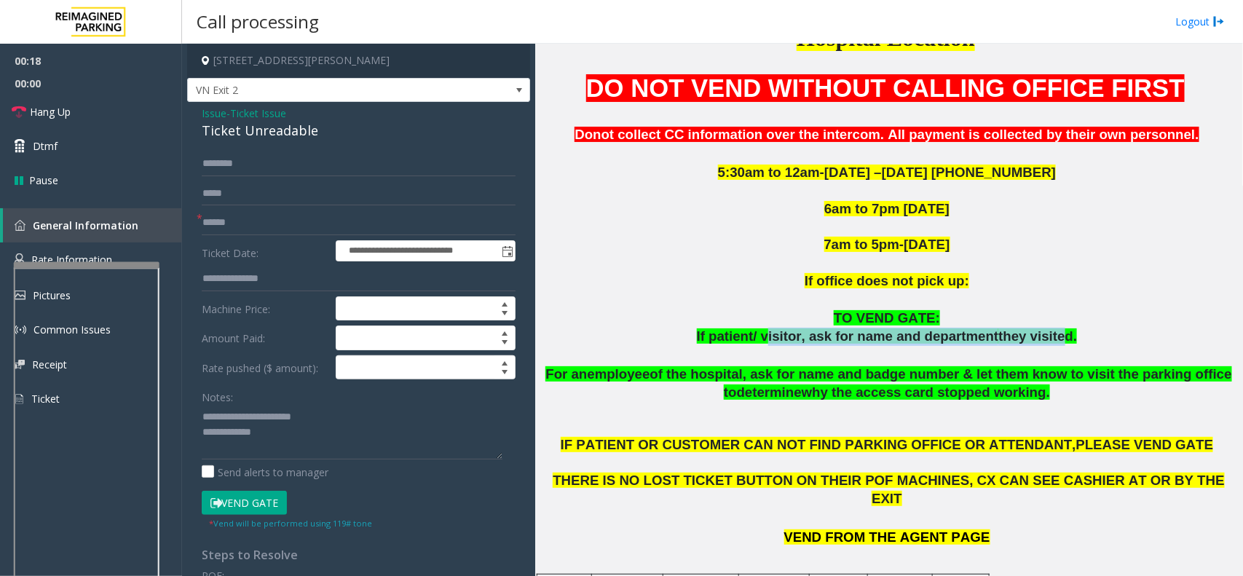
drag, startPoint x: 775, startPoint y: 339, endPoint x: 1045, endPoint y: 339, distance: 269.4
click at [1045, 339] on span "If patient/ visitor, ask for name and department they visited." at bounding box center [887, 335] width 381 height 15
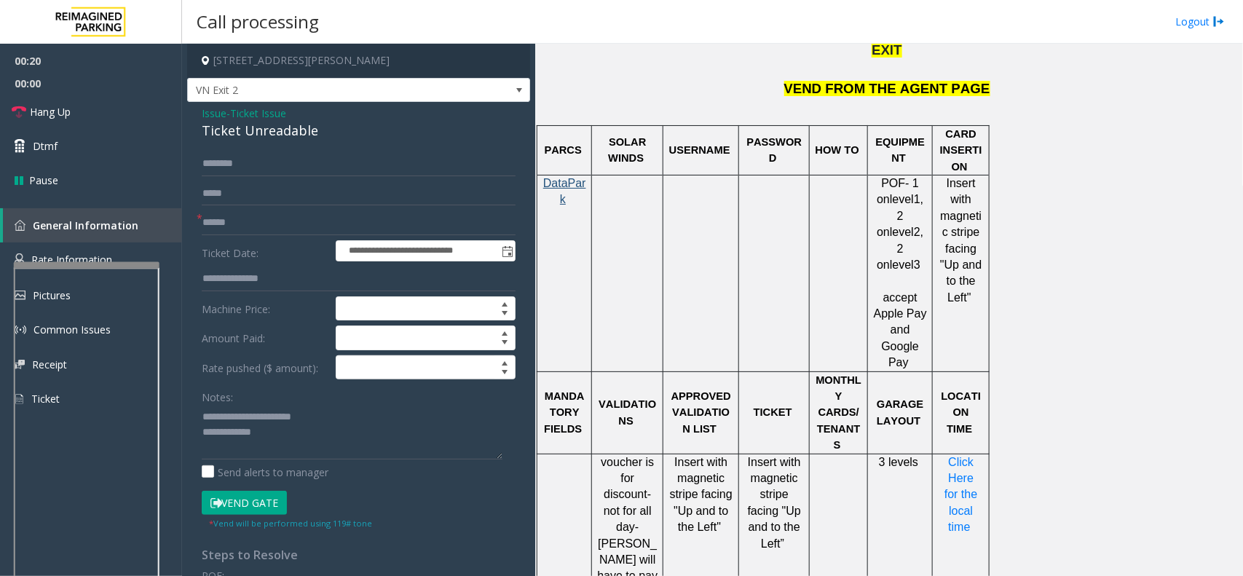
scroll to position [1001, 0]
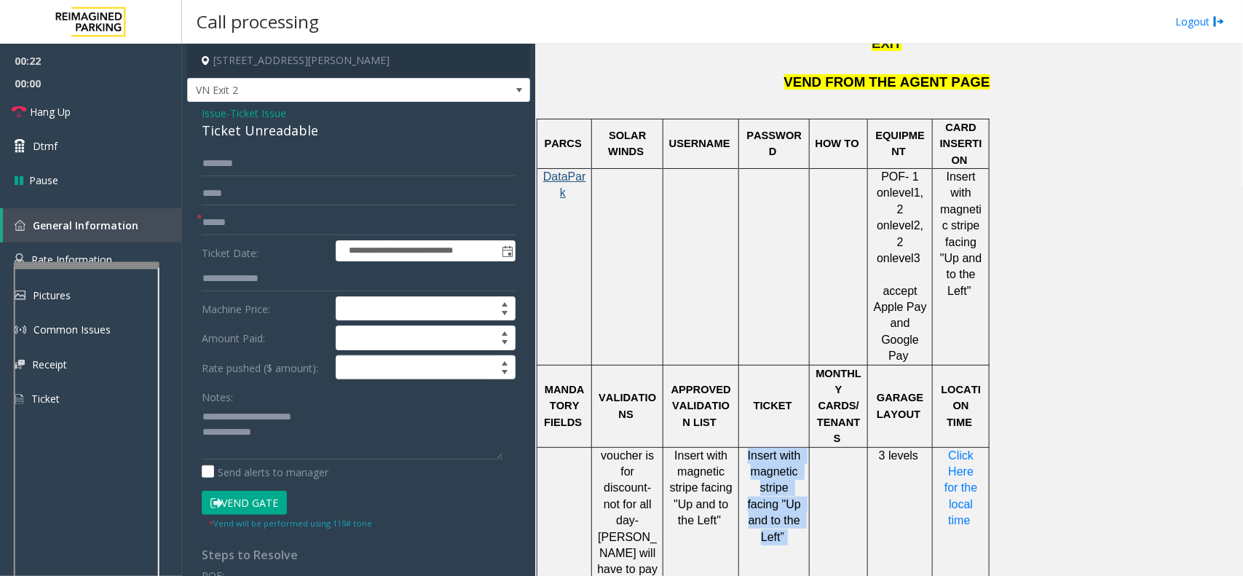
drag, startPoint x: 748, startPoint y: 387, endPoint x: 801, endPoint y: 464, distance: 93.7
click at [801, 464] on td "Insert with magnetic stripe facing "Up and to the Left”" at bounding box center [774, 529] width 71 height 164
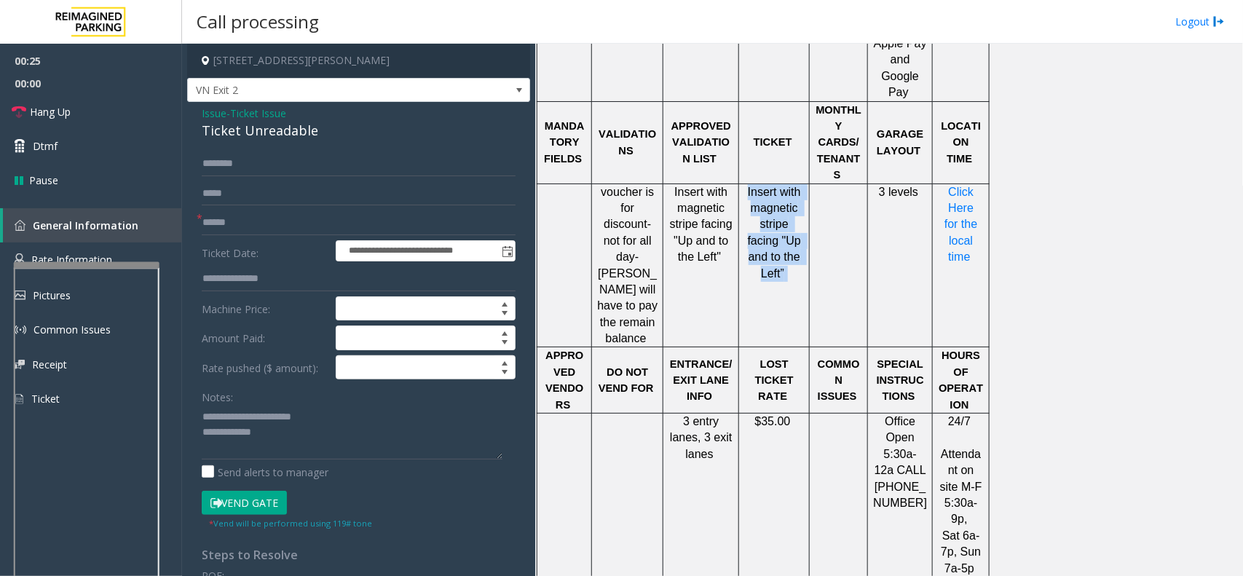
scroll to position [1274, 0]
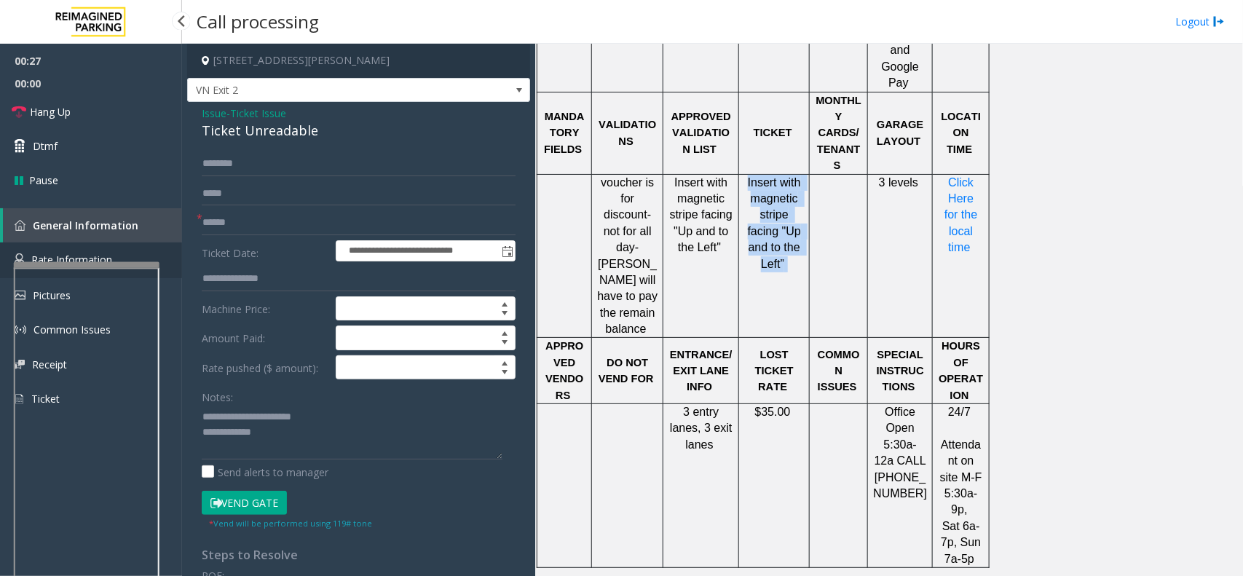
click at [88, 250] on link "Rate Information" at bounding box center [91, 260] width 182 height 36
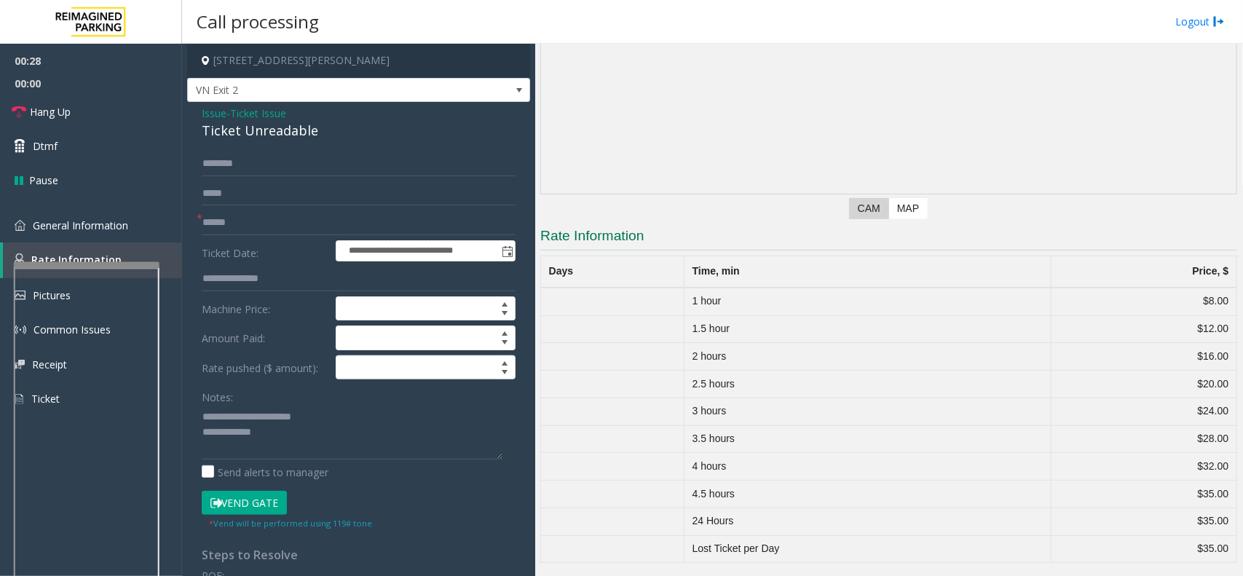
drag, startPoint x: 693, startPoint y: 303, endPoint x: 772, endPoint y: 308, distance: 78.8
click at [790, 301] on td "1 hour" at bounding box center [867, 302] width 367 height 28
click at [125, 223] on span "General Information" at bounding box center [80, 225] width 95 height 14
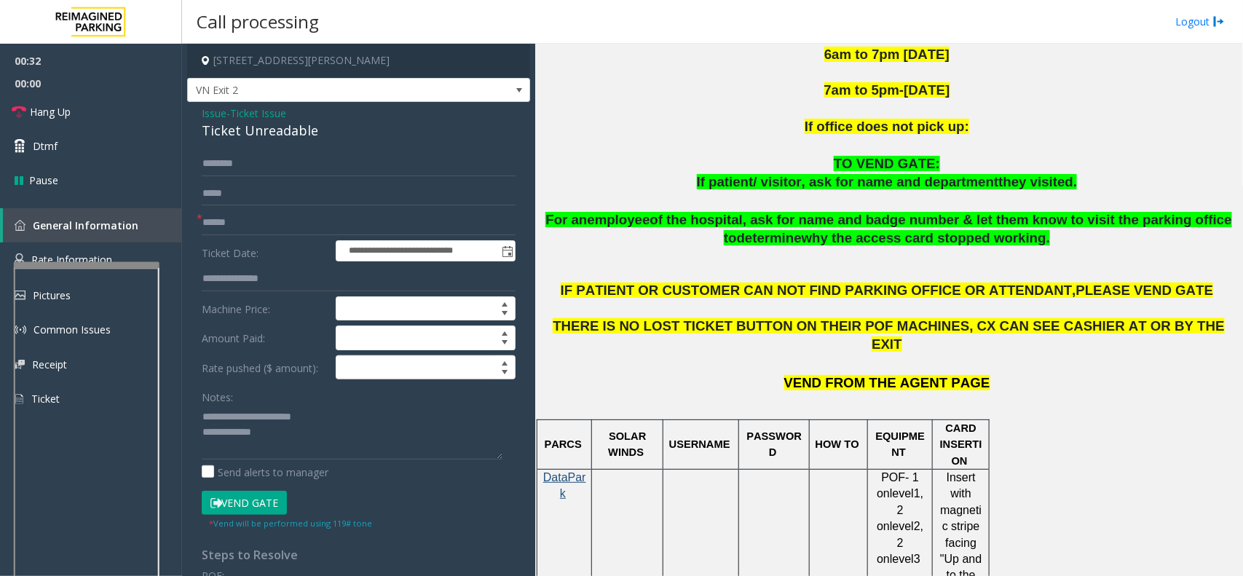
scroll to position [546, 0]
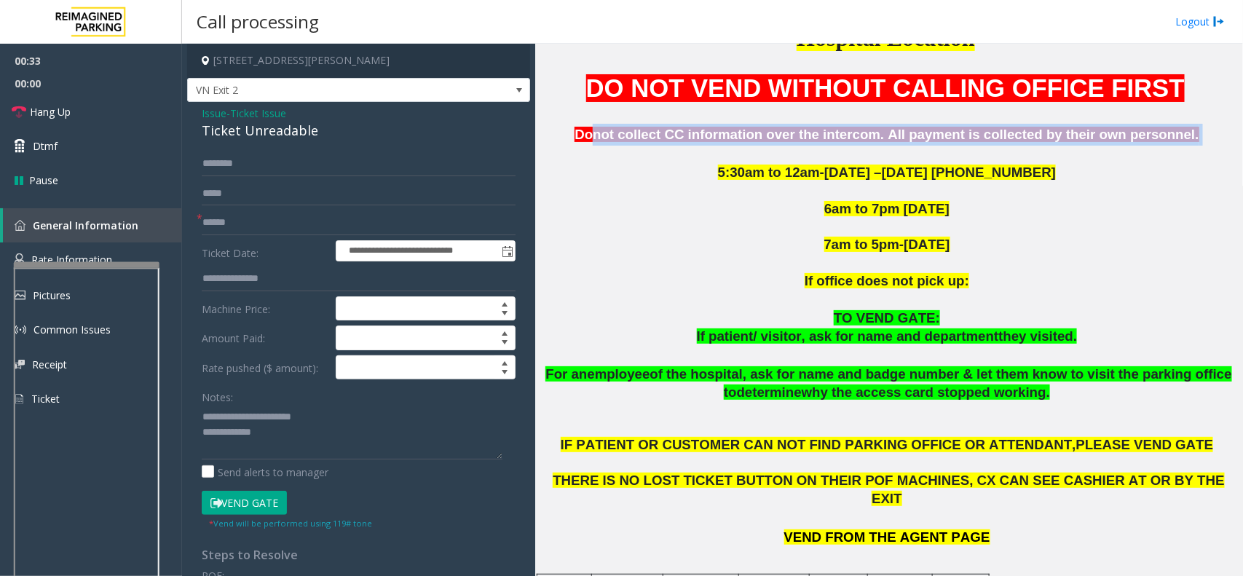
drag, startPoint x: 624, startPoint y: 131, endPoint x: 1185, endPoint y: 135, distance: 561.3
click at [1185, 135] on p "Donot collect CC information over the intercom. All payment is collected by the…" at bounding box center [888, 135] width 697 height 22
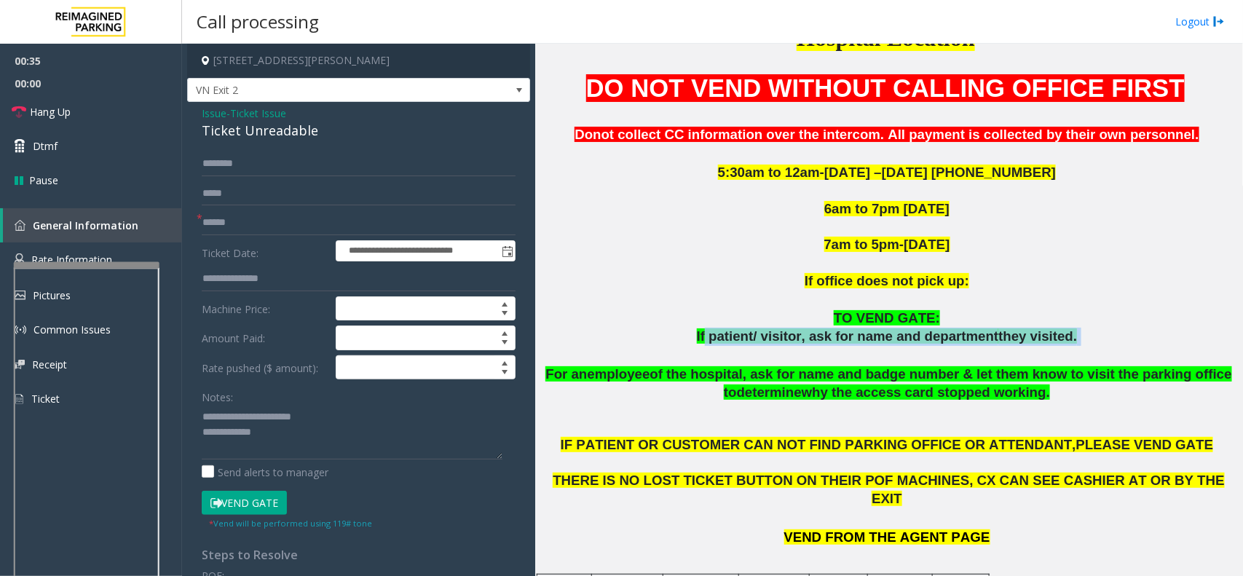
drag, startPoint x: 716, startPoint y: 333, endPoint x: 1093, endPoint y: 333, distance: 377.8
click at [1093, 333] on p "If patient/ visitor, ask for name and department they visited." at bounding box center [888, 337] width 697 height 18
click at [1032, 342] on span "they visited." at bounding box center [1037, 335] width 79 height 15
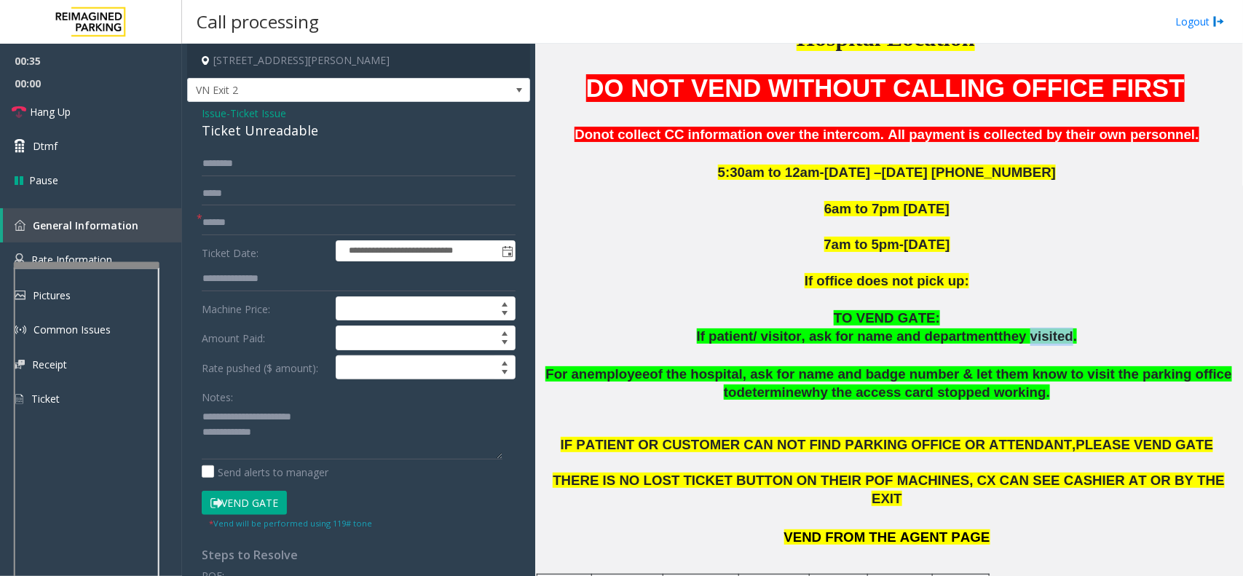
click at [1032, 342] on span "they visited." at bounding box center [1037, 335] width 79 height 15
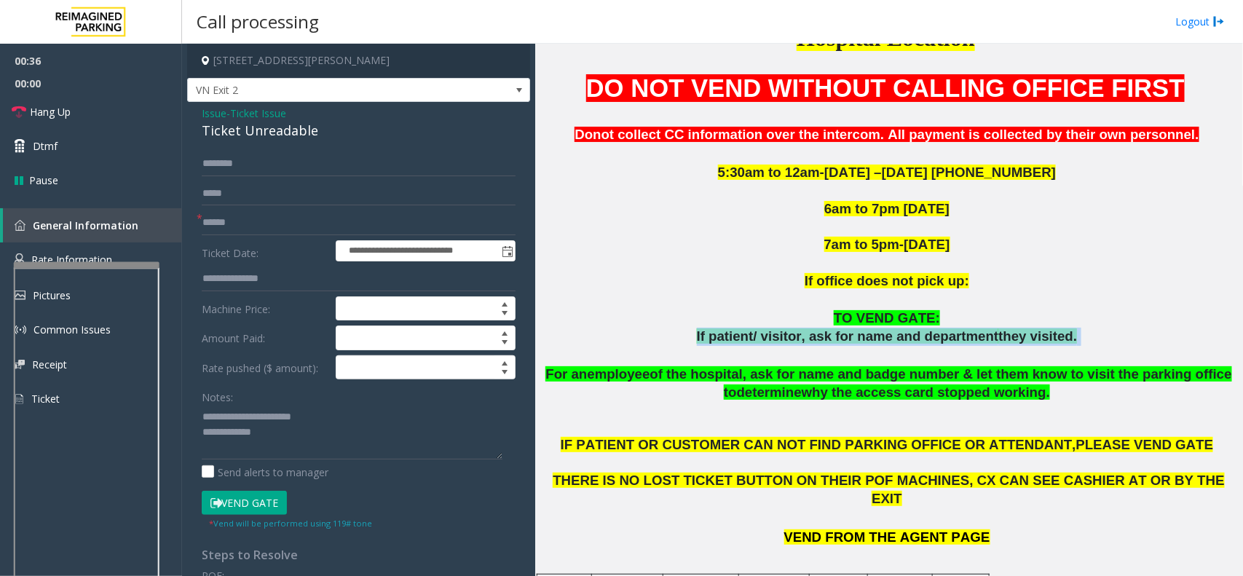
click at [1032, 342] on span "they visited." at bounding box center [1037, 335] width 79 height 15
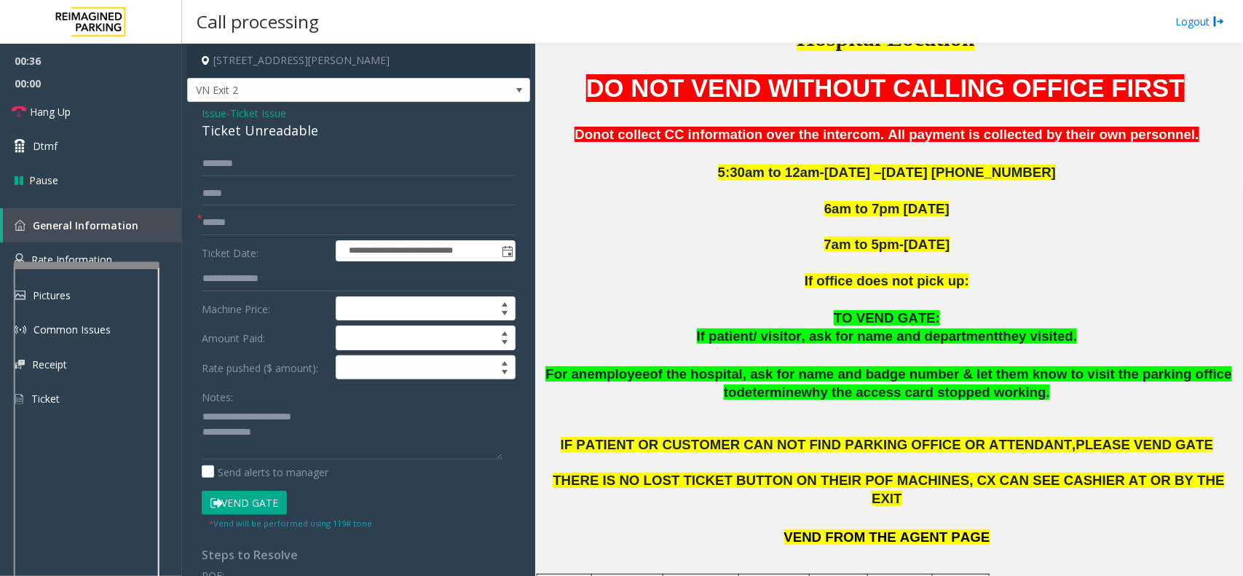
click at [990, 347] on p at bounding box center [888, 356] width 697 height 20
click at [998, 339] on span "they visited." at bounding box center [1037, 335] width 79 height 15
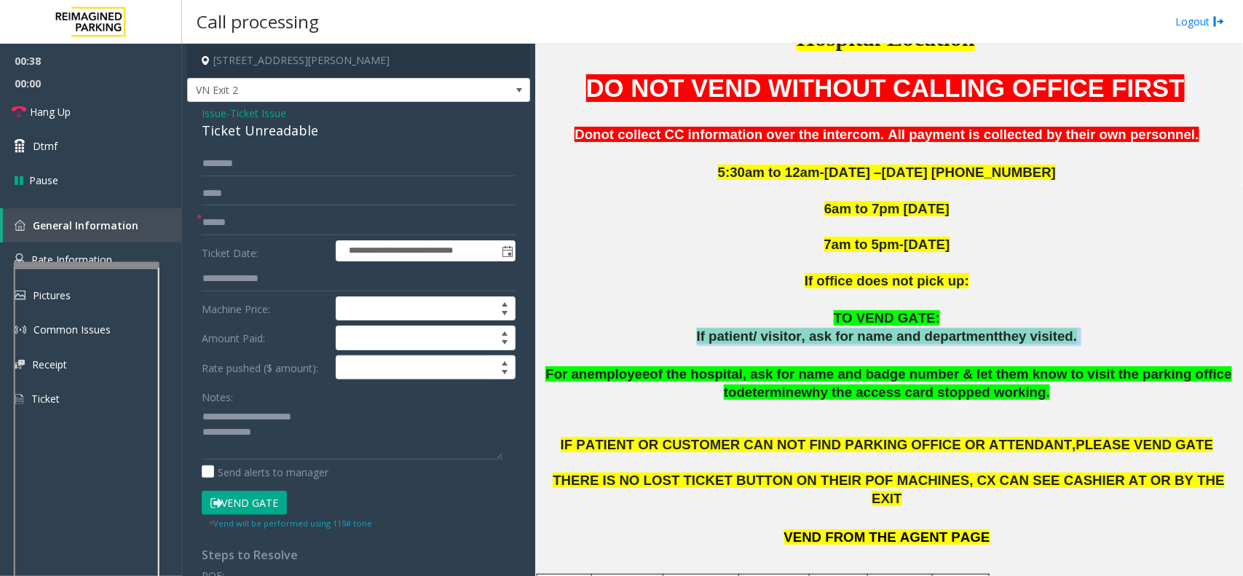
click at [998, 339] on span "they visited." at bounding box center [1037, 335] width 79 height 15
click at [74, 249] on link "Rate Information" at bounding box center [91, 260] width 182 height 36
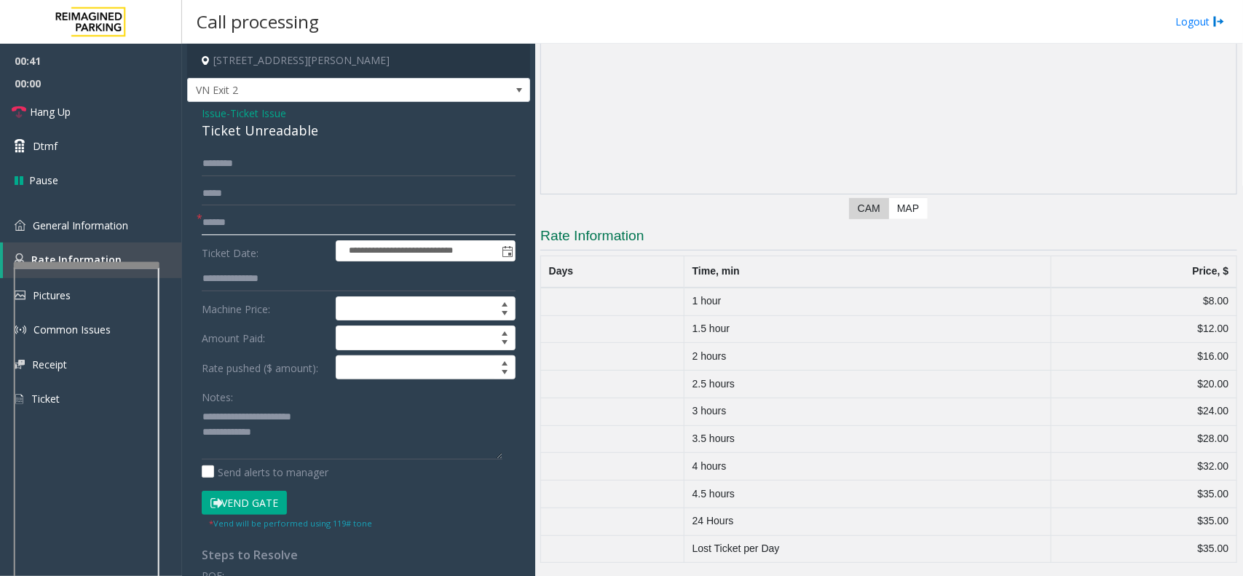
click at [251, 226] on input "text" at bounding box center [359, 222] width 314 height 25
click at [89, 227] on span "General Information" at bounding box center [80, 225] width 95 height 14
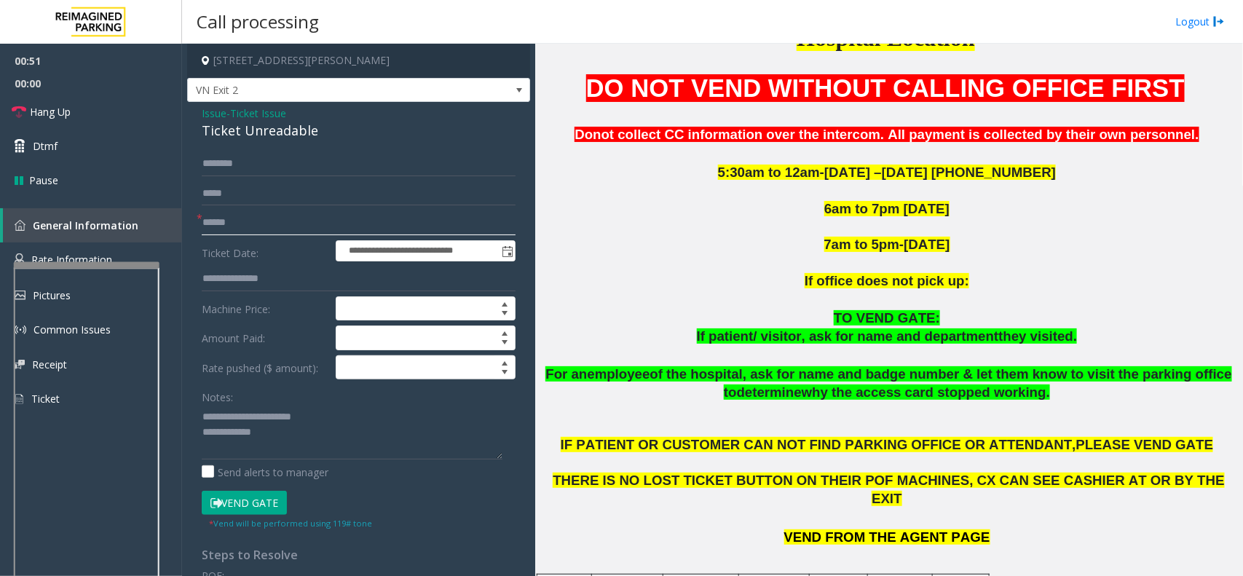
click at [222, 230] on input "text" at bounding box center [359, 222] width 314 height 25
drag, startPoint x: 218, startPoint y: 114, endPoint x: 230, endPoint y: 128, distance: 18.1
click at [218, 114] on span "Issue" at bounding box center [214, 113] width 25 height 15
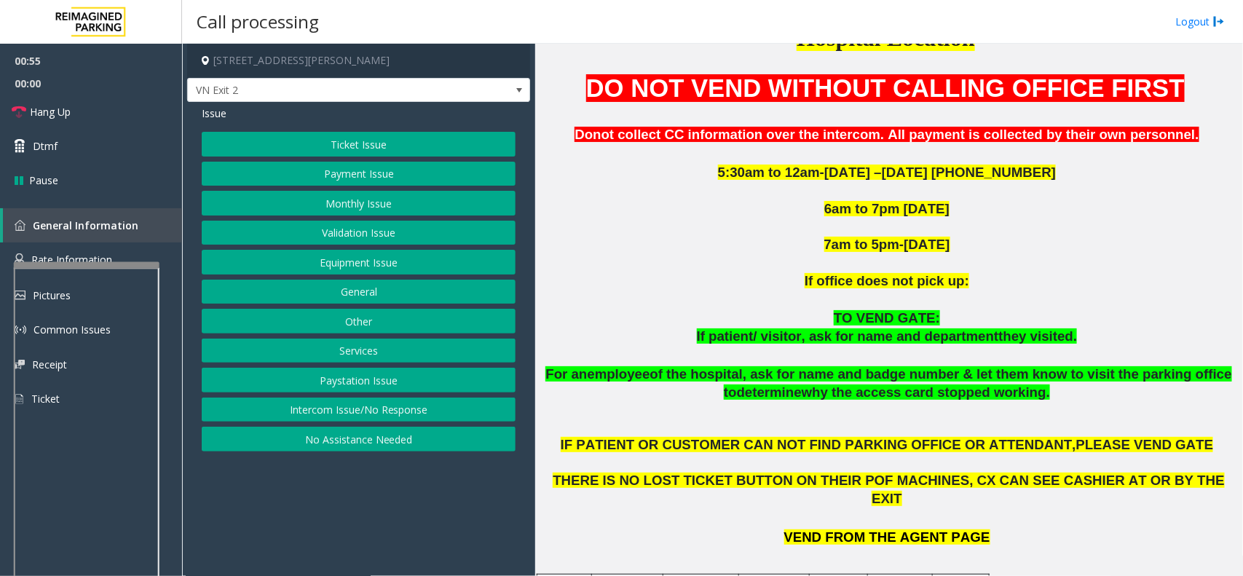
click at [358, 266] on button "Equipment Issue" at bounding box center [359, 262] width 314 height 25
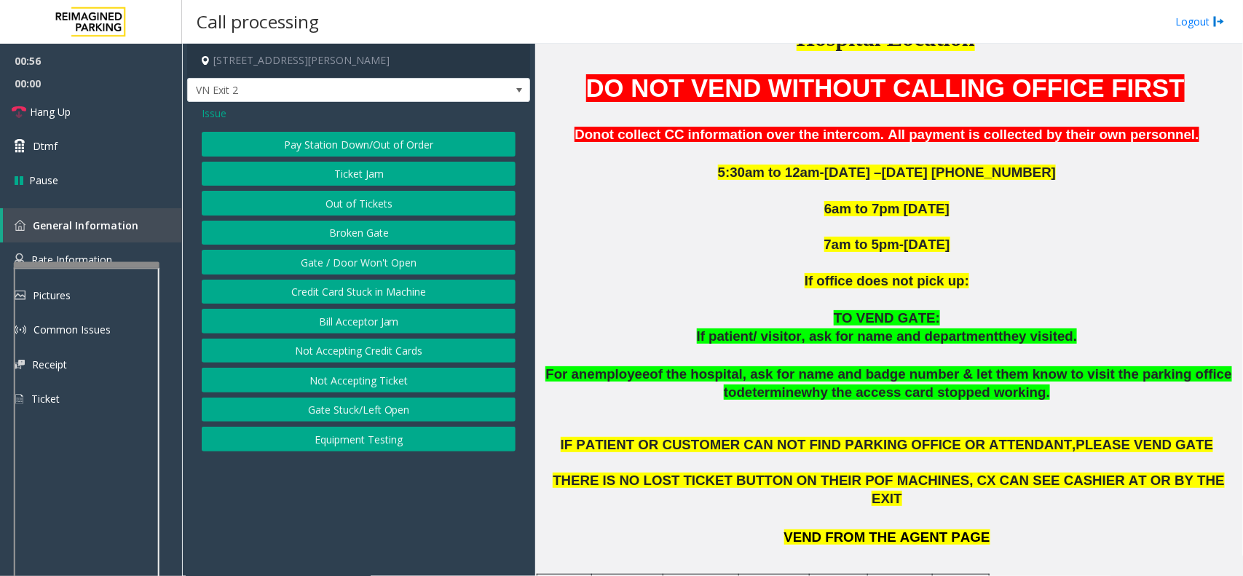
click at [363, 260] on button "Gate / Door Won't Open" at bounding box center [359, 262] width 314 height 25
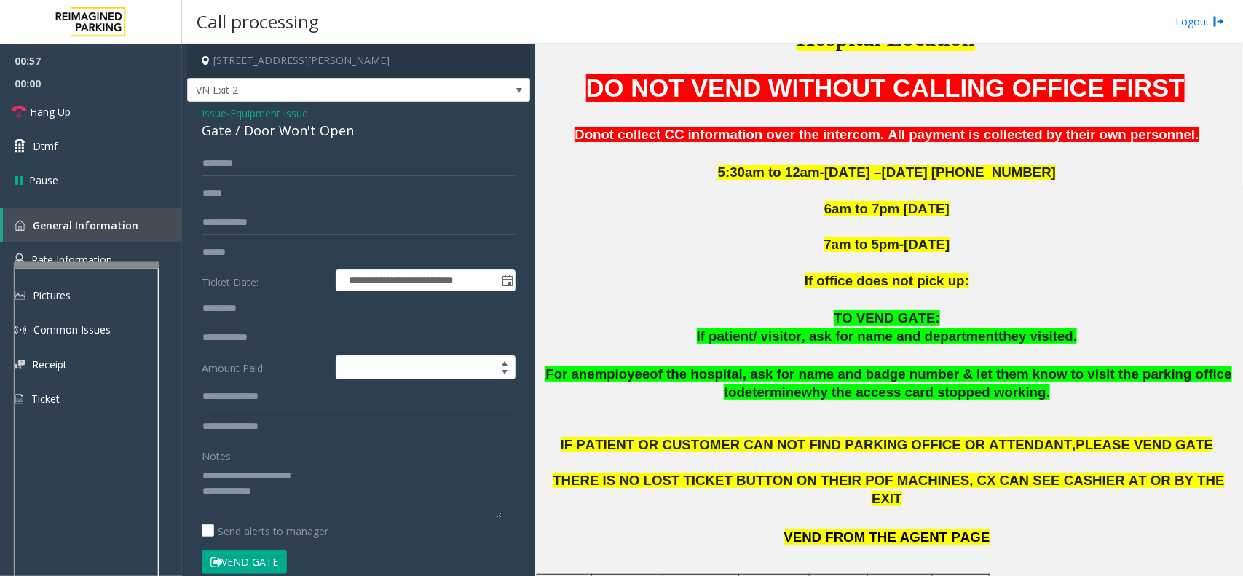
click at [288, 133] on div "Gate / Door Won't Open" at bounding box center [359, 131] width 314 height 20
drag, startPoint x: 234, startPoint y: 474, endPoint x: 359, endPoint y: 480, distance: 124.7
click at [359, 480] on textarea at bounding box center [352, 491] width 301 height 55
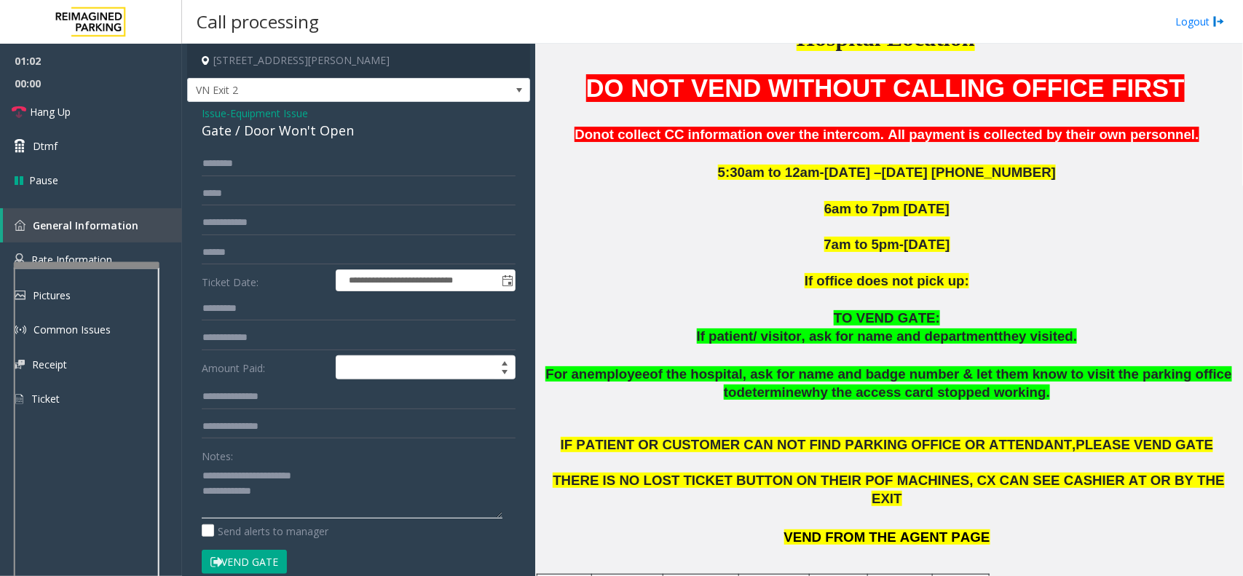
paste textarea "*****"
click at [249, 245] on input "text" at bounding box center [359, 252] width 314 height 25
click at [295, 484] on textarea at bounding box center [352, 491] width 301 height 55
paste textarea "**********"
type textarea "**********"
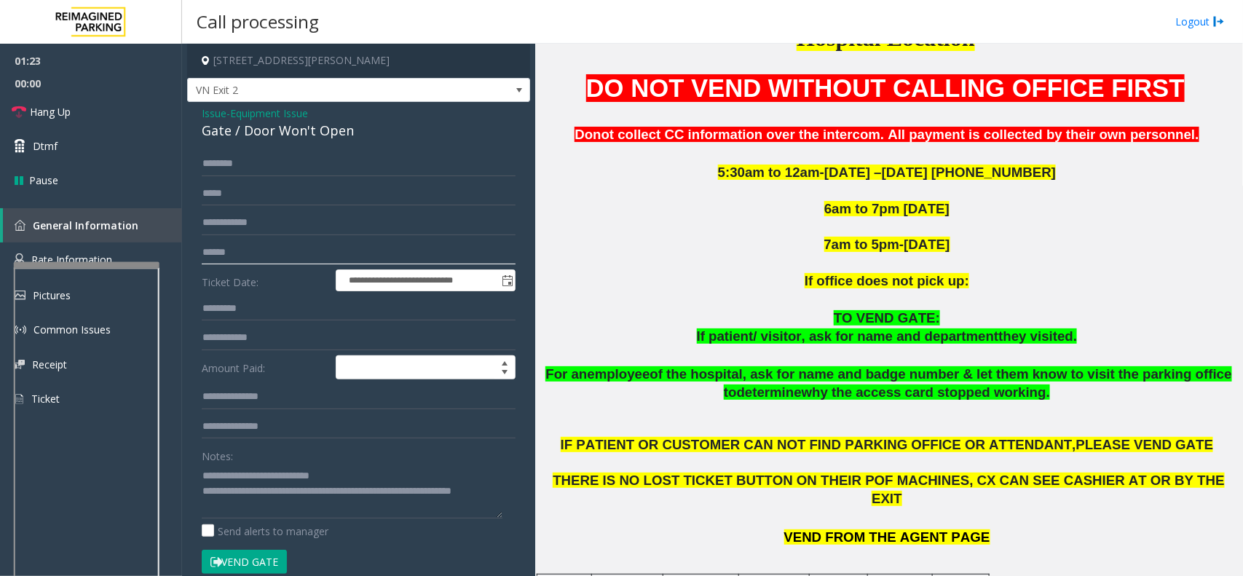
click at [253, 256] on input "text" at bounding box center [359, 252] width 314 height 25
click at [233, 259] on input "text" at bounding box center [359, 252] width 314 height 25
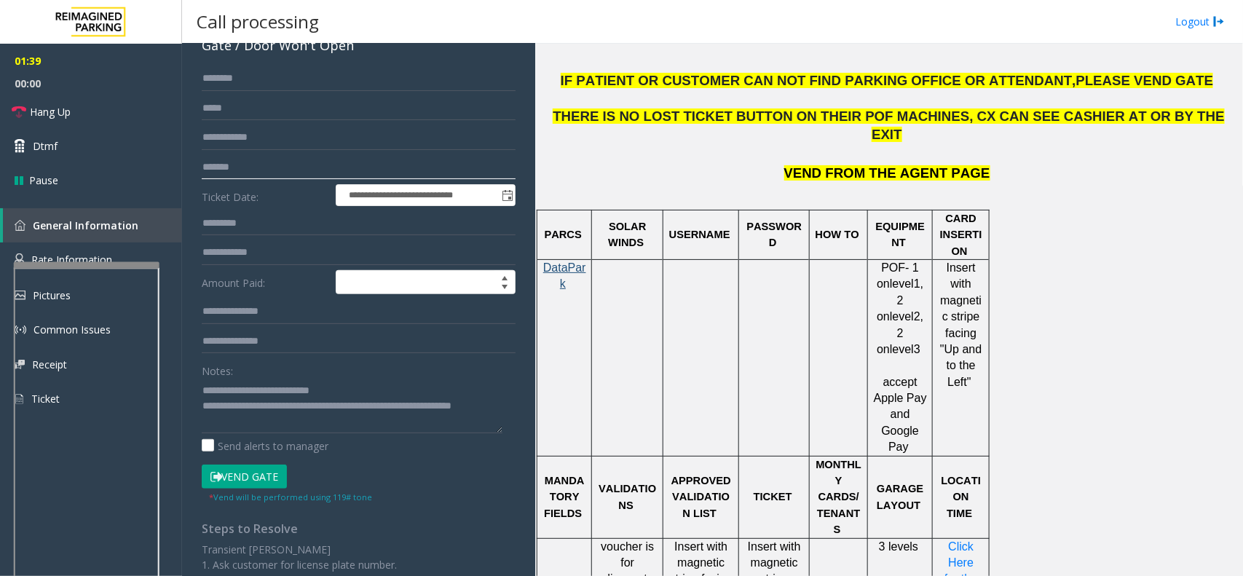
scroll to position [68, 0]
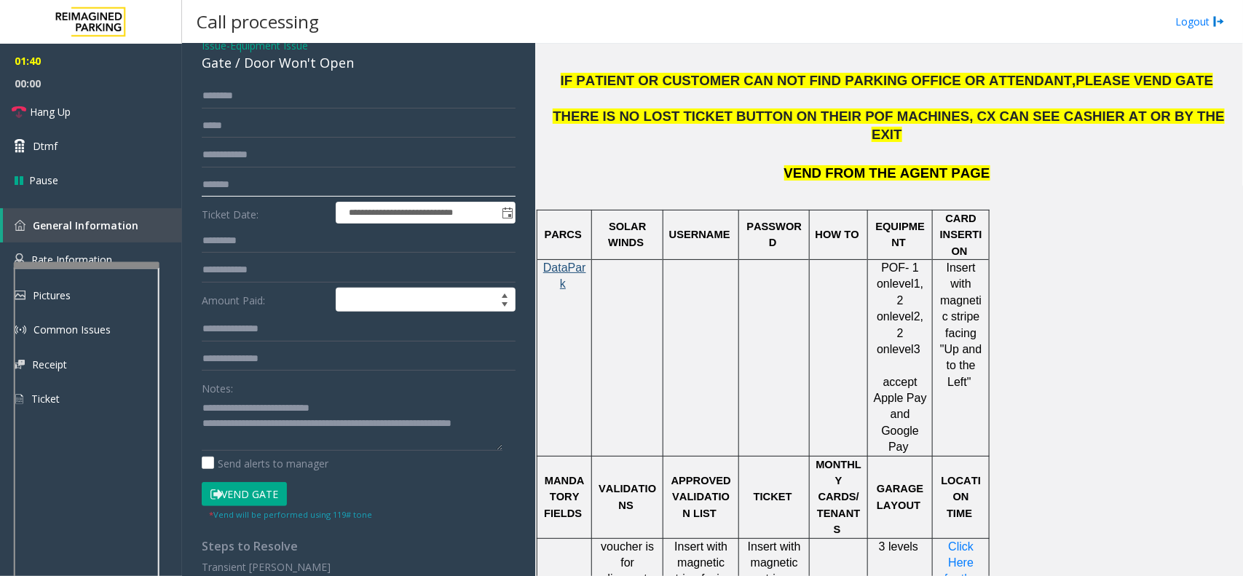
click at [206, 183] on input "*******" at bounding box center [359, 185] width 314 height 25
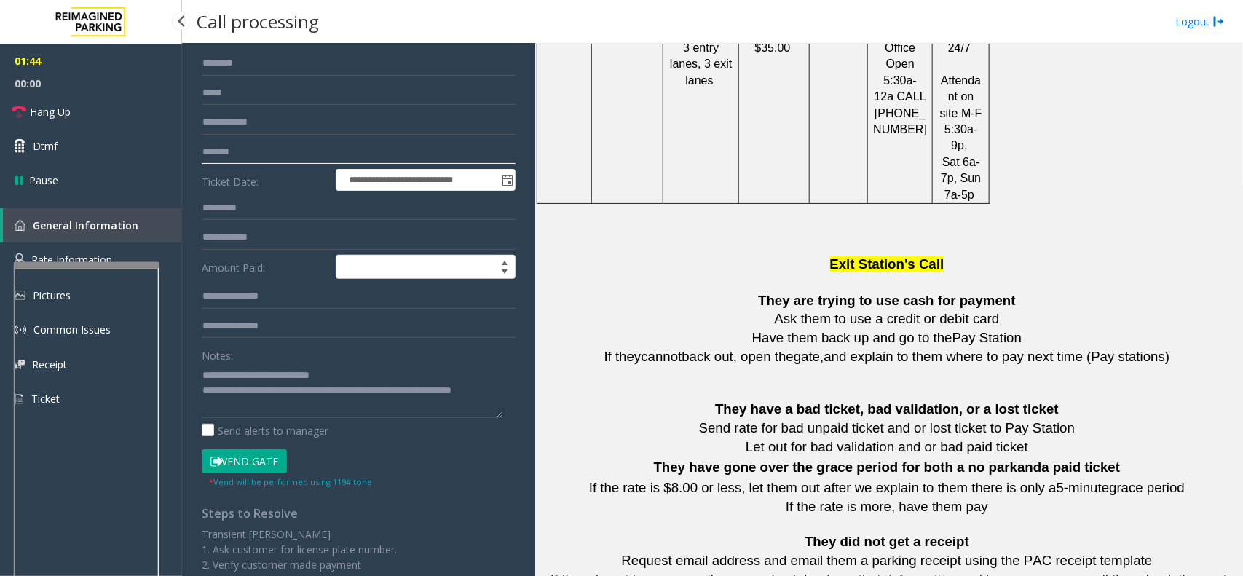
scroll to position [0, 0]
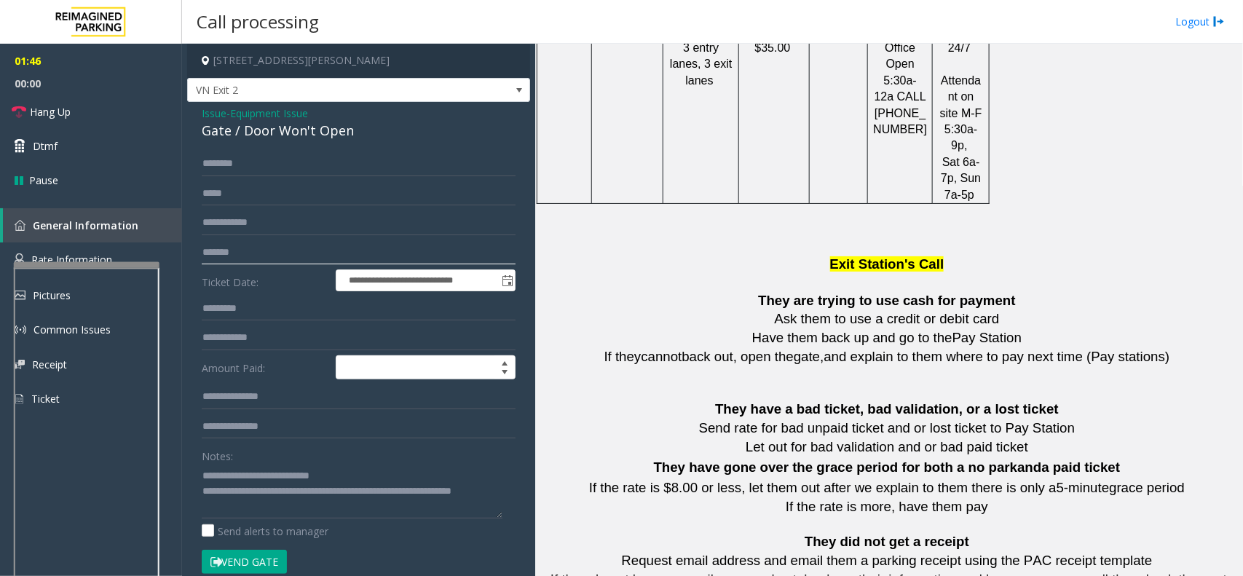
type input "*******"
click at [252, 157] on input "text" at bounding box center [359, 163] width 314 height 25
click at [318, 504] on textarea at bounding box center [352, 491] width 301 height 55
click at [371, 508] on textarea at bounding box center [352, 491] width 301 height 55
paste textarea "**********"
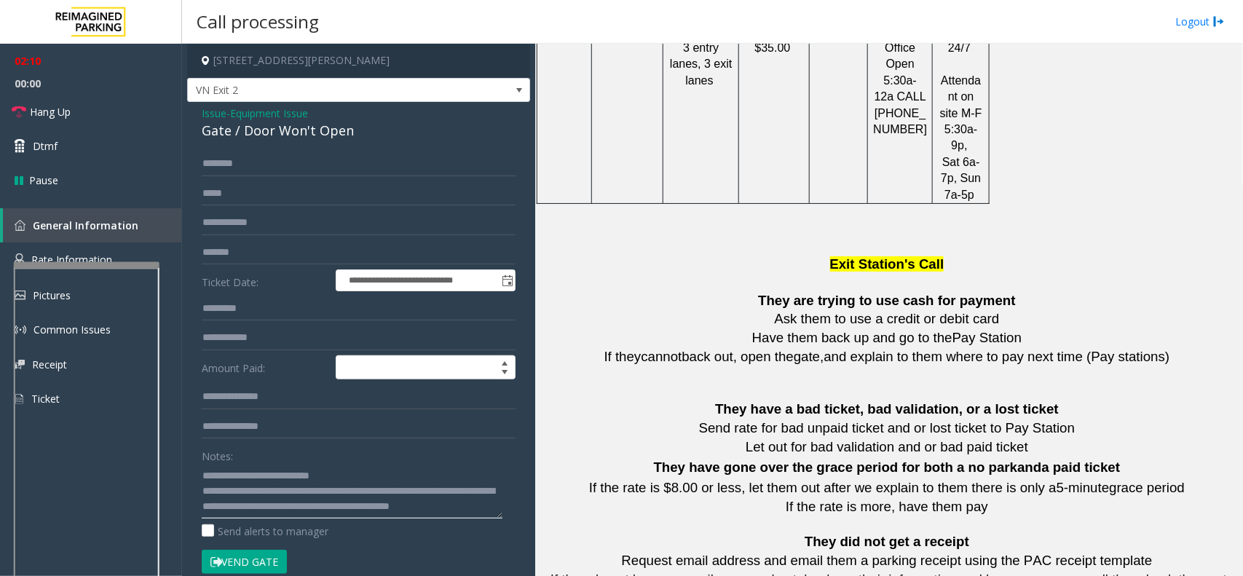
drag, startPoint x: 467, startPoint y: 478, endPoint x: 263, endPoint y: 492, distance: 205.0
click at [263, 492] on textarea at bounding box center [352, 491] width 301 height 55
drag, startPoint x: 314, startPoint y: 490, endPoint x: 264, endPoint y: 491, distance: 49.5
click at [264, 491] on textarea at bounding box center [352, 491] width 301 height 55
click at [95, 121] on link "Hang Up" at bounding box center [91, 112] width 182 height 34
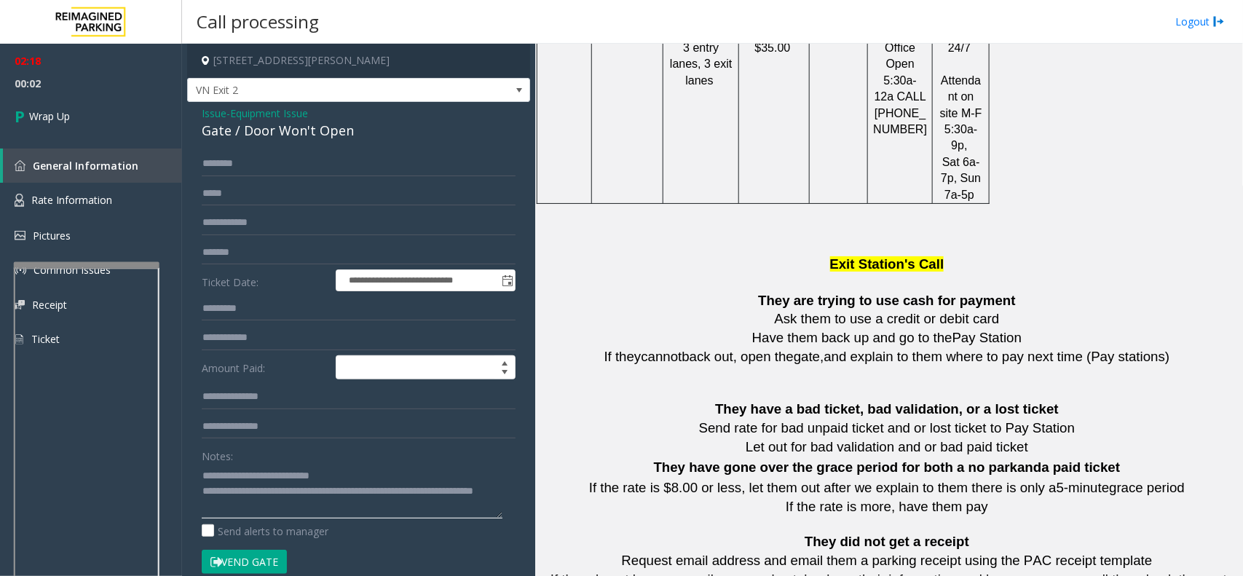
click at [395, 494] on textarea at bounding box center [352, 491] width 301 height 55
click at [397, 491] on textarea at bounding box center [352, 491] width 301 height 55
type textarea "**********"
click at [60, 121] on span "Wrap Up" at bounding box center [49, 115] width 41 height 15
